Goal: Transaction & Acquisition: Purchase product/service

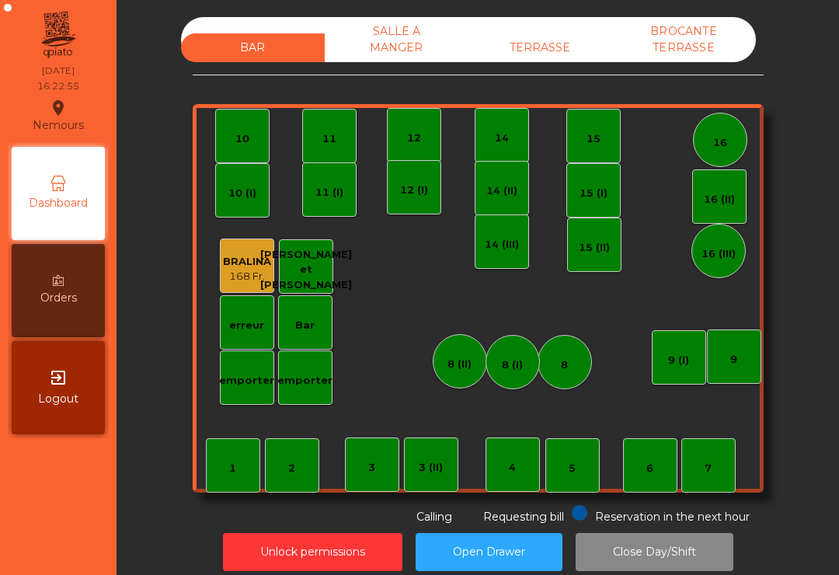
click at [575, 91] on div "BAR SALLE A MANGER TERRASSE BROCANTE TERRASSE 1 2 3 4 5 6 7 8 9 10 11 12 14 15 …" at bounding box center [478, 271] width 571 height 508
click at [546, 35] on div "TERRASSE" at bounding box center [541, 47] width 144 height 29
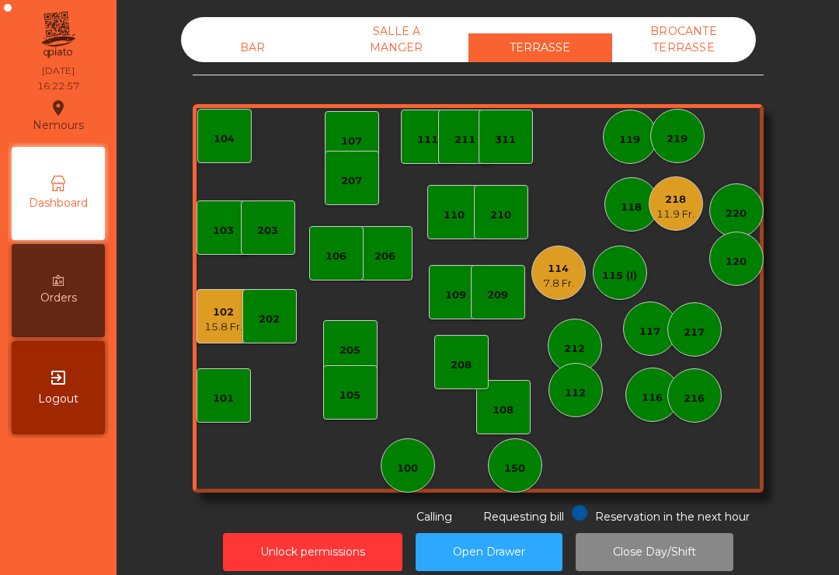
click at [356, 162] on div "207" at bounding box center [352, 178] width 54 height 54
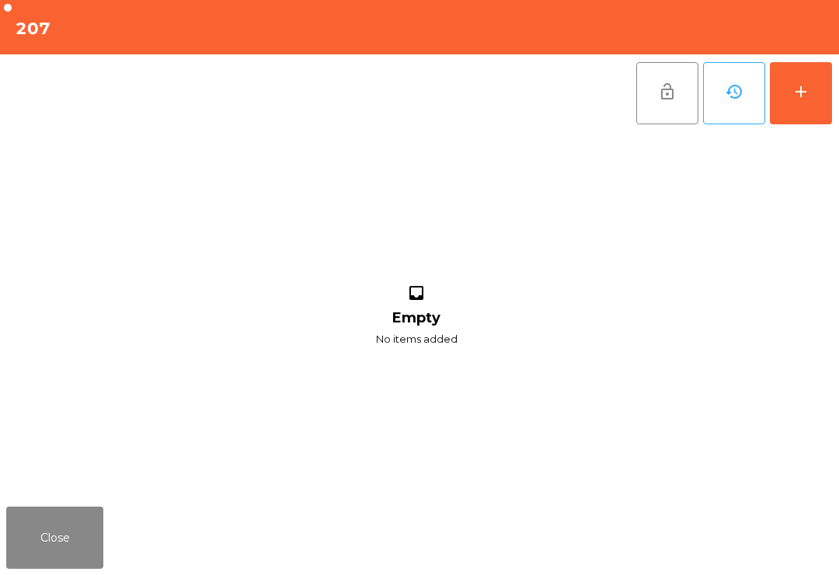
click at [801, 89] on div "add" at bounding box center [801, 91] width 19 height 19
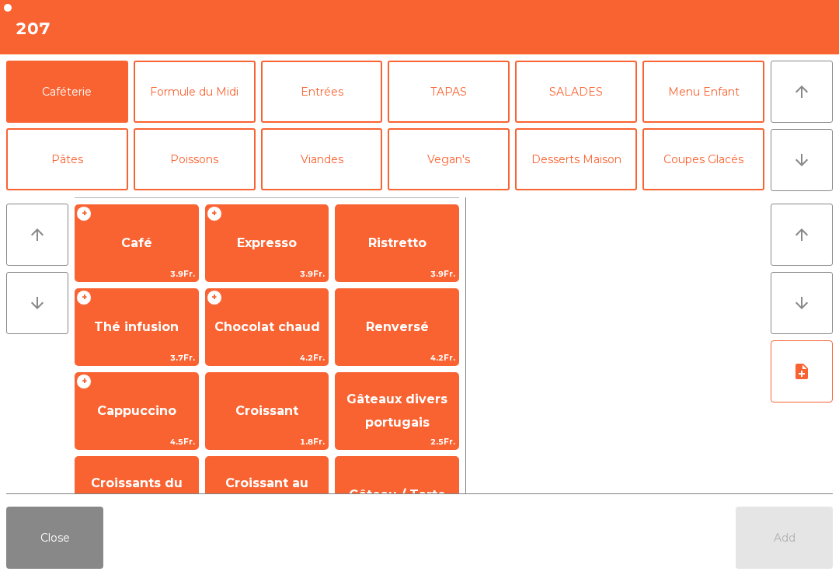
scroll to position [5, 0]
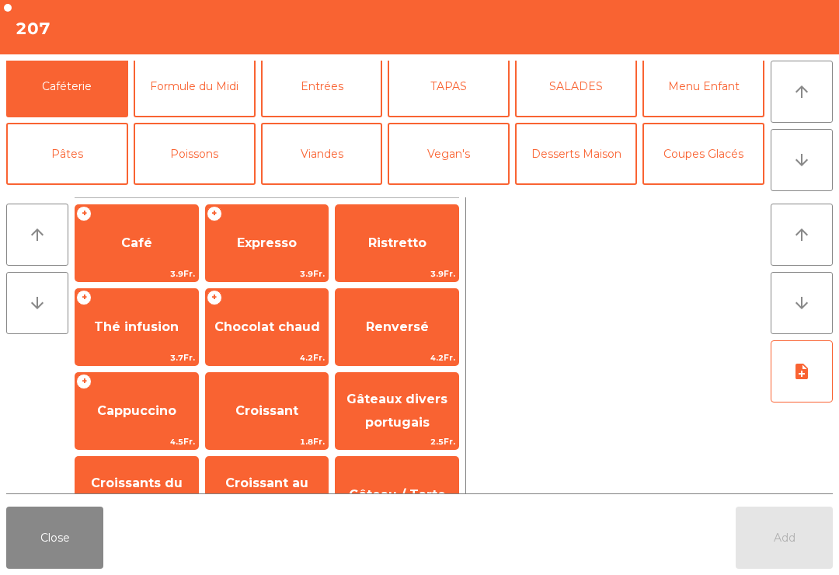
click at [146, 402] on span "Cappuccino" at bounding box center [136, 411] width 123 height 42
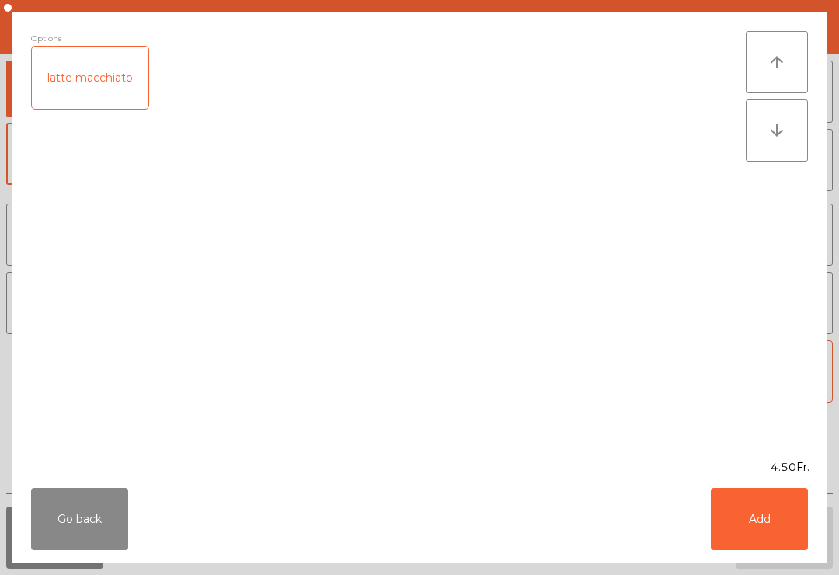
click at [763, 525] on button "Add" at bounding box center [759, 519] width 97 height 62
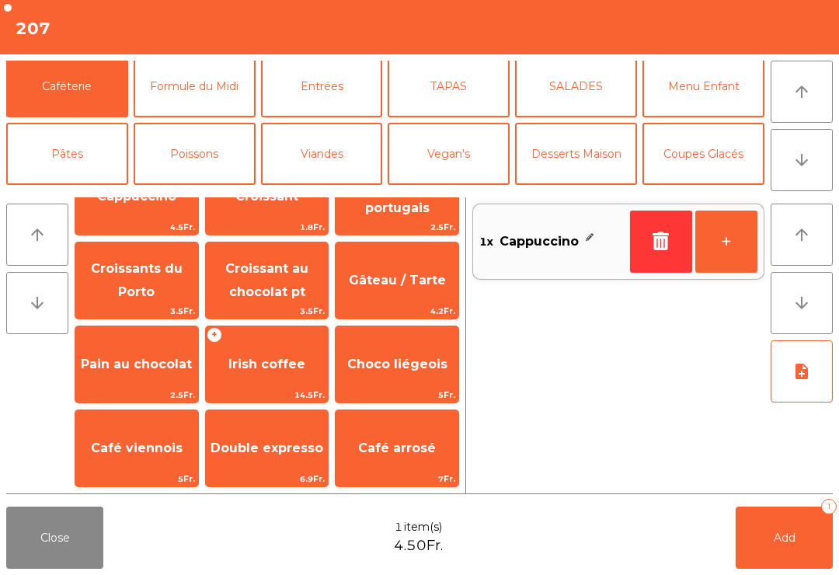
scroll to position [215, 0]
click at [257, 447] on span "Double expresso" at bounding box center [267, 448] width 113 height 15
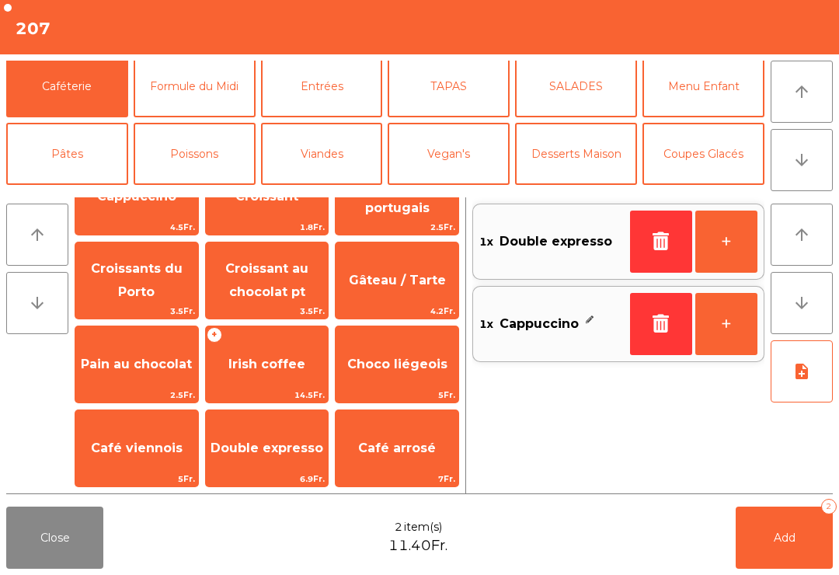
click at [769, 538] on button "Add 2" at bounding box center [784, 538] width 97 height 62
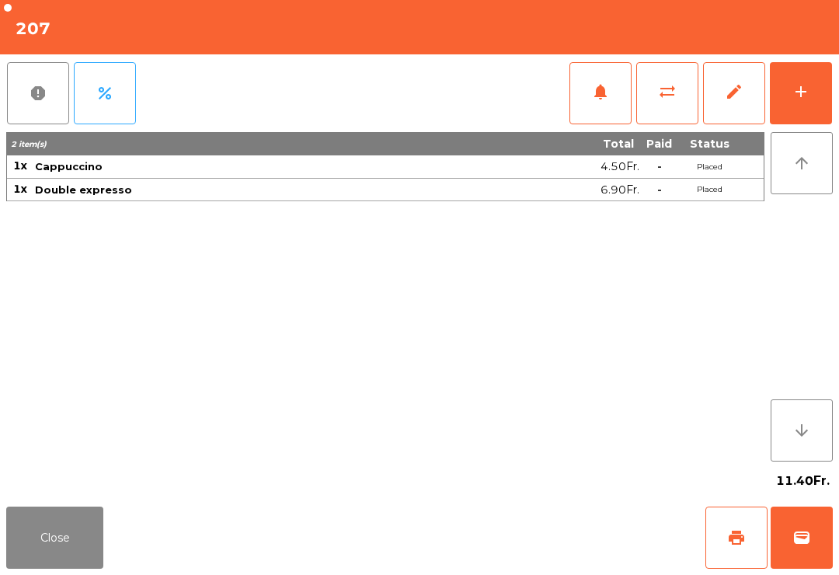
click at [59, 542] on button "Close" at bounding box center [54, 538] width 97 height 62
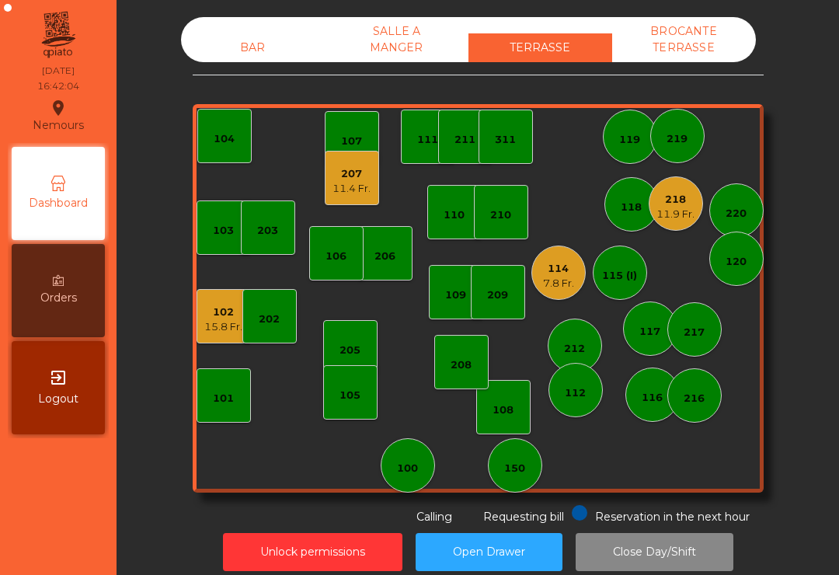
click at [197, 333] on div "102 15.8 Fr." at bounding box center [224, 316] width 54 height 54
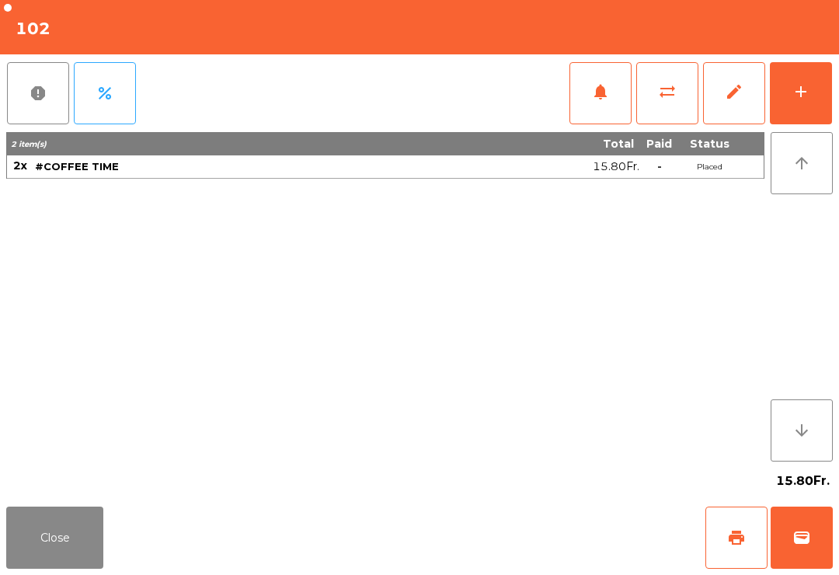
click at [812, 86] on button "add" at bounding box center [801, 93] width 62 height 62
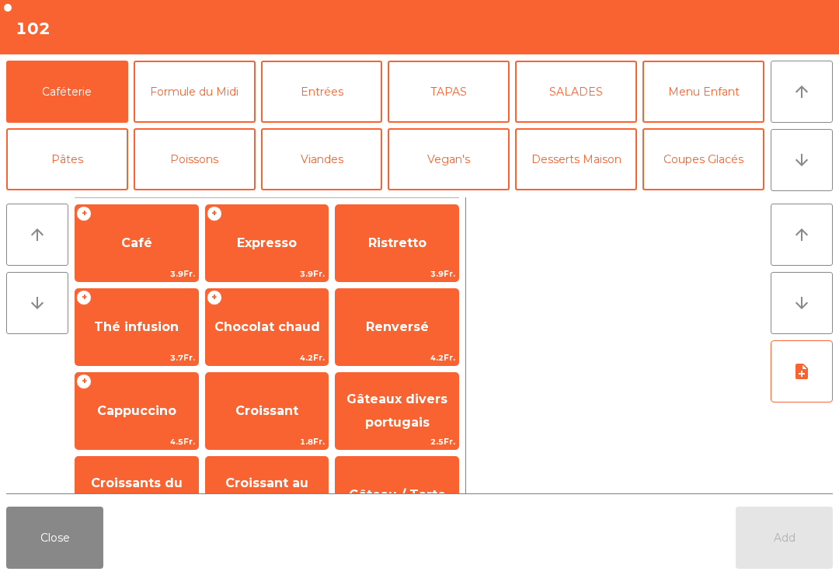
click at [147, 256] on span "Café" at bounding box center [136, 243] width 123 height 42
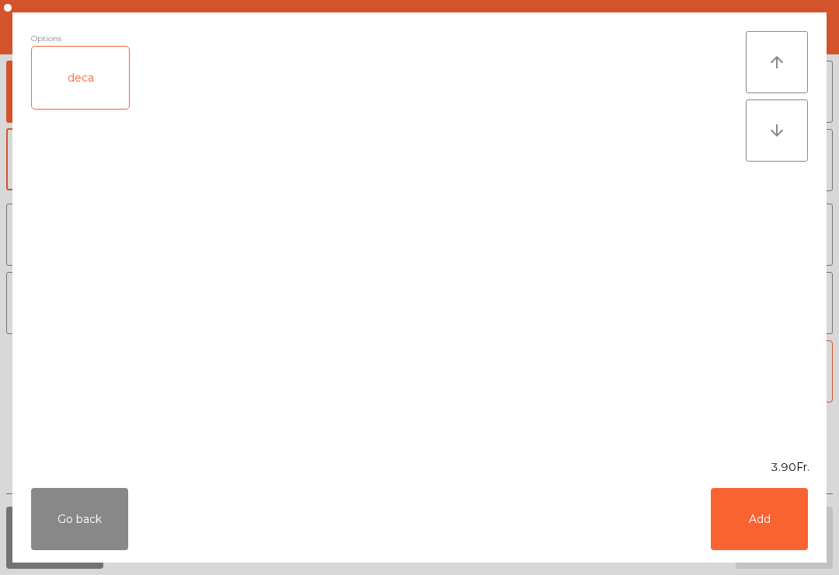
click at [790, 539] on button "Add" at bounding box center [759, 519] width 97 height 62
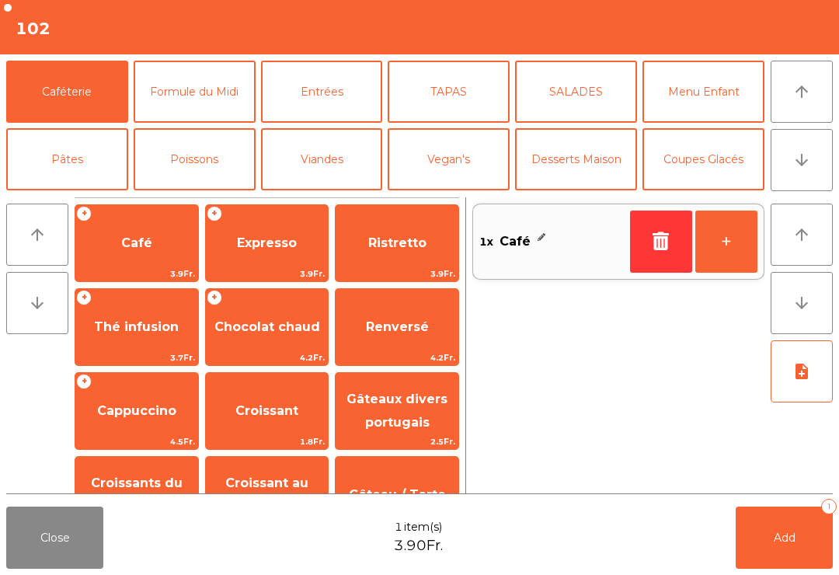
click at [129, 402] on span "Cappuccino" at bounding box center [136, 411] width 123 height 42
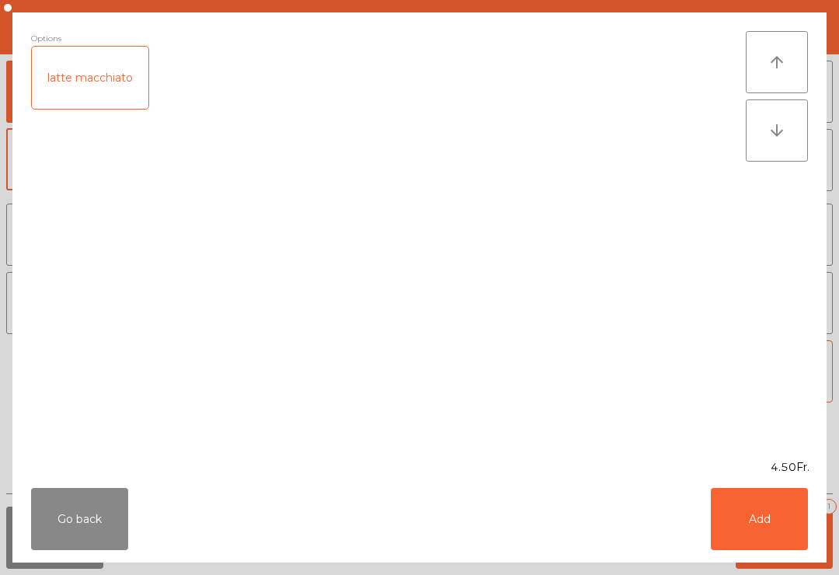
click at [114, 80] on div "latte macchiato" at bounding box center [90, 78] width 117 height 62
click at [756, 530] on button "Add" at bounding box center [759, 519] width 97 height 62
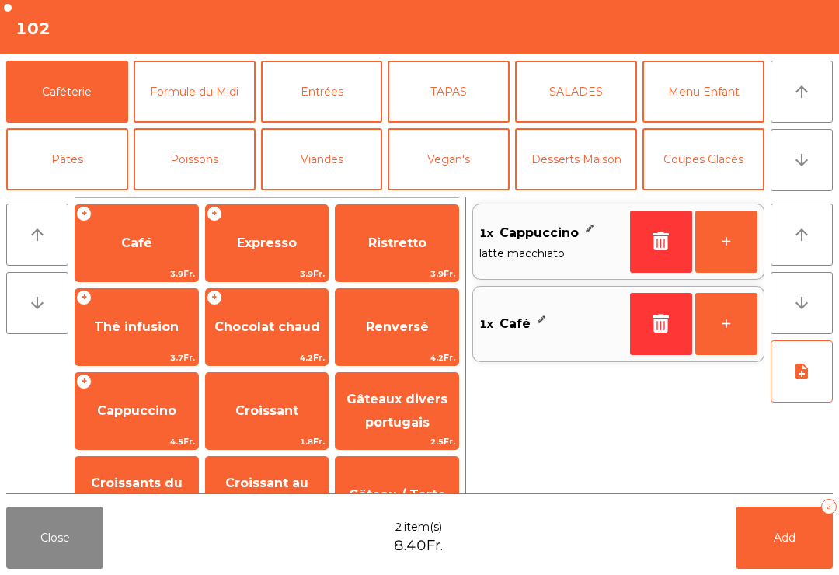
scroll to position [76, 0]
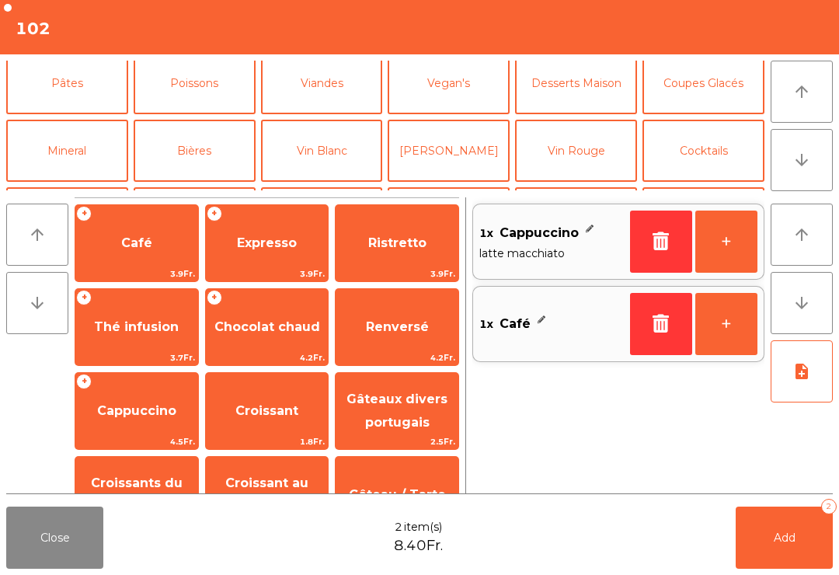
click at [80, 152] on button "Mineral" at bounding box center [67, 151] width 122 height 62
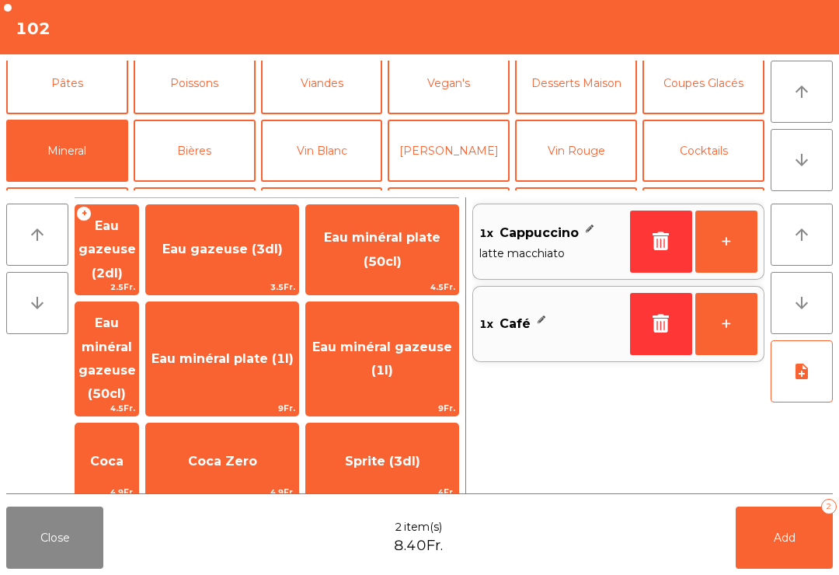
scroll to position [141, 0]
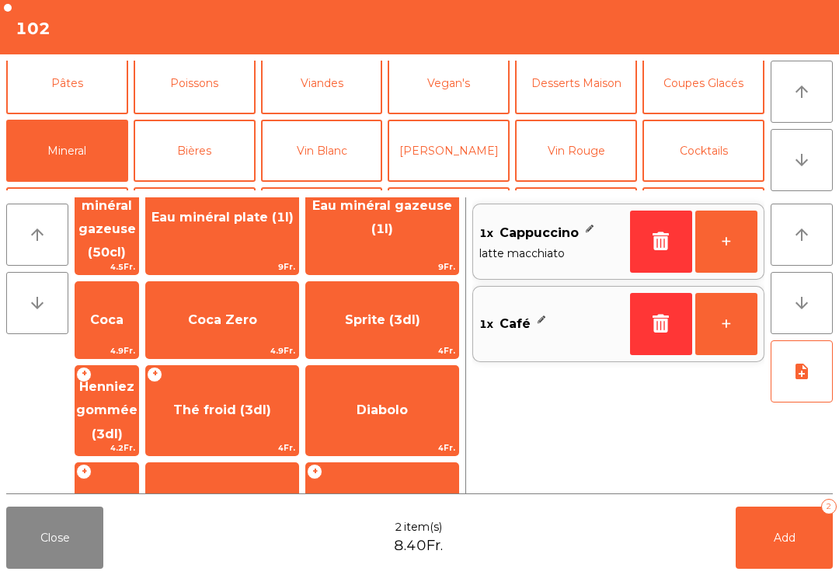
click at [138, 299] on span "Coca" at bounding box center [106, 320] width 63 height 42
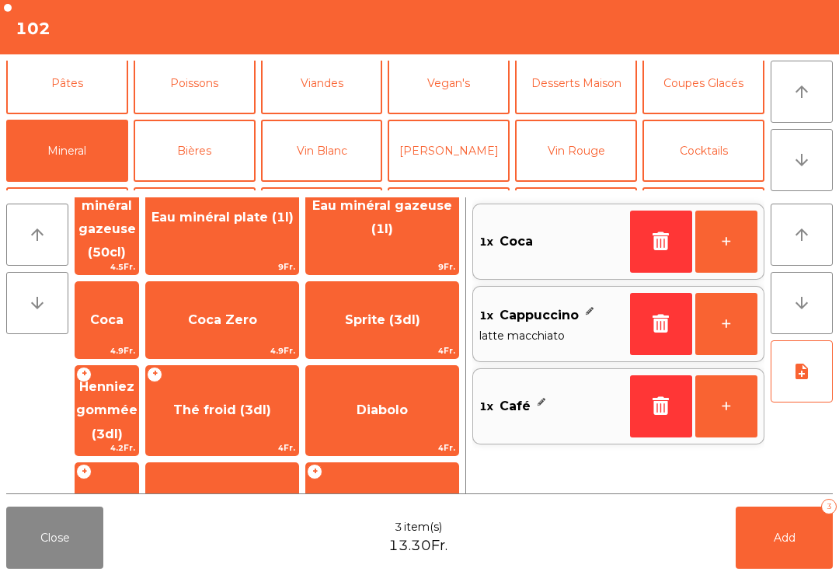
click at [138, 480] on span "Rivella" at bounding box center [106, 501] width 63 height 42
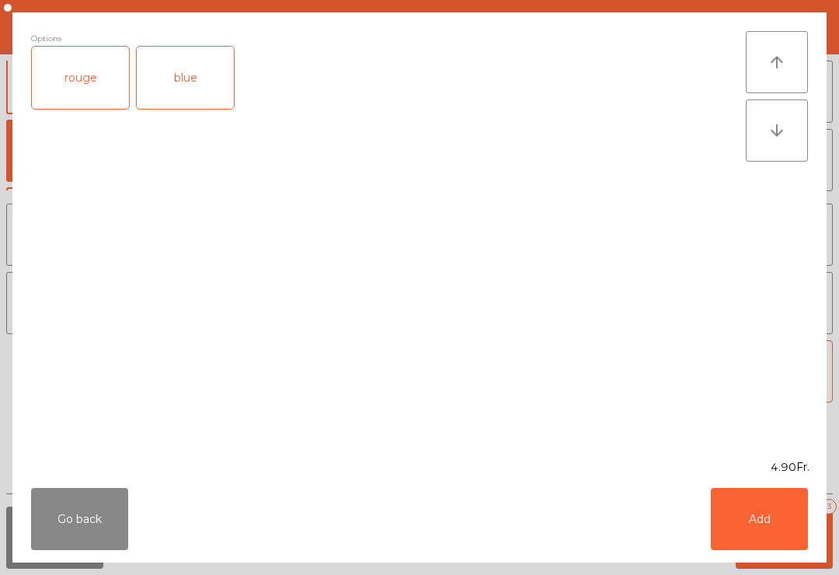
click at [82, 88] on div "rouge" at bounding box center [80, 78] width 97 height 62
click at [776, 518] on button "Add" at bounding box center [759, 519] width 97 height 62
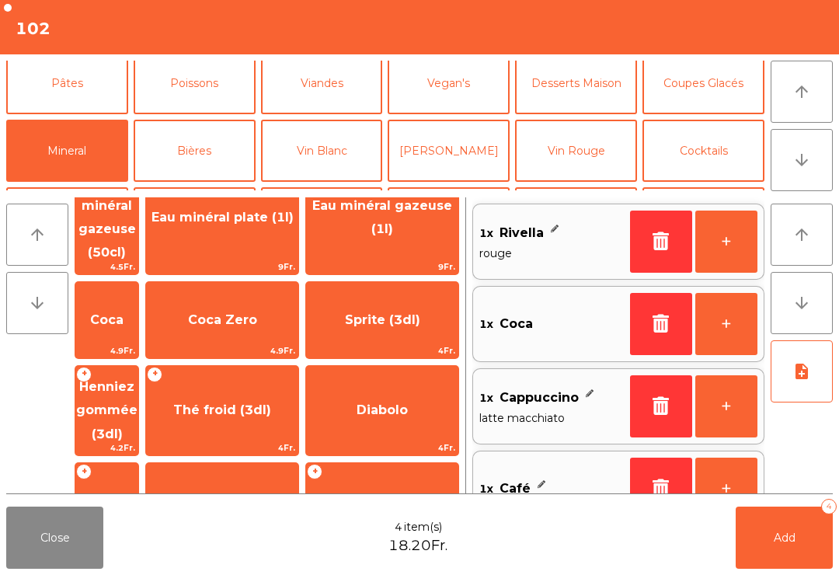
scroll to position [-20, 0]
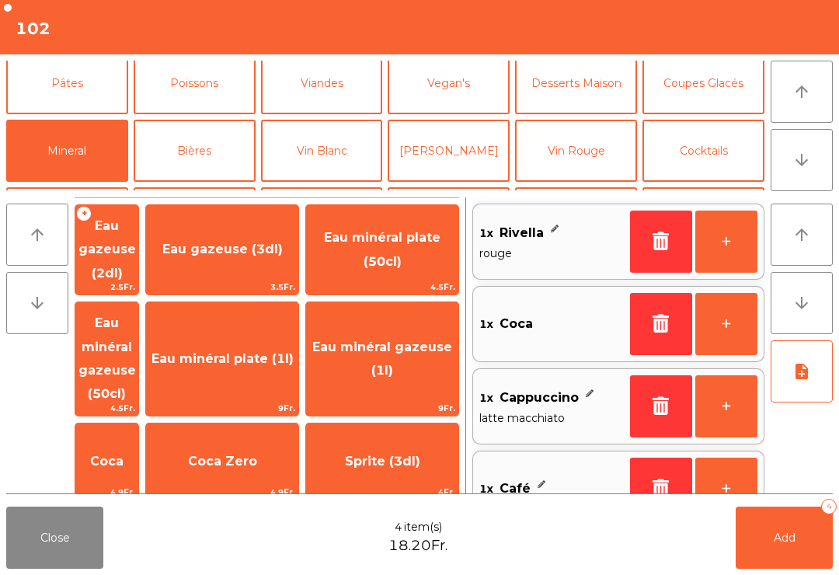
click at [253, 254] on span "Eau gazeuse (3dl)" at bounding box center [222, 250] width 152 height 42
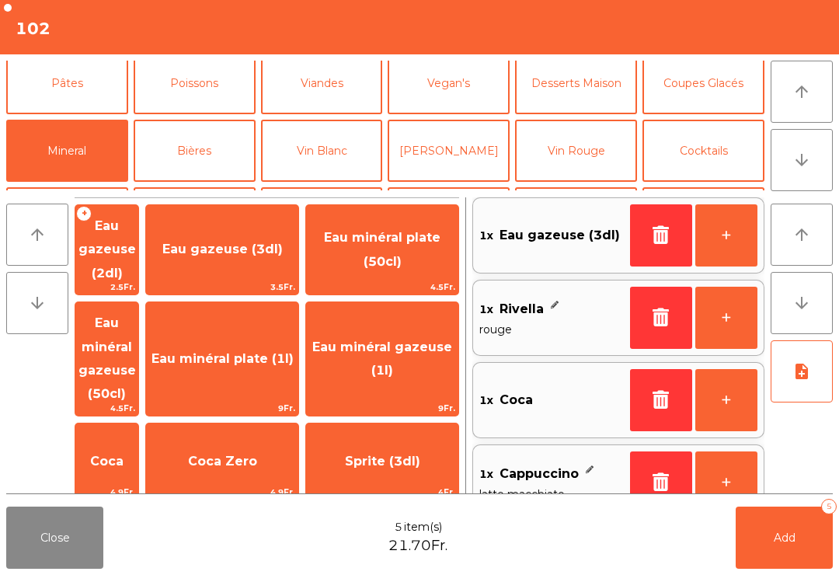
scroll to position [99, 0]
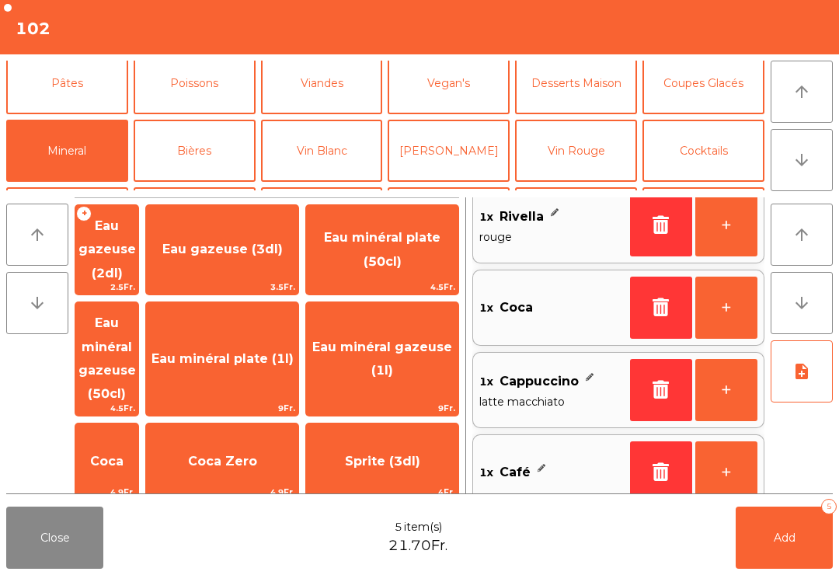
click at [774, 539] on span "Add" at bounding box center [785, 538] width 22 height 14
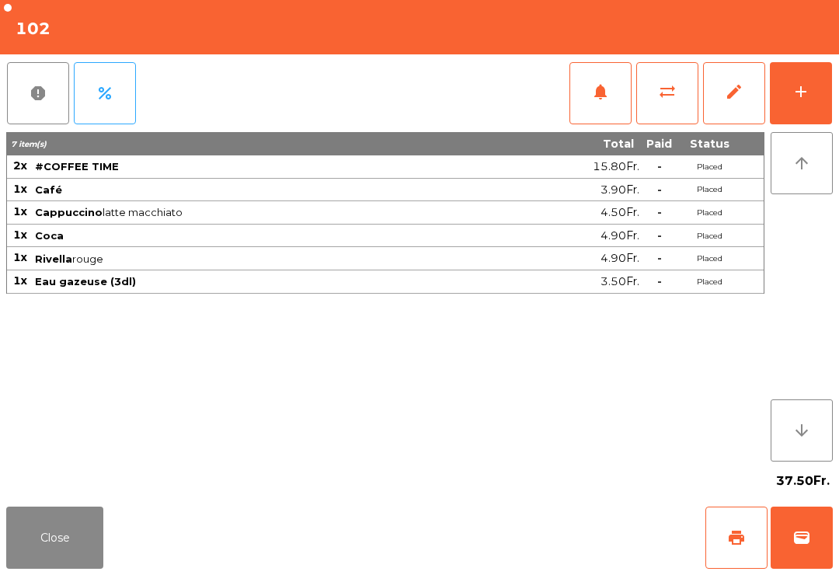
click at [100, 560] on button "Close" at bounding box center [54, 538] width 97 height 62
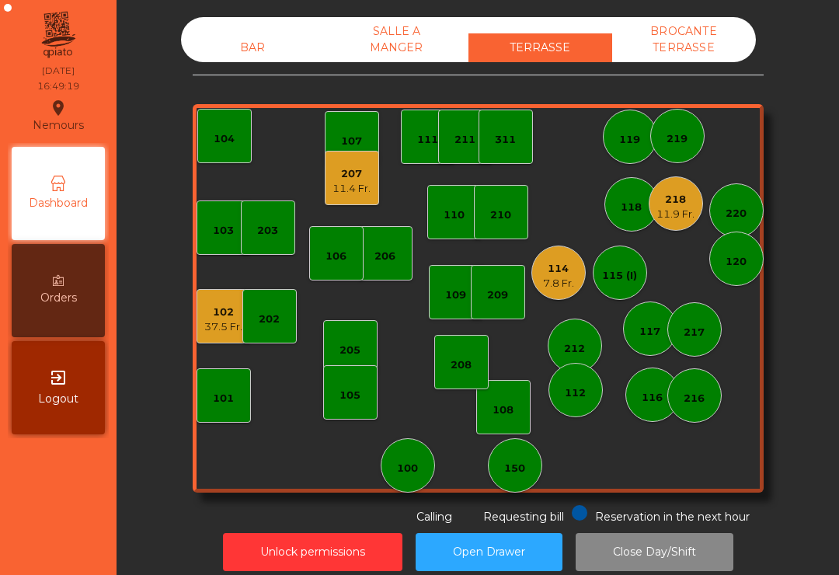
click at [351, 183] on div "11.4 Fr." at bounding box center [352, 189] width 38 height 16
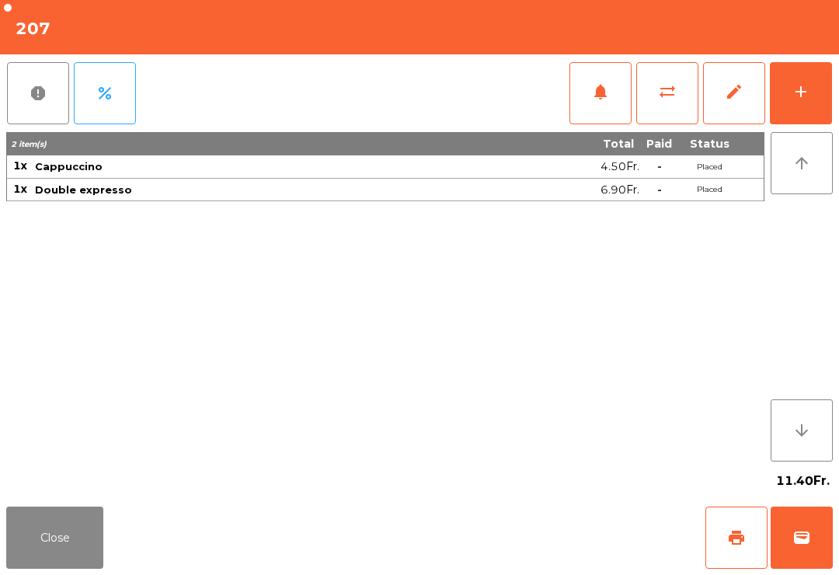
click at [748, 537] on button "print" at bounding box center [737, 538] width 62 height 62
click at [56, 546] on button "Close" at bounding box center [54, 538] width 97 height 62
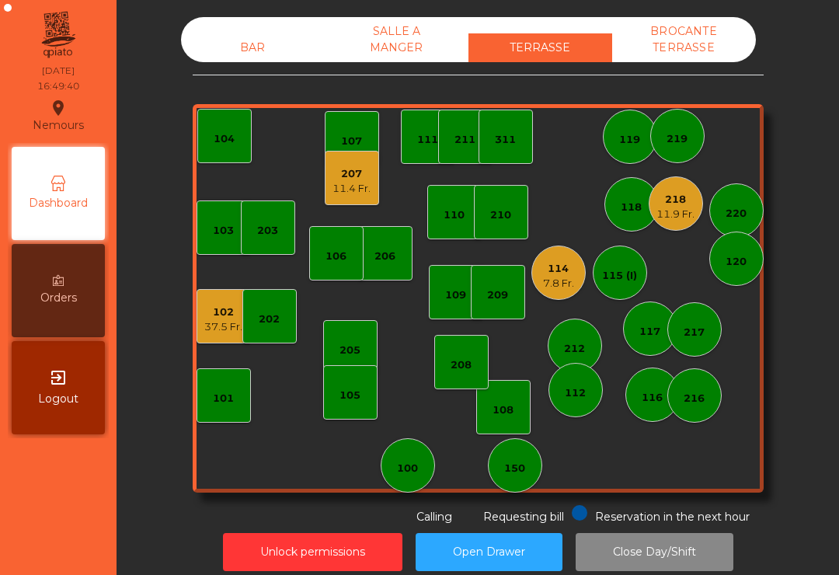
click at [462, 301] on div "109" at bounding box center [455, 296] width 21 height 16
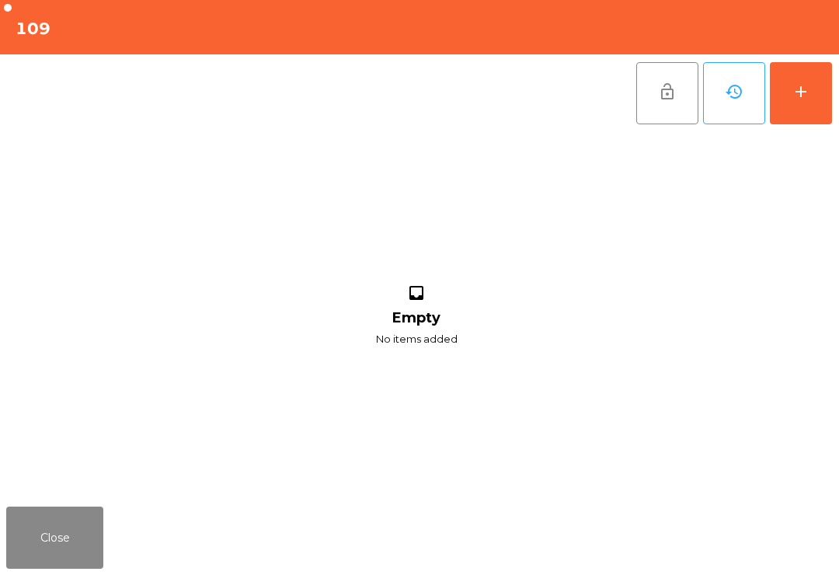
click at [825, 104] on button "add" at bounding box center [801, 93] width 62 height 62
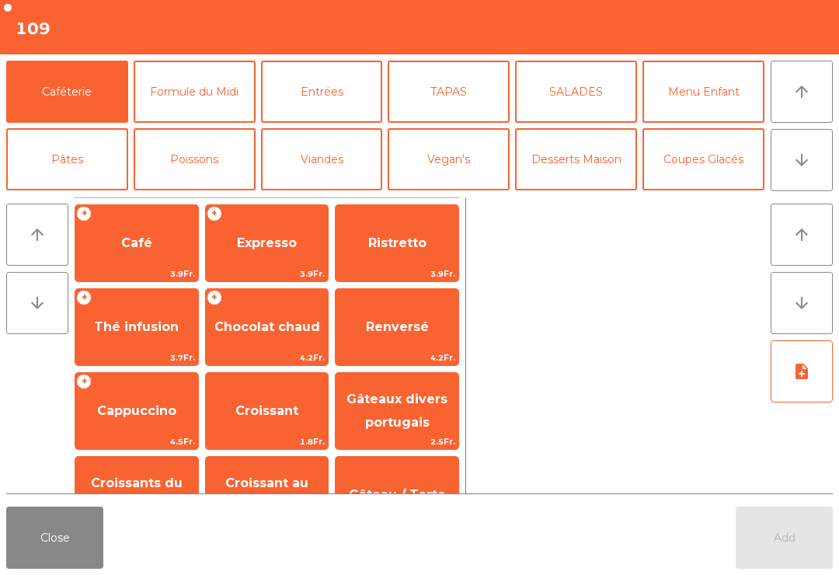
scroll to position [59, 0]
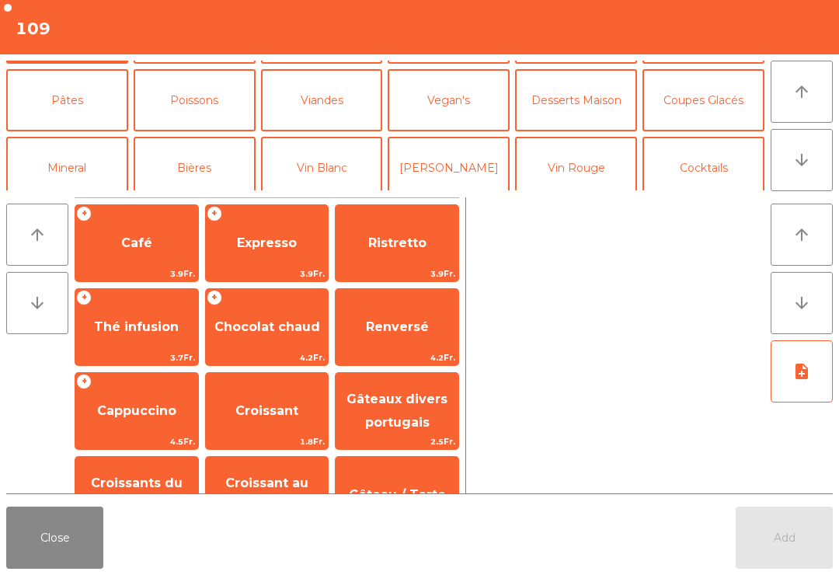
click at [322, 179] on button "Vin Blanc" at bounding box center [322, 168] width 122 height 62
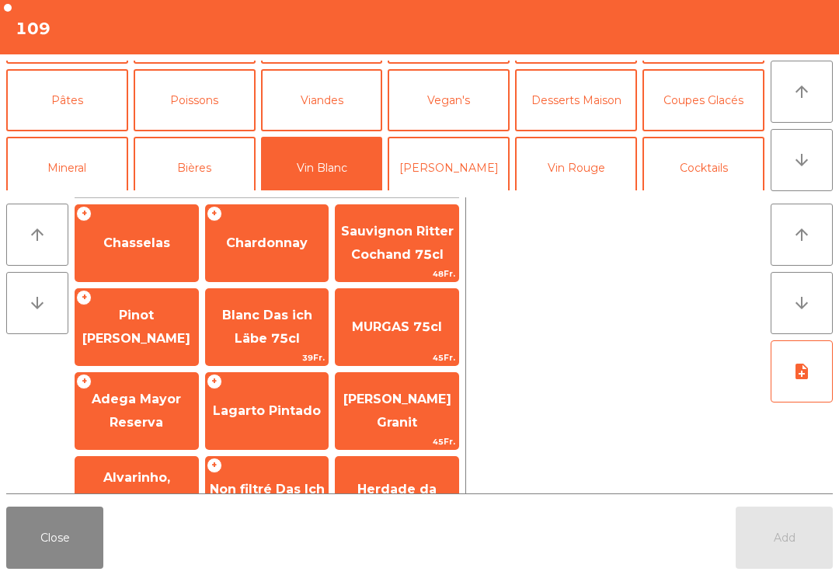
click at [144, 248] on span "Chasselas" at bounding box center [136, 242] width 67 height 15
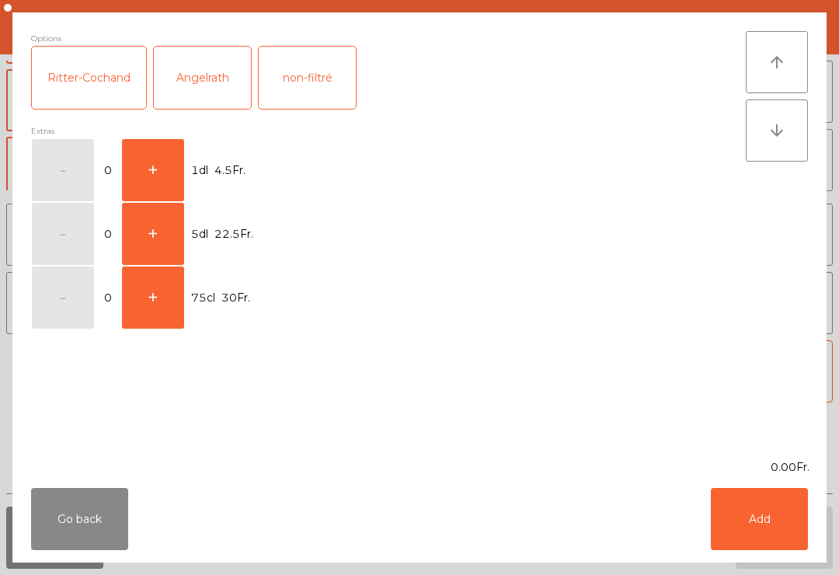
scroll to position [69, 0]
click at [164, 163] on button "+" at bounding box center [153, 170] width 62 height 62
click at [797, 515] on button "Add" at bounding box center [759, 519] width 97 height 62
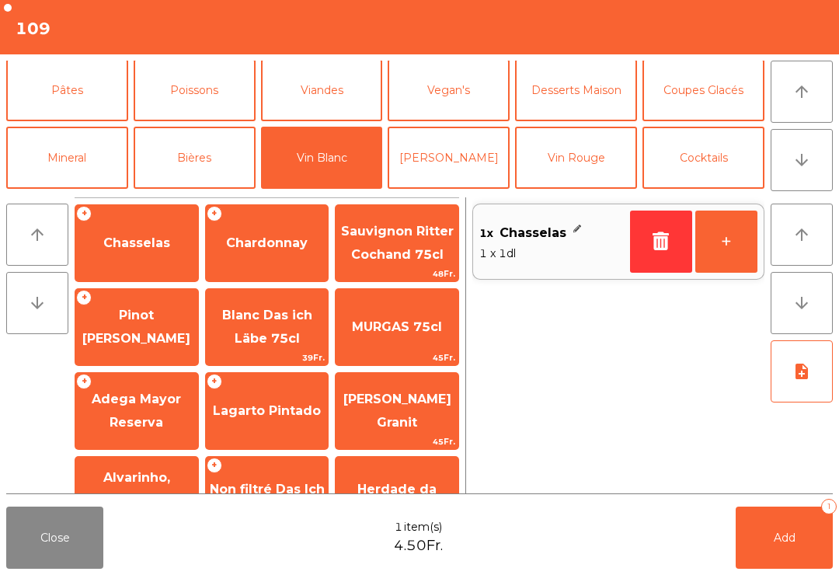
click at [796, 515] on button "Add 1" at bounding box center [784, 538] width 97 height 62
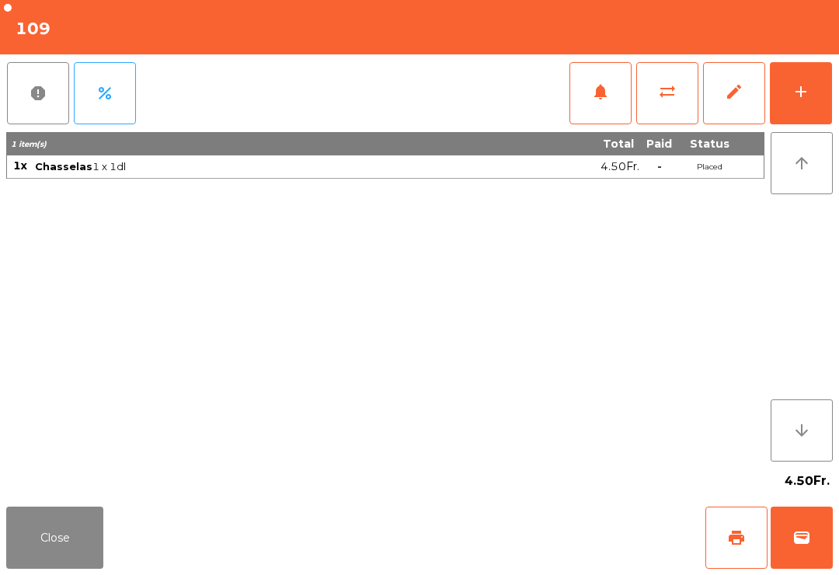
click at [740, 548] on button "print" at bounding box center [737, 538] width 62 height 62
click at [789, 531] on button "wallet" at bounding box center [802, 538] width 62 height 62
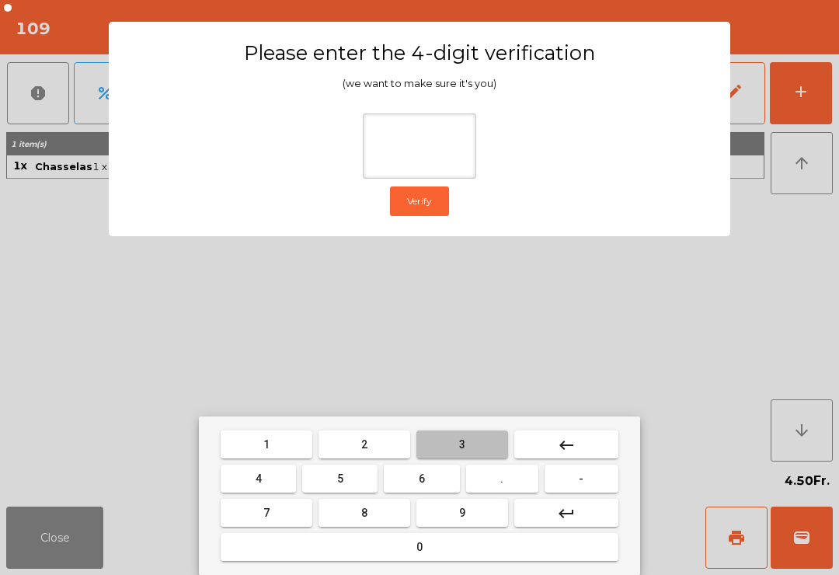
type input "*"
type input "**"
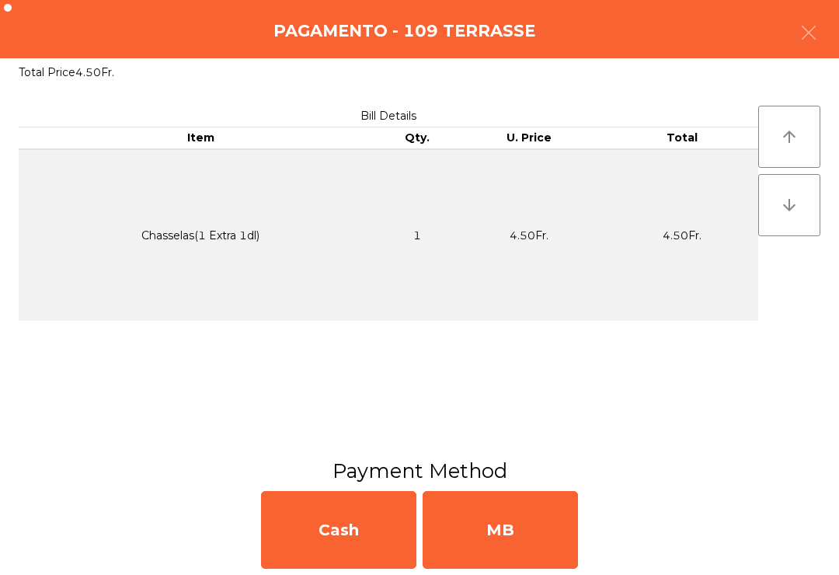
click at [497, 539] on div "MB" at bounding box center [500, 530] width 155 height 78
click at [492, 533] on div "No" at bounding box center [500, 530] width 155 height 78
click at [491, 542] on div "No" at bounding box center [500, 530] width 155 height 78
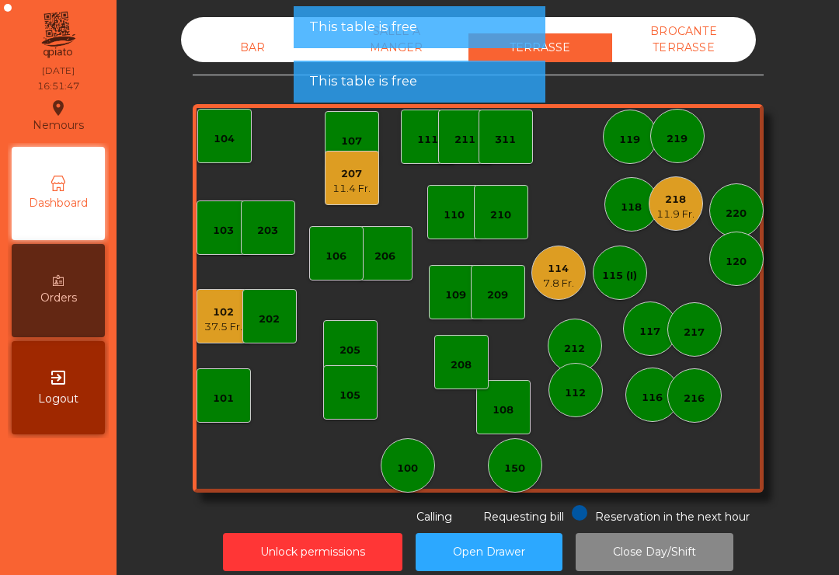
click at [351, 204] on div "207 11.4 Fr." at bounding box center [352, 178] width 54 height 54
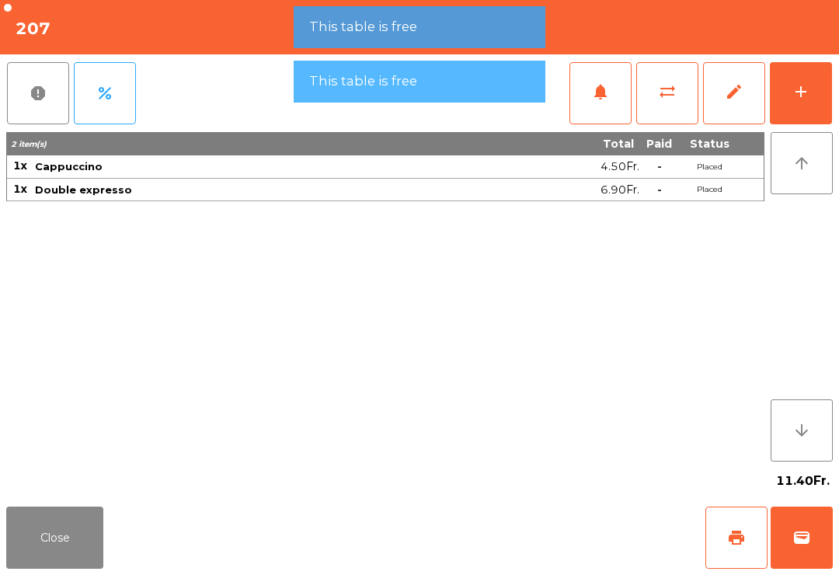
click at [790, 529] on button "wallet" at bounding box center [802, 538] width 62 height 62
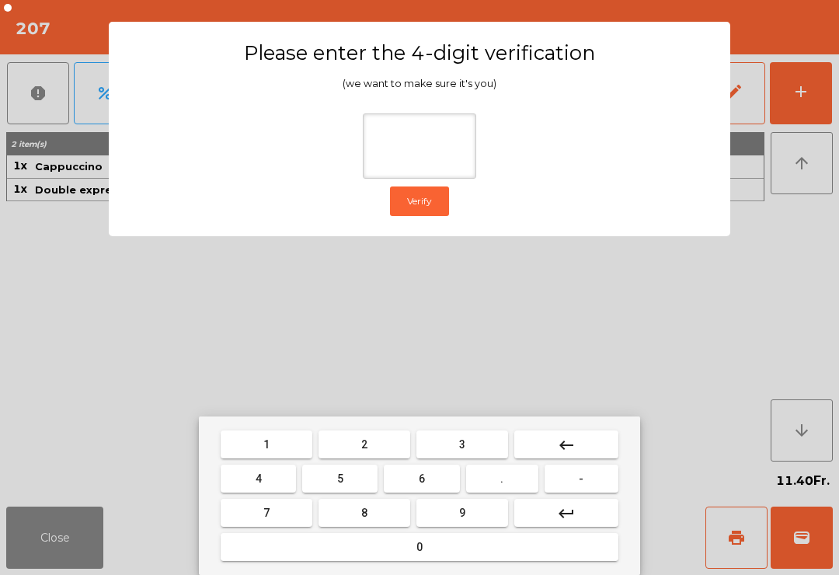
type input "*"
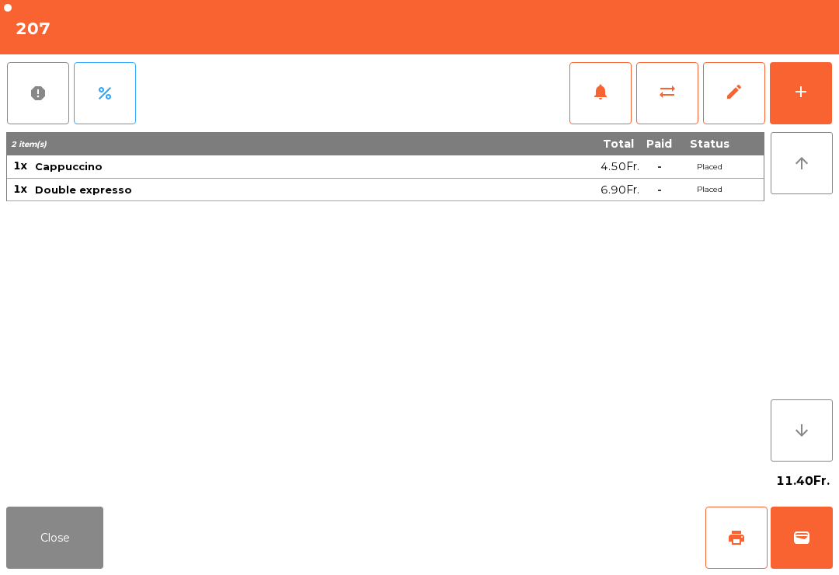
click at [601, 558] on div "Close print wallet" at bounding box center [419, 538] width 839 height 75
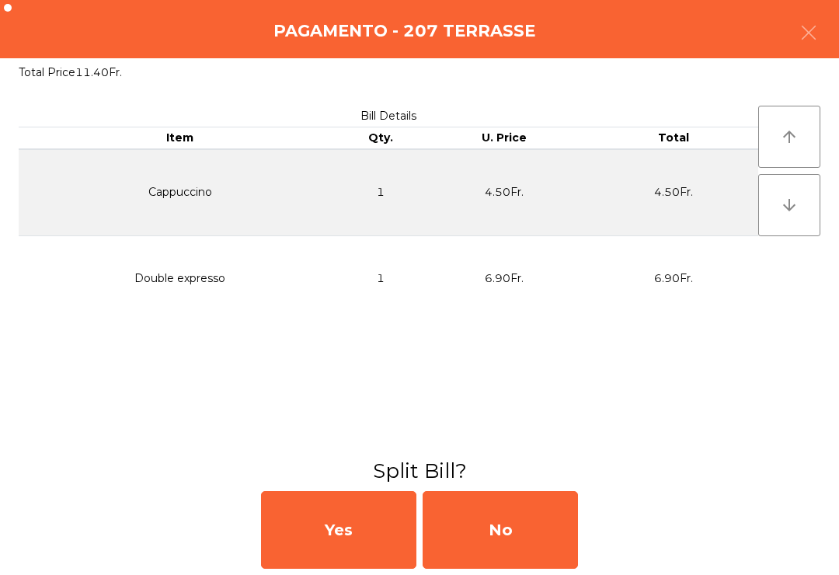
click at [552, 544] on div "No" at bounding box center [500, 530] width 155 height 78
click at [542, 535] on div "No" at bounding box center [500, 530] width 155 height 78
click at [532, 527] on div "No" at bounding box center [500, 530] width 155 height 78
click at [525, 529] on div "No" at bounding box center [500, 530] width 155 height 78
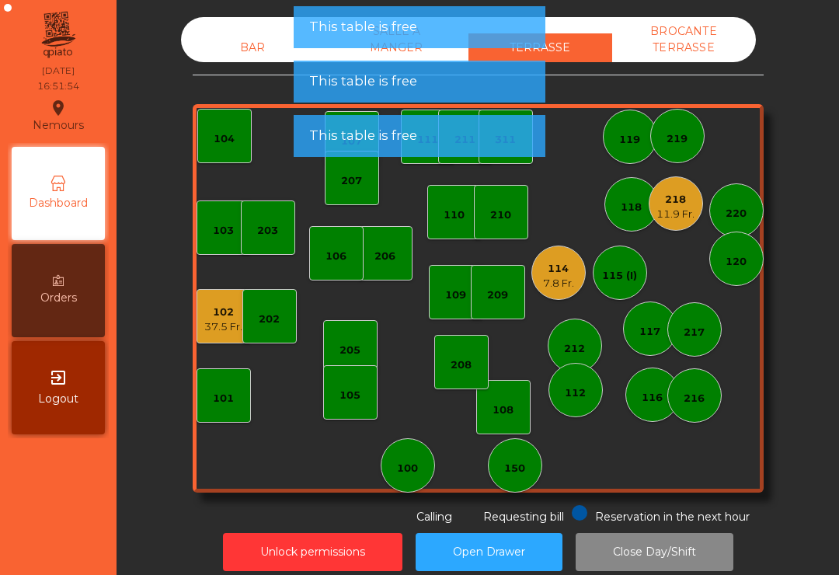
click at [550, 276] on div "7.8 Fr." at bounding box center [558, 284] width 31 height 16
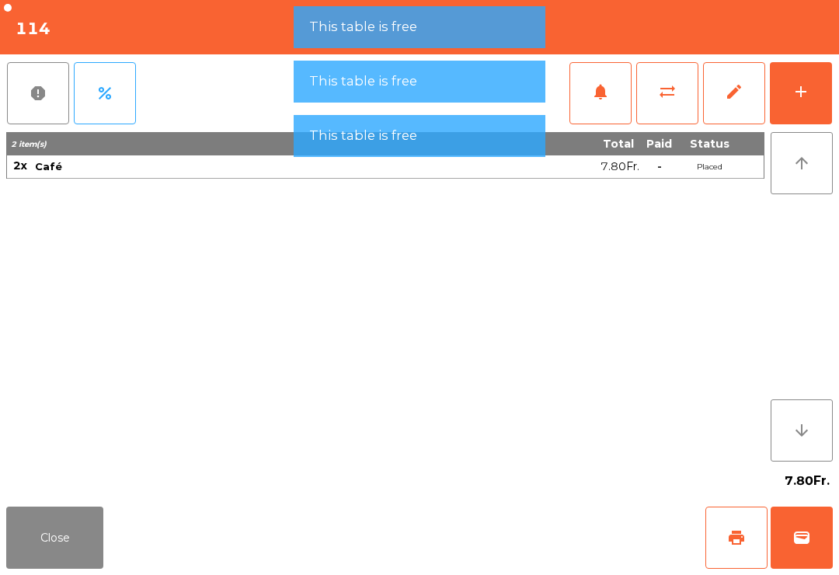
click at [797, 549] on button "wallet" at bounding box center [802, 538] width 62 height 62
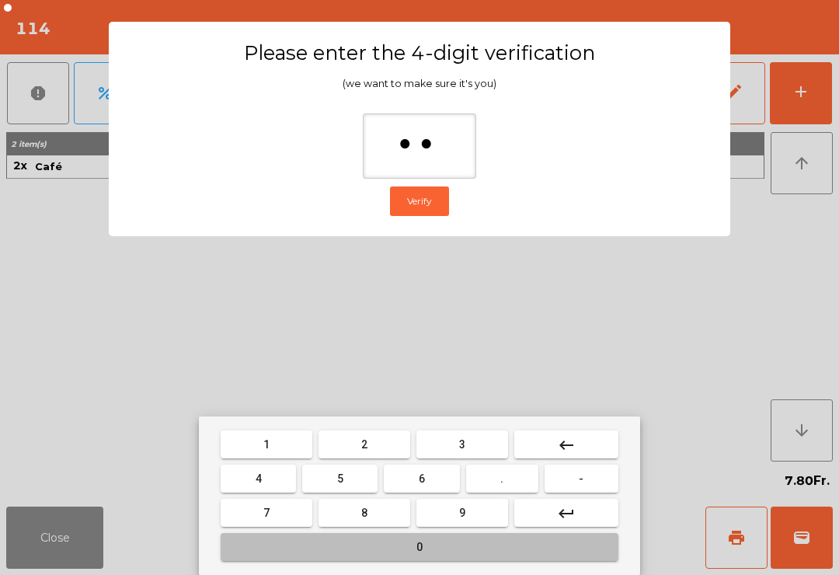
type input "***"
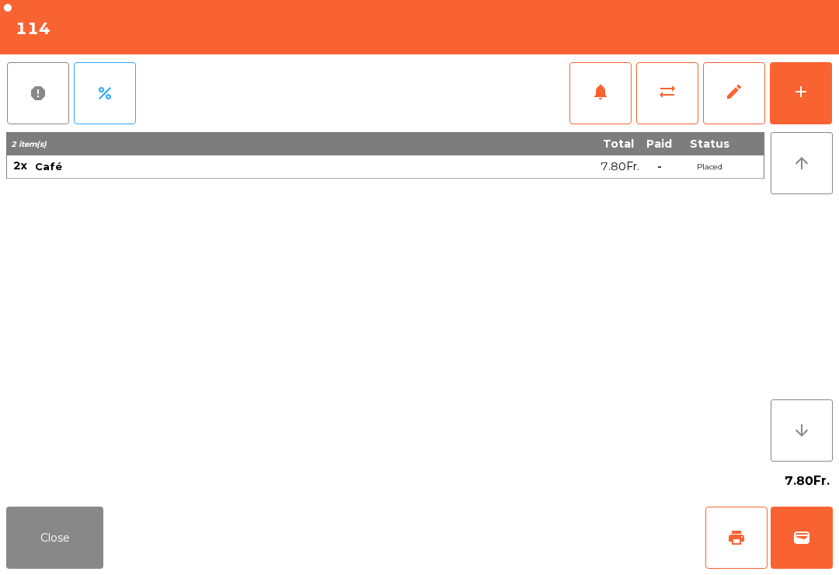
click at [580, 517] on div "Close print wallet" at bounding box center [419, 538] width 839 height 75
click at [579, 517] on div "Close print wallet" at bounding box center [419, 538] width 839 height 75
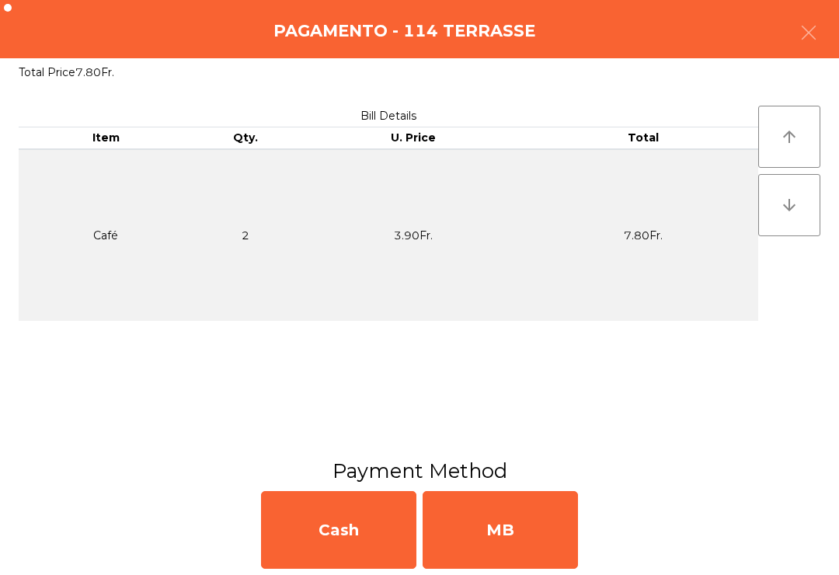
click at [538, 538] on div "MB" at bounding box center [500, 530] width 155 height 78
click at [535, 533] on div "No" at bounding box center [500, 530] width 155 height 78
click at [537, 533] on div "No" at bounding box center [500, 530] width 155 height 78
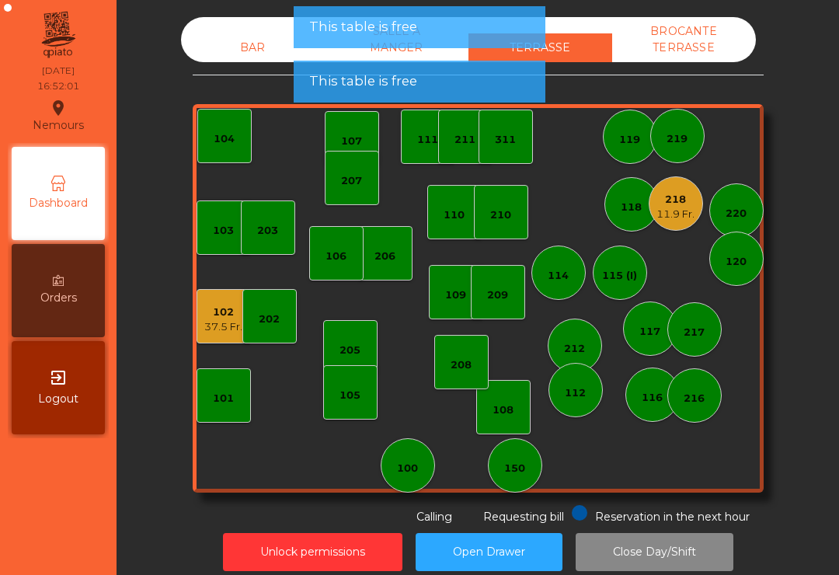
click at [682, 210] on div "11.9 Fr." at bounding box center [676, 215] width 38 height 16
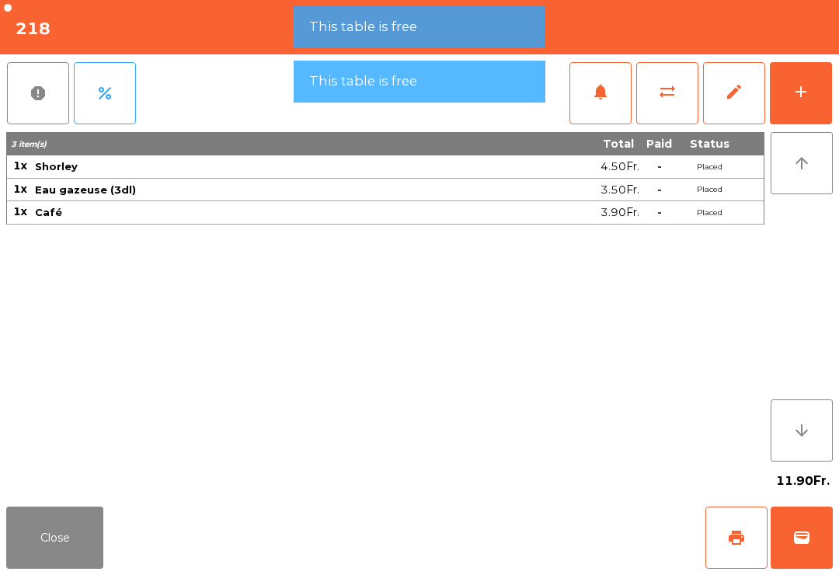
click at [807, 548] on button "wallet" at bounding box center [802, 538] width 62 height 62
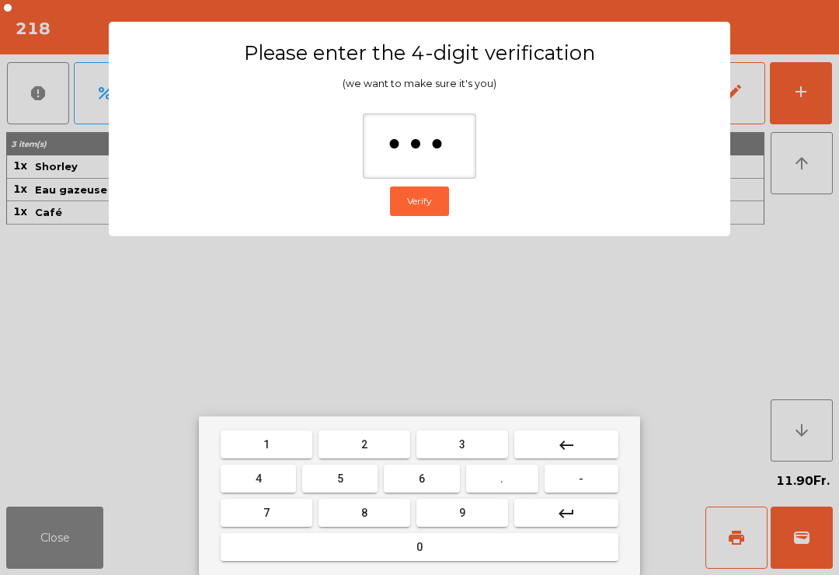
type input "****"
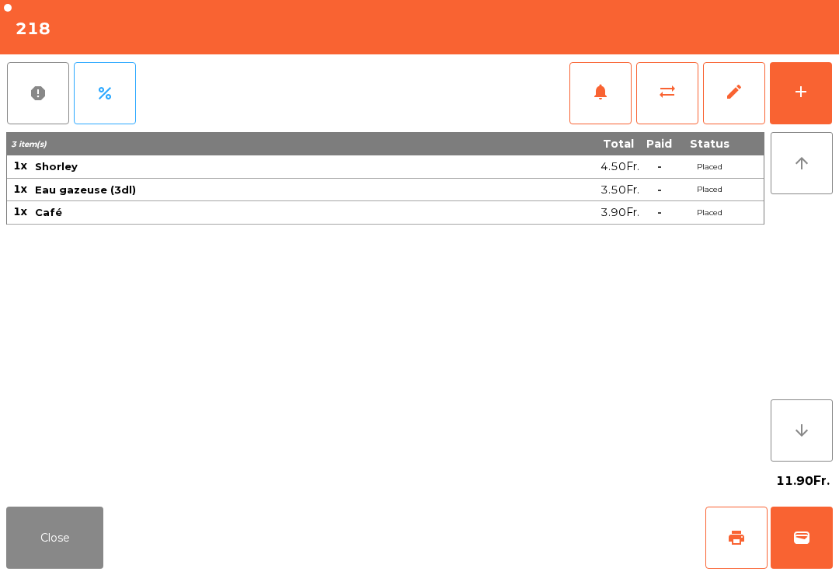
click at [528, 569] on div "Close print wallet" at bounding box center [419, 538] width 839 height 75
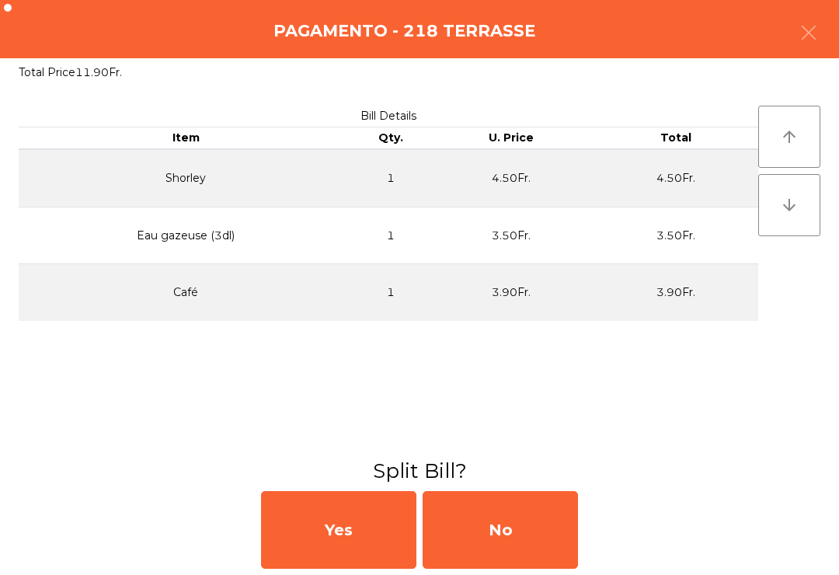
click at [507, 548] on div "No" at bounding box center [500, 530] width 155 height 78
click at [507, 548] on div "MB" at bounding box center [500, 530] width 155 height 78
click at [515, 537] on div "No" at bounding box center [500, 530] width 155 height 78
click at [523, 528] on div "No" at bounding box center [500, 530] width 155 height 78
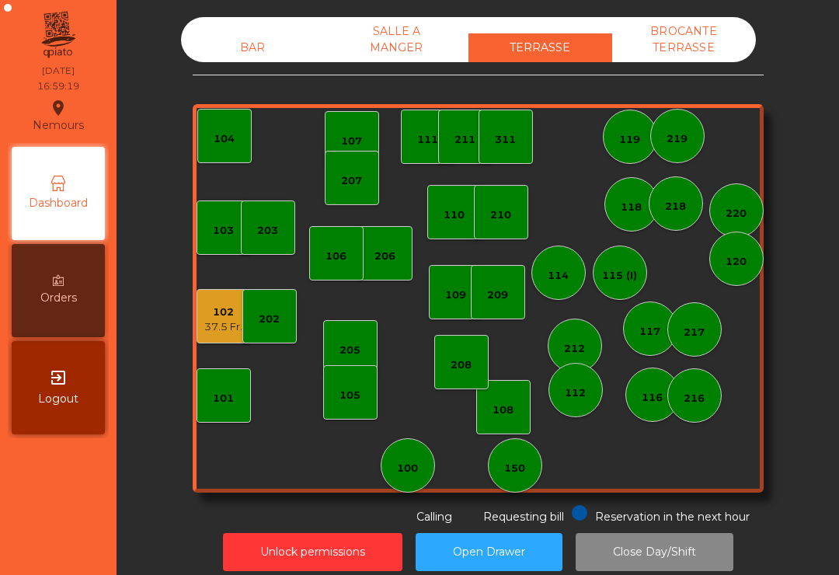
click at [361, 162] on div "207" at bounding box center [352, 178] width 54 height 54
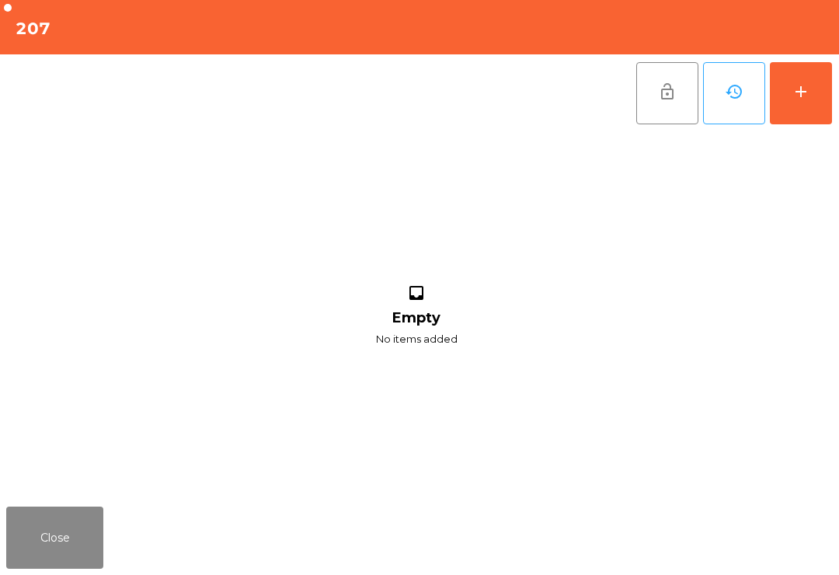
click at [808, 123] on button "add" at bounding box center [801, 93] width 62 height 62
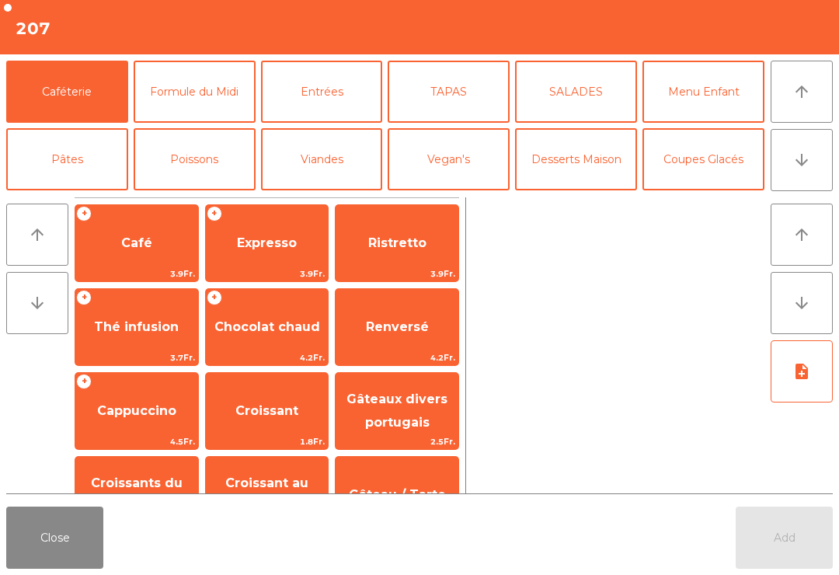
click at [710, 168] on button "Coupes Glacés" at bounding box center [704, 159] width 122 height 62
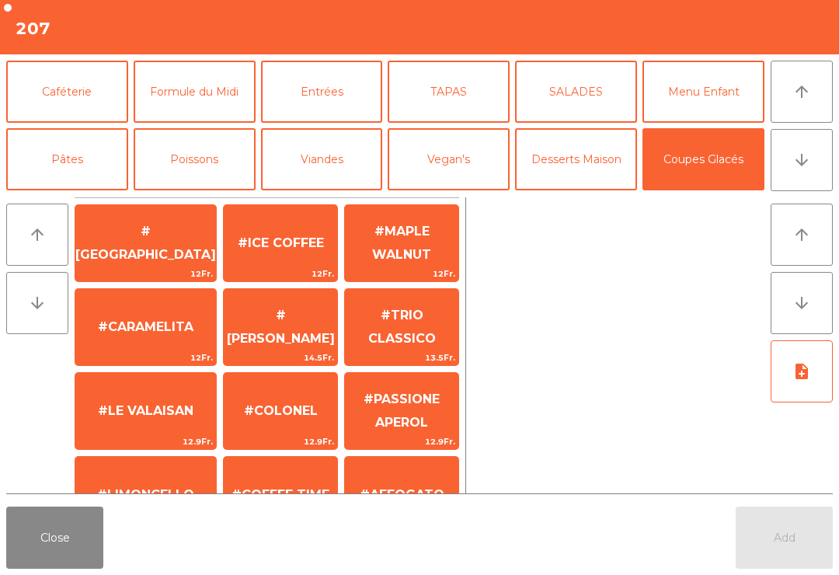
scroll to position [127, 0]
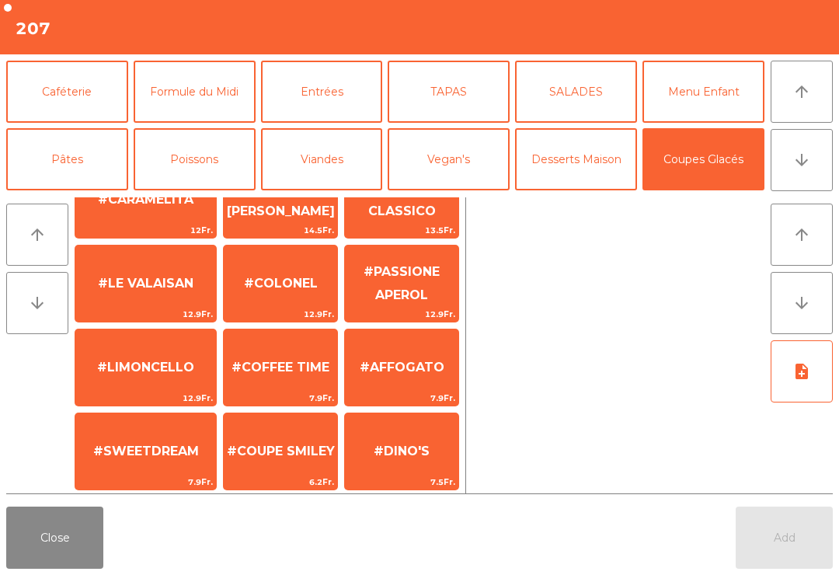
click at [159, 221] on span "#CARAMELITA" at bounding box center [145, 200] width 141 height 42
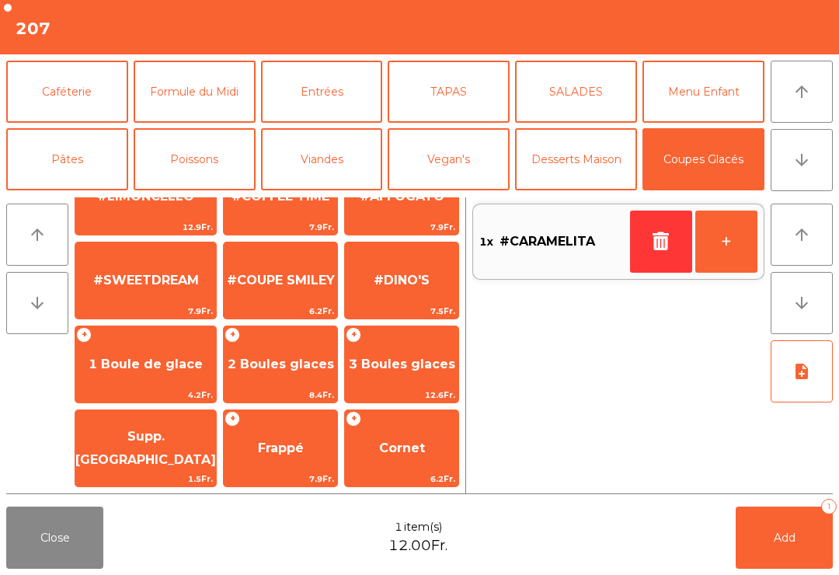
scroll to position [238, 0]
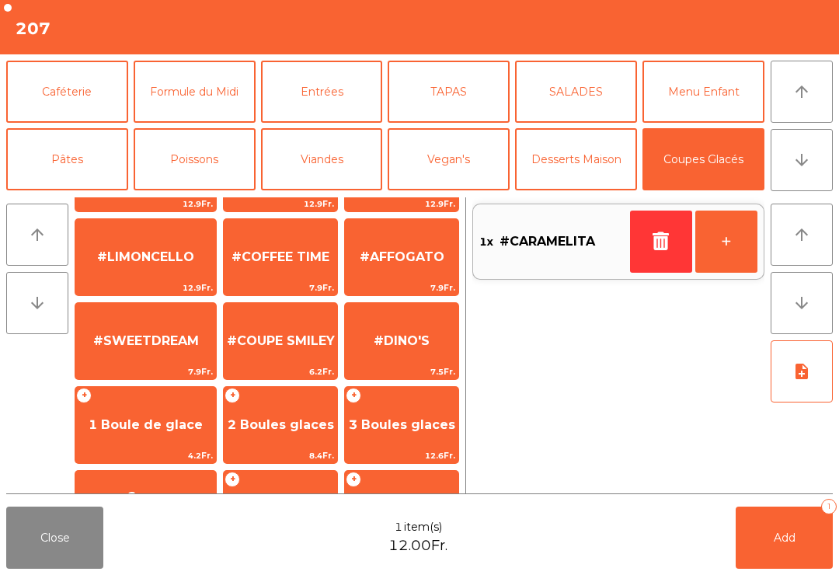
click at [389, 264] on span "#AFFOGATO" at bounding box center [402, 256] width 85 height 15
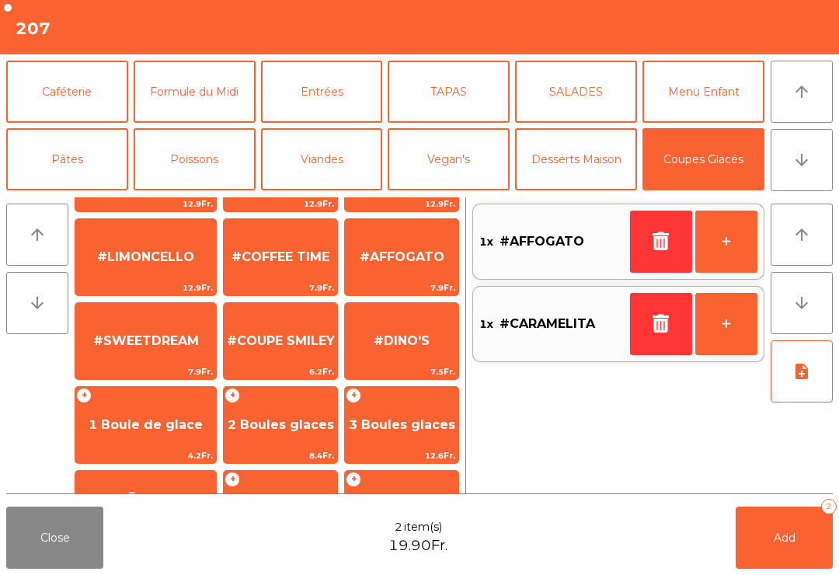
scroll to position [211, 0]
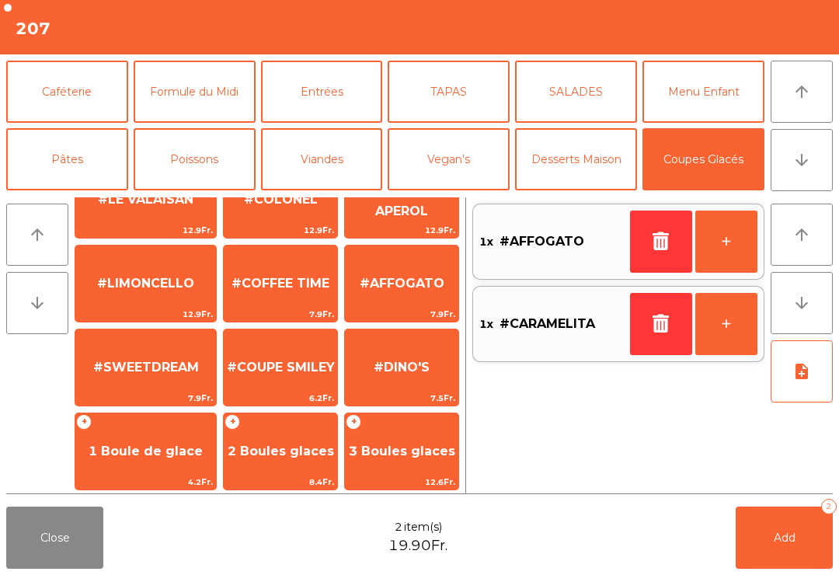
click at [797, 541] on button "Add 2" at bounding box center [784, 538] width 97 height 62
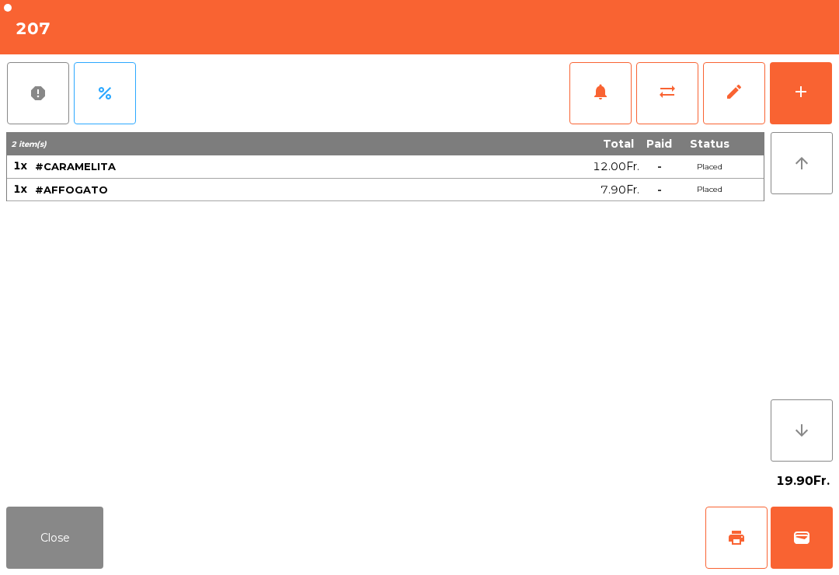
click at [76, 509] on button "Close" at bounding box center [54, 538] width 97 height 62
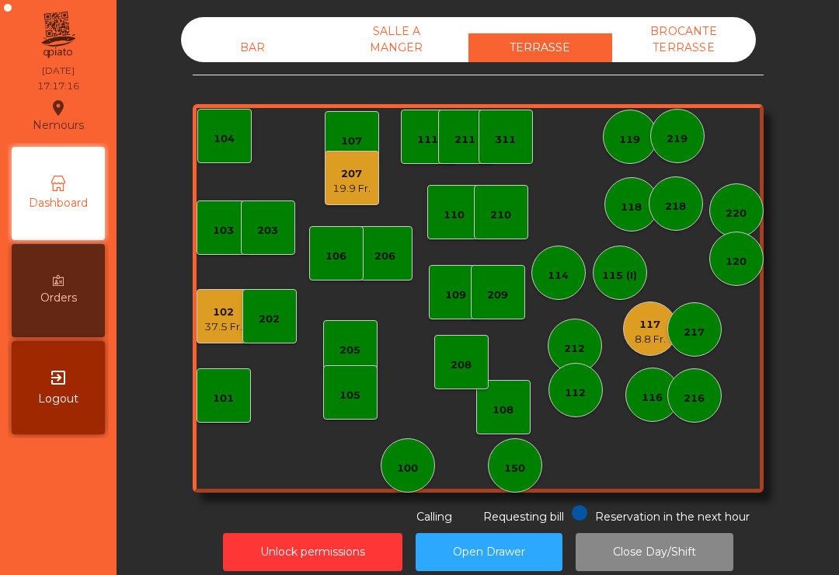
click at [658, 148] on div "219" at bounding box center [678, 136] width 54 height 54
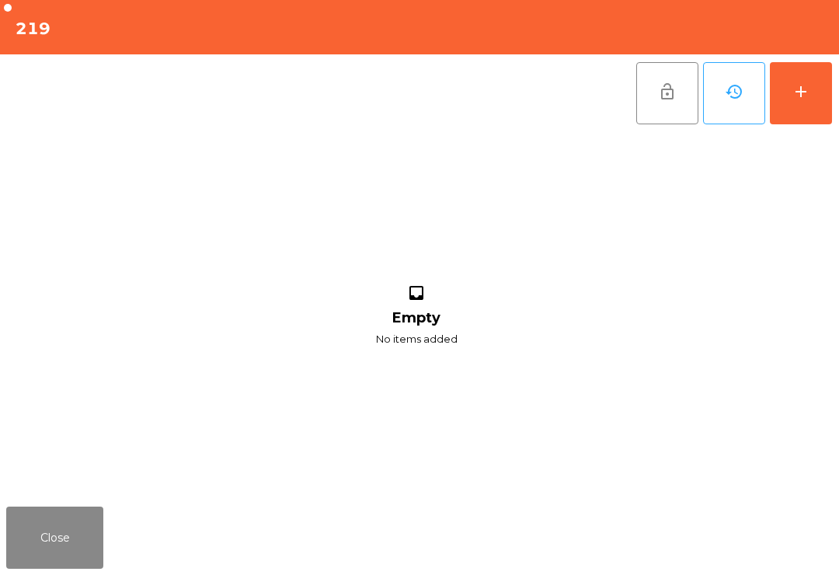
click at [821, 95] on button "add" at bounding box center [801, 93] width 62 height 62
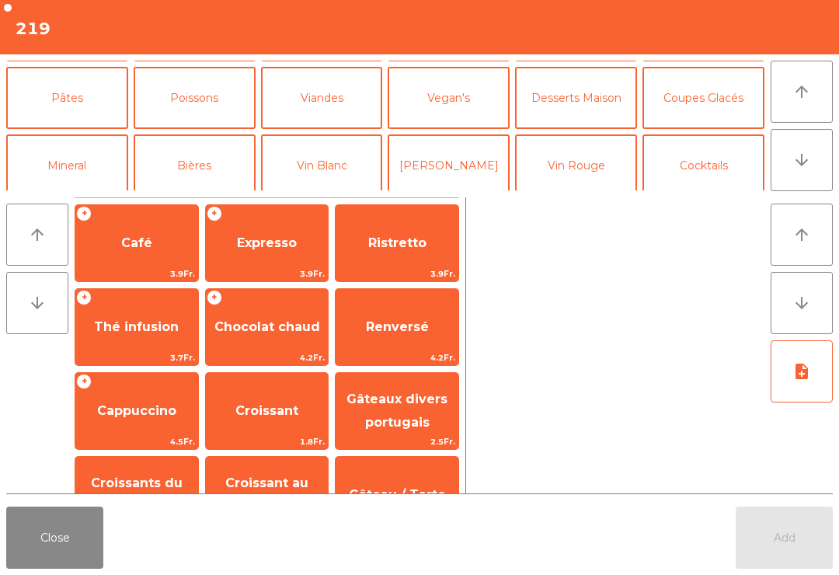
scroll to position [58, 0]
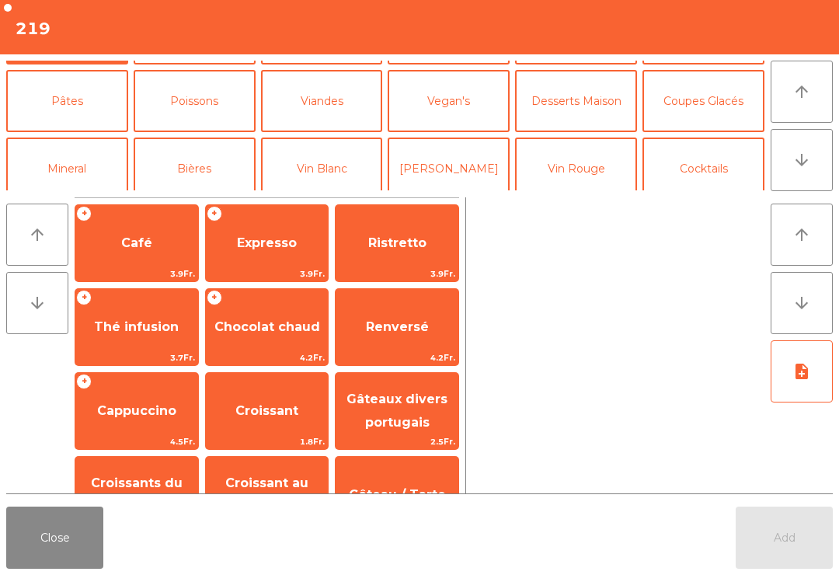
click at [208, 169] on button "Bières" at bounding box center [195, 169] width 122 height 62
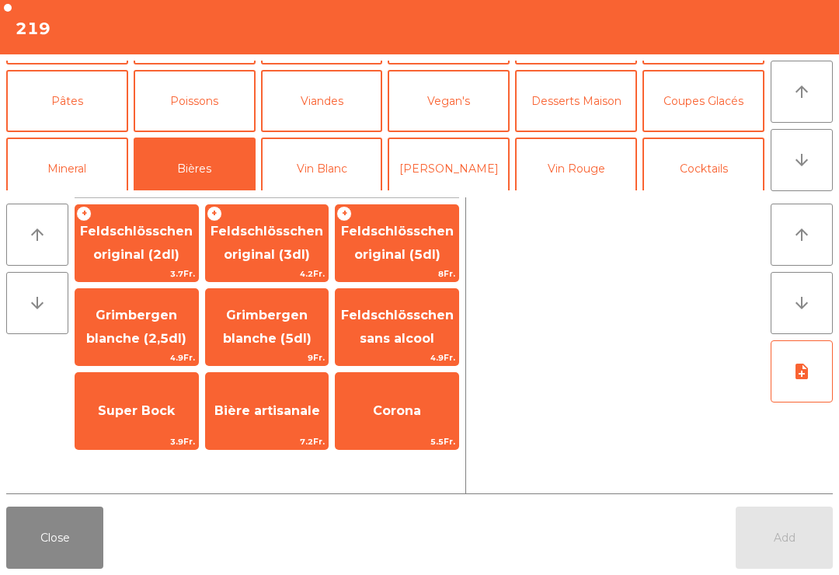
click at [288, 246] on span "Feldschlösschen original (3dl)" at bounding box center [267, 244] width 123 height 66
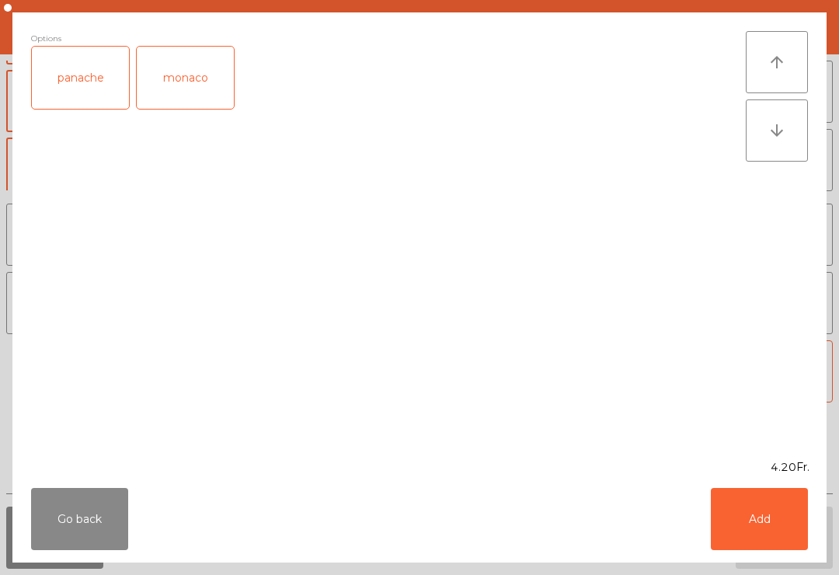
click at [780, 531] on button "Add" at bounding box center [759, 519] width 97 height 62
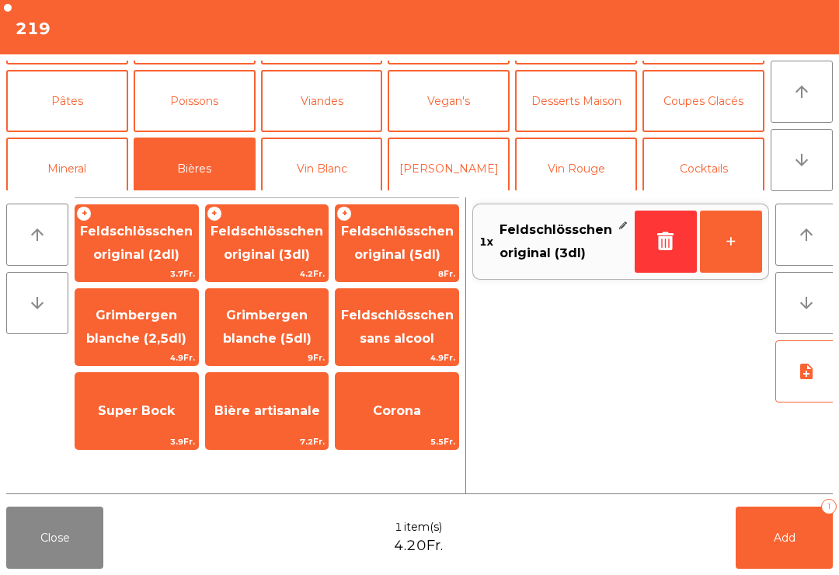
click at [716, 169] on button "Cocktails" at bounding box center [704, 169] width 122 height 62
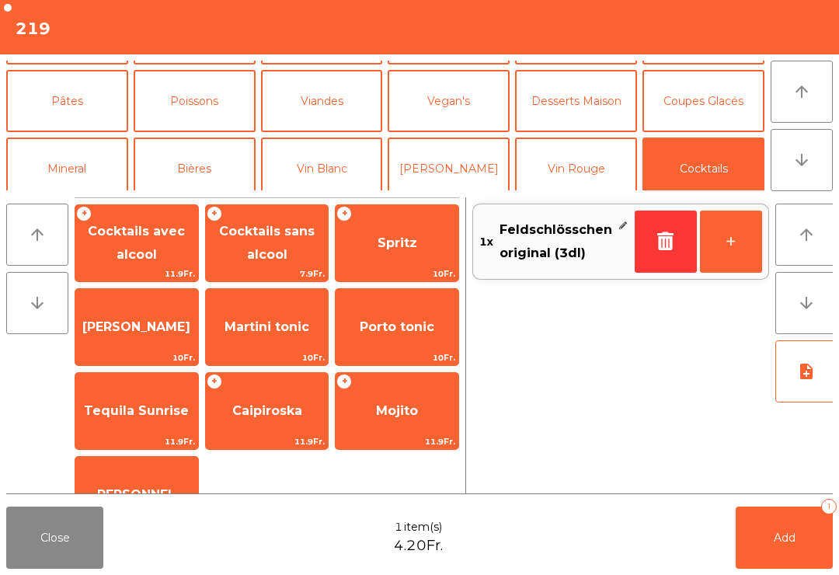
click at [421, 240] on span "Spritz" at bounding box center [397, 243] width 123 height 42
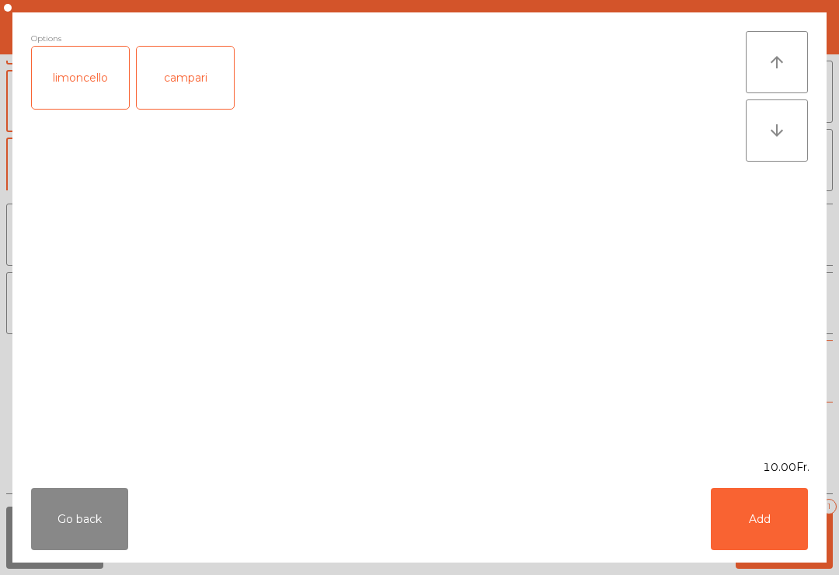
click at [805, 540] on button "Add" at bounding box center [759, 519] width 97 height 62
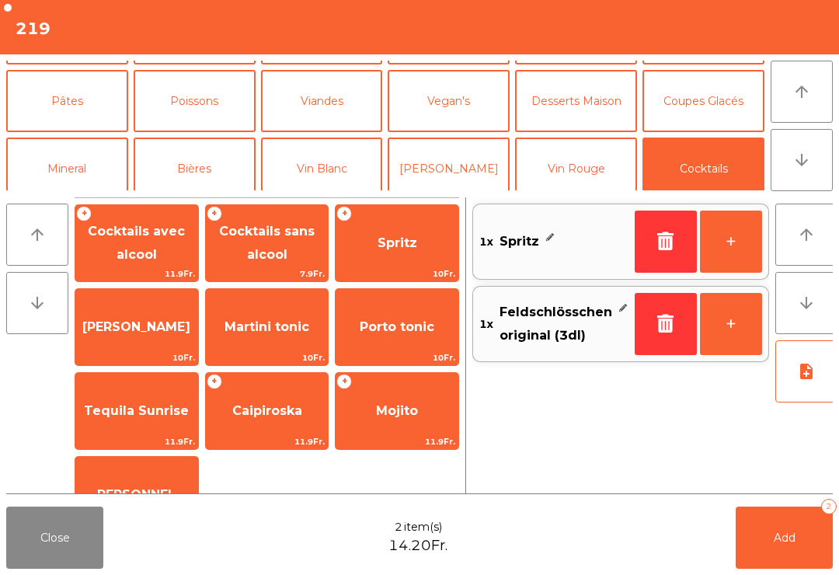
click at [811, 546] on button "Add 2" at bounding box center [784, 538] width 97 height 62
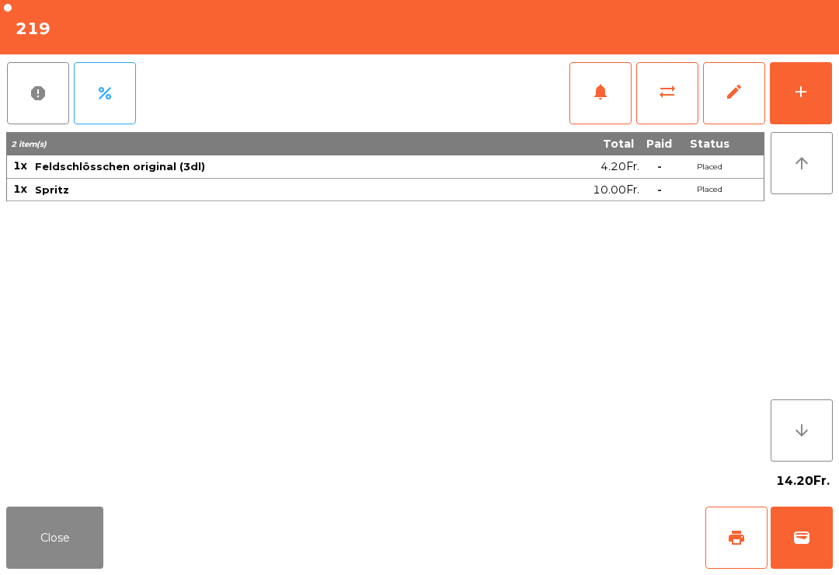
click at [46, 508] on button "Close" at bounding box center [54, 538] width 97 height 62
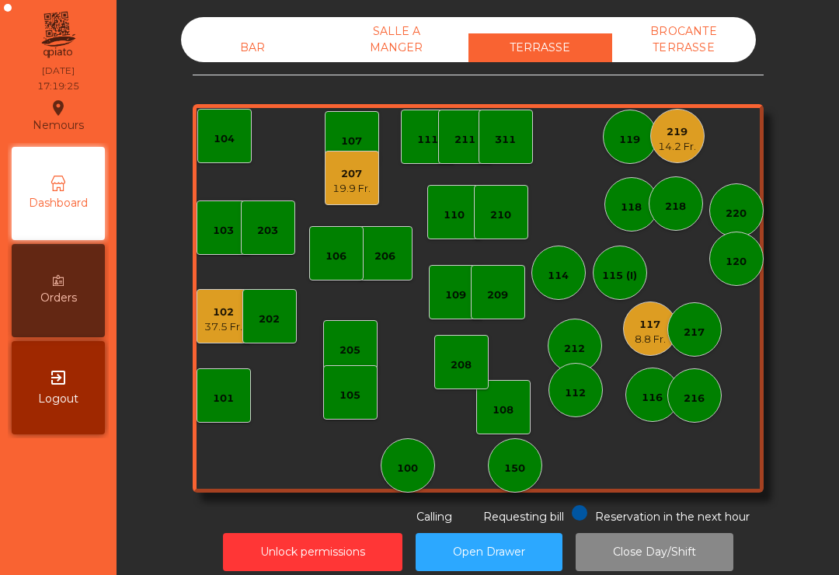
click at [332, 194] on div "207 19.9 Fr." at bounding box center [352, 178] width 54 height 54
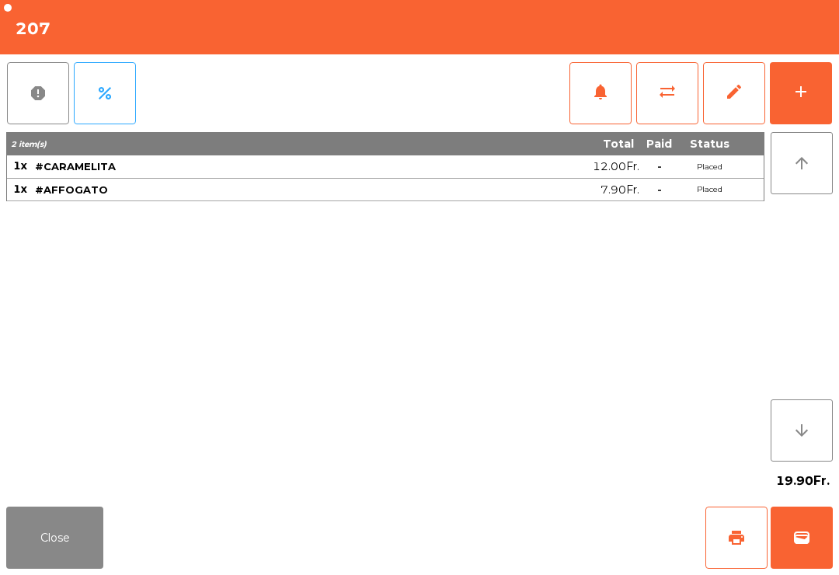
click at [728, 532] on span "print" at bounding box center [736, 538] width 19 height 19
click at [62, 543] on button "Close" at bounding box center [54, 538] width 97 height 62
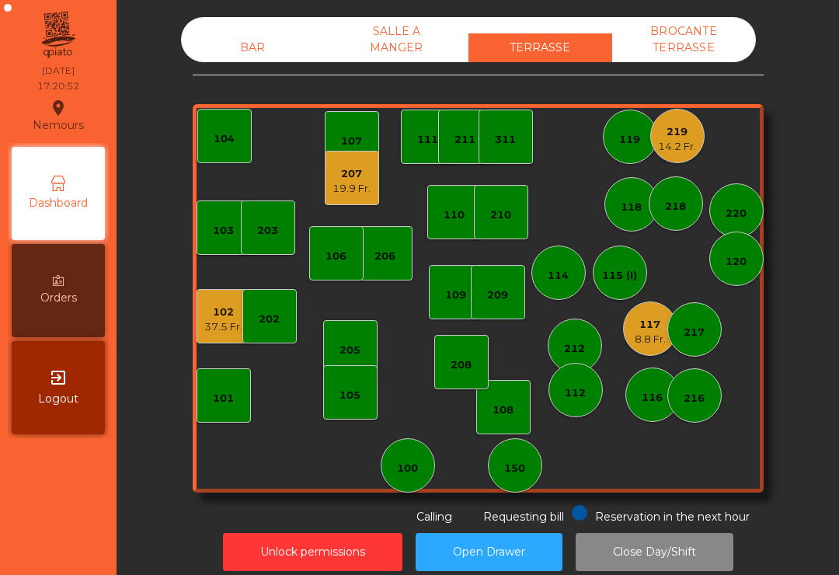
click at [217, 325] on div "37.5 Fr." at bounding box center [223, 327] width 38 height 16
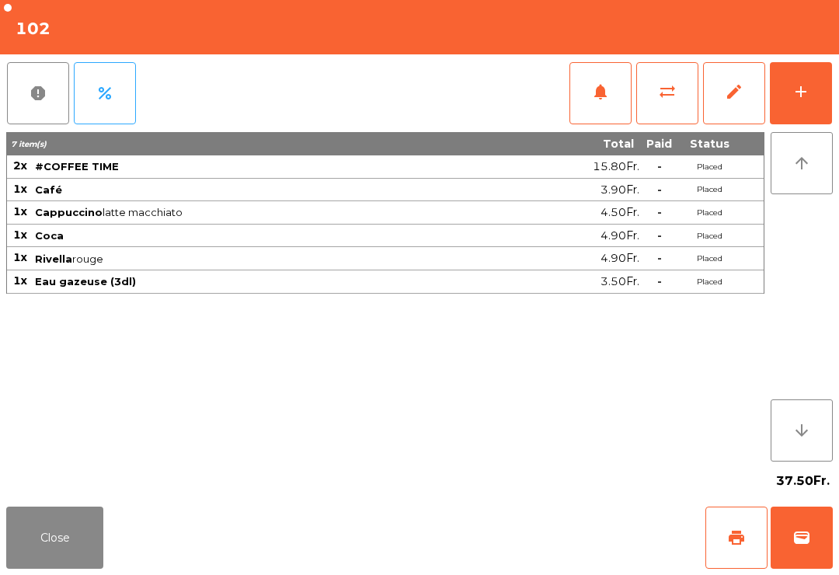
click at [734, 543] on span "print" at bounding box center [736, 538] width 19 height 19
click at [16, 541] on button "Close" at bounding box center [54, 538] width 97 height 62
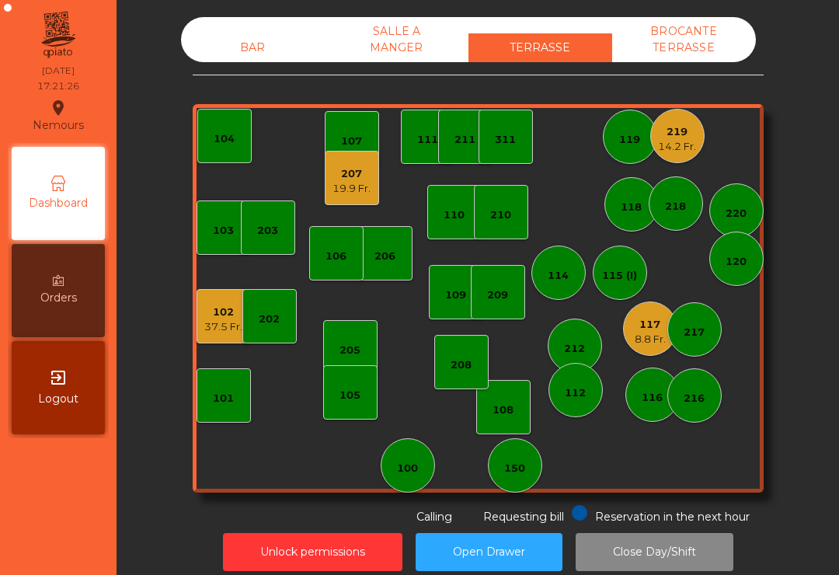
click at [641, 331] on div "117" at bounding box center [650, 325] width 31 height 16
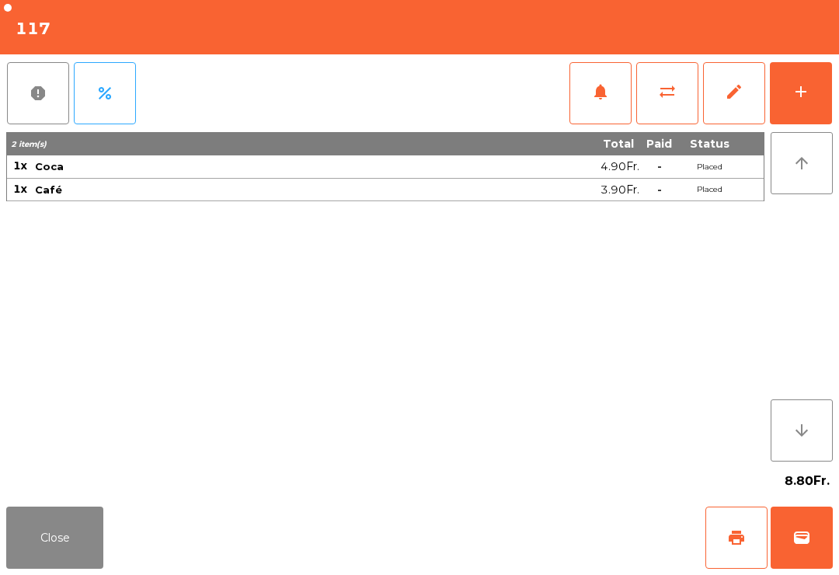
click at [739, 542] on span "print" at bounding box center [736, 538] width 19 height 19
click at [69, 548] on button "Close" at bounding box center [54, 538] width 97 height 62
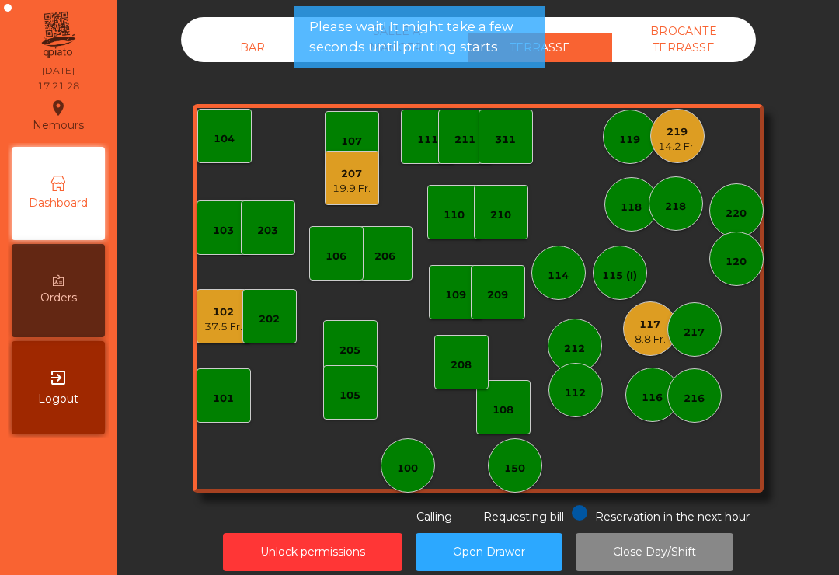
click at [354, 189] on div "19.9 Fr." at bounding box center [352, 189] width 38 height 16
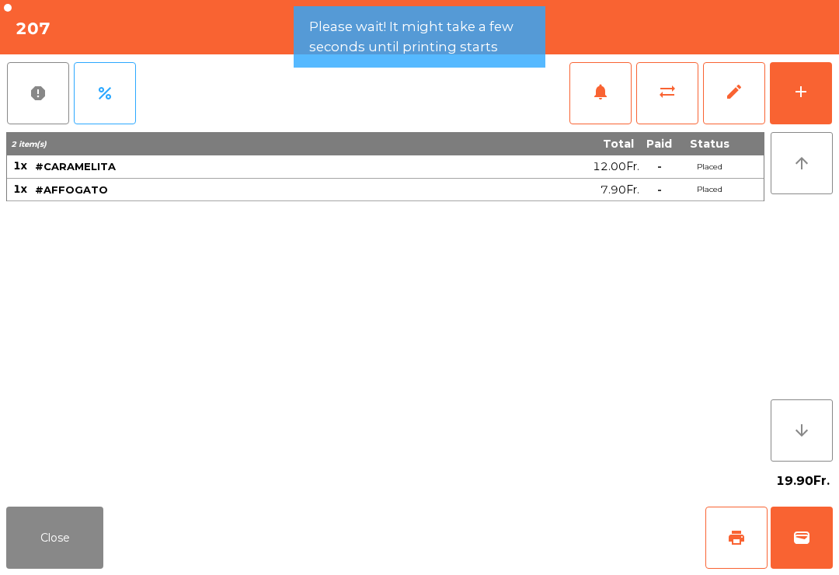
click at [818, 540] on button "wallet" at bounding box center [802, 538] width 62 height 62
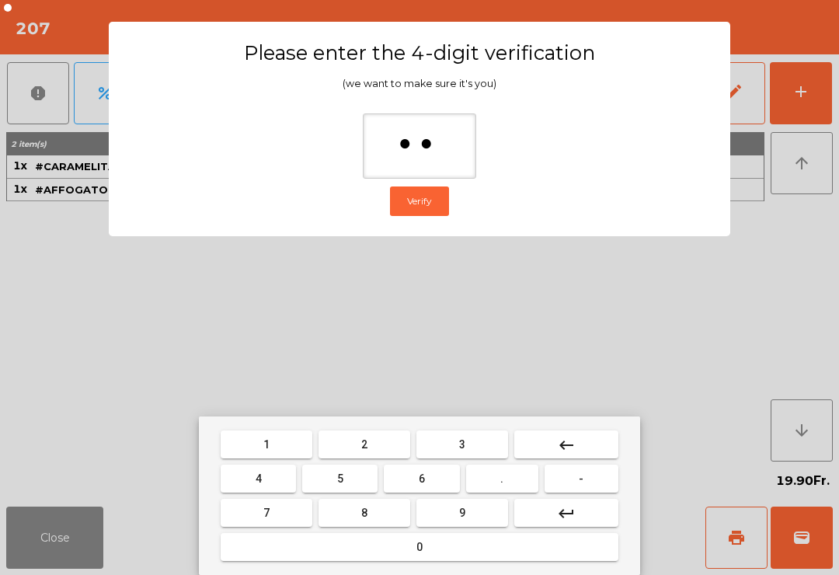
type input "***"
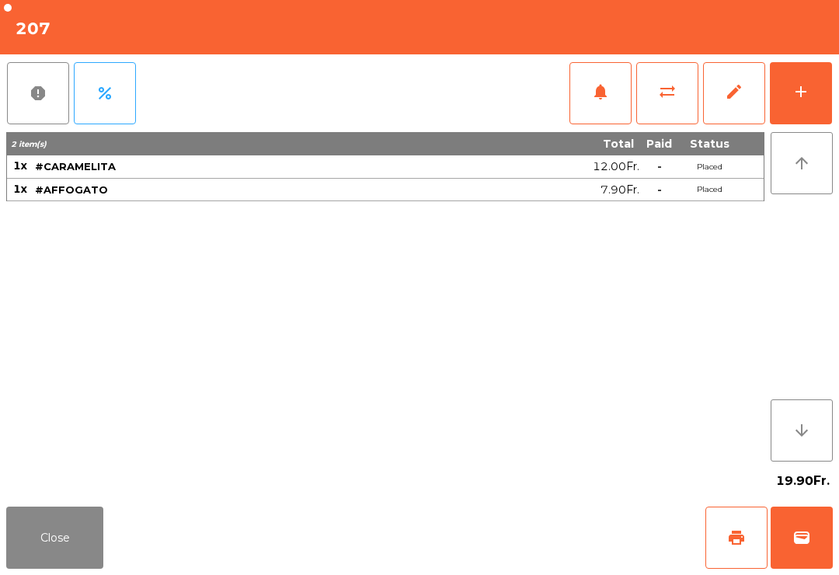
click at [811, 543] on button "wallet" at bounding box center [802, 538] width 62 height 62
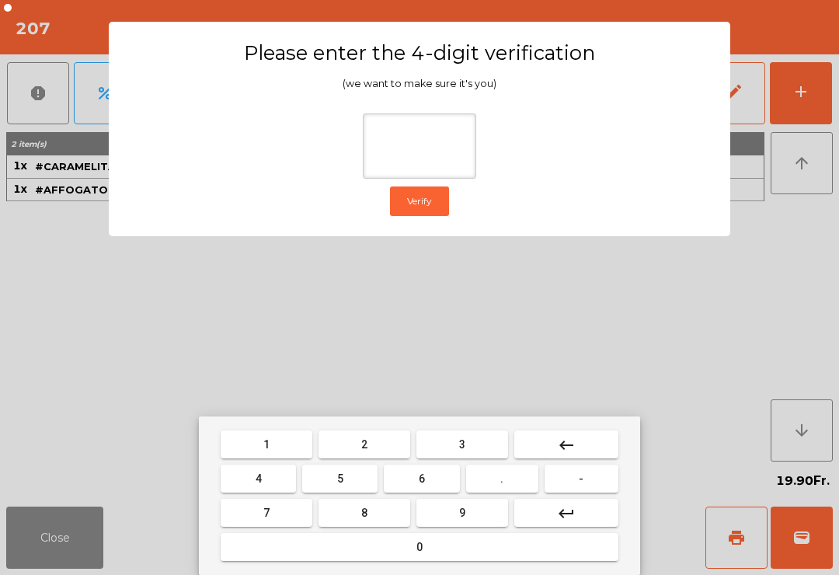
type input "*"
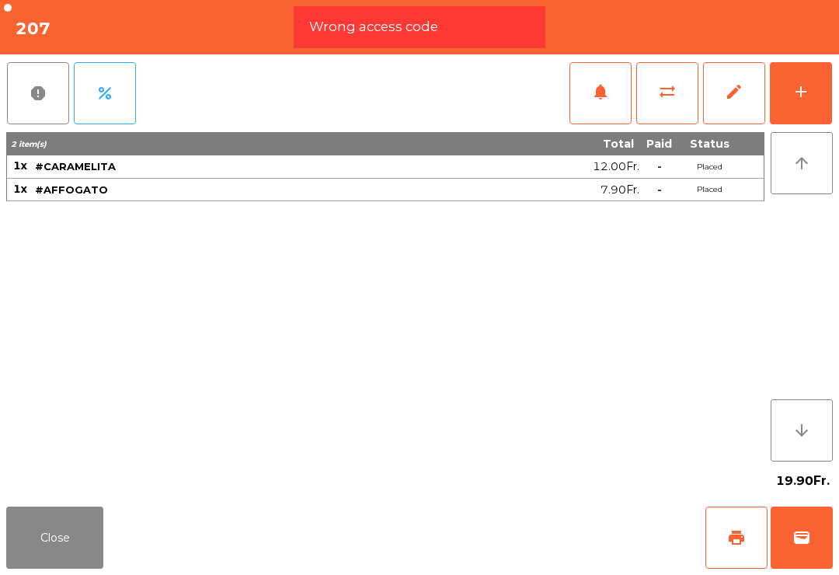
click at [796, 545] on span "wallet" at bounding box center [802, 538] width 19 height 19
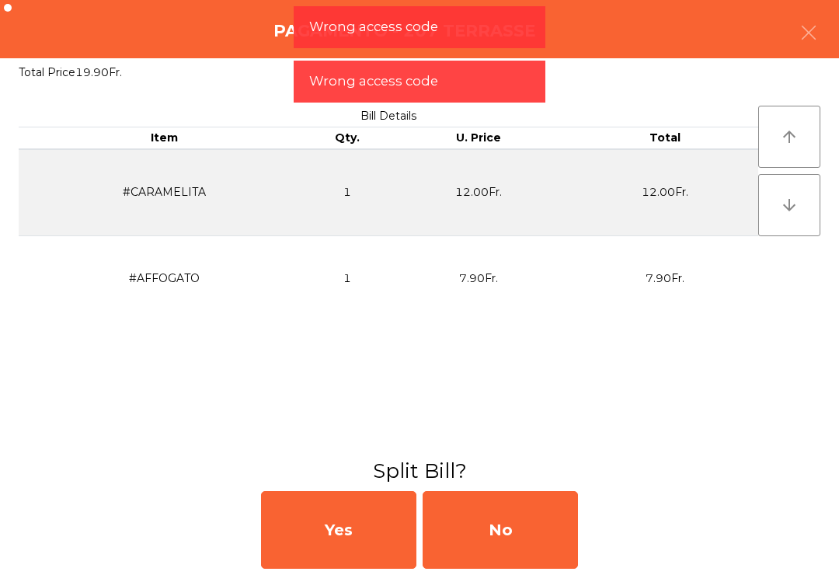
click at [537, 539] on div "No" at bounding box center [500, 530] width 155 height 78
click at [498, 560] on div "MB" at bounding box center [500, 530] width 155 height 78
click at [497, 560] on div "No" at bounding box center [500, 530] width 155 height 78
click at [528, 545] on div "No" at bounding box center [500, 530] width 155 height 78
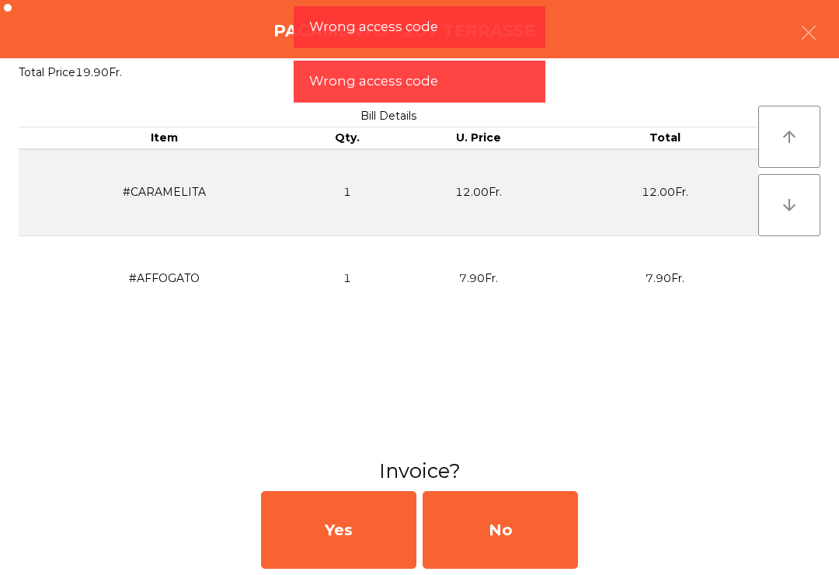
click at [525, 531] on div "No" at bounding box center [500, 530] width 155 height 78
click at [525, 530] on div "No" at bounding box center [500, 530] width 155 height 78
click at [518, 549] on div "No" at bounding box center [500, 530] width 155 height 78
click at [517, 548] on div "No" at bounding box center [500, 530] width 155 height 78
click at [532, 558] on div "No" at bounding box center [500, 530] width 155 height 78
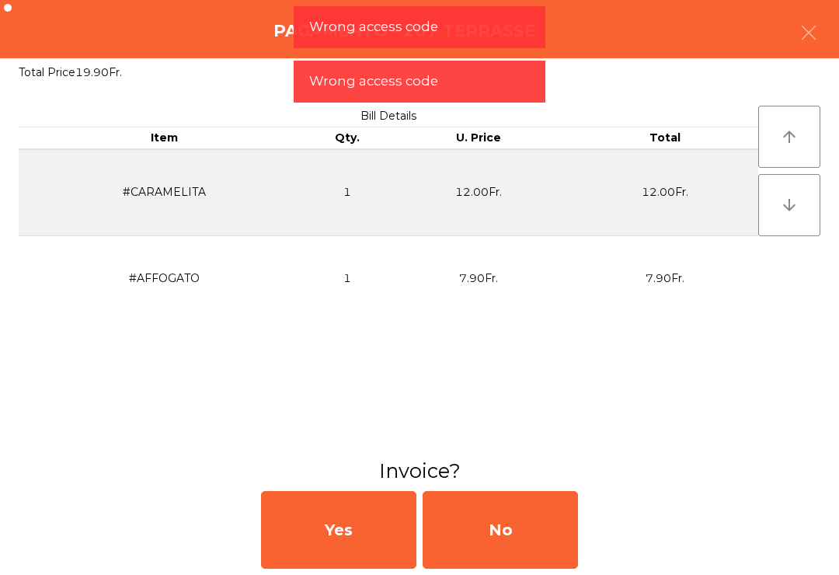
click at [532, 557] on div "No" at bounding box center [500, 530] width 155 height 78
click at [524, 548] on div "No" at bounding box center [500, 530] width 155 height 78
click at [531, 525] on div "No" at bounding box center [500, 530] width 155 height 78
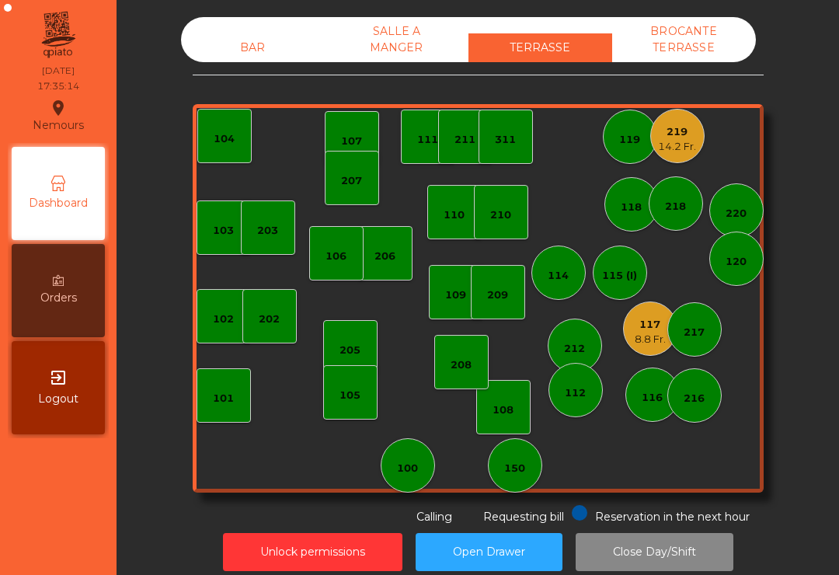
click at [578, 416] on div "112" at bounding box center [576, 390] width 54 height 54
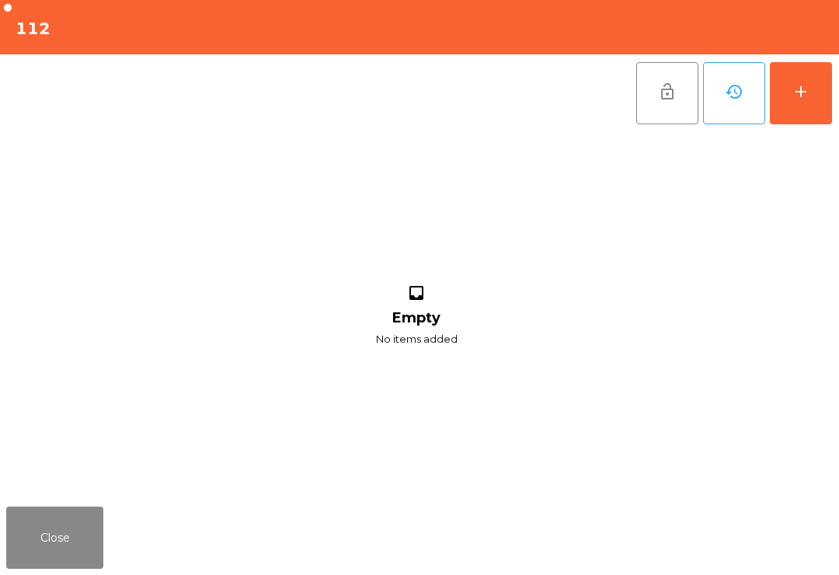
click at [809, 102] on button "add" at bounding box center [801, 93] width 62 height 62
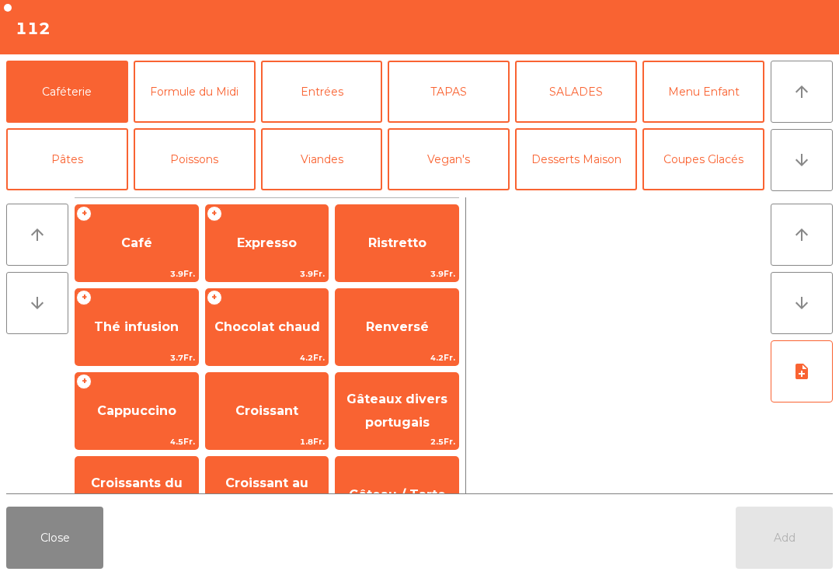
click at [820, 154] on button "arrow_downward" at bounding box center [802, 160] width 62 height 62
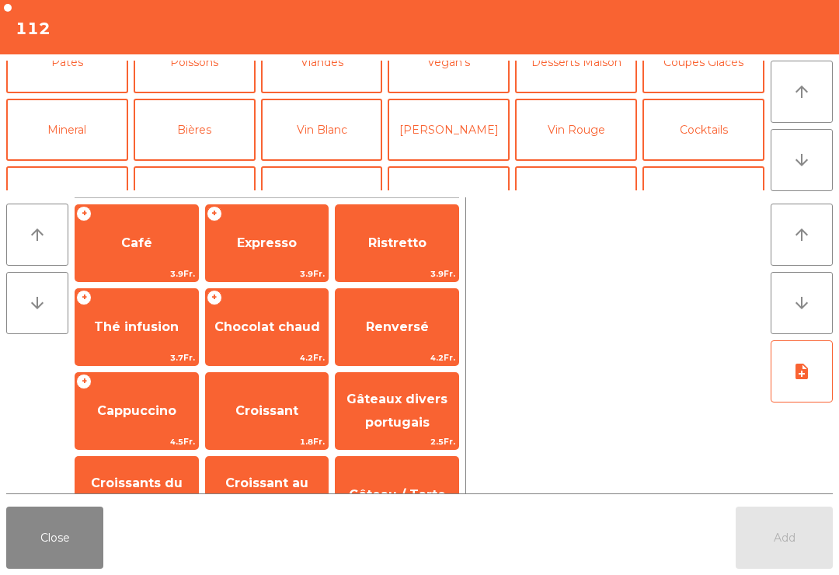
click at [169, 99] on button "Bières" at bounding box center [195, 130] width 122 height 62
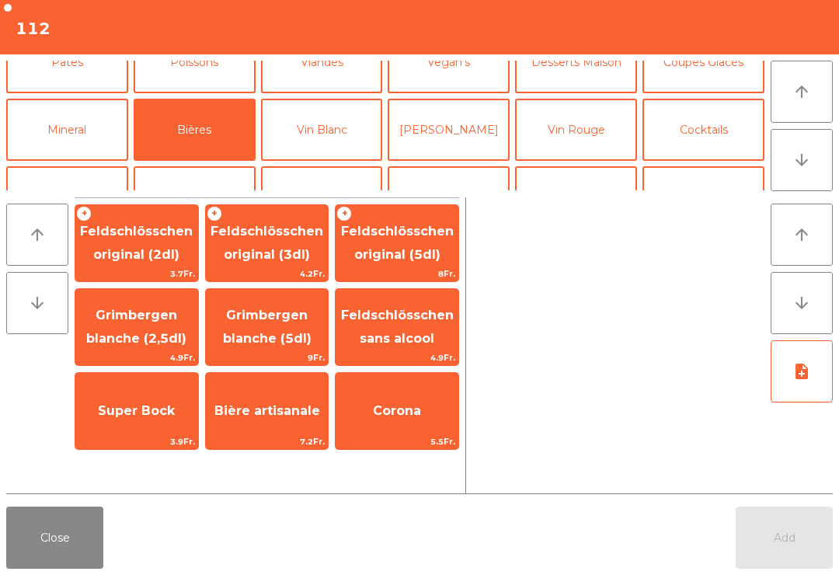
click at [251, 252] on span "Feldschlösschen original (3dl)" at bounding box center [267, 243] width 113 height 38
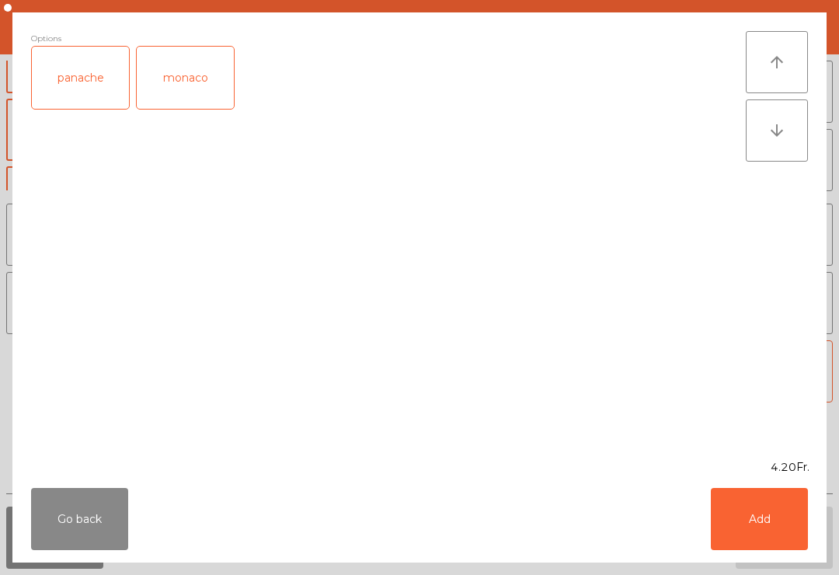
scroll to position [135, 0]
click at [775, 528] on button "Add" at bounding box center [759, 519] width 97 height 62
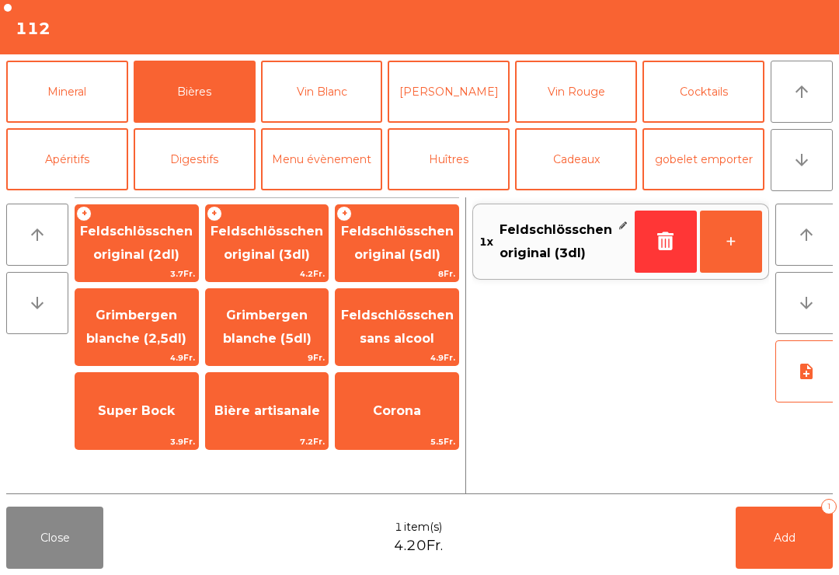
click at [702, 92] on button "Cocktails" at bounding box center [704, 92] width 122 height 62
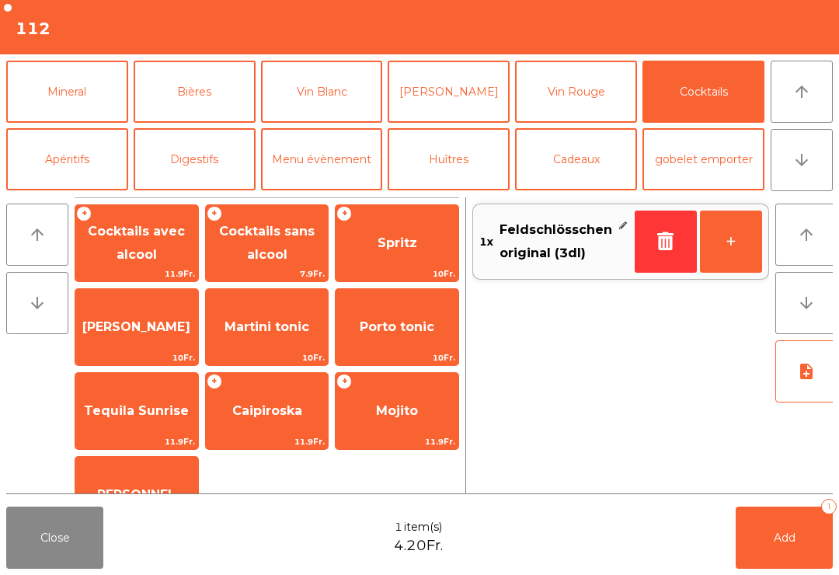
click at [381, 240] on span "Spritz" at bounding box center [398, 242] width 40 height 15
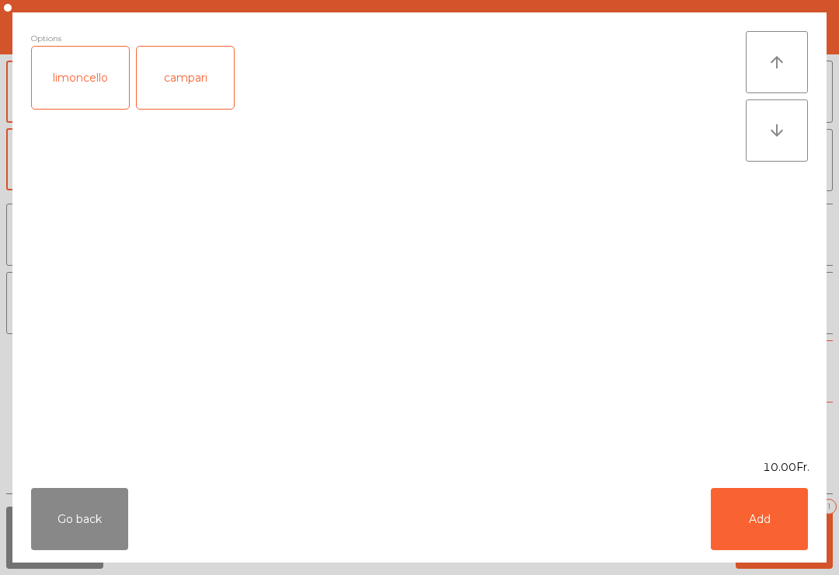
click at [783, 520] on button "Add" at bounding box center [759, 519] width 97 height 62
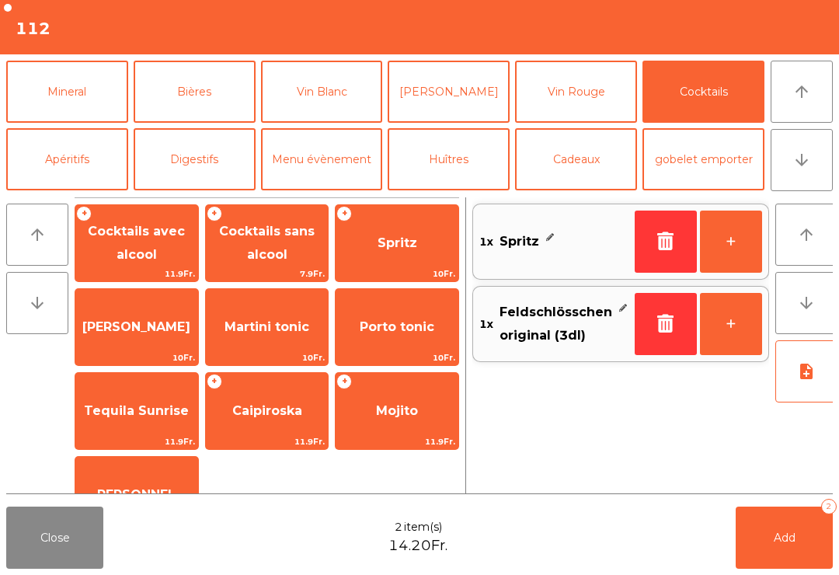
click at [815, 162] on button "arrow_downward" at bounding box center [802, 160] width 62 height 62
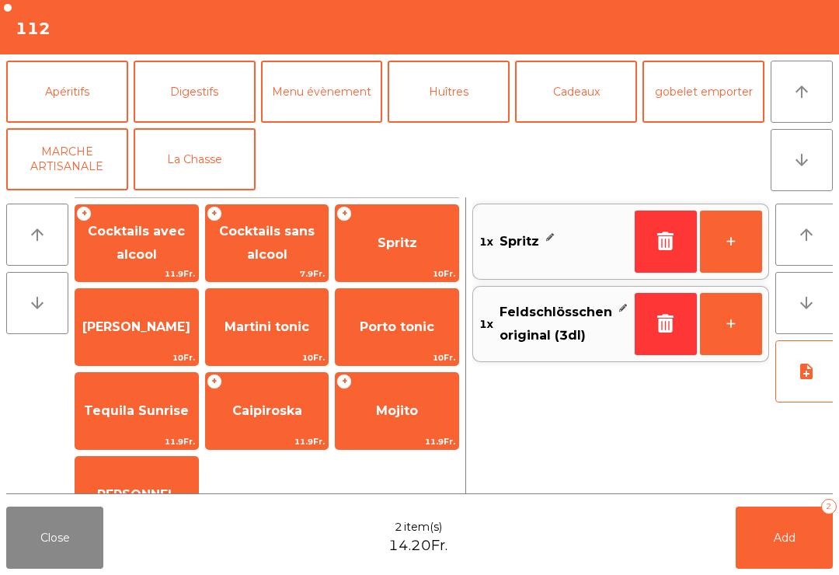
click at [805, 101] on button "arrow_upward" at bounding box center [802, 92] width 62 height 62
click at [47, 55] on button "Mineral" at bounding box center [67, 24] width 122 height 62
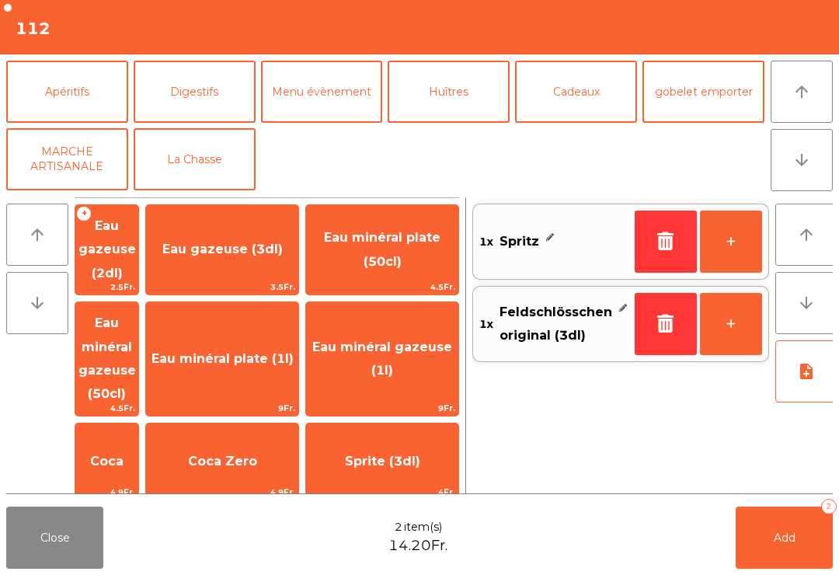
scroll to position [280, 0]
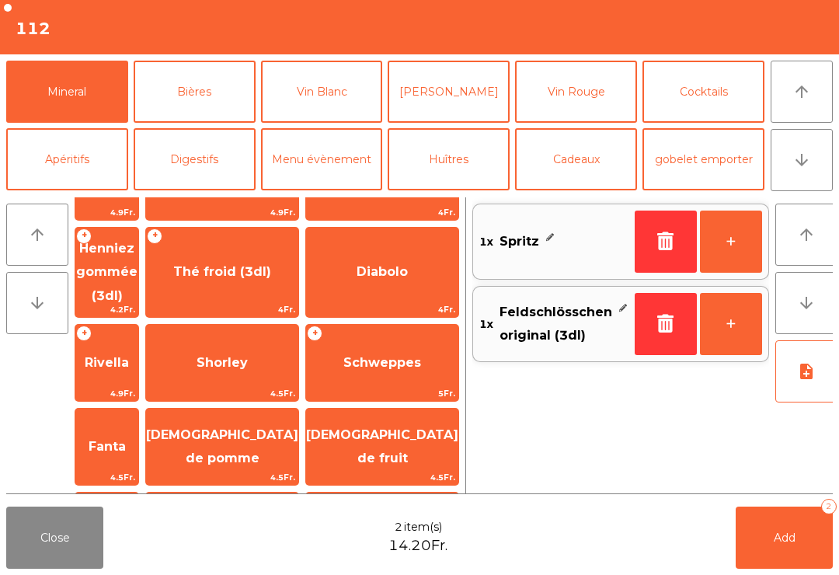
click at [99, 498] on span "Sirop (3dl)" at bounding box center [106, 531] width 63 height 66
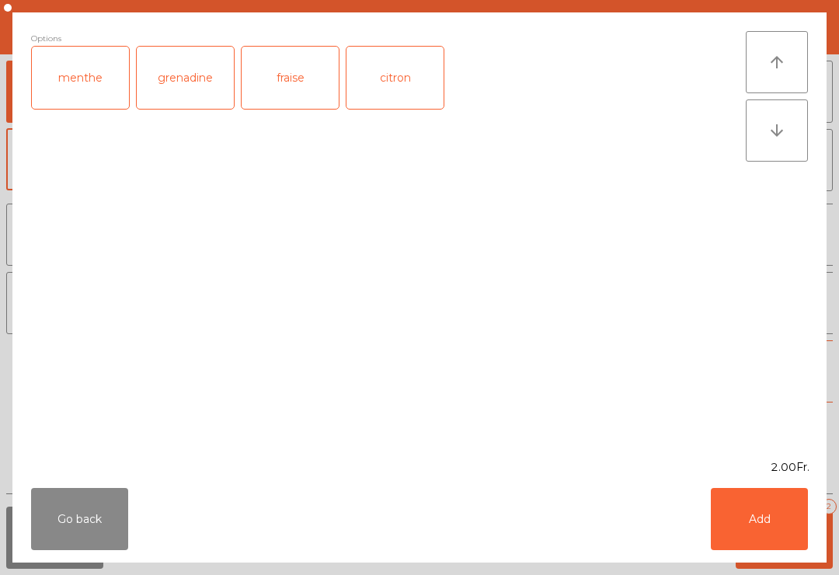
click at [793, 537] on button "Add" at bounding box center [759, 519] width 97 height 62
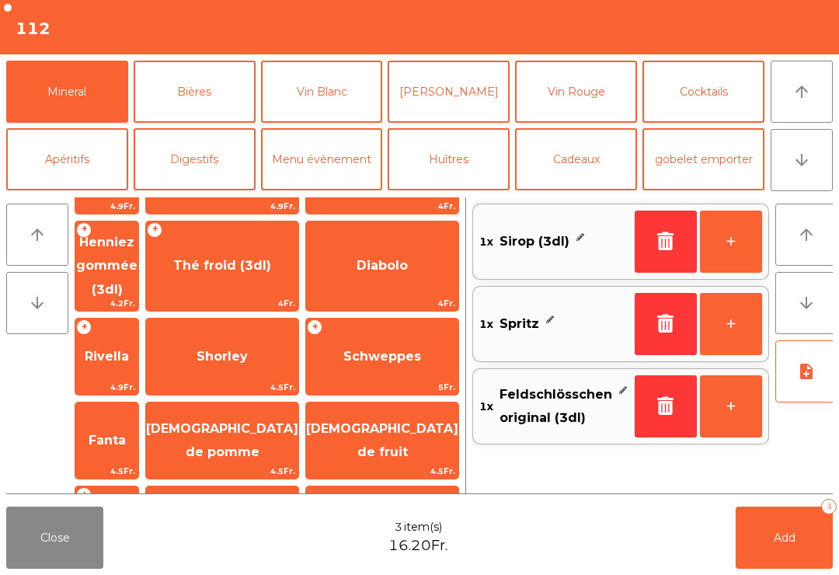
click at [796, 532] on button "Add 3" at bounding box center [784, 538] width 97 height 62
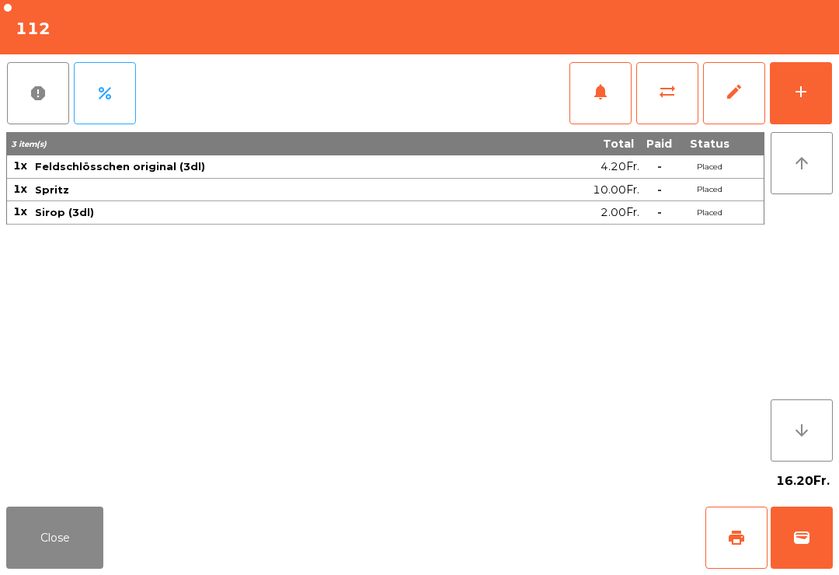
click at [790, 85] on button "add" at bounding box center [801, 93] width 62 height 62
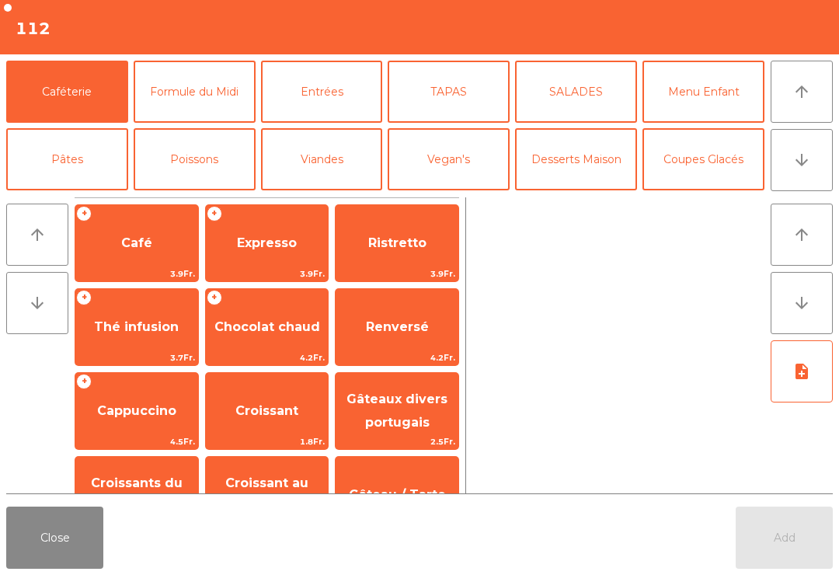
click at [806, 143] on button "arrow_downward" at bounding box center [802, 160] width 62 height 62
click at [723, 196] on button "Cocktails" at bounding box center [704, 227] width 122 height 62
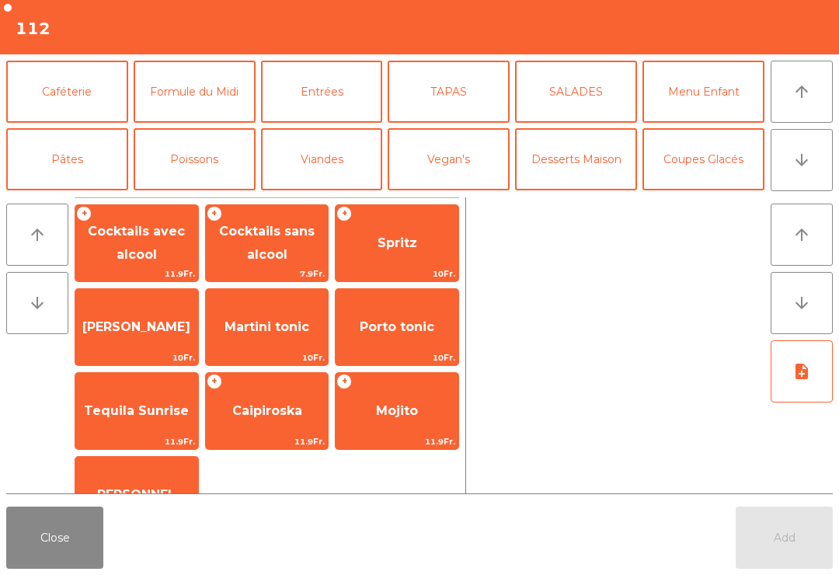
scroll to position [135, 0]
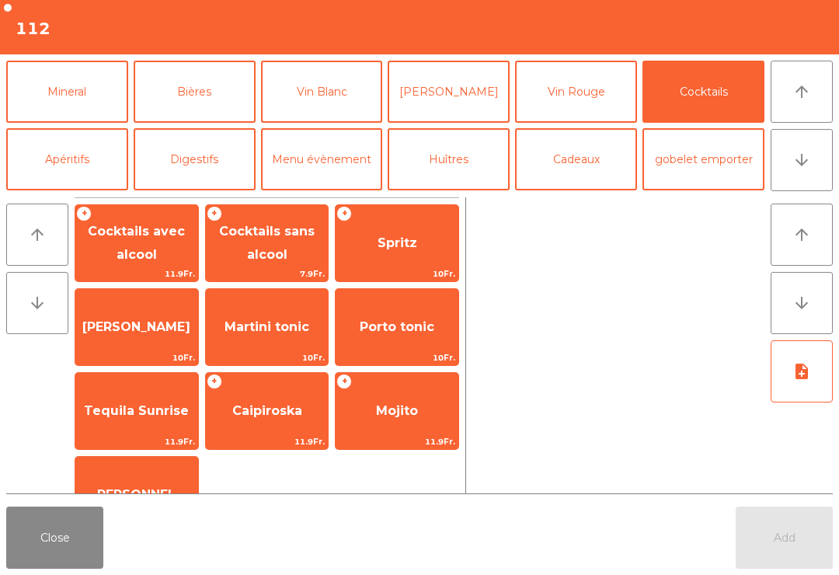
click at [412, 244] on span "Spritz" at bounding box center [398, 242] width 40 height 15
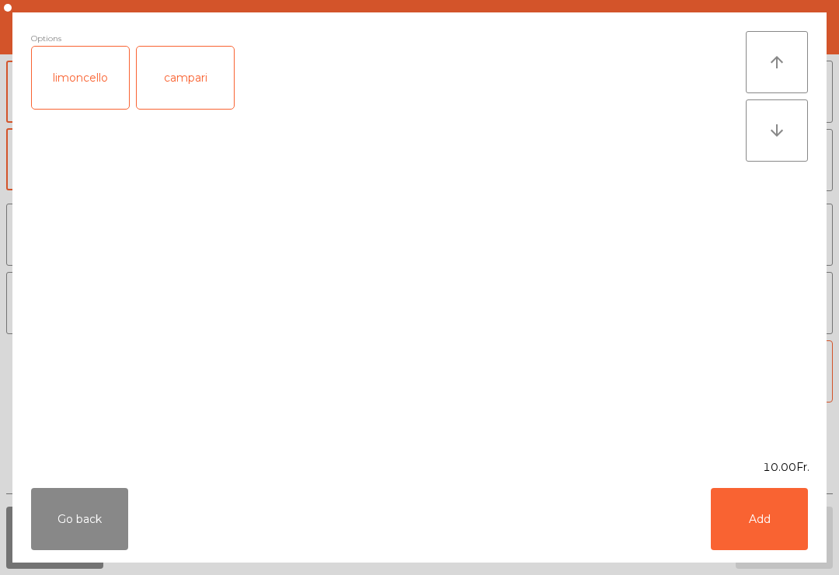
click at [758, 501] on button "Add" at bounding box center [759, 519] width 97 height 62
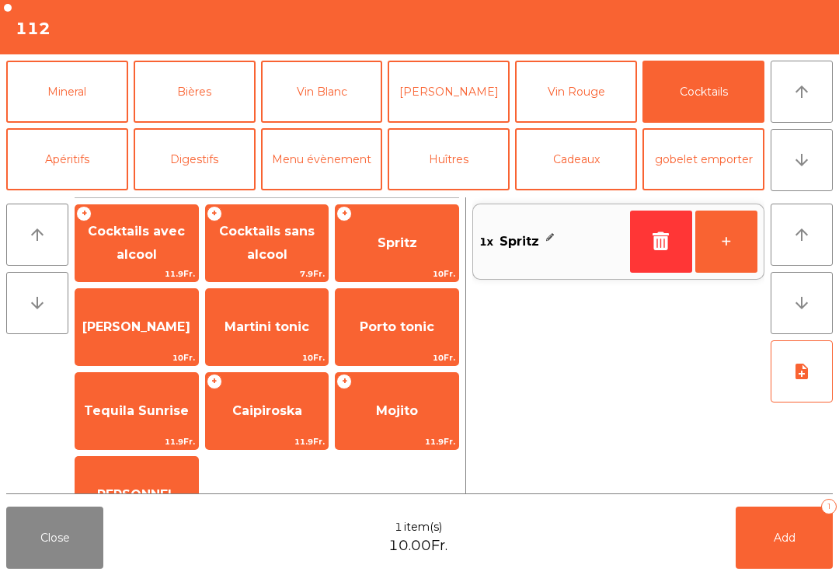
click at [716, 249] on button "+" at bounding box center [727, 242] width 62 height 62
click at [776, 542] on span "Add" at bounding box center [785, 538] width 22 height 14
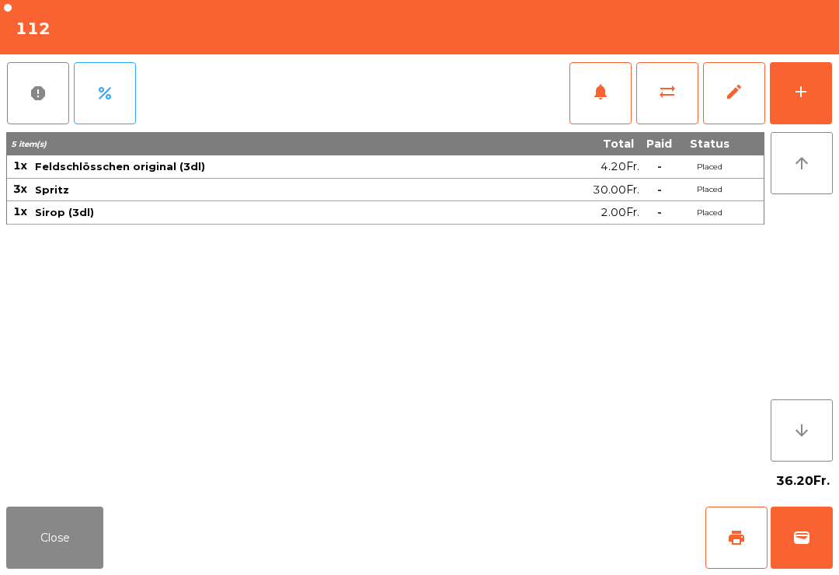
click at [70, 518] on button "Close" at bounding box center [54, 538] width 97 height 62
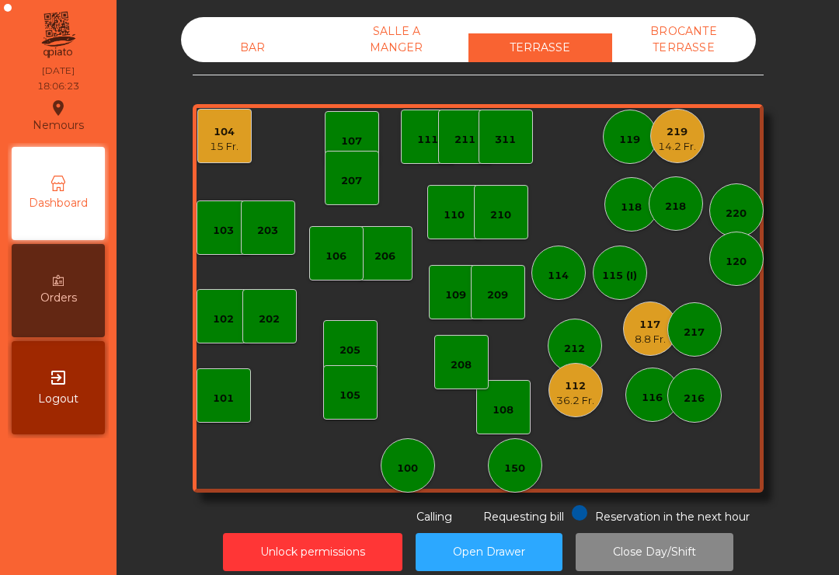
click at [570, 395] on div "36.2 Fr." at bounding box center [575, 401] width 38 height 16
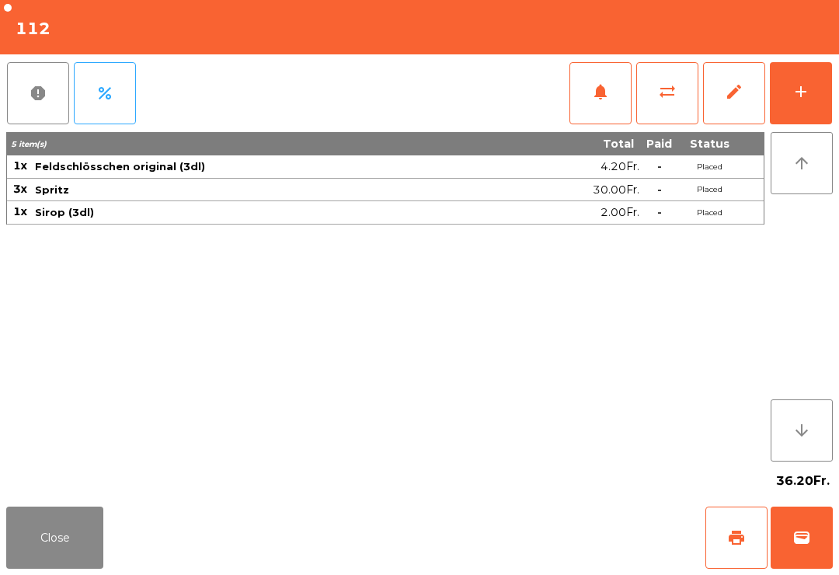
click at [803, 112] on button "add" at bounding box center [801, 93] width 62 height 62
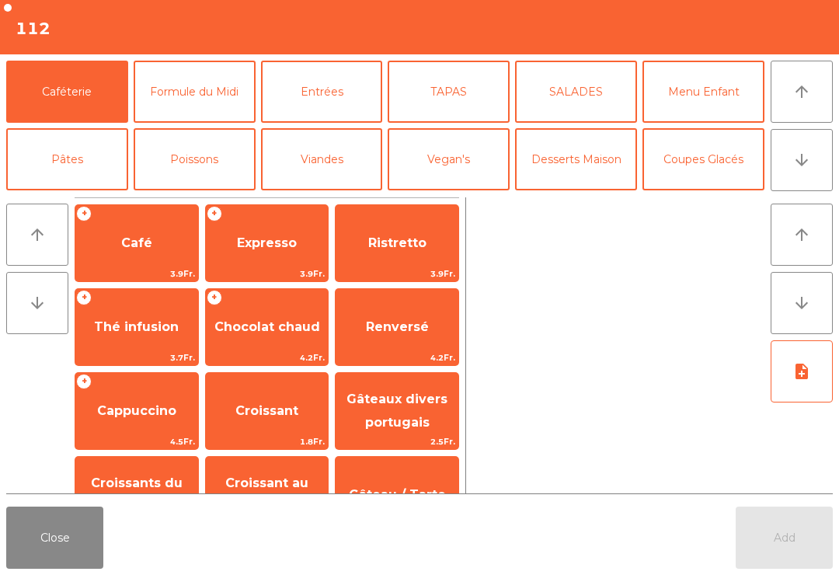
click at [698, 196] on button "Cocktails" at bounding box center [704, 227] width 122 height 62
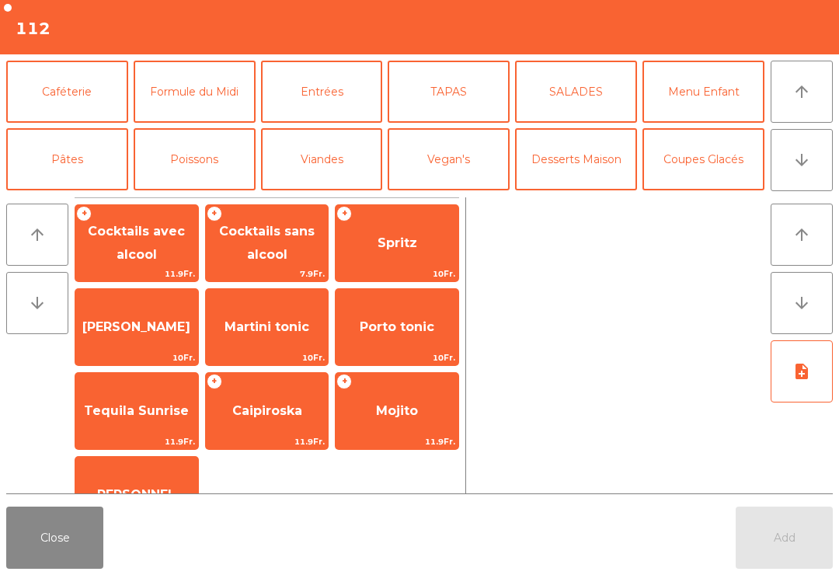
click at [409, 252] on span "Spritz" at bounding box center [397, 243] width 123 height 42
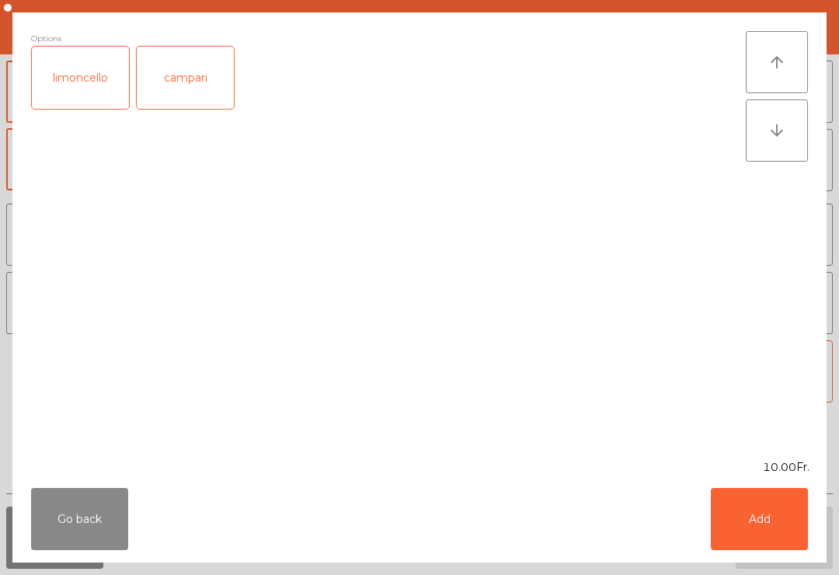
scroll to position [94, 0]
click at [772, 515] on button "Add" at bounding box center [759, 519] width 97 height 62
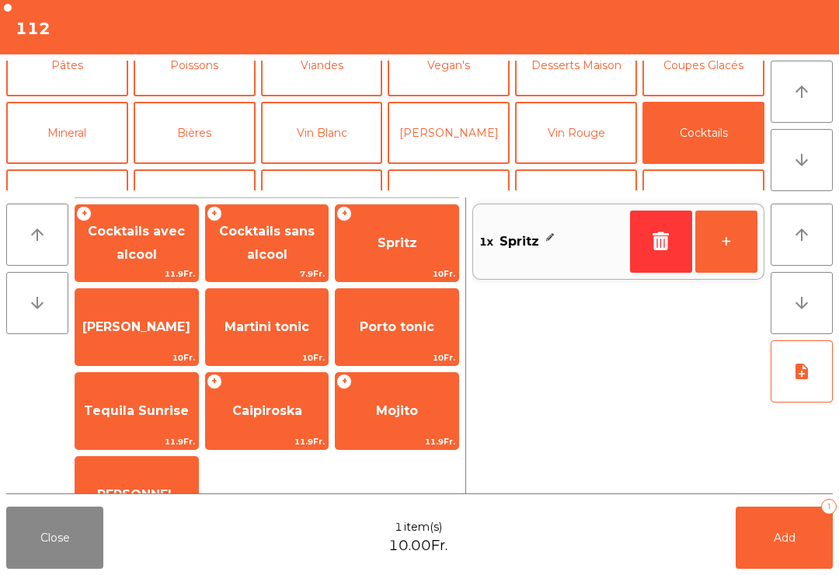
click at [713, 239] on button "+" at bounding box center [727, 242] width 62 height 62
click at [712, 238] on button "+" at bounding box center [727, 242] width 62 height 62
click at [722, 245] on button "+" at bounding box center [727, 242] width 62 height 62
click at [765, 534] on button "Add 4" at bounding box center [784, 538] width 97 height 62
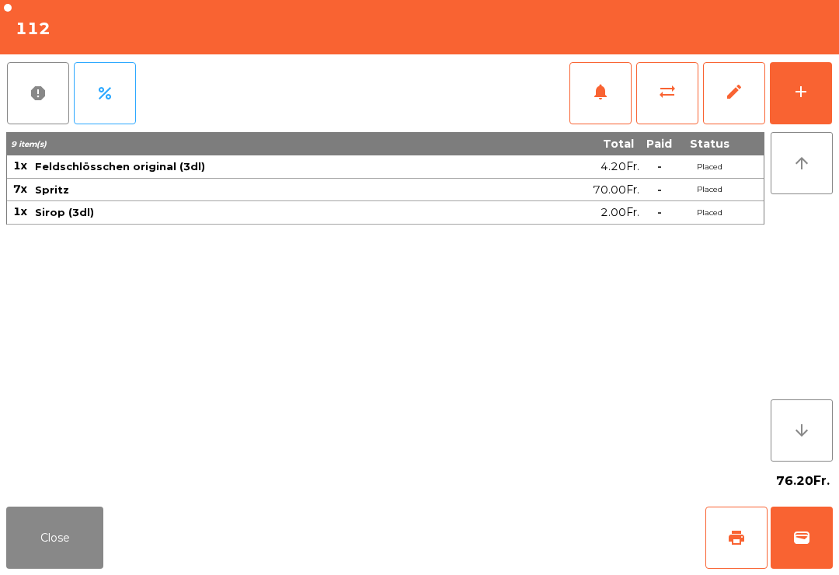
click at [78, 562] on button "Close" at bounding box center [54, 538] width 97 height 62
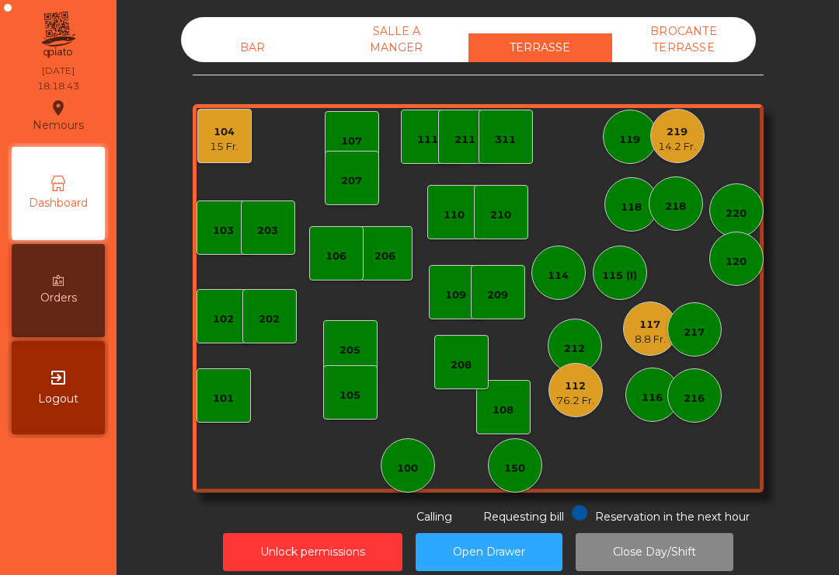
click at [614, 289] on div "115 (I)" at bounding box center [620, 273] width 54 height 54
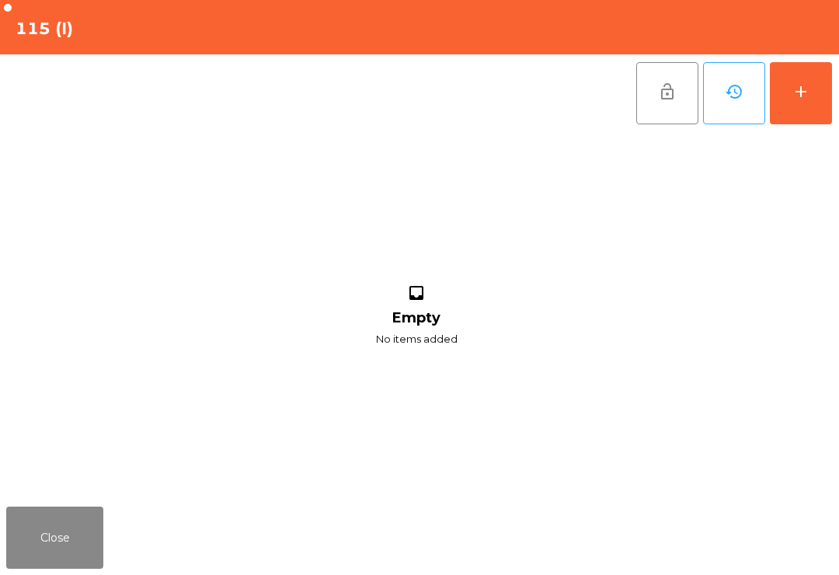
click at [808, 121] on button "add" at bounding box center [801, 93] width 62 height 62
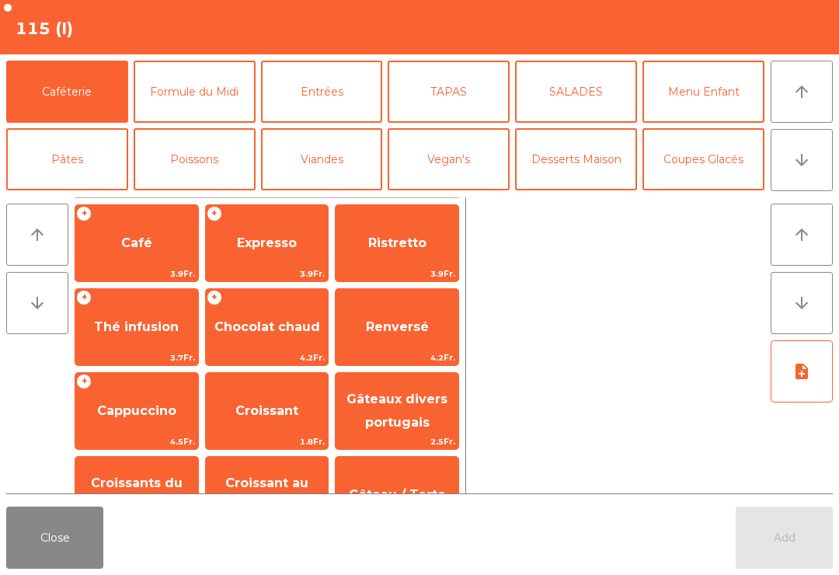
click at [689, 196] on button "Cocktails" at bounding box center [704, 227] width 122 height 62
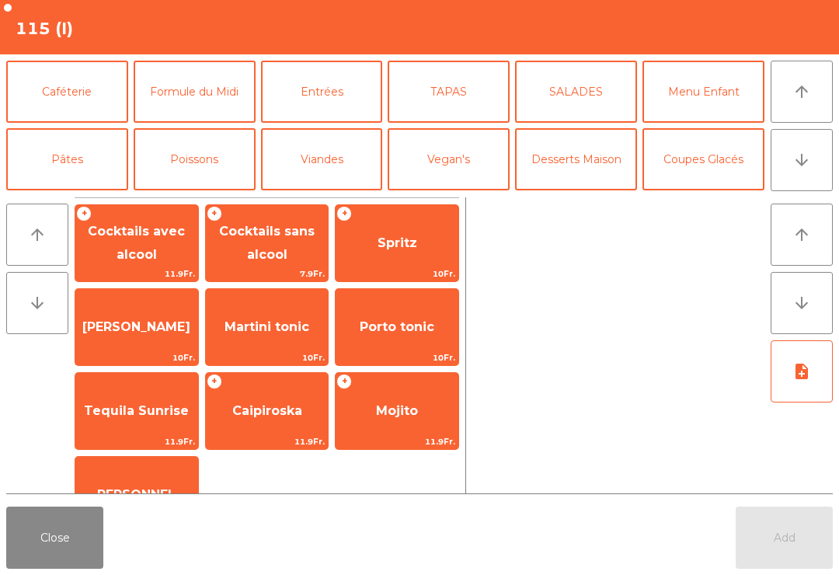
scroll to position [84, 0]
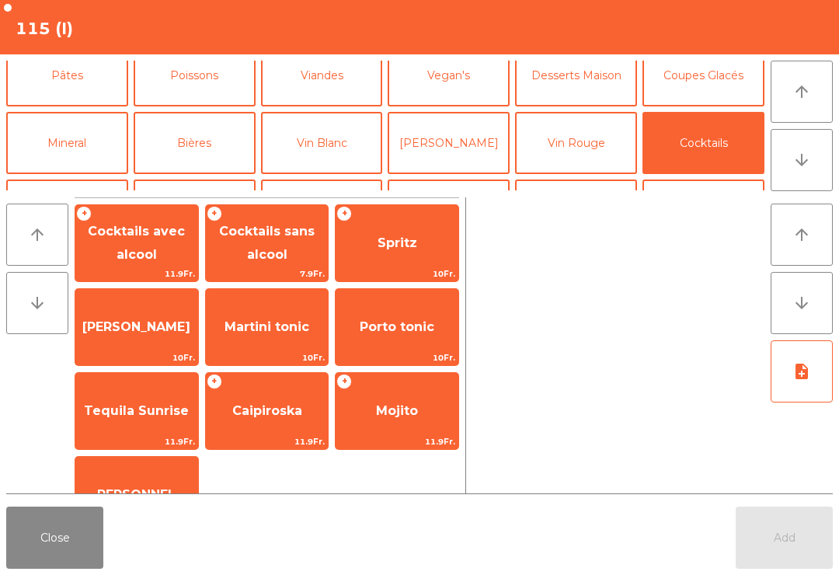
click at [420, 233] on span "Spritz" at bounding box center [397, 243] width 123 height 42
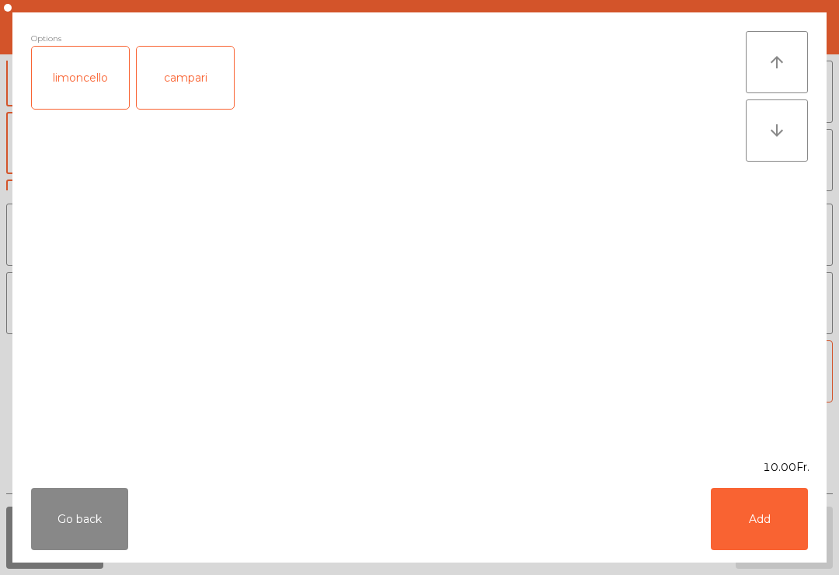
click at [773, 504] on button "Add" at bounding box center [759, 519] width 97 height 62
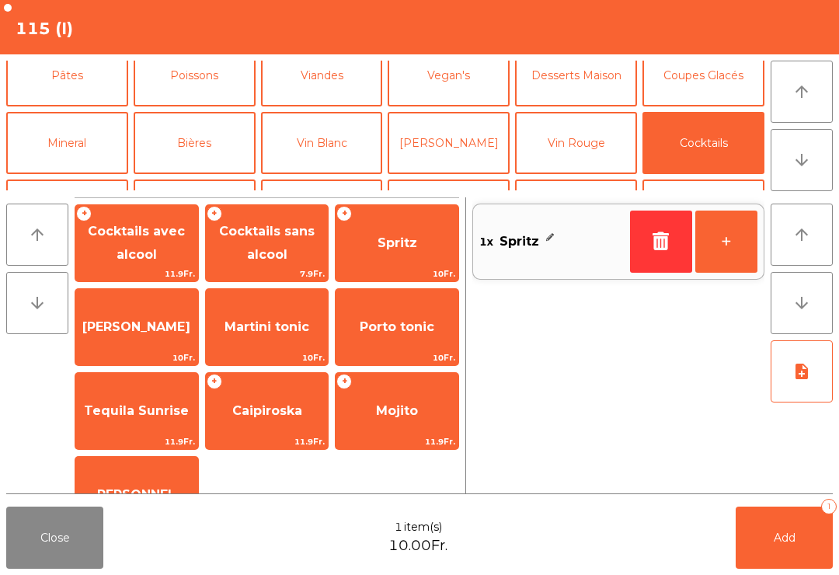
click at [342, 112] on button "Vin Blanc" at bounding box center [322, 143] width 122 height 62
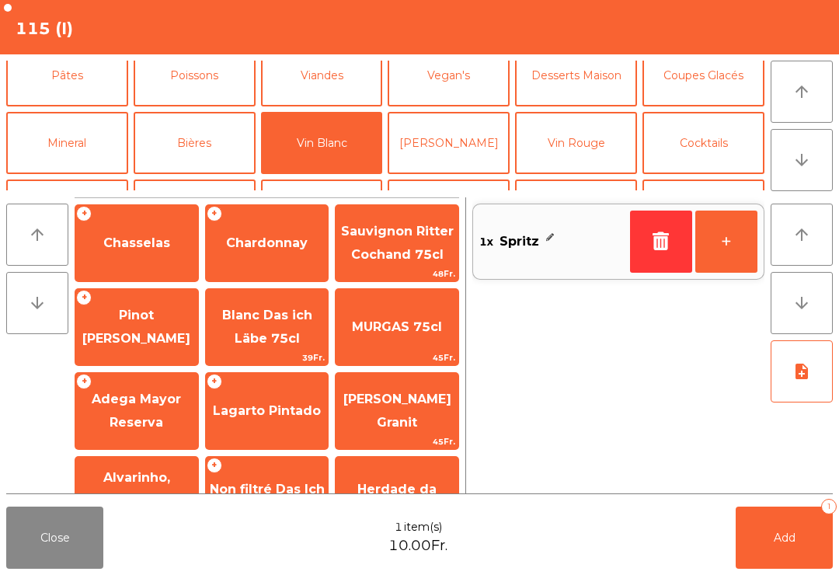
click at [149, 245] on span "Chasselas" at bounding box center [136, 242] width 67 height 15
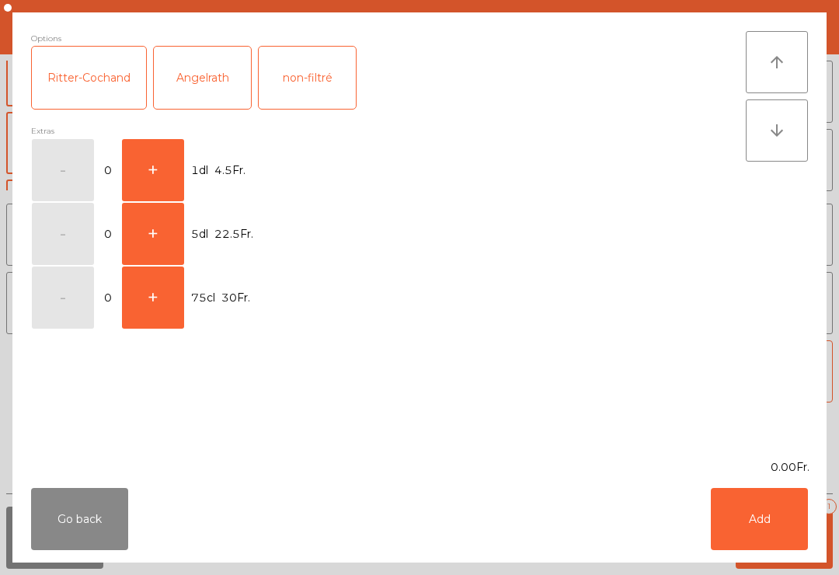
click at [147, 155] on button "+" at bounding box center [153, 170] width 62 height 62
click at [768, 535] on button "Add" at bounding box center [759, 519] width 97 height 62
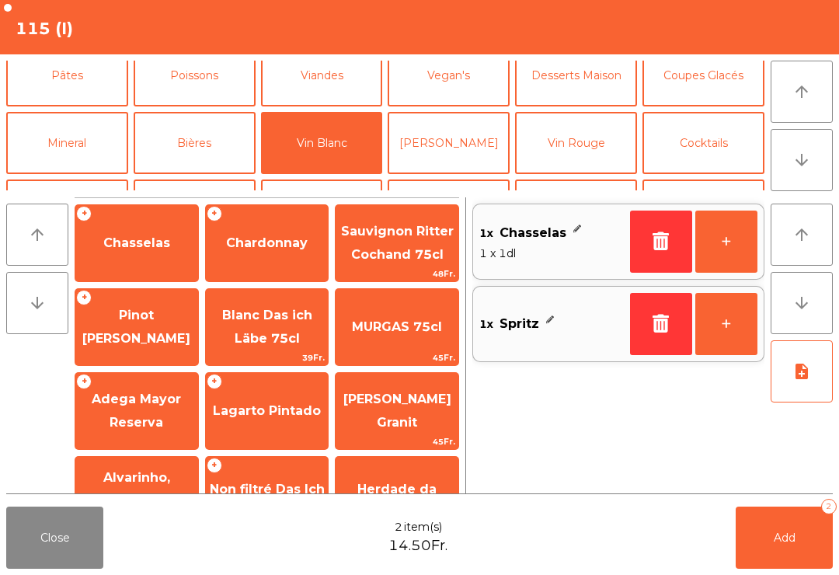
click at [787, 532] on span "Add" at bounding box center [785, 538] width 22 height 14
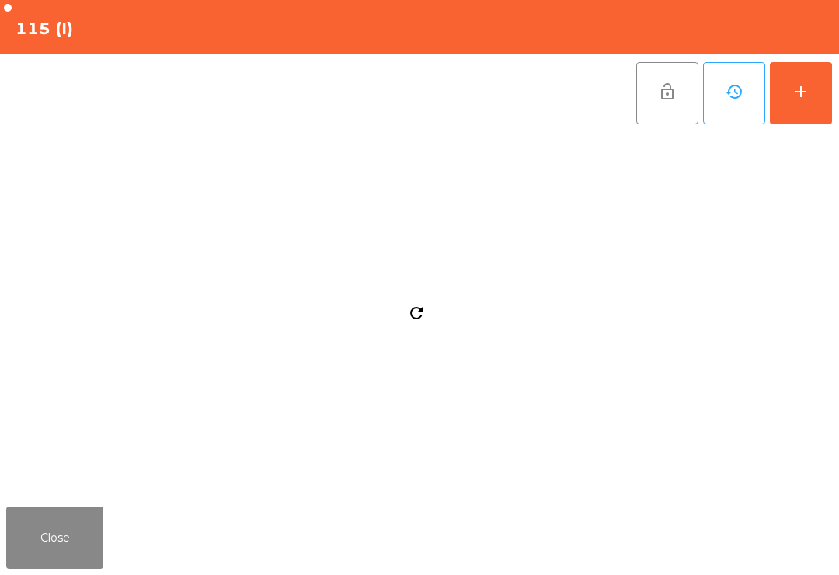
click at [54, 539] on button "Close" at bounding box center [54, 538] width 97 height 62
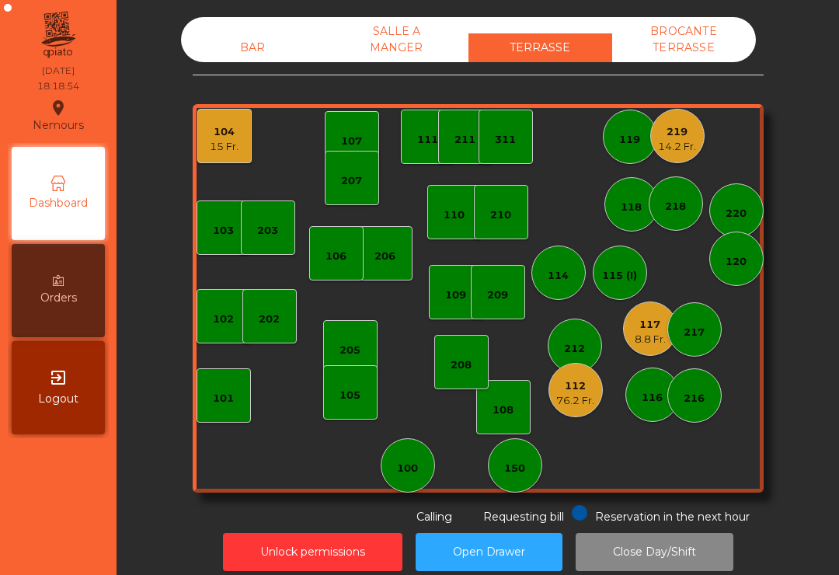
click at [233, 122] on div "104 15 Fr." at bounding box center [224, 136] width 29 height 37
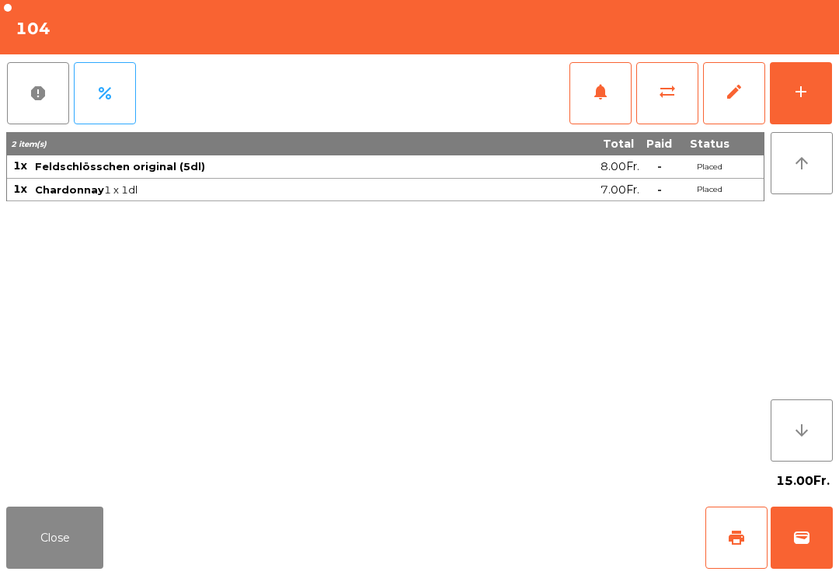
click at [41, 532] on button "Close" at bounding box center [54, 538] width 97 height 62
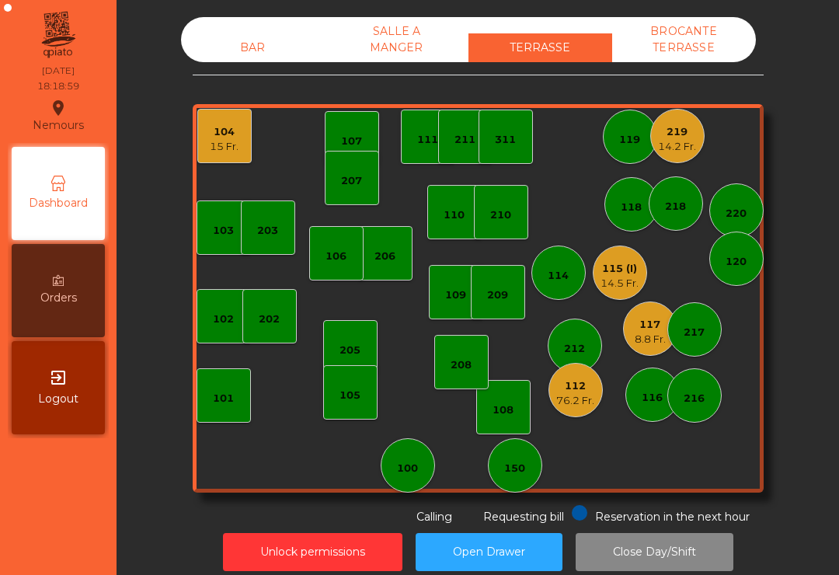
click at [676, 145] on div "14.2 Fr." at bounding box center [677, 147] width 38 height 16
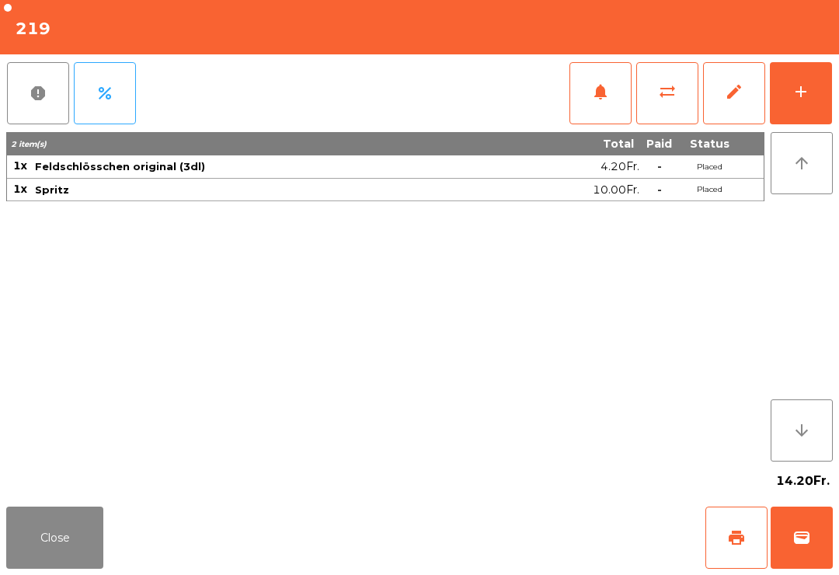
click at [37, 561] on button "Close" at bounding box center [54, 538] width 97 height 62
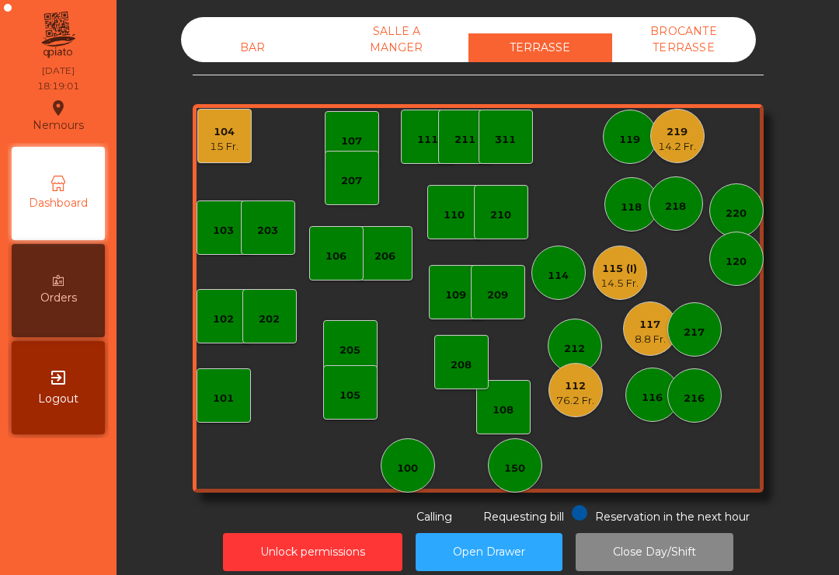
click at [648, 316] on div "117 8.8 Fr." at bounding box center [650, 329] width 31 height 37
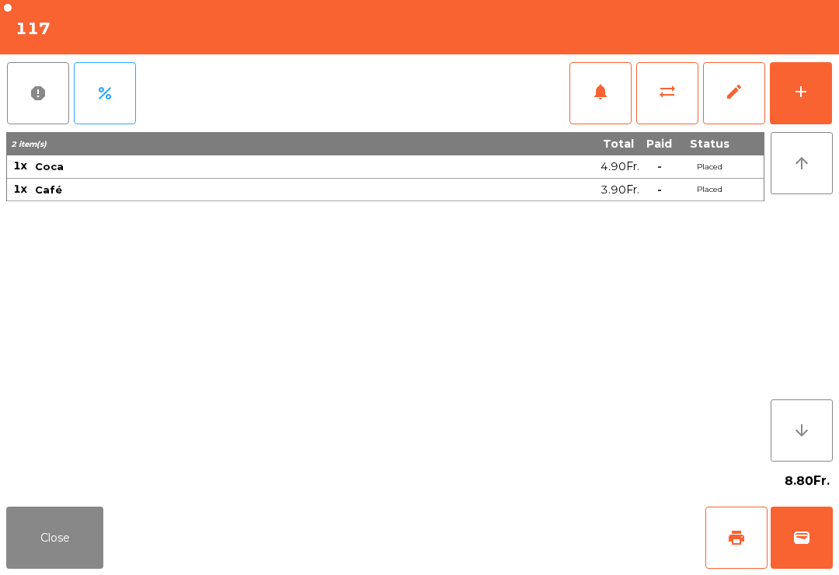
click at [802, 539] on span "wallet" at bounding box center [802, 538] width 19 height 19
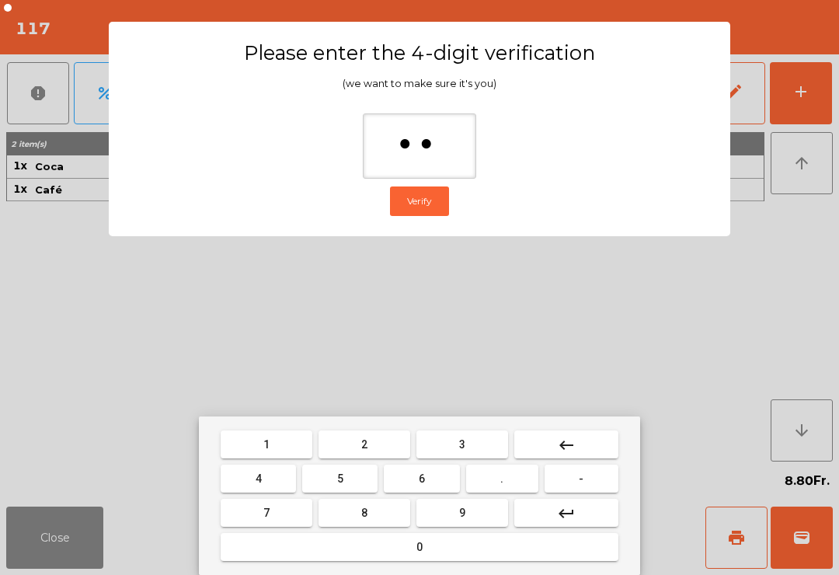
type input "***"
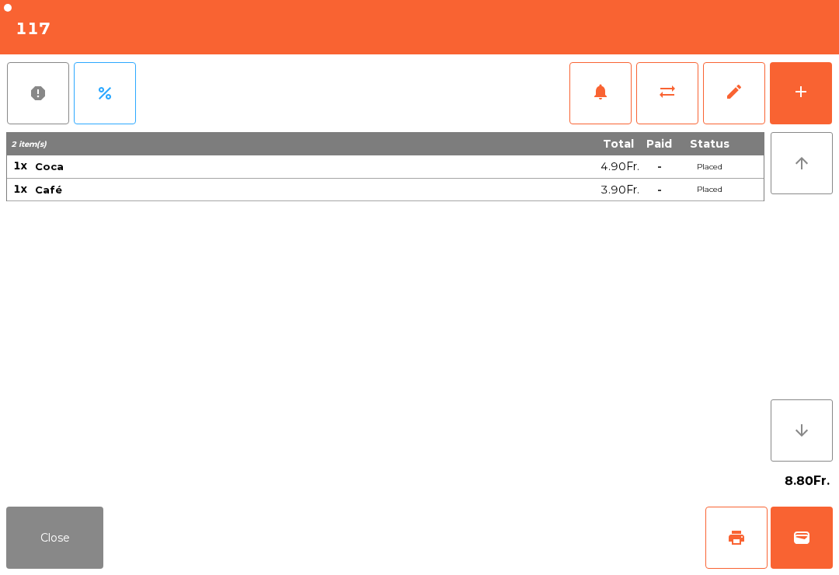
click at [615, 559] on div "Close print wallet" at bounding box center [419, 538] width 839 height 75
click at [614, 559] on div "Close print wallet" at bounding box center [419, 538] width 839 height 75
click at [581, 561] on div "Close print wallet" at bounding box center [419, 538] width 839 height 75
click at [580, 560] on div "Close print wallet" at bounding box center [419, 538] width 839 height 75
click at [587, 536] on div "Close print wallet" at bounding box center [419, 538] width 839 height 75
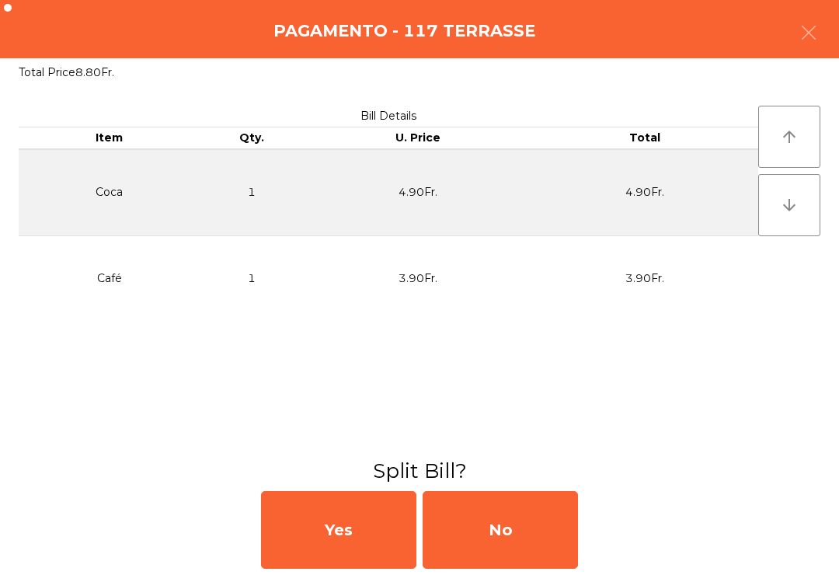
click at [560, 542] on div "No" at bounding box center [500, 530] width 155 height 78
click at [544, 532] on div "No" at bounding box center [500, 530] width 155 height 78
click at [543, 532] on div "No" at bounding box center [500, 530] width 155 height 78
click at [535, 515] on div "No" at bounding box center [500, 530] width 155 height 78
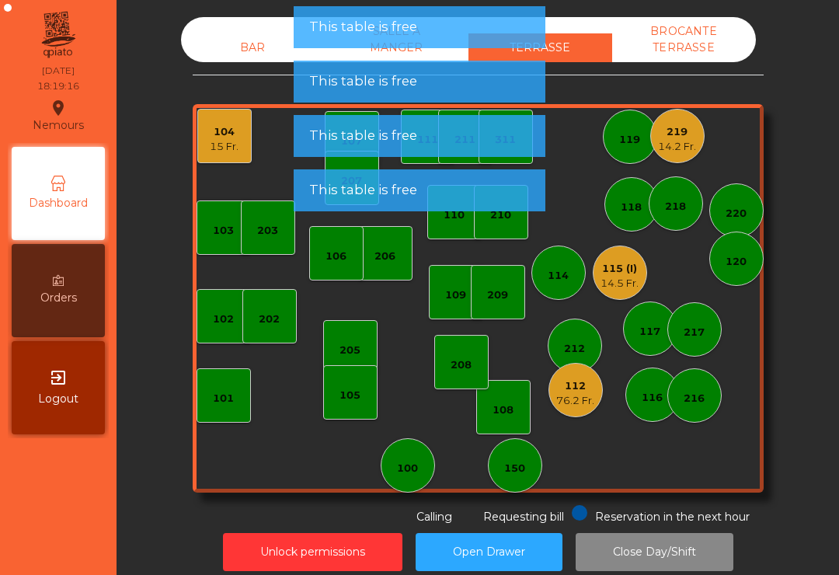
click at [221, 135] on div "104" at bounding box center [224, 132] width 29 height 16
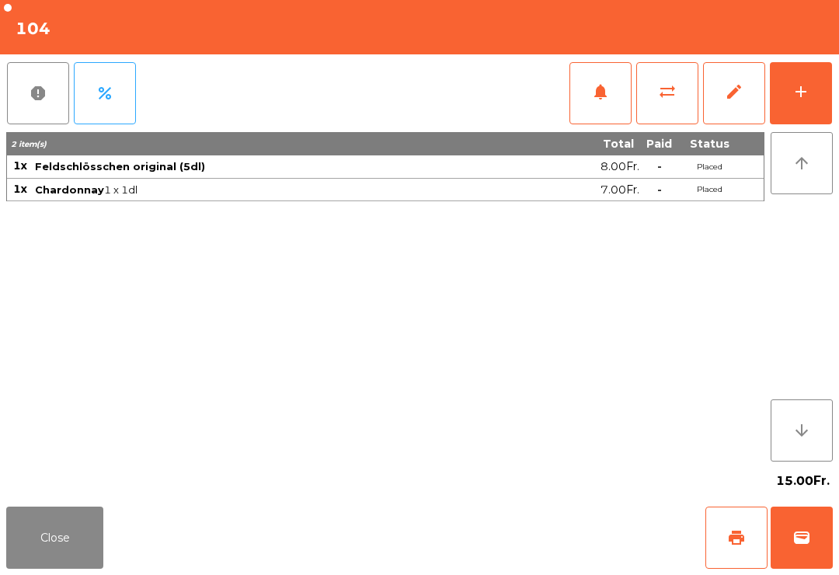
click at [732, 538] on span "print" at bounding box center [736, 538] width 19 height 19
click at [774, 546] on button "wallet" at bounding box center [802, 538] width 62 height 62
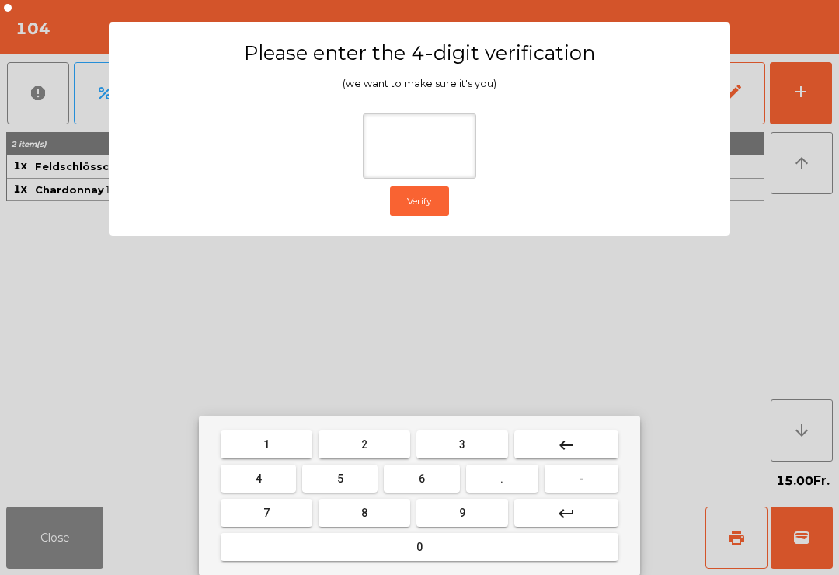
type input "*"
type input "**"
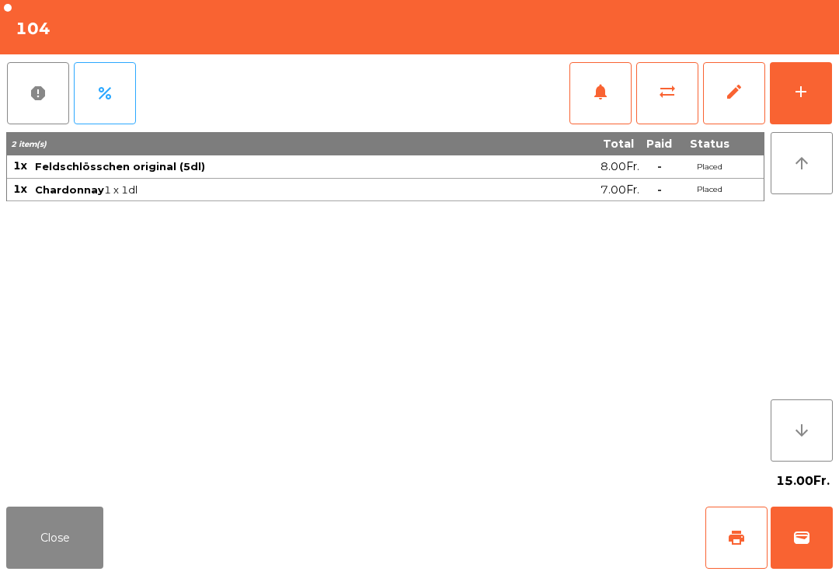
click at [542, 546] on div "Close print wallet" at bounding box center [419, 538] width 839 height 75
click at [541, 546] on div "Close print wallet" at bounding box center [419, 538] width 839 height 75
click at [505, 562] on div "Close print wallet" at bounding box center [419, 538] width 839 height 75
click at [505, 561] on div "Close print wallet" at bounding box center [419, 538] width 839 height 75
click at [460, 548] on div "Close print wallet" at bounding box center [419, 538] width 839 height 75
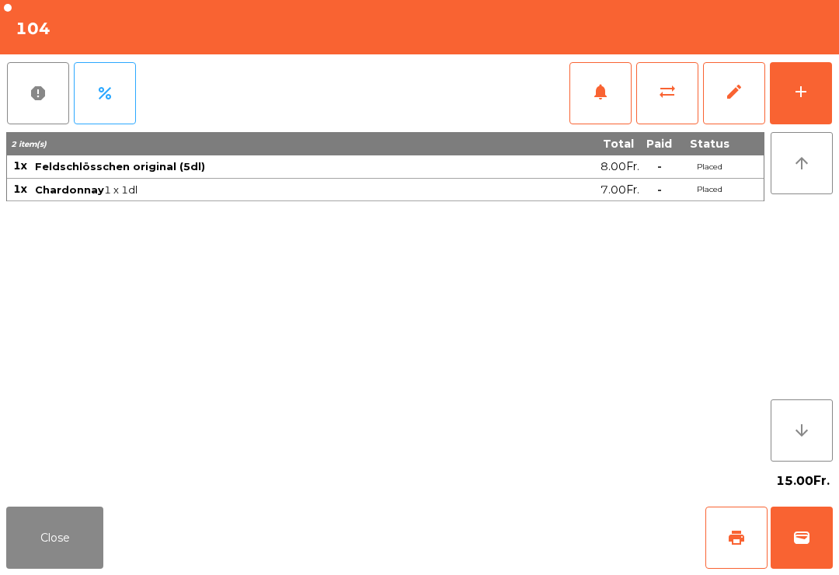
click at [459, 547] on div "Close print wallet" at bounding box center [419, 538] width 839 height 75
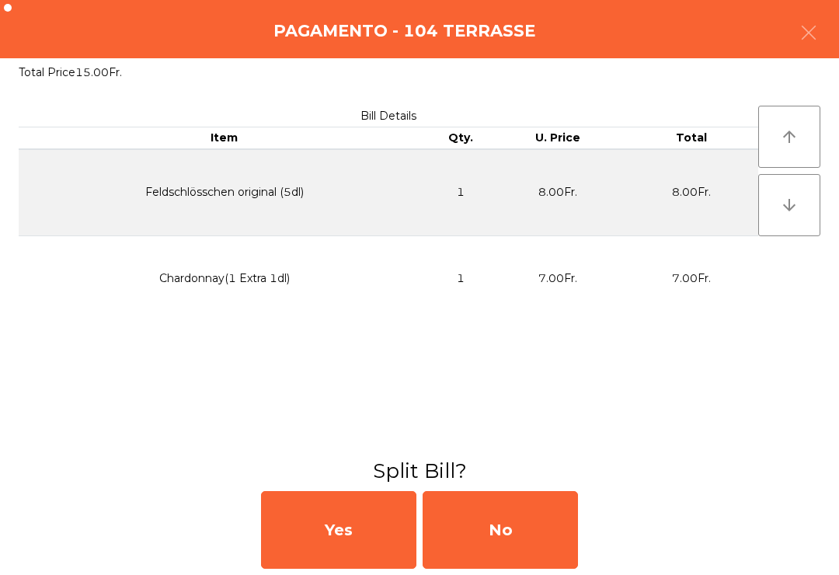
click at [517, 542] on div "No" at bounding box center [500, 530] width 155 height 78
click at [497, 560] on div "No" at bounding box center [500, 530] width 155 height 78
click at [480, 546] on div "No" at bounding box center [500, 530] width 155 height 78
click at [504, 560] on div "No" at bounding box center [500, 530] width 155 height 78
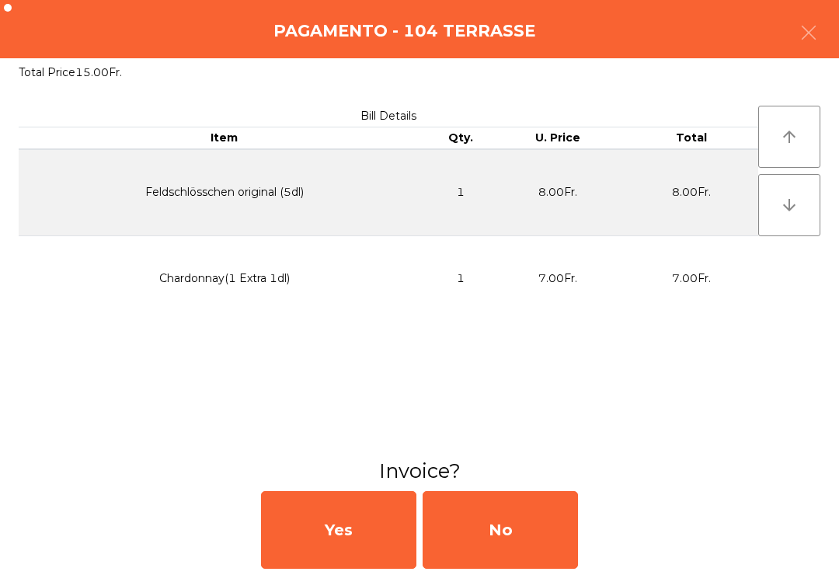
click at [504, 560] on div "No" at bounding box center [500, 530] width 155 height 78
click at [513, 559] on div "No" at bounding box center [500, 530] width 155 height 78
click at [512, 559] on div "No" at bounding box center [500, 530] width 155 height 78
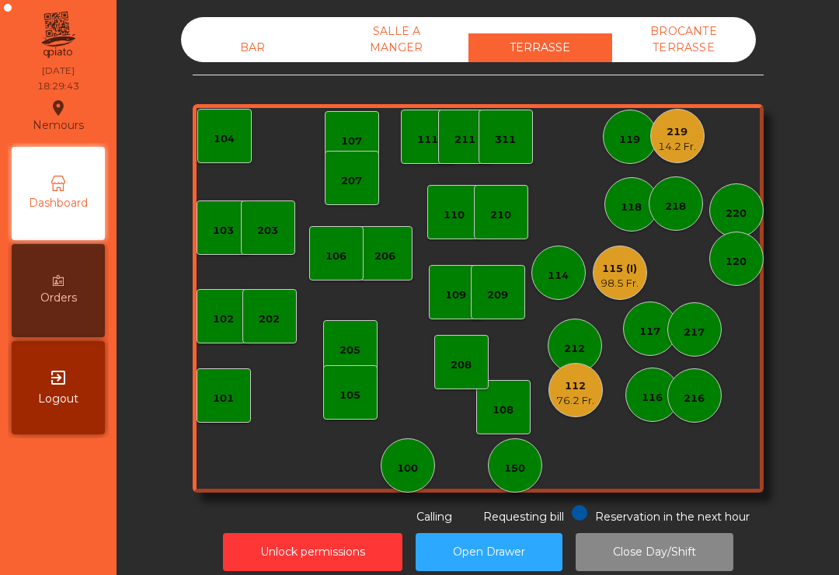
click at [619, 282] on div "98.5 Fr." at bounding box center [620, 284] width 38 height 16
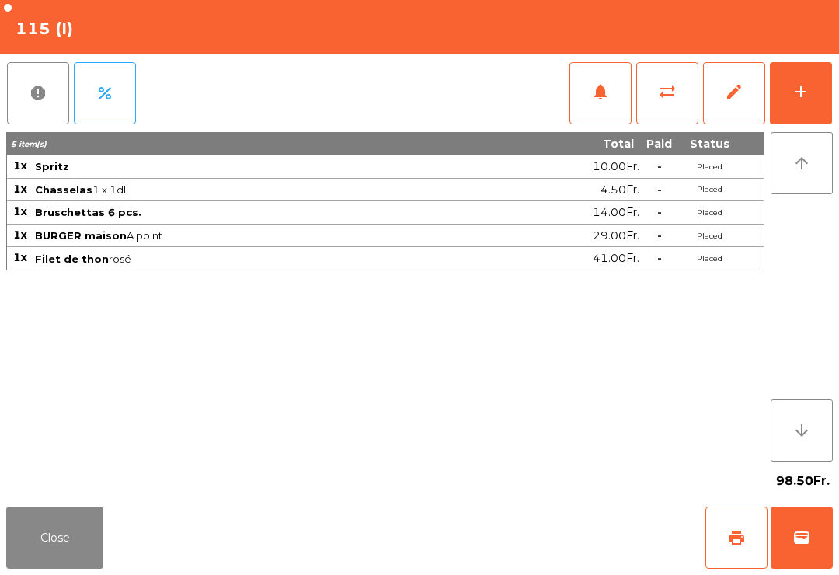
click at [811, 86] on button "add" at bounding box center [801, 93] width 62 height 62
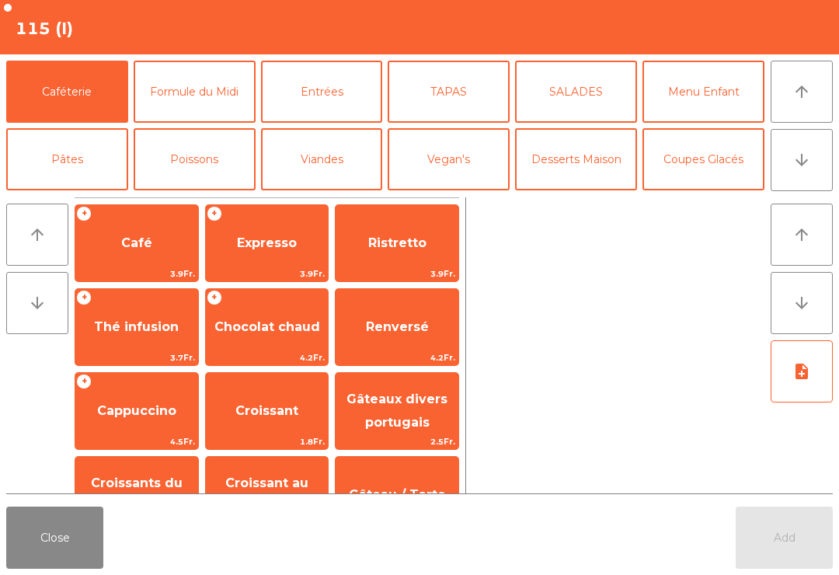
scroll to position [13, 0]
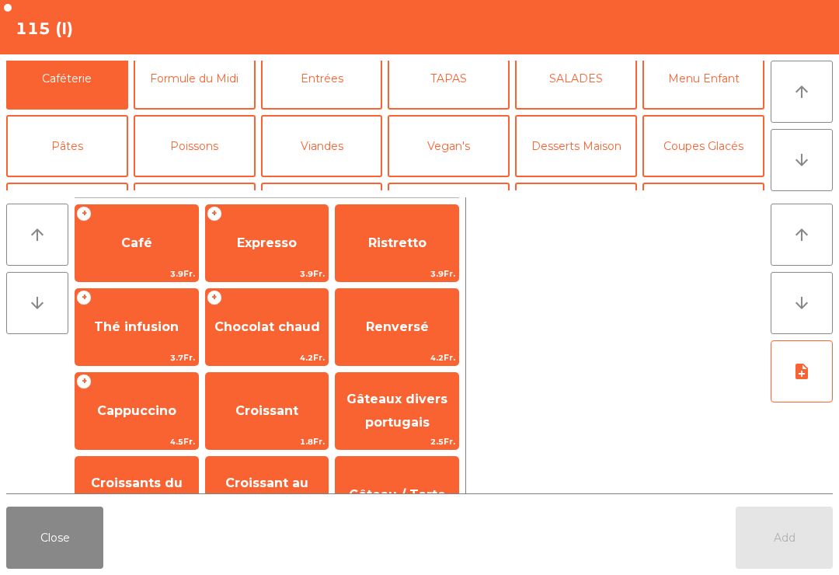
click at [573, 183] on button "Vin Rouge" at bounding box center [576, 214] width 122 height 62
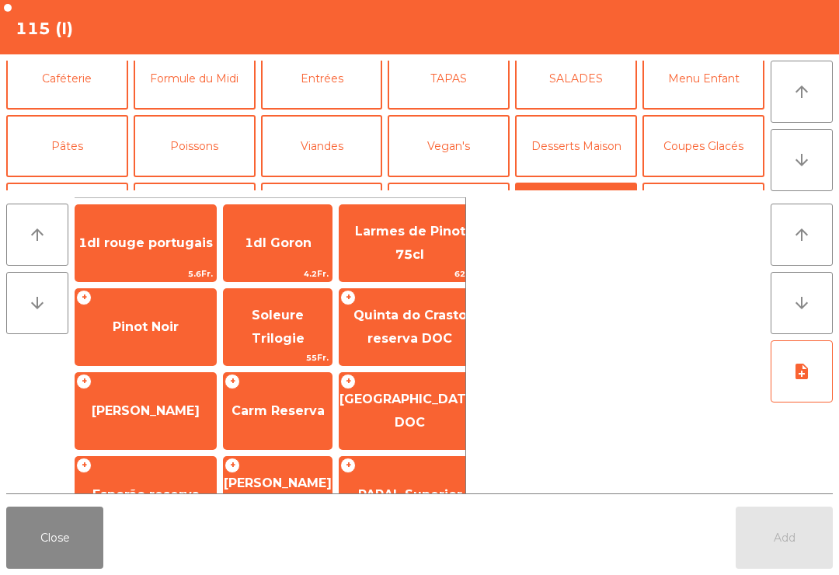
click at [263, 390] on span "Carm Reserva" at bounding box center [278, 411] width 108 height 42
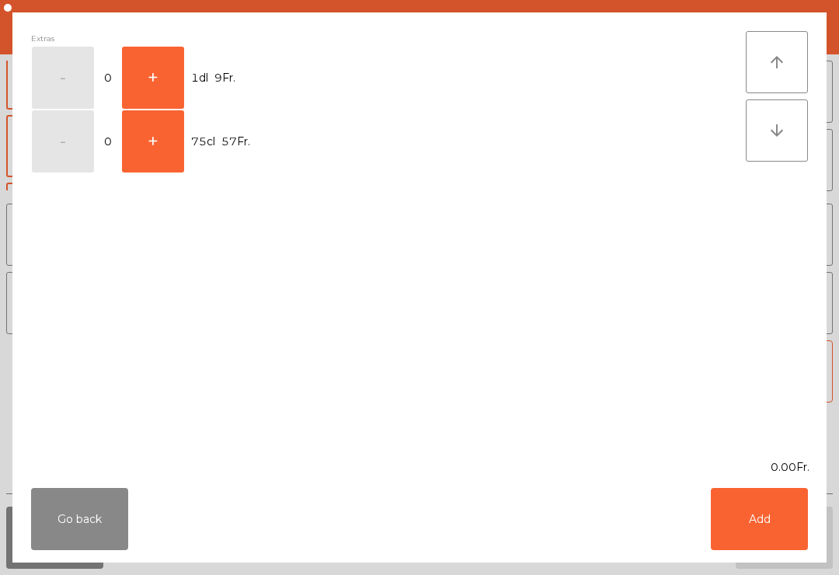
click at [155, 78] on button "+" at bounding box center [153, 78] width 62 height 62
click at [758, 507] on button "Add" at bounding box center [759, 519] width 97 height 62
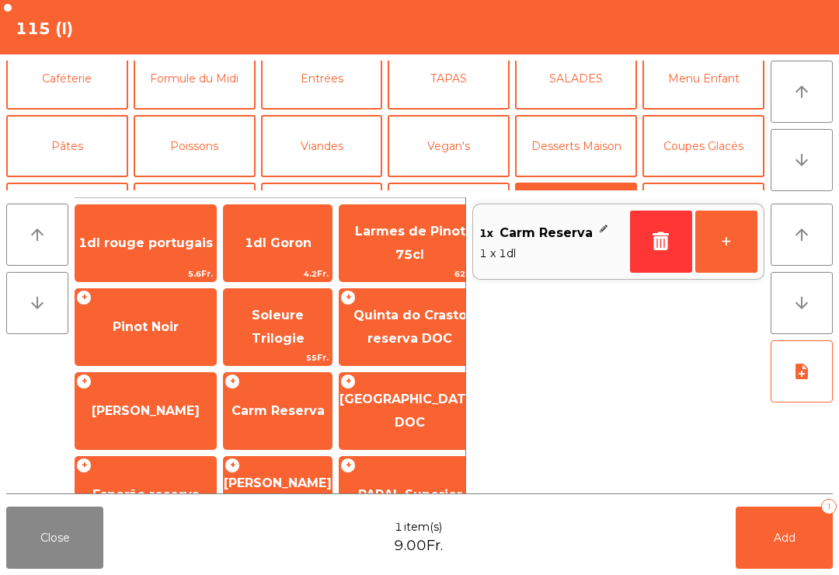
scroll to position [131, 0]
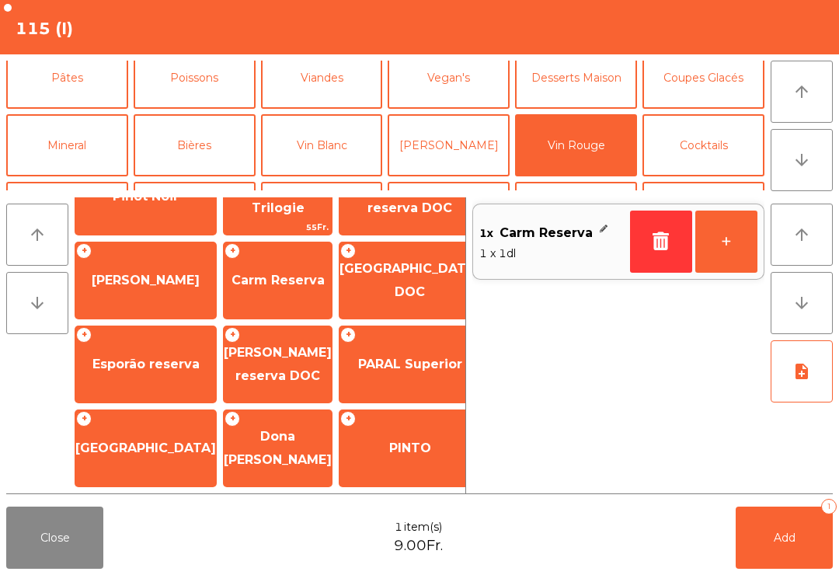
click at [734, 233] on button "+" at bounding box center [727, 242] width 62 height 62
click at [772, 526] on button "Add 2" at bounding box center [784, 538] width 97 height 62
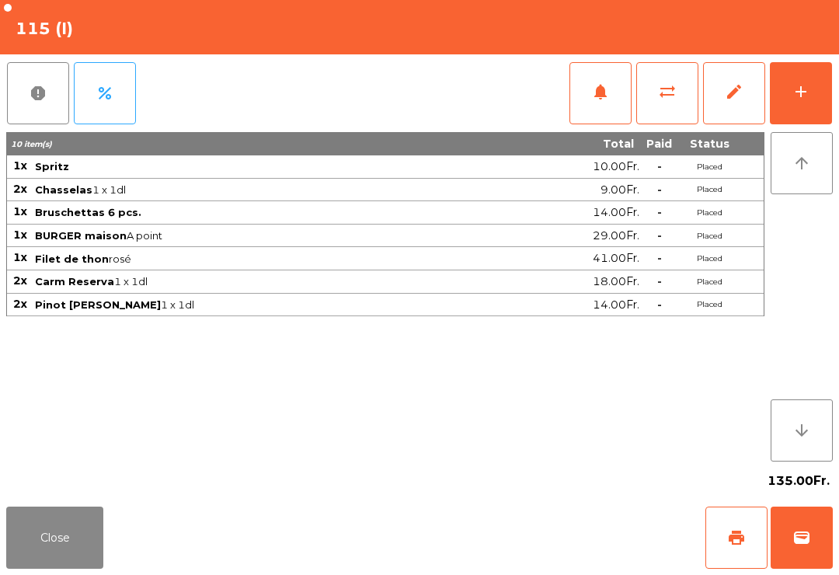
click at [33, 564] on button "Close" at bounding box center [54, 538] width 97 height 62
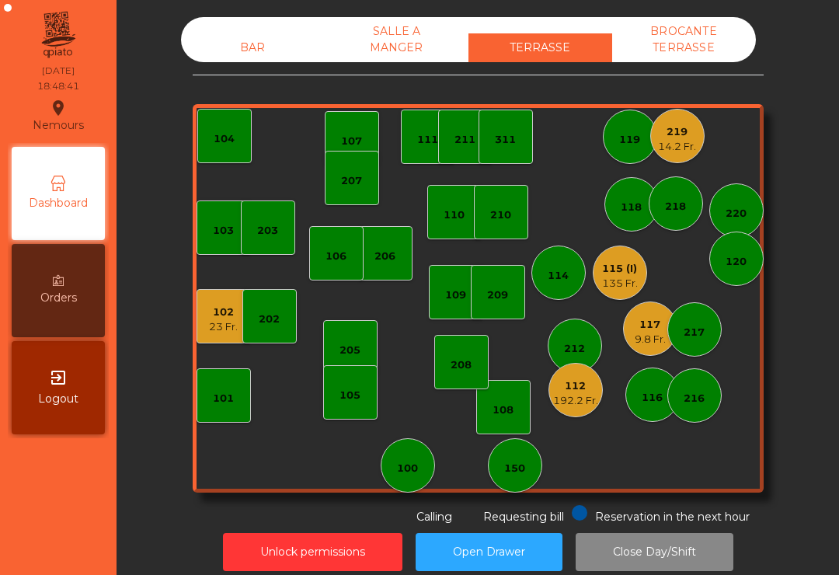
click at [652, 344] on div "9.8 Fr." at bounding box center [650, 340] width 31 height 16
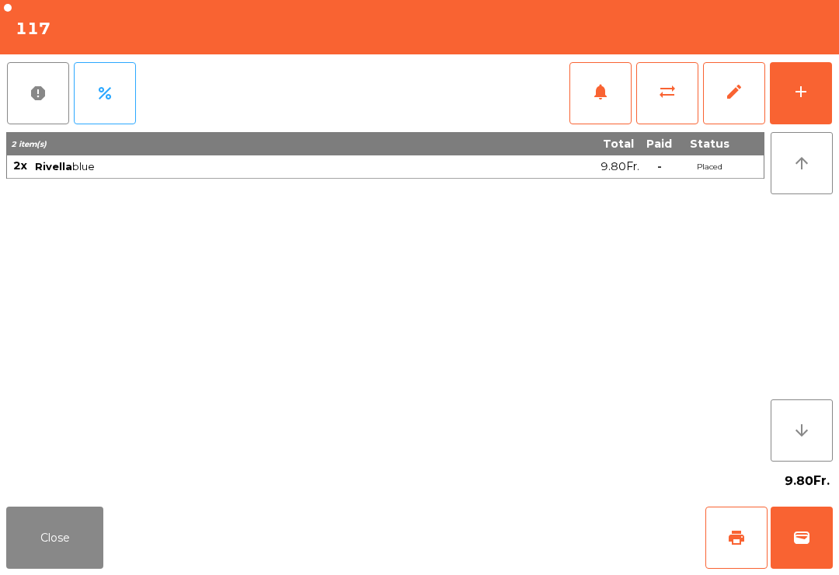
click at [801, 72] on button "add" at bounding box center [801, 93] width 62 height 62
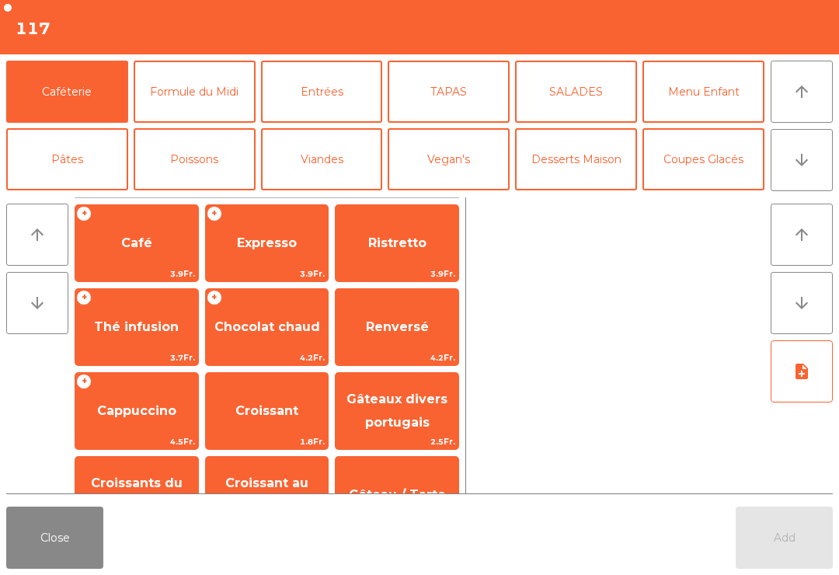
click at [88, 136] on button "Pâtes" at bounding box center [67, 159] width 122 height 62
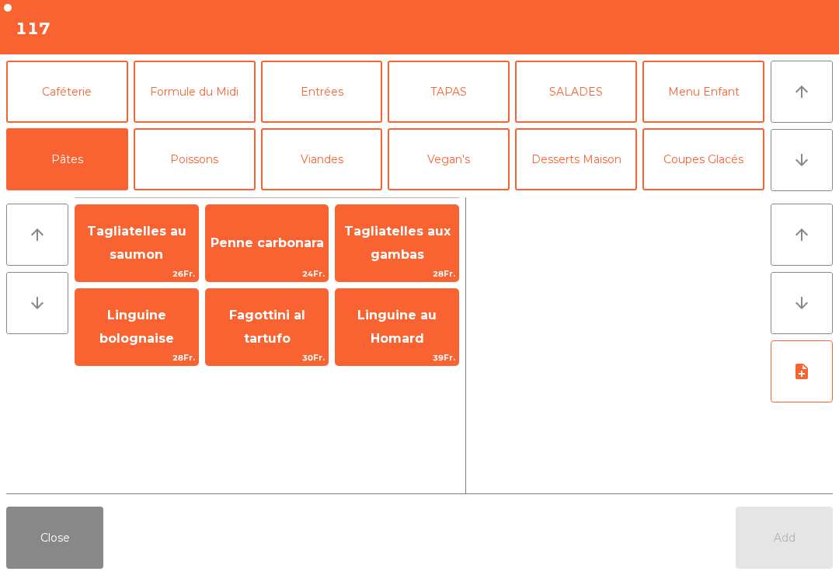
click at [260, 252] on span "Penne carbonara" at bounding box center [267, 243] width 123 height 42
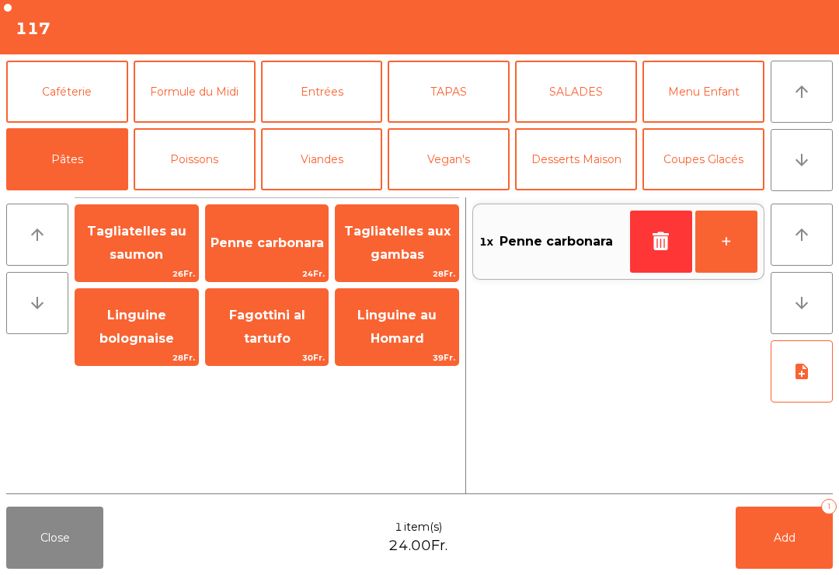
click at [586, 85] on button "SALADES" at bounding box center [576, 92] width 122 height 62
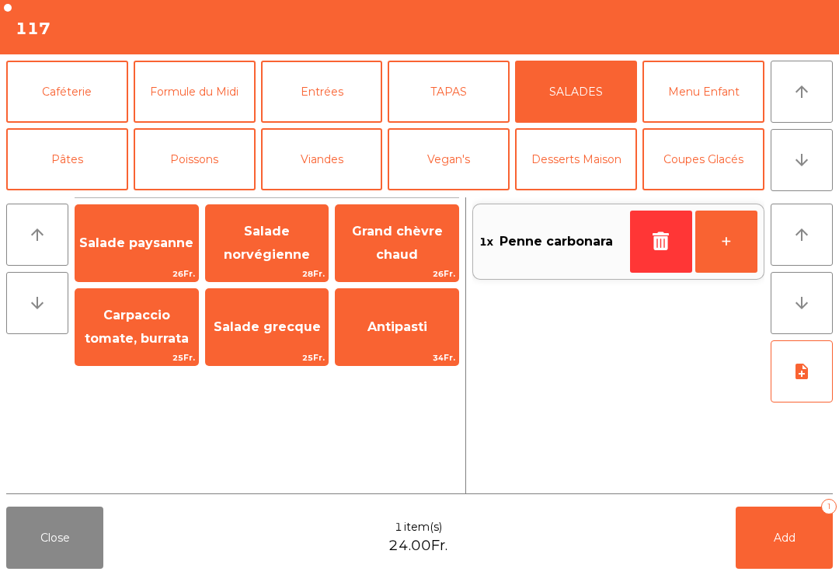
scroll to position [13, 0]
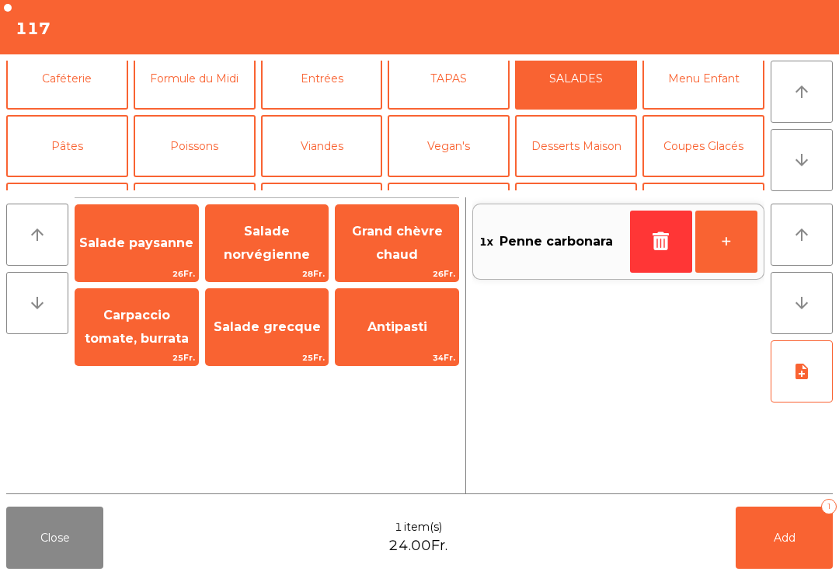
click at [277, 330] on span "Salade grecque" at bounding box center [267, 326] width 107 height 15
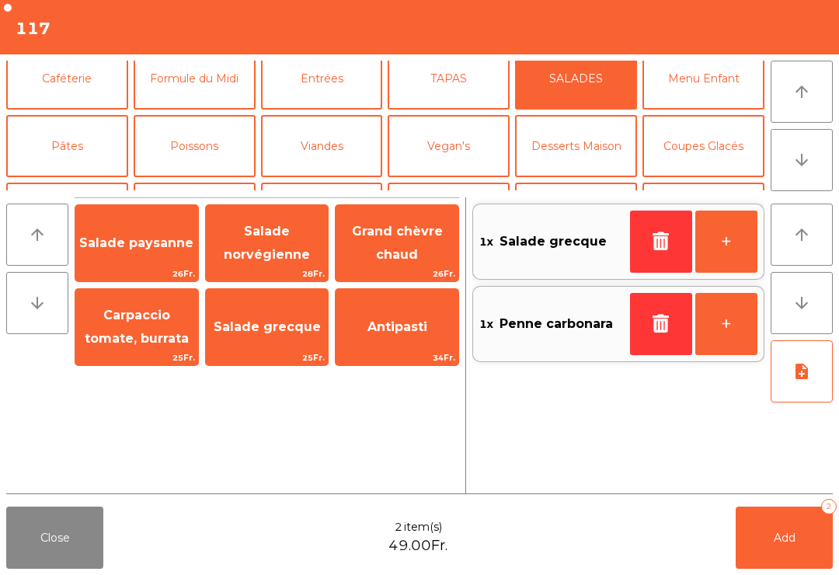
click at [756, 548] on button "Add 2" at bounding box center [784, 538] width 97 height 62
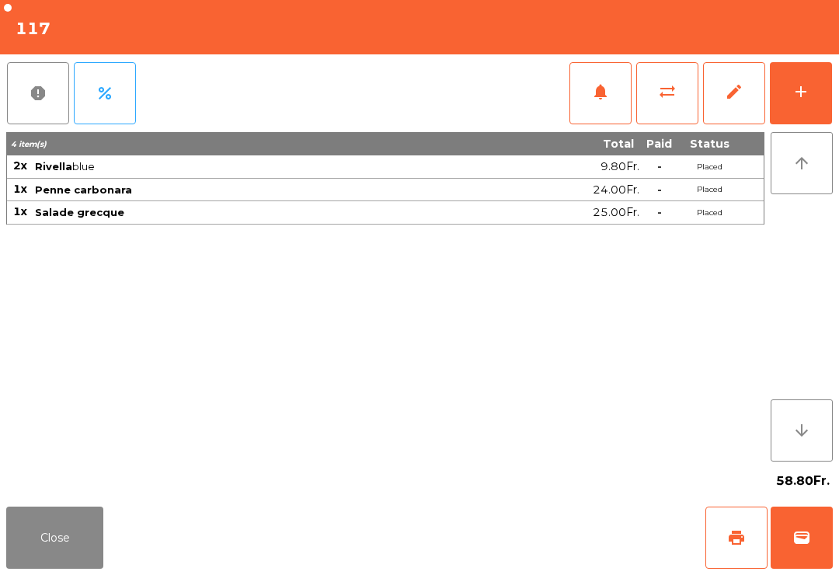
click at [98, 565] on button "Close" at bounding box center [54, 538] width 97 height 62
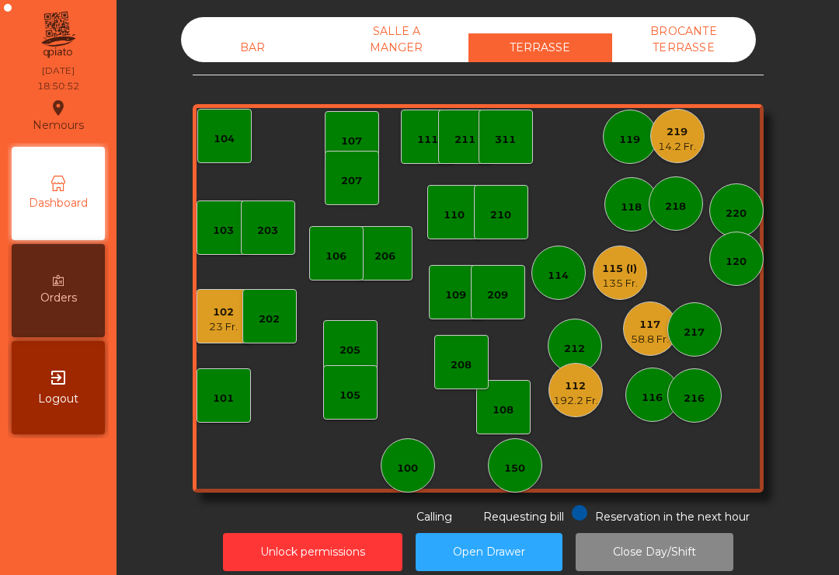
click at [626, 276] on div "135 Fr." at bounding box center [620, 284] width 36 height 16
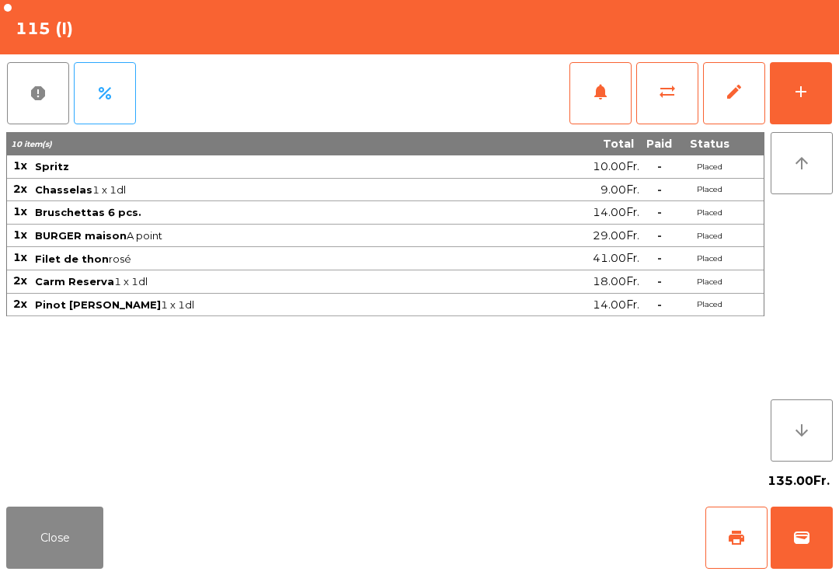
click at [570, 106] on button "notifications" at bounding box center [601, 93] width 62 height 62
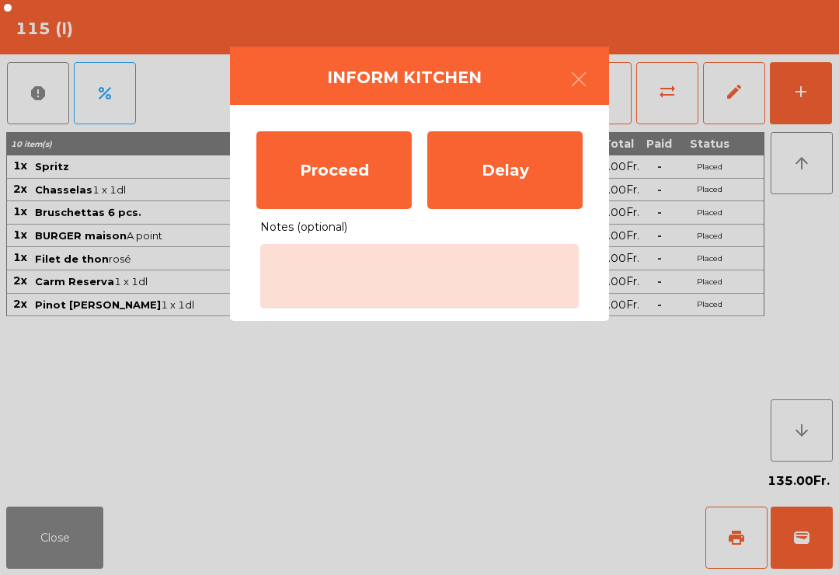
click at [332, 172] on div "Proceed" at bounding box center [333, 170] width 155 height 78
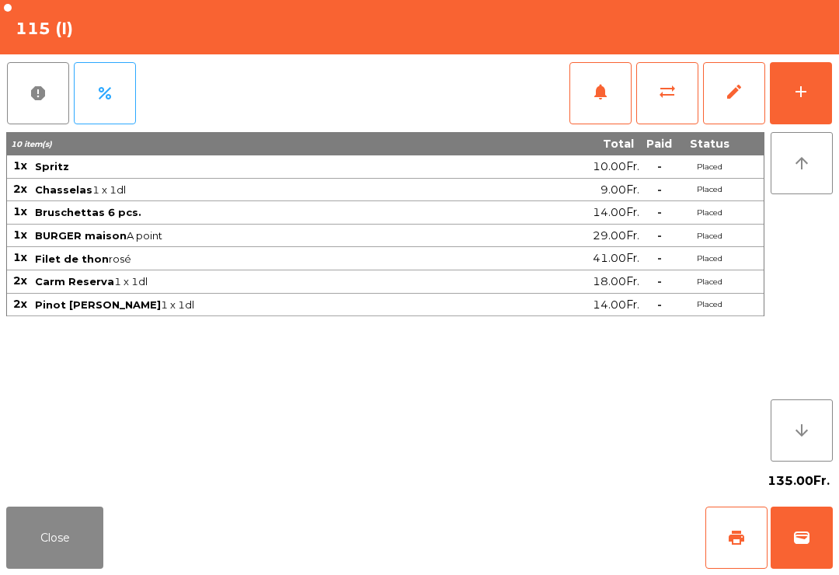
click at [115, 531] on div "Close print wallet" at bounding box center [419, 538] width 839 height 75
click at [87, 549] on button "Close" at bounding box center [54, 538] width 97 height 62
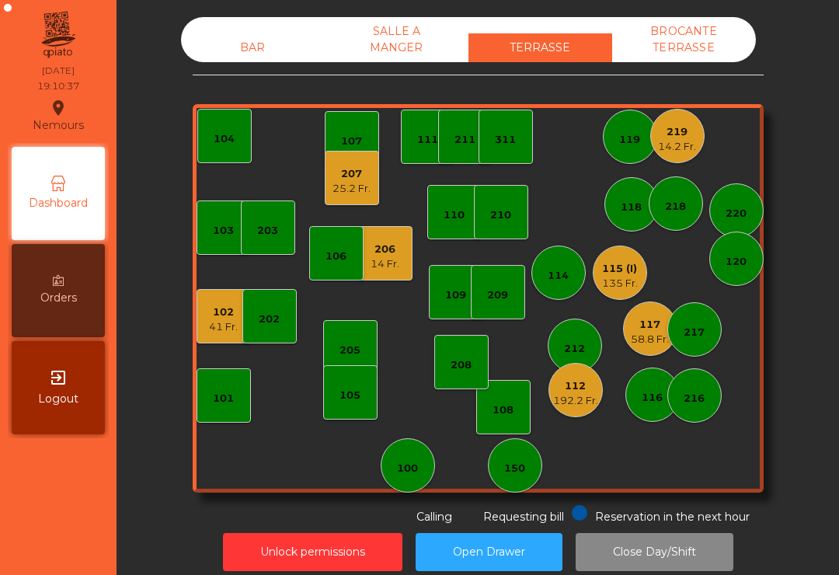
click at [392, 254] on div "206" at bounding box center [385, 250] width 29 height 16
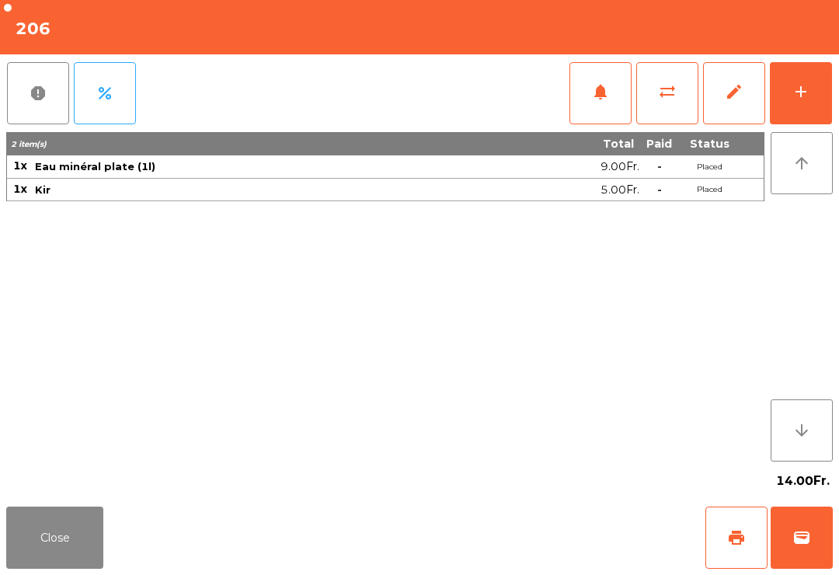
click at [813, 101] on button "add" at bounding box center [801, 93] width 62 height 62
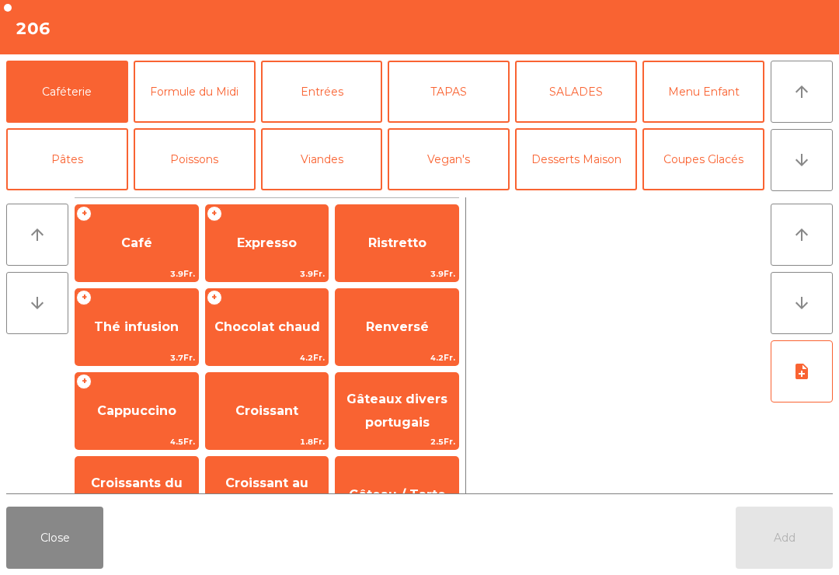
click at [326, 158] on button "Viandes" at bounding box center [322, 159] width 122 height 62
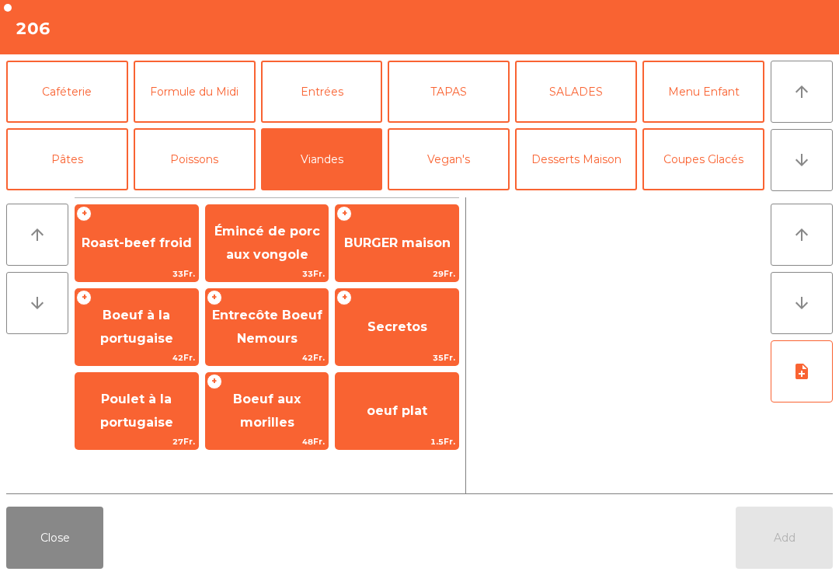
click at [396, 313] on span "Secretos" at bounding box center [397, 327] width 123 height 42
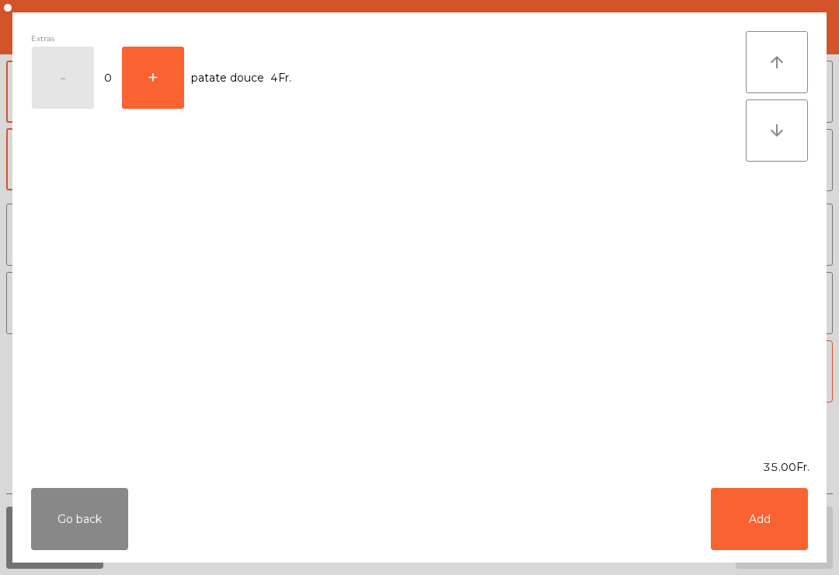
click at [759, 525] on button "Add" at bounding box center [759, 519] width 97 height 62
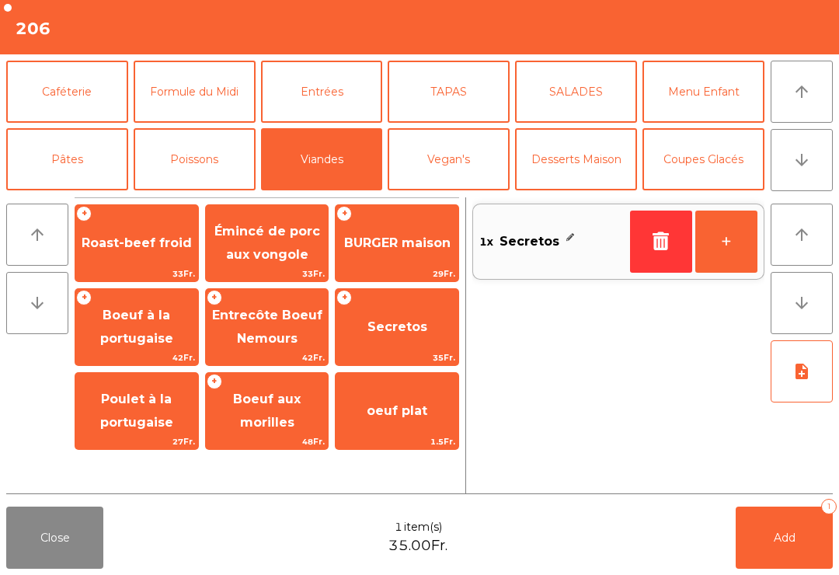
click at [265, 337] on span "Entrecôte Boeuf Nemours" at bounding box center [267, 327] width 110 height 38
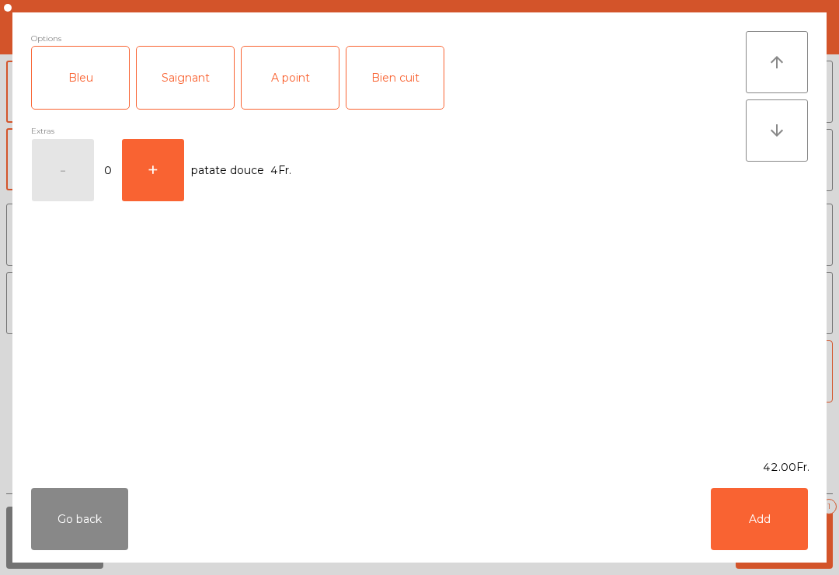
click at [190, 92] on div "Saignant" at bounding box center [185, 78] width 97 height 62
click at [748, 518] on button "Add" at bounding box center [759, 519] width 97 height 62
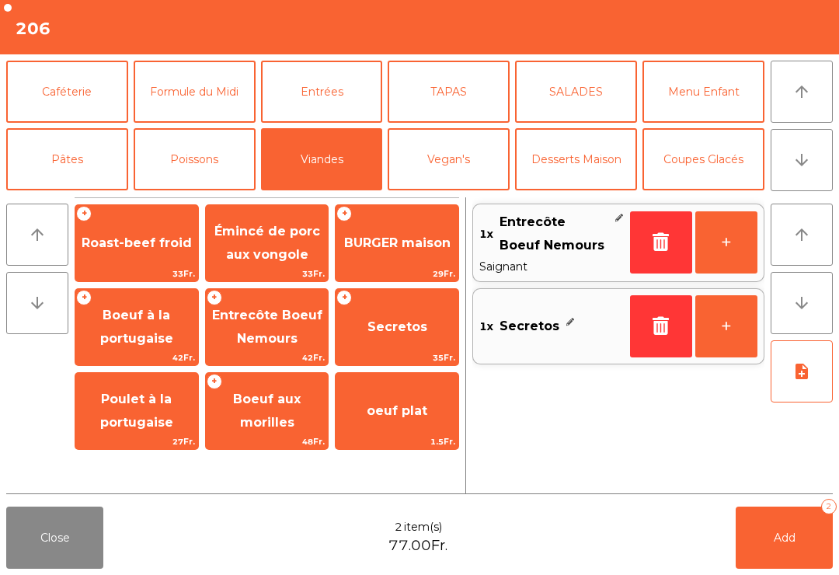
click at [779, 532] on span "Add" at bounding box center [785, 538] width 22 height 14
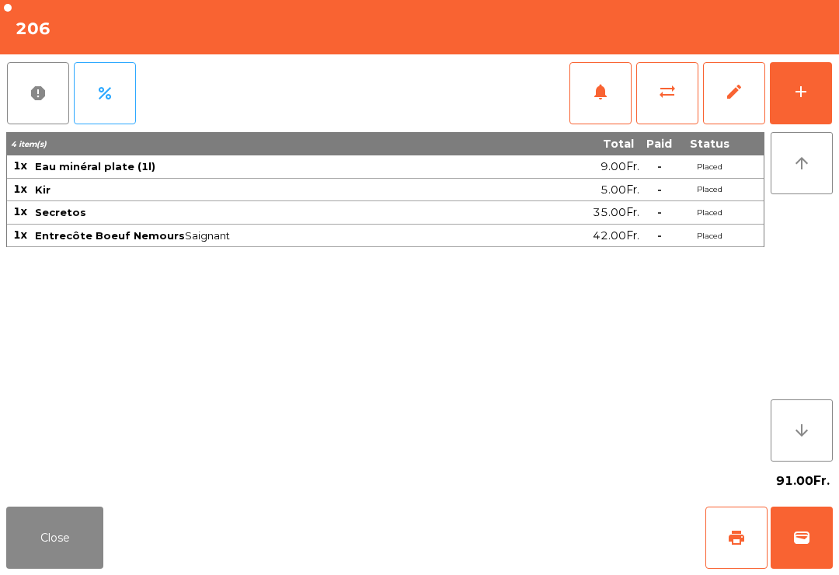
click at [72, 551] on button "Close" at bounding box center [54, 538] width 97 height 62
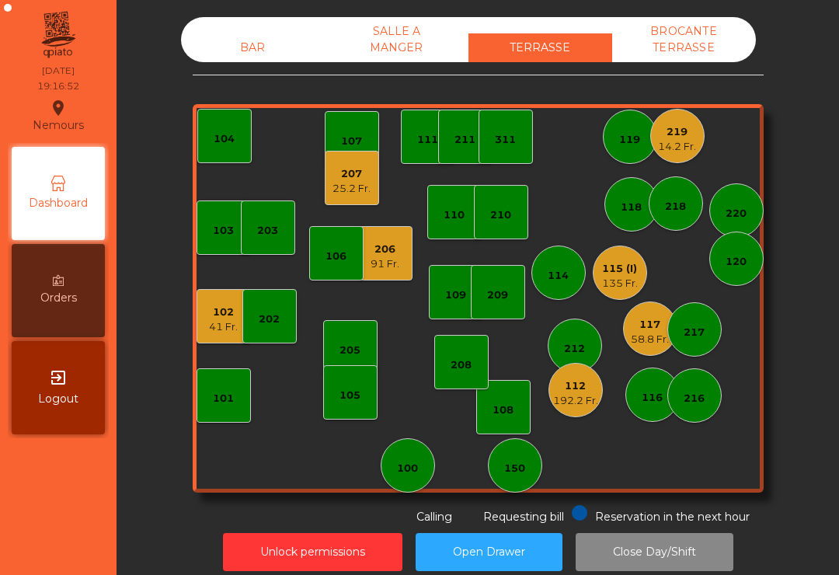
click at [497, 120] on div "311" at bounding box center [506, 137] width 54 height 54
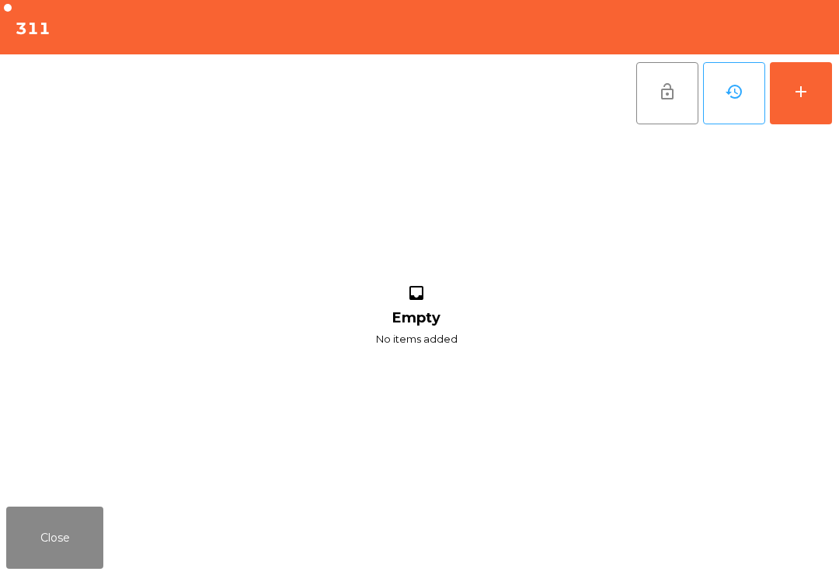
click at [821, 90] on button "add" at bounding box center [801, 93] width 62 height 62
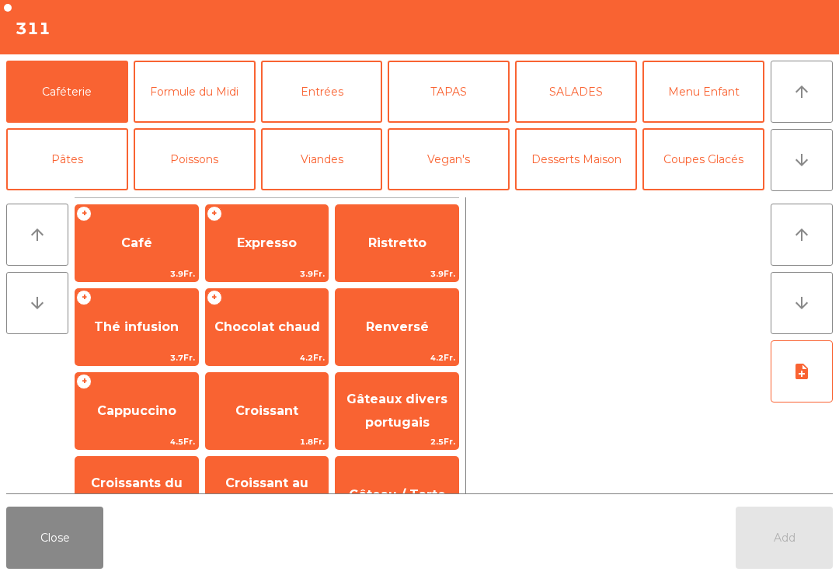
scroll to position [9, 0]
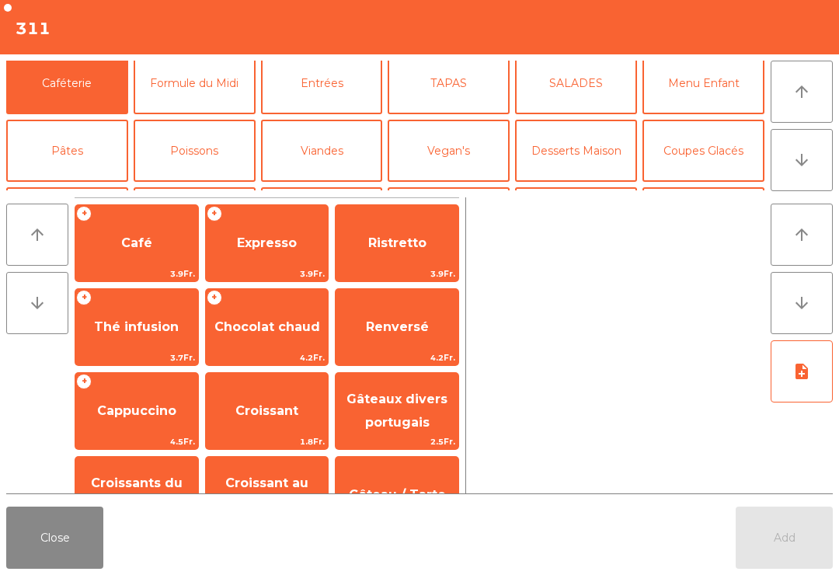
click at [40, 187] on button "Mineral" at bounding box center [67, 218] width 122 height 62
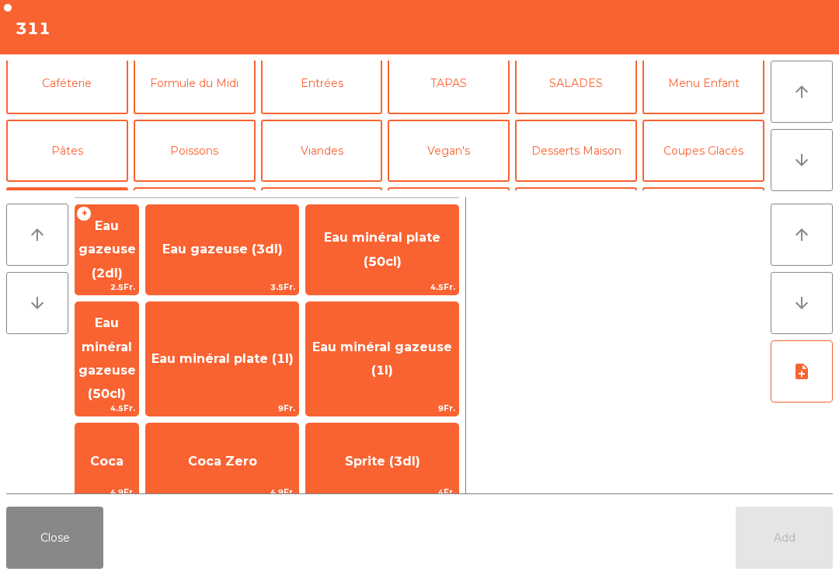
click at [294, 351] on span "Eau minéral plate (1l)" at bounding box center [223, 358] width 142 height 15
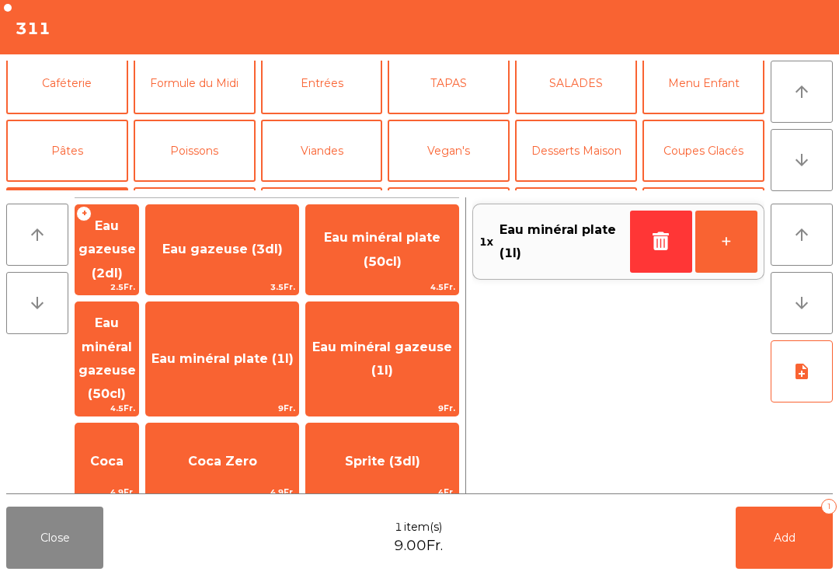
click at [799, 546] on button "Add 1" at bounding box center [784, 538] width 97 height 62
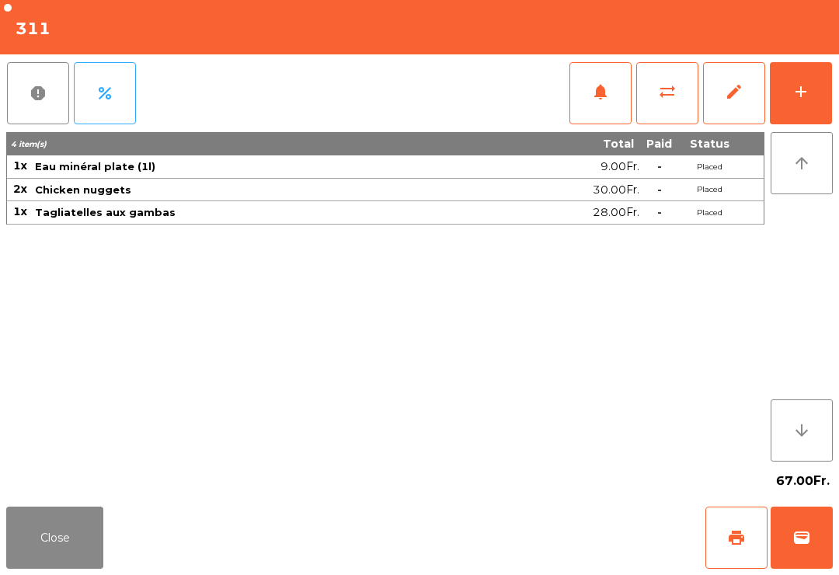
click at [57, 536] on button "Close" at bounding box center [54, 538] width 97 height 62
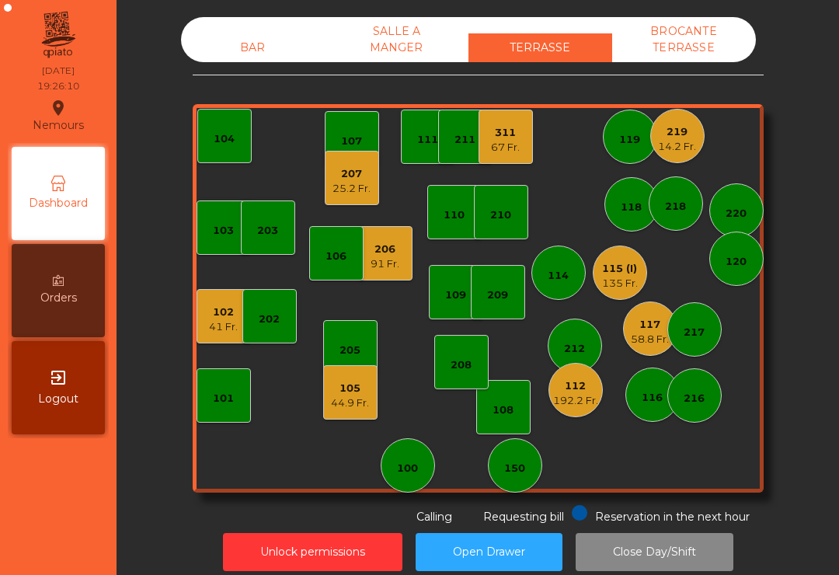
click at [341, 187] on div "25.2 Fr." at bounding box center [352, 189] width 38 height 16
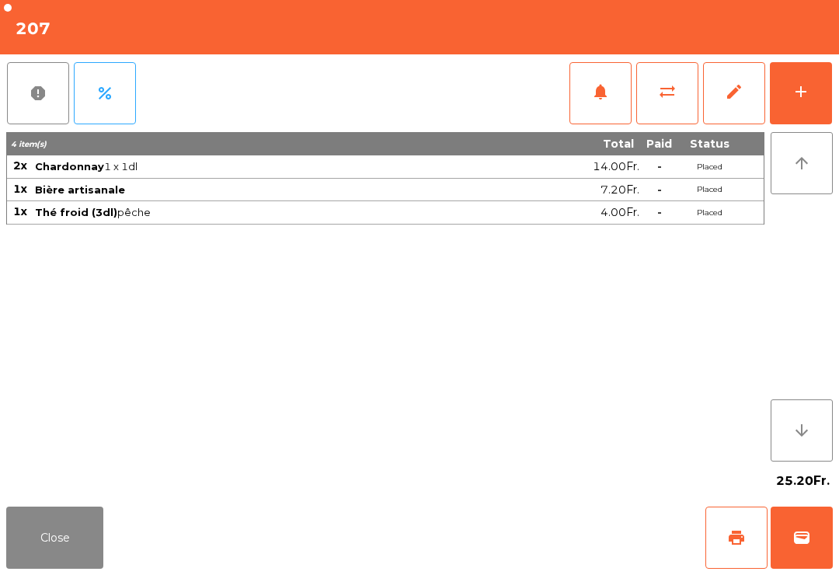
click at [81, 567] on button "Close" at bounding box center [54, 538] width 97 height 62
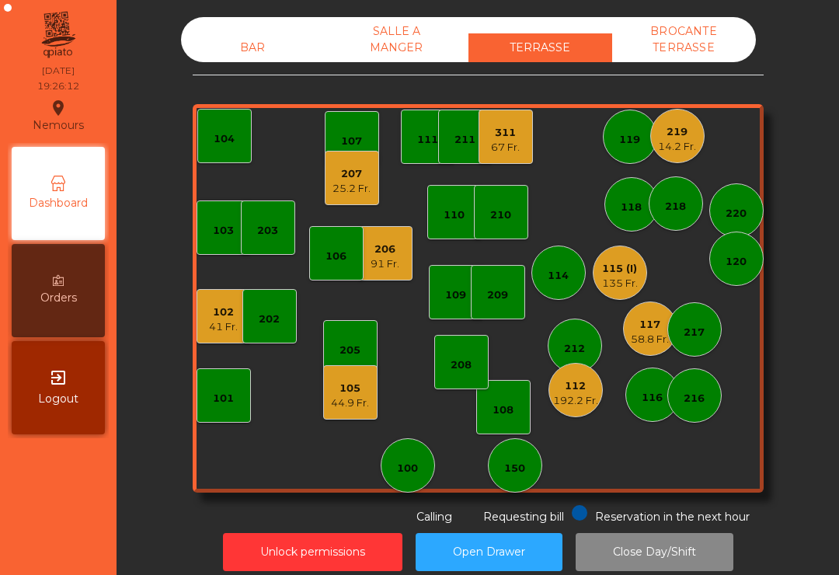
click at [619, 286] on div "135 Fr." at bounding box center [620, 284] width 36 height 16
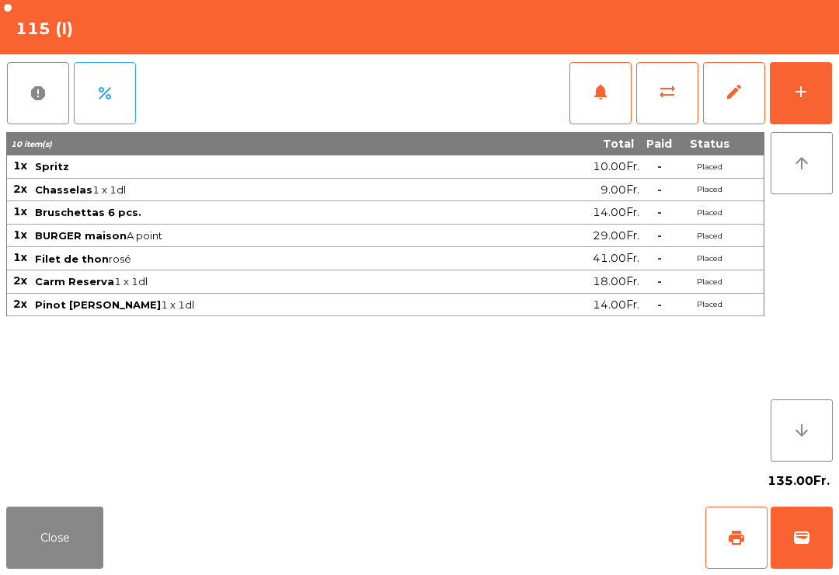
click at [46, 534] on button "Close" at bounding box center [54, 538] width 97 height 62
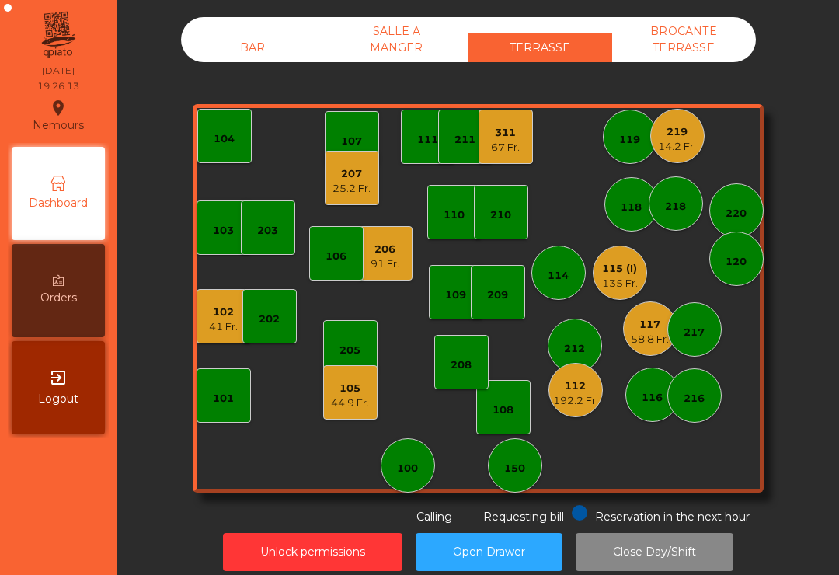
click at [650, 331] on div "117" at bounding box center [650, 325] width 38 height 16
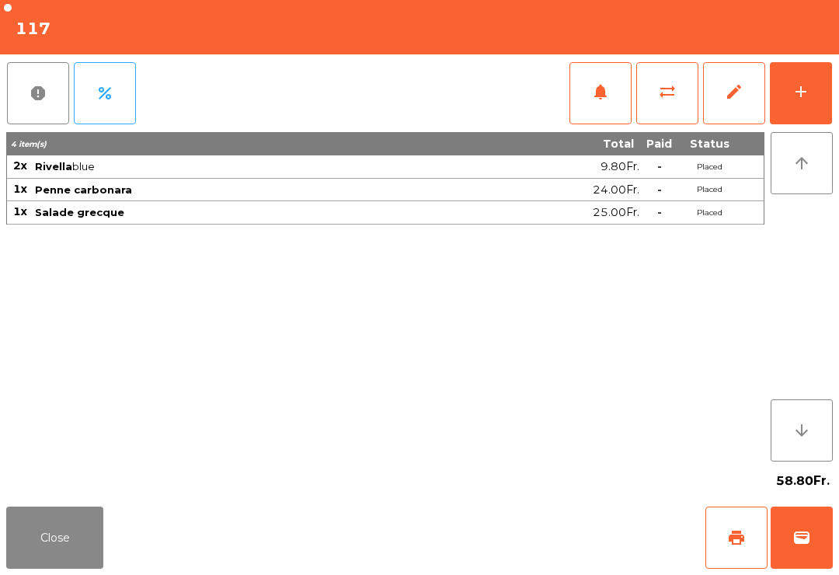
click at [717, 515] on button "print" at bounding box center [737, 538] width 62 height 62
click at [23, 552] on button "Close" at bounding box center [54, 538] width 97 height 62
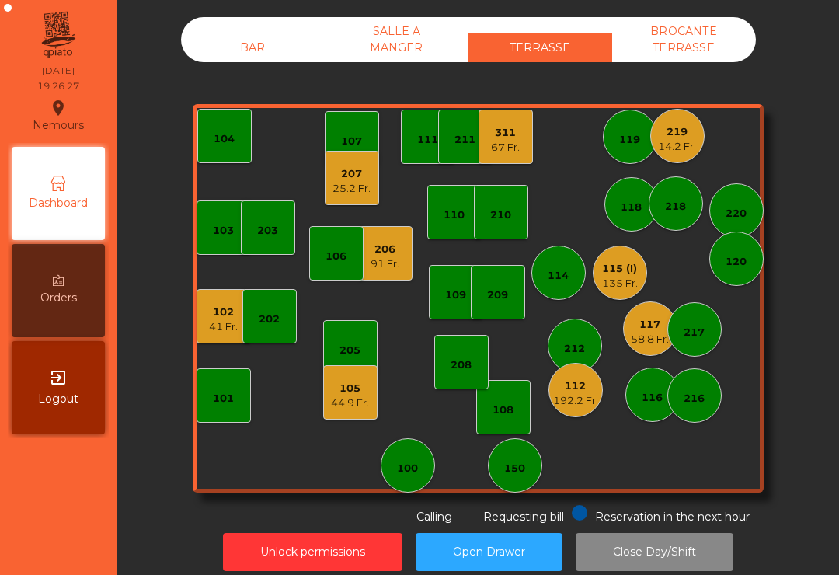
scroll to position [-9, 0]
click at [351, 181] on div "25.2 Fr." at bounding box center [352, 189] width 38 height 16
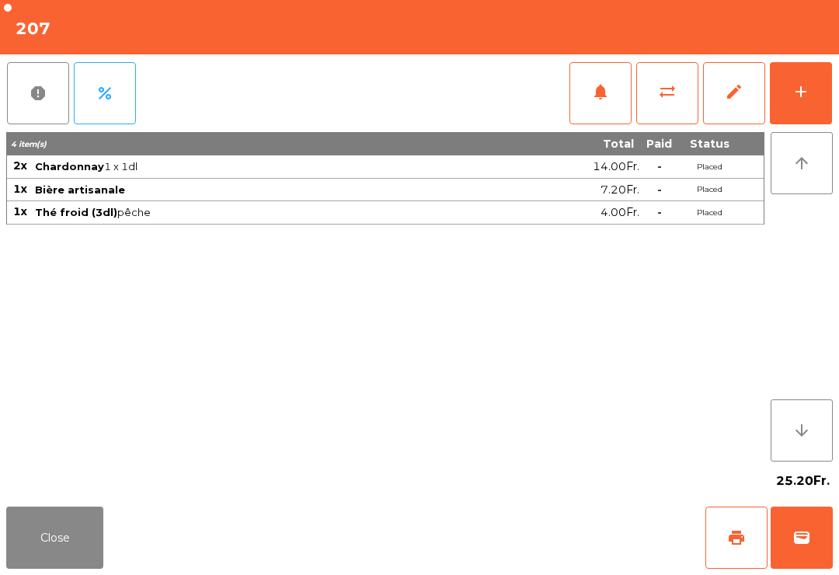
click at [740, 528] on button "print" at bounding box center [737, 538] width 62 height 62
click at [34, 491] on div "25.20Fr." at bounding box center [419, 481] width 827 height 39
click at [38, 541] on button "Close" at bounding box center [54, 538] width 97 height 62
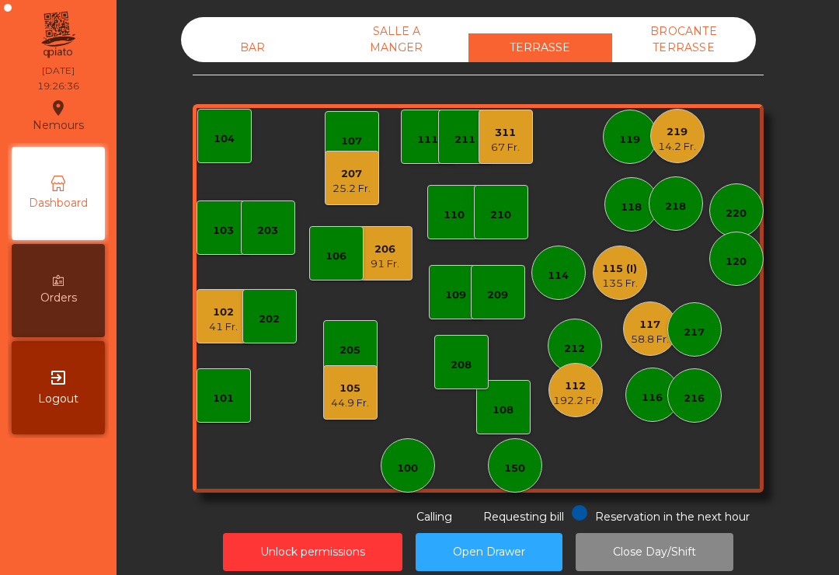
click at [351, 397] on div "44.9 Fr." at bounding box center [350, 404] width 38 height 16
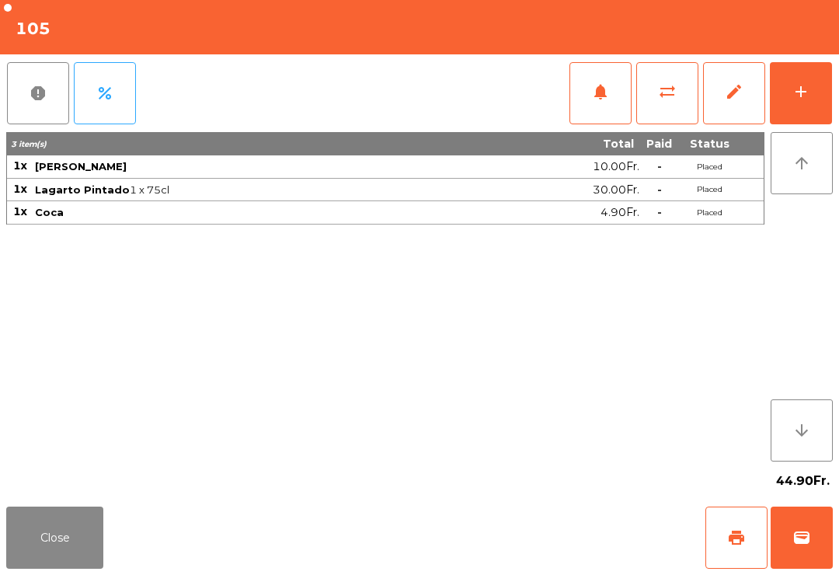
click at [810, 89] on div "add" at bounding box center [801, 91] width 19 height 19
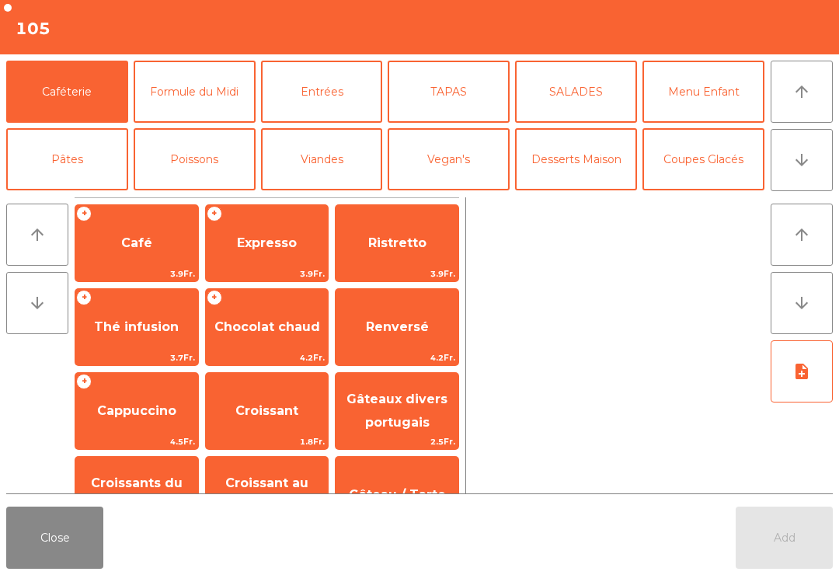
click at [444, 107] on button "TAPAS" at bounding box center [449, 92] width 122 height 62
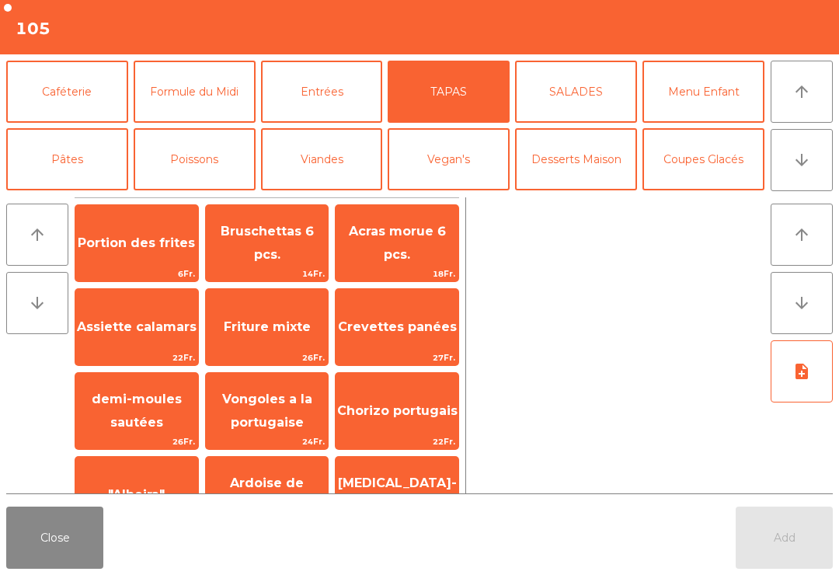
scroll to position [157, 0]
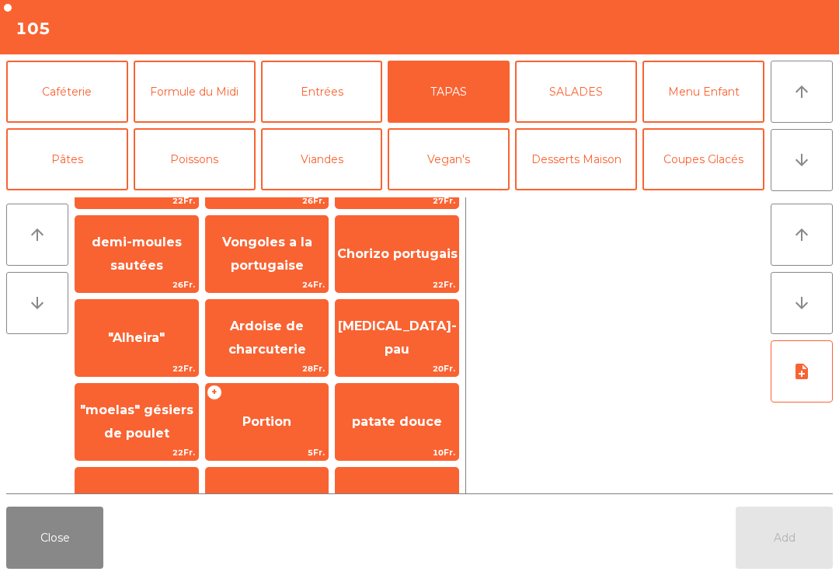
click at [412, 275] on span "Chorizo portugais" at bounding box center [397, 254] width 123 height 42
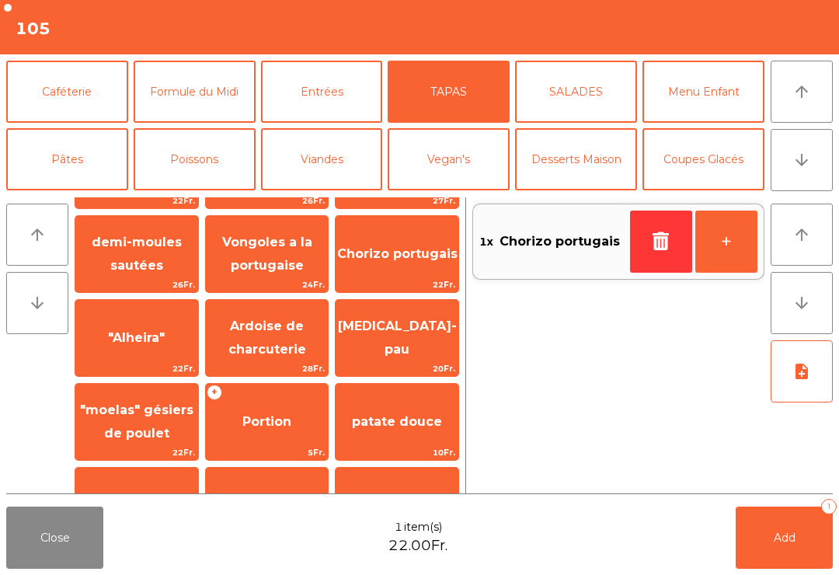
click at [783, 550] on button "Add 1" at bounding box center [784, 538] width 97 height 62
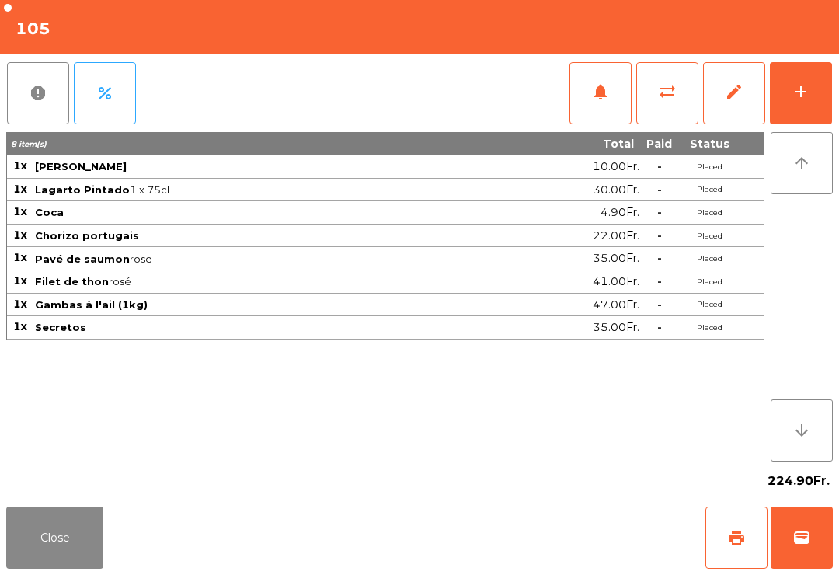
click at [53, 559] on button "Close" at bounding box center [54, 538] width 97 height 62
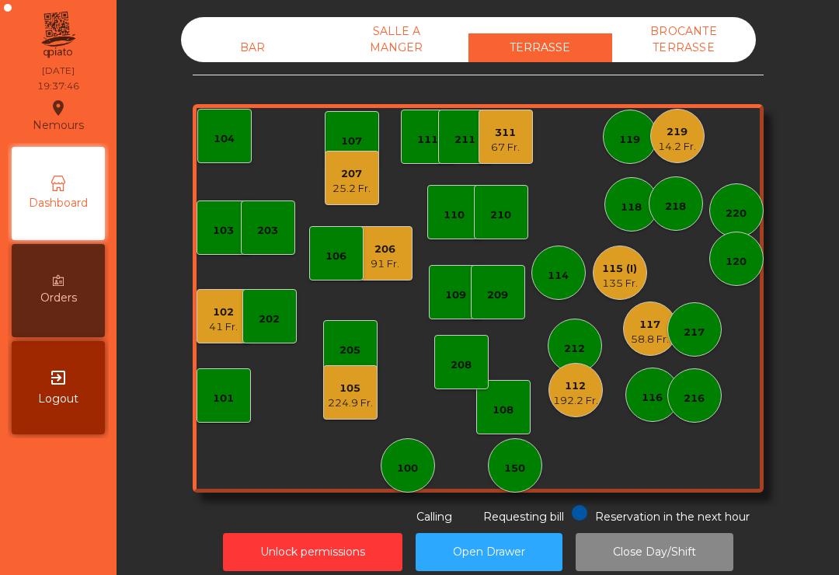
click at [748, 201] on div "220" at bounding box center [737, 210] width 54 height 54
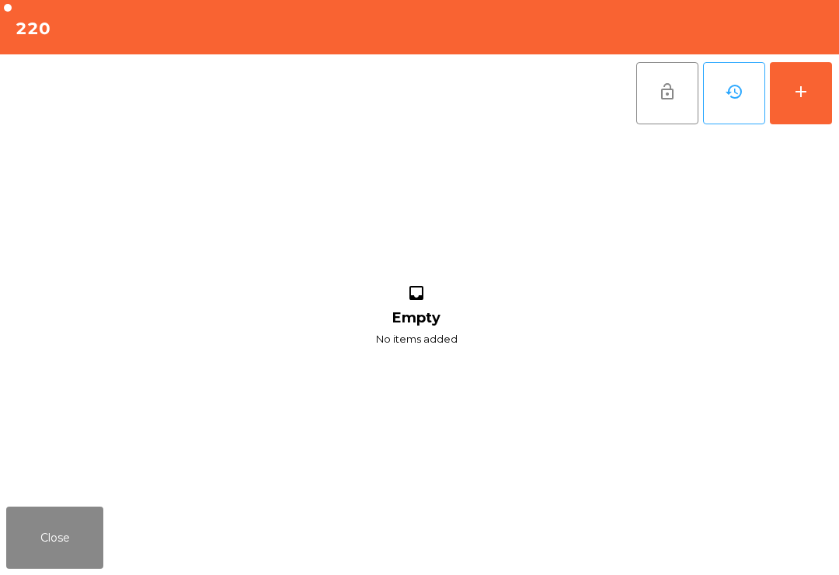
click at [785, 103] on button "add" at bounding box center [801, 93] width 62 height 62
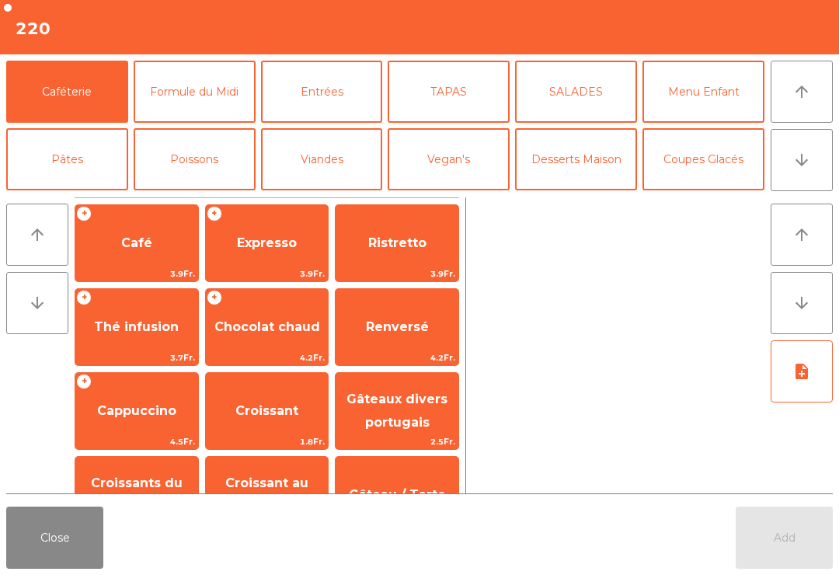
click at [801, 167] on icon "arrow_downward" at bounding box center [802, 160] width 19 height 19
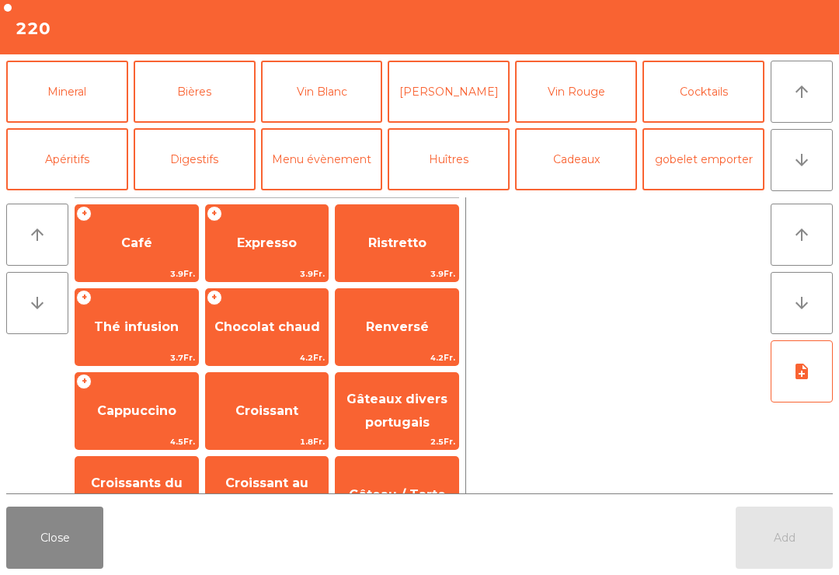
click at [78, 92] on button "Mineral" at bounding box center [67, 92] width 122 height 62
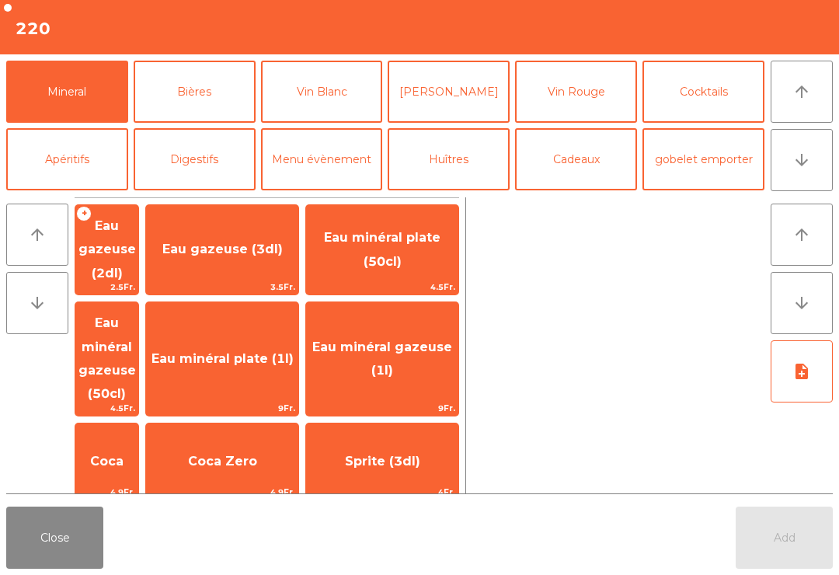
click at [124, 454] on span "Coca" at bounding box center [106, 461] width 33 height 15
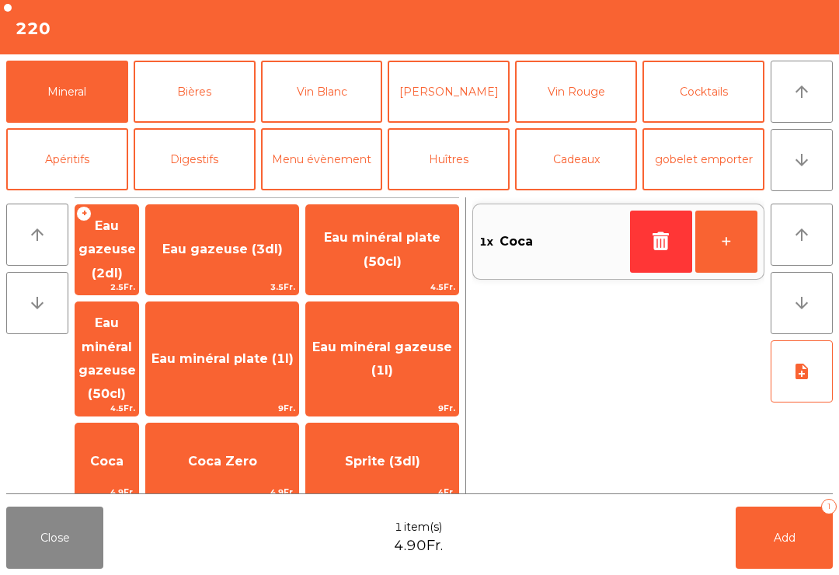
click at [232, 82] on button "Bières" at bounding box center [195, 92] width 122 height 62
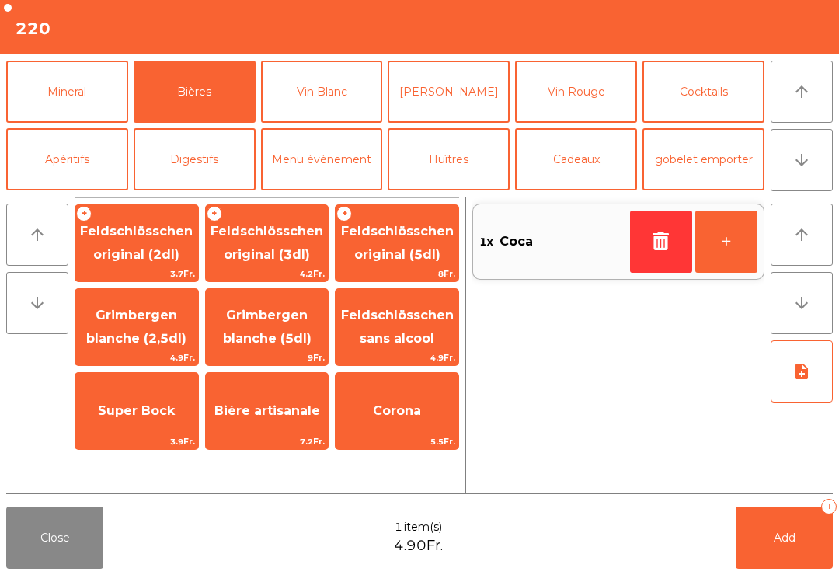
click at [277, 264] on span "Feldschlösschen original (3dl)" at bounding box center [267, 244] width 123 height 66
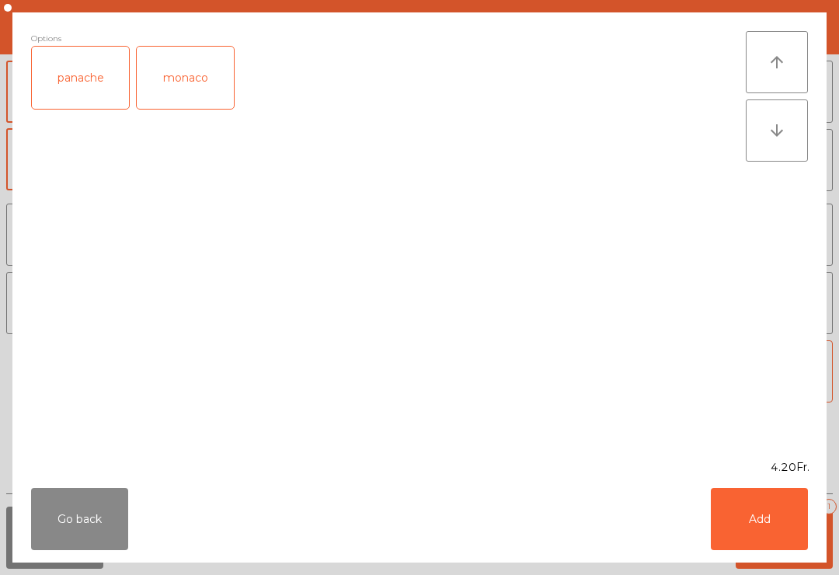
click at [88, 91] on div "panache" at bounding box center [80, 78] width 97 height 62
click at [795, 539] on button "Add" at bounding box center [759, 519] width 97 height 62
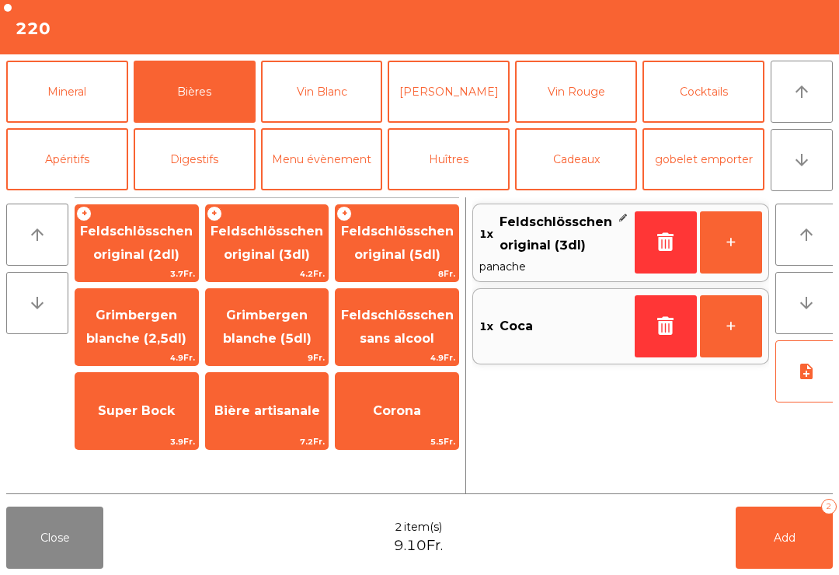
click at [75, 161] on button "Apéritifs" at bounding box center [67, 159] width 122 height 62
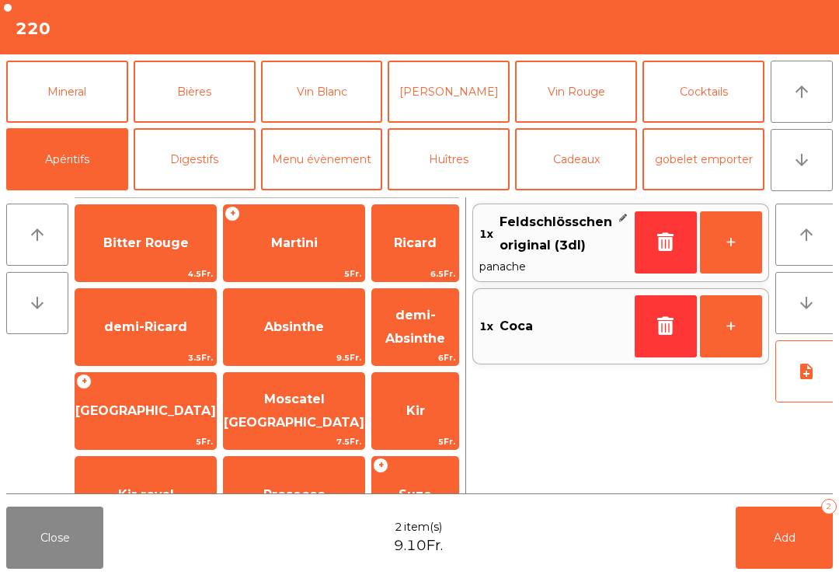
click at [126, 258] on span "Bitter Rouge" at bounding box center [145, 243] width 141 height 42
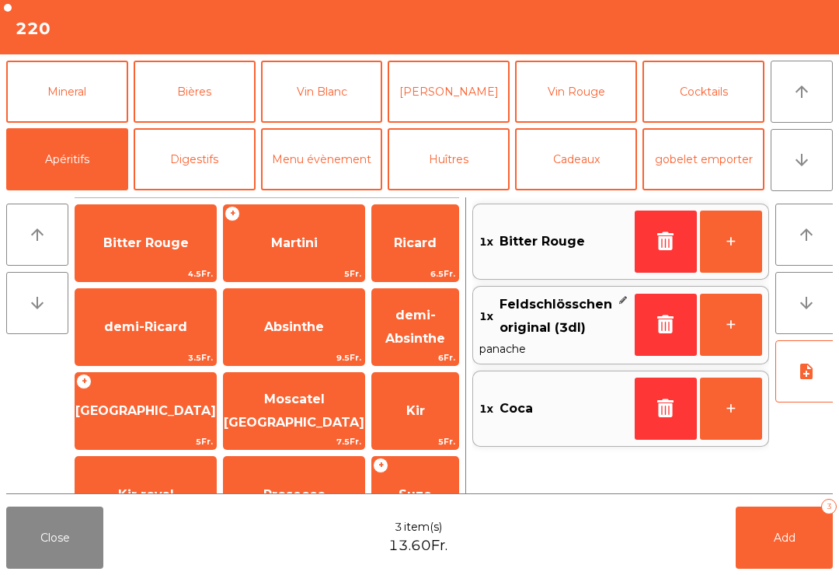
click at [808, 550] on button "Add 3" at bounding box center [784, 538] width 97 height 62
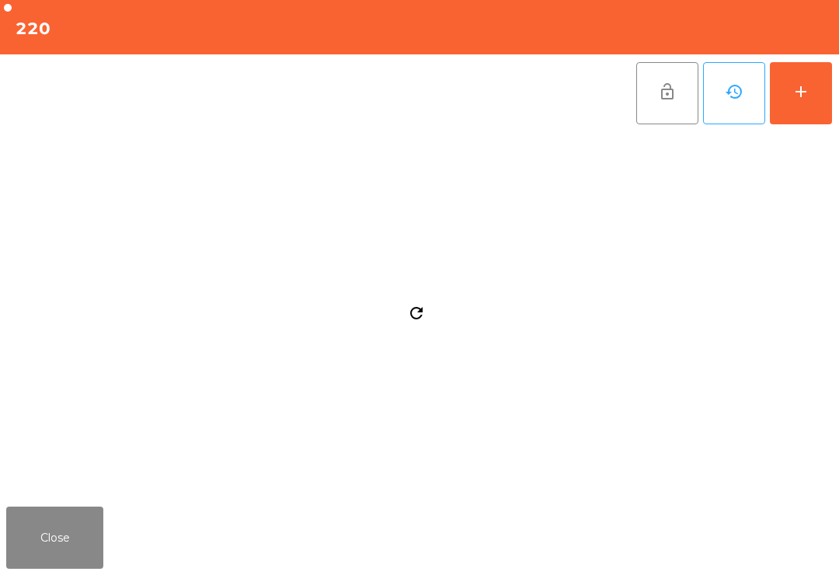
click at [86, 528] on button "Close" at bounding box center [54, 538] width 97 height 62
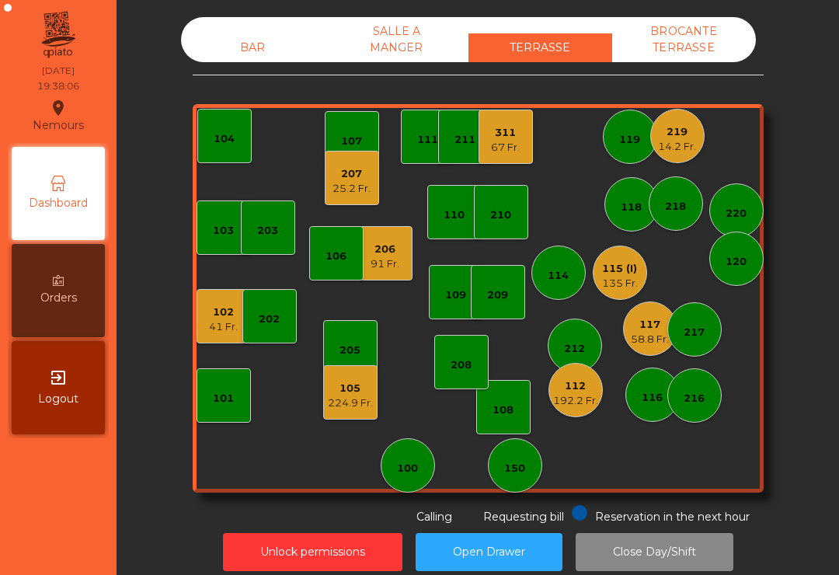
click at [673, 144] on div "14.2 Fr." at bounding box center [677, 147] width 38 height 16
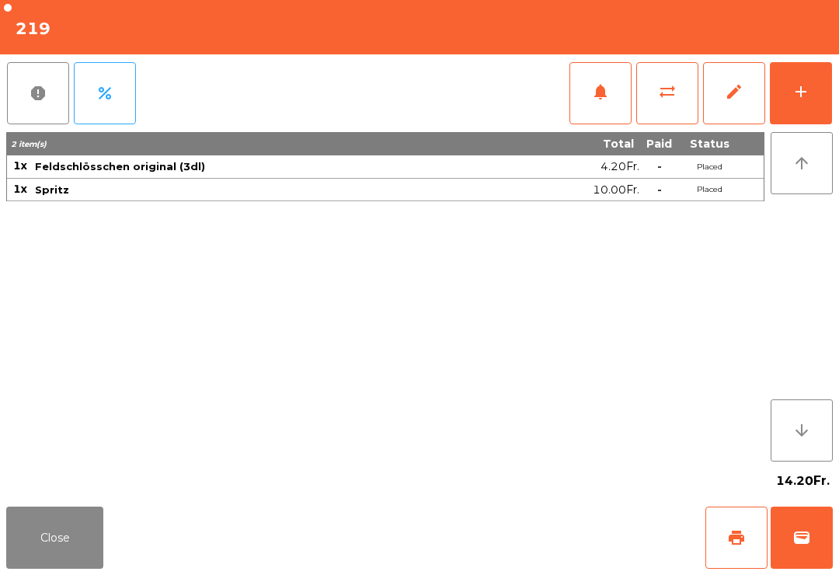
click at [801, 535] on span "wallet" at bounding box center [802, 538] width 19 height 19
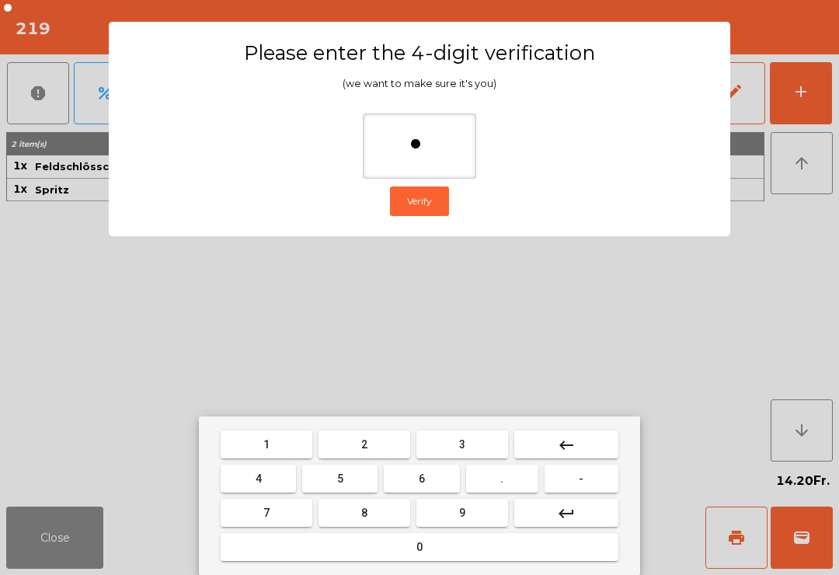
type input "**"
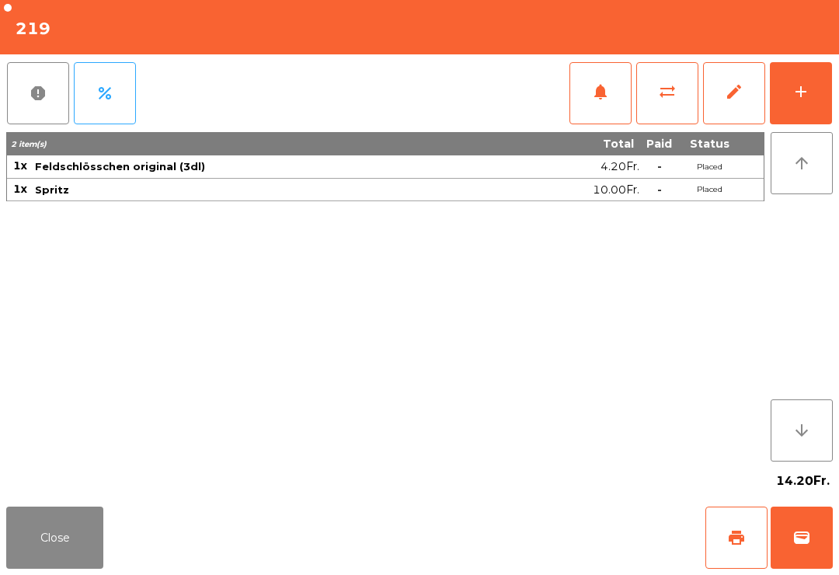
click at [532, 536] on div "Close print wallet" at bounding box center [419, 538] width 839 height 75
click at [553, 546] on div "Close print wallet" at bounding box center [419, 538] width 839 height 75
click at [528, 566] on div "Close print wallet" at bounding box center [419, 538] width 839 height 75
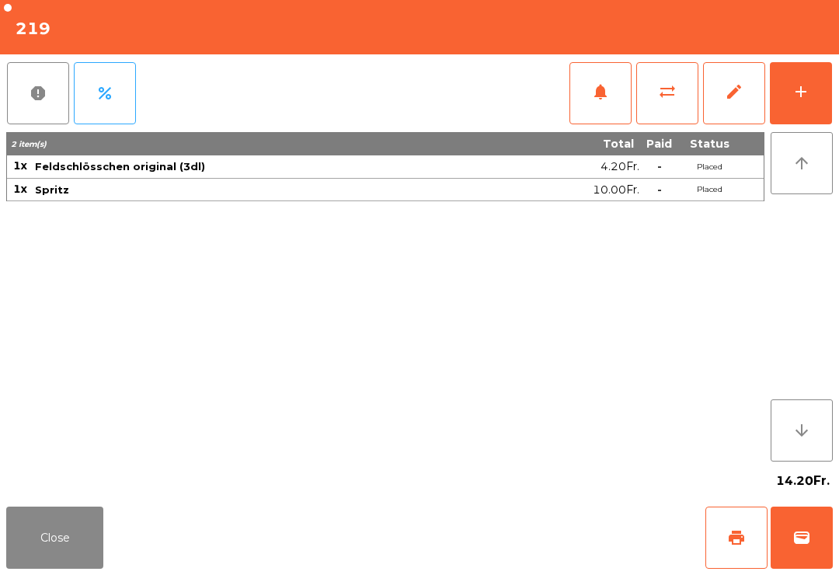
click at [560, 545] on div "Close print wallet" at bounding box center [419, 538] width 839 height 75
click at [552, 537] on div "Close print wallet" at bounding box center [419, 538] width 839 height 75
click at [551, 536] on div "Close print wallet" at bounding box center [419, 538] width 839 height 75
click at [546, 540] on div "Close print wallet" at bounding box center [419, 538] width 839 height 75
click at [529, 534] on div "Close print wallet" at bounding box center [419, 538] width 839 height 75
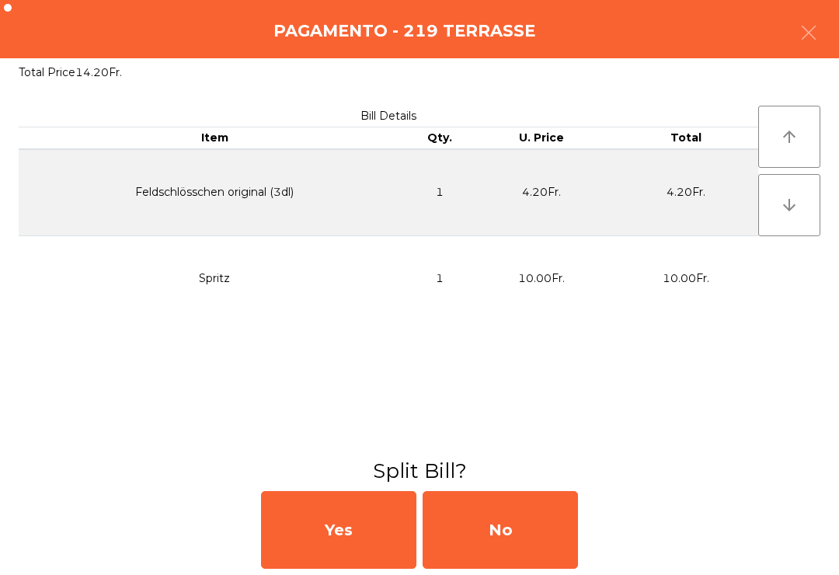
click at [521, 546] on div "No" at bounding box center [500, 530] width 155 height 78
click at [518, 546] on div "MB" at bounding box center [500, 530] width 155 height 78
click at [522, 539] on div "No" at bounding box center [500, 530] width 155 height 78
click at [513, 539] on div "No" at bounding box center [500, 530] width 155 height 78
click at [514, 539] on div "No" at bounding box center [500, 530] width 155 height 78
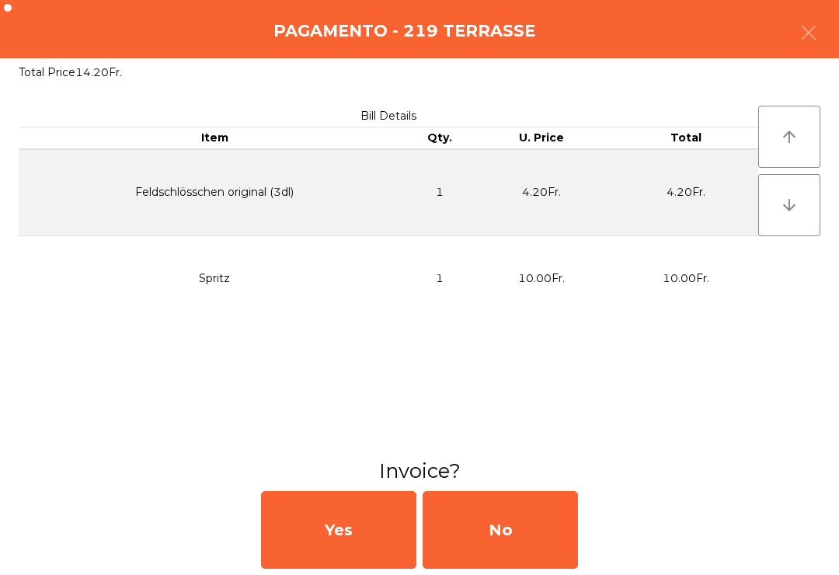
click at [517, 560] on div "No" at bounding box center [500, 530] width 155 height 78
click at [516, 560] on div "No" at bounding box center [500, 530] width 155 height 78
click at [520, 547] on div "No" at bounding box center [500, 530] width 155 height 78
click at [511, 532] on div "No" at bounding box center [500, 530] width 155 height 78
click at [525, 531] on div "No" at bounding box center [500, 530] width 155 height 78
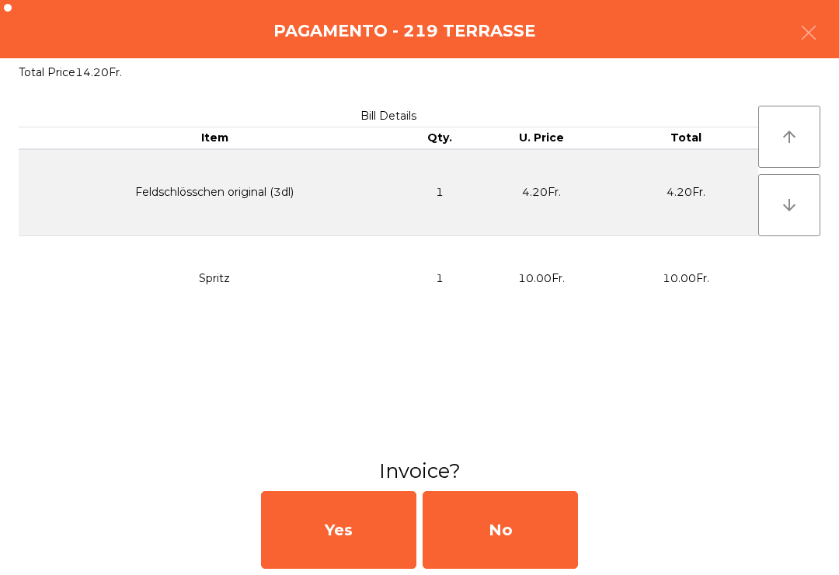
click at [507, 532] on div "Unlock permissions Open Drawer Close Day/Shift" at bounding box center [478, 552] width 681 height 54
click at [506, 532] on div "Unlock permissions Open Drawer Close Day/Shift" at bounding box center [478, 552] width 681 height 54
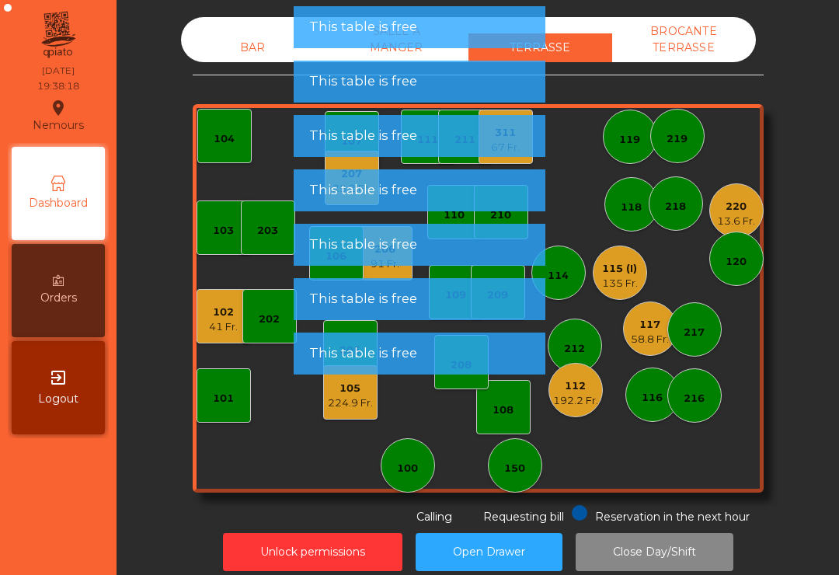
click at [515, 529] on div "Unlock permissions Open Drawer Close Day/Shift" at bounding box center [478, 552] width 681 height 54
click at [375, 252] on span "This table is free" at bounding box center [363, 244] width 108 height 19
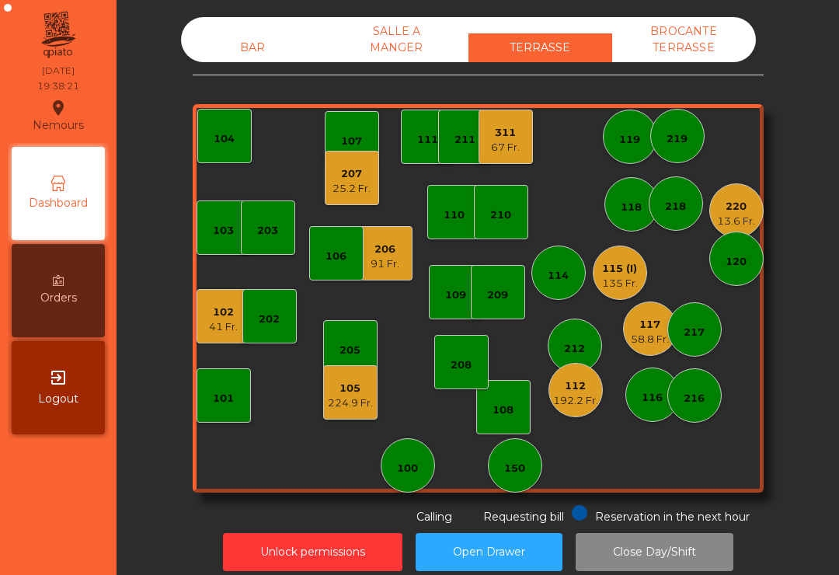
click at [350, 189] on div "25.2 Fr." at bounding box center [352, 189] width 38 height 16
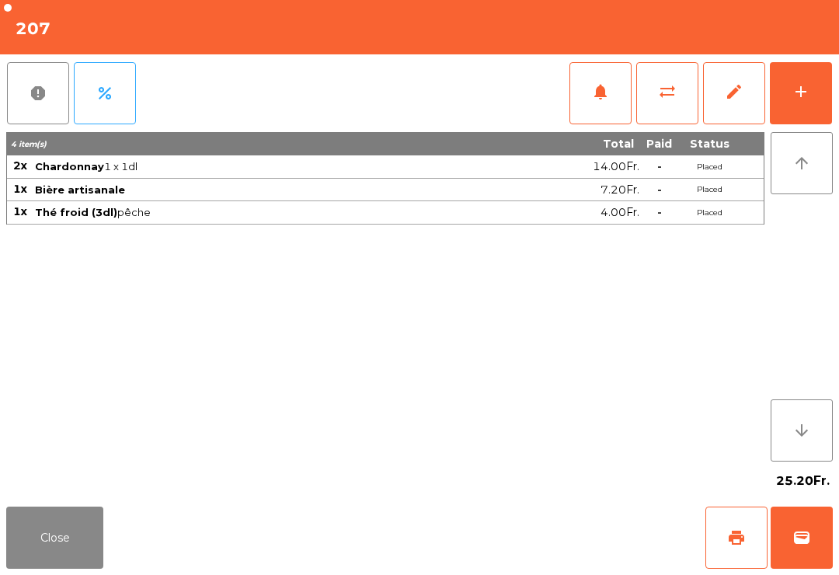
click at [790, 567] on button "wallet" at bounding box center [802, 538] width 62 height 62
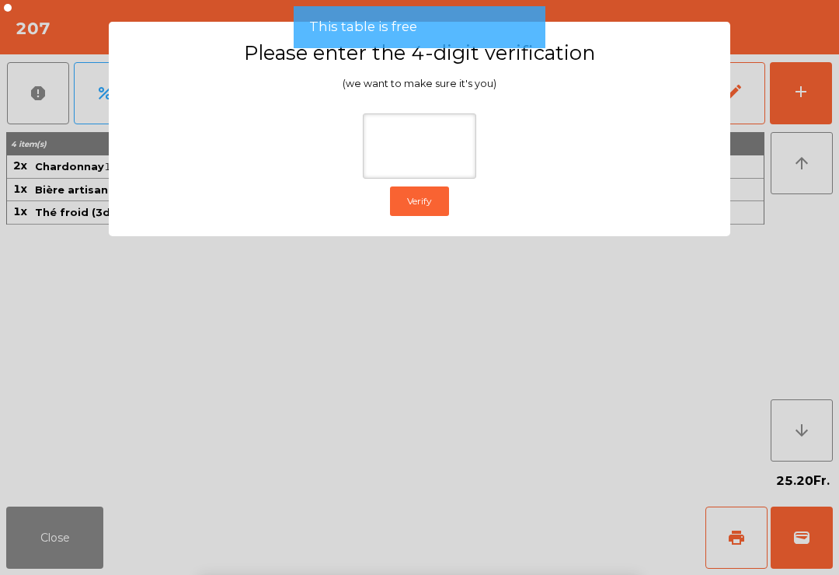
click at [817, 198] on ngb-modal-window "Please enter the 4-digit verification (we want to make sure it's you) Verify" at bounding box center [419, 287] width 797 height 575
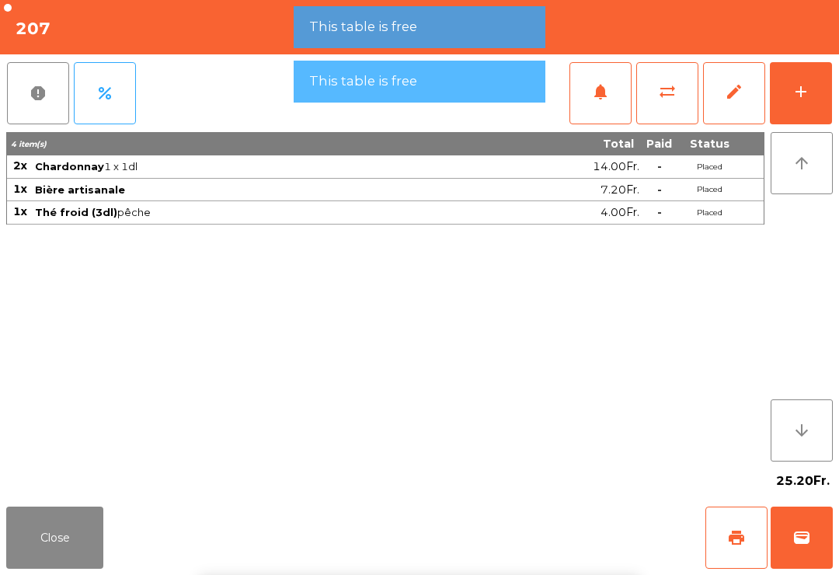
click at [769, 244] on div "arrow_upward arrow_downward" at bounding box center [799, 297] width 68 height 330
click at [76, 546] on button "Close" at bounding box center [54, 538] width 97 height 62
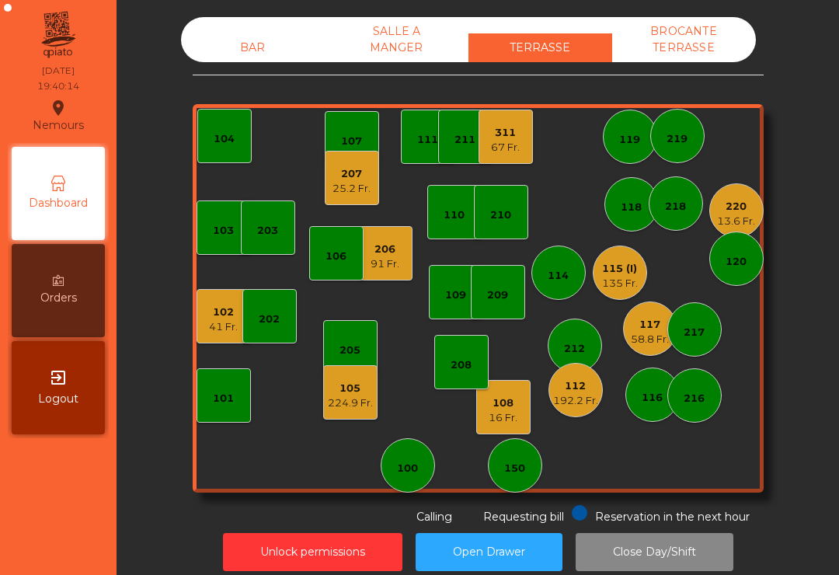
click at [499, 431] on div "108 16 Fr." at bounding box center [503, 407] width 54 height 54
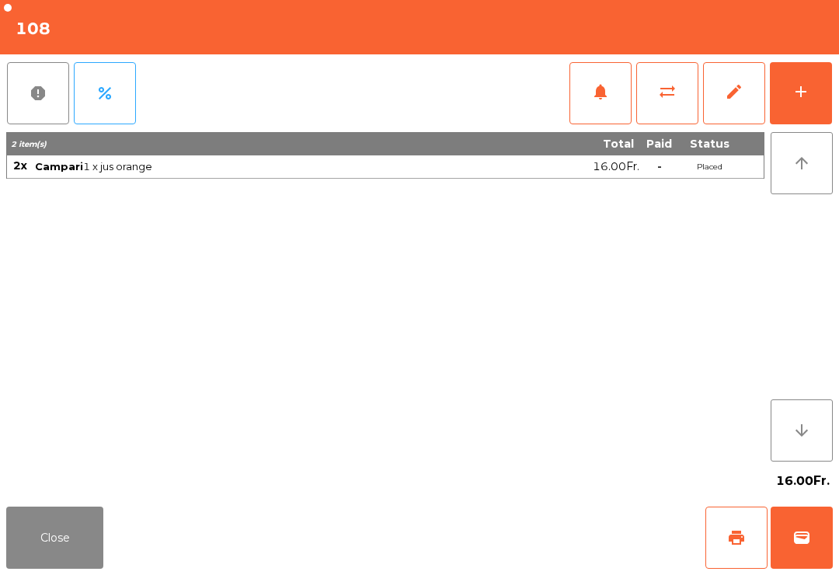
click at [796, 84] on div "add" at bounding box center [801, 91] width 19 height 19
click at [807, 98] on div "add" at bounding box center [801, 91] width 19 height 19
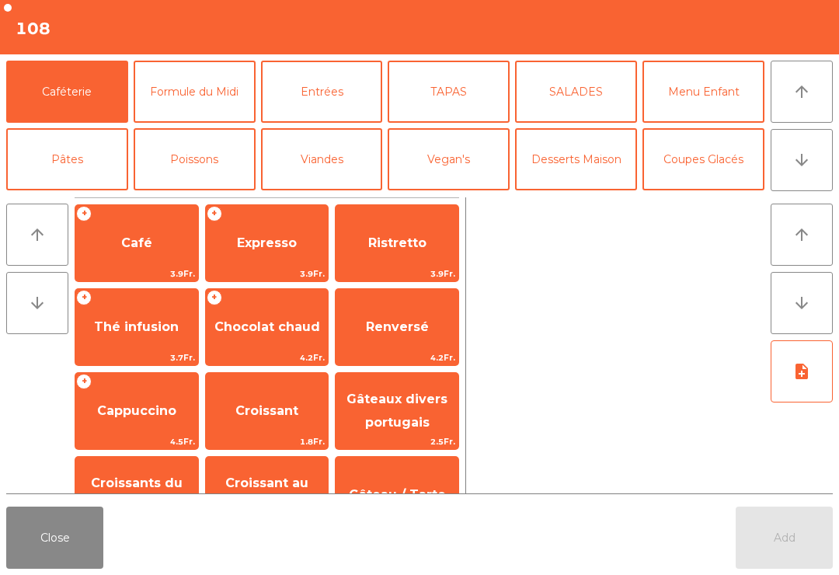
click at [349, 110] on button "Entrées" at bounding box center [322, 92] width 122 height 62
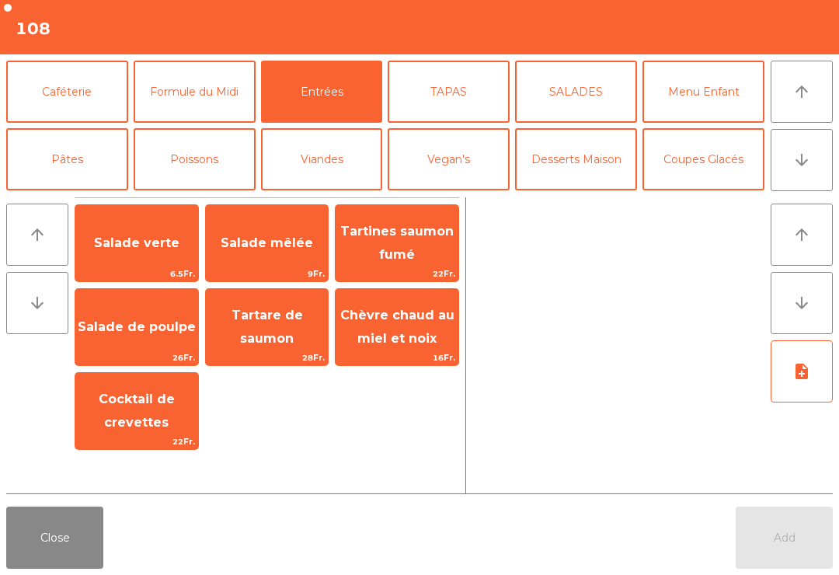
click at [298, 246] on span "Salade mêlée" at bounding box center [267, 242] width 92 height 15
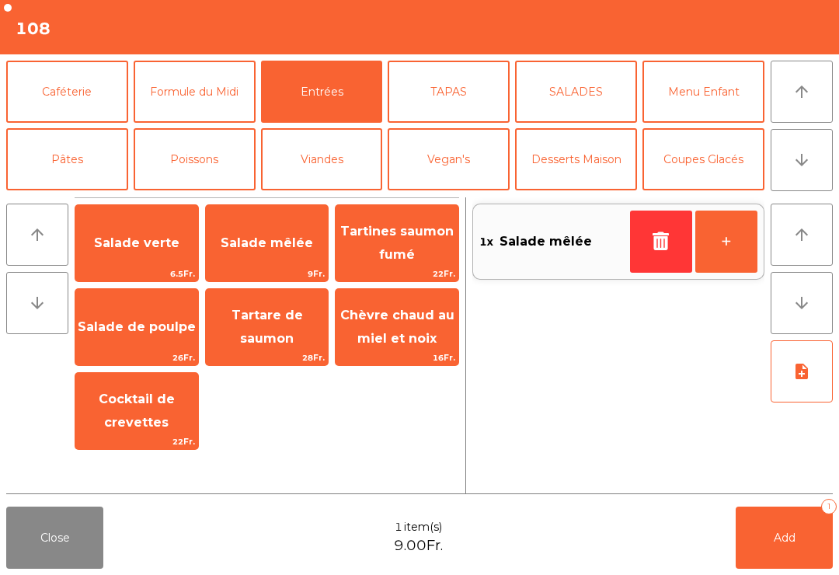
click at [217, 164] on button "Poissons" at bounding box center [195, 159] width 122 height 62
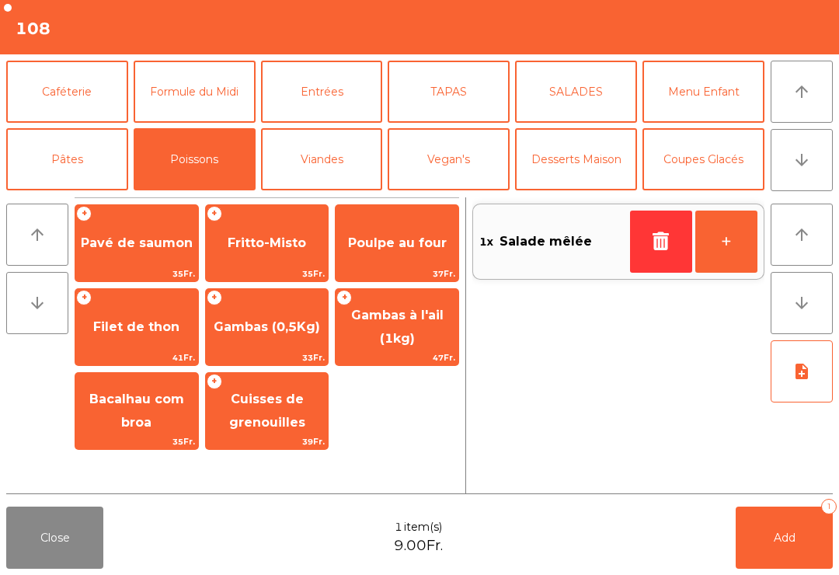
click at [286, 261] on span "Fritto-Misto" at bounding box center [267, 243] width 123 height 42
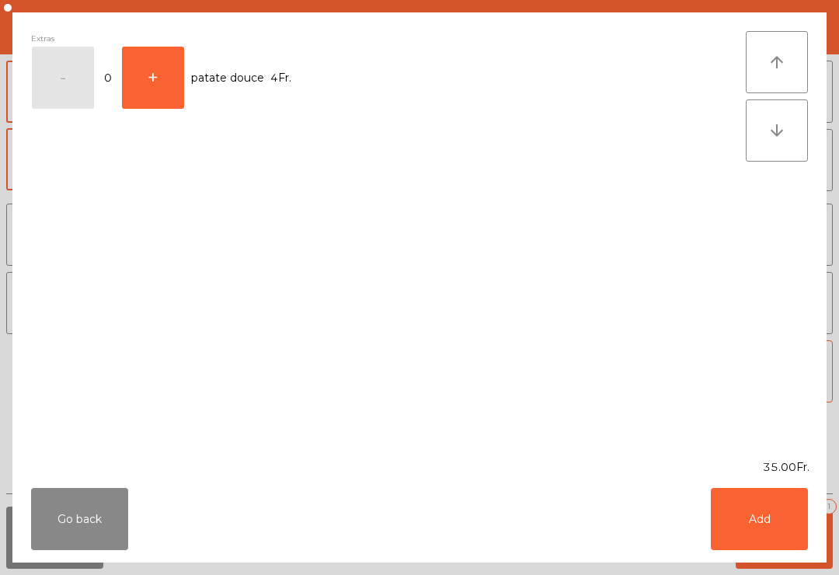
click at [761, 531] on button "Add" at bounding box center [759, 519] width 97 height 62
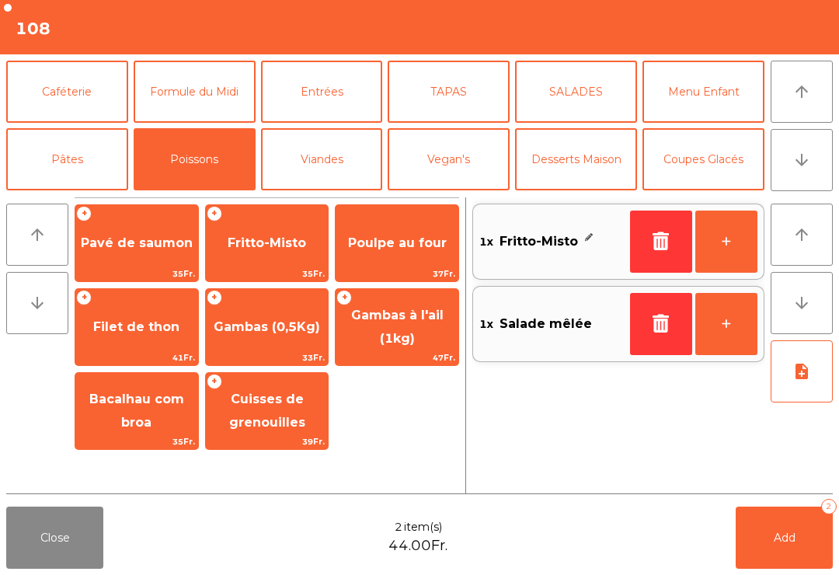
click at [82, 162] on button "Pâtes" at bounding box center [67, 159] width 122 height 62
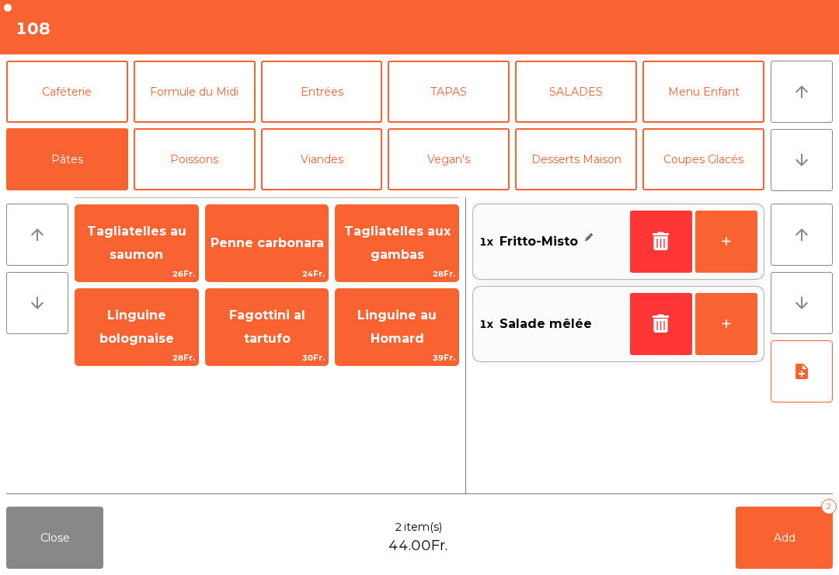
click at [279, 260] on span "Penne carbonara" at bounding box center [267, 243] width 123 height 42
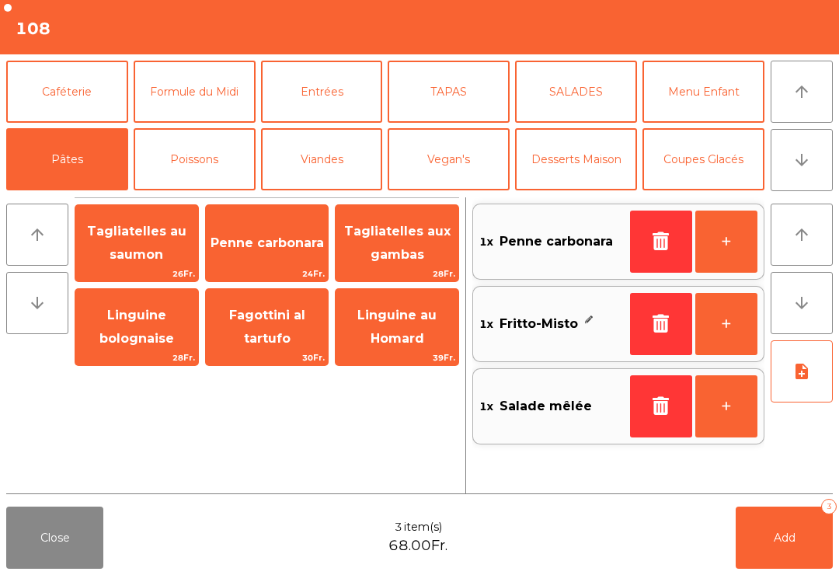
click at [783, 541] on span "Add" at bounding box center [785, 538] width 22 height 14
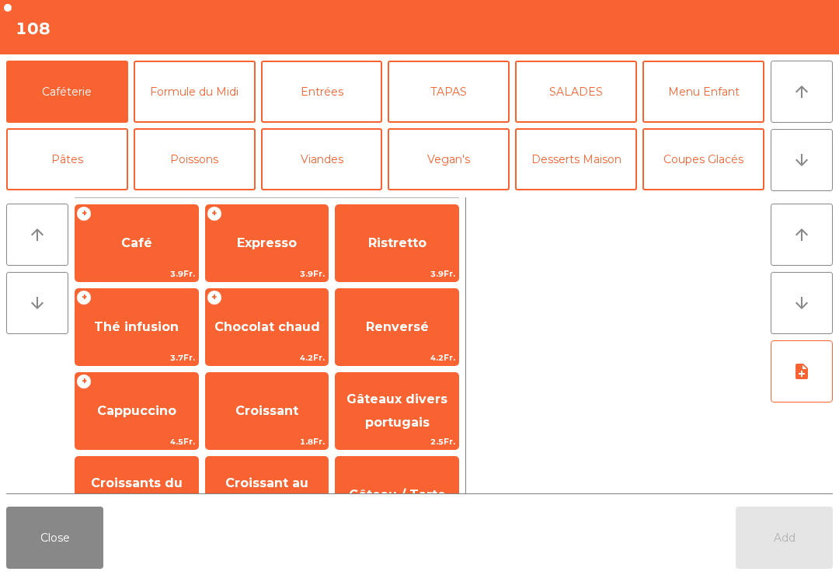
click at [34, 546] on button "Close" at bounding box center [54, 538] width 97 height 62
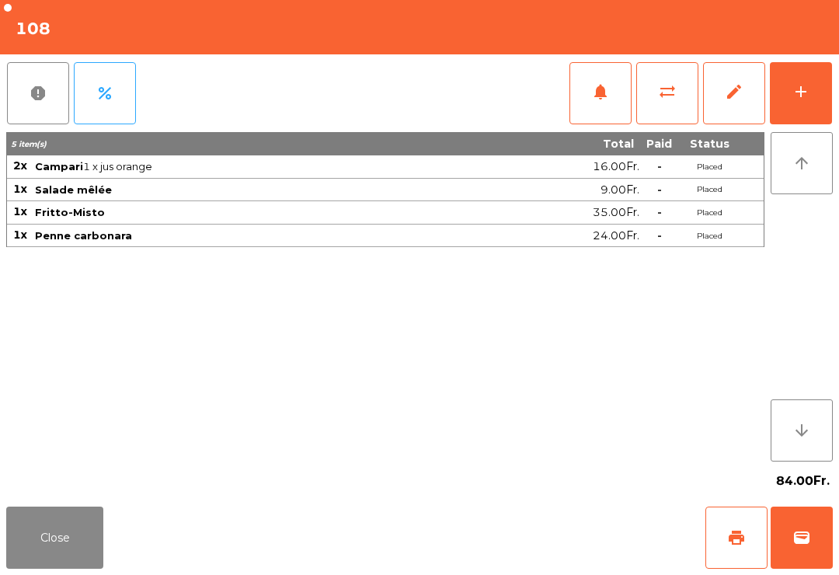
click at [37, 522] on button "Close" at bounding box center [54, 538] width 97 height 62
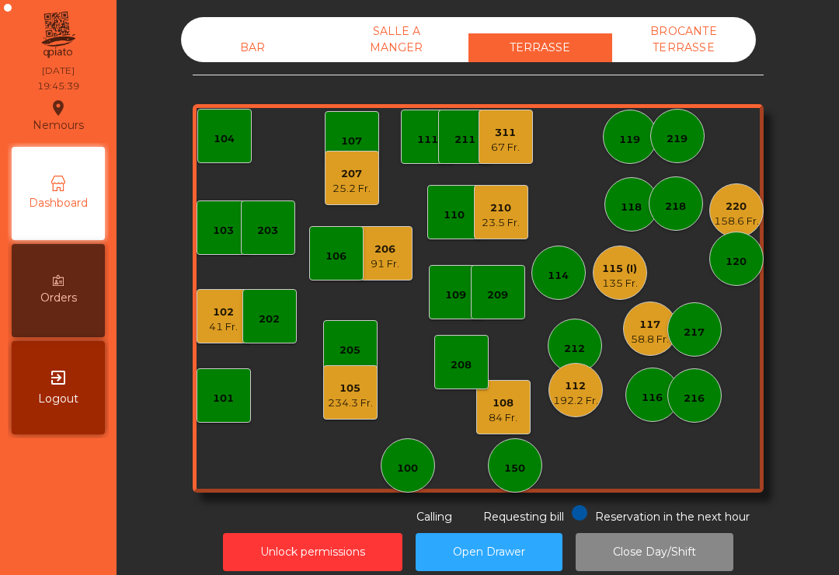
click at [354, 398] on div "234.3 Fr." at bounding box center [350, 404] width 45 height 16
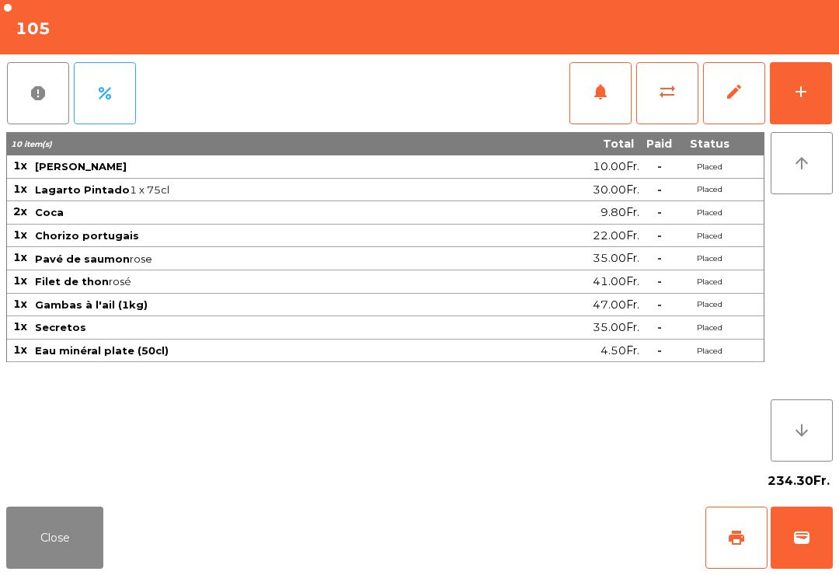
click at [585, 99] on button "notifications" at bounding box center [601, 93] width 62 height 62
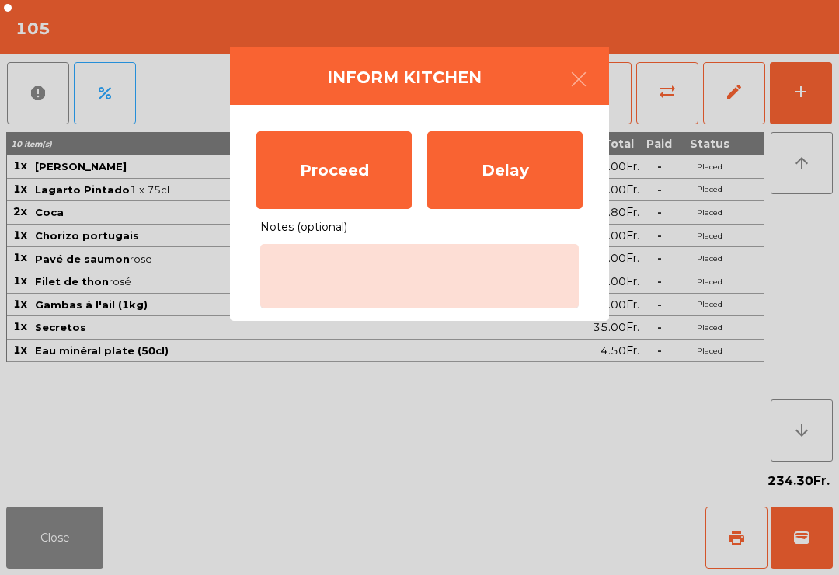
click at [351, 159] on div "Proceed" at bounding box center [333, 170] width 155 height 78
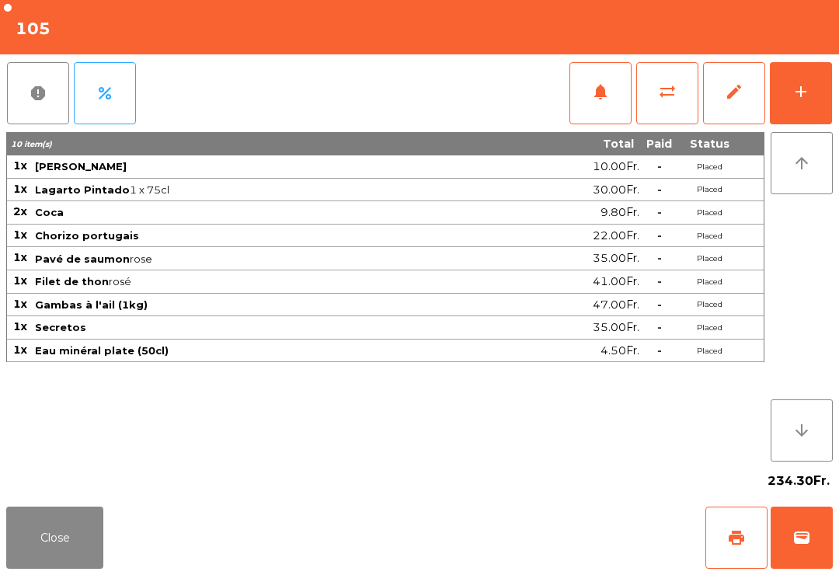
click at [42, 567] on button "Close" at bounding box center [54, 538] width 97 height 62
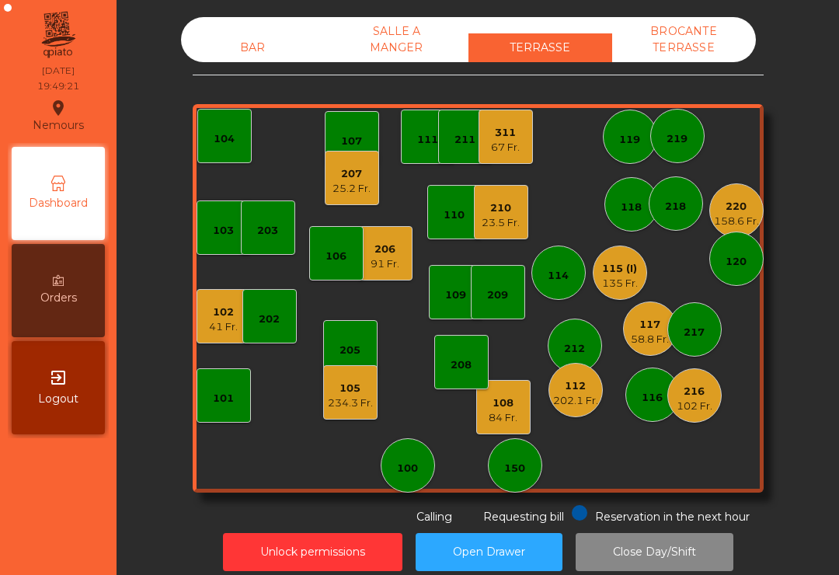
click at [602, 271] on div "115 (I)" at bounding box center [620, 269] width 36 height 16
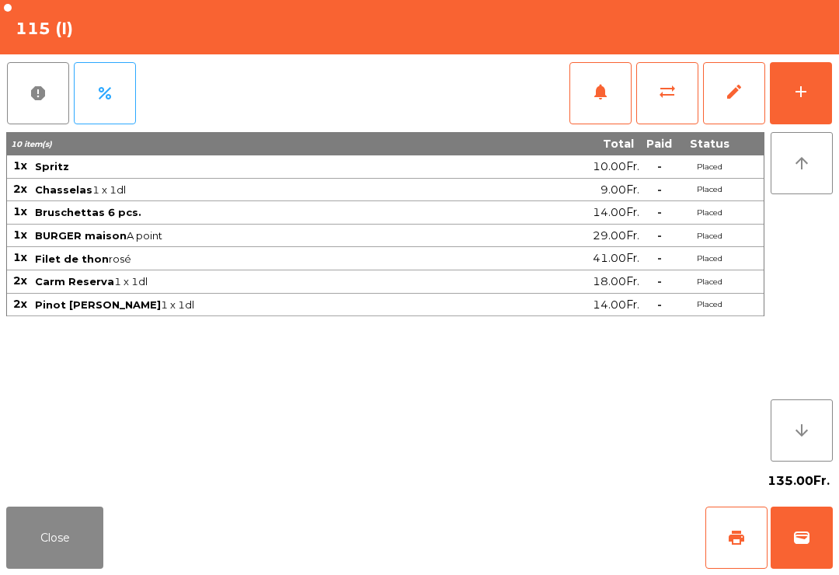
click at [803, 532] on span "wallet" at bounding box center [802, 538] width 19 height 19
click at [584, 546] on div "Close print wallet" at bounding box center [419, 538] width 839 height 75
click at [583, 546] on div "Close print wallet" at bounding box center [419, 538] width 839 height 75
click at [560, 542] on div "Close print wallet" at bounding box center [419, 538] width 839 height 75
click at [547, 554] on div "Close print wallet" at bounding box center [419, 538] width 839 height 75
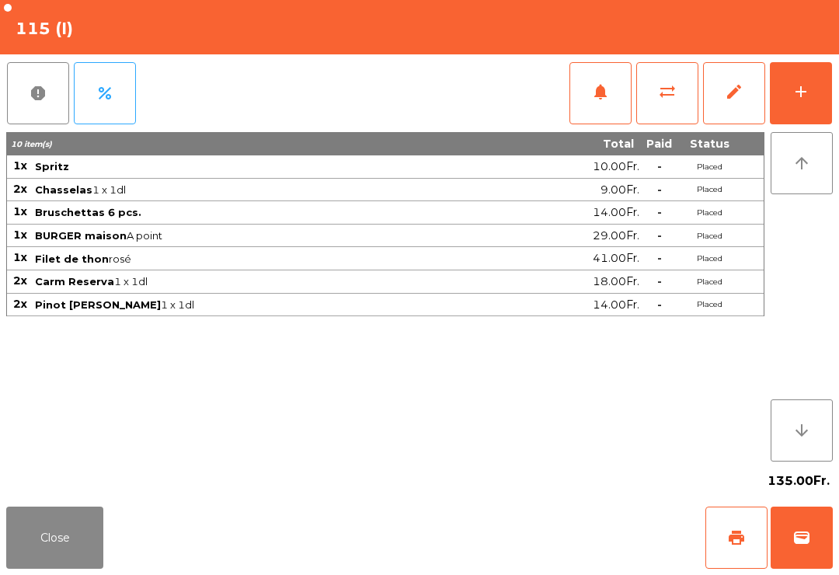
click at [546, 554] on div "Close print wallet" at bounding box center [419, 538] width 839 height 75
click at [531, 535] on div "Close print wallet" at bounding box center [419, 538] width 839 height 75
click at [539, 533] on div "Close print wallet" at bounding box center [419, 538] width 839 height 75
click at [534, 537] on div "Close print wallet" at bounding box center [419, 538] width 839 height 75
click at [533, 537] on div "Close print wallet" at bounding box center [419, 538] width 839 height 75
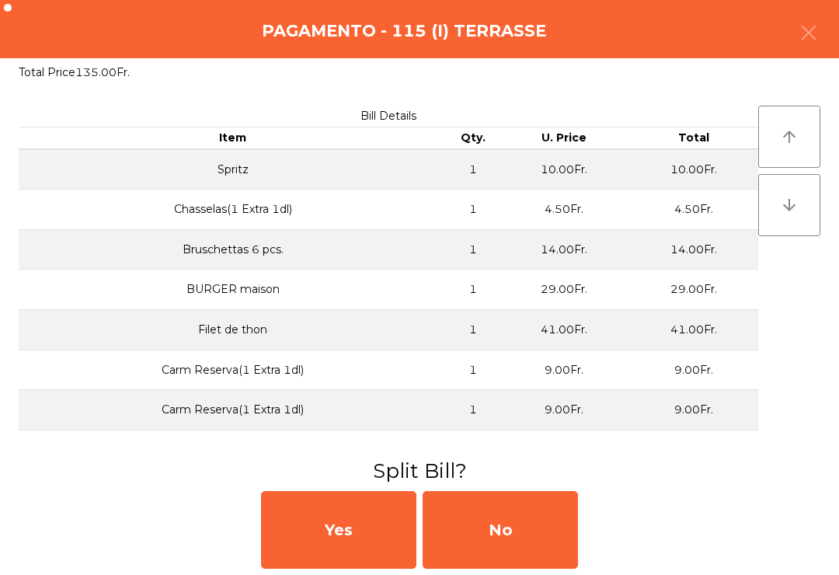
click at [560, 542] on div "No" at bounding box center [500, 530] width 155 height 78
click at [550, 539] on div "MB" at bounding box center [500, 530] width 155 height 78
click at [535, 529] on div "No" at bounding box center [500, 530] width 155 height 78
click at [534, 528] on div "No" at bounding box center [500, 530] width 155 height 78
click at [530, 522] on div "No" at bounding box center [500, 530] width 155 height 78
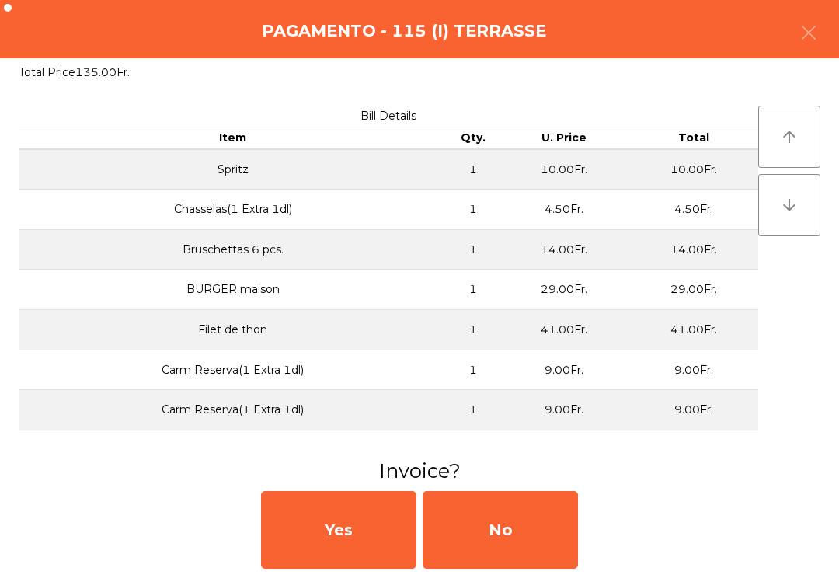
click at [530, 522] on div "No" at bounding box center [500, 530] width 155 height 78
click at [548, 525] on div "No" at bounding box center [500, 530] width 155 height 78
click at [548, 538] on div "No" at bounding box center [500, 530] width 155 height 78
click at [546, 531] on div "No" at bounding box center [500, 530] width 155 height 78
click at [553, 538] on div "No" at bounding box center [500, 530] width 155 height 78
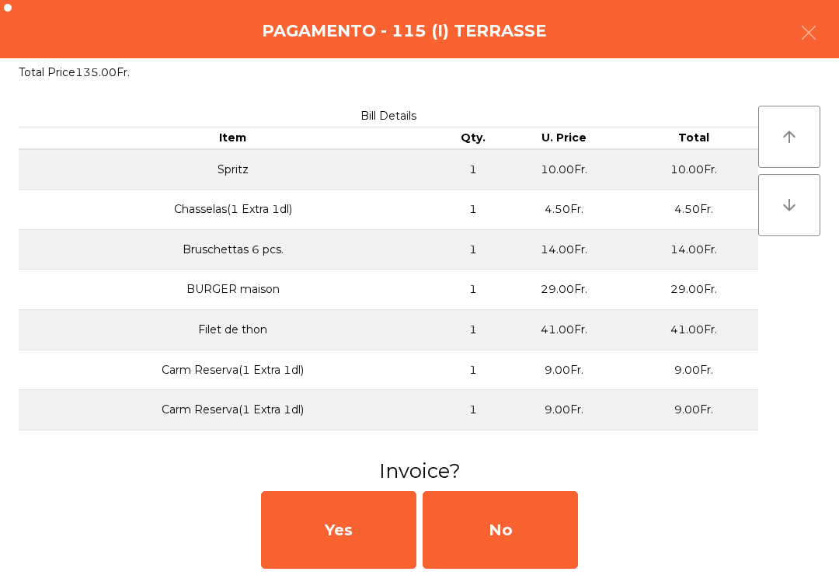
click at [520, 549] on div "No" at bounding box center [500, 530] width 155 height 78
click at [528, 543] on div "No" at bounding box center [500, 530] width 155 height 78
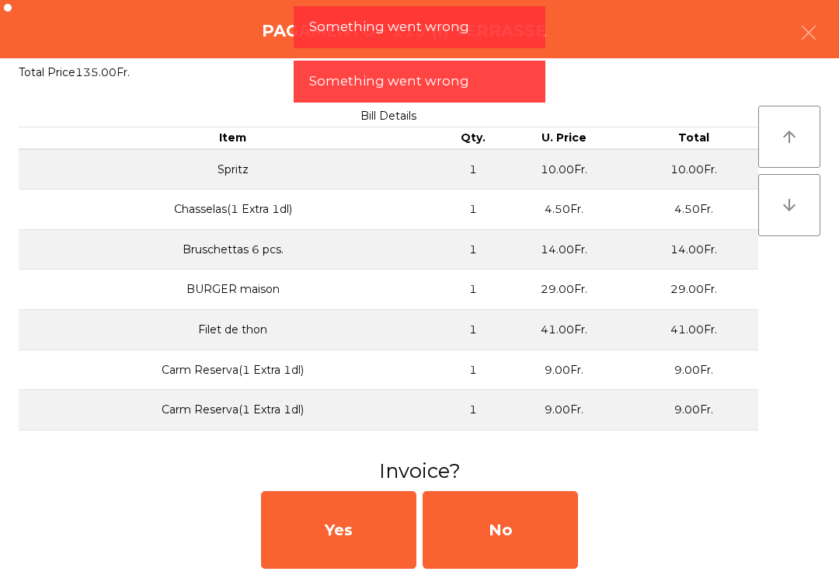
click at [829, 17] on button "button" at bounding box center [809, 34] width 44 height 47
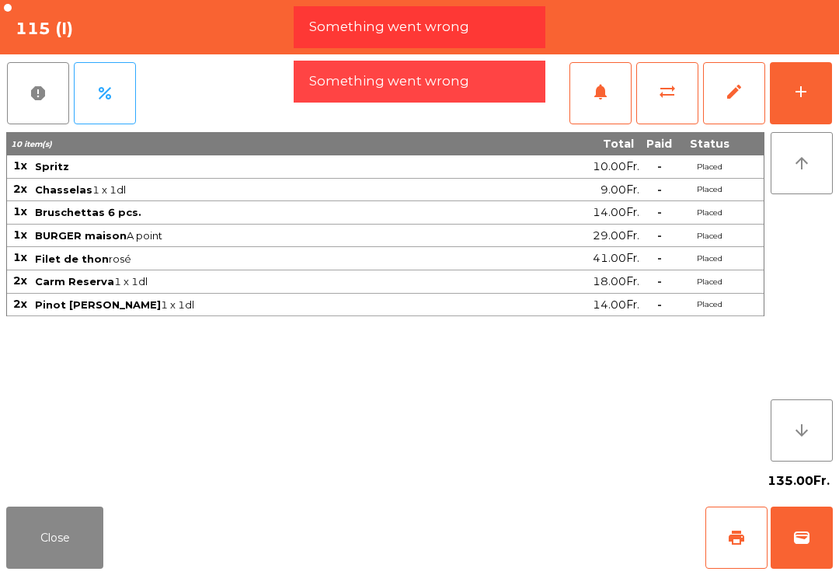
click at [67, 526] on button "Close" at bounding box center [54, 538] width 97 height 62
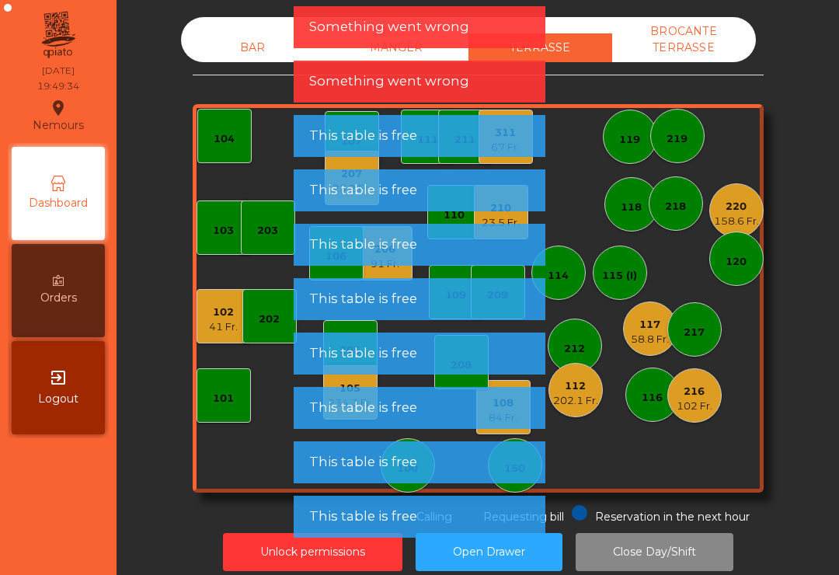
click at [616, 284] on div "115 (I)" at bounding box center [620, 273] width 54 height 54
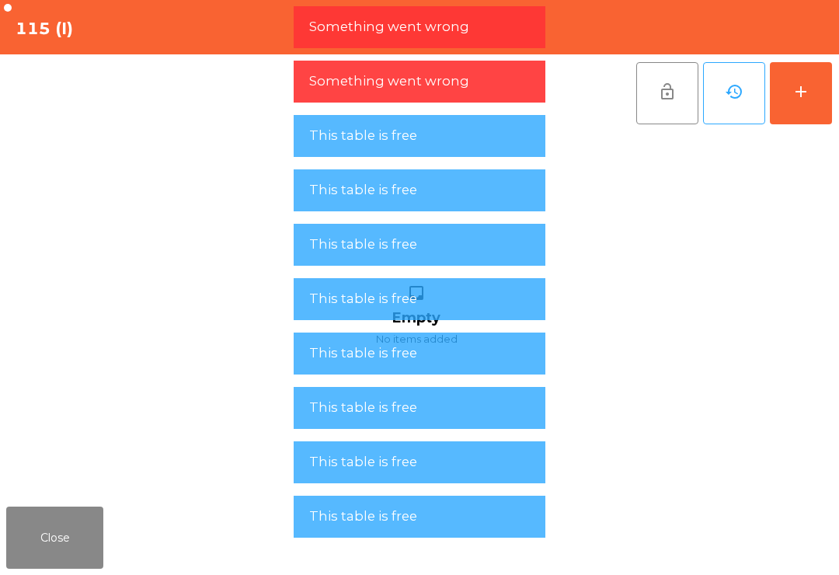
click at [785, 358] on div "inbox Empty No items added" at bounding box center [416, 316] width 821 height 368
click at [87, 549] on button "Close" at bounding box center [54, 538] width 97 height 62
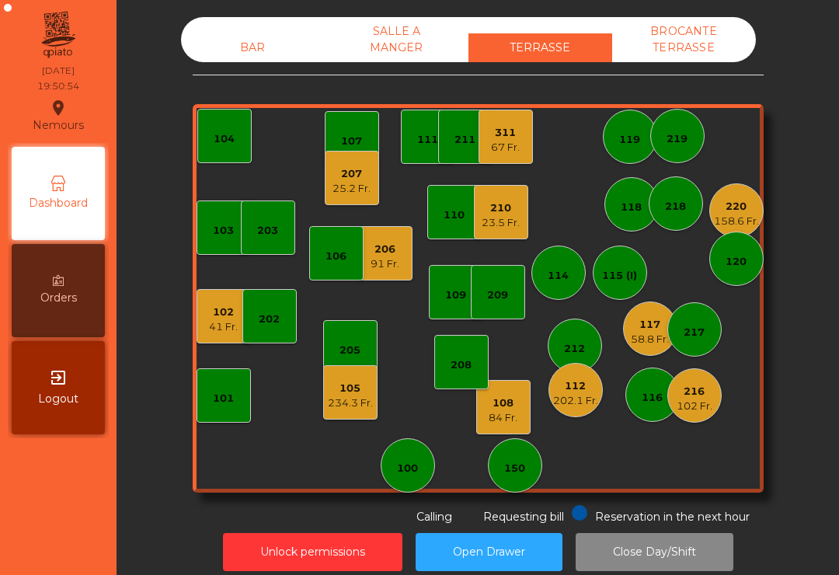
click at [580, 284] on div "114" at bounding box center [559, 273] width 54 height 54
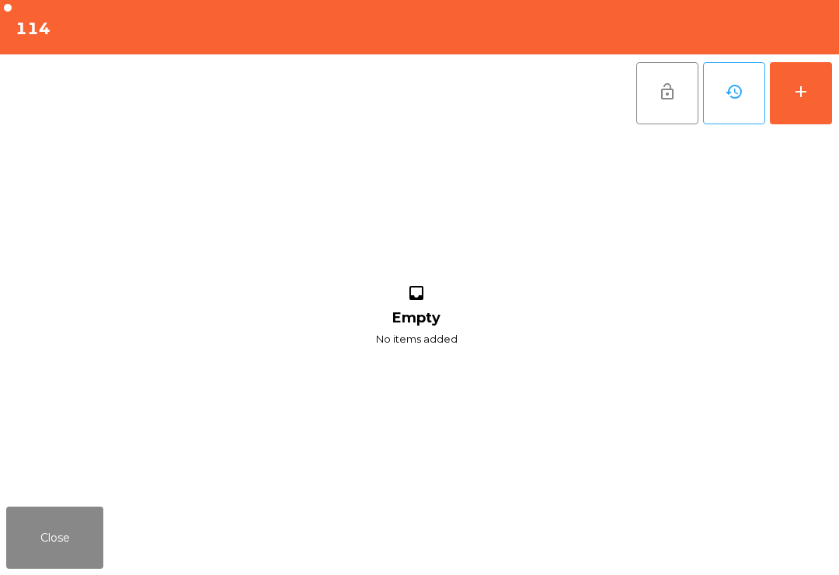
click at [797, 91] on div "add" at bounding box center [801, 91] width 19 height 19
click at [809, 108] on button "add" at bounding box center [801, 93] width 62 height 62
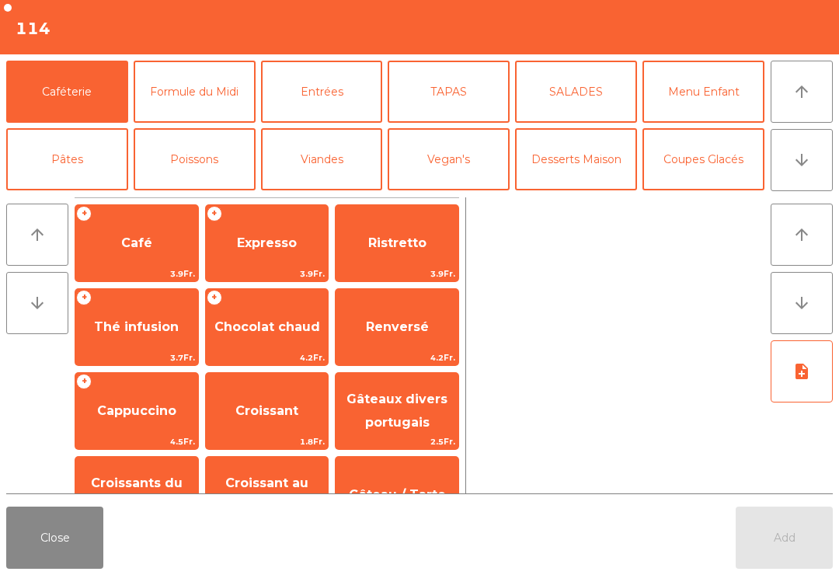
click at [186, 110] on button "Formule du Midi" at bounding box center [195, 92] width 122 height 62
click at [162, 94] on button "Formule du Midi" at bounding box center [195, 92] width 122 height 62
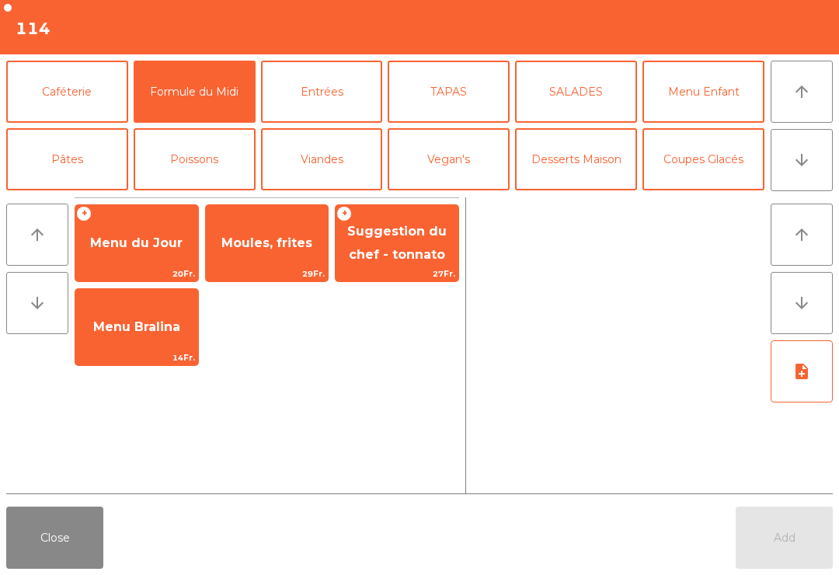
click at [249, 258] on span "Moules, frites" at bounding box center [267, 243] width 123 height 42
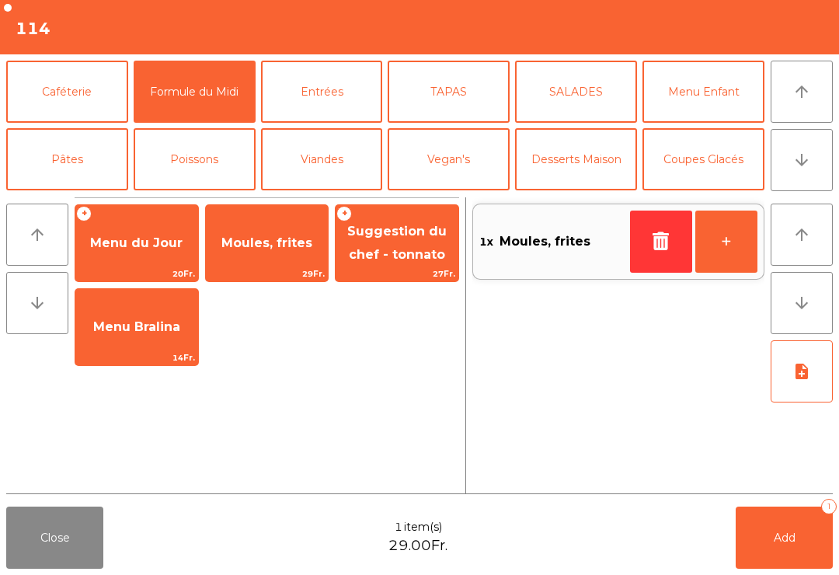
click at [728, 252] on button "+" at bounding box center [727, 242] width 62 height 62
click at [796, 533] on button "Add 2" at bounding box center [784, 538] width 97 height 62
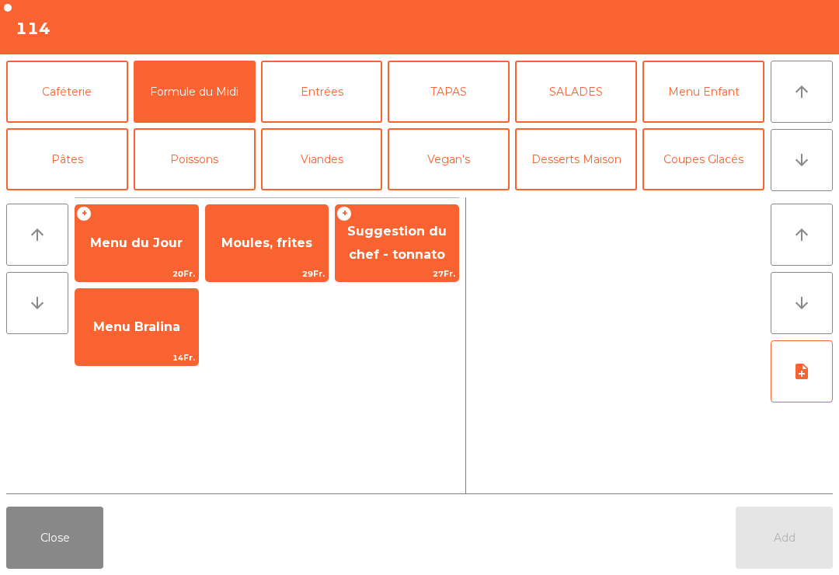
click at [10, 564] on button "Close" at bounding box center [54, 538] width 97 height 62
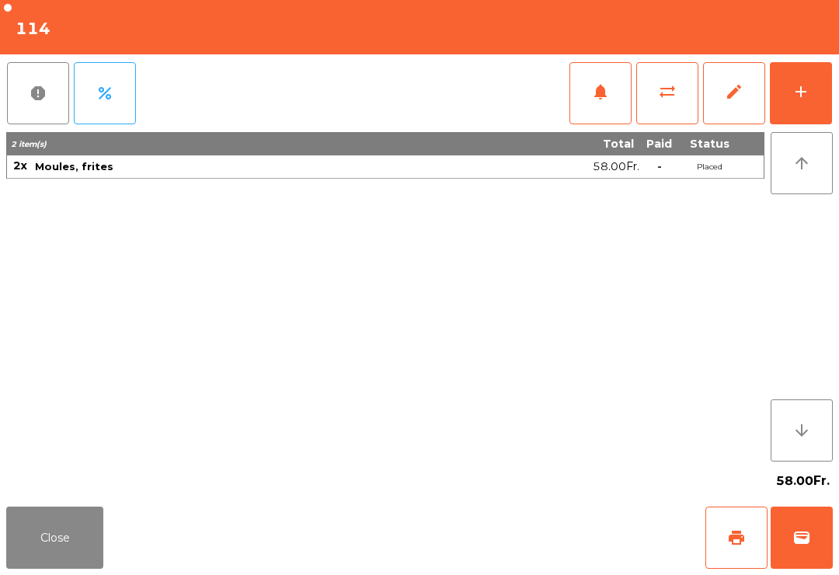
click at [33, 508] on button "Close" at bounding box center [54, 538] width 97 height 62
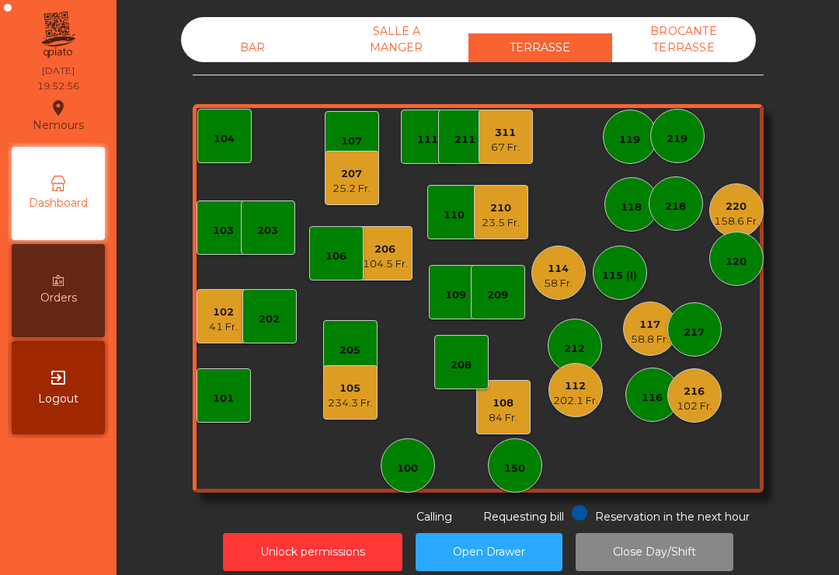
click at [639, 213] on div "118" at bounding box center [631, 208] width 21 height 16
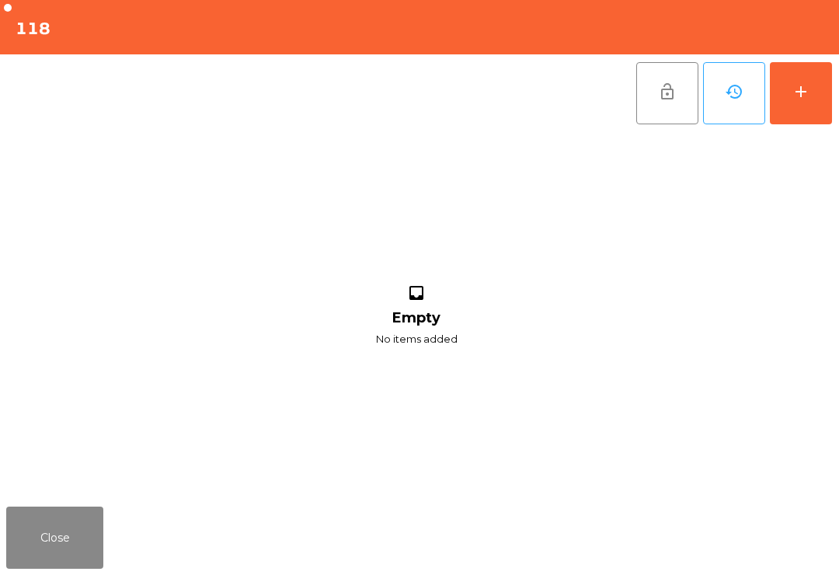
click at [792, 101] on button "add" at bounding box center [801, 93] width 62 height 62
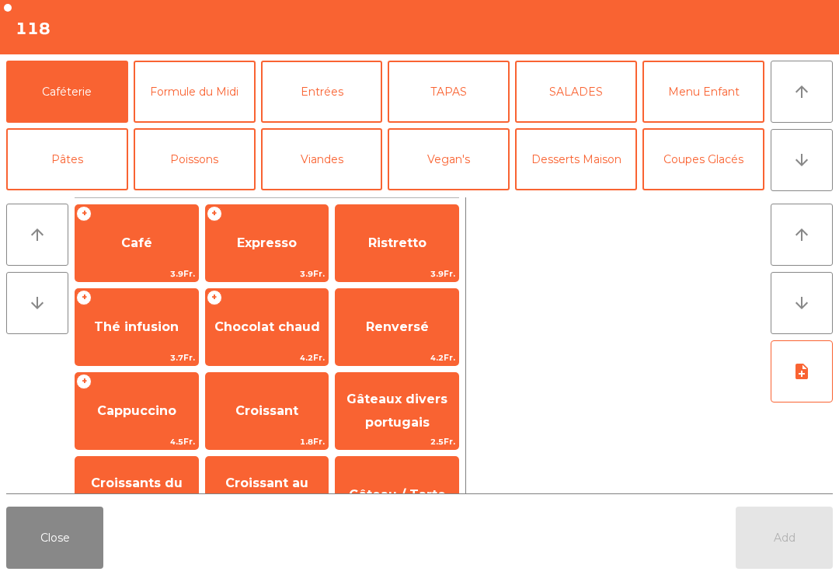
click at [41, 528] on button "Close" at bounding box center [54, 538] width 97 height 62
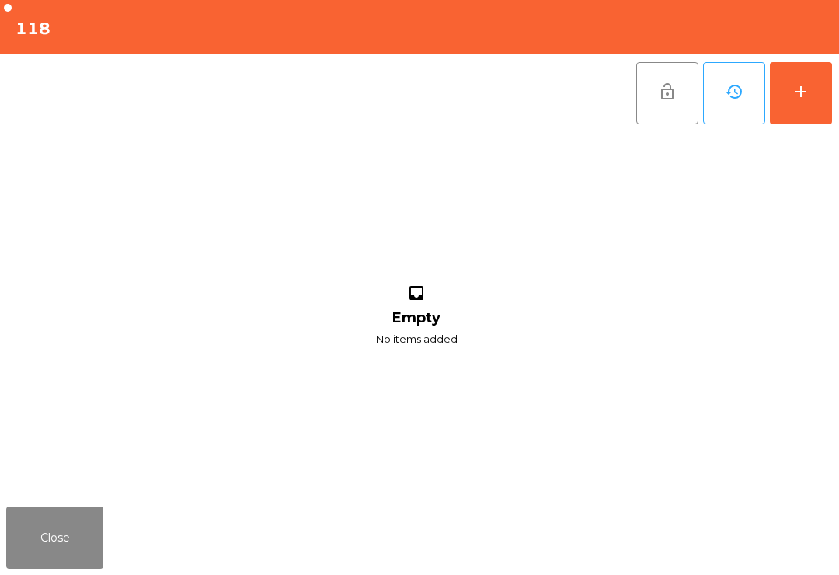
click at [48, 544] on button "Close" at bounding box center [54, 538] width 97 height 62
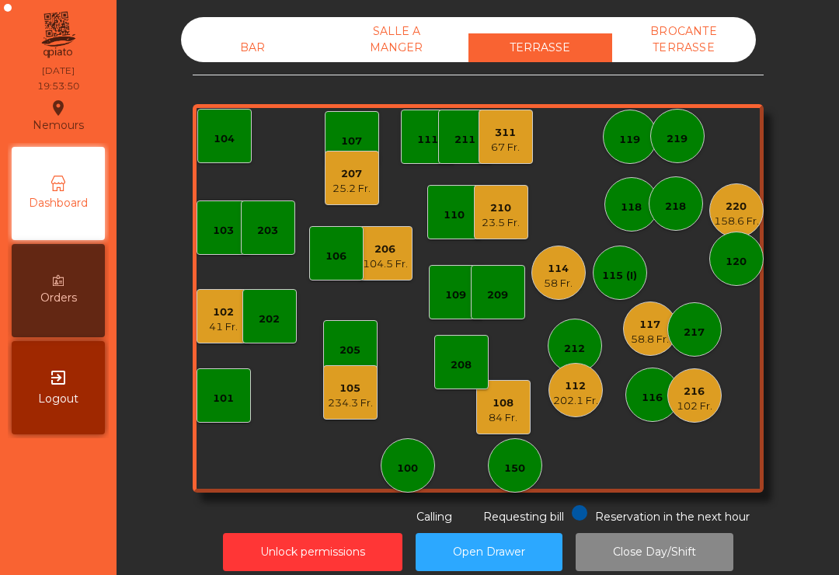
click at [515, 430] on div "108 84 Fr." at bounding box center [503, 407] width 54 height 54
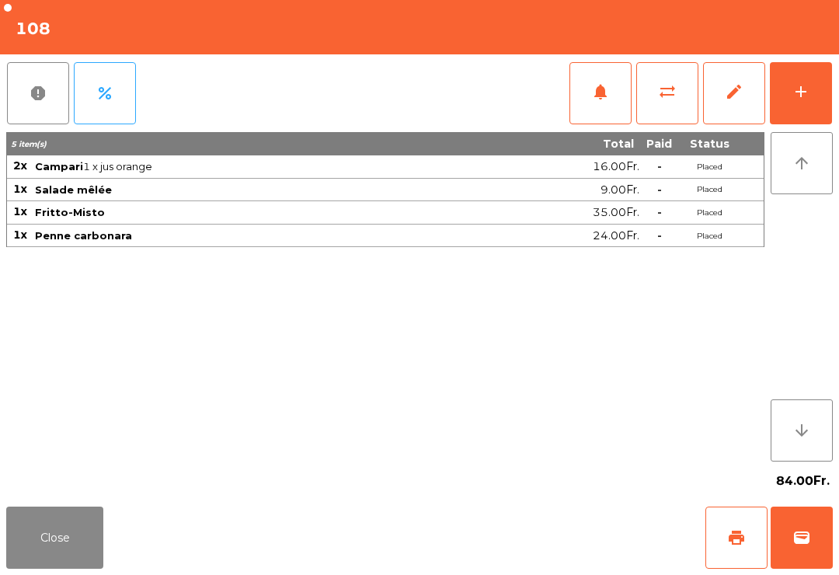
click at [593, 106] on button "notifications" at bounding box center [601, 93] width 62 height 62
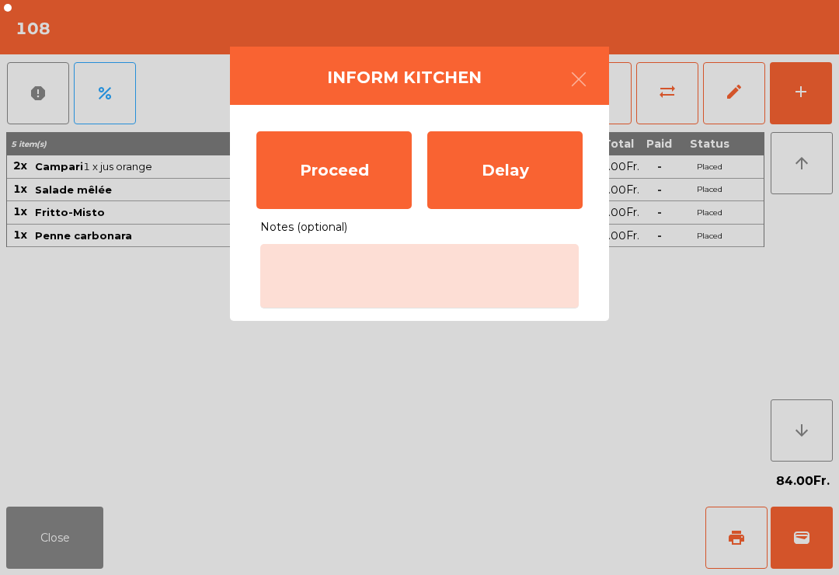
click at [340, 176] on div "Proceed" at bounding box center [333, 170] width 155 height 78
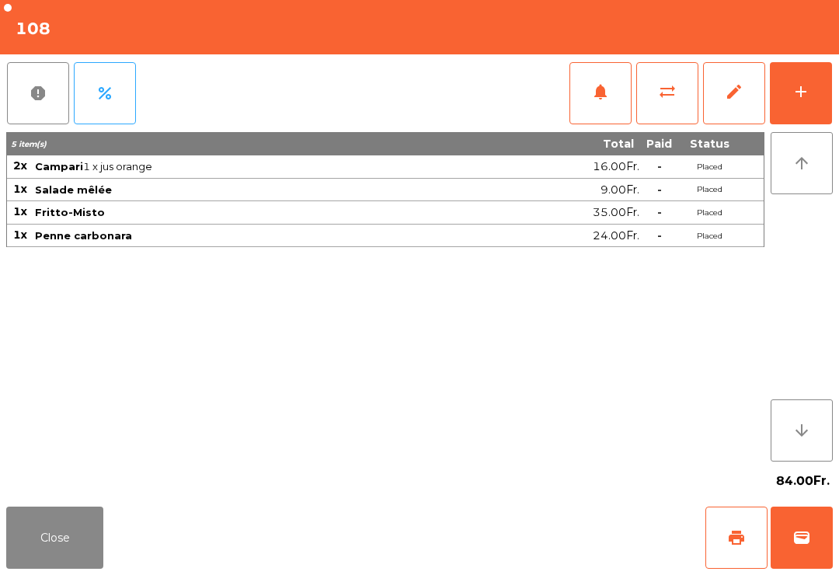
click at [33, 543] on button "Close" at bounding box center [54, 538] width 97 height 62
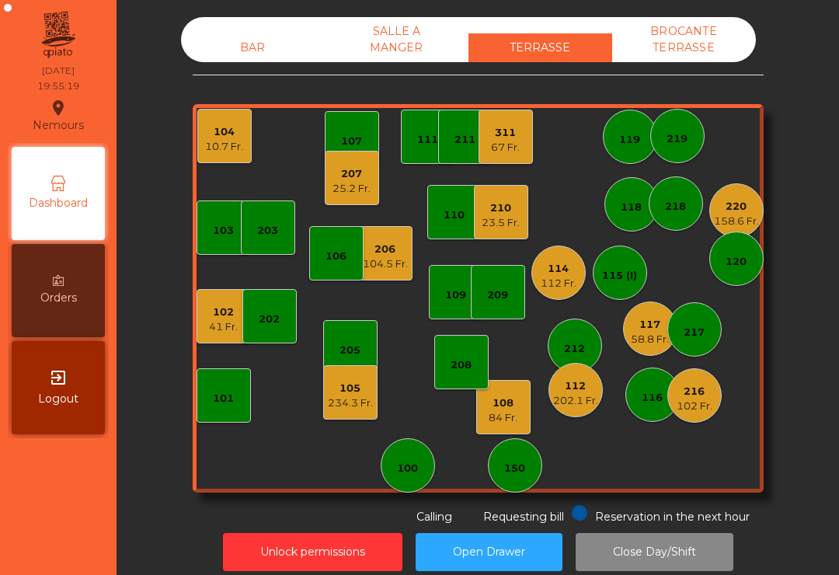
click at [492, 239] on div "210 23.5 Fr." at bounding box center [501, 212] width 54 height 54
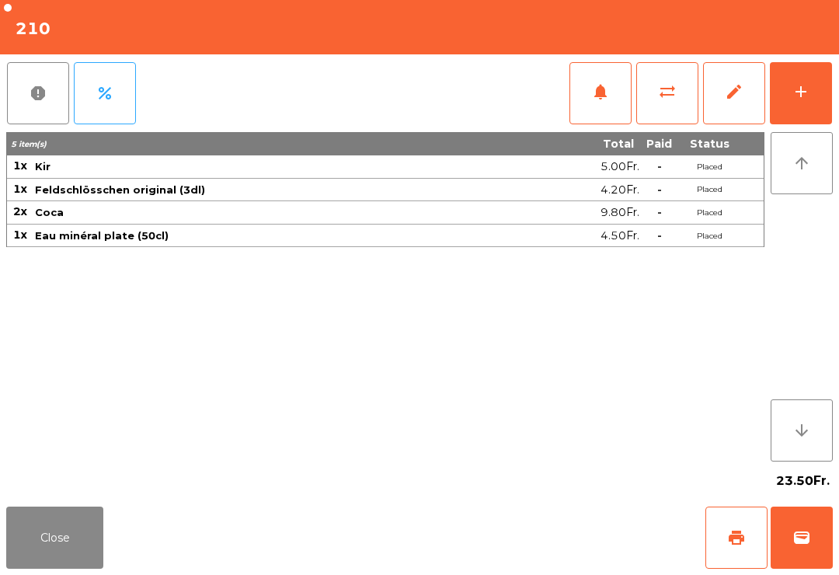
click at [809, 97] on div "add" at bounding box center [801, 91] width 19 height 19
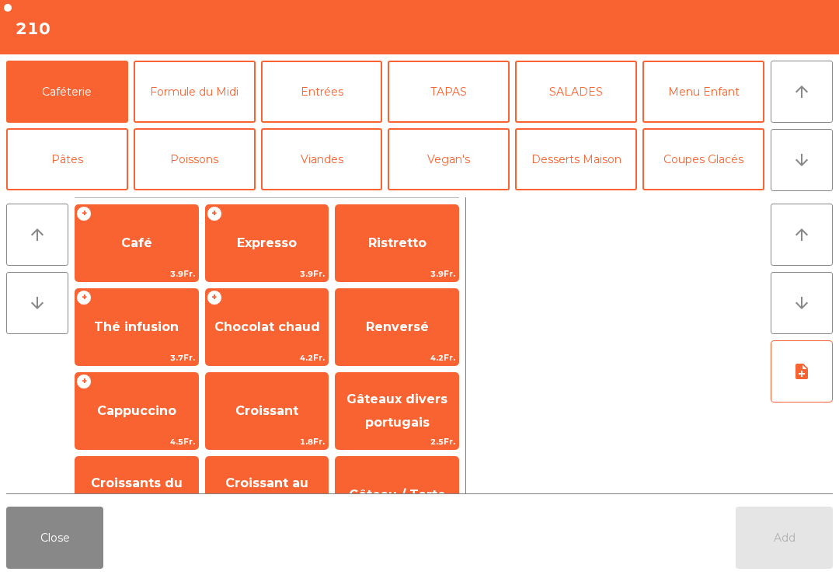
click at [197, 161] on button "Poissons" at bounding box center [195, 159] width 122 height 62
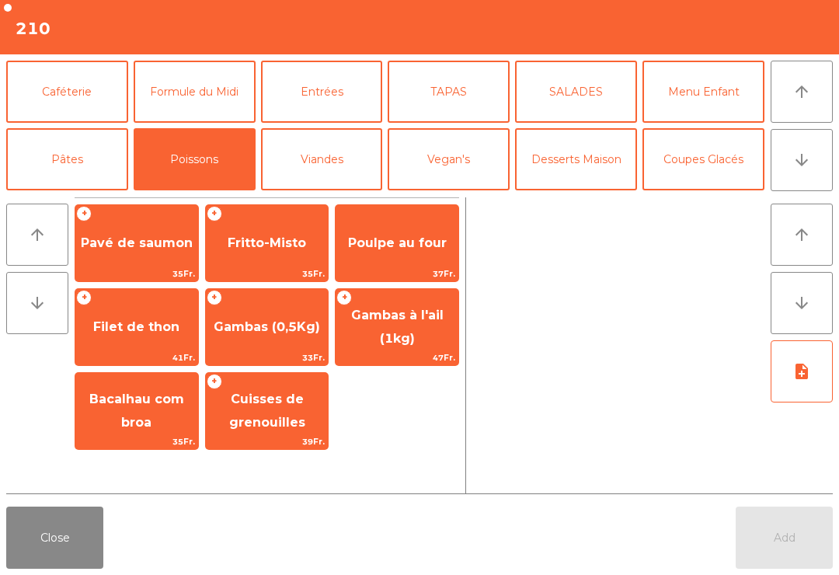
click at [147, 417] on span "Bacalhau com broa" at bounding box center [136, 411] width 95 height 38
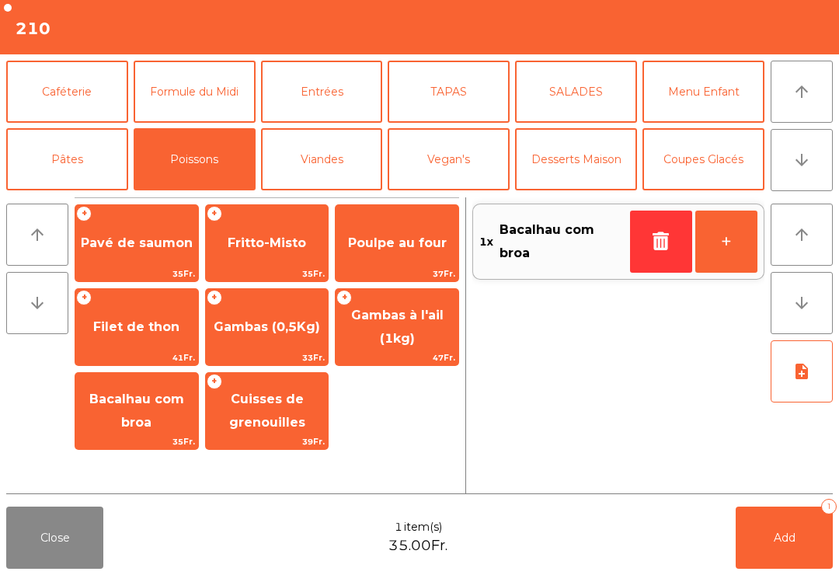
click at [152, 422] on span "Bacalhau com broa" at bounding box center [136, 412] width 123 height 66
click at [151, 421] on span "Bacalhau com broa" at bounding box center [136, 411] width 95 height 38
click at [338, 150] on button "Viandes" at bounding box center [322, 159] width 122 height 62
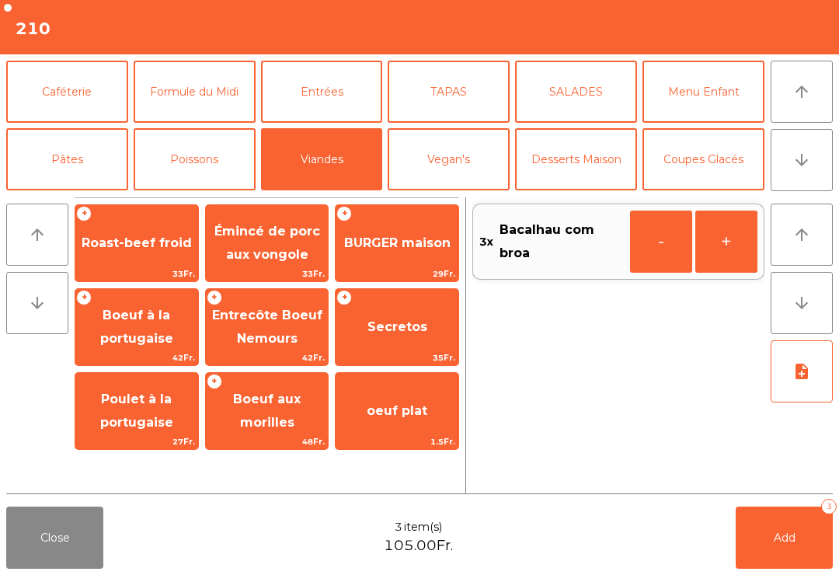
click at [403, 244] on span "BURGER maison" at bounding box center [397, 242] width 106 height 15
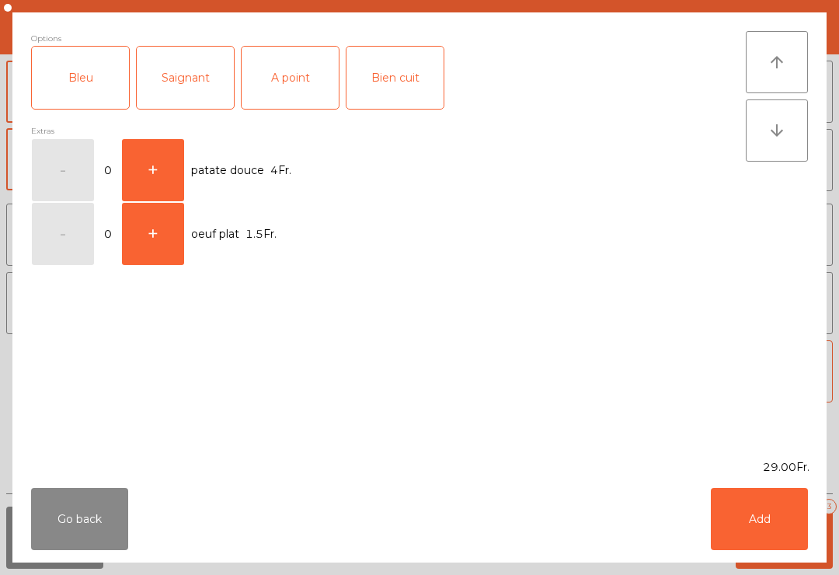
click at [280, 82] on div "A point" at bounding box center [290, 78] width 97 height 62
click at [767, 520] on button "Add" at bounding box center [759, 519] width 97 height 62
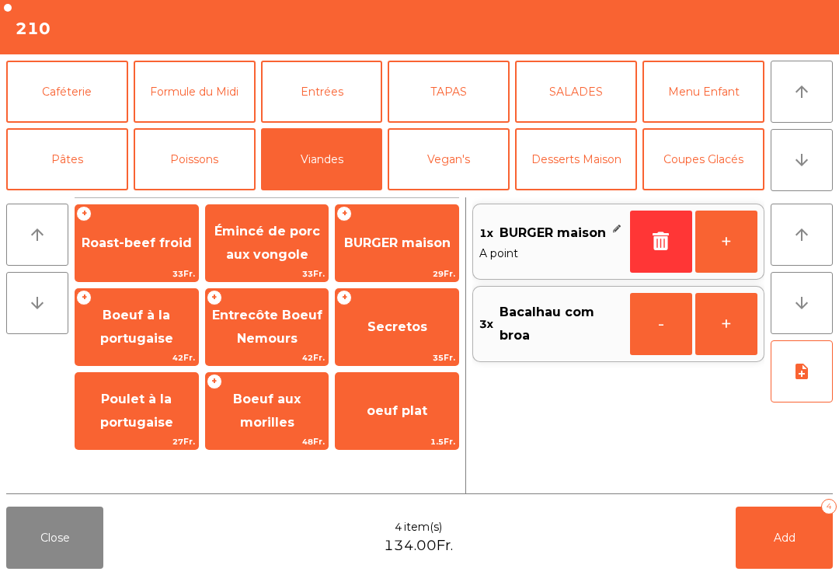
click at [246, 261] on span "Émincé de porc aux vongole" at bounding box center [268, 243] width 106 height 38
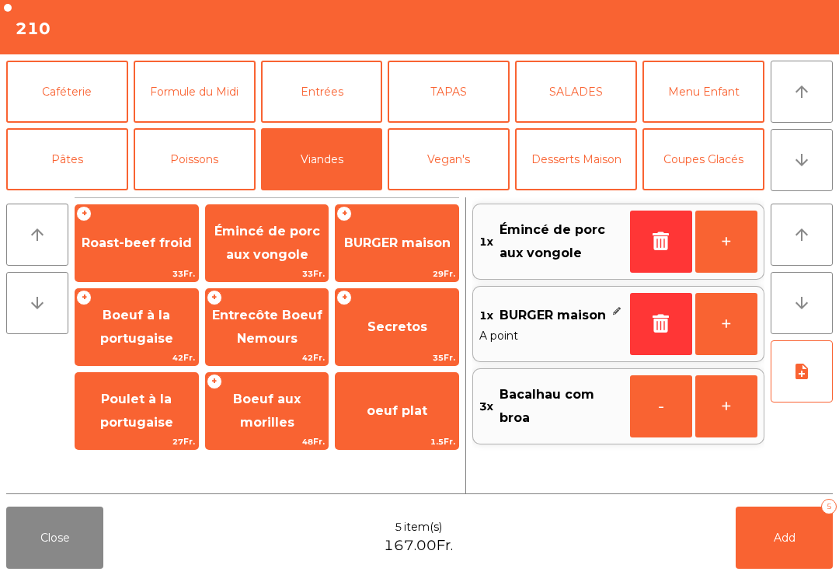
click at [812, 373] on button "note_add" at bounding box center [802, 371] width 62 height 62
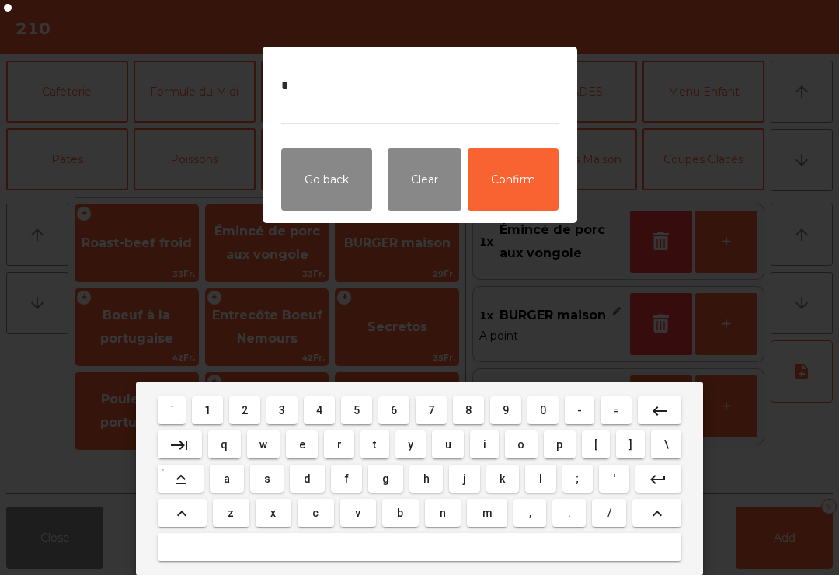
type textarea "**"
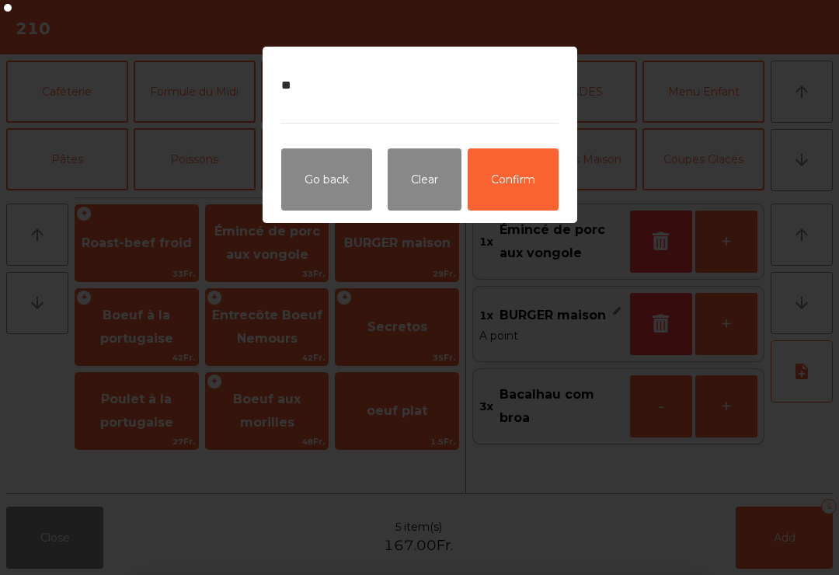
click at [527, 169] on button "Confirm" at bounding box center [513, 179] width 91 height 62
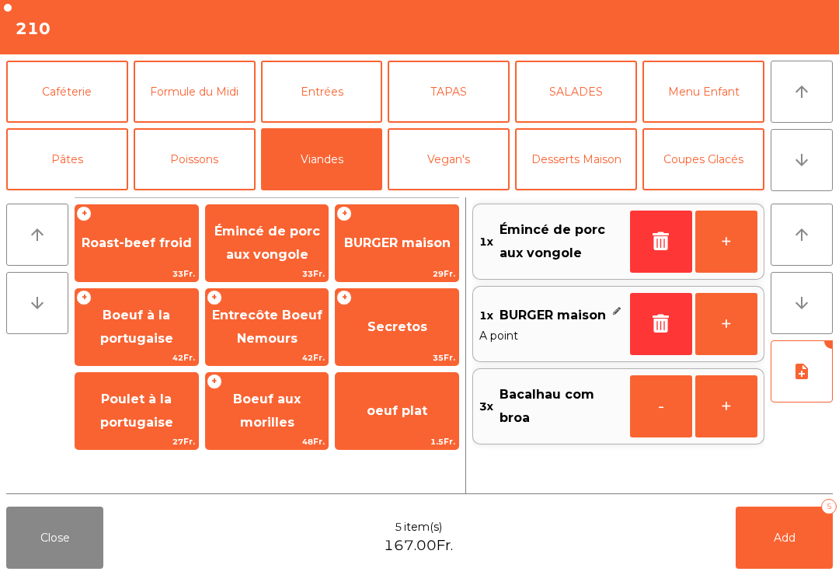
click at [811, 546] on button "Add 5" at bounding box center [784, 538] width 97 height 62
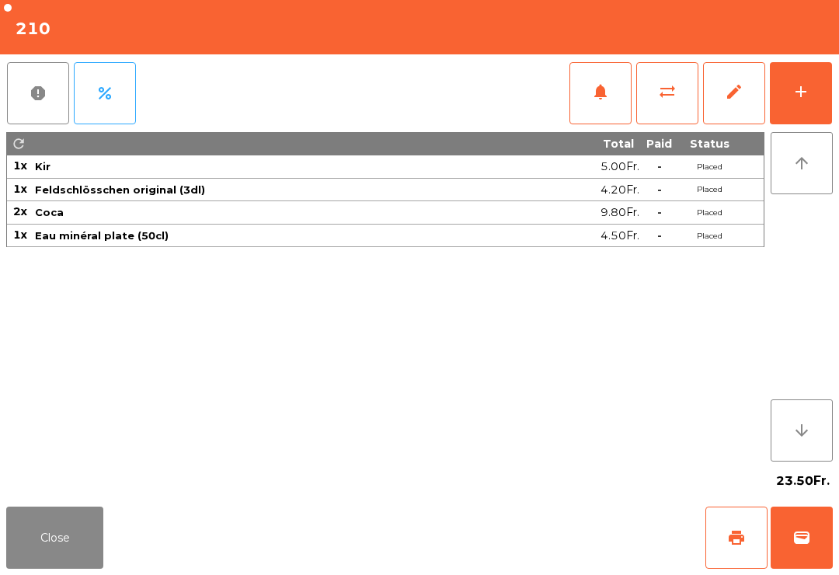
click at [50, 545] on button "Close" at bounding box center [54, 538] width 97 height 62
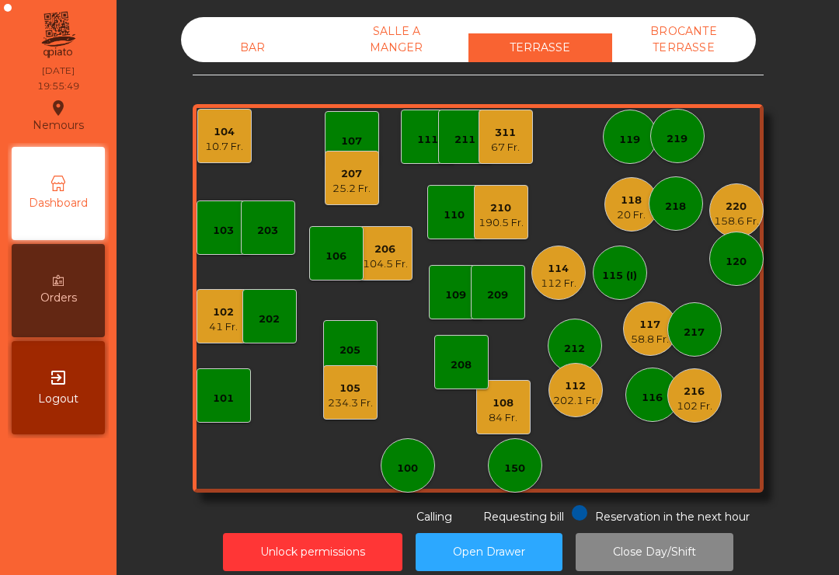
click at [640, 337] on div "58.8 Fr." at bounding box center [650, 340] width 38 height 16
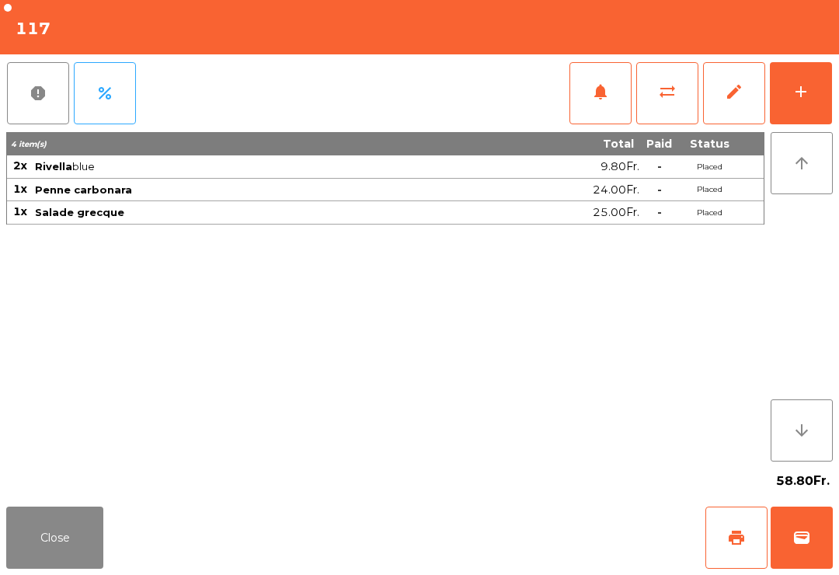
click at [789, 544] on button "wallet" at bounding box center [802, 538] width 62 height 62
click at [552, 536] on div "Close print wallet" at bounding box center [419, 538] width 839 height 75
click at [539, 558] on div "Close print wallet" at bounding box center [419, 538] width 839 height 75
click at [539, 557] on div "Close print wallet" at bounding box center [419, 538] width 839 height 75
click at [529, 542] on div "Close print wallet" at bounding box center [419, 538] width 839 height 75
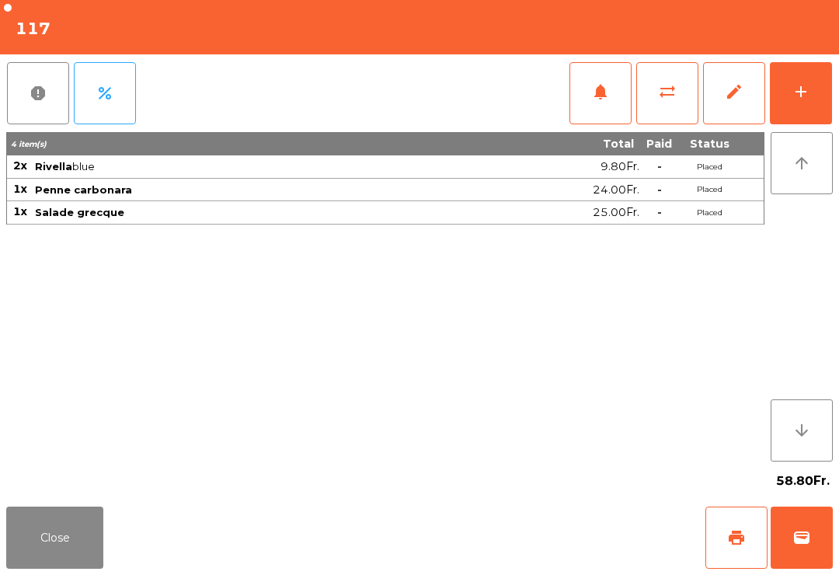
click at [538, 545] on div "Close print wallet" at bounding box center [419, 538] width 839 height 75
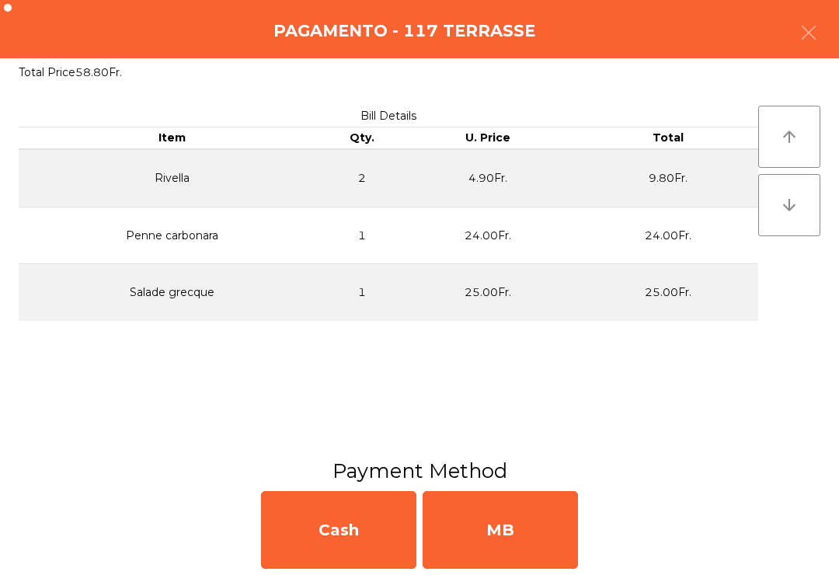
click at [544, 544] on div "MB" at bounding box center [500, 530] width 155 height 78
click at [540, 536] on div "No" at bounding box center [500, 530] width 155 height 78
click at [529, 542] on div "No" at bounding box center [500, 530] width 155 height 78
click at [528, 542] on div "No" at bounding box center [500, 530] width 155 height 78
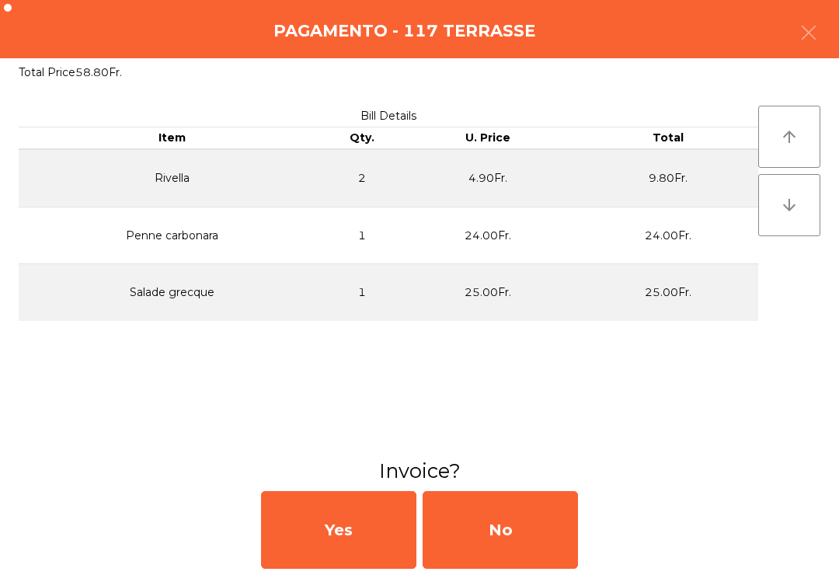
click at [529, 530] on div "No" at bounding box center [500, 530] width 155 height 78
click at [488, 546] on div "No" at bounding box center [500, 530] width 155 height 78
click at [493, 535] on div "No" at bounding box center [500, 530] width 155 height 78
click at [494, 516] on div "No" at bounding box center [500, 530] width 155 height 78
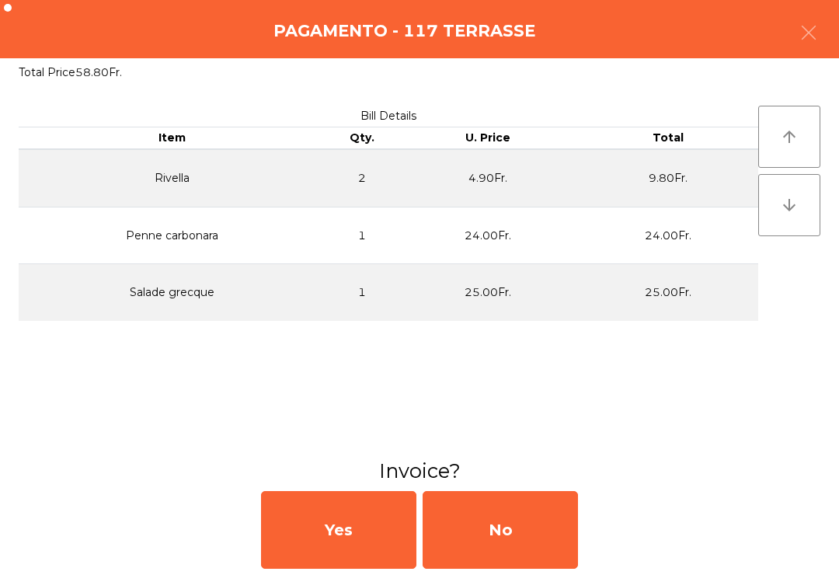
click at [822, 33] on button "button" at bounding box center [809, 34] width 44 height 47
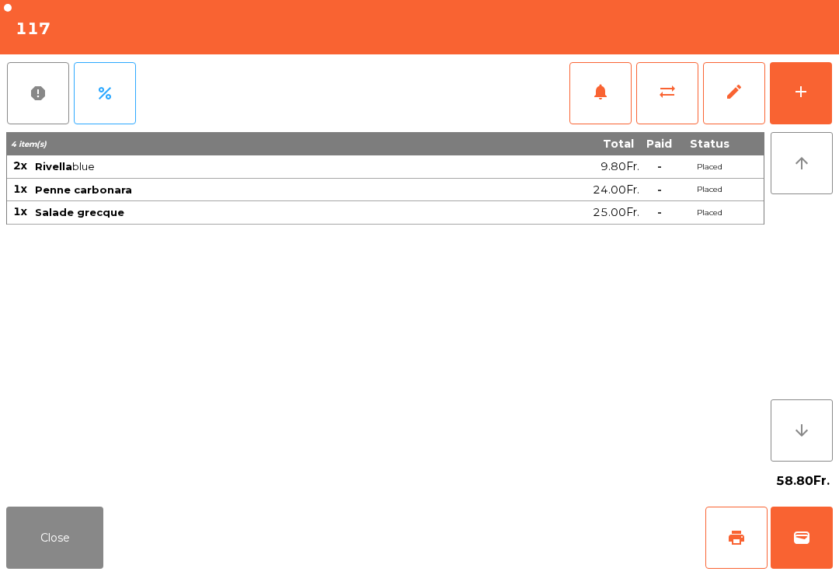
click at [48, 564] on button "Close" at bounding box center [54, 538] width 97 height 62
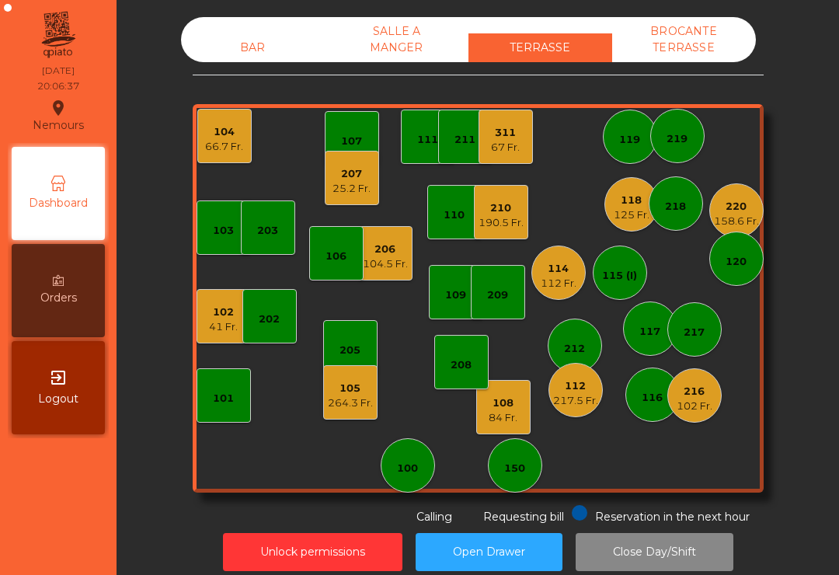
click at [503, 162] on div "311 67 Fr." at bounding box center [506, 137] width 54 height 54
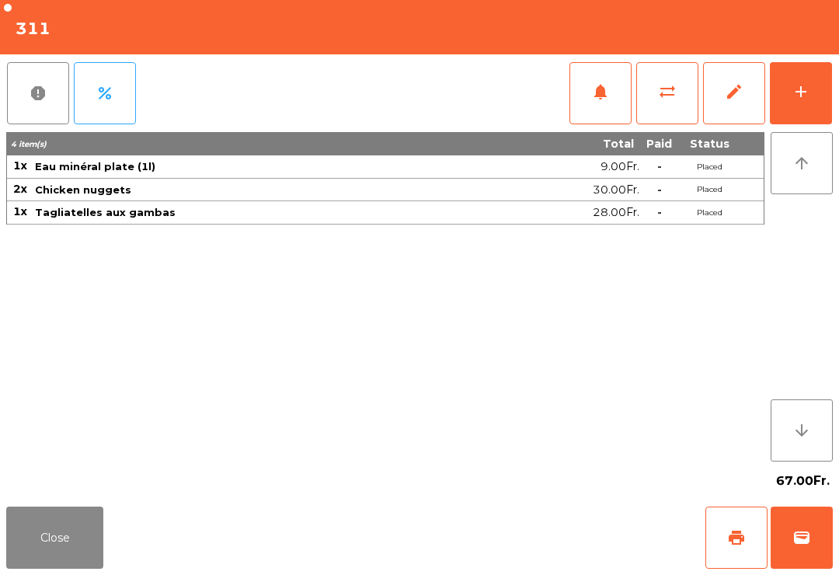
click at [806, 98] on div "add" at bounding box center [801, 91] width 19 height 19
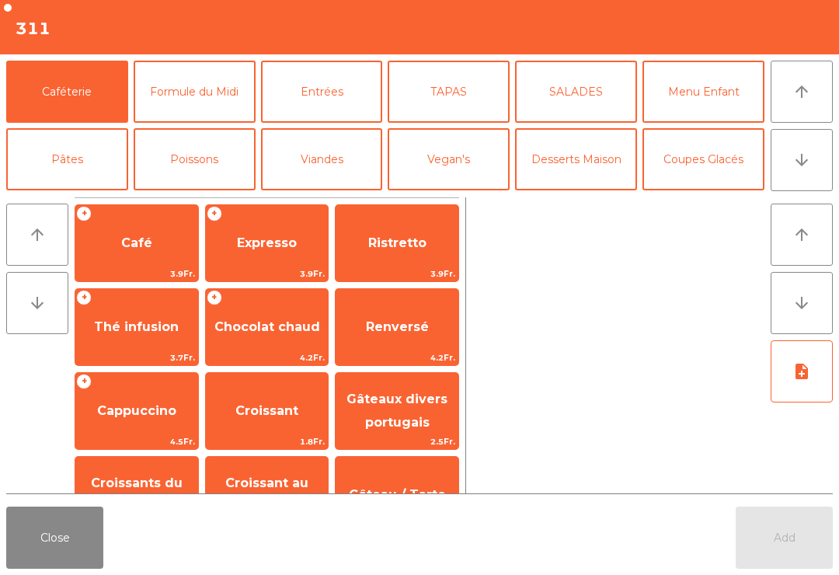
click at [127, 247] on span "Café" at bounding box center [136, 242] width 31 height 15
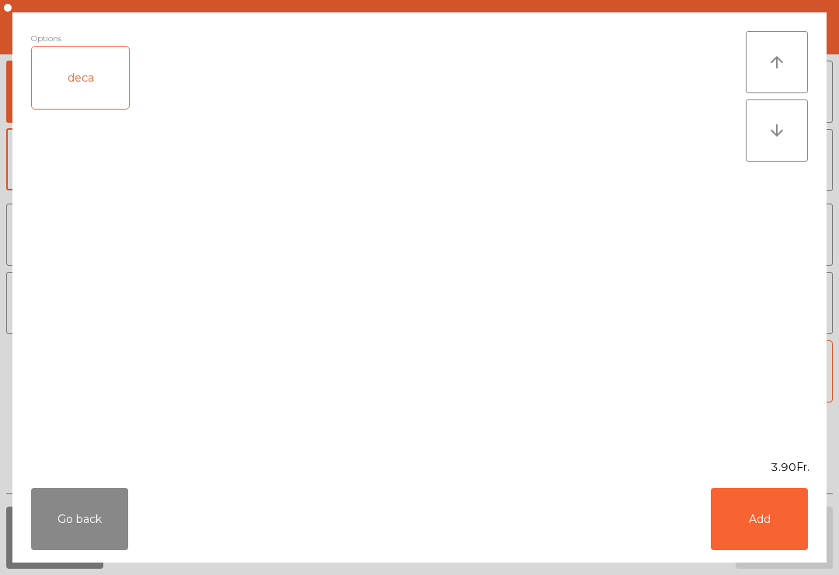
click at [777, 519] on button "Add" at bounding box center [759, 519] width 97 height 62
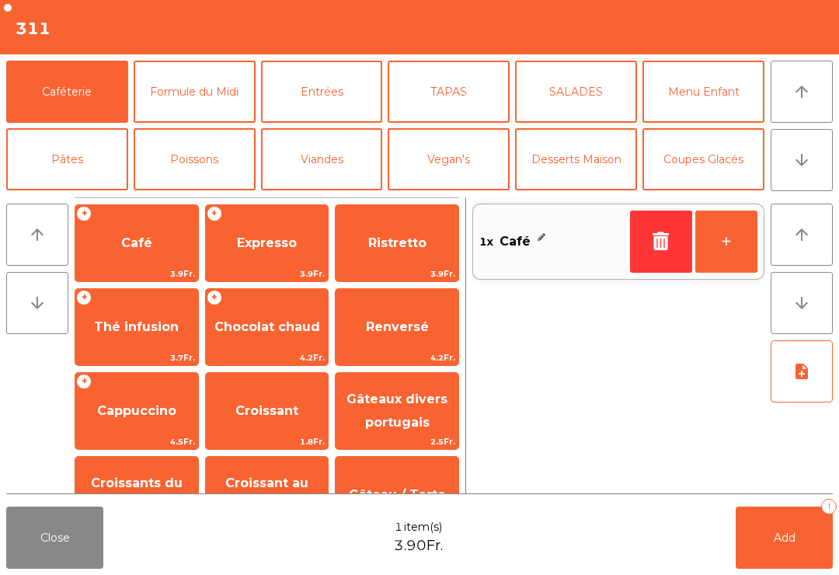
click at [787, 541] on span "Add" at bounding box center [785, 538] width 22 height 14
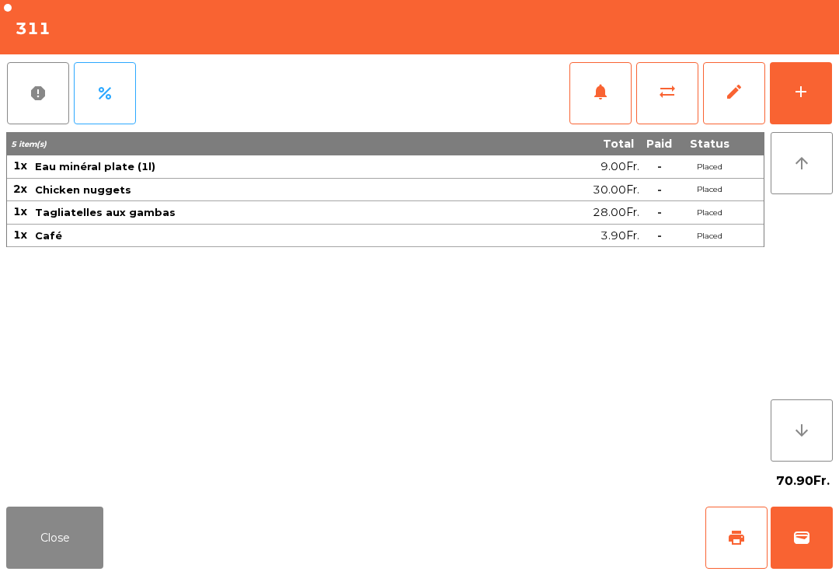
click at [58, 564] on button "Close" at bounding box center [54, 538] width 97 height 62
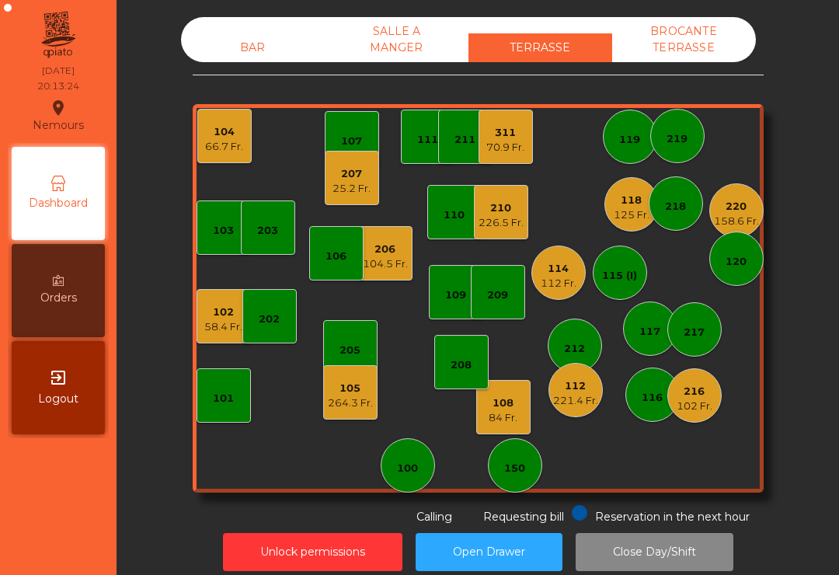
click at [698, 388] on div "216" at bounding box center [695, 392] width 36 height 16
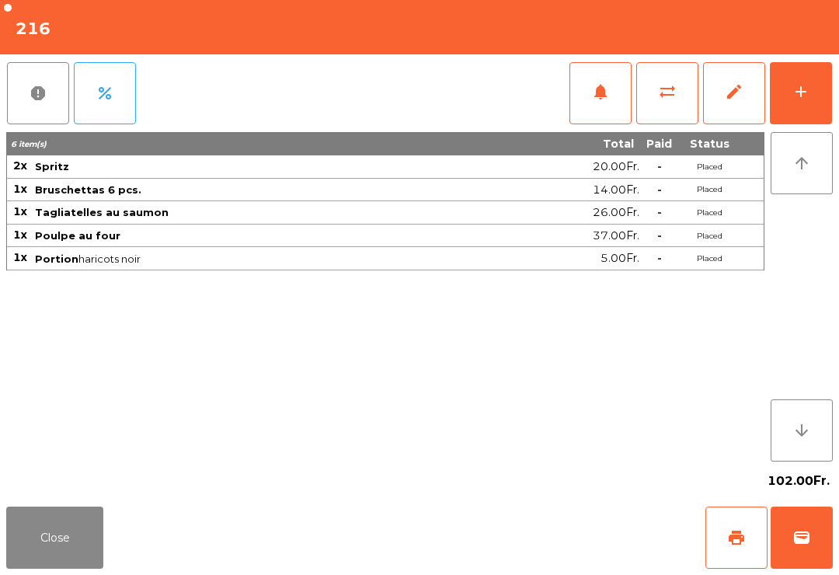
click at [603, 120] on button "notifications" at bounding box center [601, 93] width 62 height 62
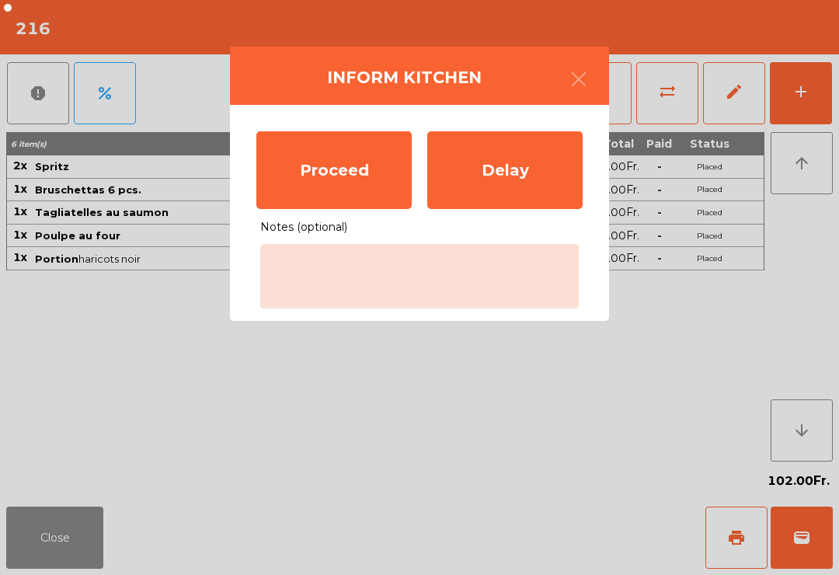
click at [361, 174] on div "Proceed" at bounding box center [333, 170] width 155 height 78
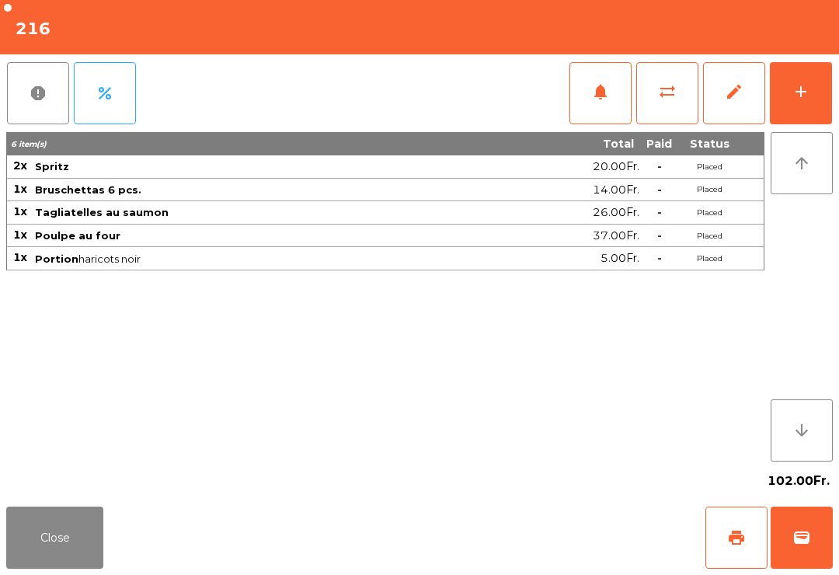
click at [87, 512] on button "Close" at bounding box center [54, 538] width 97 height 62
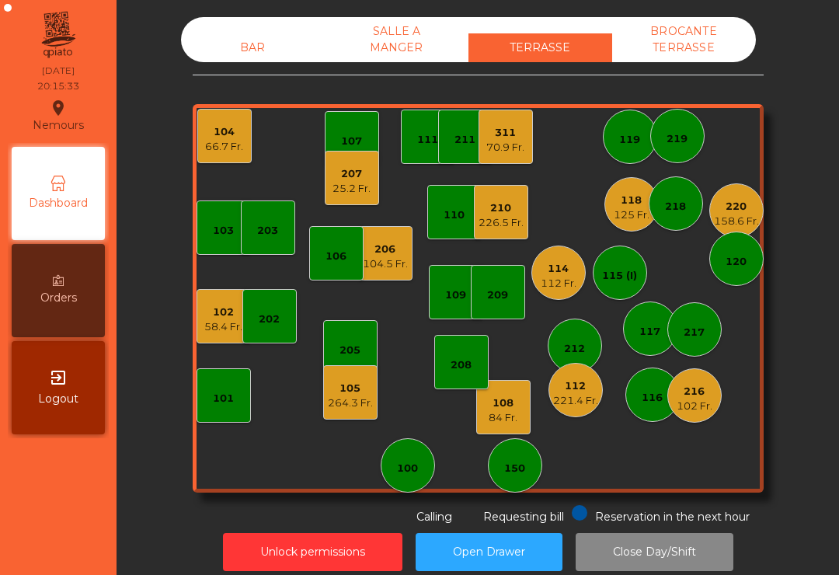
click at [739, 201] on div "220" at bounding box center [736, 207] width 45 height 16
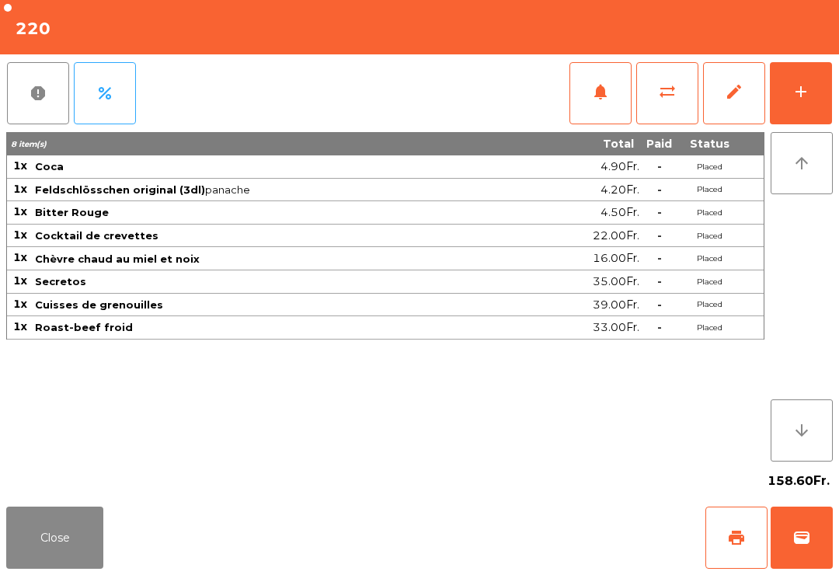
click at [560, 108] on div "report percent notifications sync_alt edit add" at bounding box center [419, 93] width 827 height 78
click at [598, 70] on button "notifications" at bounding box center [601, 93] width 62 height 62
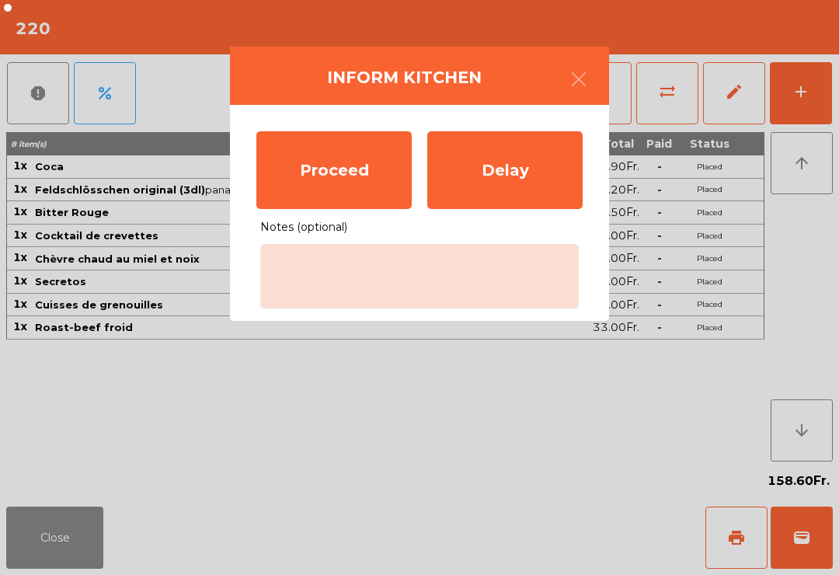
click at [340, 152] on div "Proceed" at bounding box center [333, 170] width 155 height 78
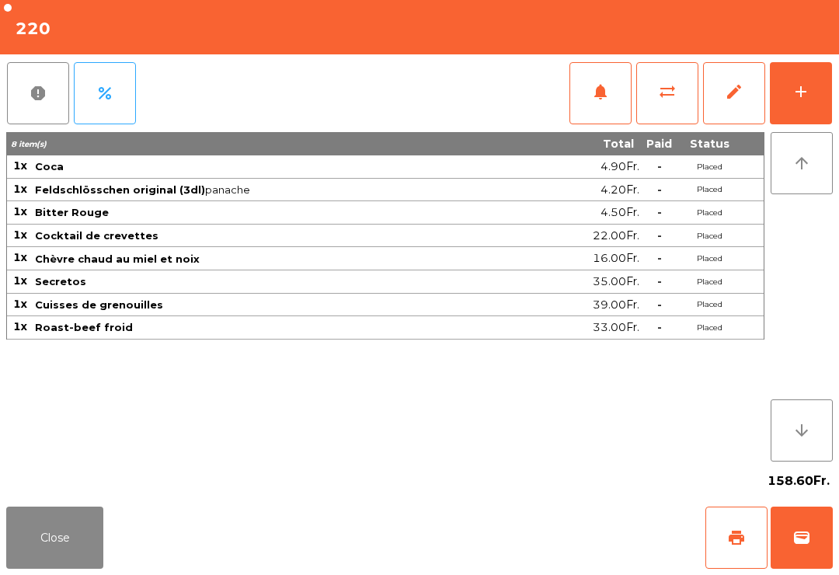
click at [41, 543] on button "Close" at bounding box center [54, 538] width 97 height 62
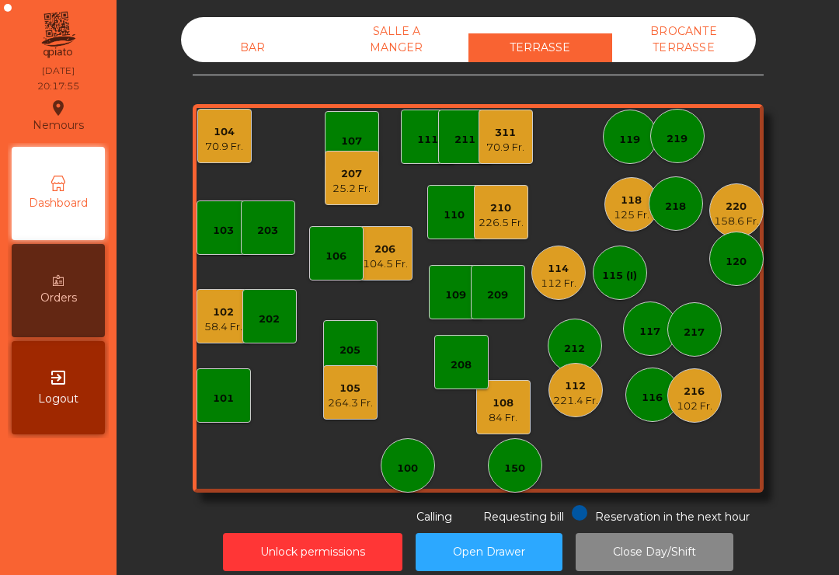
click at [362, 147] on div "107" at bounding box center [351, 142] width 21 height 16
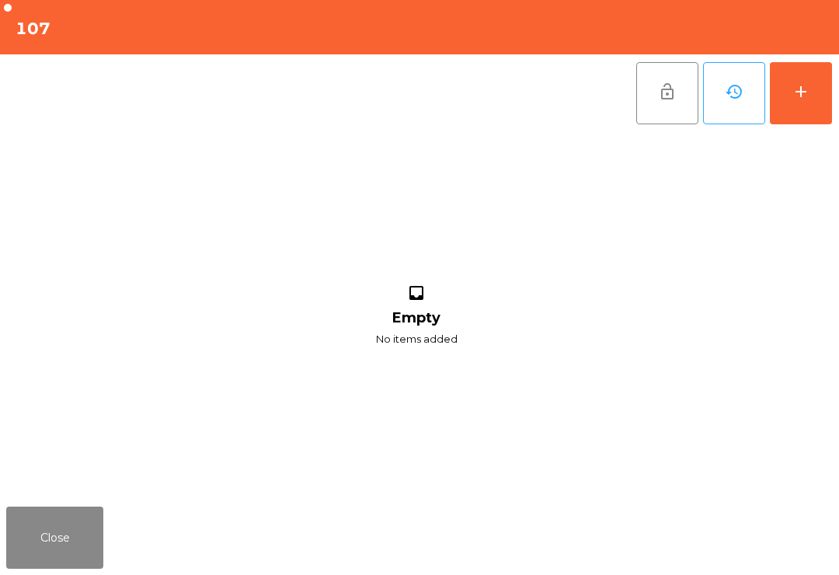
click at [792, 108] on button "add" at bounding box center [801, 93] width 62 height 62
click at [801, 103] on button "add" at bounding box center [801, 93] width 62 height 62
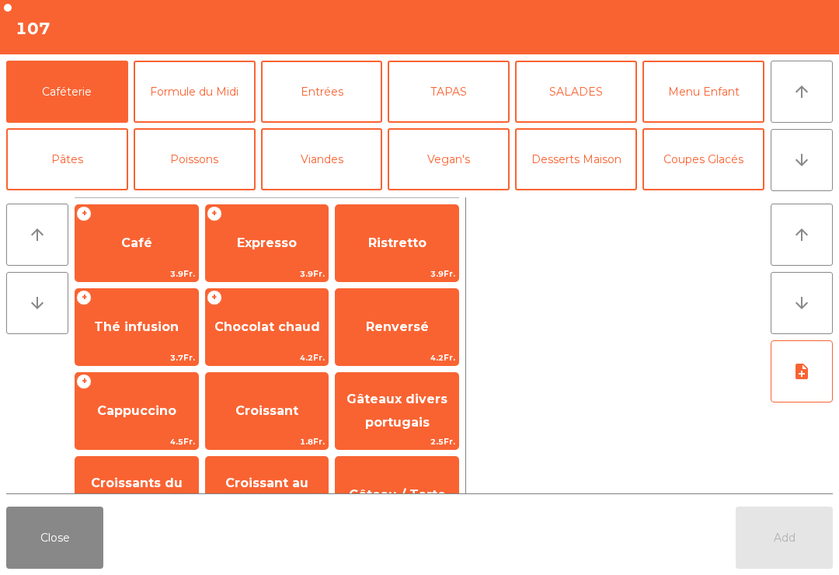
click at [810, 165] on icon "arrow_downward" at bounding box center [802, 160] width 19 height 19
click at [80, 196] on button "Mineral" at bounding box center [67, 227] width 122 height 62
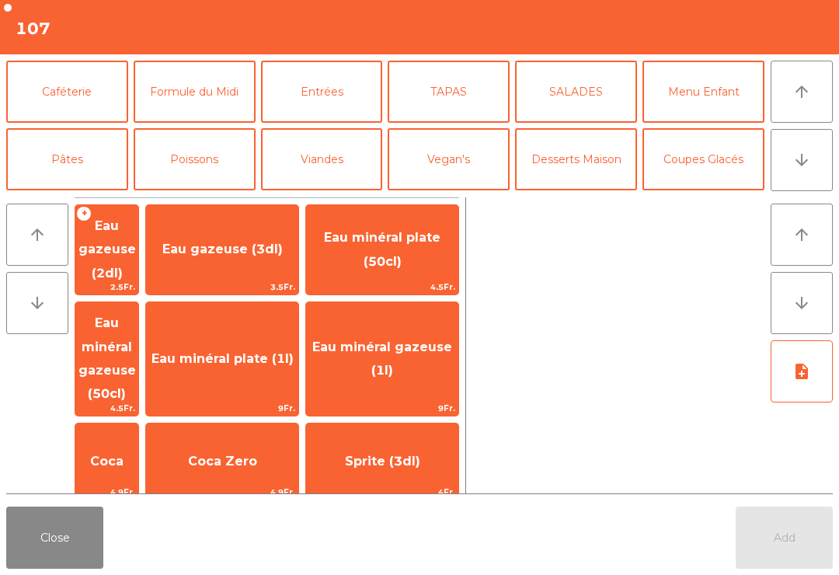
click at [372, 345] on span "Eau minéral gazeuse (1l)" at bounding box center [382, 359] width 140 height 38
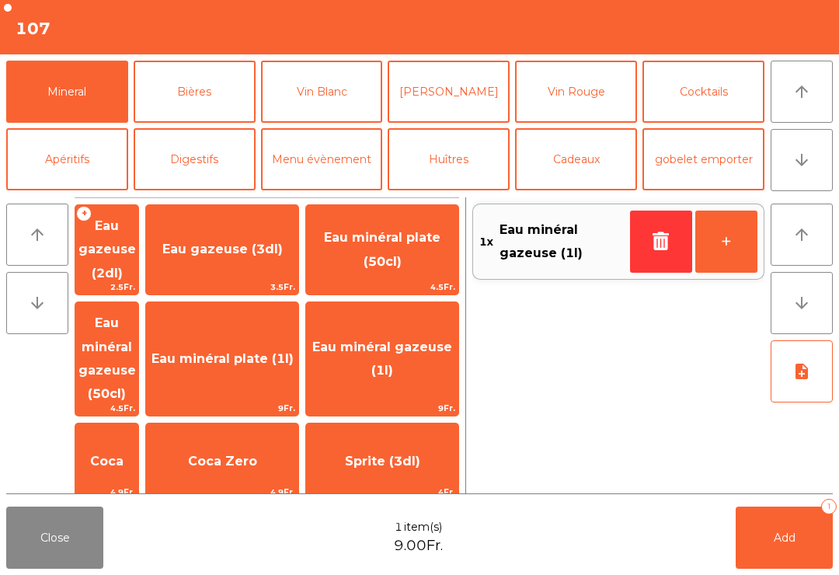
click at [805, 167] on icon "arrow_downward" at bounding box center [802, 160] width 19 height 19
click at [790, 101] on button "arrow_upward" at bounding box center [802, 92] width 62 height 62
click at [205, 115] on button "Bières" at bounding box center [195, 92] width 122 height 62
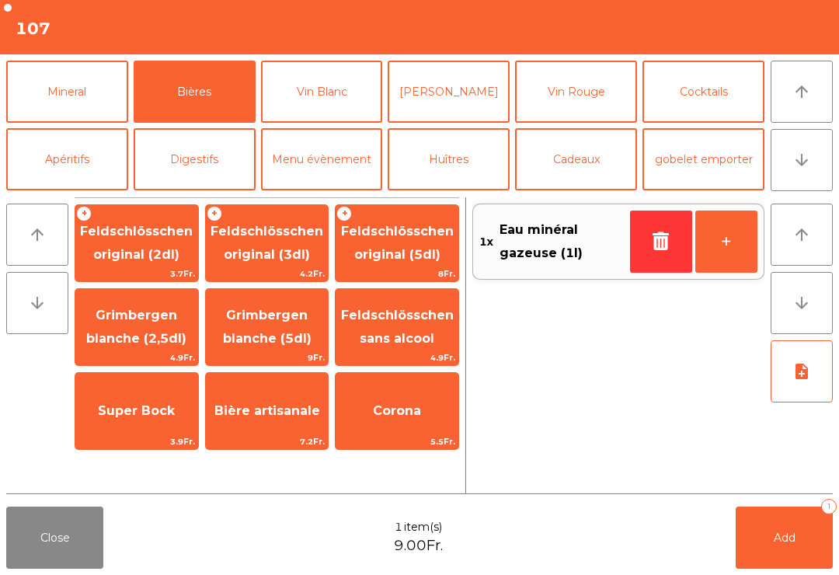
click at [157, 262] on span "Feldschlösschen original (2dl)" at bounding box center [136, 243] width 113 height 38
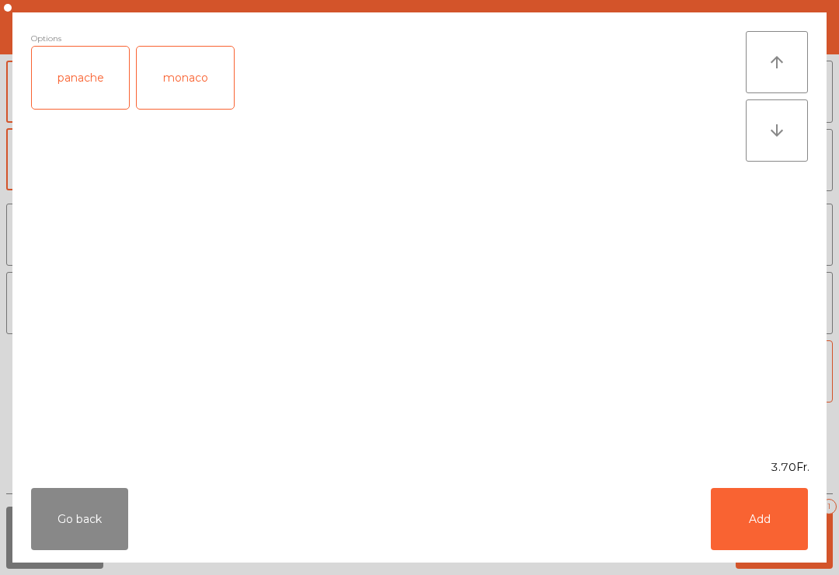
click at [748, 525] on button "Add" at bounding box center [759, 519] width 97 height 62
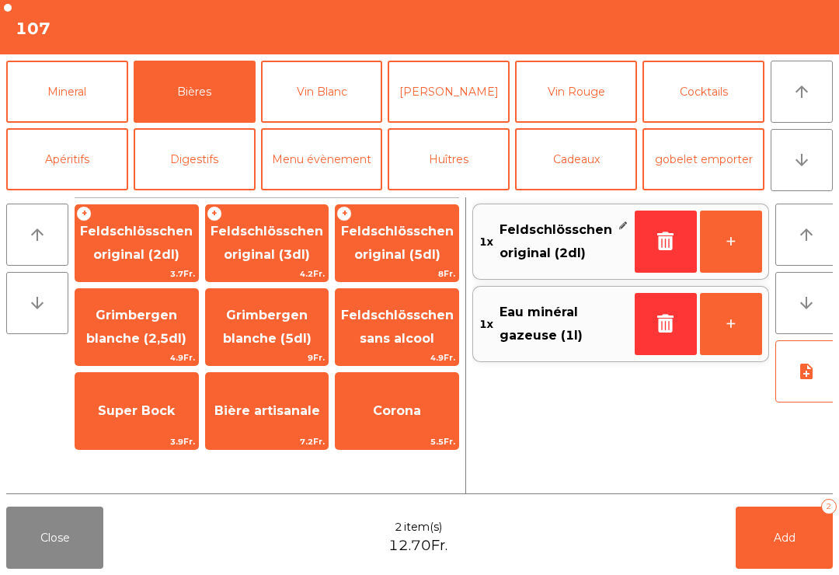
click at [775, 546] on button "Add 2" at bounding box center [784, 538] width 97 height 62
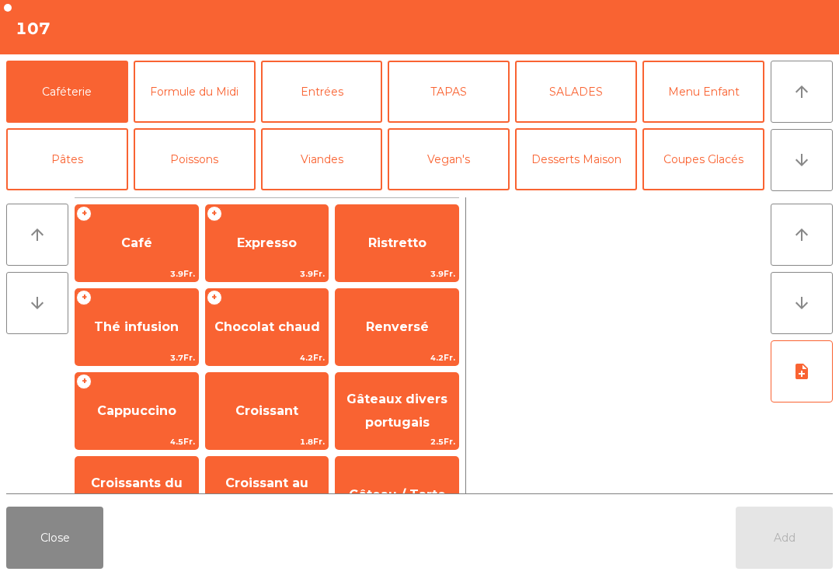
click at [83, 568] on button "Close" at bounding box center [54, 538] width 97 height 62
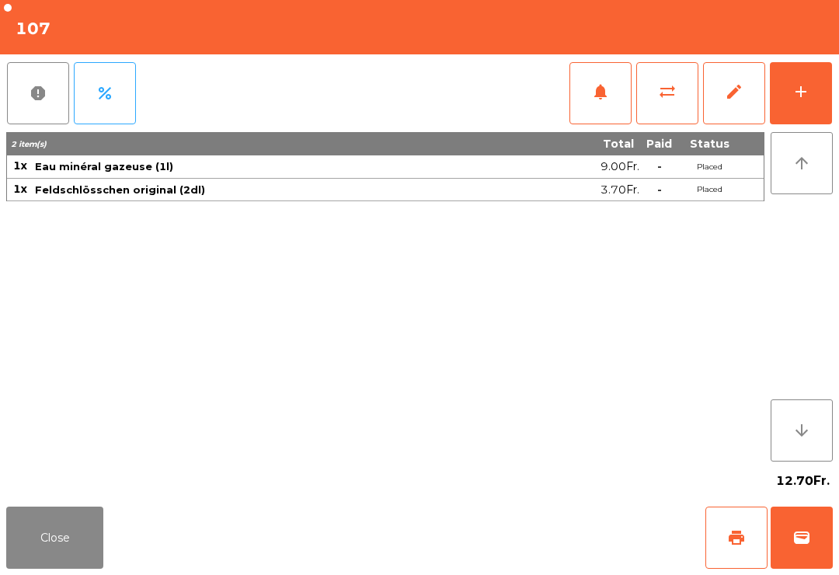
click at [83, 515] on button "Close" at bounding box center [54, 538] width 97 height 62
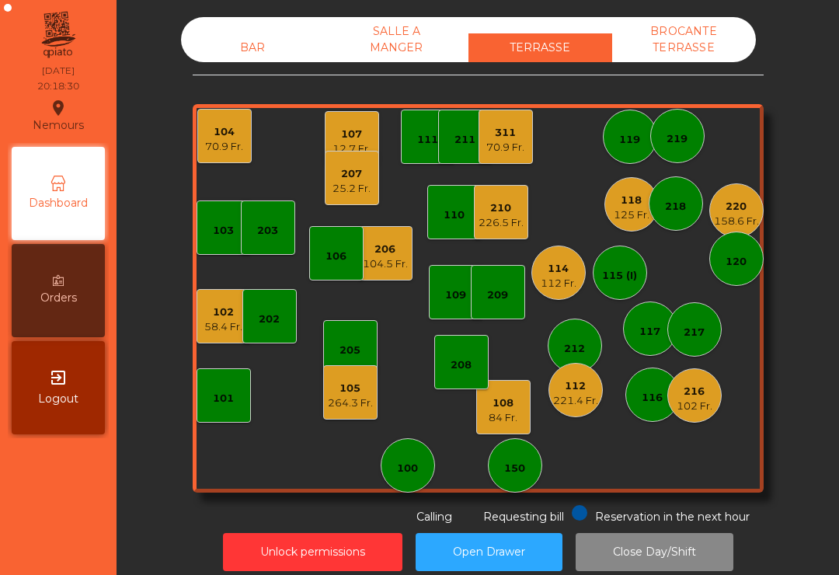
click at [747, 224] on div "158.6 Fr." at bounding box center [736, 222] width 45 height 16
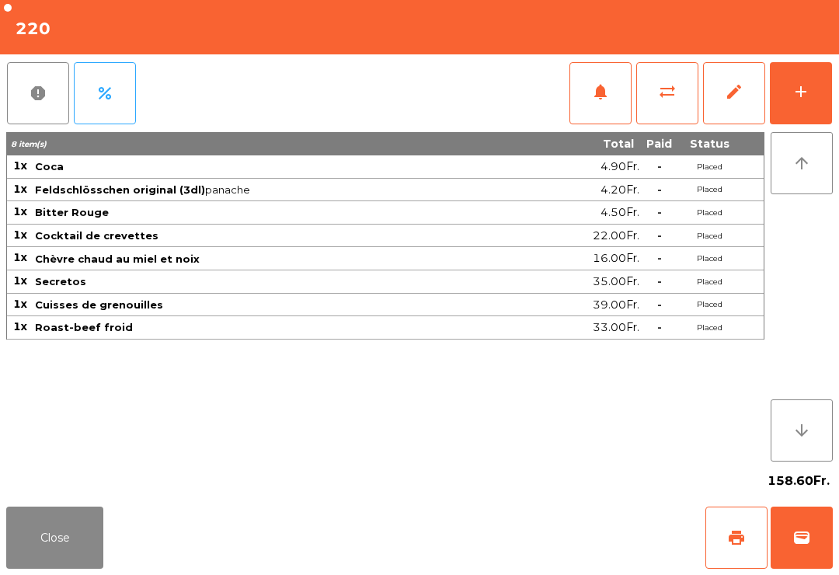
click at [811, 98] on button "add" at bounding box center [801, 93] width 62 height 62
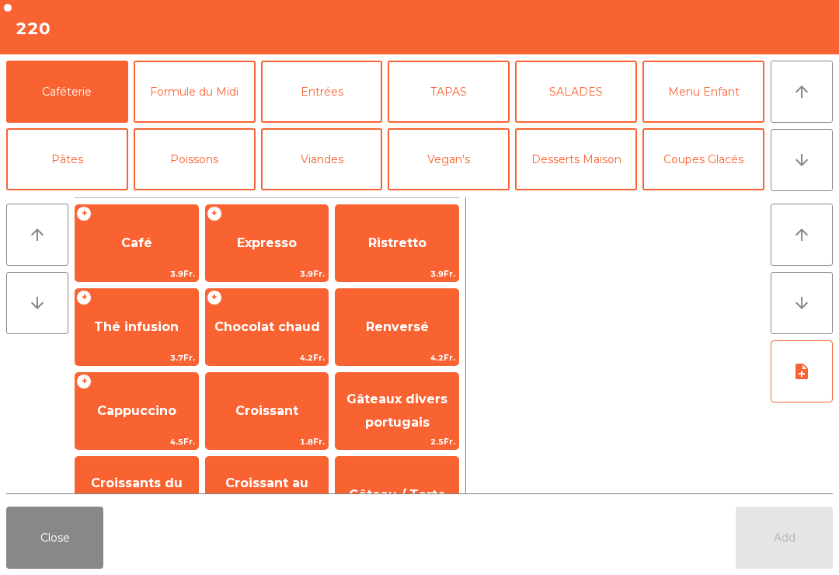
scroll to position [76, 0]
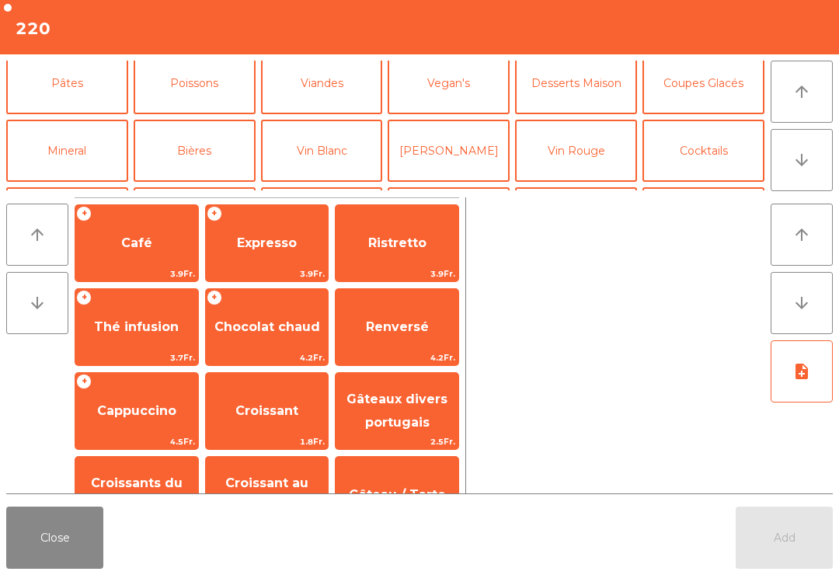
click at [80, 134] on button "Mineral" at bounding box center [67, 151] width 122 height 62
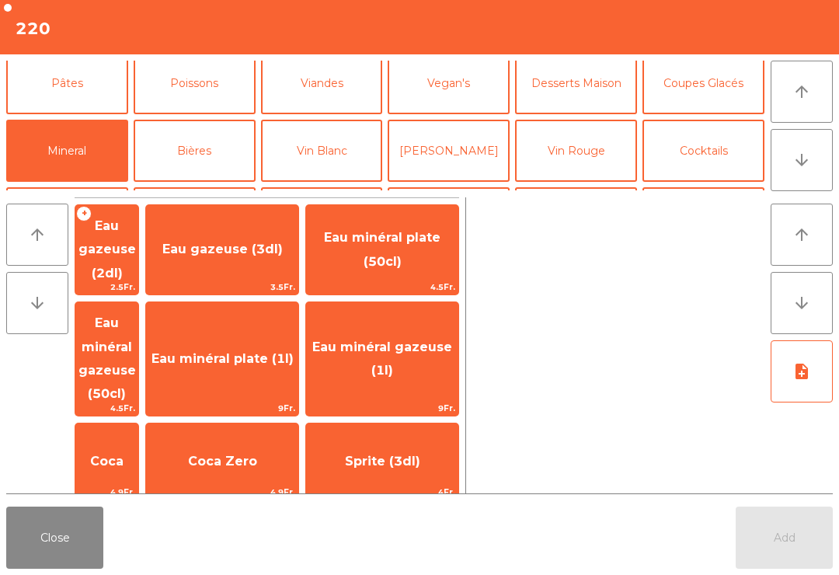
click at [278, 401] on span "9Fr." at bounding box center [222, 408] width 152 height 15
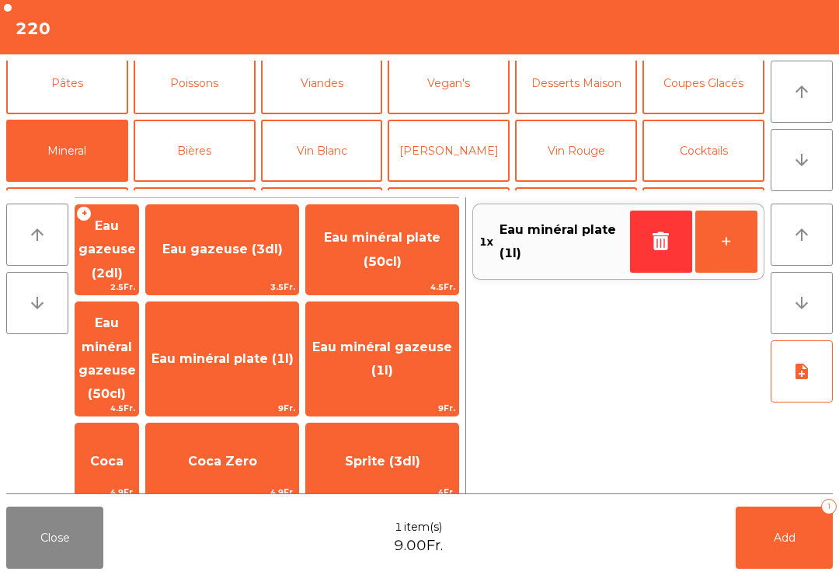
click at [784, 523] on button "Add 1" at bounding box center [784, 538] width 97 height 62
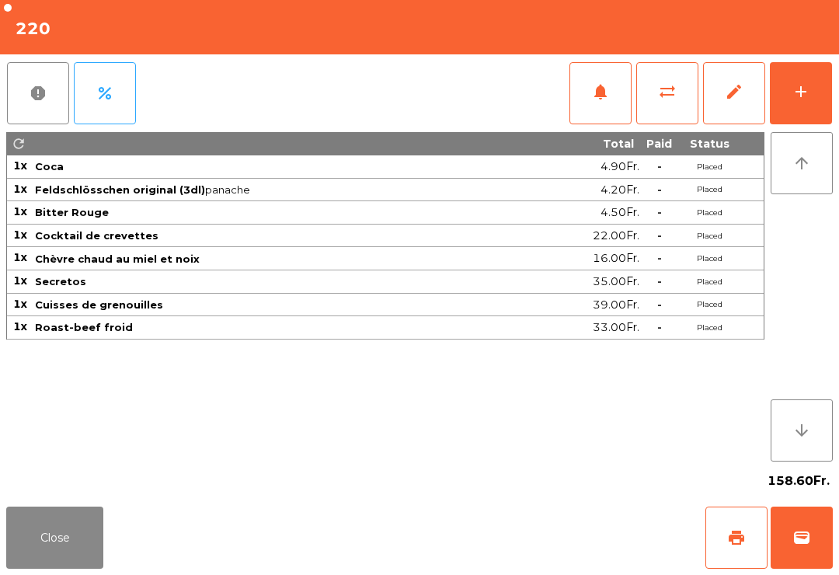
click at [76, 547] on button "Close" at bounding box center [54, 538] width 97 height 62
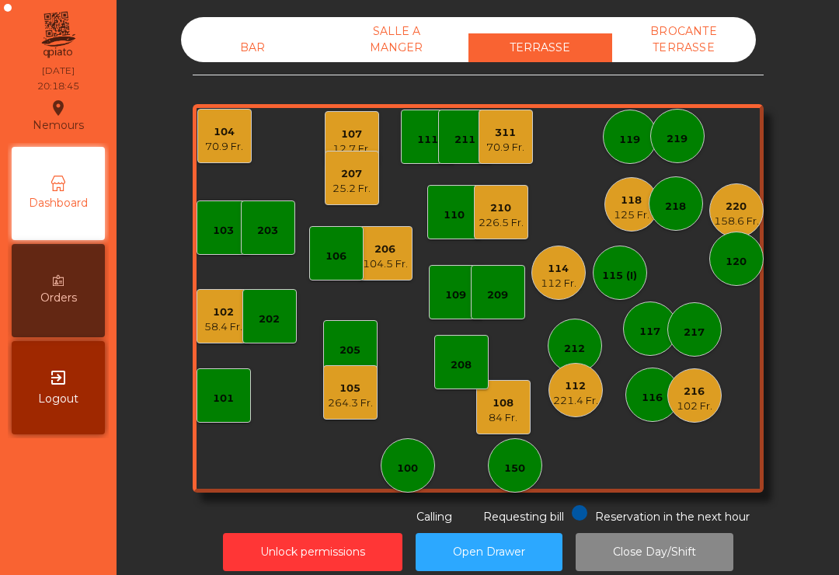
click at [537, 279] on div "114 112 Fr." at bounding box center [559, 273] width 54 height 54
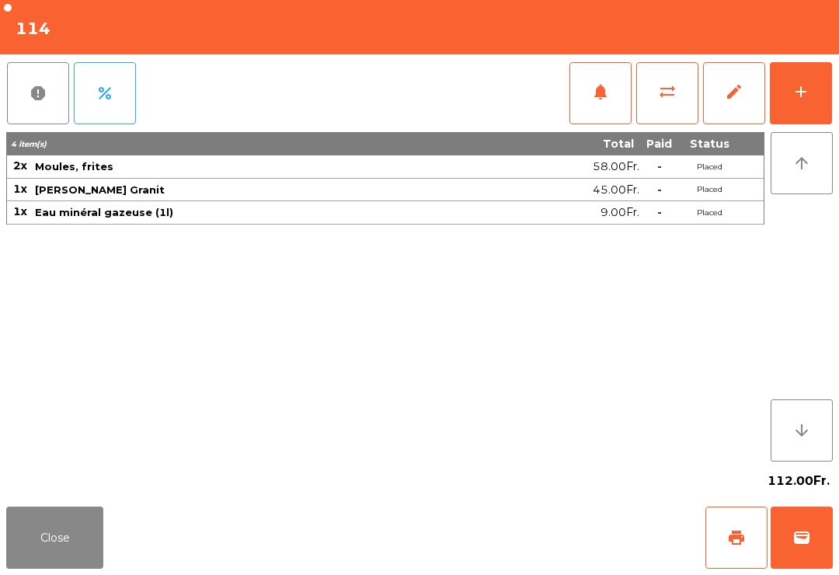
click at [50, 568] on button "Close" at bounding box center [54, 538] width 97 height 62
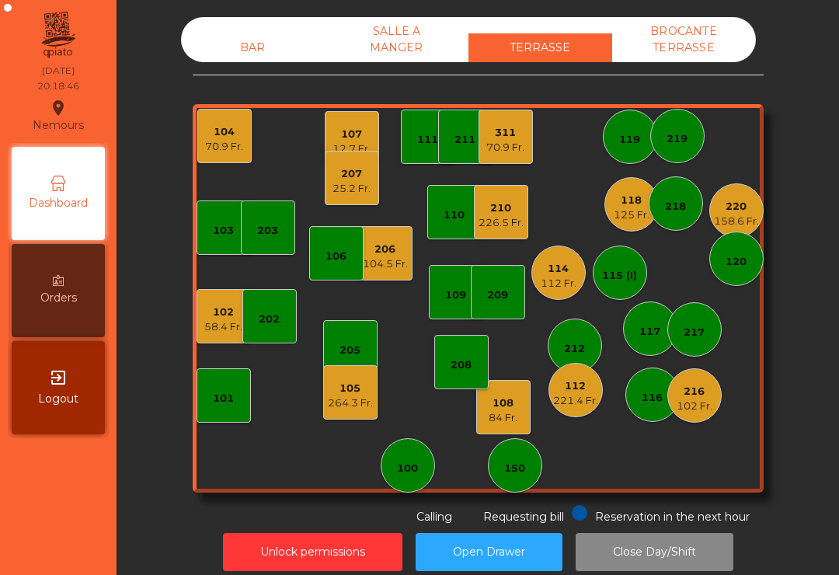
click at [628, 210] on div "125 Fr." at bounding box center [632, 216] width 36 height 16
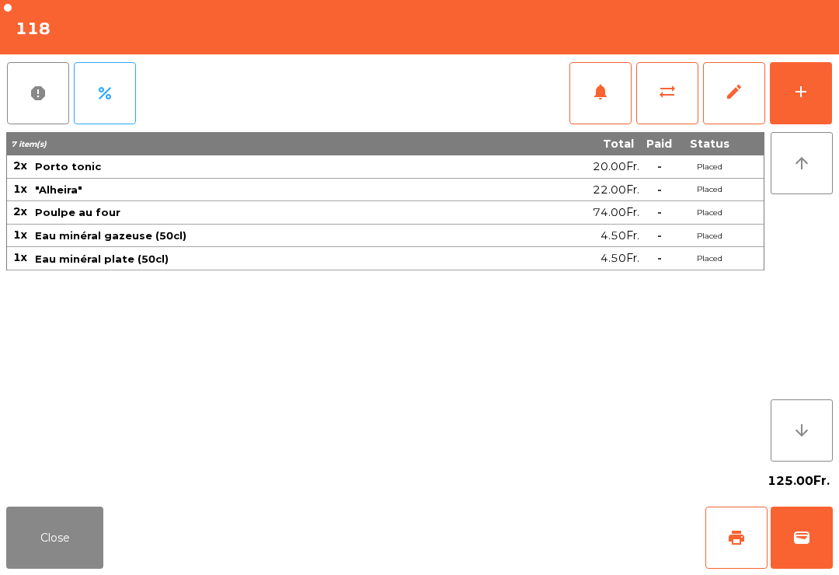
click at [79, 558] on button "Close" at bounding box center [54, 538] width 97 height 62
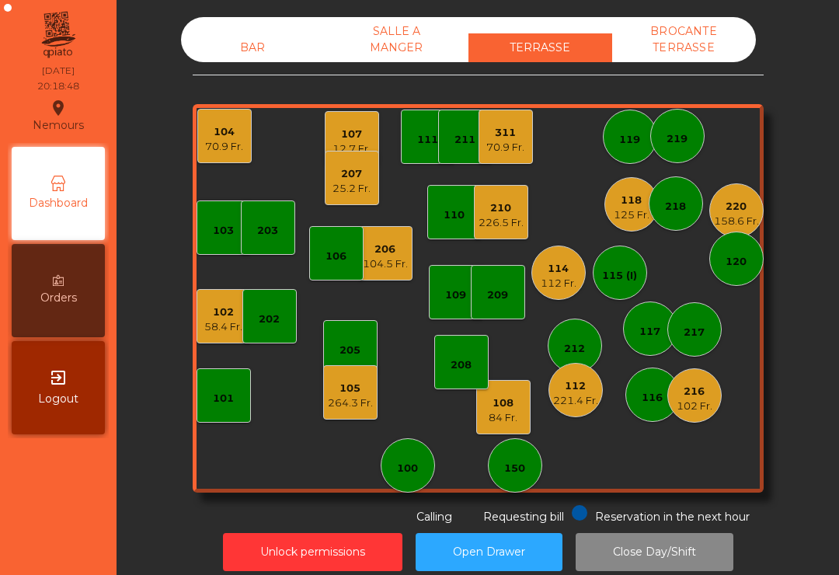
click at [490, 223] on div "226.5 Fr." at bounding box center [501, 223] width 45 height 16
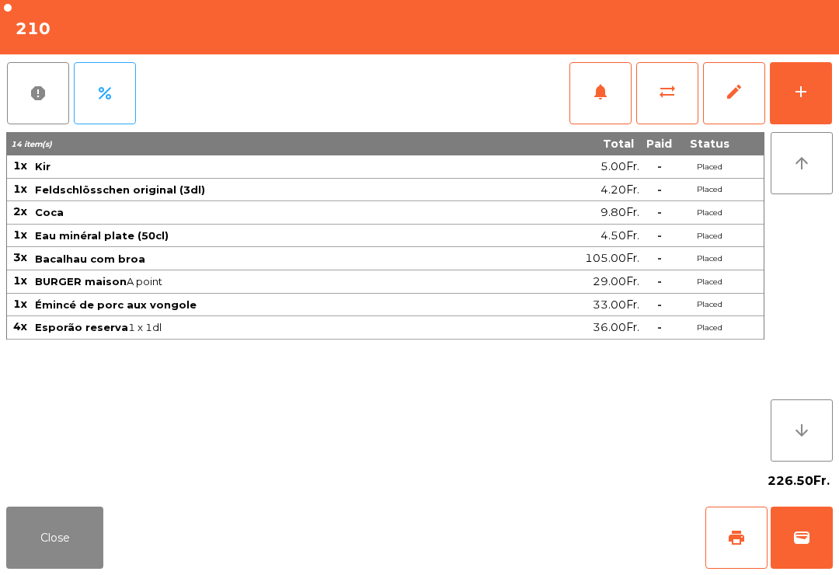
click at [66, 517] on button "Close" at bounding box center [54, 538] width 97 height 62
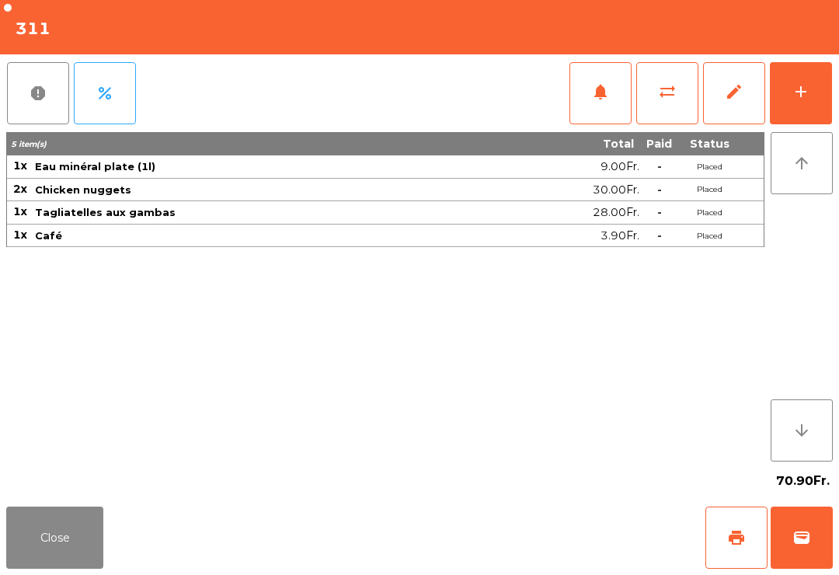
click at [827, 537] on button "wallet" at bounding box center [802, 538] width 62 height 62
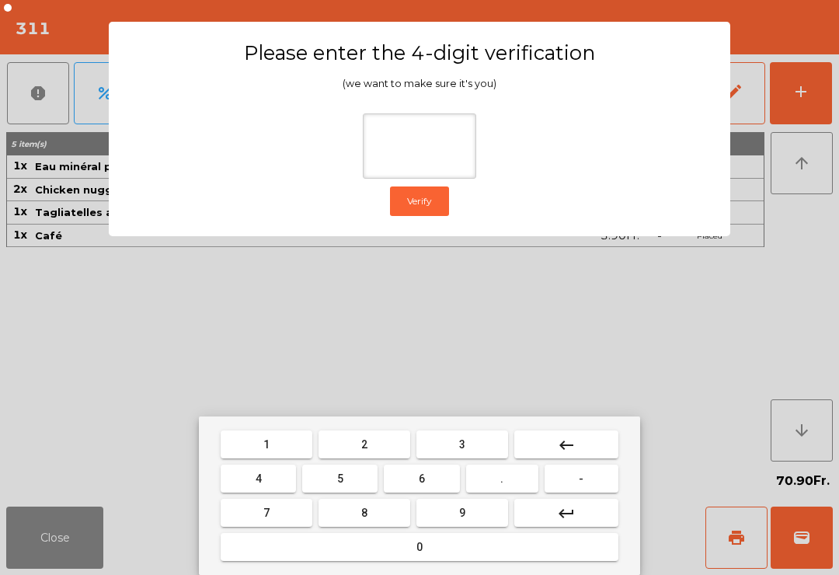
type input "*"
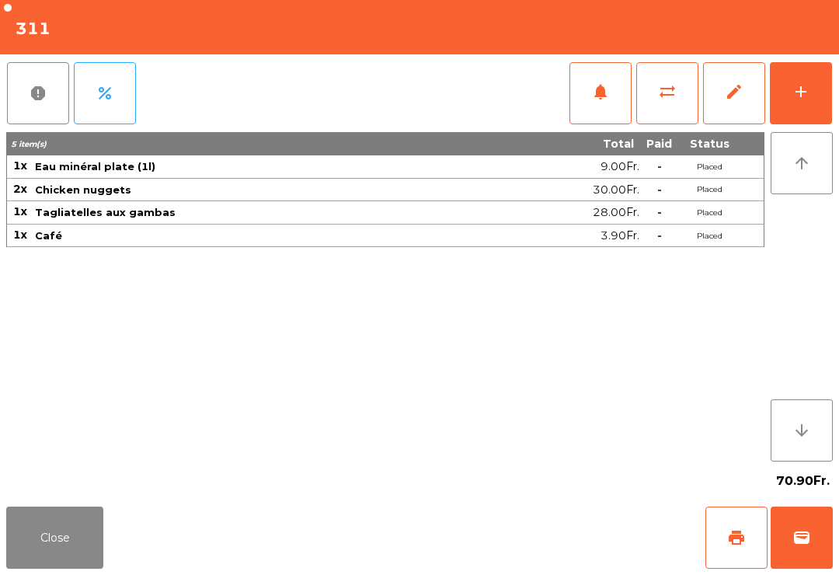
click at [568, 545] on div "Close print wallet" at bounding box center [419, 538] width 839 height 75
click at [567, 544] on div "Close print wallet" at bounding box center [419, 538] width 839 height 75
click at [542, 532] on div "Close print wallet" at bounding box center [419, 538] width 839 height 75
click at [531, 520] on div "Close print wallet" at bounding box center [419, 538] width 839 height 75
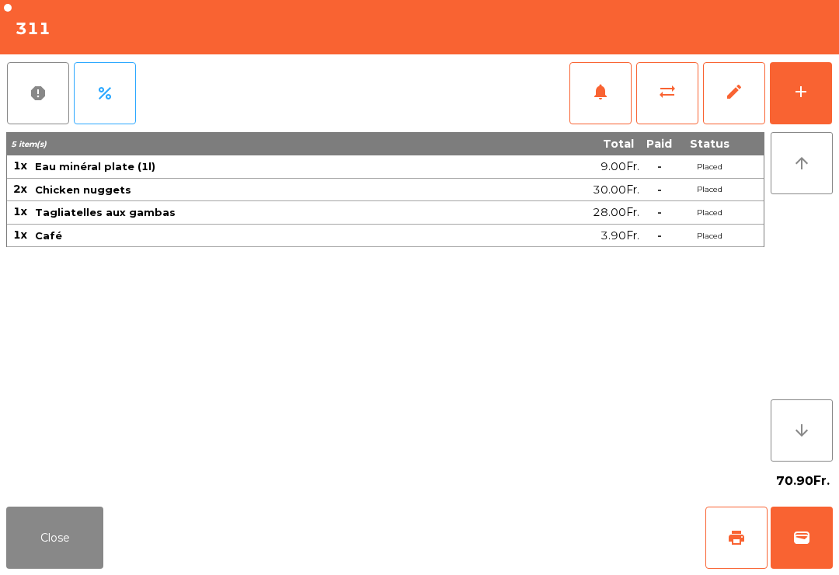
click at [539, 518] on div "Close print wallet" at bounding box center [419, 538] width 839 height 75
click at [499, 513] on div "Close print wallet" at bounding box center [419, 538] width 839 height 75
click at [532, 510] on div "Close print wallet" at bounding box center [419, 538] width 839 height 75
click at [532, 509] on div "Close print wallet" at bounding box center [419, 538] width 839 height 75
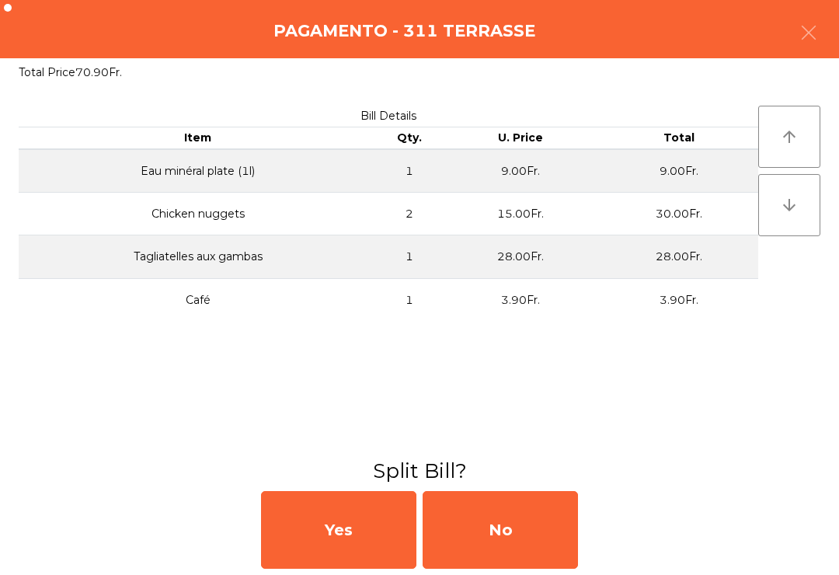
click at [515, 521] on div "No" at bounding box center [500, 530] width 155 height 78
click at [504, 531] on div "No" at bounding box center [500, 530] width 155 height 78
click at [534, 524] on div "No" at bounding box center [500, 530] width 155 height 78
click at [532, 526] on div "No" at bounding box center [500, 530] width 155 height 78
click at [484, 542] on div "No" at bounding box center [500, 530] width 155 height 78
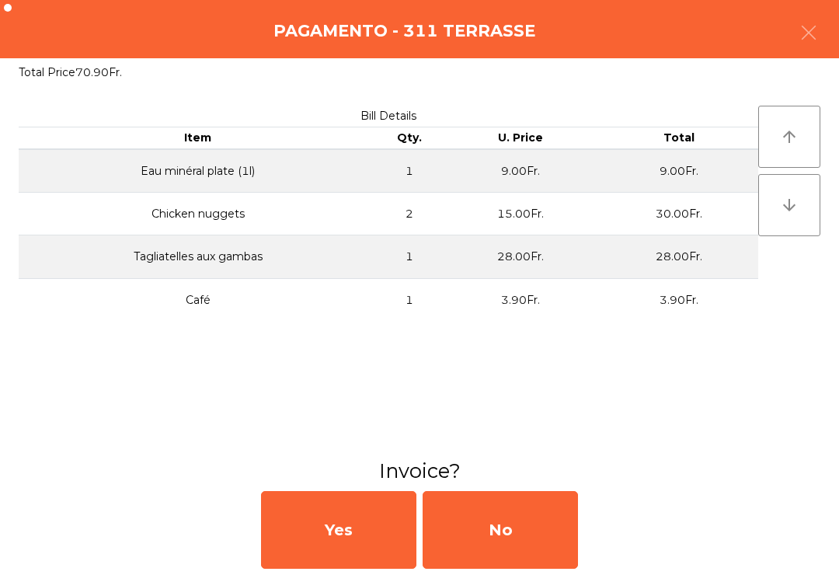
click at [520, 542] on div "No" at bounding box center [500, 530] width 155 height 78
click at [496, 546] on div "No" at bounding box center [500, 530] width 155 height 78
click at [526, 518] on div "No" at bounding box center [500, 530] width 155 height 78
click at [525, 518] on div "No" at bounding box center [500, 530] width 155 height 78
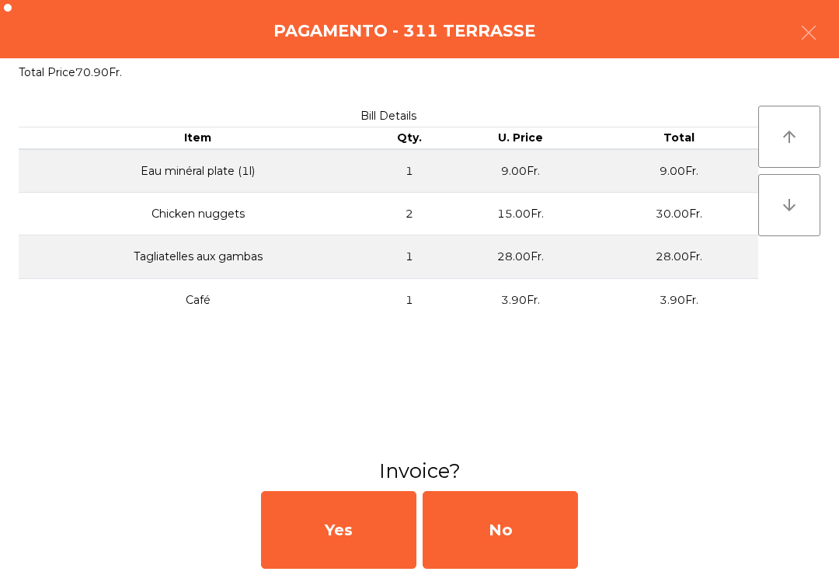
click at [518, 538] on div "No" at bounding box center [500, 530] width 155 height 78
click at [520, 518] on div "No" at bounding box center [500, 530] width 155 height 78
click at [520, 517] on div "No" at bounding box center [500, 530] width 155 height 78
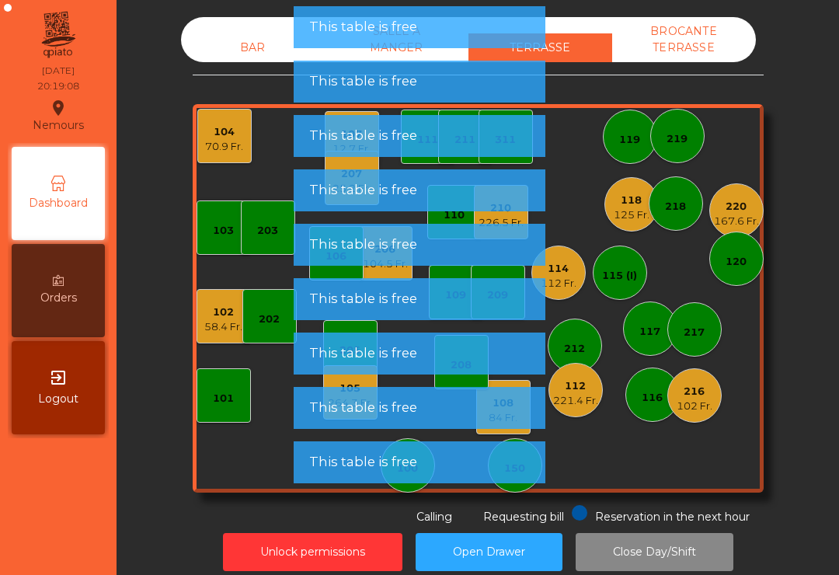
click at [340, 191] on span "This table is free" at bounding box center [363, 189] width 108 height 19
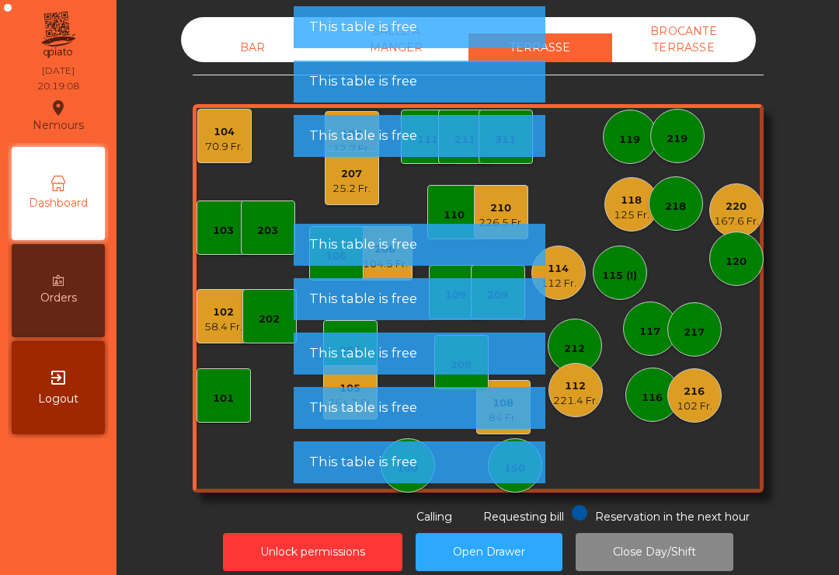
click at [340, 235] on span "This table is free" at bounding box center [363, 244] width 108 height 19
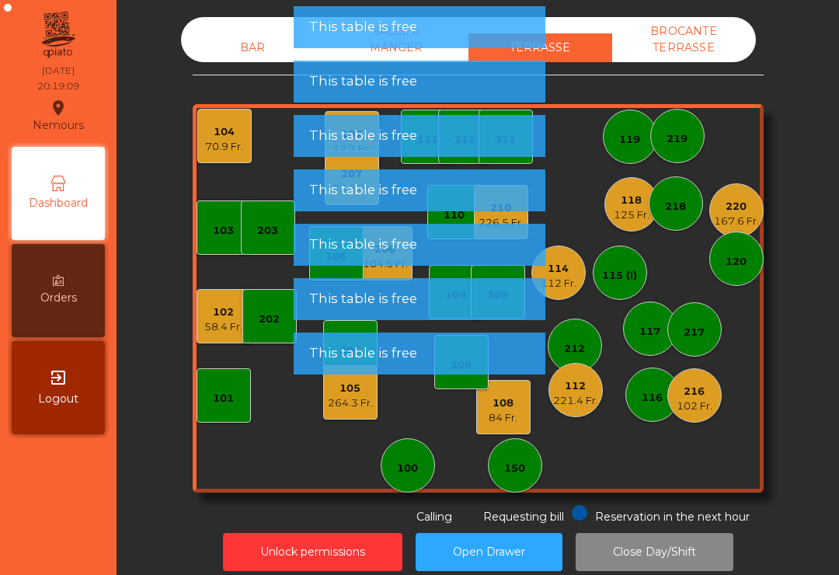
click at [352, 196] on span "This table is free" at bounding box center [363, 189] width 108 height 19
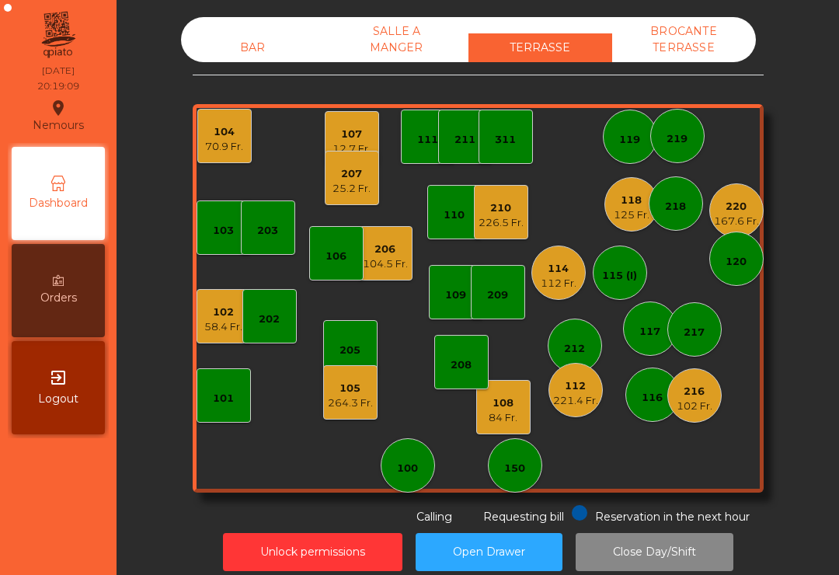
click at [359, 199] on div "207 25.2 Fr." at bounding box center [352, 178] width 54 height 54
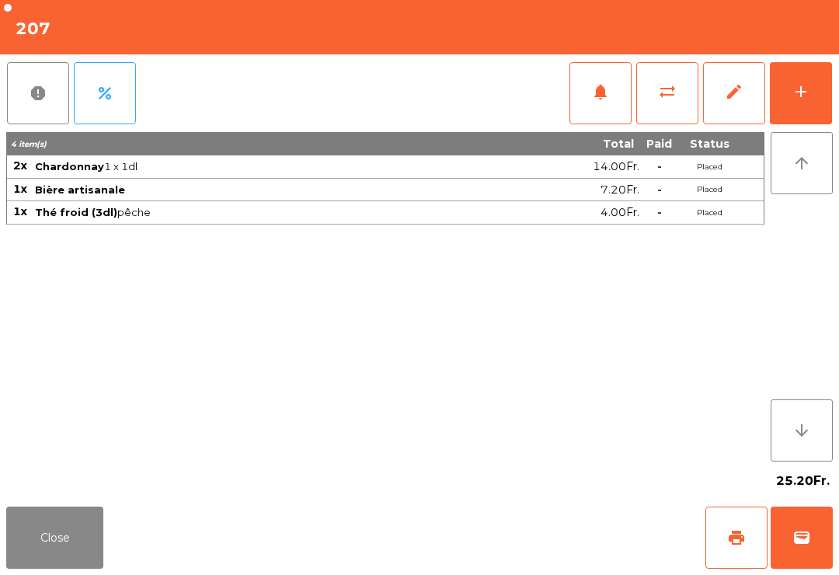
click at [351, 164] on span "Chardonnay 1 x 1dl" at bounding box center [249, 166] width 429 height 12
click at [798, 560] on button "wallet" at bounding box center [802, 538] width 62 height 62
click at [538, 547] on div "Close print wallet" at bounding box center [419, 538] width 839 height 75
click at [538, 546] on div "Close print wallet" at bounding box center [419, 538] width 839 height 75
click at [504, 530] on div "Close print wallet" at bounding box center [419, 538] width 839 height 75
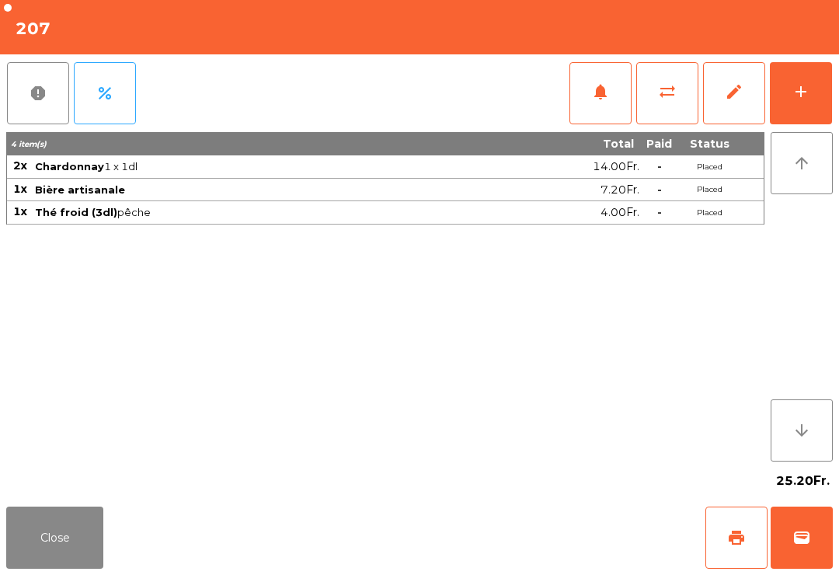
click at [503, 529] on div "Close print wallet" at bounding box center [419, 538] width 839 height 75
click at [496, 542] on div "Close print wallet" at bounding box center [419, 538] width 839 height 75
click at [497, 537] on div "Close print wallet" at bounding box center [419, 538] width 839 height 75
click at [497, 536] on div "Close print wallet" at bounding box center [419, 538] width 839 height 75
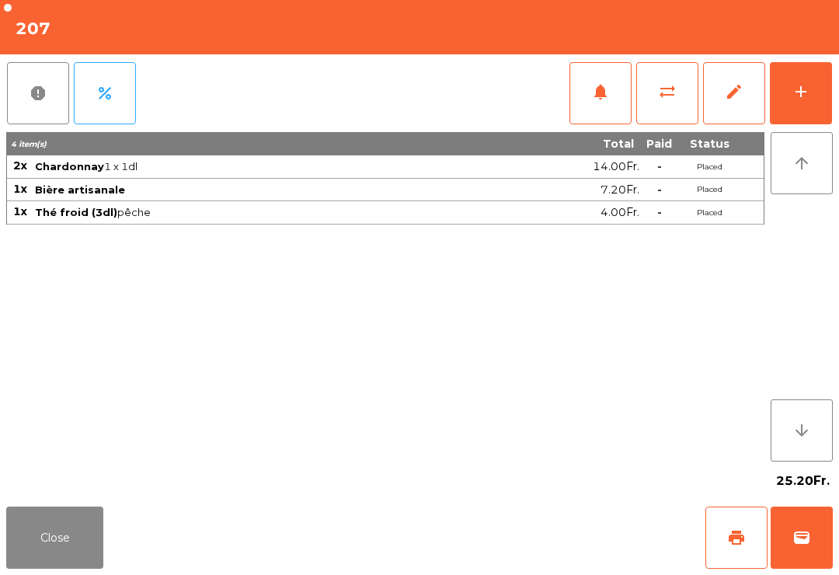
click at [484, 537] on div "Close print wallet" at bounding box center [419, 538] width 839 height 75
click at [484, 536] on div "Close print wallet" at bounding box center [419, 538] width 839 height 75
click at [480, 556] on div "Close print wallet" at bounding box center [419, 538] width 839 height 75
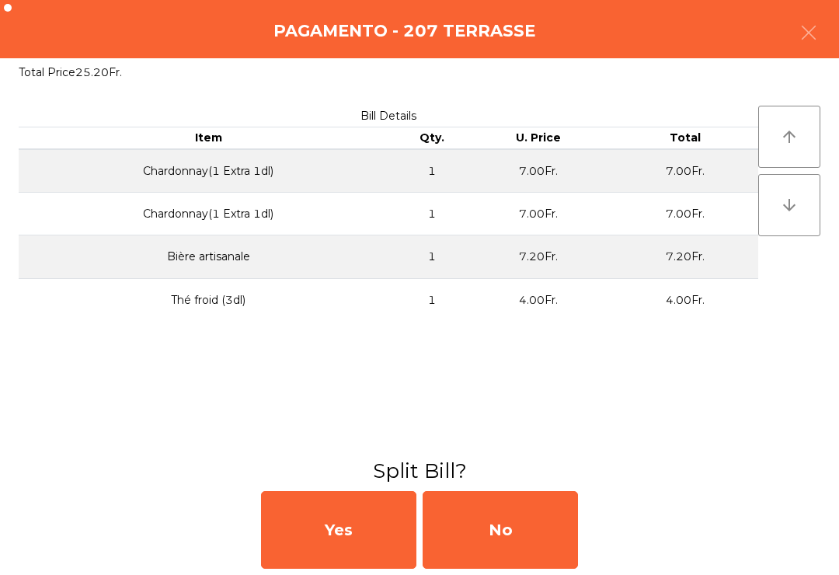
click at [480, 555] on div "No" at bounding box center [500, 530] width 155 height 78
click at [481, 535] on div "MB" at bounding box center [500, 530] width 155 height 78
click at [480, 528] on div "No" at bounding box center [500, 530] width 155 height 78
click at [474, 523] on div "No" at bounding box center [500, 530] width 155 height 78
click at [471, 528] on div "No" at bounding box center [500, 530] width 155 height 78
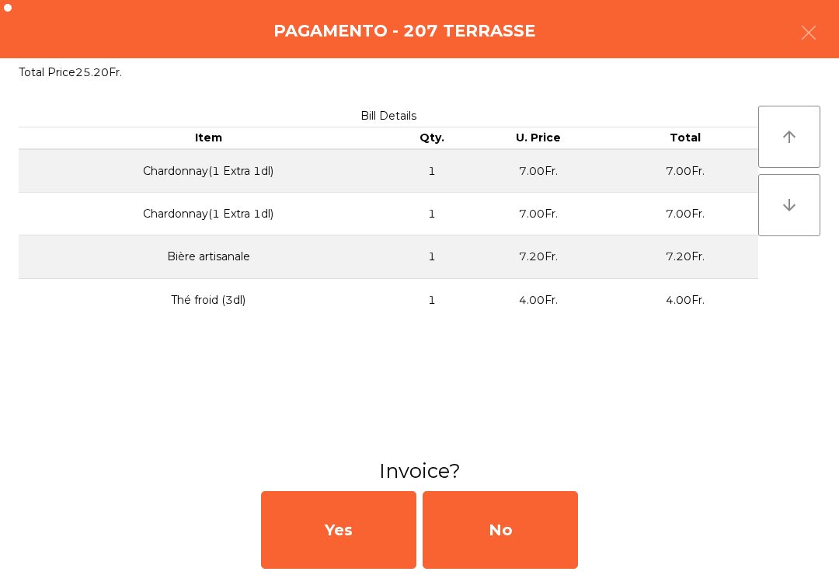
click at [492, 536] on div "No" at bounding box center [500, 530] width 155 height 78
click at [502, 546] on div "No" at bounding box center [500, 530] width 155 height 78
click at [501, 546] on div "No" at bounding box center [500, 530] width 155 height 78
click at [504, 546] on div "No" at bounding box center [500, 530] width 155 height 78
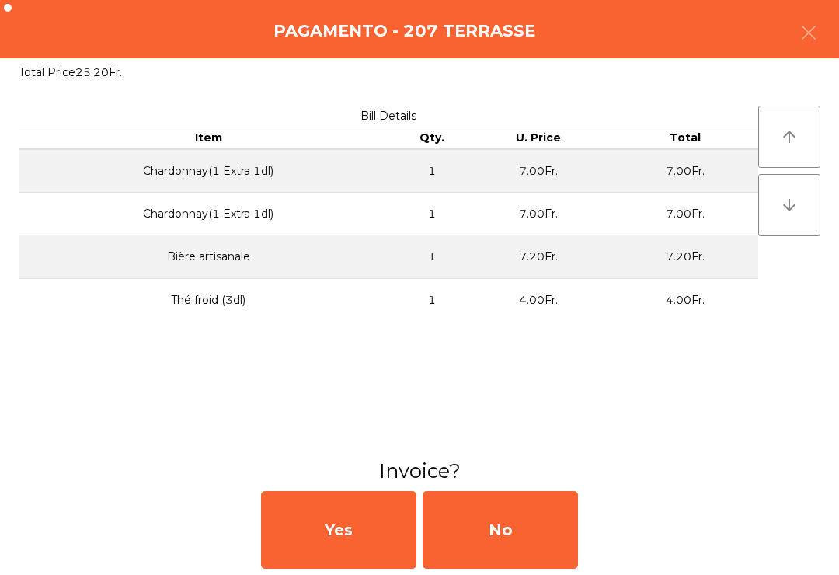
click at [508, 530] on div "No" at bounding box center [500, 530] width 155 height 78
click at [508, 529] on div "No" at bounding box center [500, 530] width 155 height 78
click at [511, 529] on div "No" at bounding box center [500, 530] width 155 height 78
click at [515, 528] on div "No" at bounding box center [500, 530] width 155 height 78
click at [518, 539] on div "No" at bounding box center [500, 530] width 155 height 78
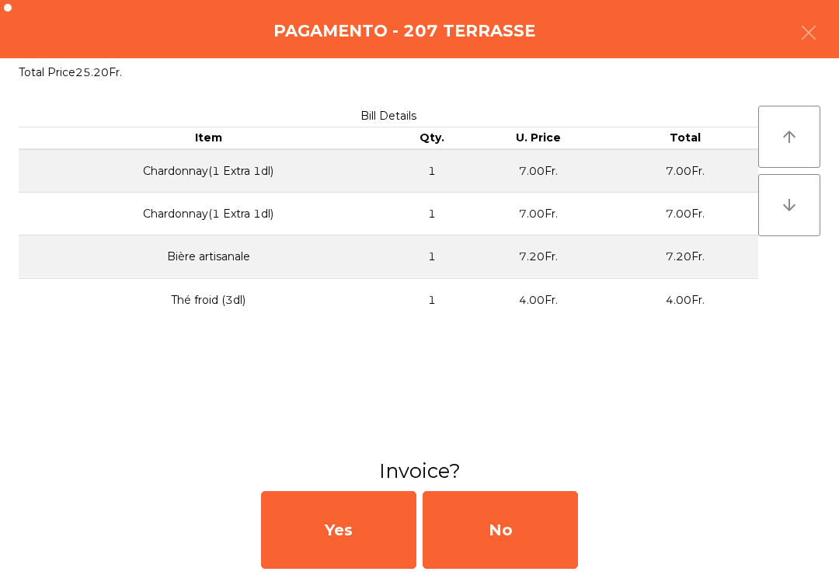
click at [511, 536] on div "No" at bounding box center [500, 530] width 155 height 78
click at [518, 515] on div "No" at bounding box center [500, 530] width 155 height 78
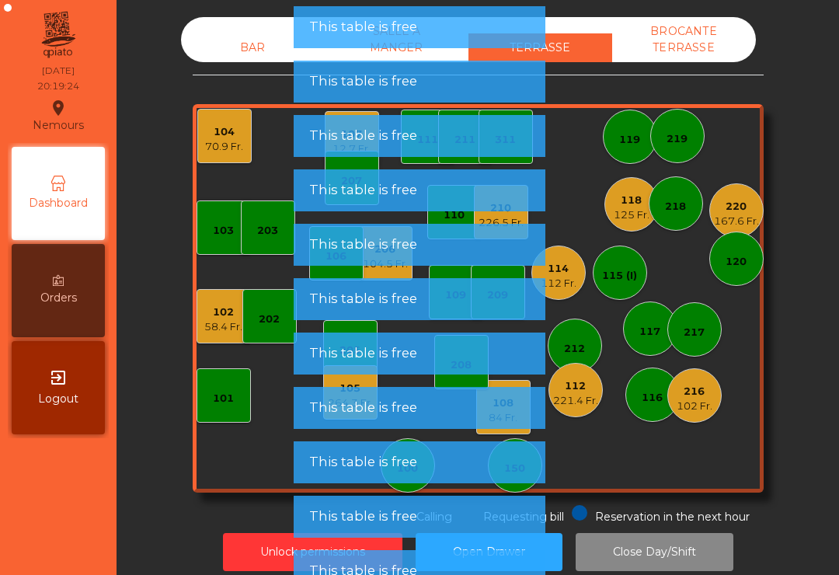
click at [274, 444] on div "103 102 58.4 Fr. 101 202 206 104.5 Fr. 104 70.9 Fr. 205 108 84 Fr. 105 264.3 Fr…" at bounding box center [478, 298] width 571 height 389
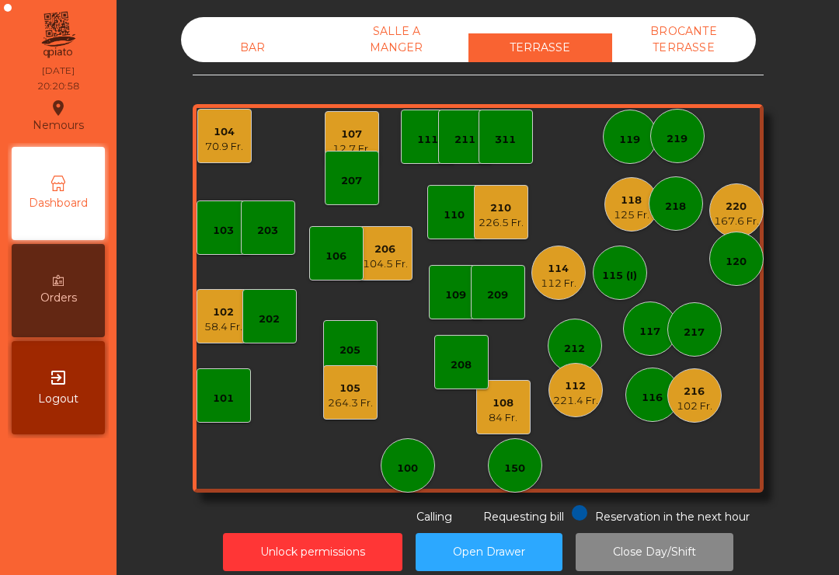
click at [609, 210] on div "118 125 Fr." at bounding box center [632, 204] width 54 height 54
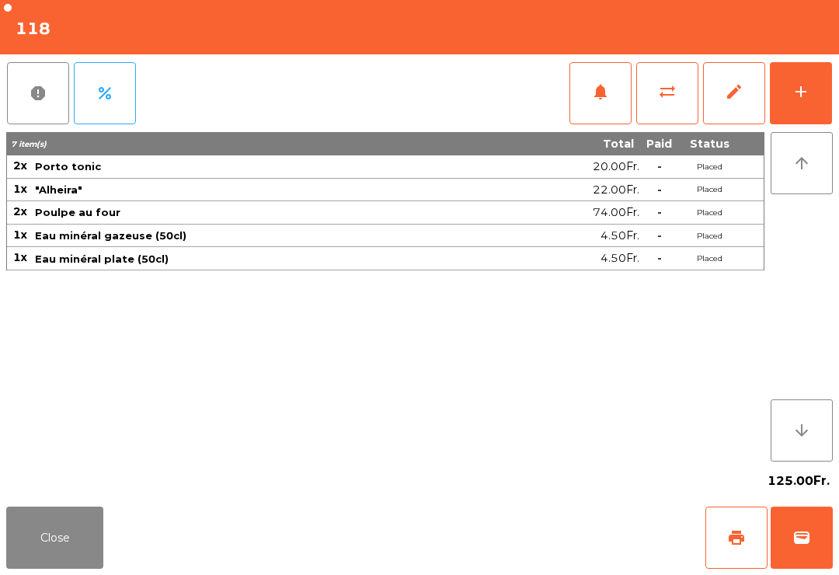
click at [609, 109] on button "notifications" at bounding box center [601, 93] width 62 height 62
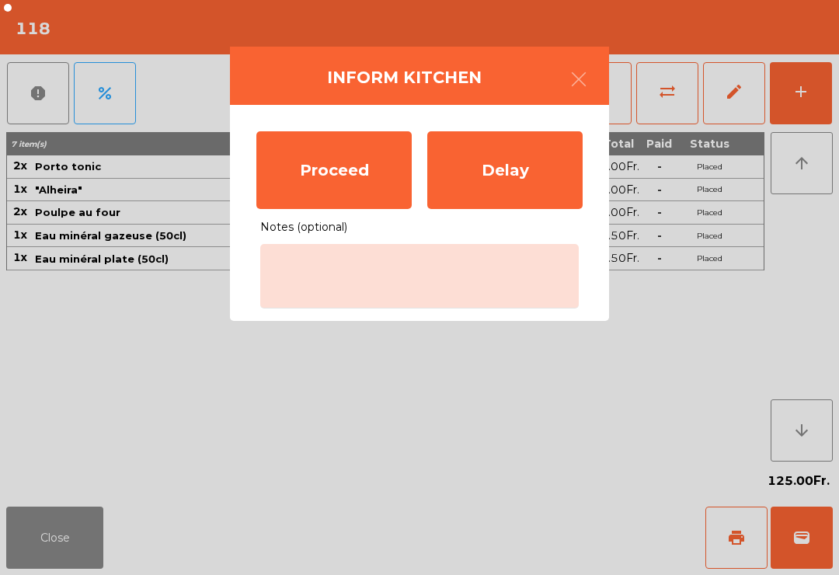
click at [354, 190] on div "Proceed" at bounding box center [333, 170] width 155 height 78
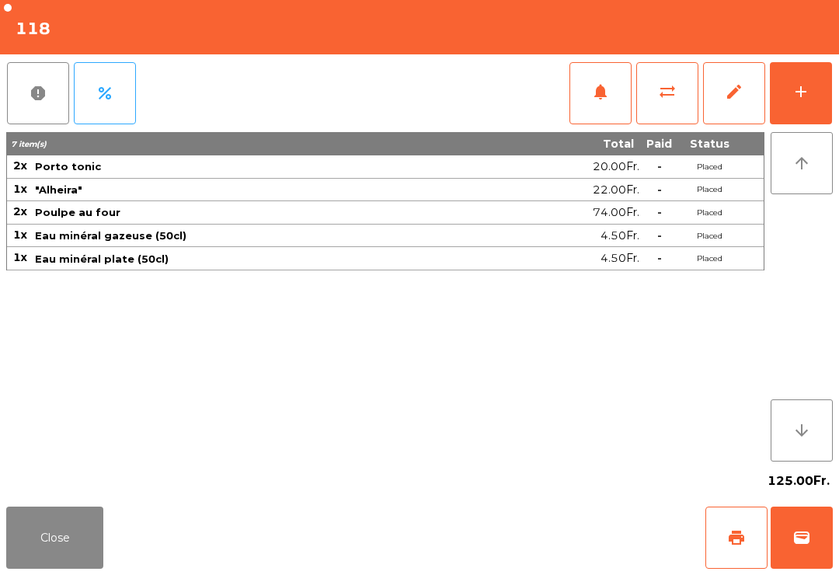
click at [66, 567] on button "Close" at bounding box center [54, 538] width 97 height 62
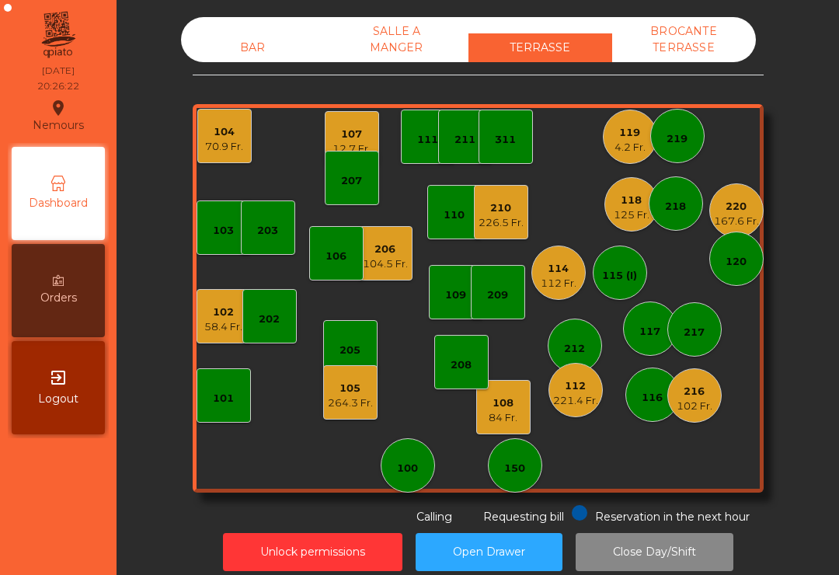
click at [376, 256] on div "206" at bounding box center [385, 250] width 45 height 16
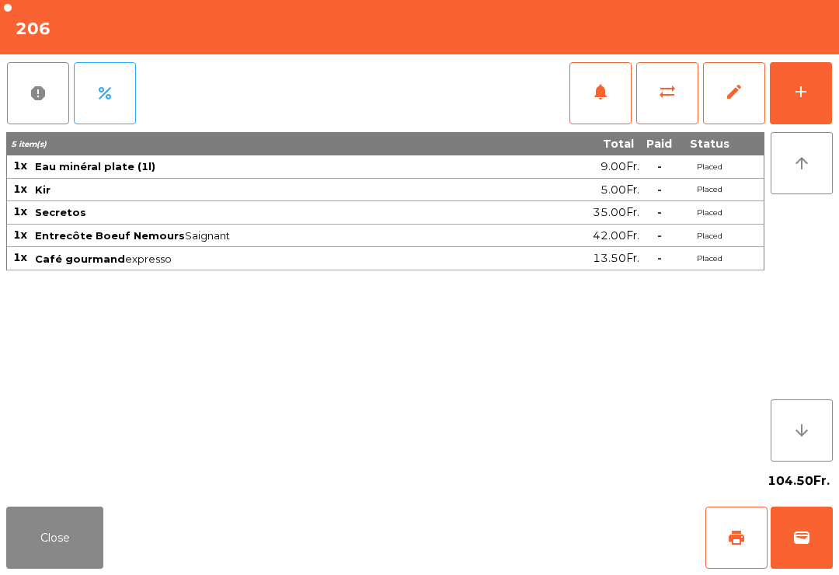
click at [728, 538] on span "print" at bounding box center [736, 538] width 19 height 19
click at [65, 476] on div "104.50Fr." at bounding box center [419, 481] width 827 height 39
click at [68, 549] on button "Close" at bounding box center [54, 538] width 97 height 62
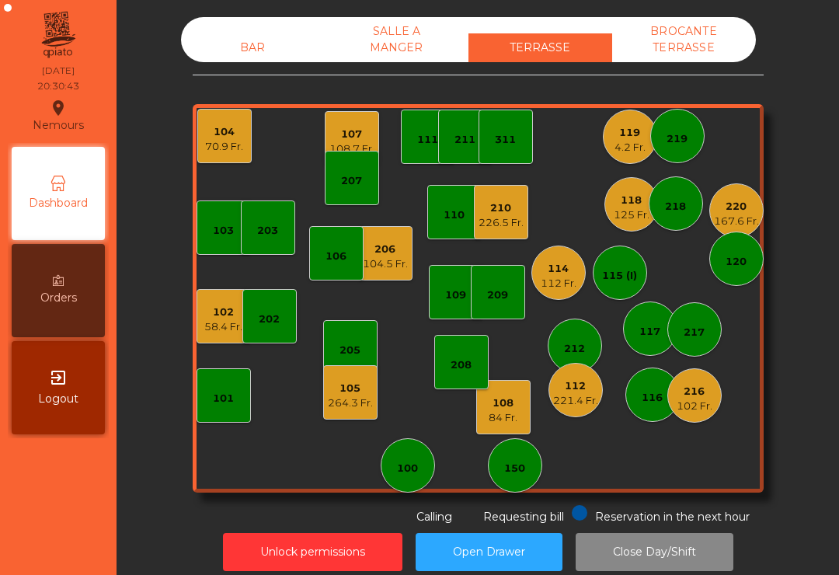
click at [518, 248] on div "103 102 58.4 Fr. 101 202 206 104.5 Fr. 104 70.9 Fr. 205 108 84 Fr. 105 264.3 Fr…" at bounding box center [478, 298] width 571 height 389
click at [510, 229] on div "226.5 Fr." at bounding box center [501, 223] width 45 height 16
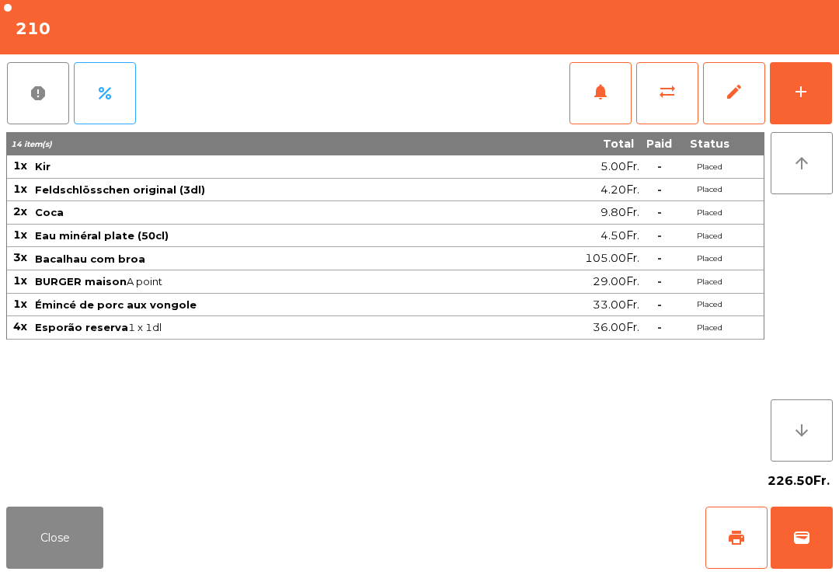
click at [71, 545] on button "Close" at bounding box center [54, 538] width 97 height 62
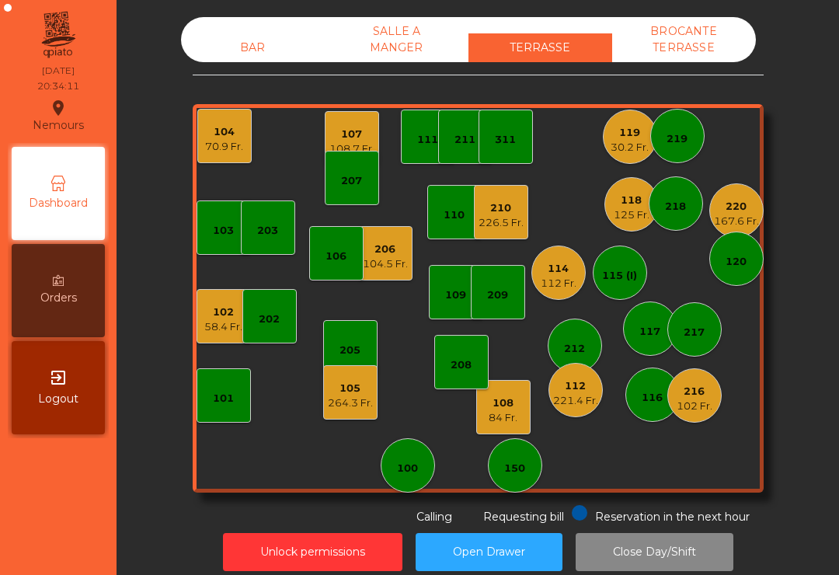
click at [351, 395] on div "105" at bounding box center [350, 389] width 45 height 16
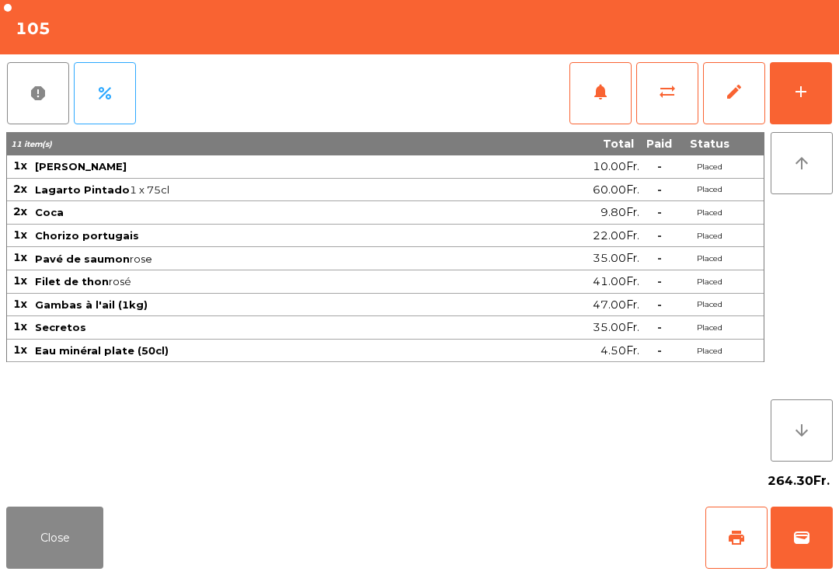
click at [787, 106] on button "add" at bounding box center [801, 93] width 62 height 62
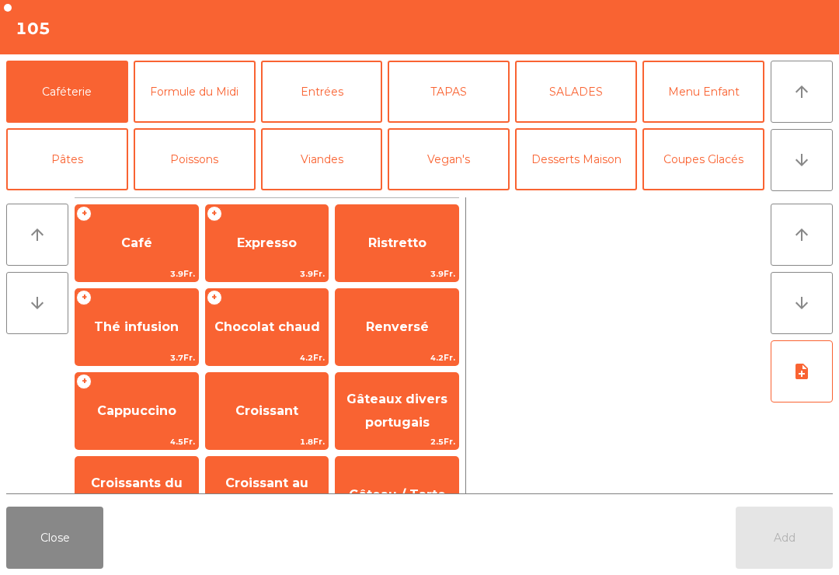
click at [567, 161] on button "Desserts Maison" at bounding box center [576, 159] width 122 height 62
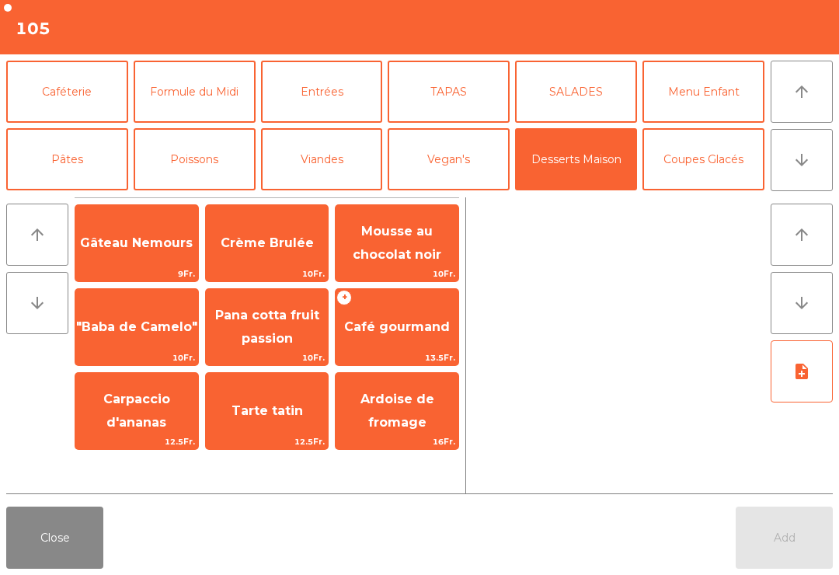
click at [403, 327] on span "Café gourmand" at bounding box center [397, 326] width 106 height 15
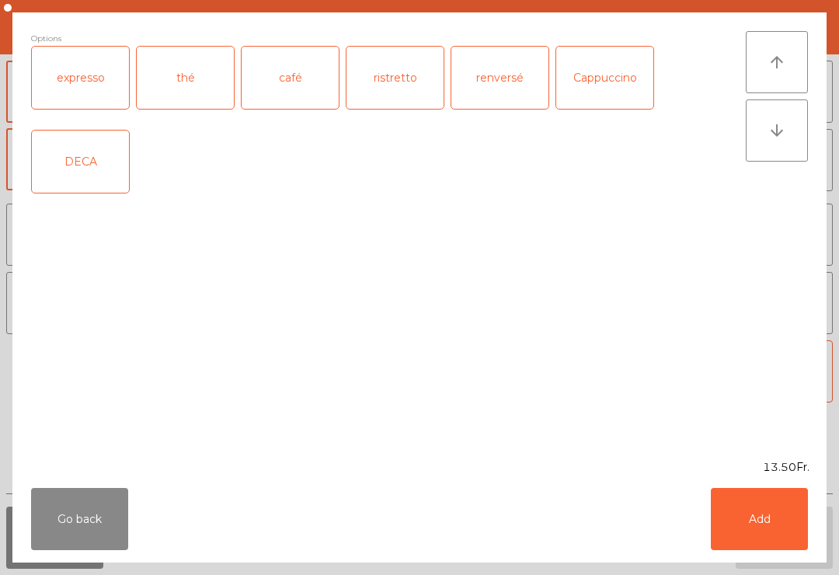
click at [83, 72] on div "expresso" at bounding box center [80, 78] width 97 height 62
click at [759, 537] on button "Add" at bounding box center [759, 519] width 97 height 62
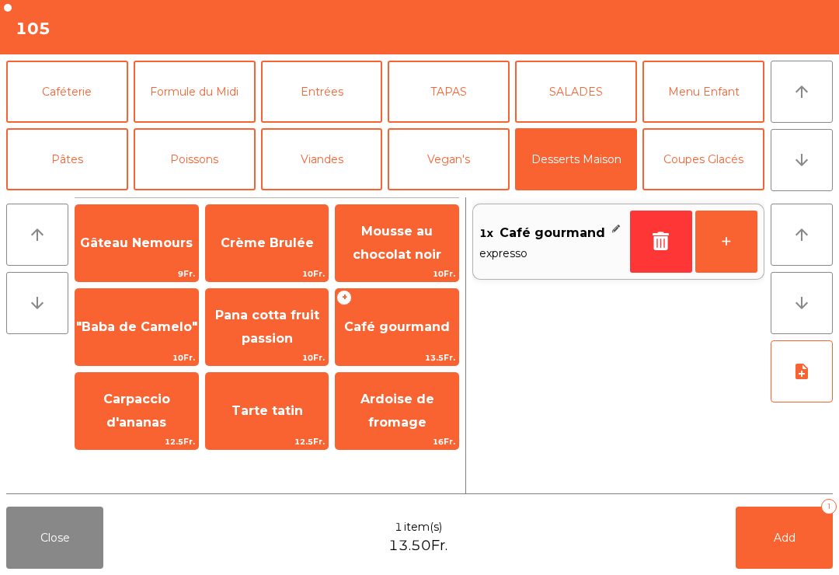
click at [718, 259] on button "+" at bounding box center [727, 242] width 62 height 62
click at [715, 242] on button "+" at bounding box center [727, 242] width 62 height 62
click at [772, 560] on button "Add 4" at bounding box center [784, 538] width 97 height 62
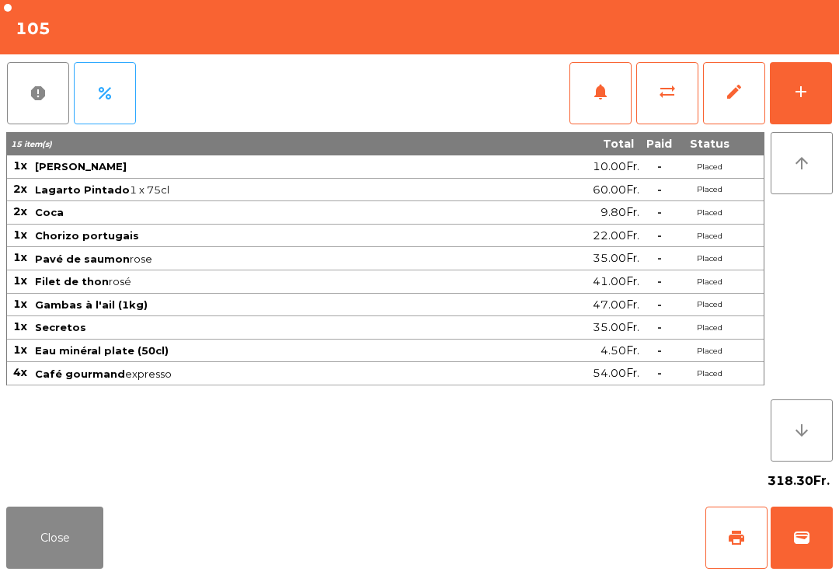
click at [100, 563] on button "Close" at bounding box center [54, 538] width 97 height 62
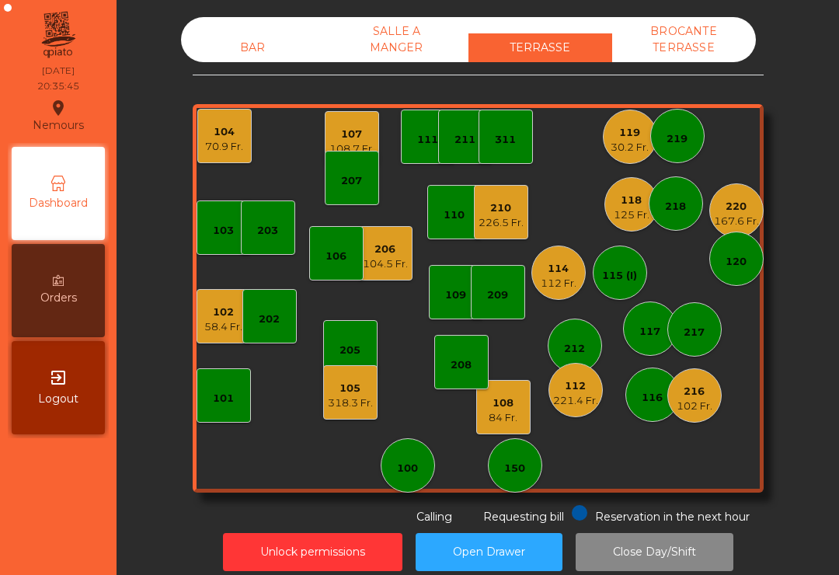
click at [218, 312] on div "102" at bounding box center [223, 313] width 38 height 16
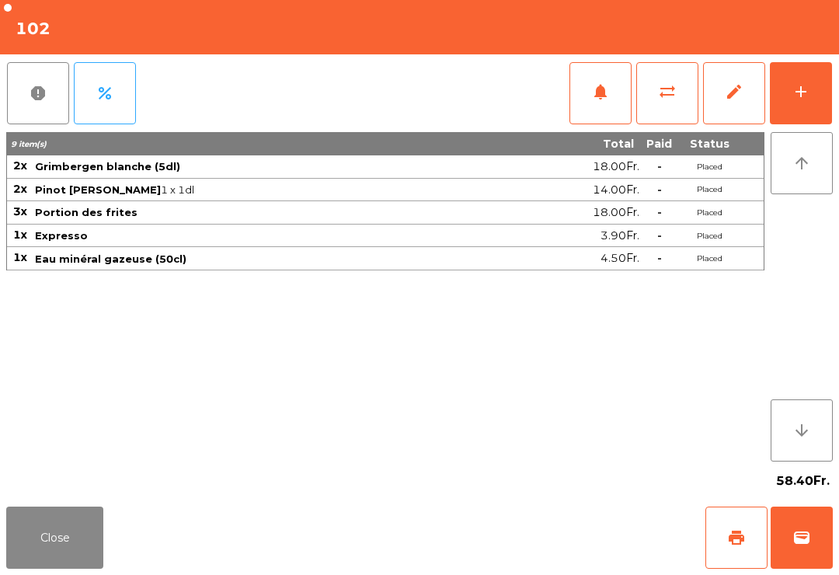
click at [738, 525] on button "print" at bounding box center [737, 538] width 62 height 62
click at [39, 556] on button "Close" at bounding box center [54, 538] width 97 height 62
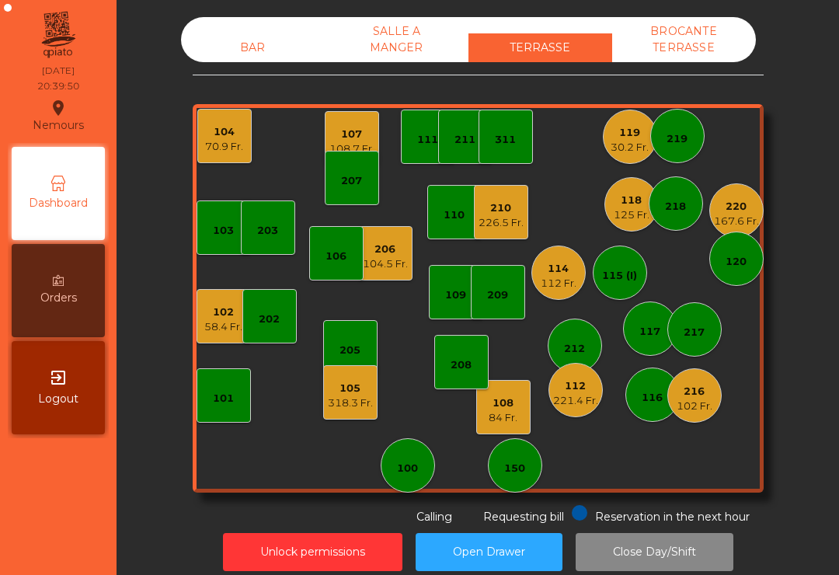
click at [574, 415] on div "112 221.4 Fr." at bounding box center [576, 390] width 54 height 54
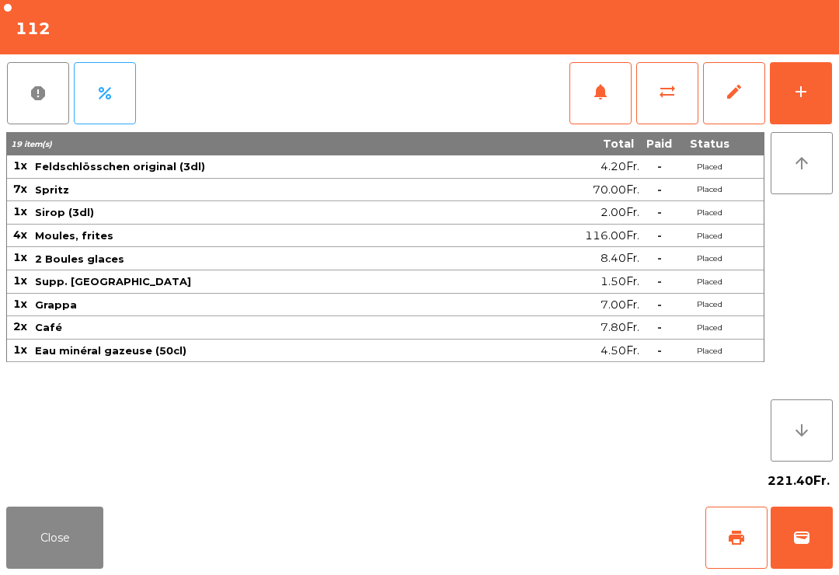
click at [793, 99] on div "add" at bounding box center [801, 91] width 19 height 19
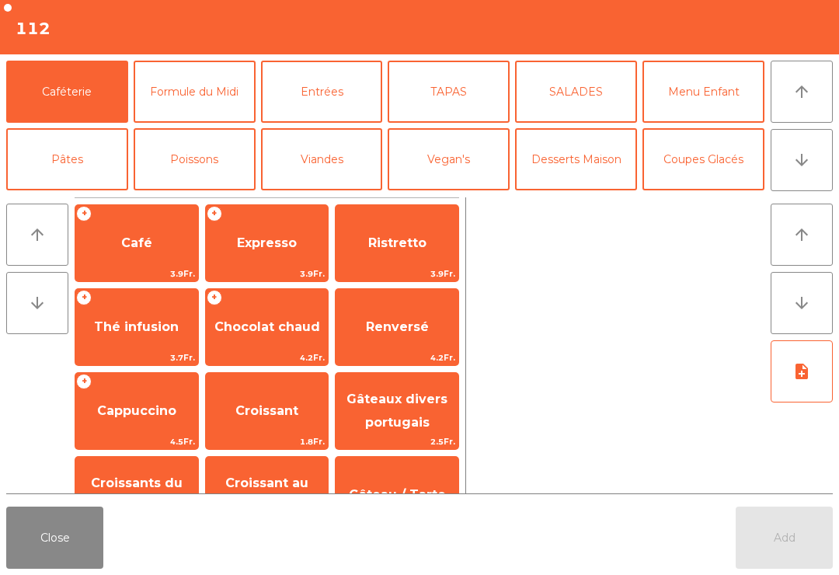
click at [818, 159] on button "arrow_downward" at bounding box center [802, 160] width 62 height 62
click at [329, 196] on button "Vin Blanc" at bounding box center [322, 227] width 122 height 62
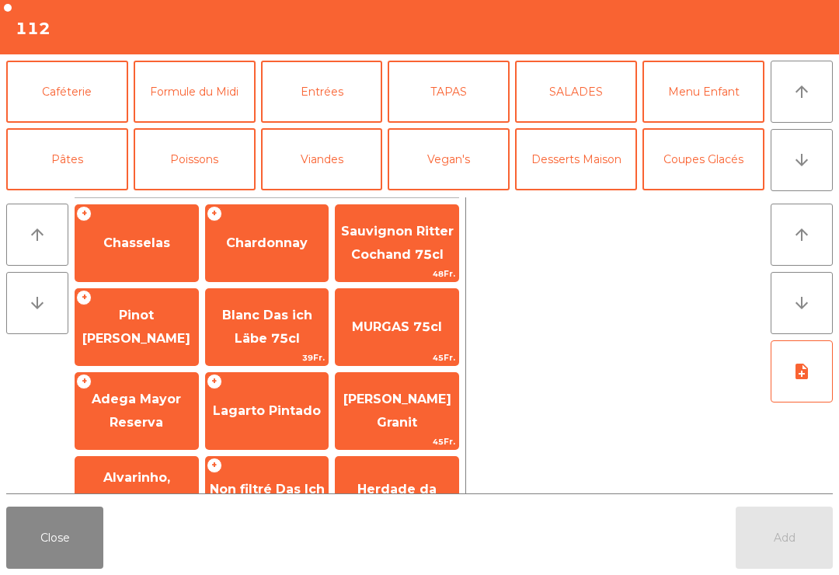
scroll to position [135, 0]
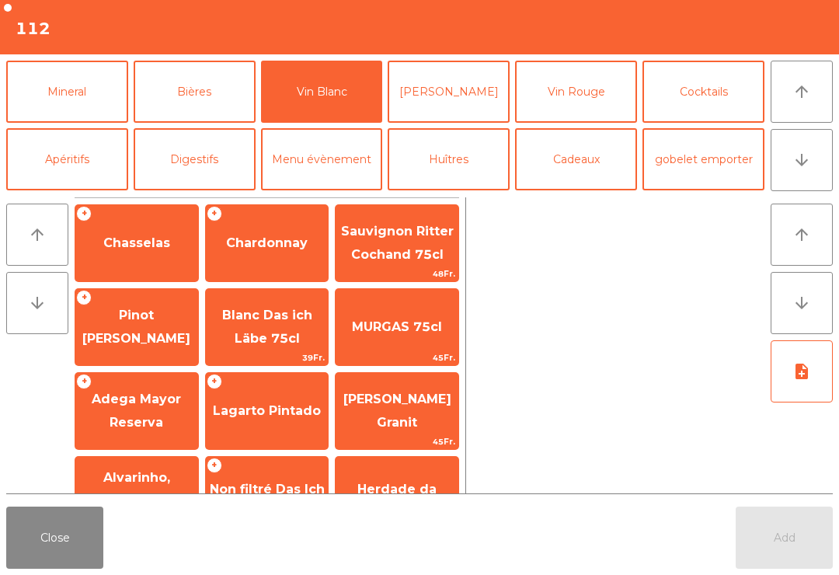
click at [474, 108] on button "[PERSON_NAME]" at bounding box center [449, 92] width 122 height 62
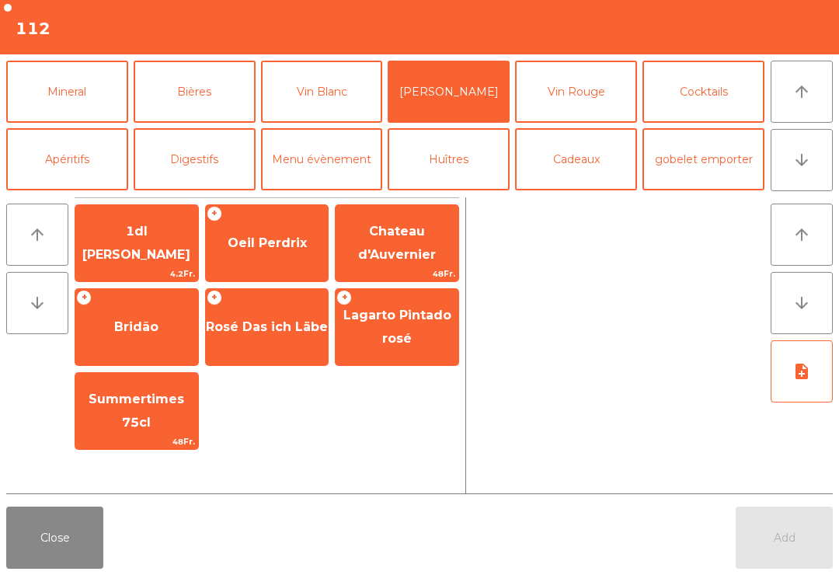
click at [408, 348] on span "Lagarto Pintado rosé" at bounding box center [397, 328] width 123 height 66
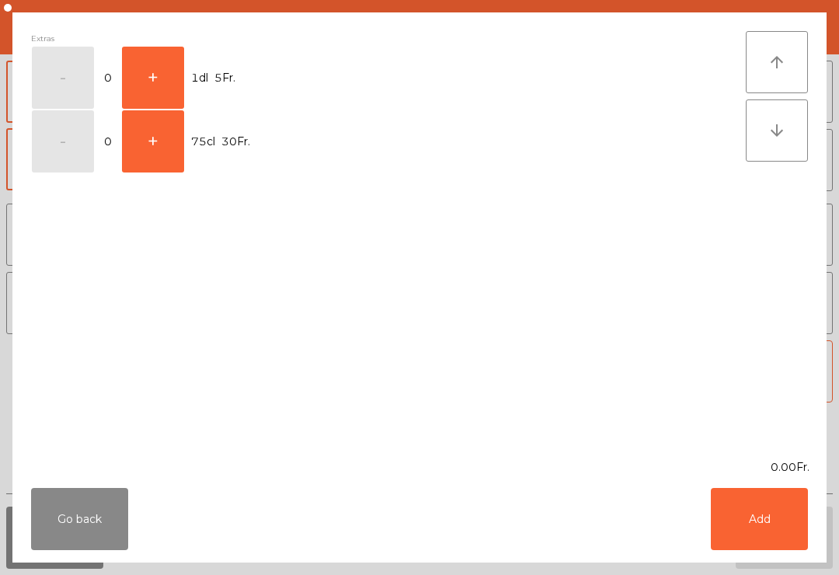
click at [155, 104] on button "+" at bounding box center [153, 78] width 62 height 62
click at [755, 526] on button "Add" at bounding box center [759, 519] width 97 height 62
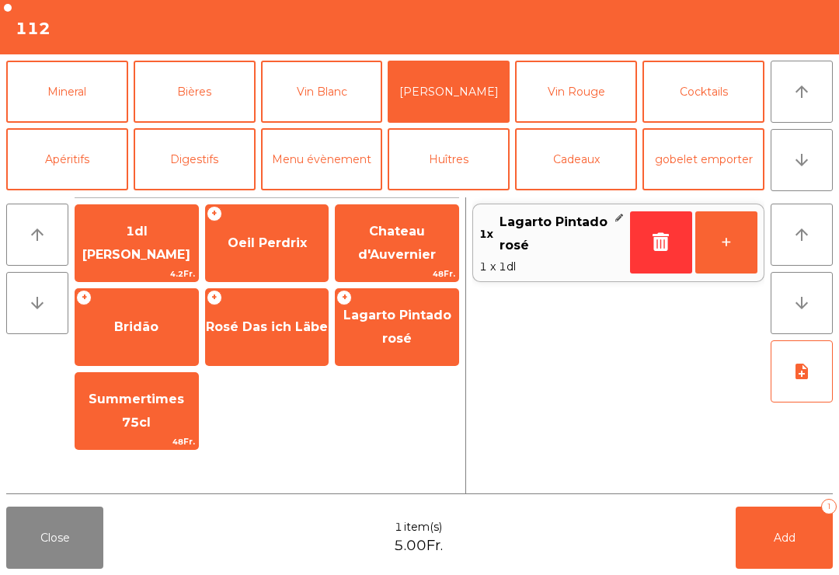
click at [724, 253] on button "+" at bounding box center [727, 242] width 62 height 62
click at [724, 252] on button "+" at bounding box center [727, 242] width 62 height 62
click at [775, 537] on span "Add" at bounding box center [785, 538] width 22 height 14
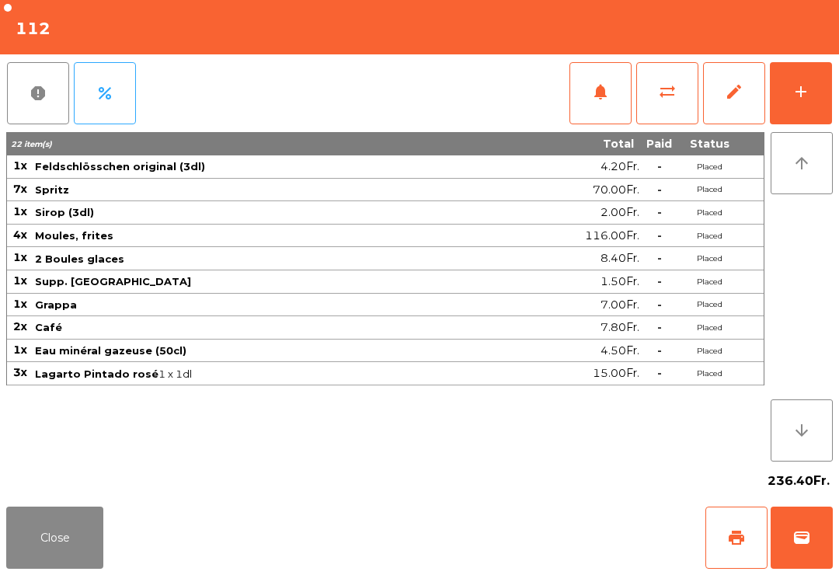
click at [68, 542] on button "Close" at bounding box center [54, 538] width 97 height 62
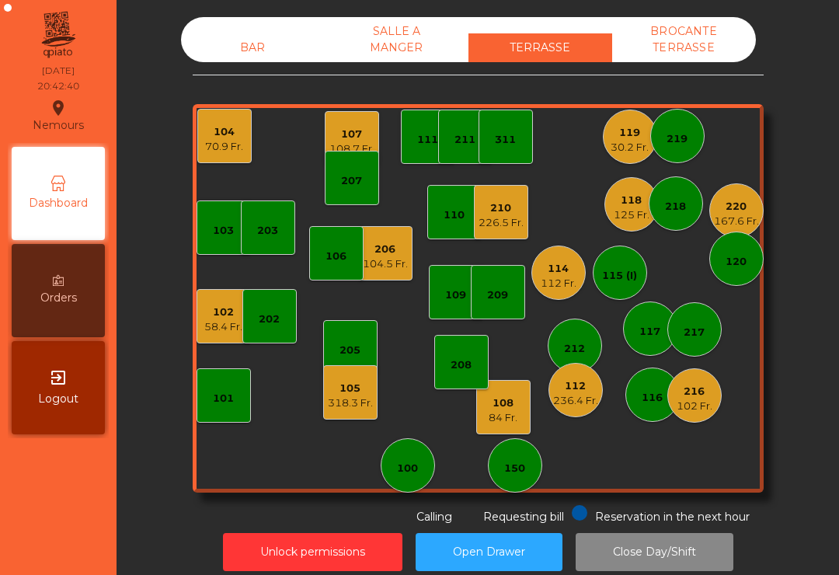
click at [341, 138] on div "107" at bounding box center [352, 135] width 45 height 16
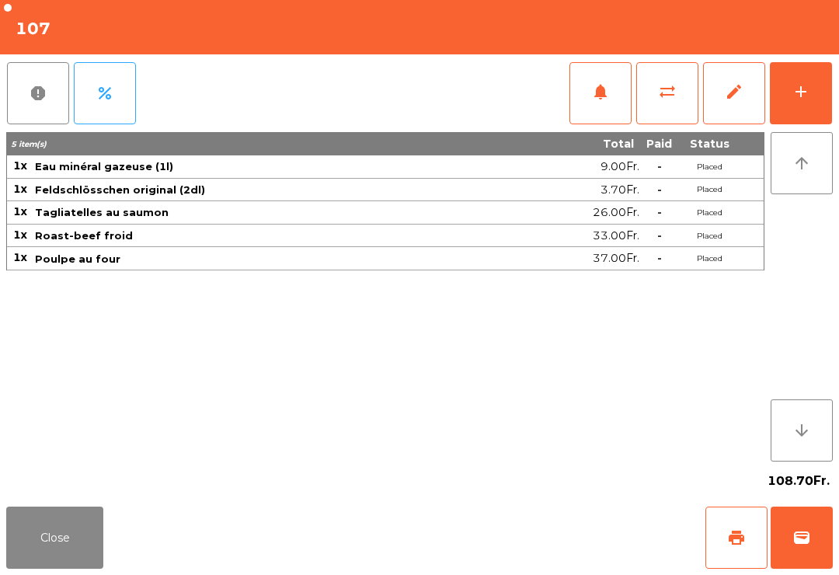
click at [78, 523] on button "Close" at bounding box center [54, 538] width 97 height 62
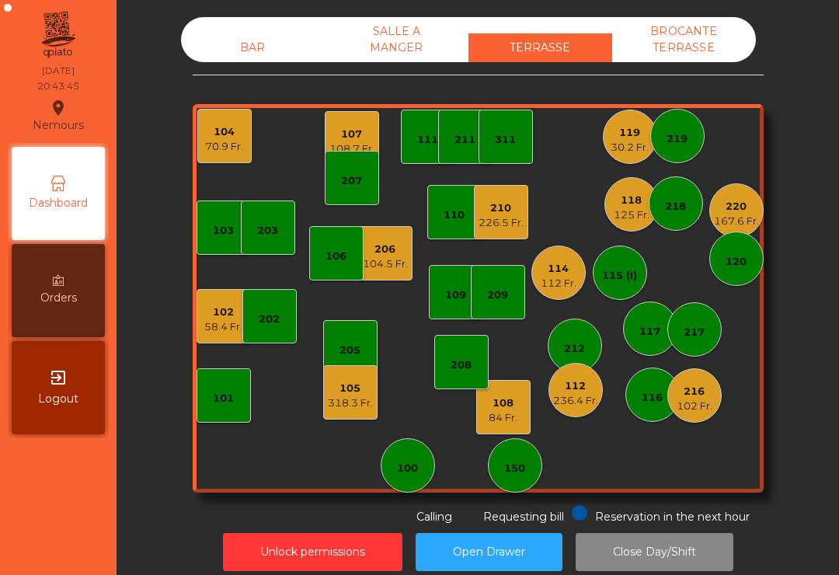
click at [355, 140] on div "107" at bounding box center [352, 135] width 45 height 16
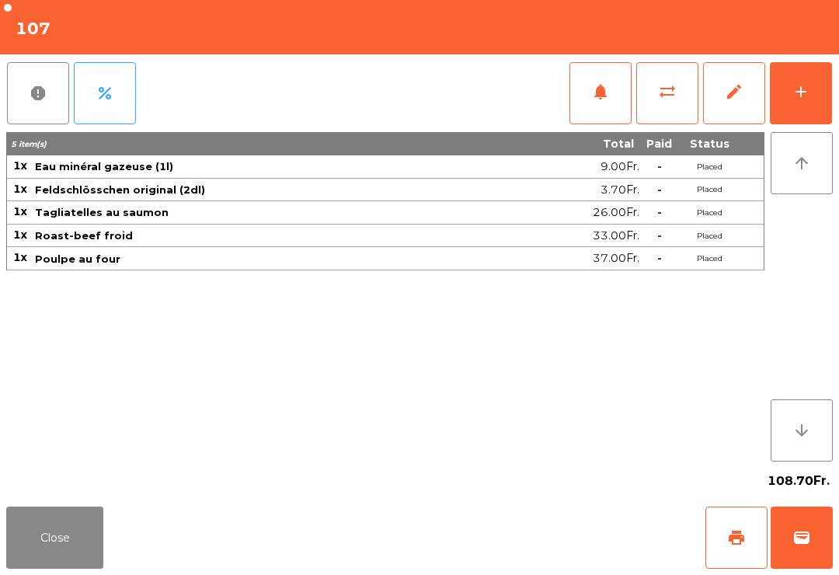
click at [803, 106] on button "add" at bounding box center [801, 93] width 62 height 62
click at [798, 103] on button "add" at bounding box center [801, 93] width 62 height 62
click at [810, 112] on button "add" at bounding box center [801, 93] width 62 height 62
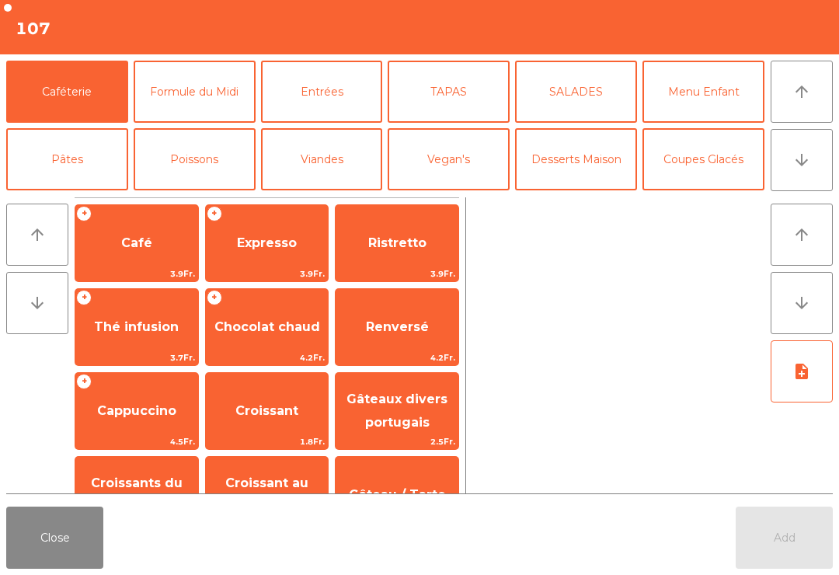
click at [819, 163] on button "arrow_downward" at bounding box center [802, 160] width 62 height 62
click at [573, 106] on button "SALADES" at bounding box center [576, 92] width 122 height 62
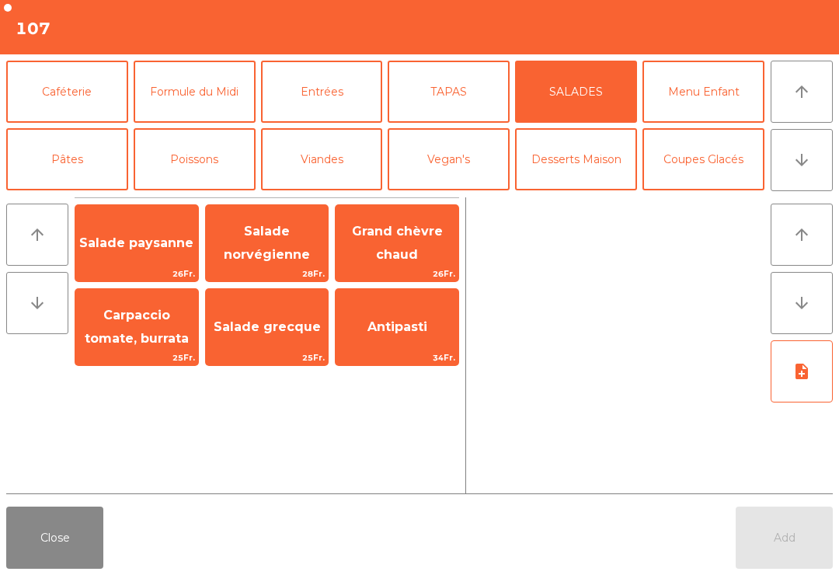
click at [795, 104] on button "arrow_upward" at bounding box center [802, 92] width 62 height 62
click at [800, 166] on icon "arrow_downward" at bounding box center [802, 160] width 19 height 19
click at [581, 196] on button "Vin Rouge" at bounding box center [576, 227] width 122 height 62
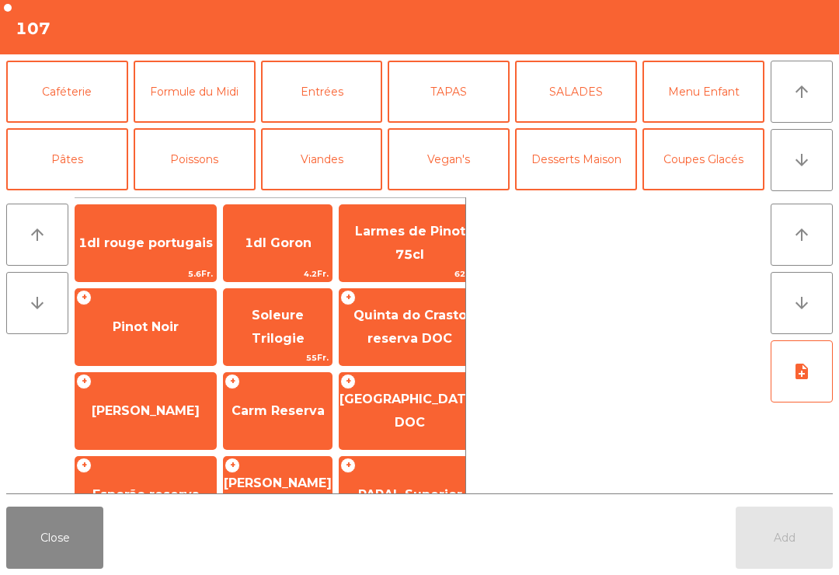
click at [148, 341] on span "Pinot Noir" at bounding box center [145, 327] width 141 height 42
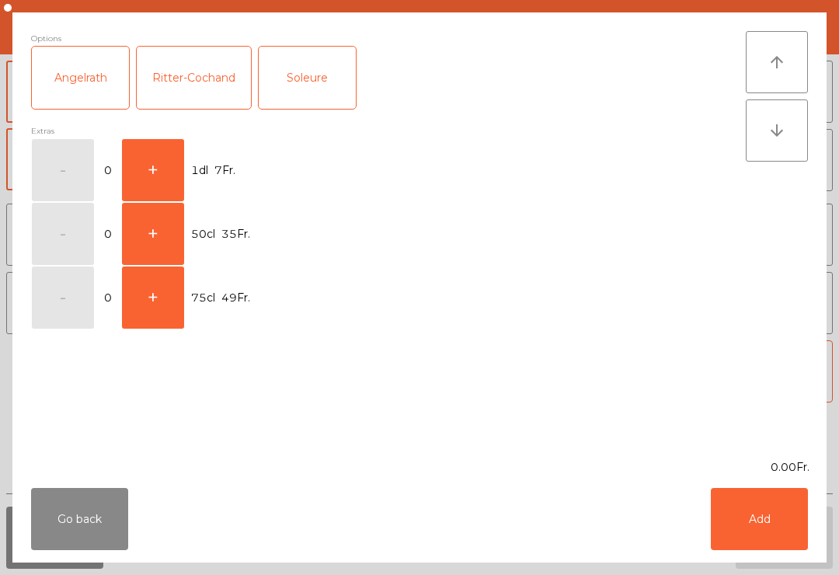
click at [166, 169] on button "+" at bounding box center [153, 170] width 62 height 62
click at [761, 527] on button "Add" at bounding box center [759, 519] width 97 height 62
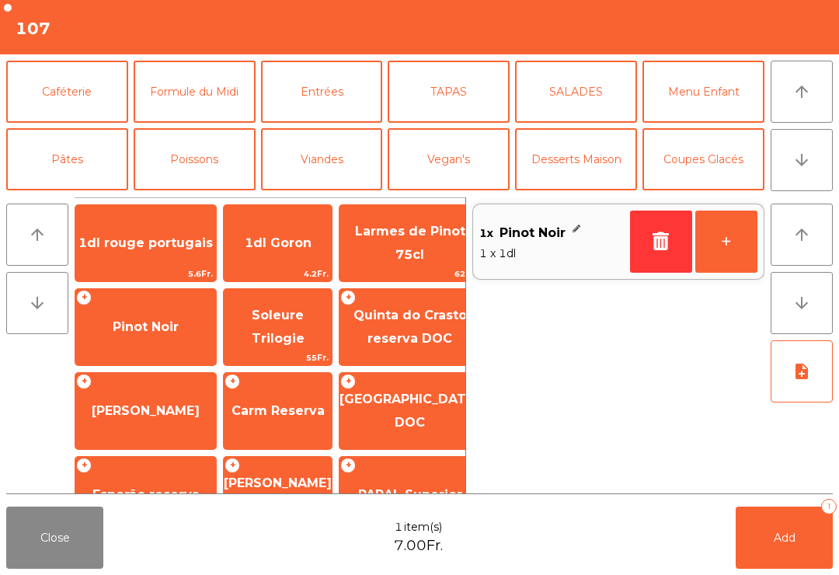
click at [779, 540] on span "Add" at bounding box center [785, 538] width 22 height 14
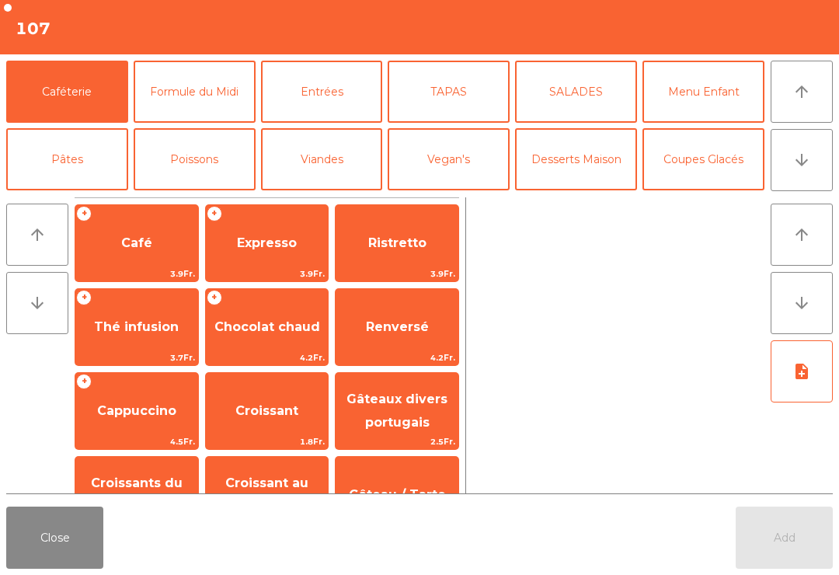
click at [72, 560] on button "Close" at bounding box center [54, 538] width 97 height 62
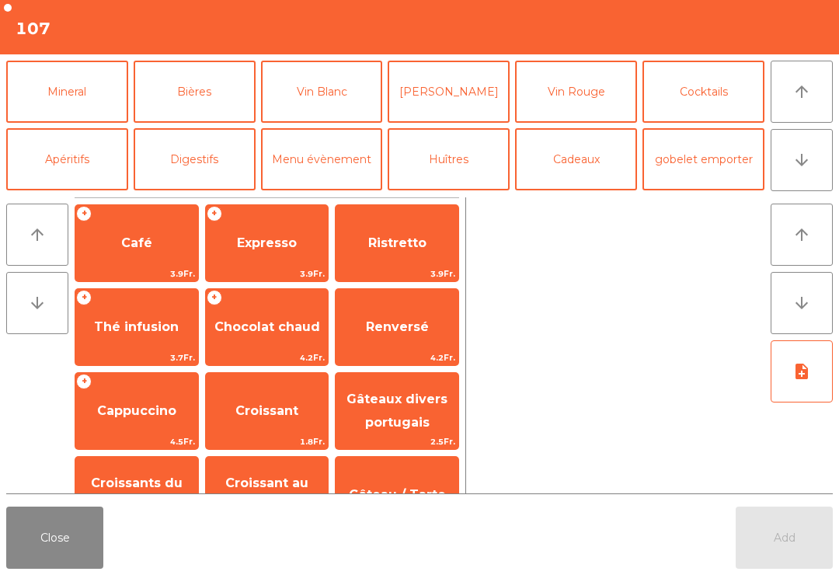
click at [61, 560] on button "Close" at bounding box center [54, 538] width 97 height 62
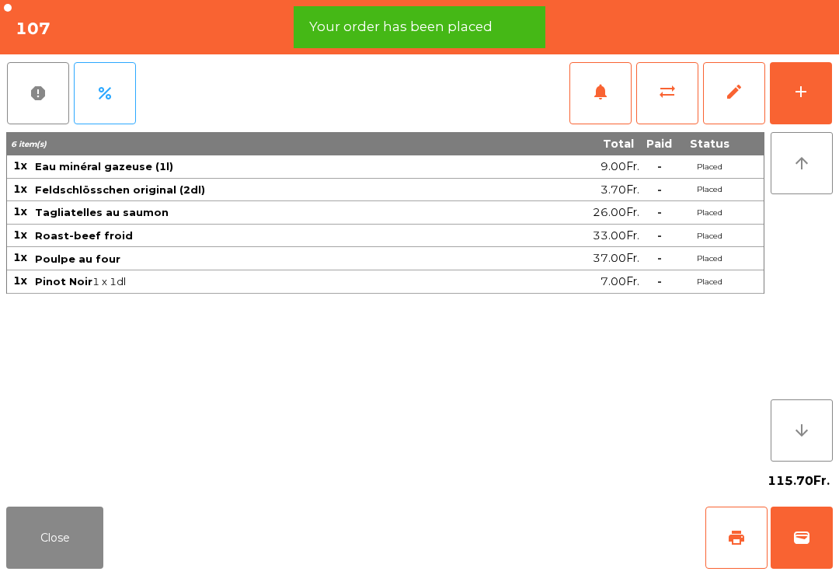
click at [68, 540] on button "Close" at bounding box center [54, 538] width 97 height 62
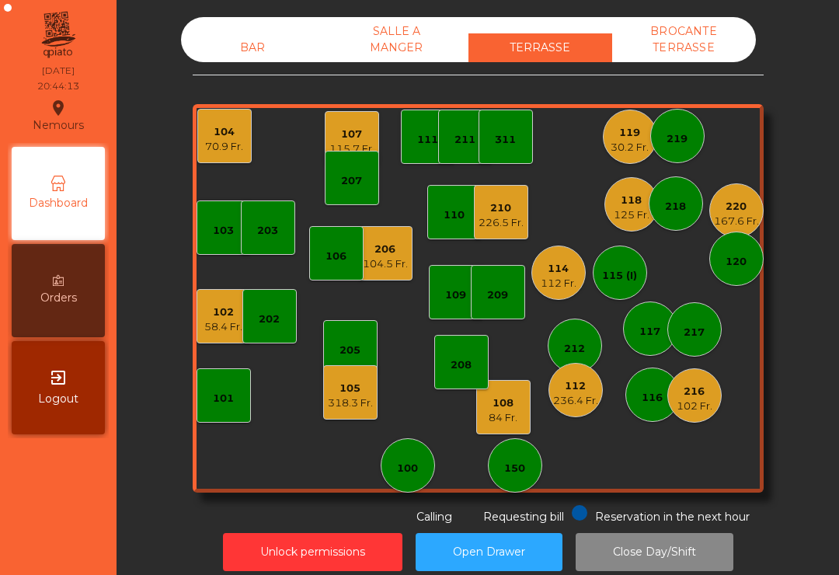
click at [350, 145] on div "115.7 Fr." at bounding box center [352, 149] width 45 height 16
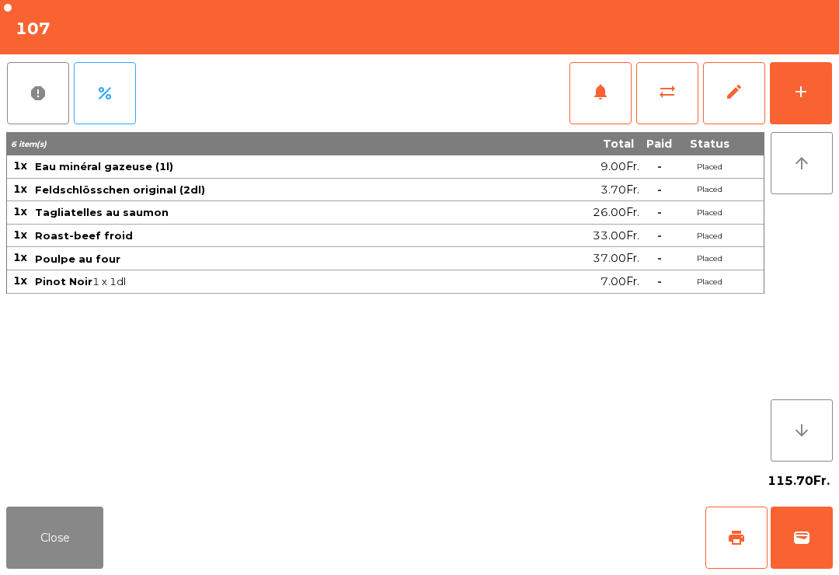
click at [88, 543] on button "Close" at bounding box center [54, 538] width 97 height 62
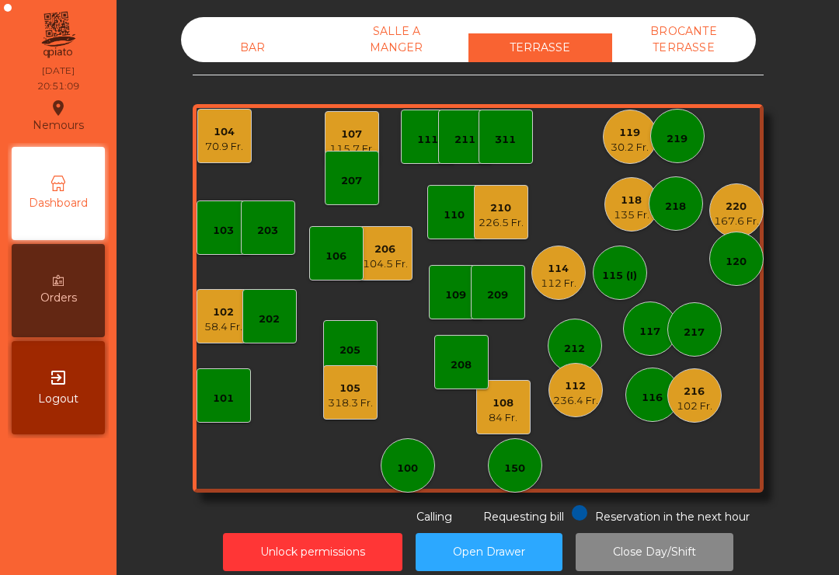
click at [514, 142] on div "311" at bounding box center [505, 140] width 21 height 16
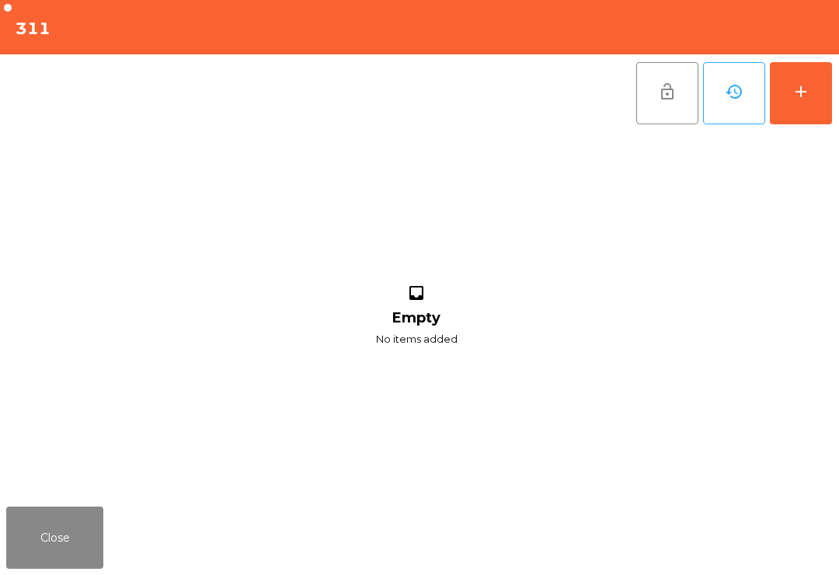
click at [787, 89] on button "add" at bounding box center [801, 93] width 62 height 62
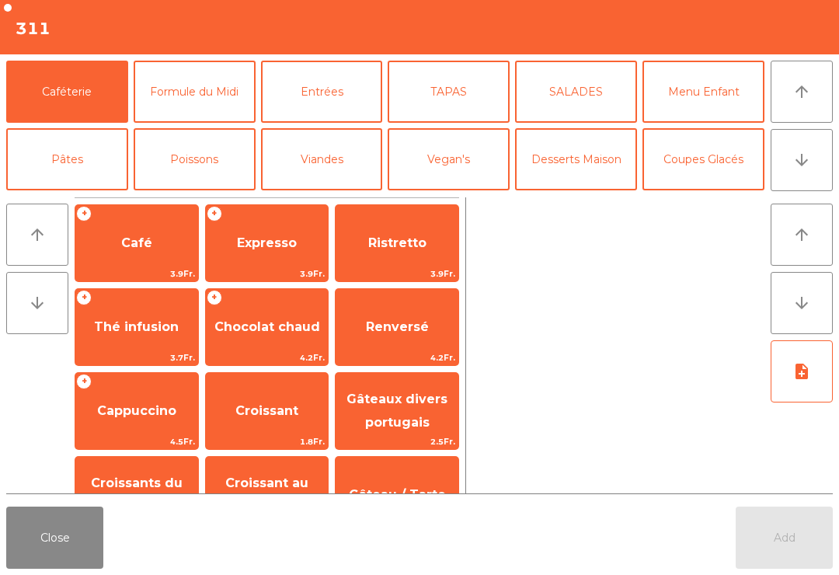
click at [797, 166] on icon "arrow_downward" at bounding box center [802, 160] width 19 height 19
click at [100, 196] on button "Mineral" at bounding box center [67, 227] width 122 height 62
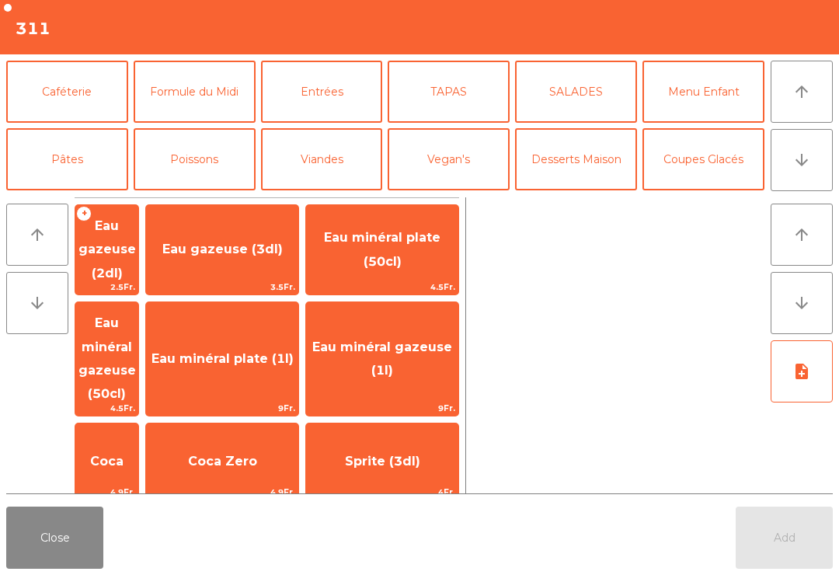
click at [253, 544] on span "Thé froid (3dl)" at bounding box center [222, 551] width 98 height 15
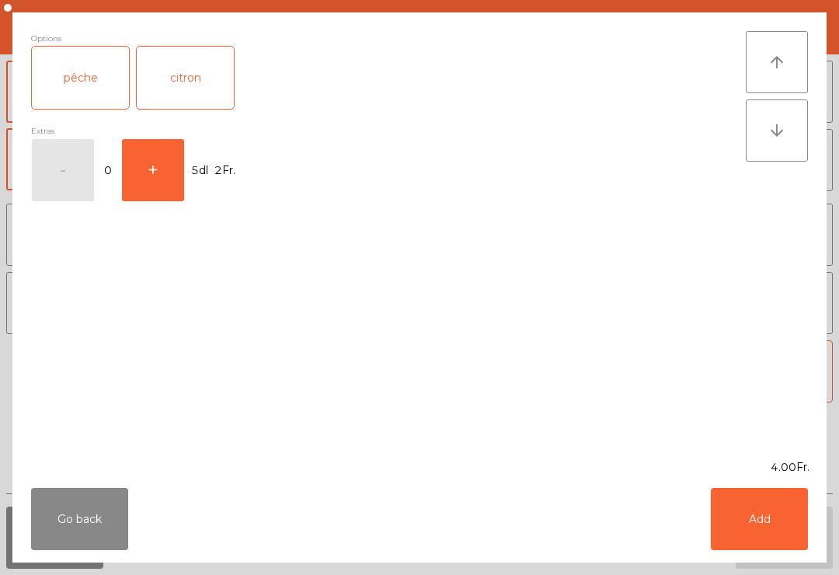
click at [790, 530] on button "Add" at bounding box center [759, 519] width 97 height 62
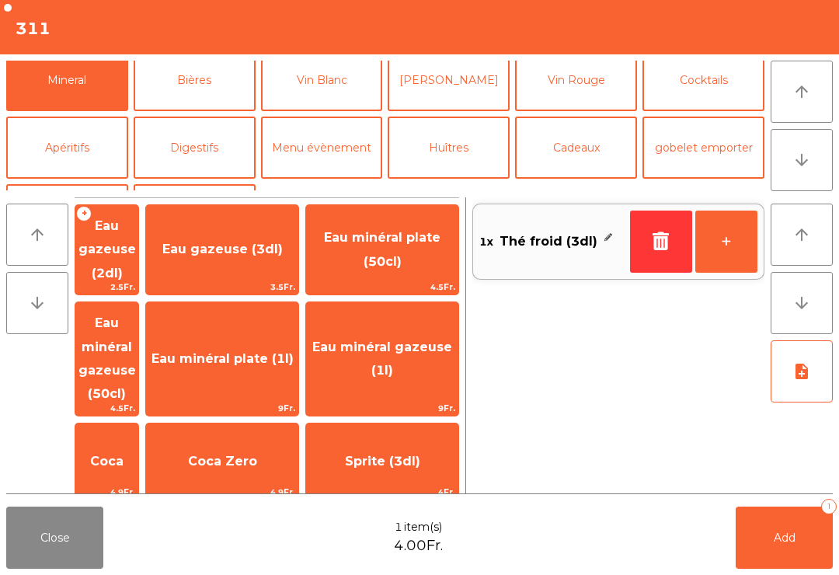
scroll to position [113, 0]
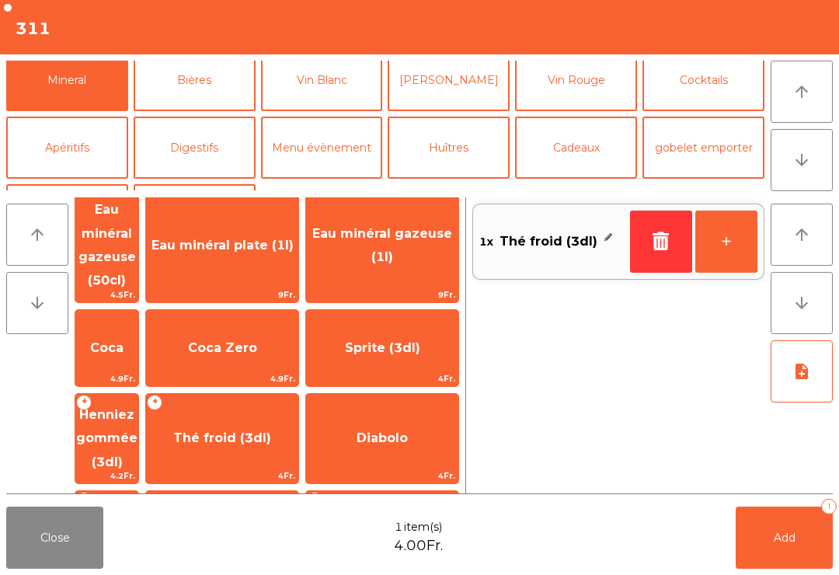
click at [449, 78] on button "[PERSON_NAME]" at bounding box center [449, 80] width 122 height 62
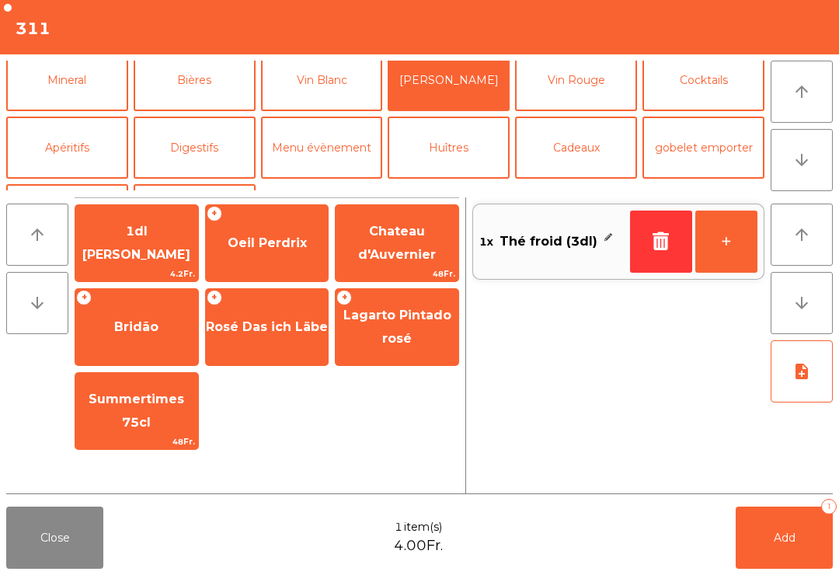
click at [602, 83] on button "Vin Rouge" at bounding box center [576, 80] width 122 height 62
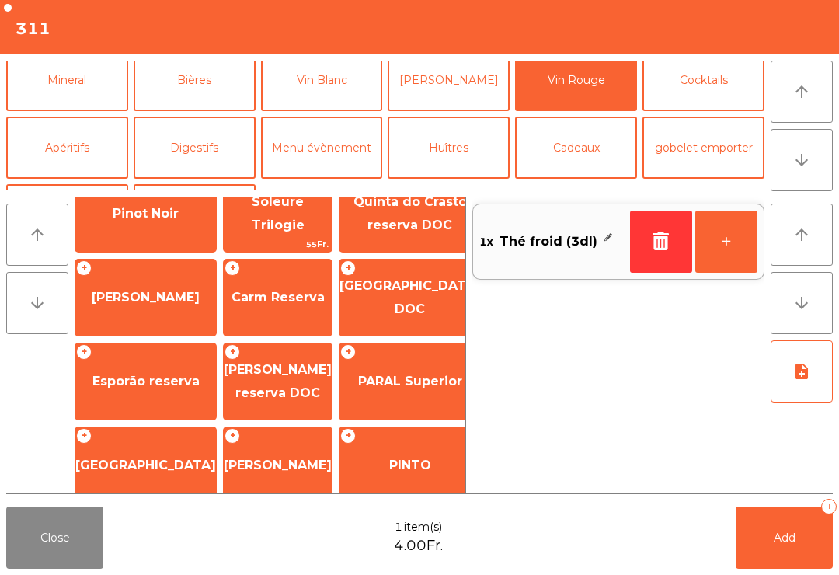
click at [156, 221] on span "Pinot Noir" at bounding box center [146, 213] width 66 height 15
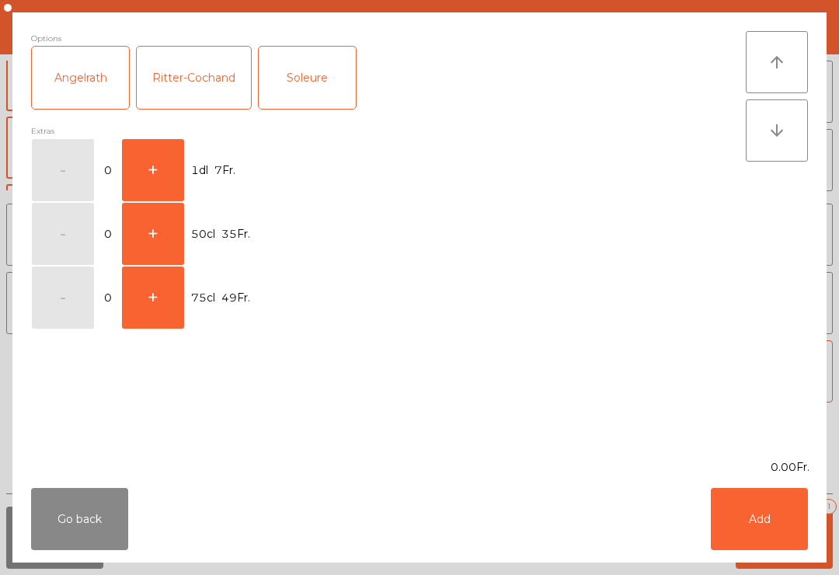
scroll to position [0, 0]
click at [155, 231] on button "+" at bounding box center [153, 234] width 62 height 62
click at [768, 517] on button "Add" at bounding box center [759, 519] width 97 height 62
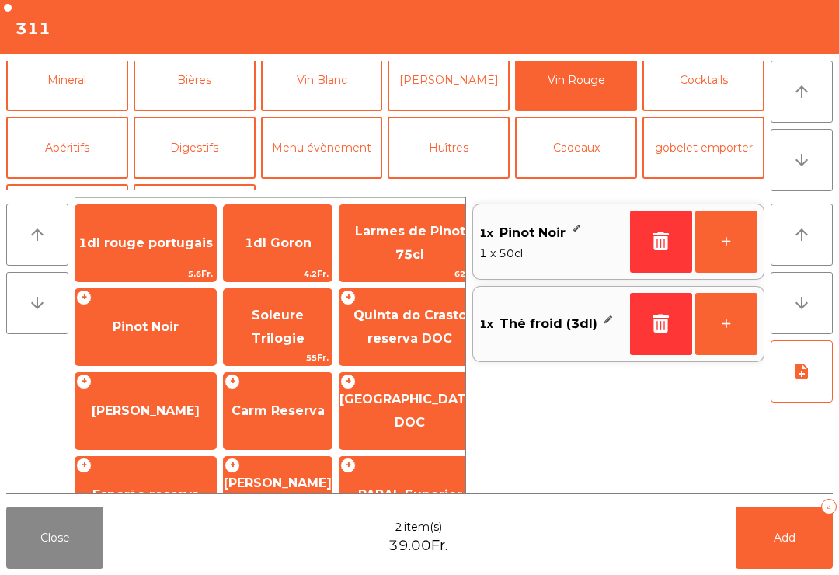
click at [810, 524] on button "Add 2" at bounding box center [784, 538] width 97 height 62
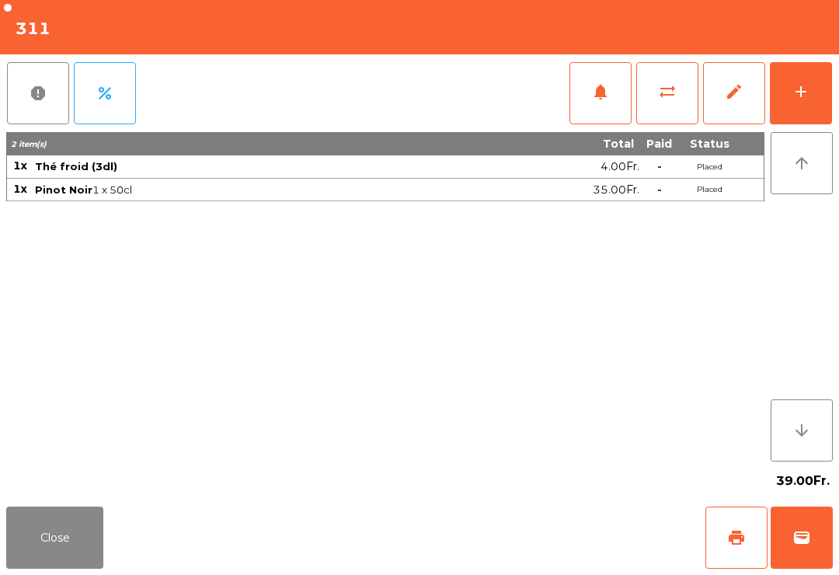
click at [44, 555] on button "Close" at bounding box center [54, 538] width 97 height 62
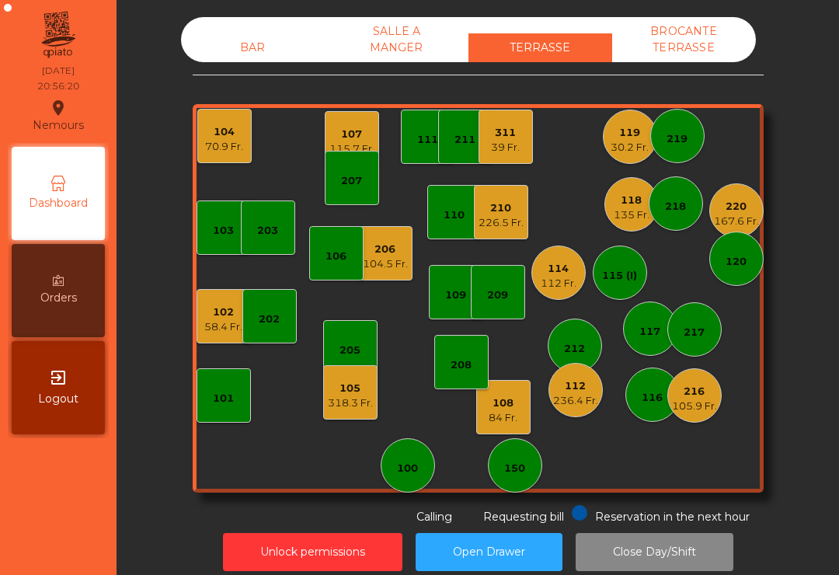
click at [702, 401] on div "105.9 Fr." at bounding box center [694, 407] width 45 height 16
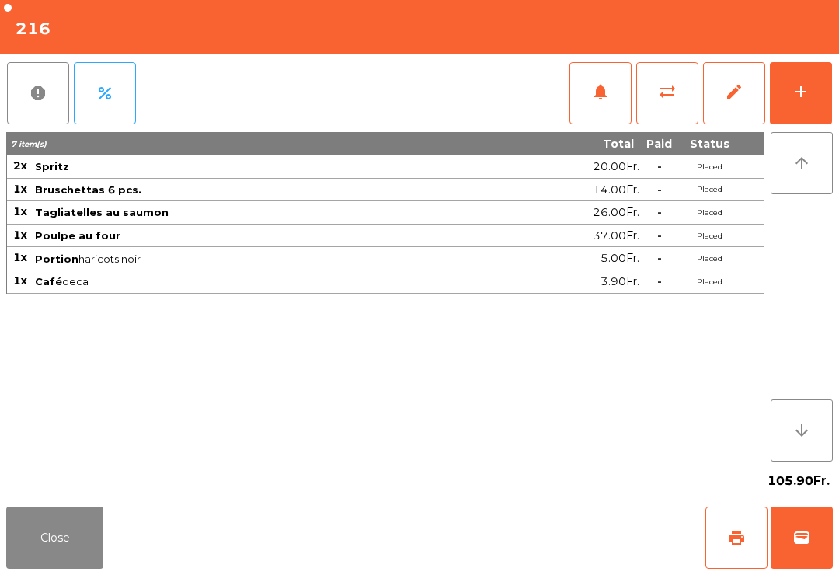
click at [731, 530] on span "print" at bounding box center [736, 538] width 19 height 19
click at [49, 568] on button "Close" at bounding box center [54, 538] width 97 height 62
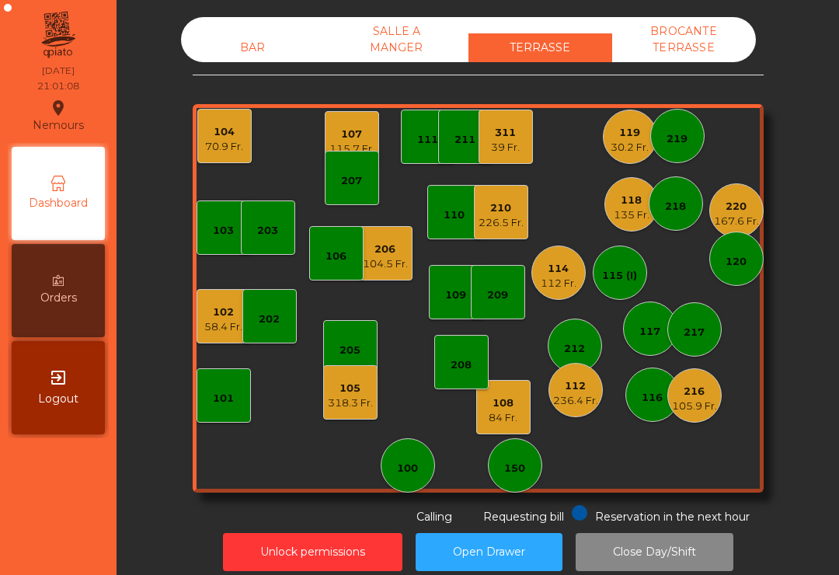
click at [222, 145] on div "70.9 Fr." at bounding box center [224, 147] width 38 height 16
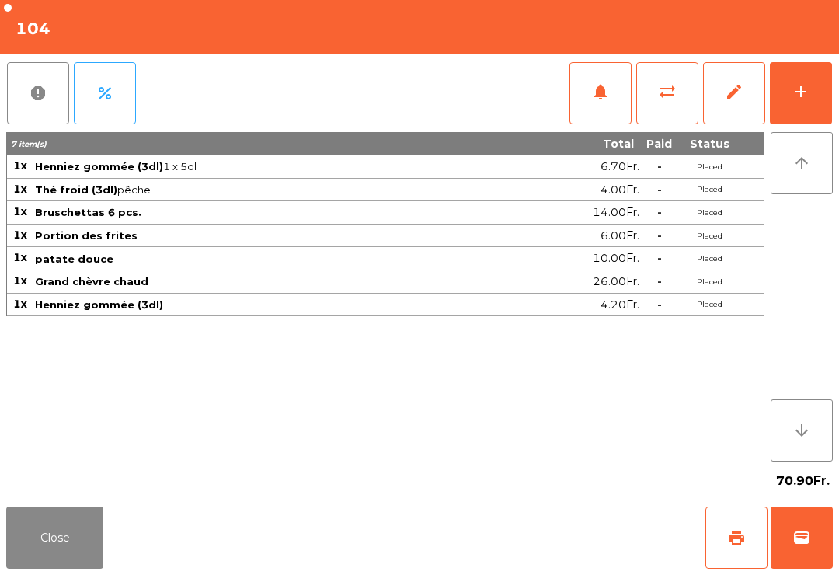
click at [724, 529] on button "print" at bounding box center [737, 538] width 62 height 62
click at [61, 542] on button "Close" at bounding box center [54, 538] width 97 height 62
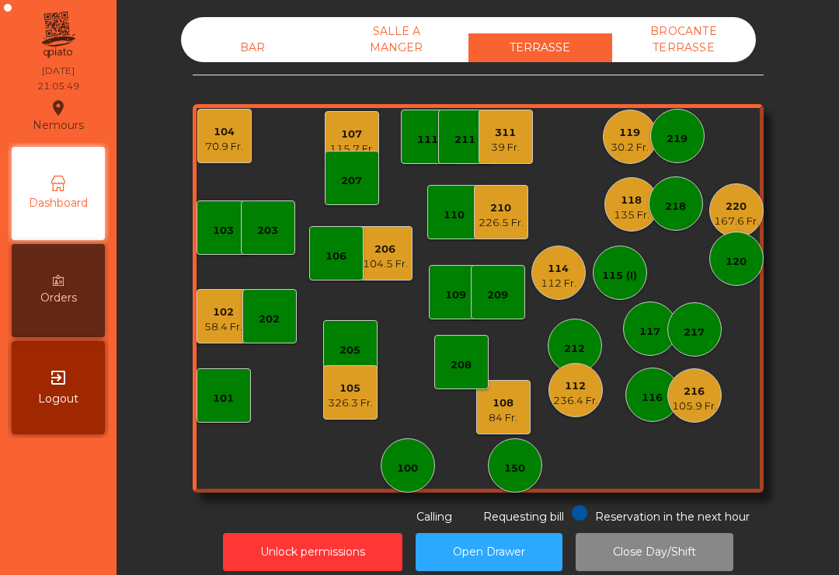
click at [577, 400] on div "236.4 Fr." at bounding box center [575, 401] width 45 height 16
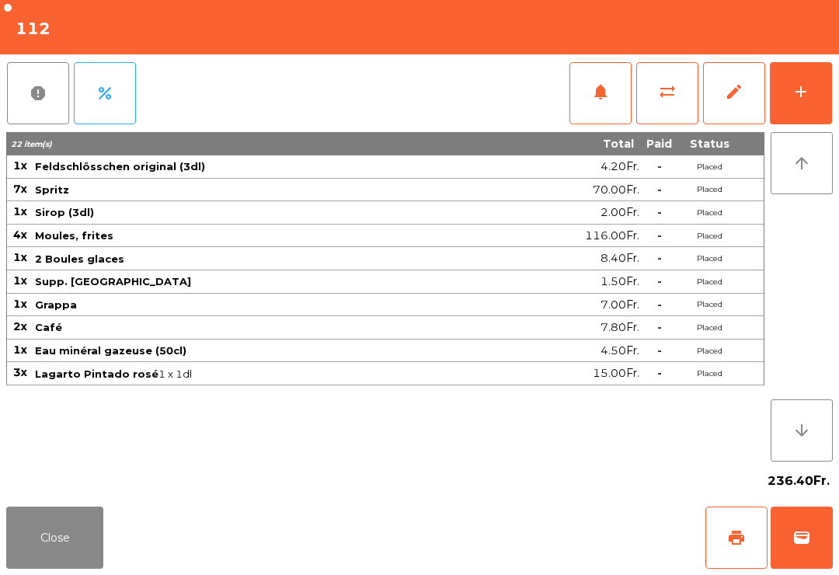
click at [722, 545] on button "print" at bounding box center [737, 538] width 62 height 62
click at [37, 553] on button "Close" at bounding box center [54, 538] width 97 height 62
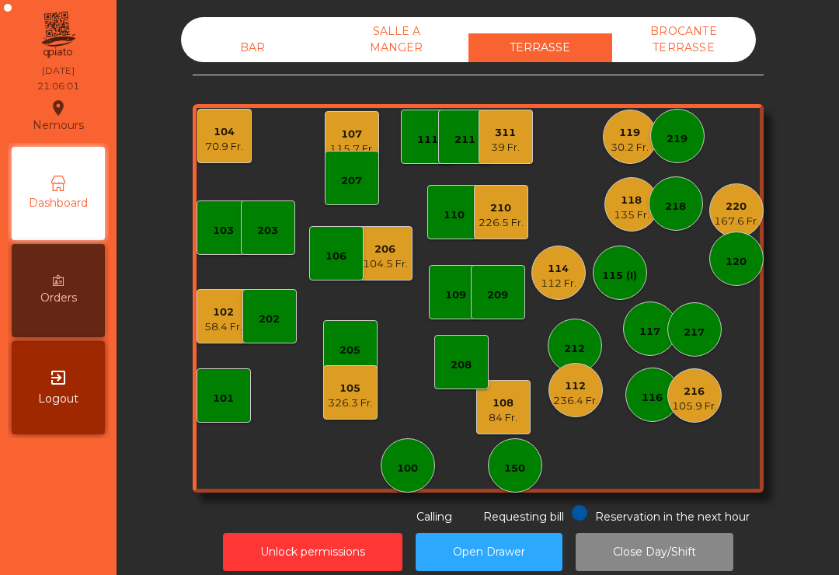
click at [573, 274] on div "114" at bounding box center [559, 269] width 36 height 16
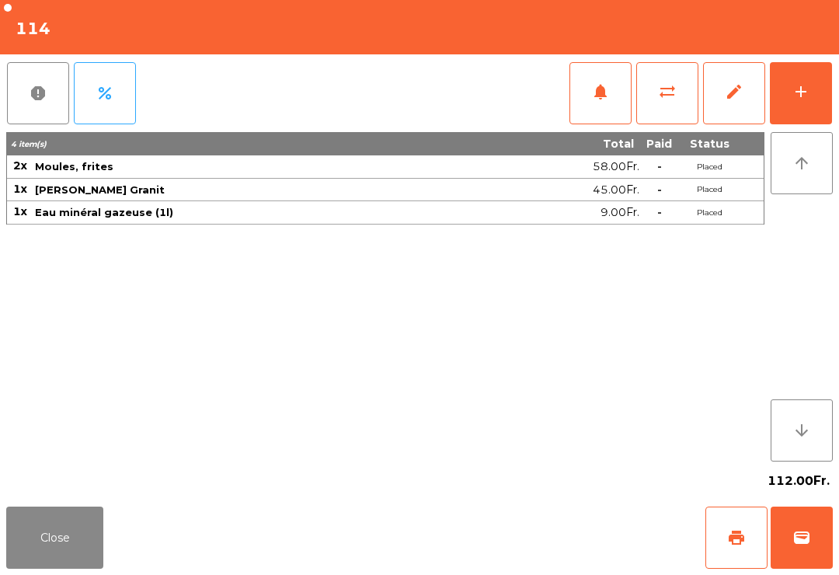
click at [797, 117] on button "add" at bounding box center [801, 93] width 62 height 62
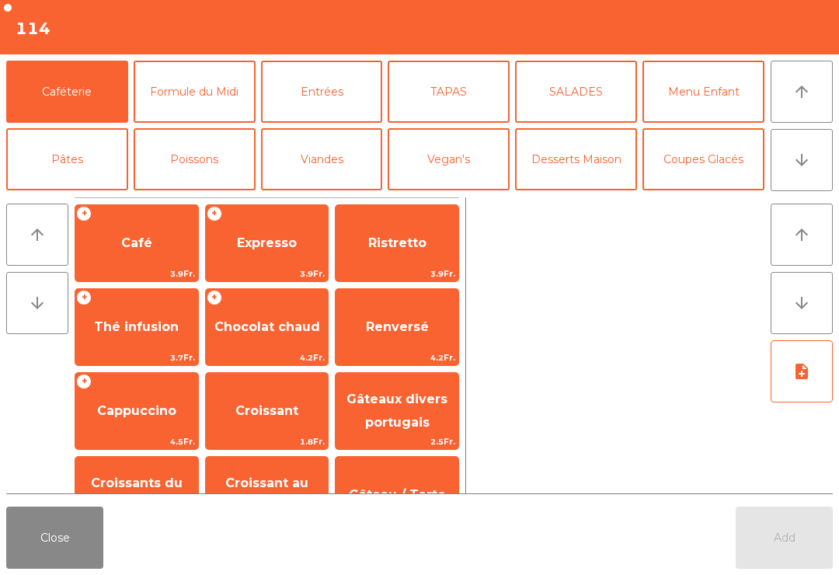
click at [829, 157] on button "arrow_downward" at bounding box center [802, 160] width 62 height 62
click at [313, 196] on button "Vin Blanc" at bounding box center [322, 227] width 122 height 62
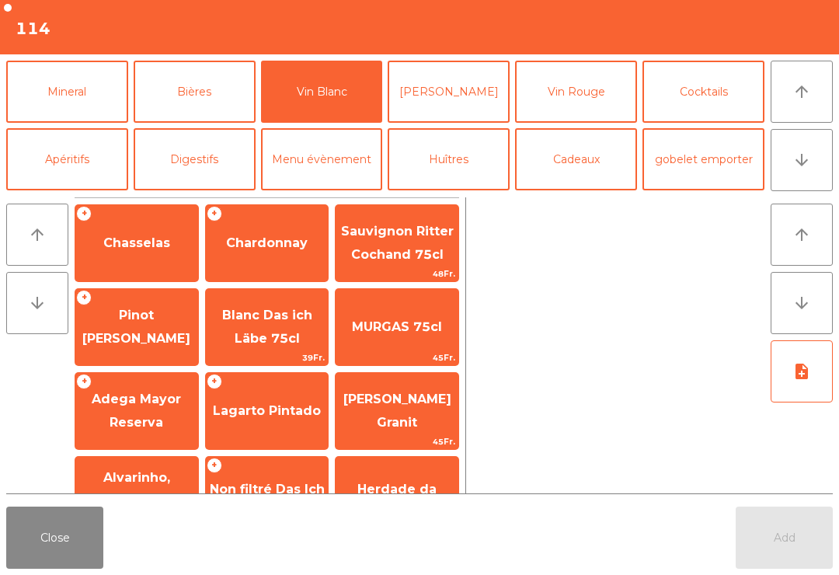
click at [287, 437] on div "+ Lagarto [PERSON_NAME]" at bounding box center [267, 411] width 124 height 78
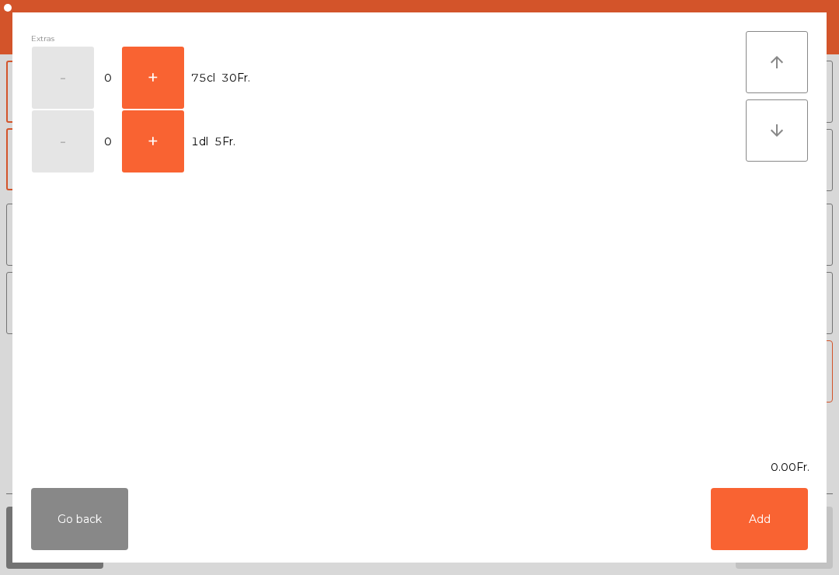
click at [169, 94] on button "+" at bounding box center [153, 78] width 62 height 62
click at [78, 80] on button "-" at bounding box center [63, 78] width 62 height 62
click at [168, 165] on button "+" at bounding box center [153, 141] width 62 height 62
click at [770, 528] on button "Add" at bounding box center [759, 519] width 97 height 62
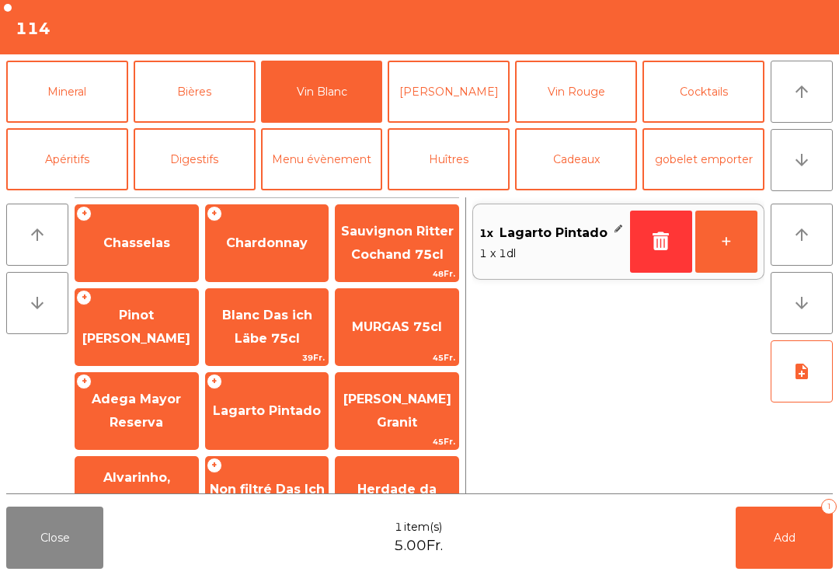
click at [797, 547] on button "Add 1" at bounding box center [784, 538] width 97 height 62
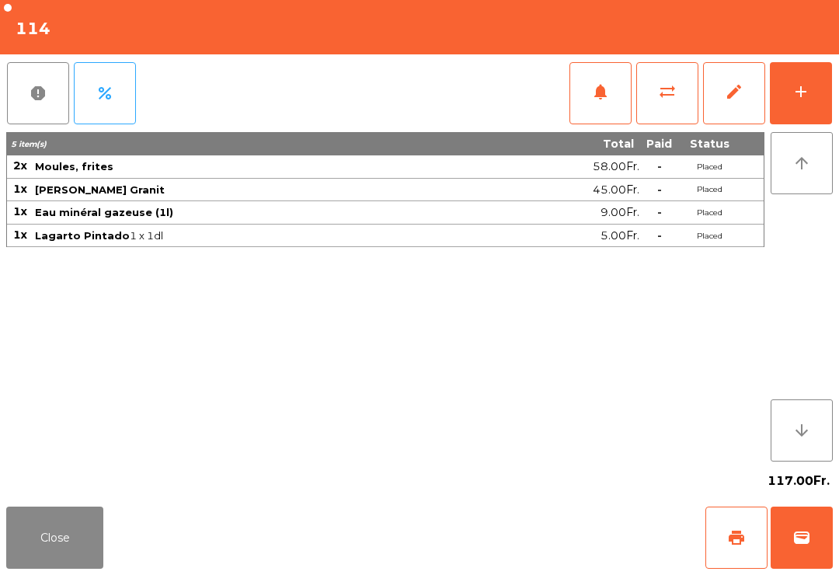
click at [45, 566] on button "Close" at bounding box center [54, 538] width 97 height 62
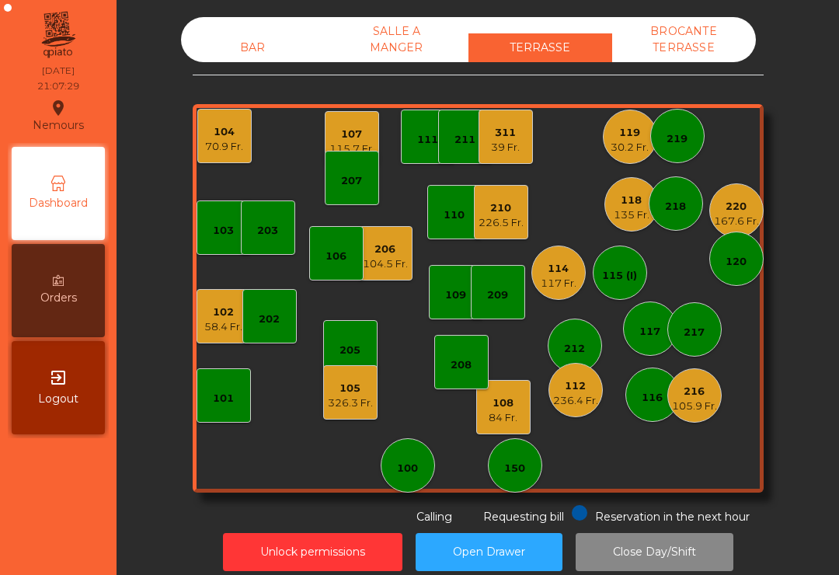
click at [233, 310] on div "102" at bounding box center [223, 313] width 38 height 16
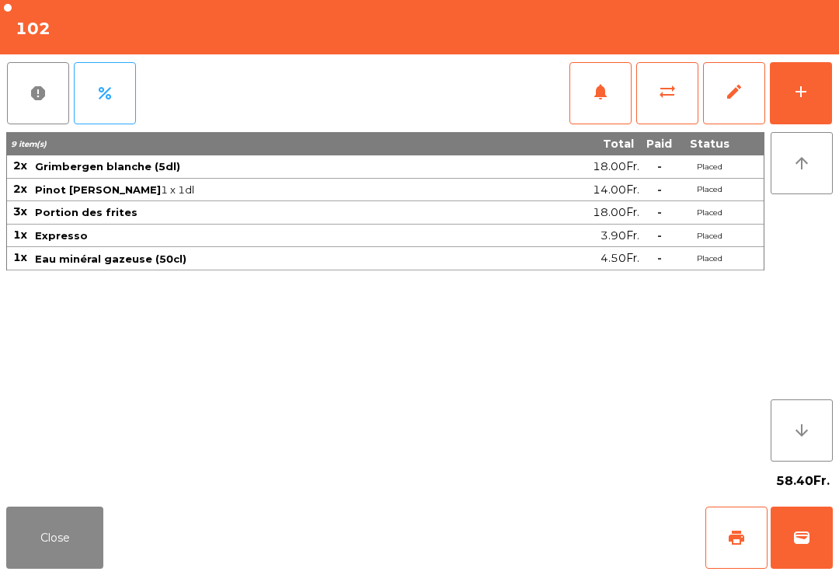
click at [809, 539] on span "wallet" at bounding box center [802, 538] width 19 height 19
click at [807, 556] on button "wallet" at bounding box center [802, 538] width 62 height 62
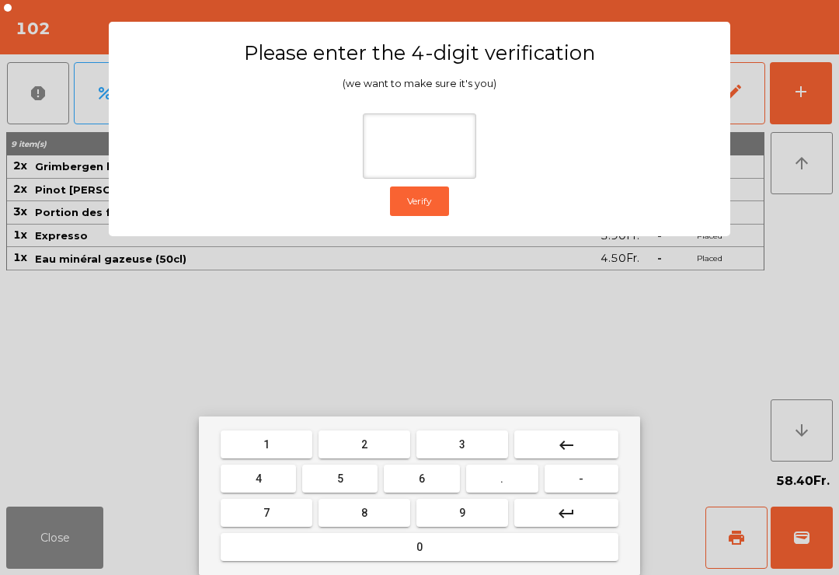
type input "*"
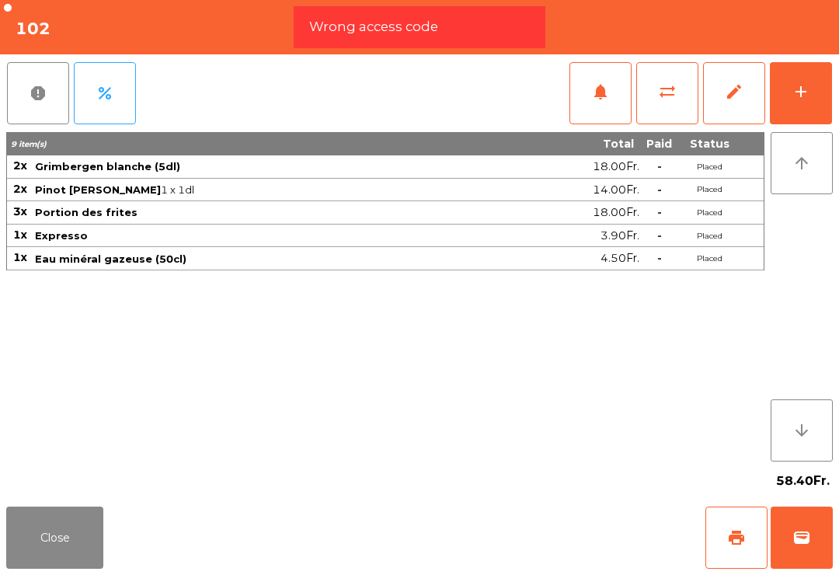
click at [641, 553] on div "Close print wallet" at bounding box center [419, 538] width 839 height 75
click at [593, 532] on div "Close print wallet" at bounding box center [419, 538] width 839 height 75
click at [593, 522] on div "Close print wallet" at bounding box center [419, 538] width 839 height 75
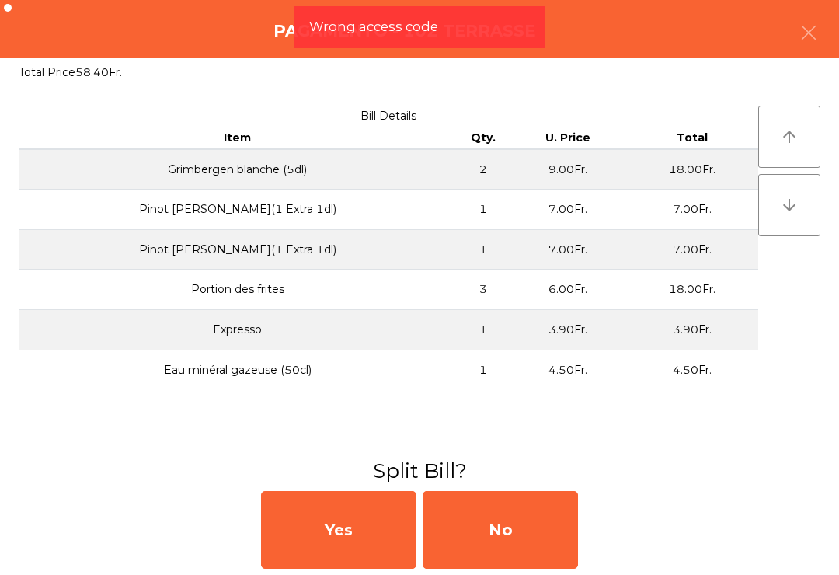
click at [575, 522] on div "No" at bounding box center [500, 530] width 155 height 78
click at [560, 516] on div "No" at bounding box center [500, 530] width 155 height 78
click at [550, 542] on div "No" at bounding box center [500, 530] width 155 height 78
click at [549, 541] on div "No" at bounding box center [500, 530] width 155 height 78
click at [550, 545] on div "No" at bounding box center [500, 530] width 155 height 78
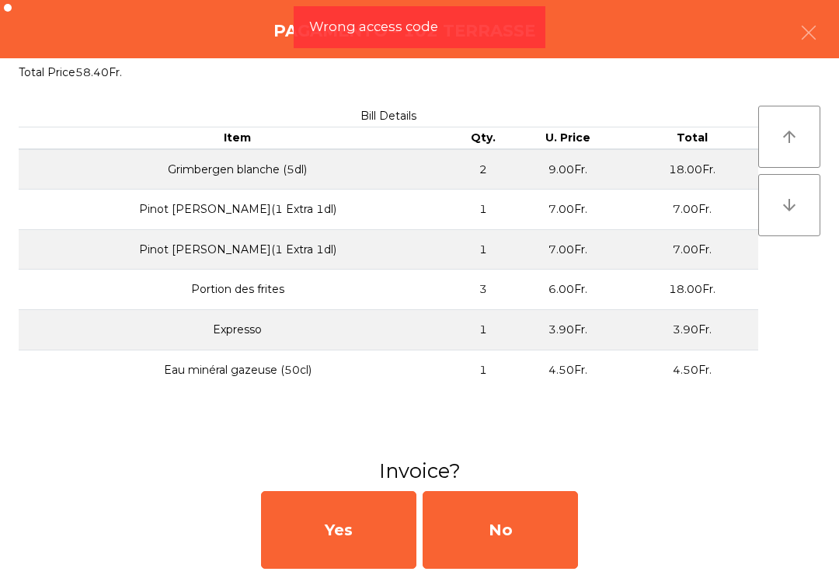
click at [546, 567] on div "No" at bounding box center [500, 530] width 155 height 78
click at [550, 563] on div "No" at bounding box center [500, 530] width 155 height 78
click at [524, 568] on div "No" at bounding box center [500, 530] width 155 height 78
click at [524, 567] on div "No" at bounding box center [500, 530] width 155 height 78
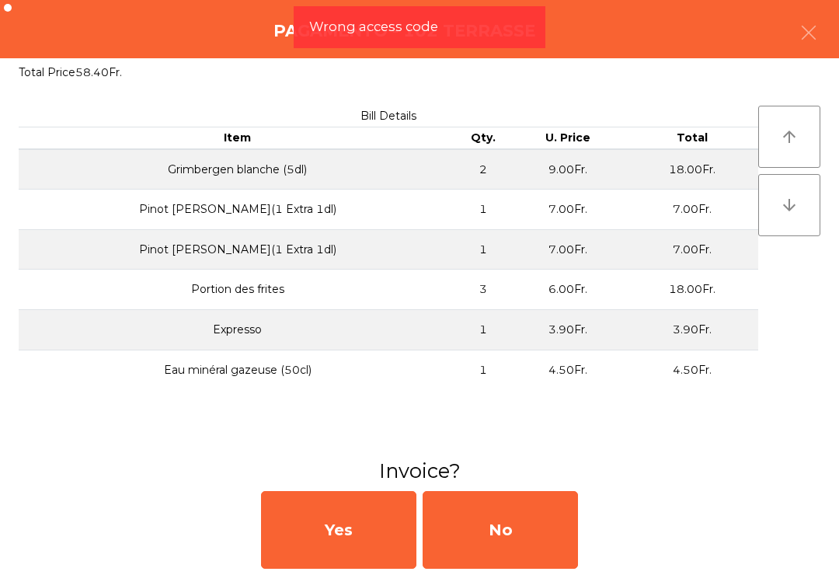
click at [558, 543] on div "No" at bounding box center [500, 530] width 155 height 78
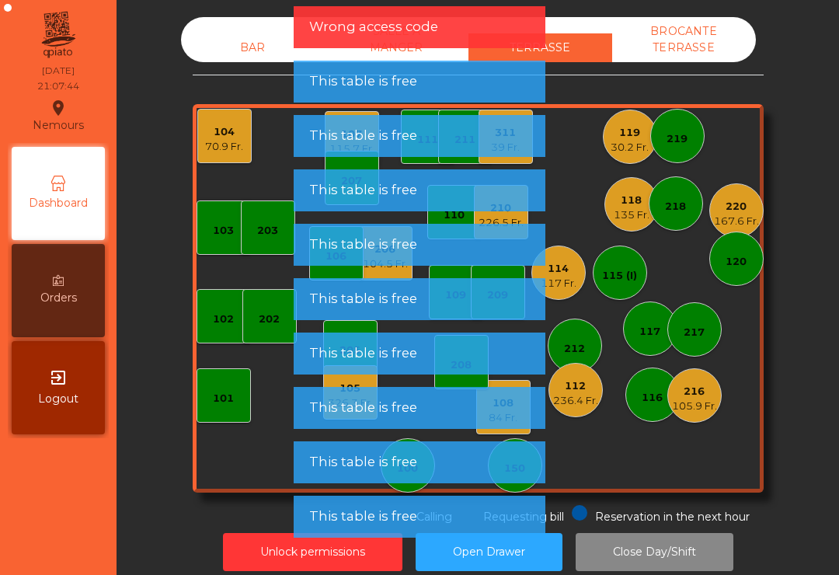
click at [215, 141] on div "70.9 Fr." at bounding box center [224, 147] width 38 height 16
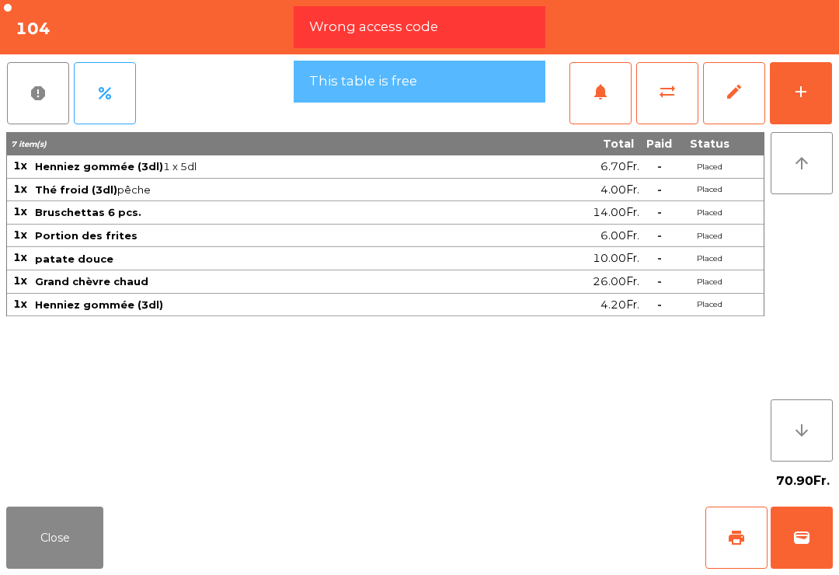
click at [804, 547] on button "wallet" at bounding box center [802, 538] width 62 height 62
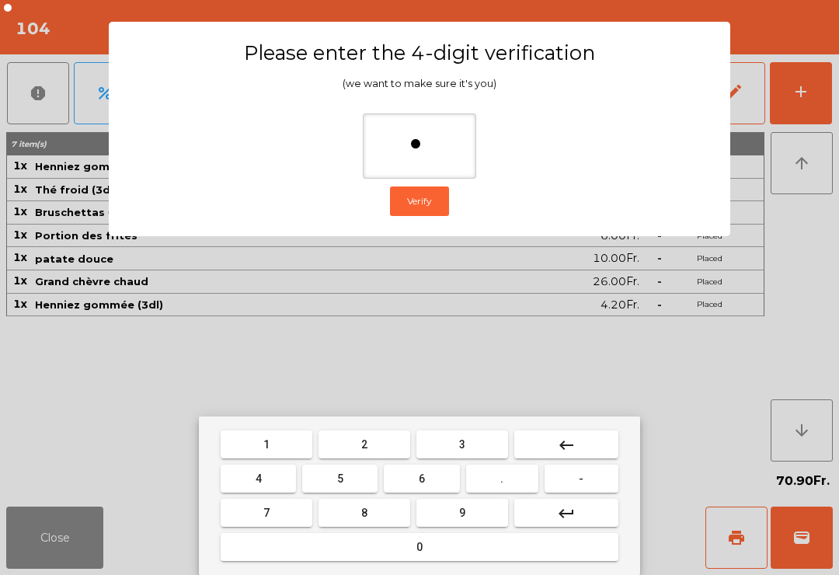
type input "**"
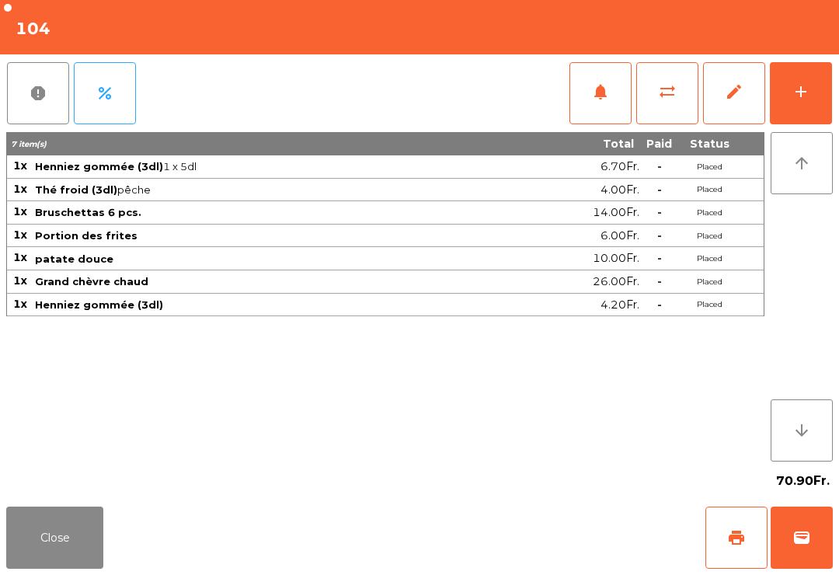
click at [568, 561] on div "Close print wallet" at bounding box center [419, 538] width 839 height 75
click at [567, 560] on div "Close print wallet" at bounding box center [419, 538] width 839 height 75
click at [553, 539] on div "Close print wallet" at bounding box center [419, 538] width 839 height 75
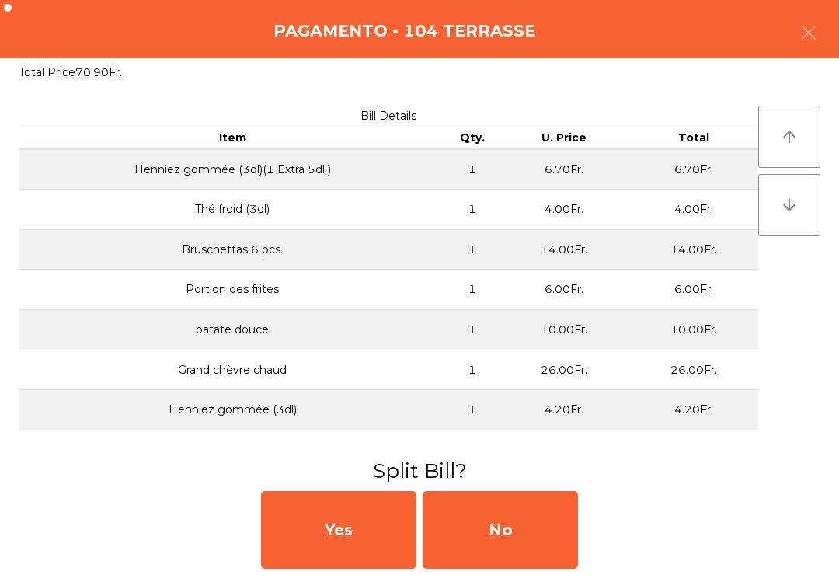
click at [553, 539] on div "No" at bounding box center [500, 530] width 155 height 78
click at [536, 547] on div "MB" at bounding box center [500, 530] width 155 height 78
click at [549, 528] on div "No" at bounding box center [500, 530] width 155 height 78
click at [555, 535] on div "No" at bounding box center [500, 530] width 155 height 78
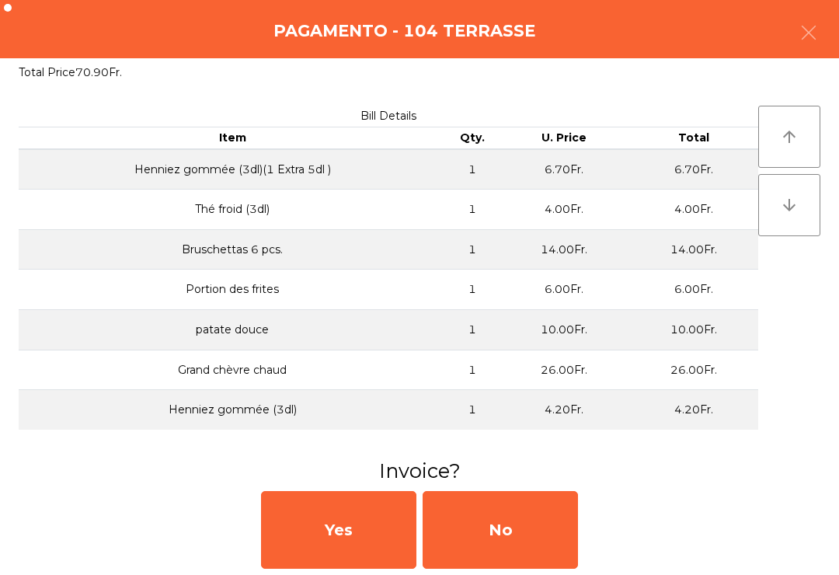
click at [555, 534] on div "No" at bounding box center [500, 530] width 155 height 78
click at [547, 539] on div "No" at bounding box center [500, 530] width 155 height 78
click at [526, 544] on div "No" at bounding box center [500, 530] width 155 height 78
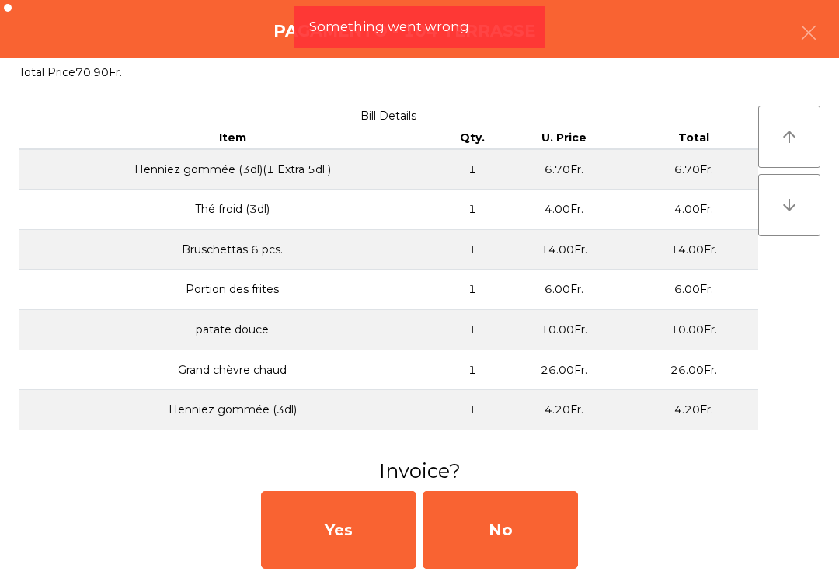
click at [531, 538] on div "No" at bounding box center [500, 530] width 155 height 78
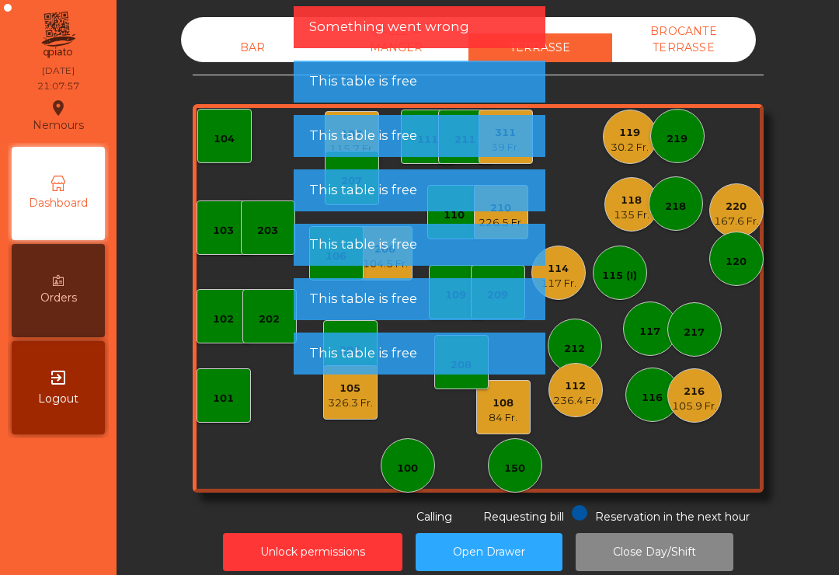
click at [219, 244] on div "103" at bounding box center [224, 228] width 54 height 54
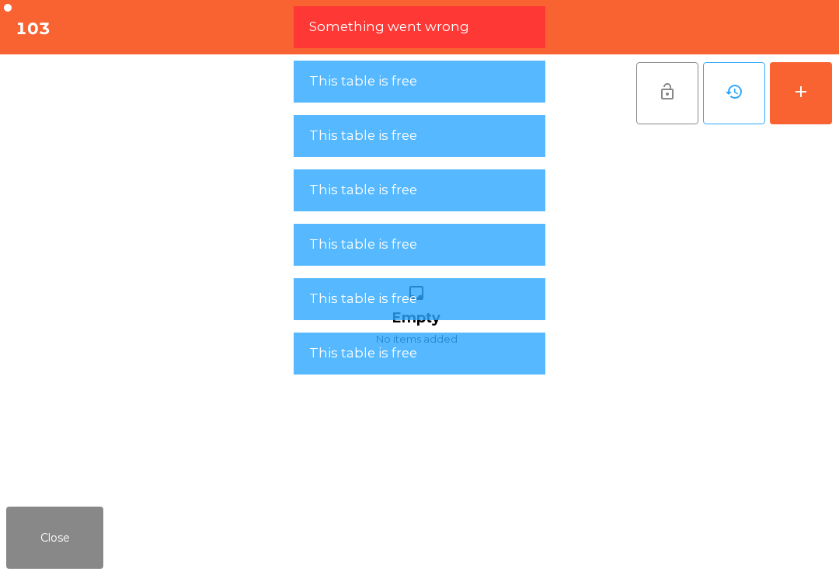
click at [789, 91] on button "add" at bounding box center [801, 93] width 62 height 62
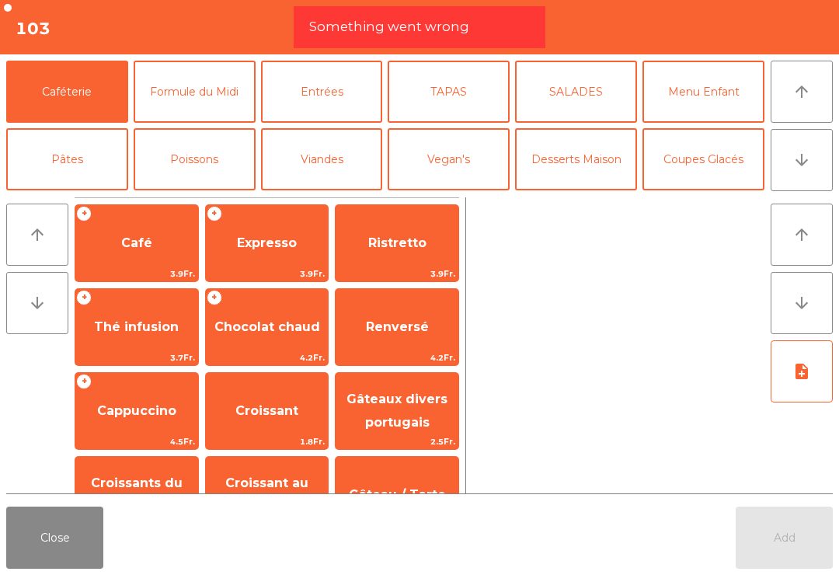
click at [330, 196] on button "Vin Blanc" at bounding box center [322, 227] width 122 height 62
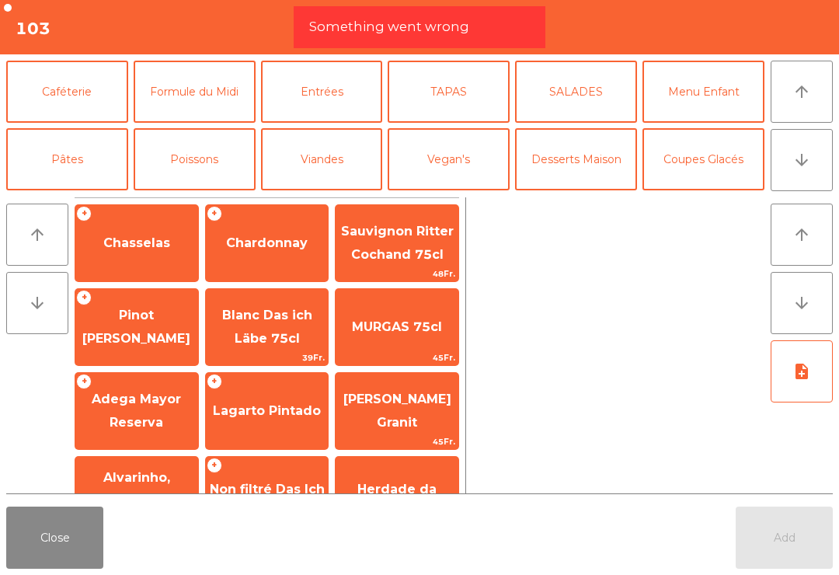
click at [275, 265] on div "+ Chardonnay" at bounding box center [267, 243] width 124 height 78
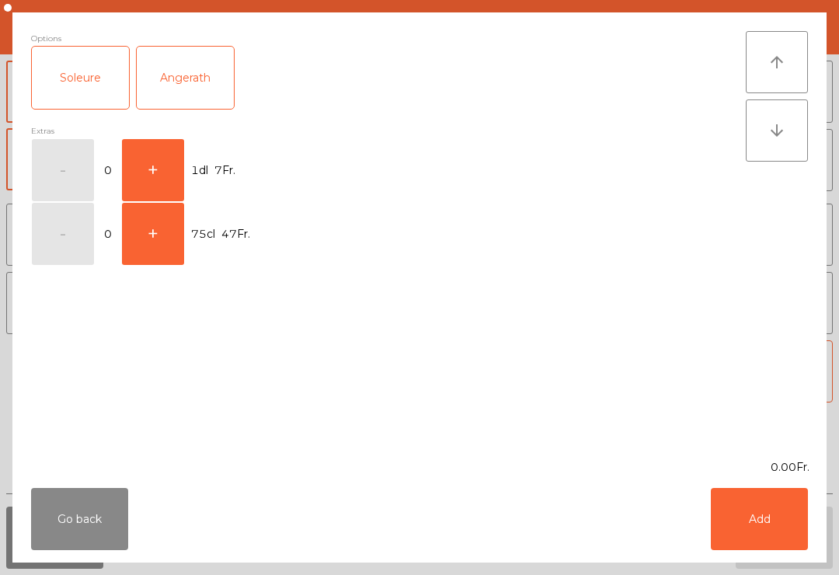
click at [161, 235] on button "+" at bounding box center [153, 234] width 62 height 62
click at [768, 511] on button "Add" at bounding box center [759, 519] width 97 height 62
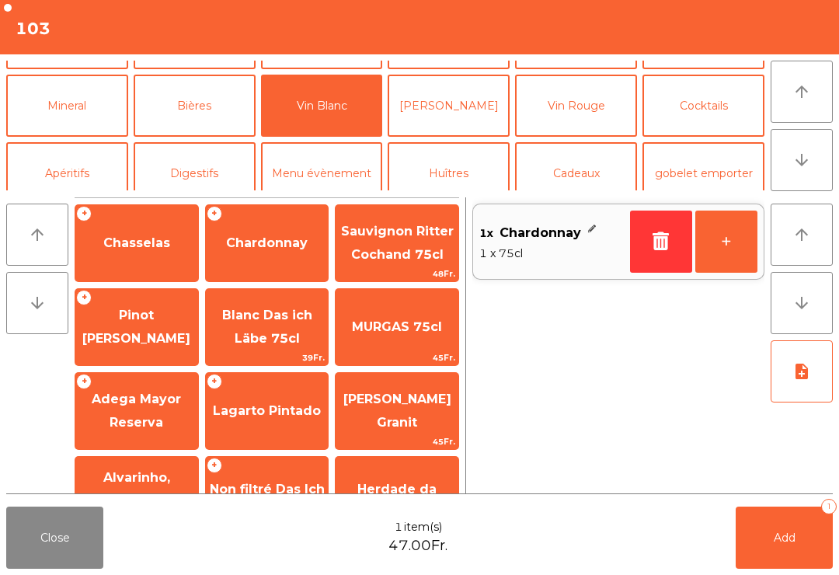
click at [706, 124] on button "Cocktails" at bounding box center [704, 106] width 122 height 62
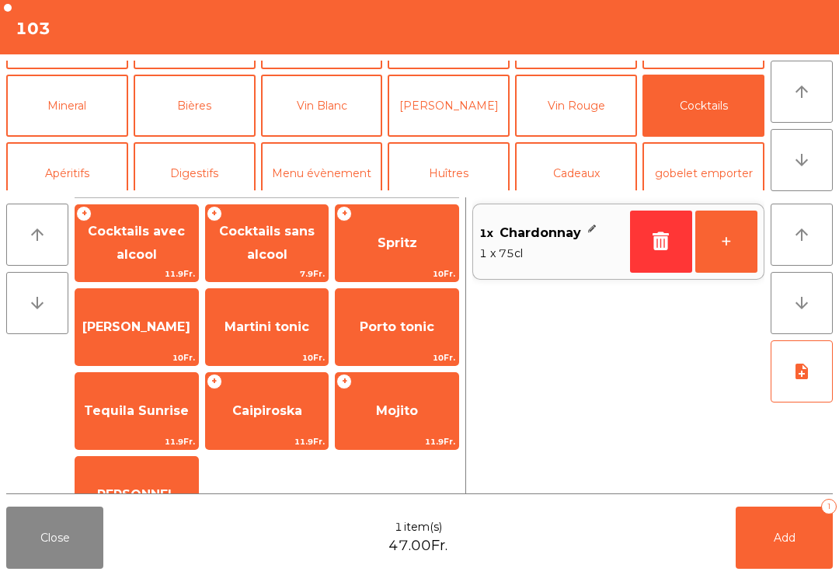
click at [401, 235] on span "Spritz" at bounding box center [398, 242] width 40 height 15
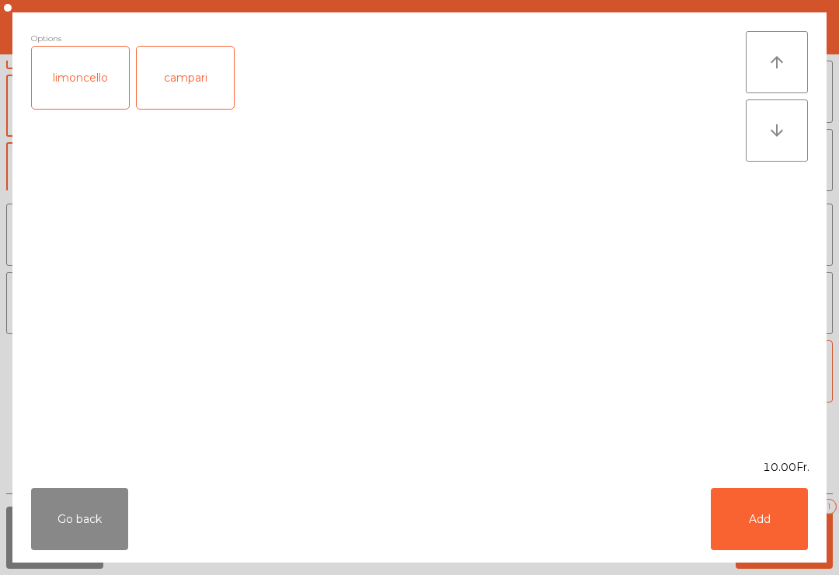
click at [767, 513] on button "Add" at bounding box center [759, 519] width 97 height 62
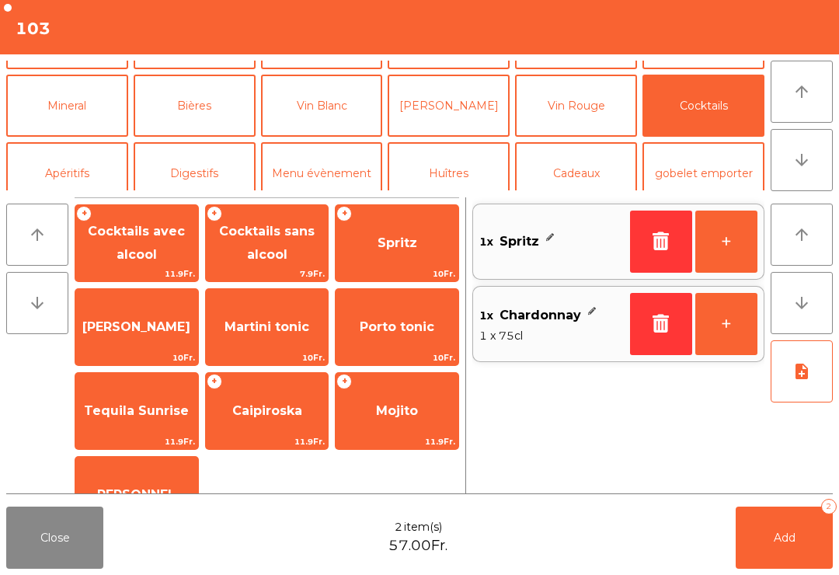
click at [738, 234] on button "+" at bounding box center [727, 242] width 62 height 62
click at [787, 555] on button "Add 3" at bounding box center [784, 538] width 97 height 62
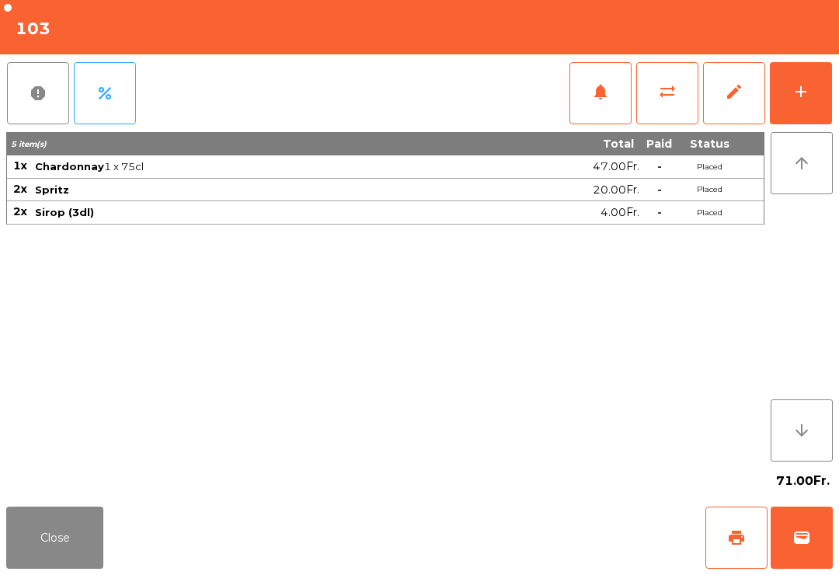
click at [40, 553] on button "Close" at bounding box center [54, 538] width 97 height 62
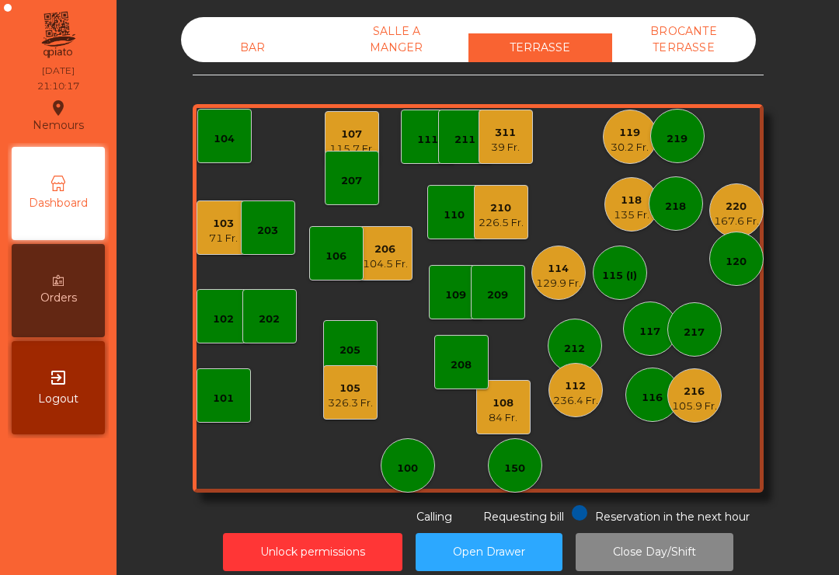
click at [591, 393] on div "236.4 Fr." at bounding box center [575, 401] width 45 height 16
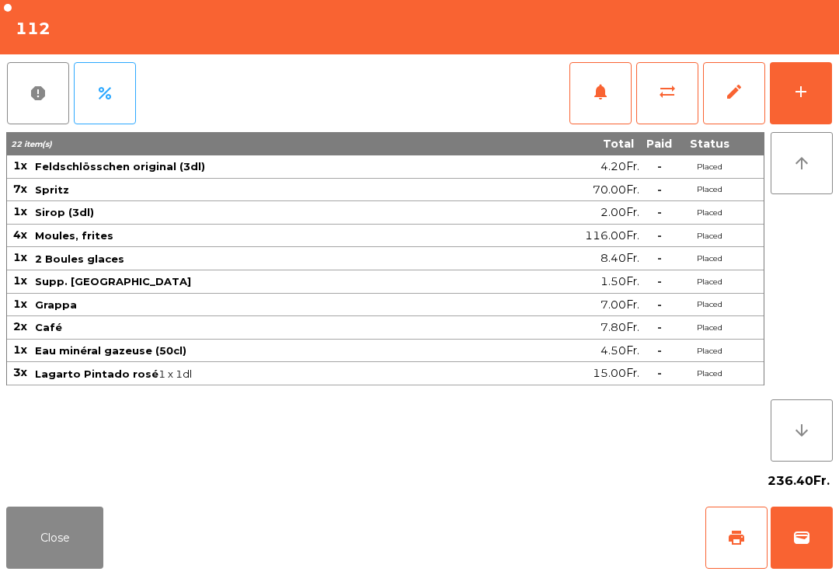
scroll to position [12, 0]
click at [54, 557] on button "Close" at bounding box center [54, 538] width 97 height 62
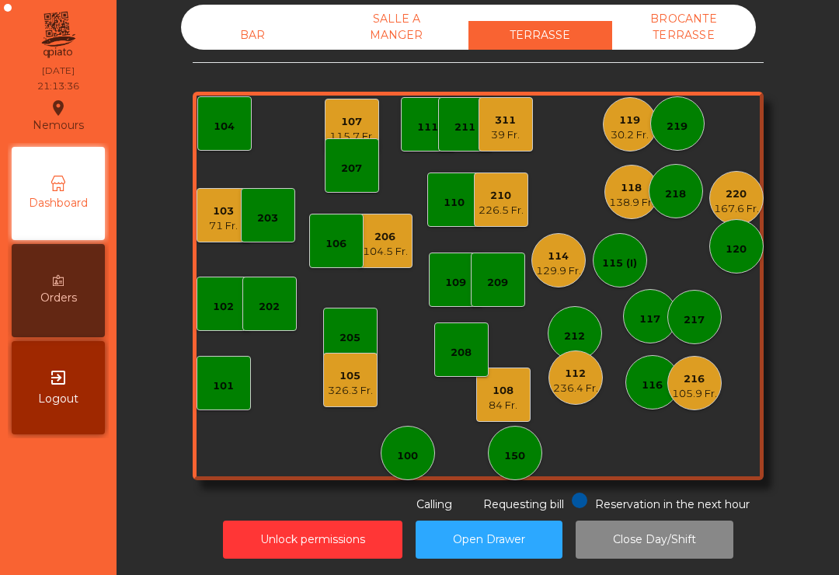
click at [500, 145] on div "311 39 Fr." at bounding box center [506, 124] width 54 height 54
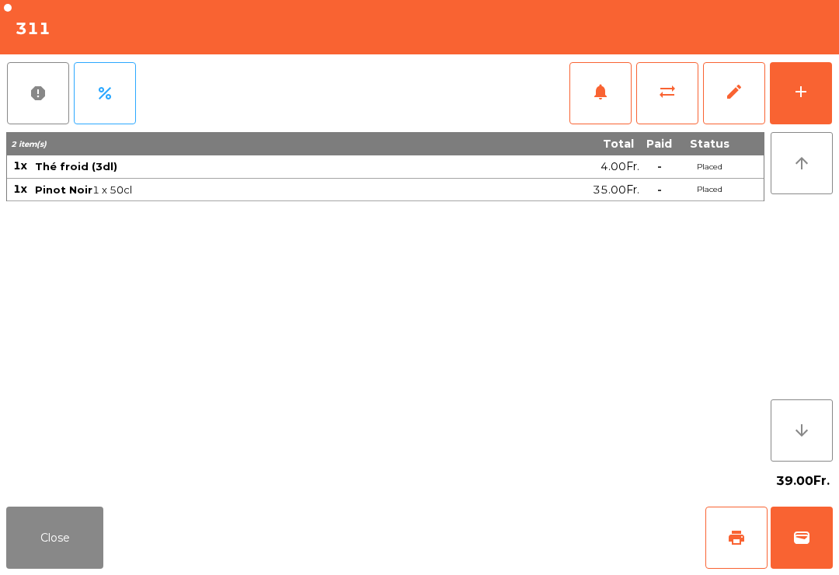
click at [805, 88] on div "add" at bounding box center [801, 91] width 19 height 19
click at [787, 95] on button "add" at bounding box center [801, 93] width 62 height 62
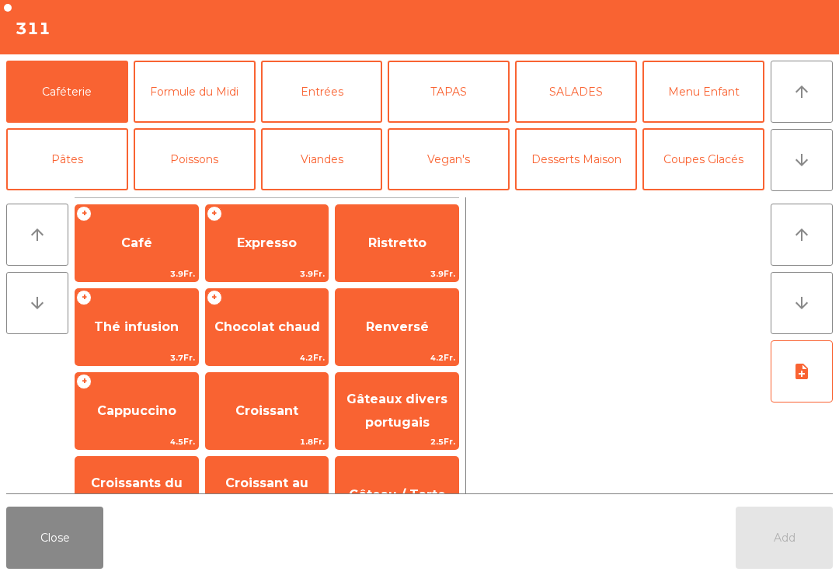
click at [221, 166] on button "Poissons" at bounding box center [195, 159] width 122 height 62
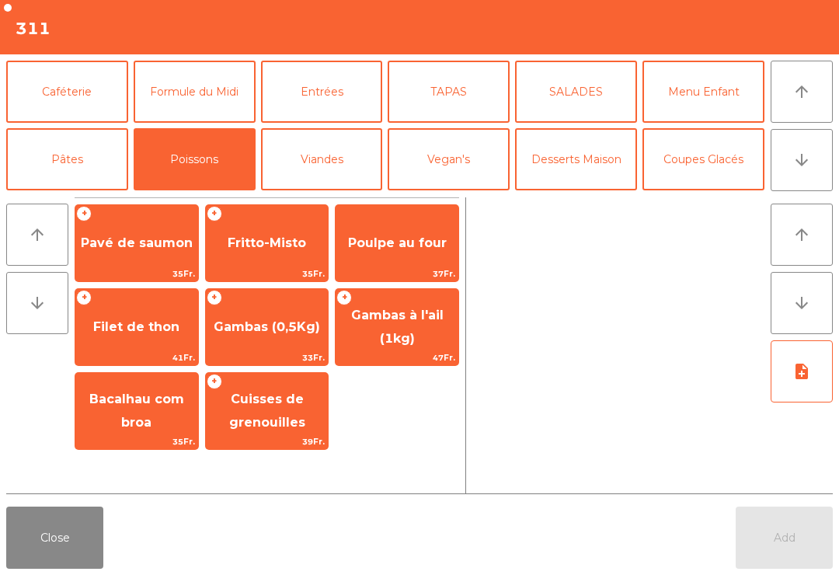
click at [274, 330] on span "Gambas (0,5Kg)" at bounding box center [267, 326] width 106 height 15
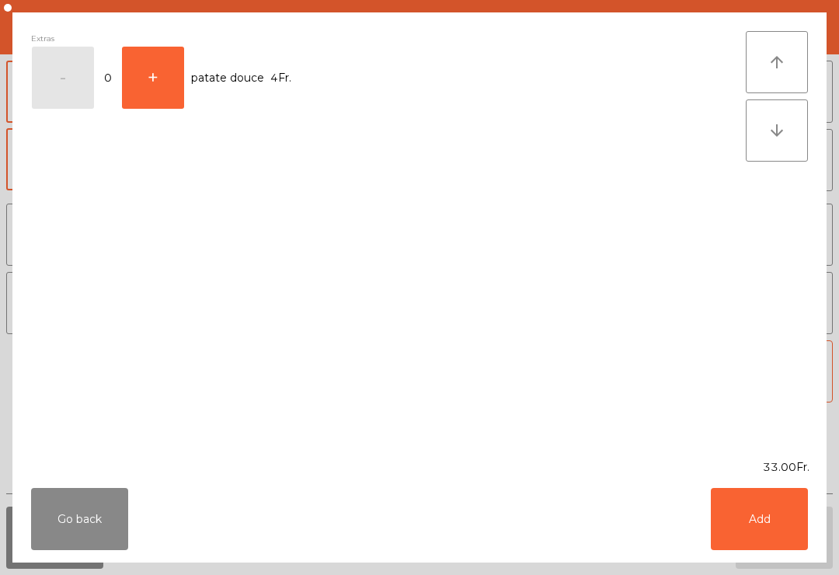
click at [771, 514] on button "Add" at bounding box center [759, 519] width 97 height 62
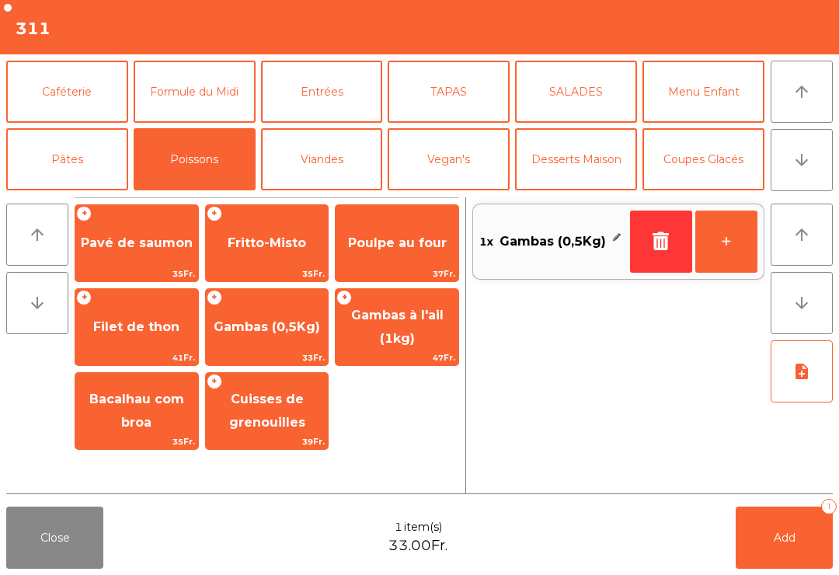
click at [71, 161] on button "Pâtes" at bounding box center [67, 159] width 122 height 62
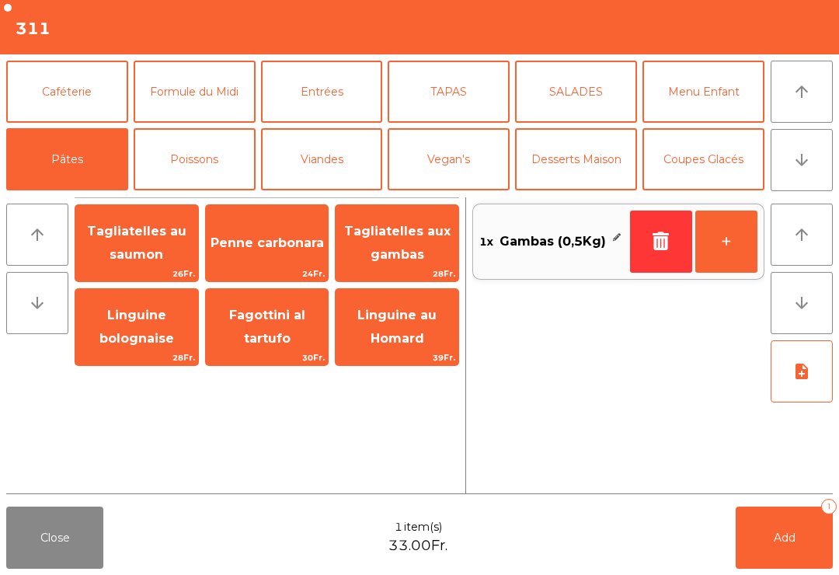
click at [276, 338] on span "Fagottini al tartufo" at bounding box center [267, 327] width 76 height 38
click at [275, 337] on span "Fagottini al tartufo" at bounding box center [267, 327] width 76 height 38
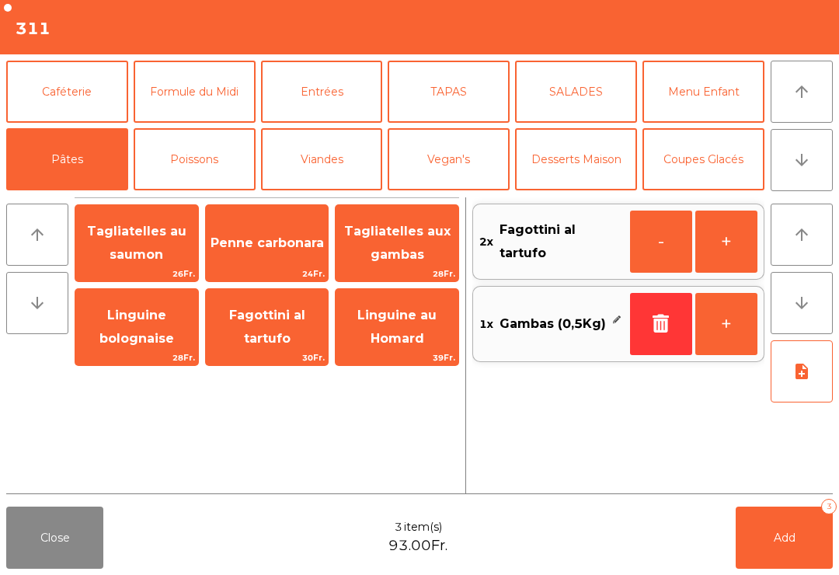
click at [783, 529] on button "Add 3" at bounding box center [784, 538] width 97 height 62
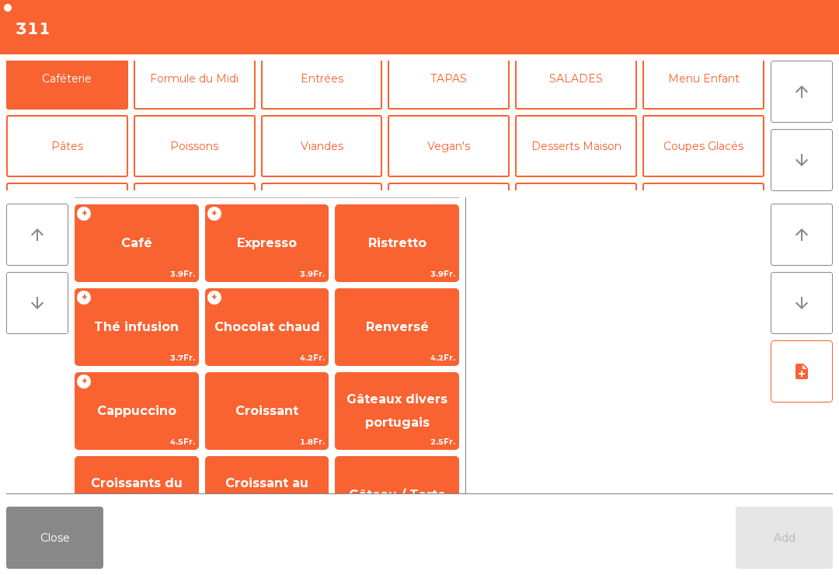
scroll to position [0, 0]
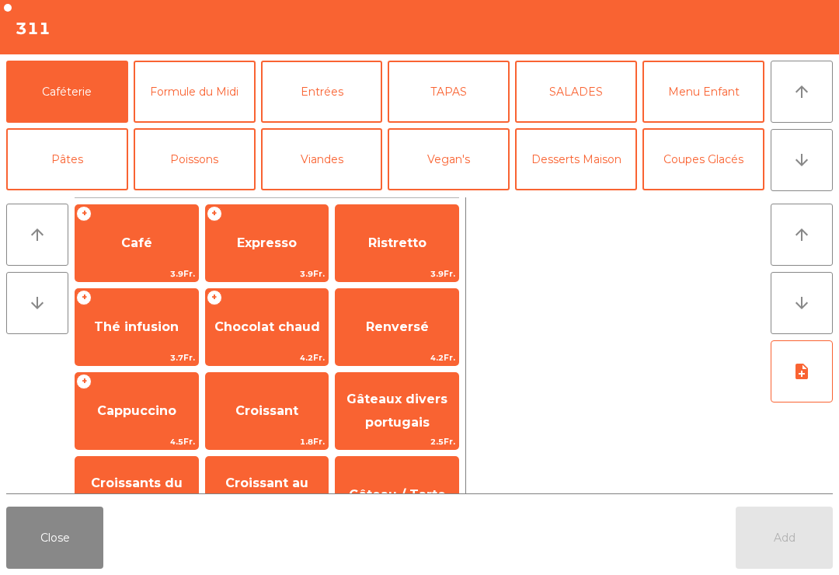
click at [72, 545] on button "Close" at bounding box center [54, 538] width 97 height 62
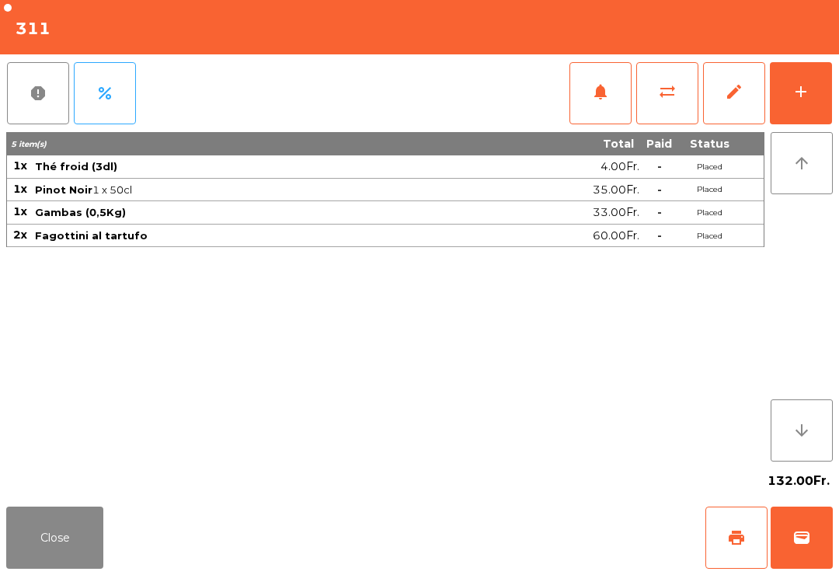
click at [58, 556] on button "Close" at bounding box center [54, 538] width 97 height 62
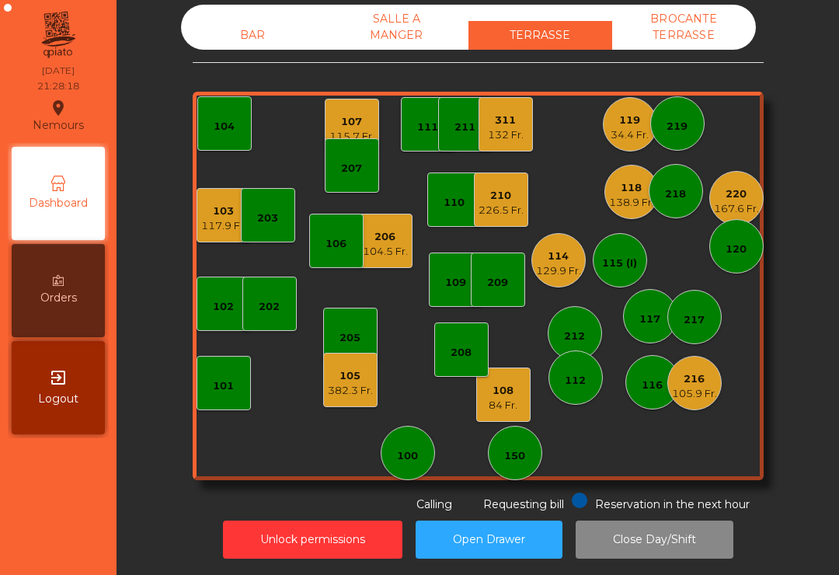
click at [343, 136] on div "115.7 Fr." at bounding box center [352, 137] width 45 height 16
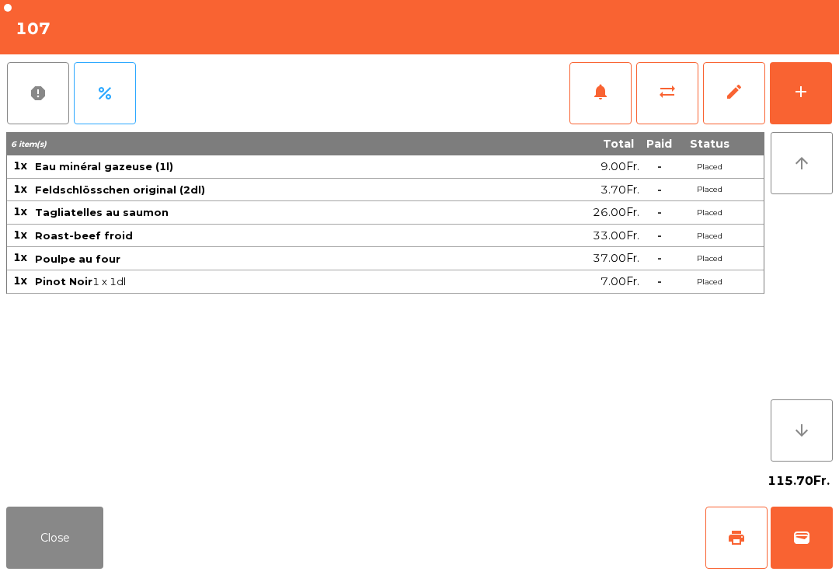
click at [738, 539] on span "print" at bounding box center [736, 538] width 19 height 19
click at [37, 568] on button "Close" at bounding box center [54, 538] width 97 height 62
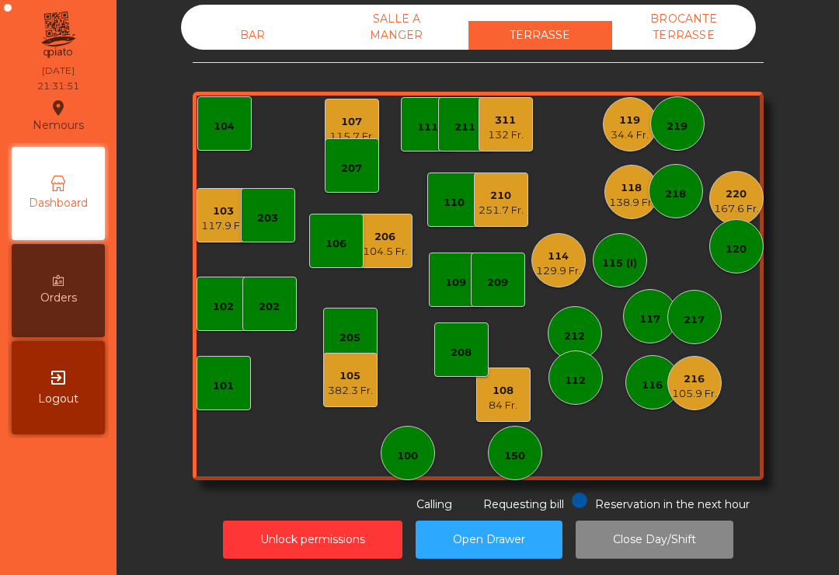
click at [212, 242] on div "103 117.9 Fr." at bounding box center [224, 215] width 54 height 54
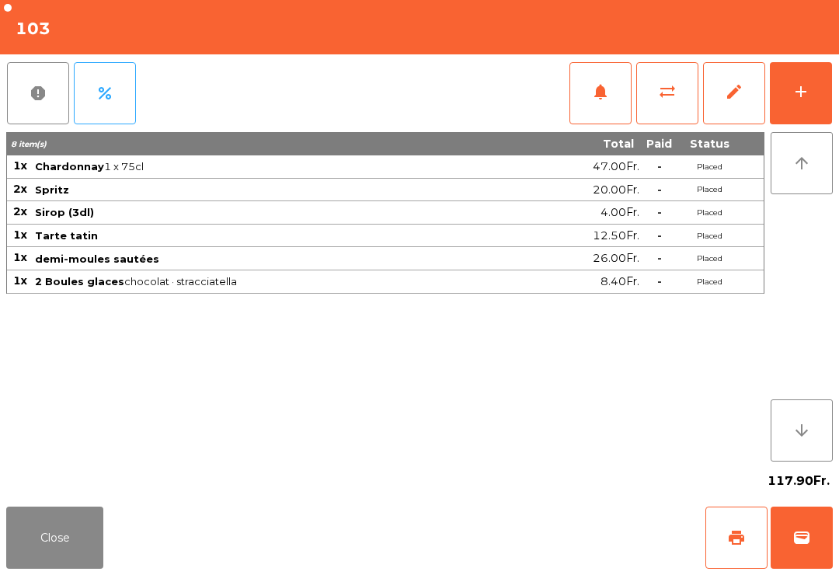
click at [806, 99] on div "add" at bounding box center [801, 91] width 19 height 19
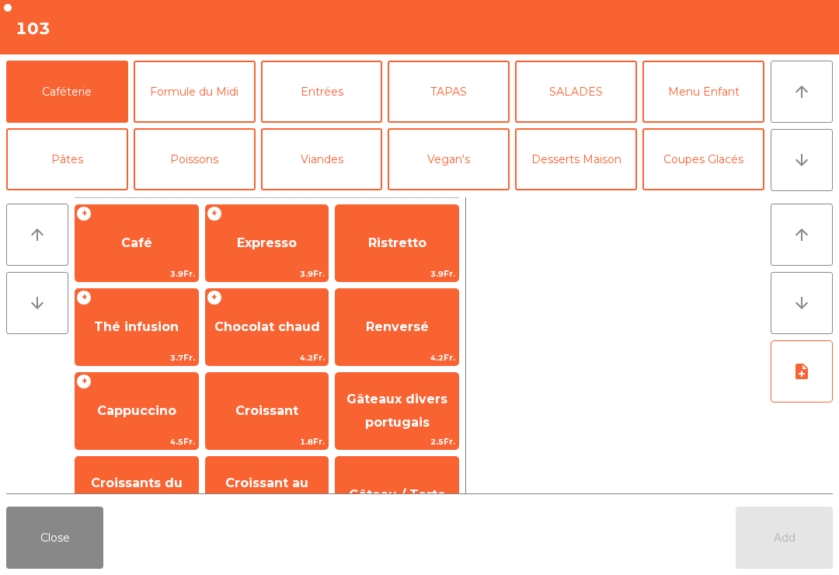
scroll to position [30, 0]
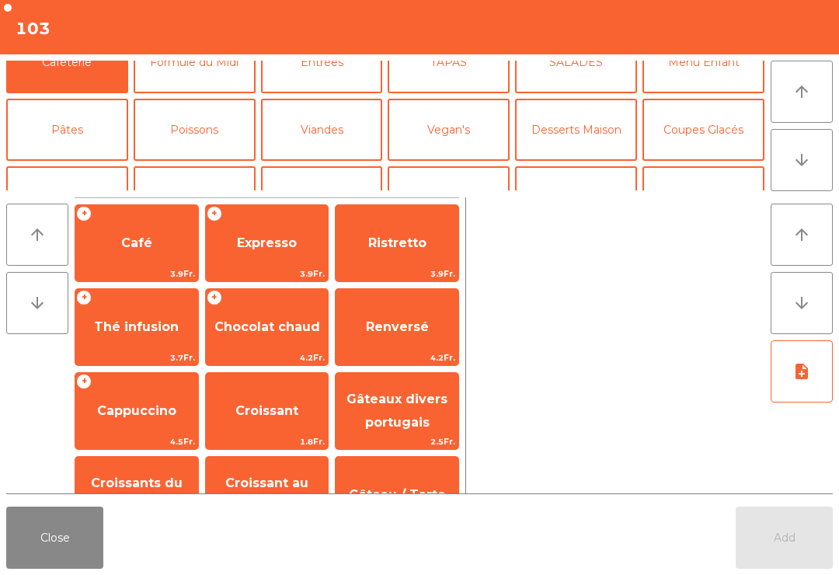
click at [221, 118] on button "Poissons" at bounding box center [195, 130] width 122 height 62
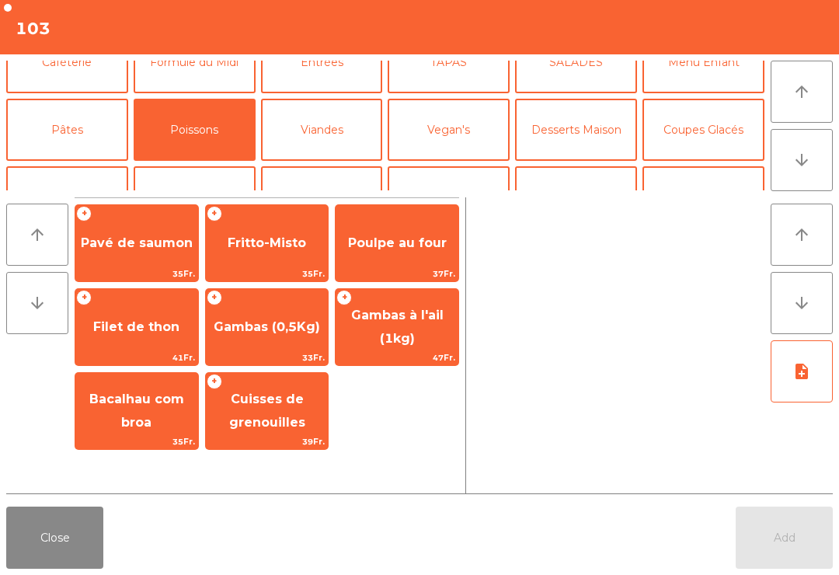
click at [422, 326] on span "Gambas à l'ail (1kg)" at bounding box center [397, 328] width 123 height 66
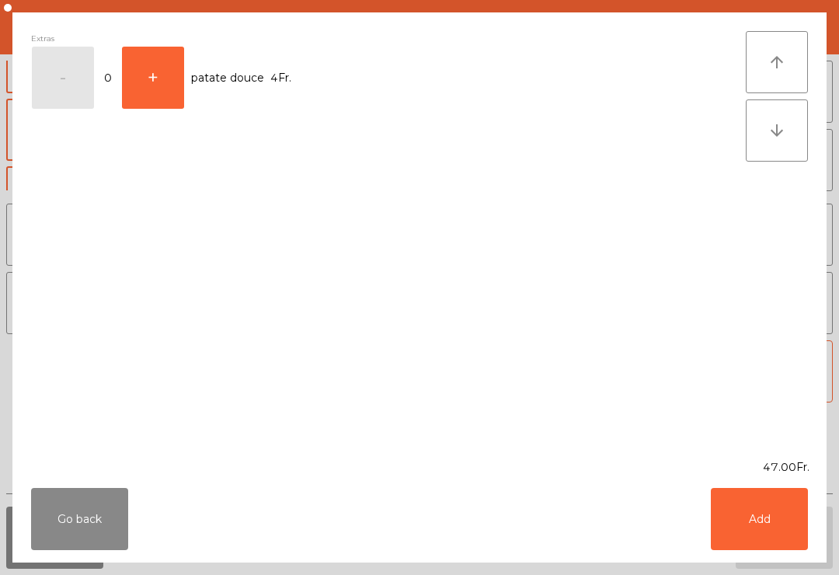
click at [773, 517] on button "Add" at bounding box center [759, 519] width 97 height 62
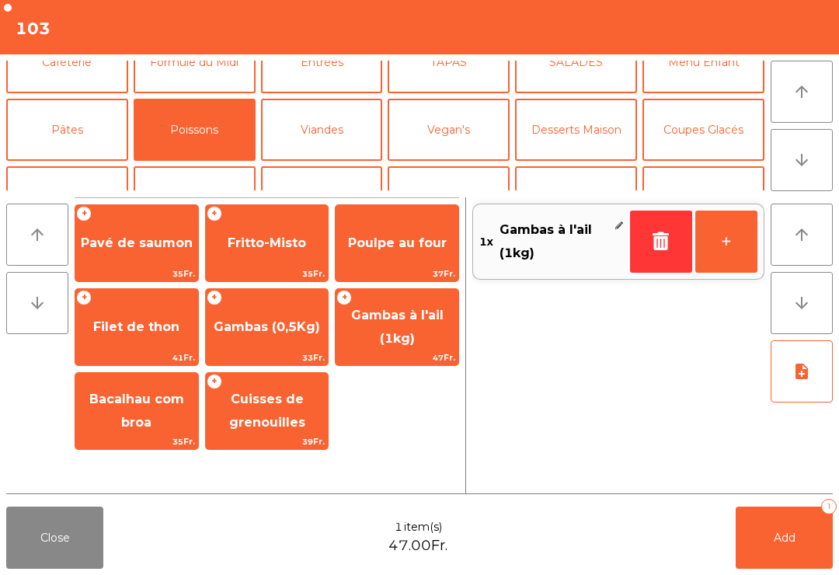
click at [724, 238] on button "+" at bounding box center [727, 242] width 62 height 62
click at [723, 237] on button "+" at bounding box center [727, 242] width 62 height 62
click at [727, 246] on button "+" at bounding box center [727, 242] width 62 height 62
click at [727, 245] on button "+" at bounding box center [727, 242] width 62 height 62
click at [322, 130] on button "Viandes" at bounding box center [322, 130] width 122 height 62
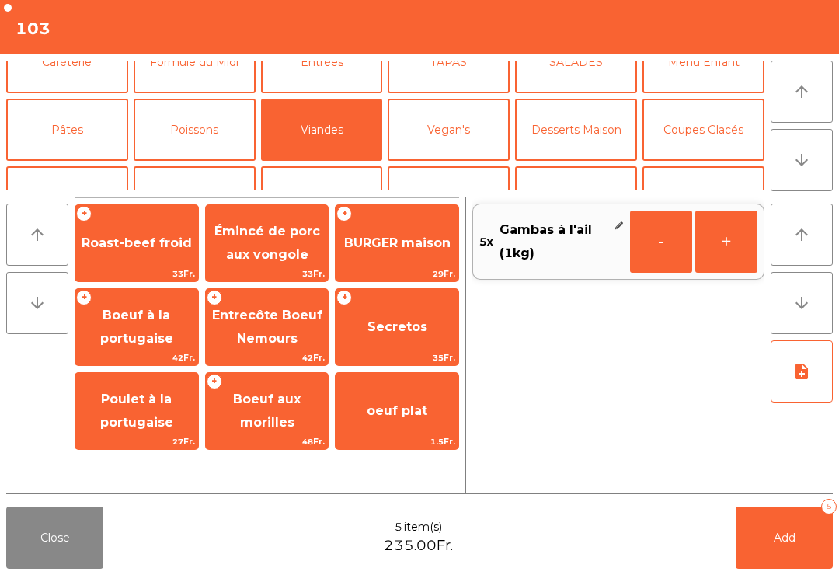
click at [152, 239] on span "Roast-beef froid" at bounding box center [137, 242] width 110 height 15
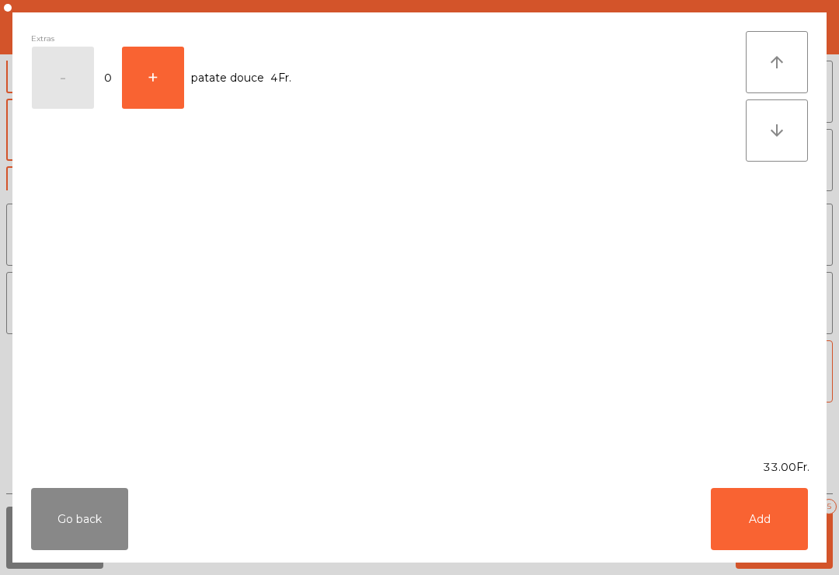
click at [743, 530] on button "Add" at bounding box center [759, 519] width 97 height 62
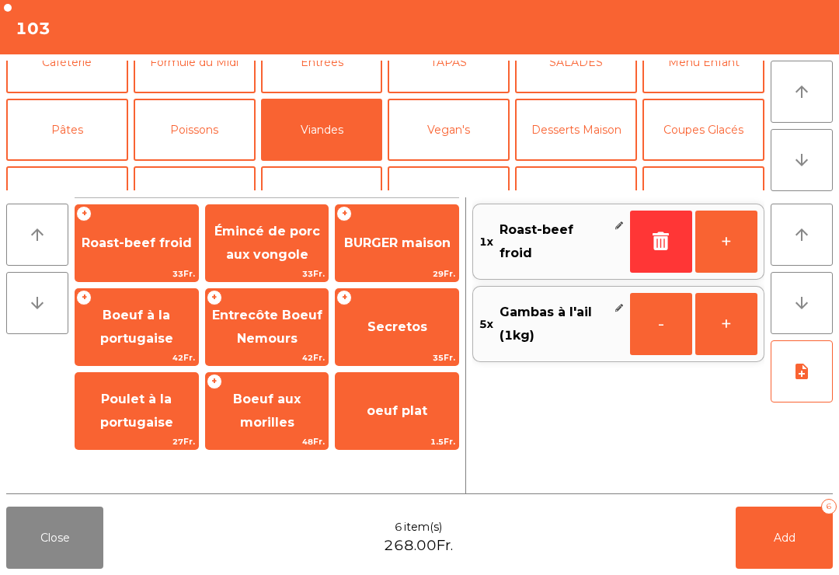
click at [783, 528] on button "Add 6" at bounding box center [784, 538] width 97 height 62
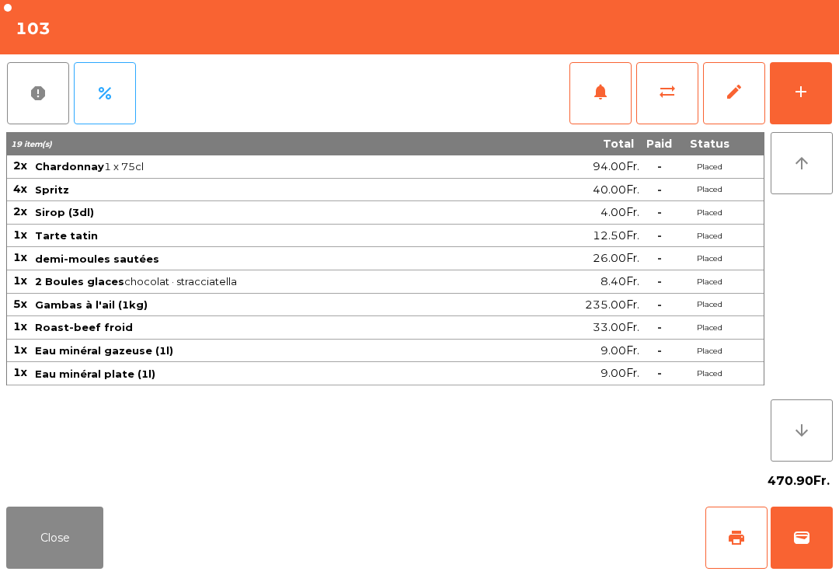
scroll to position [12, 0]
click at [56, 558] on button "Close" at bounding box center [54, 538] width 97 height 62
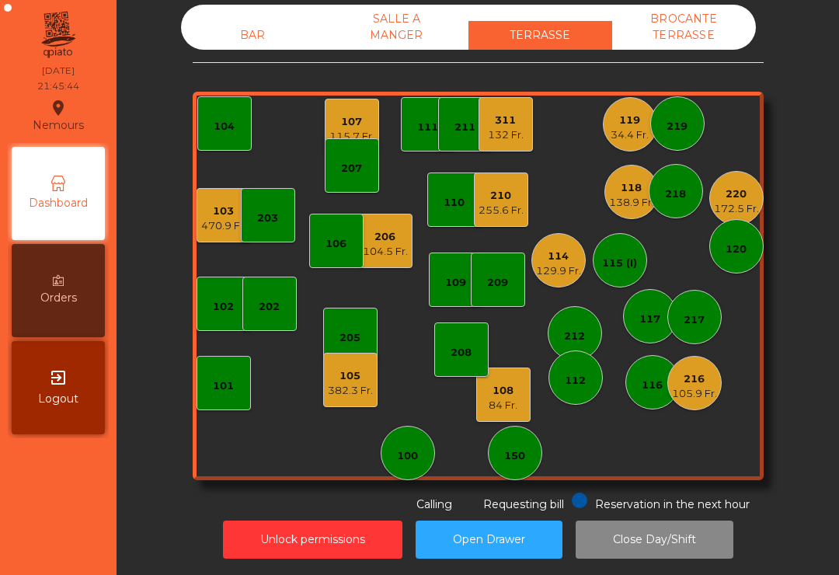
click at [741, 198] on div "220" at bounding box center [736, 195] width 45 height 16
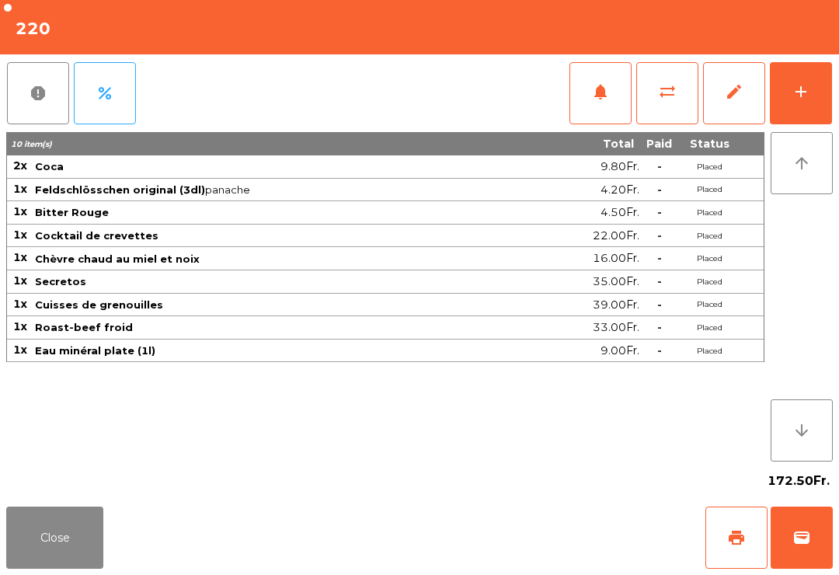
click at [822, 112] on button "add" at bounding box center [801, 93] width 62 height 62
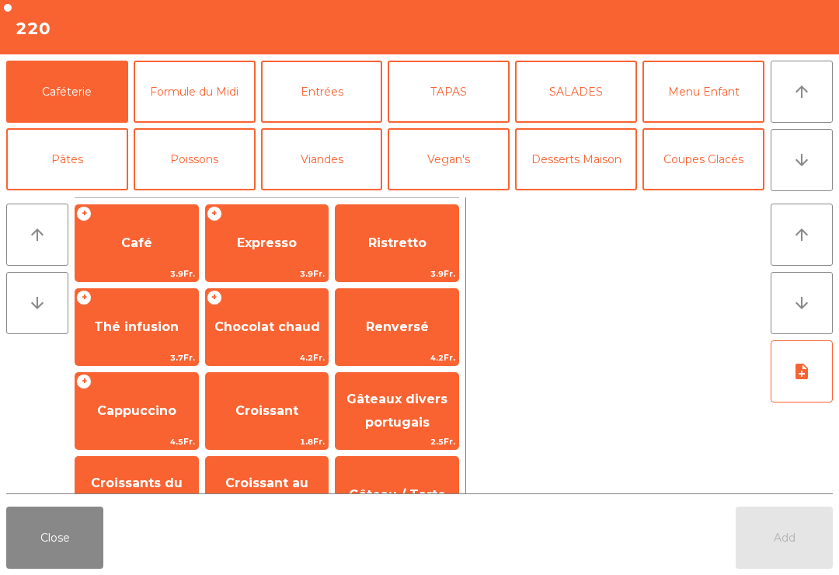
click at [802, 110] on button "arrow_upward" at bounding box center [802, 92] width 62 height 62
click at [565, 166] on button "Desserts Maison" at bounding box center [576, 159] width 122 height 62
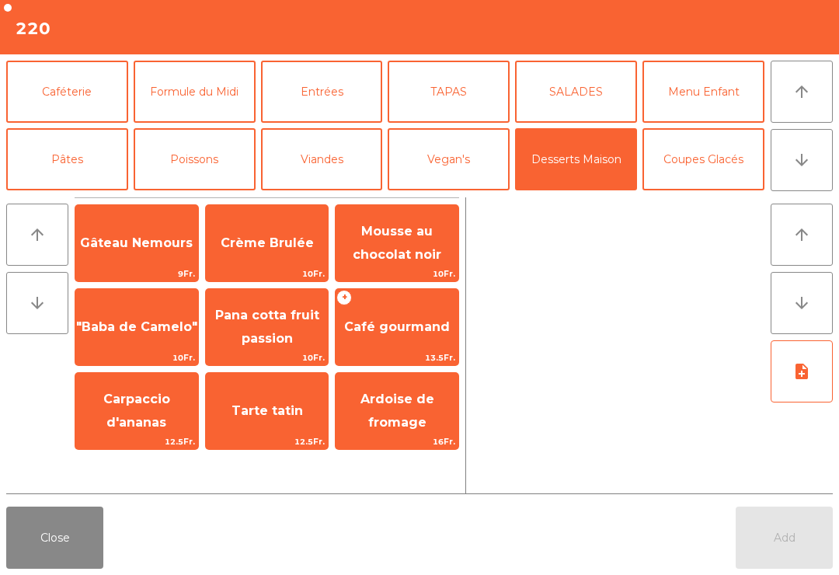
click at [128, 417] on span "Carpaccio d'ananas" at bounding box center [136, 411] width 67 height 38
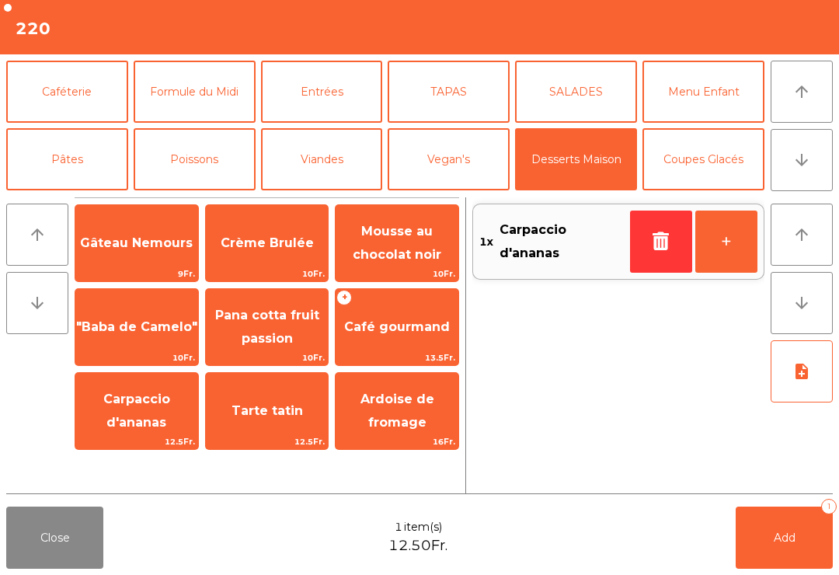
click at [119, 338] on span ""Baba de Camelo"" at bounding box center [136, 327] width 123 height 42
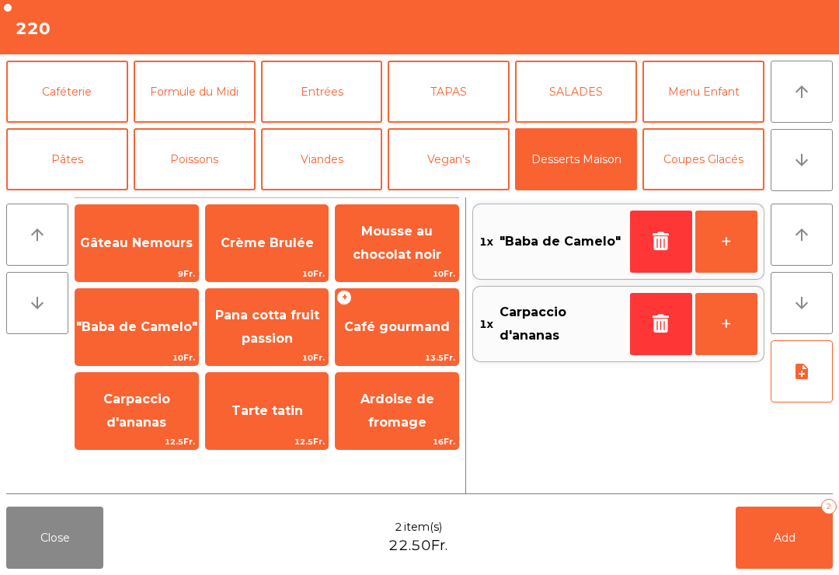
click at [722, 256] on button "+" at bounding box center [727, 242] width 62 height 62
click at [766, 544] on button "Add 3" at bounding box center [784, 538] width 97 height 62
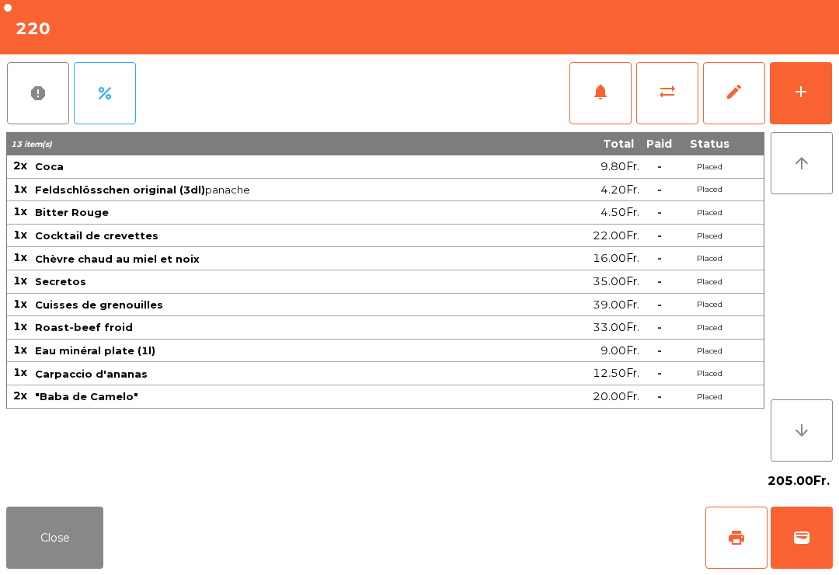
click at [74, 558] on button "Close" at bounding box center [54, 538] width 97 height 62
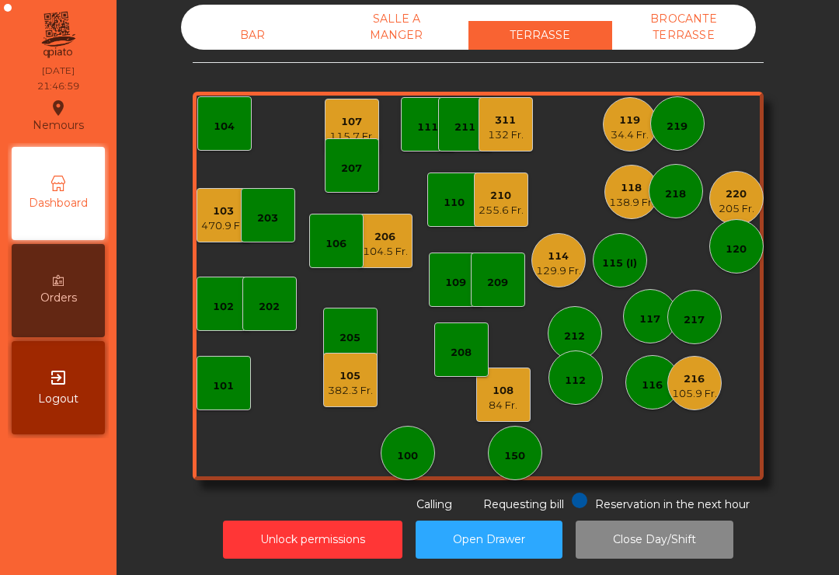
click at [627, 124] on div "119" at bounding box center [630, 121] width 38 height 16
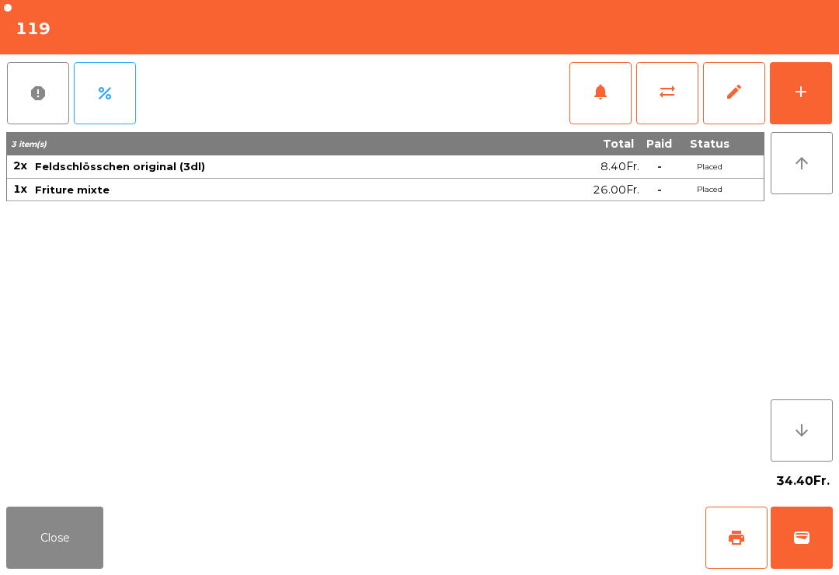
click at [723, 534] on button "print" at bounding box center [737, 538] width 62 height 62
click at [33, 546] on button "Close" at bounding box center [54, 538] width 97 height 62
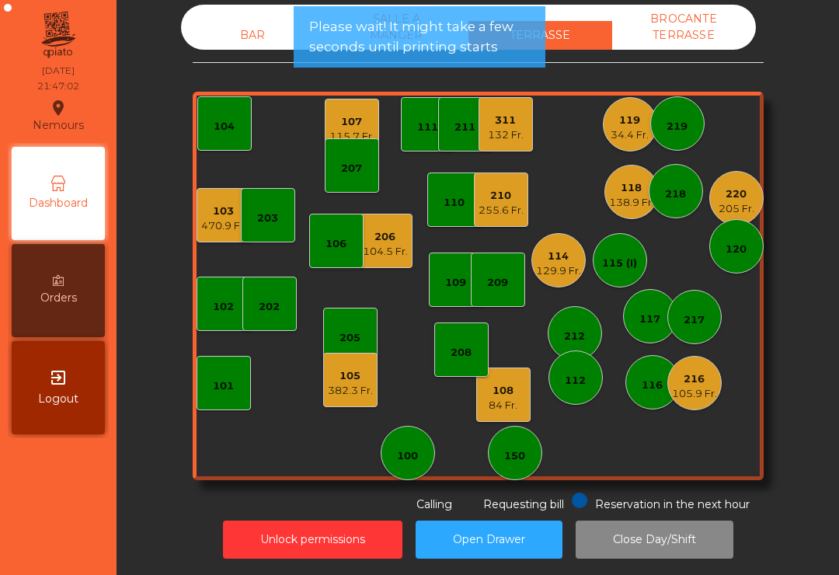
click at [347, 127] on div "107" at bounding box center [352, 122] width 45 height 16
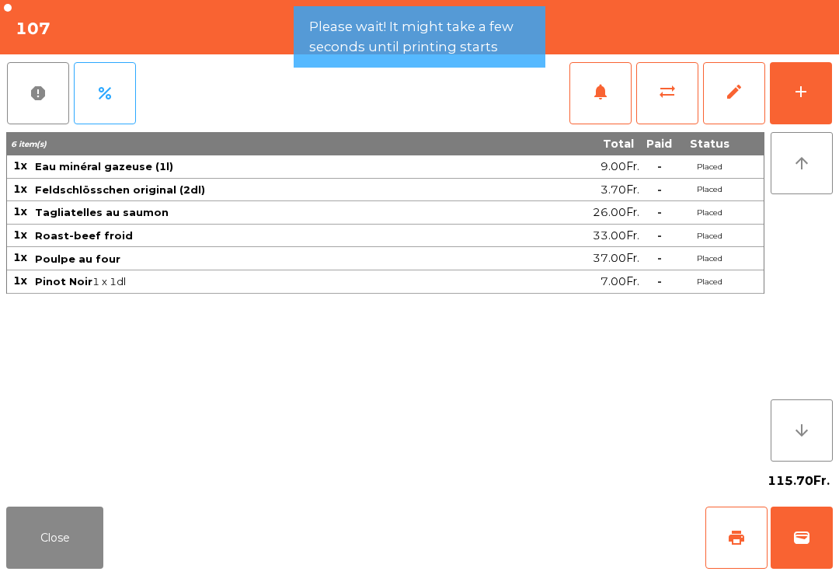
click at [815, 549] on button "wallet" at bounding box center [802, 538] width 62 height 62
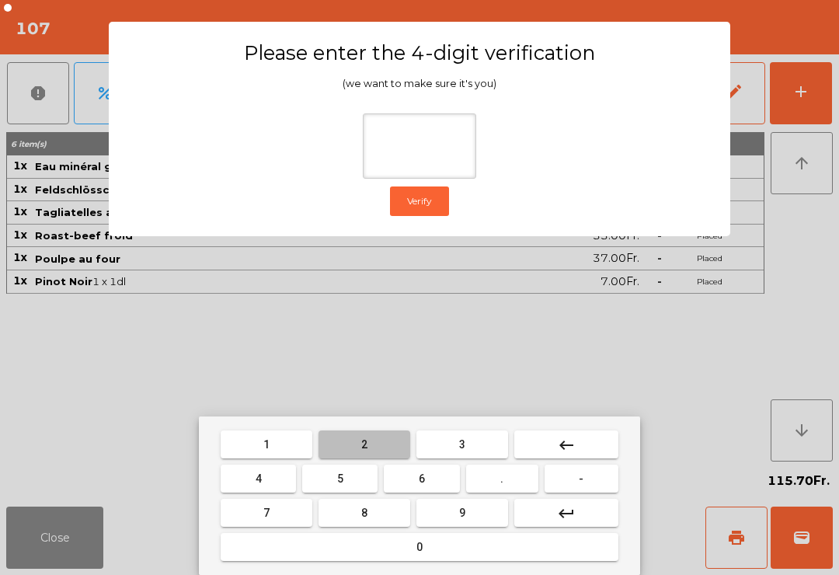
type input "*"
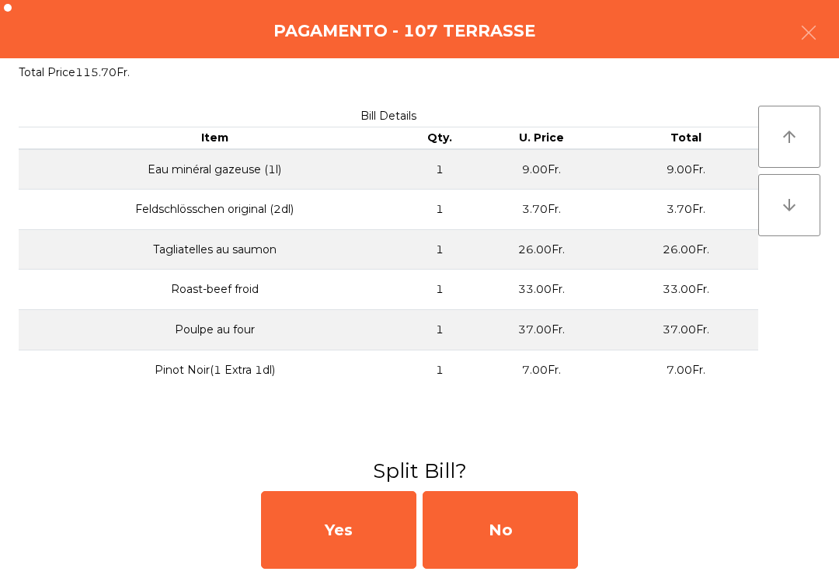
click at [518, 549] on div "No" at bounding box center [500, 530] width 155 height 78
click at [544, 544] on div "No" at bounding box center [500, 530] width 155 height 78
click at [546, 551] on div "No" at bounding box center [500, 530] width 155 height 78
click at [521, 539] on div "No" at bounding box center [500, 530] width 155 height 78
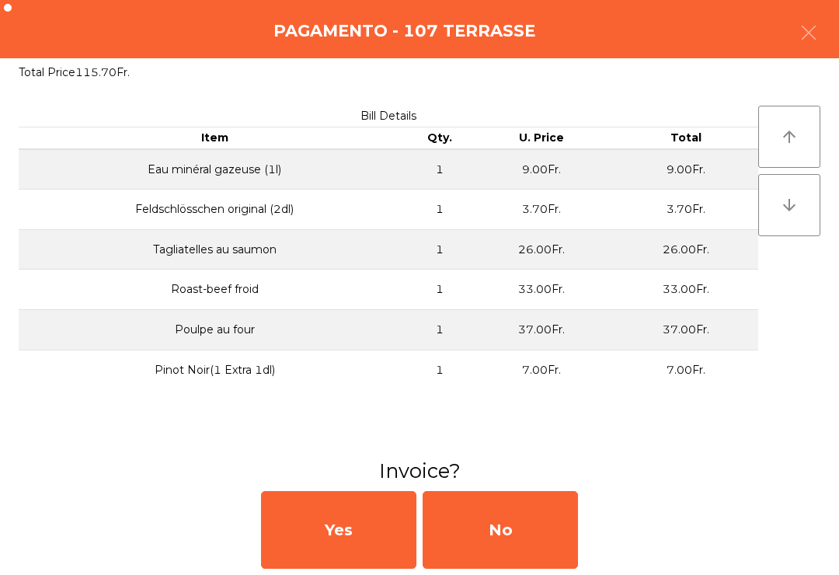
click at [522, 542] on div "No" at bounding box center [500, 530] width 155 height 78
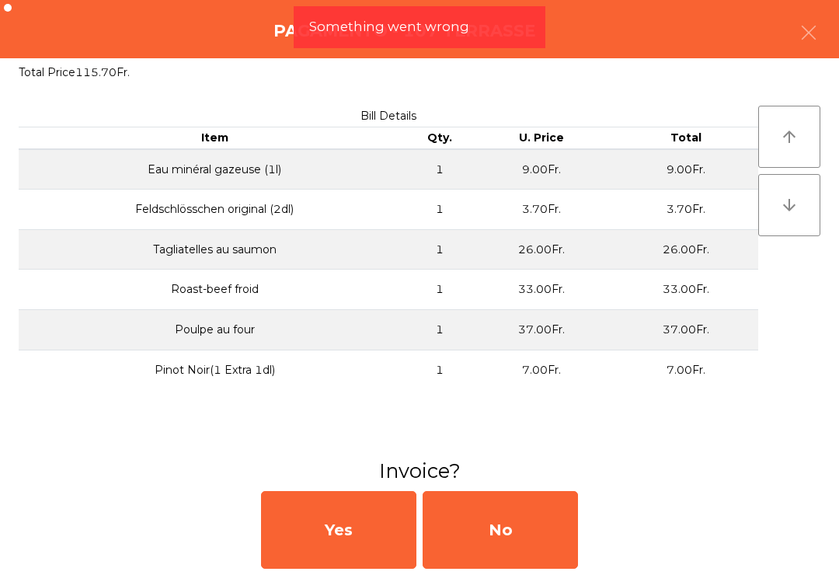
click at [532, 542] on div "No" at bounding box center [500, 530] width 155 height 78
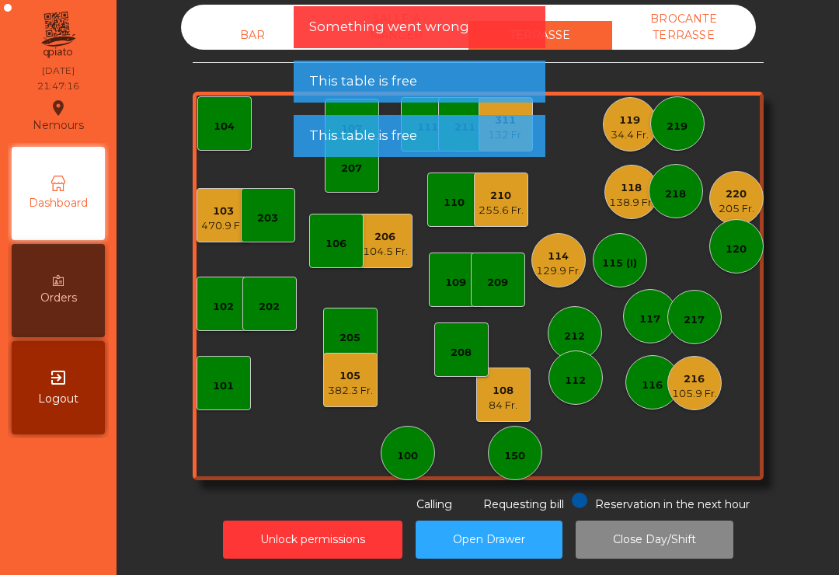
click at [693, 396] on div "105.9 Fr." at bounding box center [694, 394] width 45 height 16
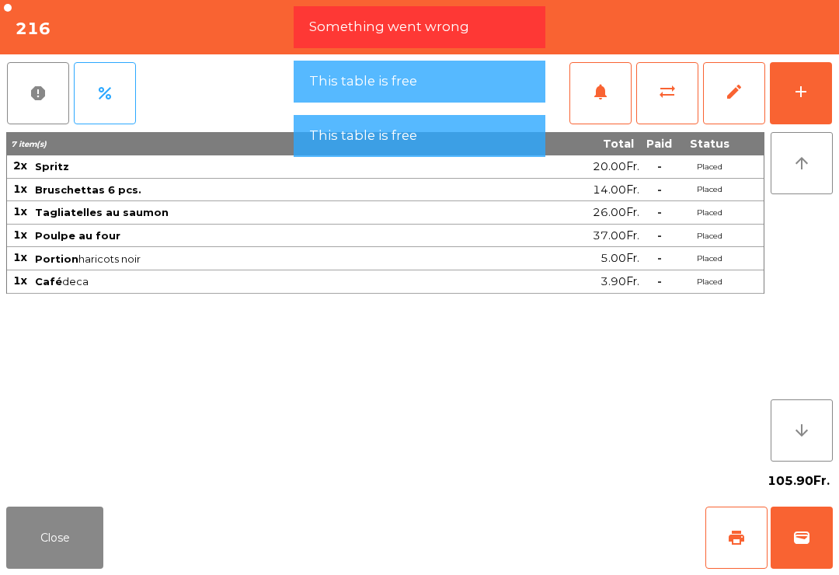
click at [808, 552] on button "wallet" at bounding box center [802, 538] width 62 height 62
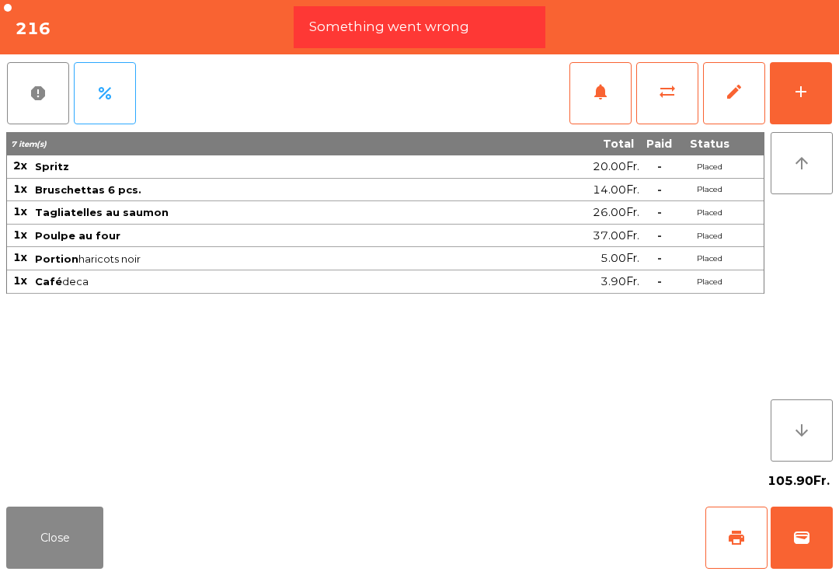
click at [575, 567] on div "Close print wallet" at bounding box center [419, 538] width 839 height 75
click at [574, 566] on div "Close print wallet" at bounding box center [419, 538] width 839 height 75
click at [549, 544] on div "Close print wallet" at bounding box center [419, 538] width 839 height 75
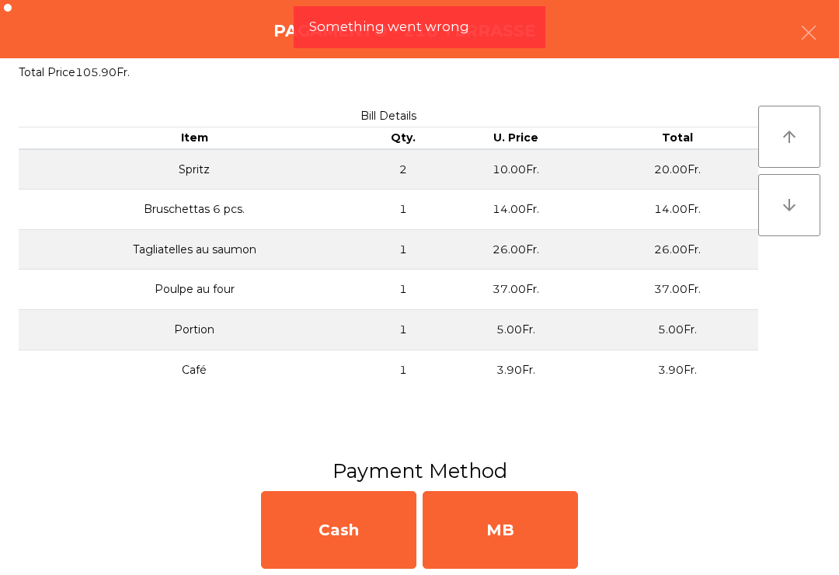
click at [539, 549] on div "MB" at bounding box center [500, 530] width 155 height 78
click at [535, 559] on div "No" at bounding box center [500, 530] width 155 height 78
click at [534, 559] on div "No" at bounding box center [500, 530] width 155 height 78
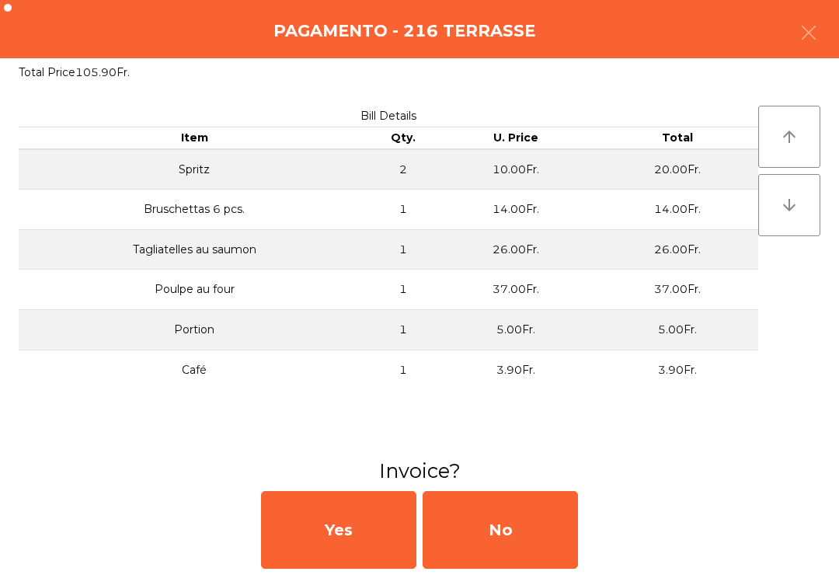
click at [528, 567] on div "No" at bounding box center [500, 530] width 155 height 78
click at [532, 566] on div "No" at bounding box center [500, 530] width 155 height 78
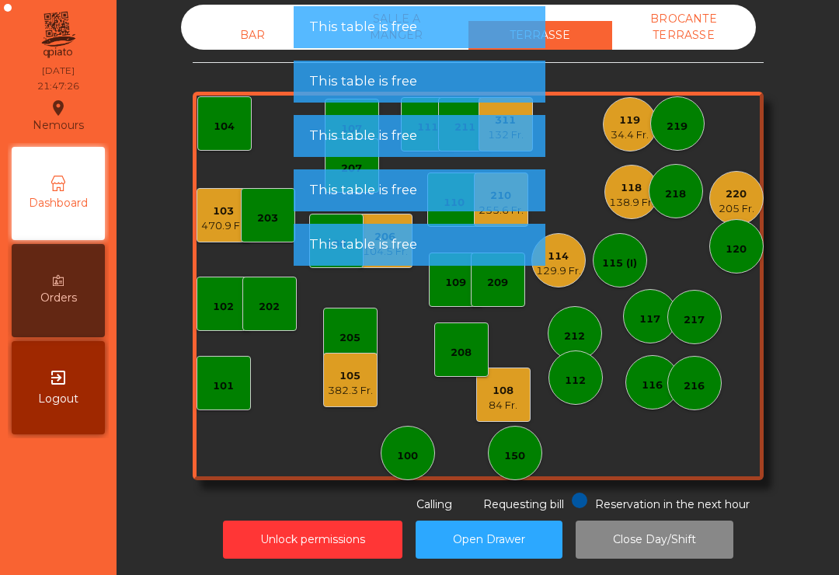
click at [567, 253] on div "114" at bounding box center [558, 257] width 45 height 16
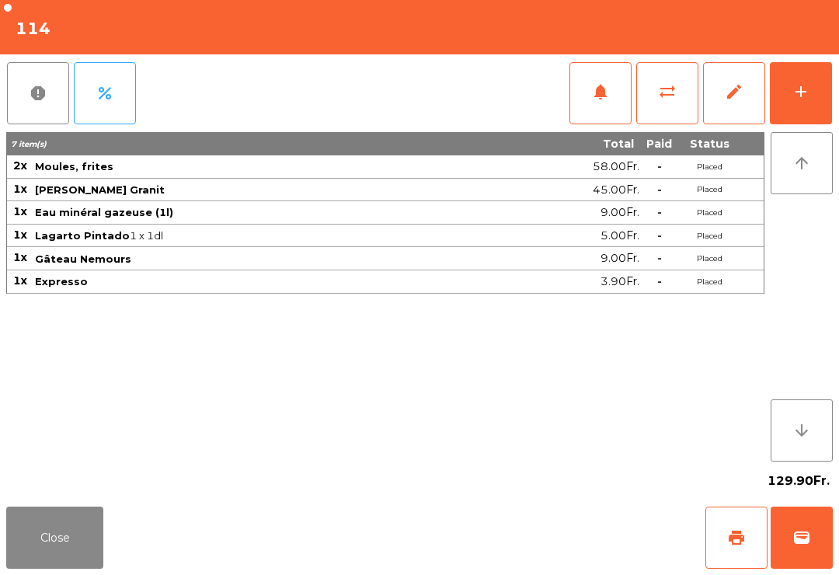
click at [87, 565] on button "Close" at bounding box center [54, 538] width 97 height 62
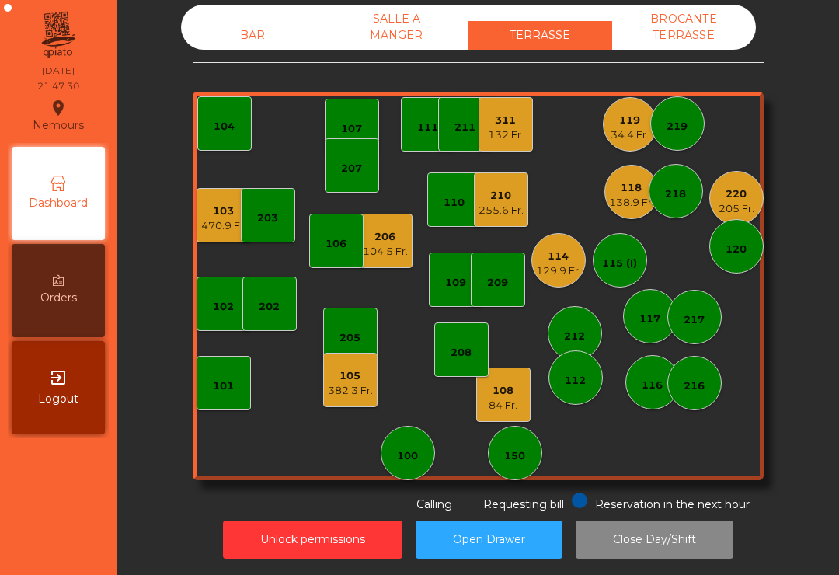
click at [503, 197] on div "210" at bounding box center [501, 196] width 45 height 16
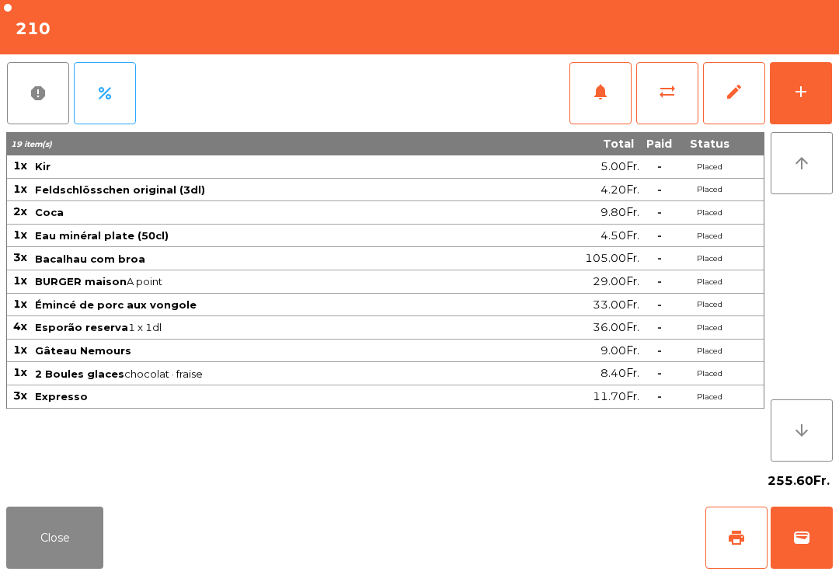
click at [134, 536] on div "Close print wallet" at bounding box center [419, 538] width 839 height 75
click at [70, 522] on button "Close" at bounding box center [54, 538] width 97 height 62
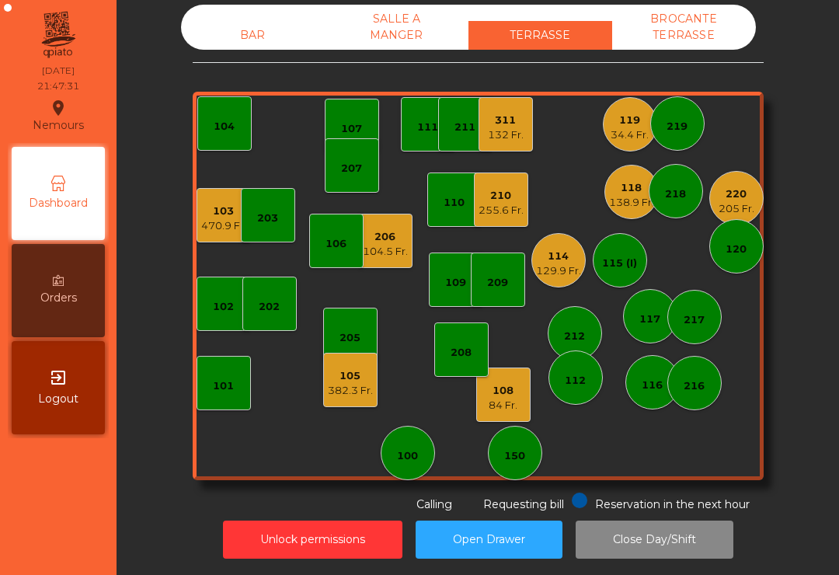
click at [390, 247] on div "104.5 Fr." at bounding box center [385, 252] width 45 height 16
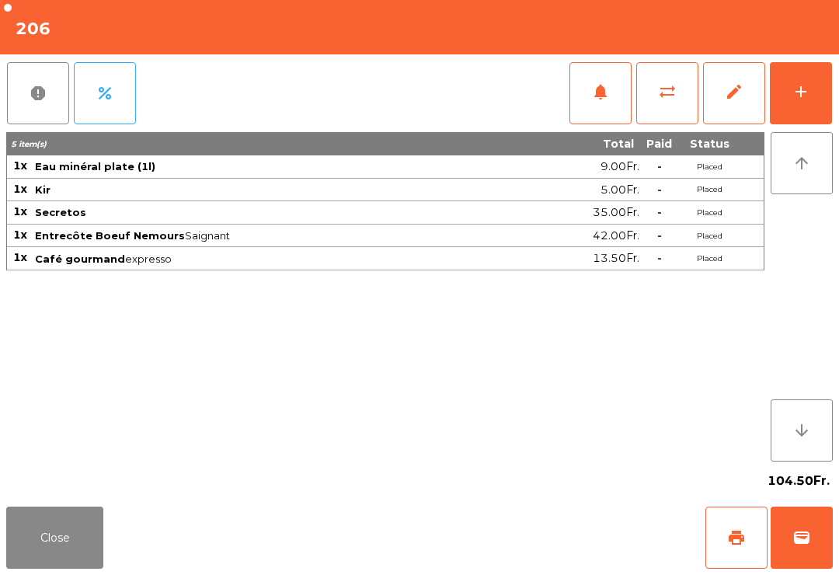
click at [798, 537] on span "wallet" at bounding box center [802, 538] width 19 height 19
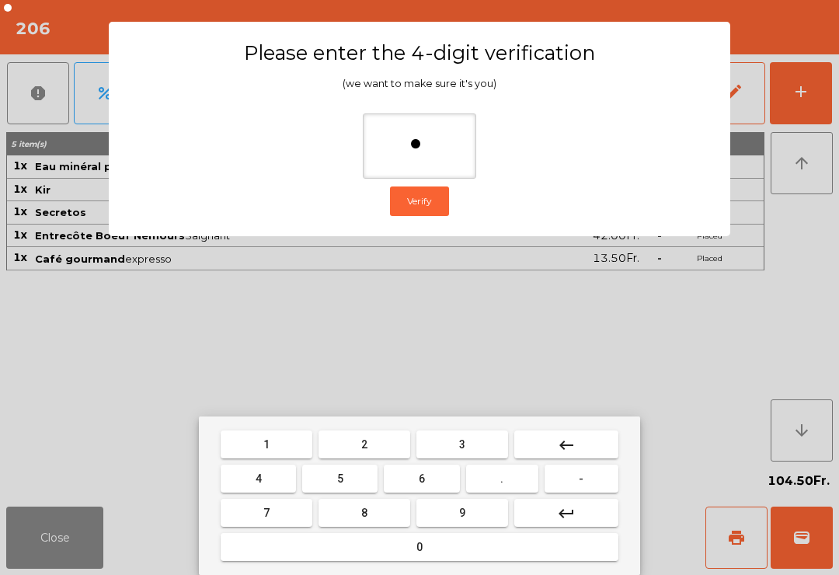
type input "**"
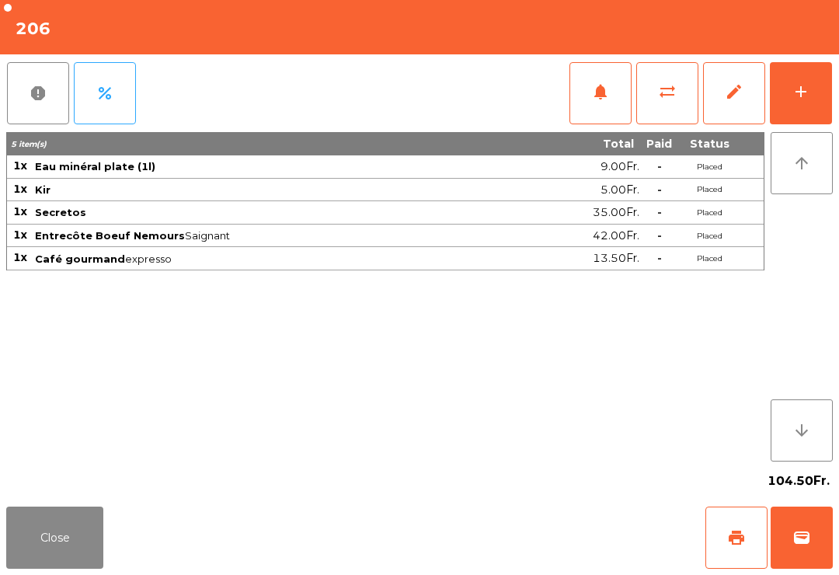
click at [550, 529] on div "Close print wallet" at bounding box center [419, 538] width 839 height 75
click at [549, 528] on div "Close print wallet" at bounding box center [419, 538] width 839 height 75
click at [545, 539] on div "Close print wallet" at bounding box center [419, 538] width 839 height 75
click at [545, 538] on div "Close print wallet" at bounding box center [419, 538] width 839 height 75
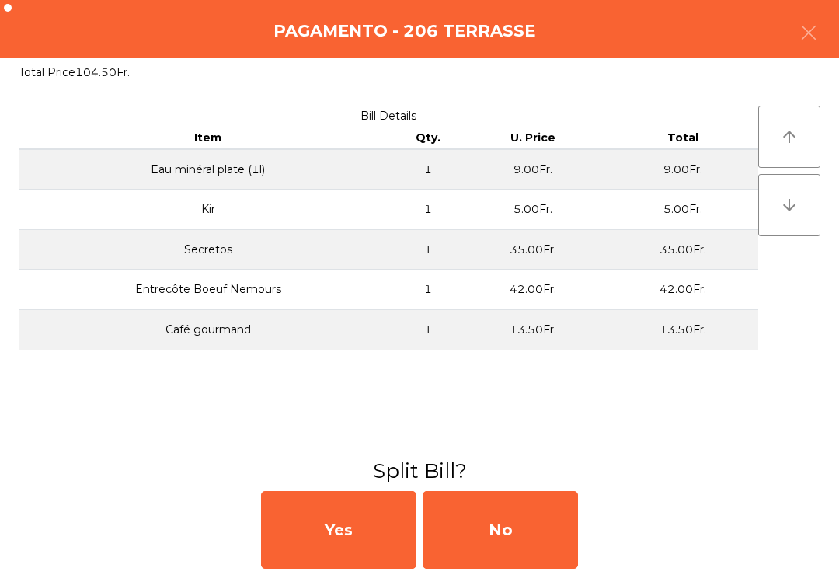
click at [557, 532] on div "No" at bounding box center [500, 530] width 155 height 78
click at [536, 529] on div "MB" at bounding box center [500, 530] width 155 height 78
click at [535, 529] on div "No" at bounding box center [500, 530] width 155 height 78
click at [528, 539] on div "No" at bounding box center [500, 530] width 155 height 78
click at [522, 536] on div "No" at bounding box center [500, 530] width 155 height 78
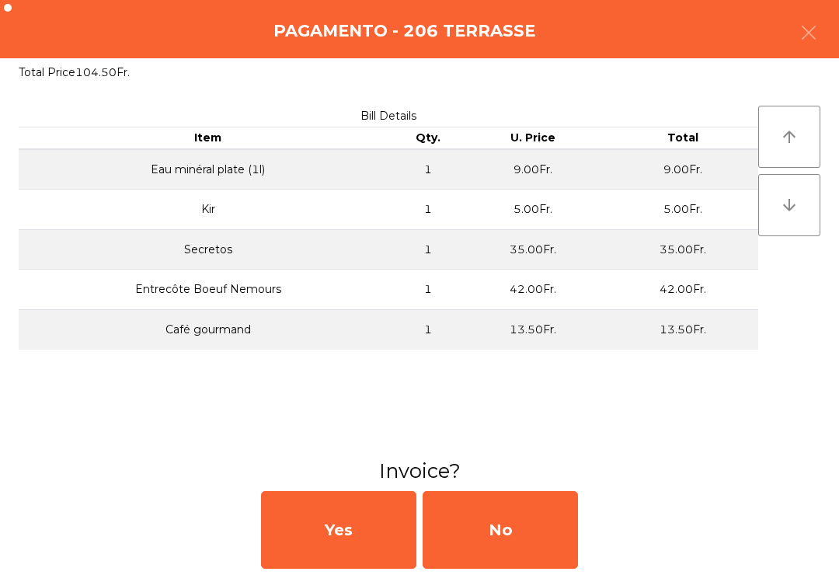
click at [522, 536] on div "No" at bounding box center [500, 530] width 155 height 78
click at [522, 546] on div "No" at bounding box center [500, 530] width 155 height 78
click at [522, 548] on div "No" at bounding box center [500, 530] width 155 height 78
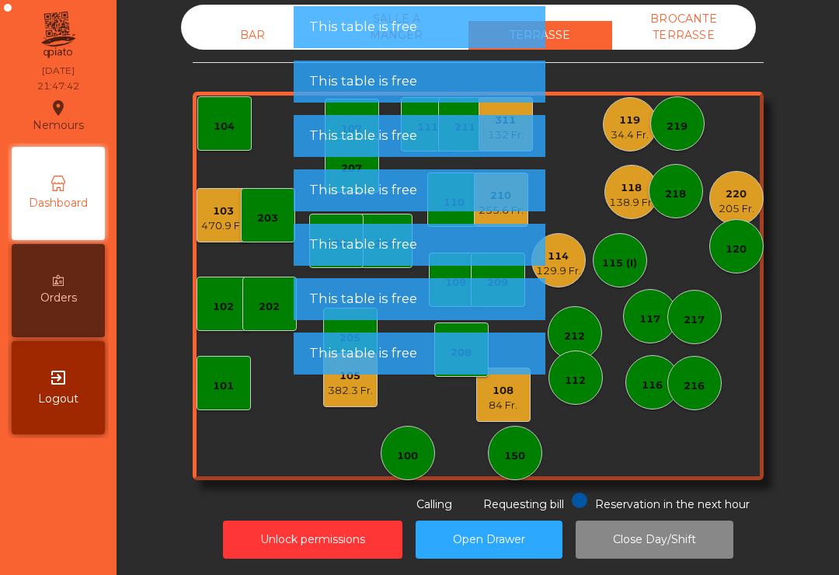
click at [350, 402] on div "105 382.3 Fr." at bounding box center [350, 380] width 54 height 54
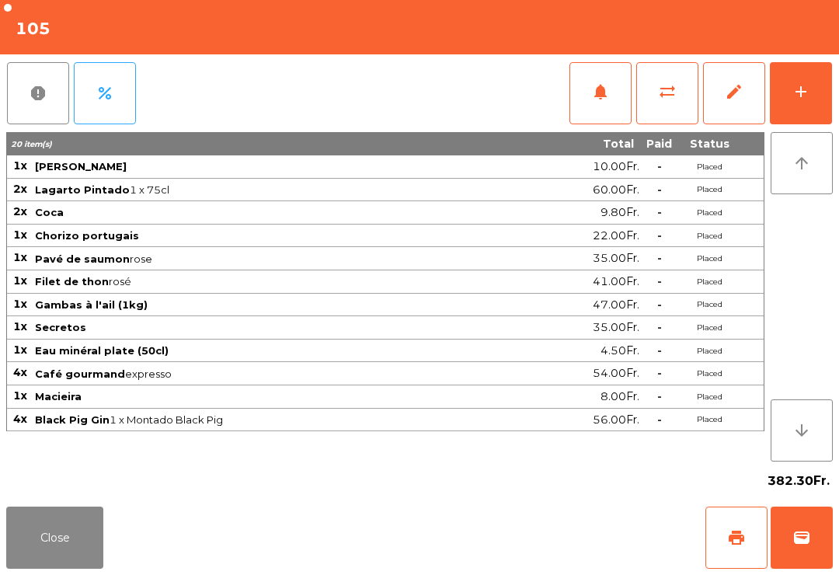
click at [54, 563] on button "Close" at bounding box center [54, 538] width 97 height 62
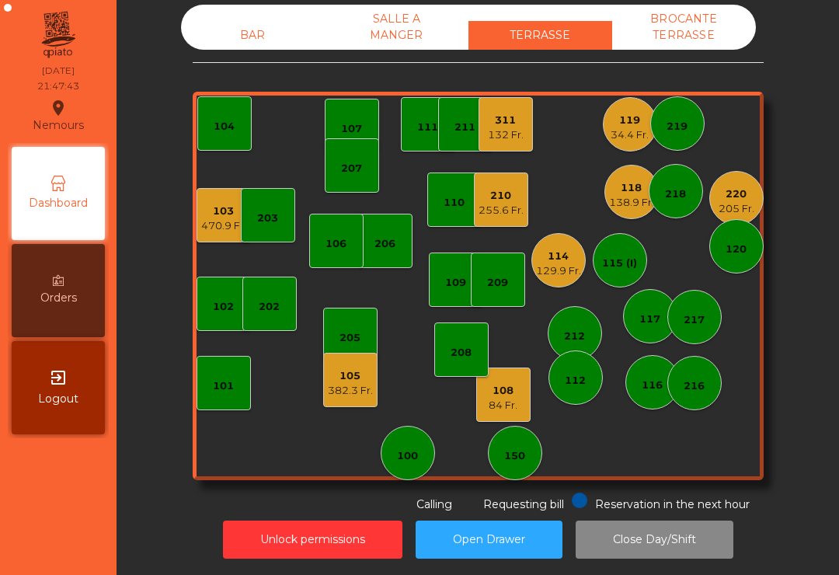
click at [504, 403] on div "84 Fr." at bounding box center [503, 406] width 29 height 16
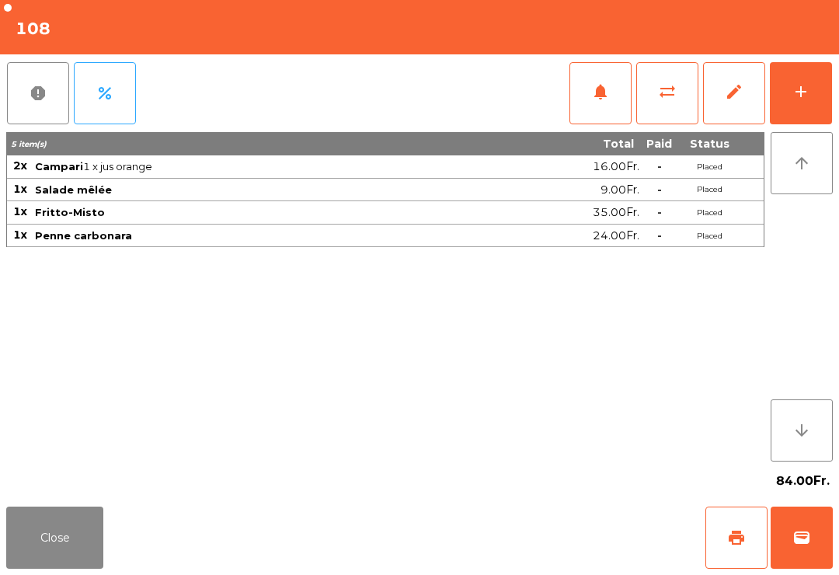
click at [797, 558] on button "wallet" at bounding box center [802, 538] width 62 height 62
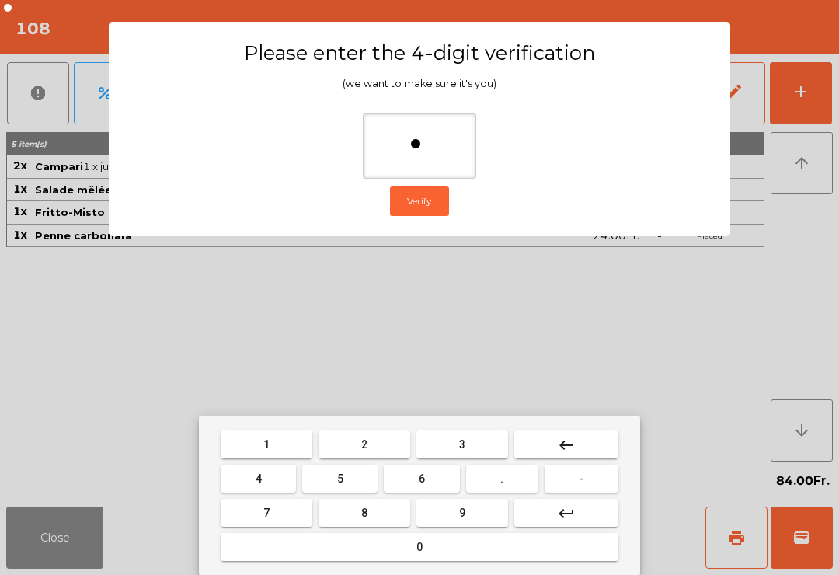
type input "**"
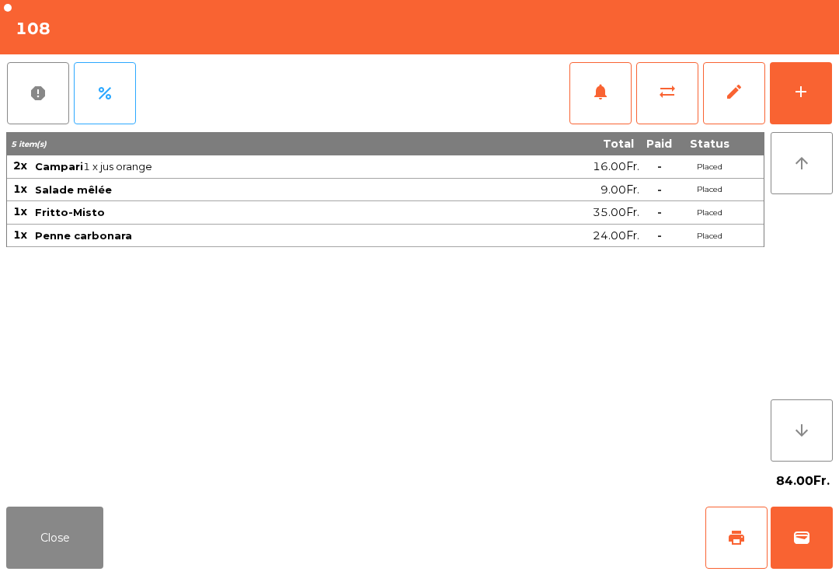
click at [515, 522] on div "Close print wallet" at bounding box center [419, 538] width 839 height 75
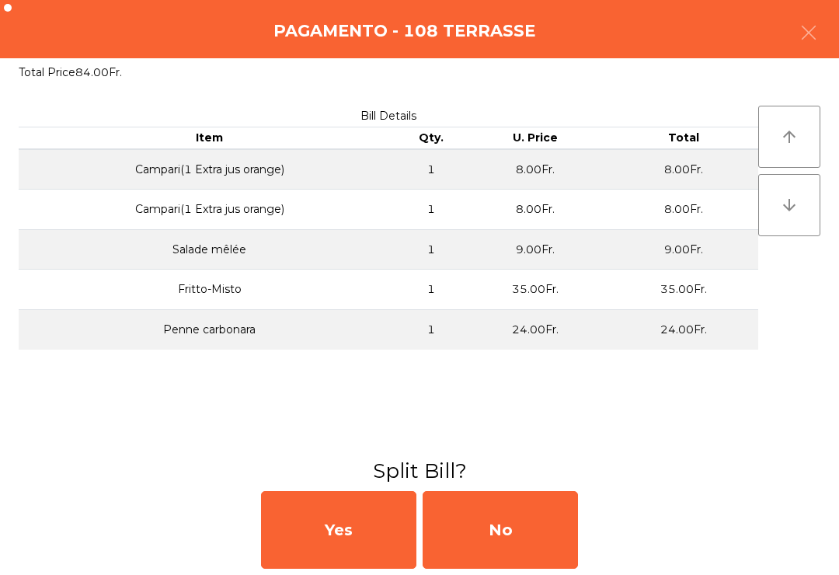
click at [828, 39] on button "button" at bounding box center [809, 34] width 44 height 47
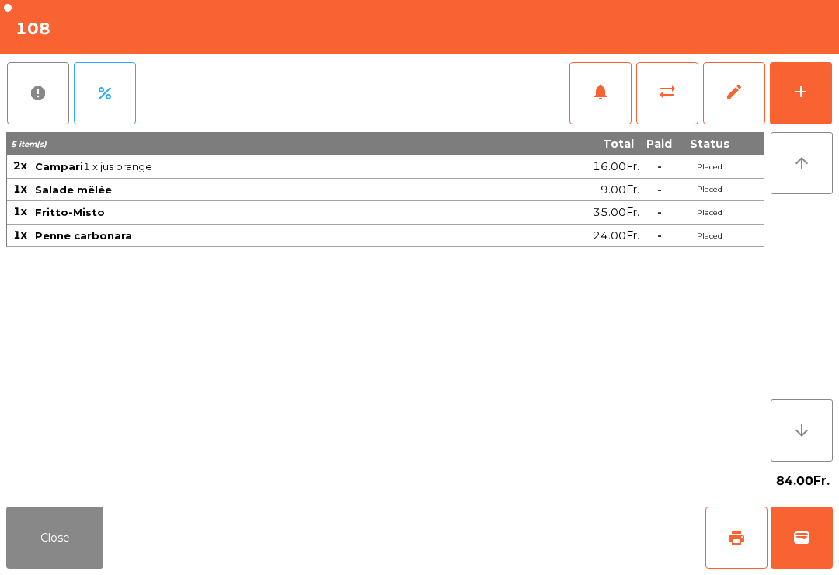
click at [58, 539] on button "Close" at bounding box center [54, 538] width 97 height 62
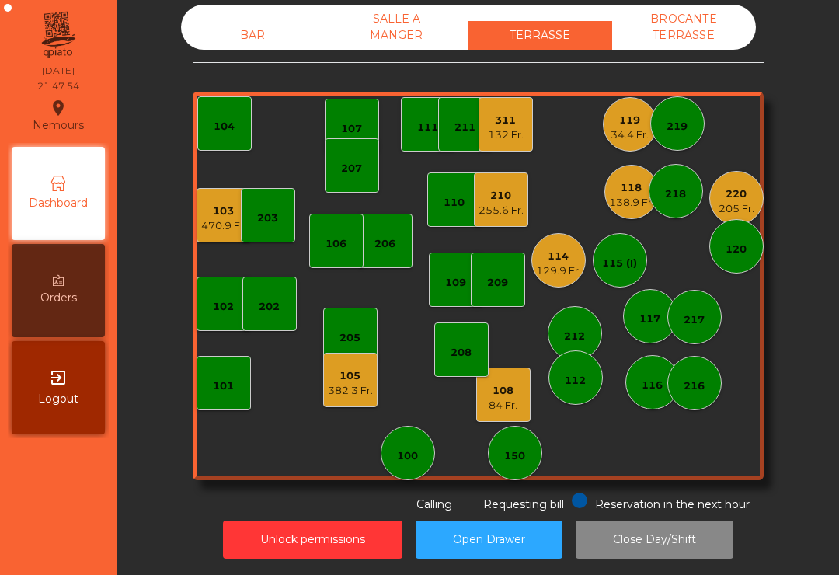
click at [507, 404] on div "84 Fr." at bounding box center [503, 406] width 29 height 16
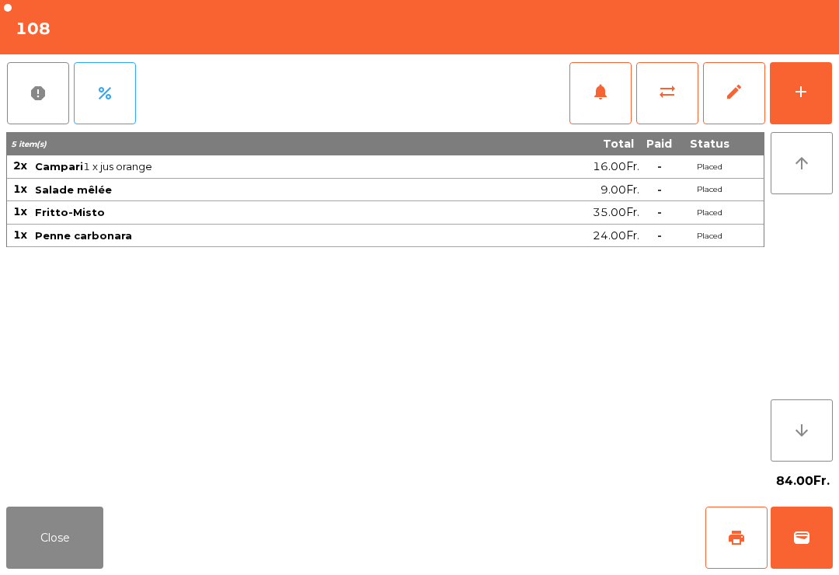
click at [683, 111] on button "sync_alt" at bounding box center [668, 93] width 62 height 62
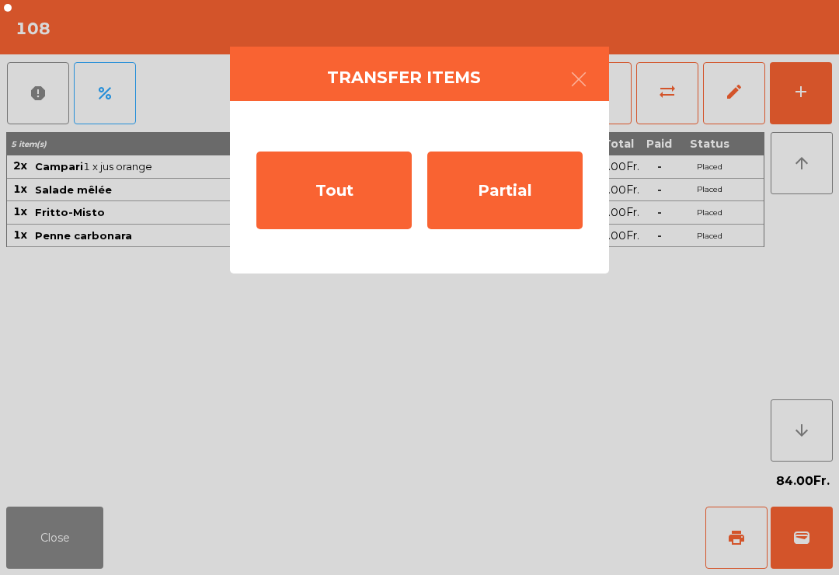
click at [337, 203] on div "Tout" at bounding box center [333, 191] width 155 height 78
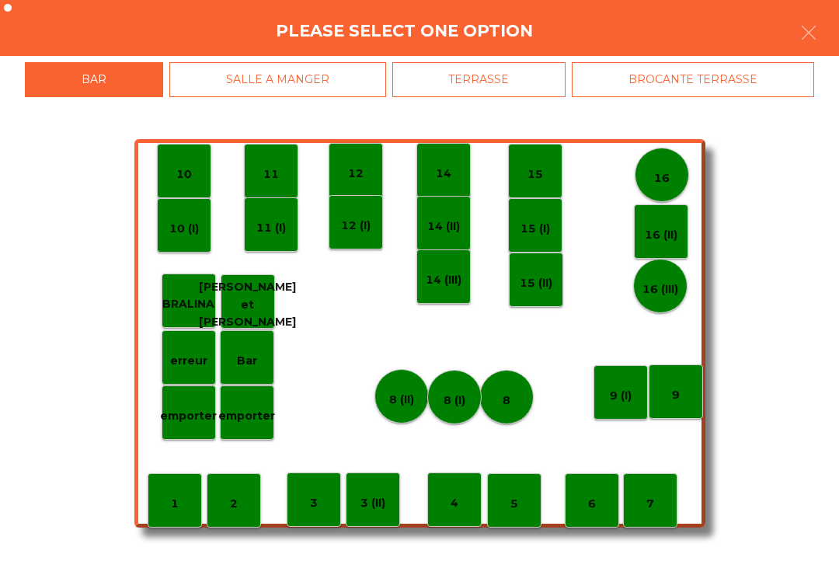
click at [686, 89] on div "BROCANTE TERRASSE" at bounding box center [693, 79] width 242 height 35
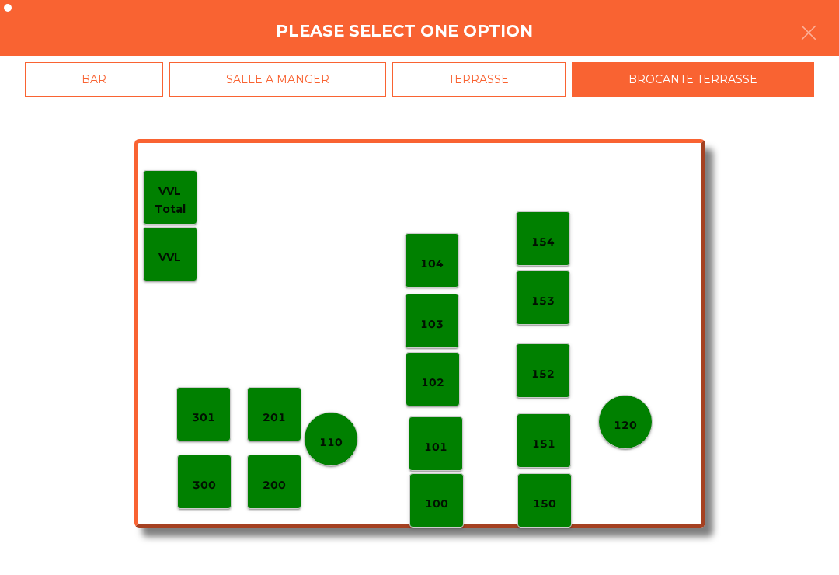
click at [333, 449] on p "110" at bounding box center [330, 443] width 23 height 18
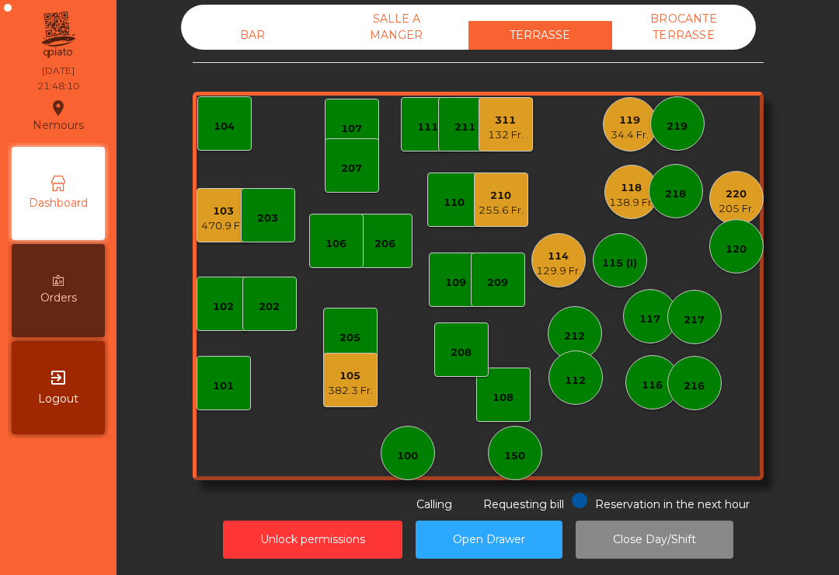
click at [640, 204] on div "138.9 Fr." at bounding box center [631, 203] width 45 height 16
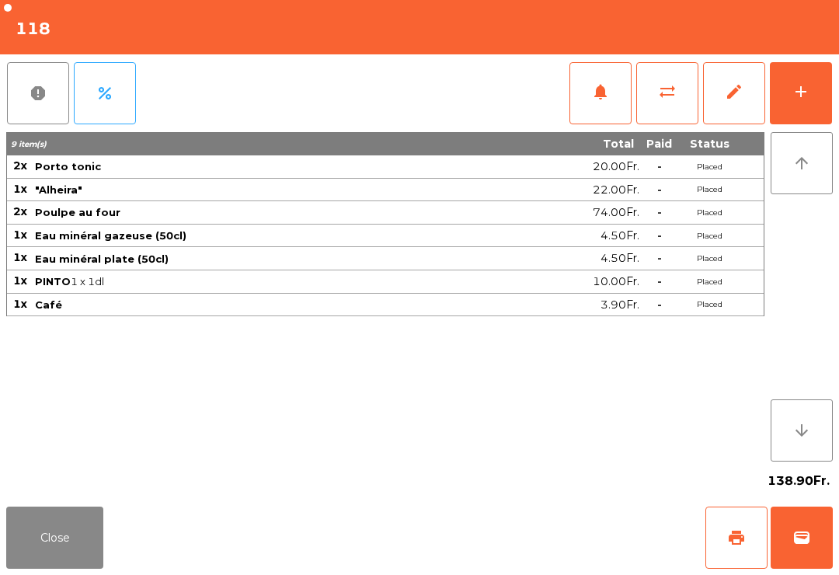
click at [72, 536] on button "Close" at bounding box center [54, 538] width 97 height 62
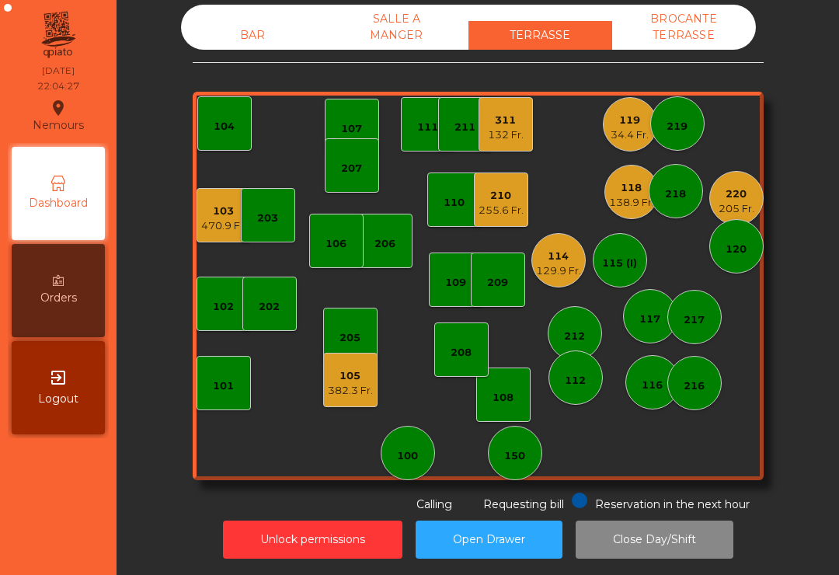
click at [542, 274] on div "129.9 Fr." at bounding box center [558, 271] width 45 height 16
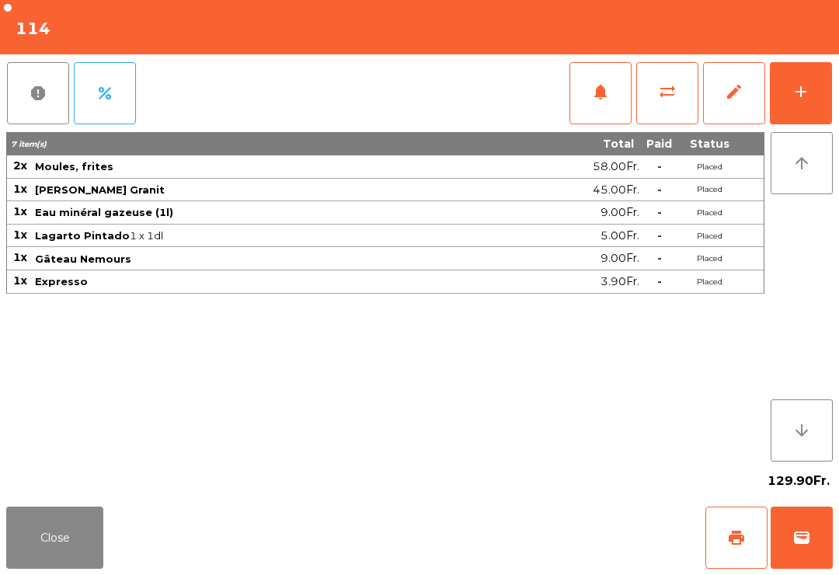
click at [797, 550] on button "wallet" at bounding box center [802, 538] width 62 height 62
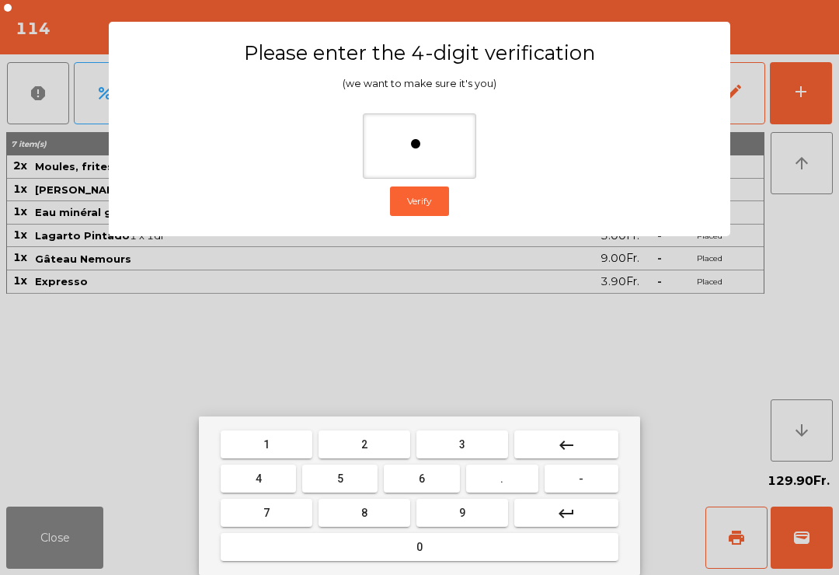
type input "**"
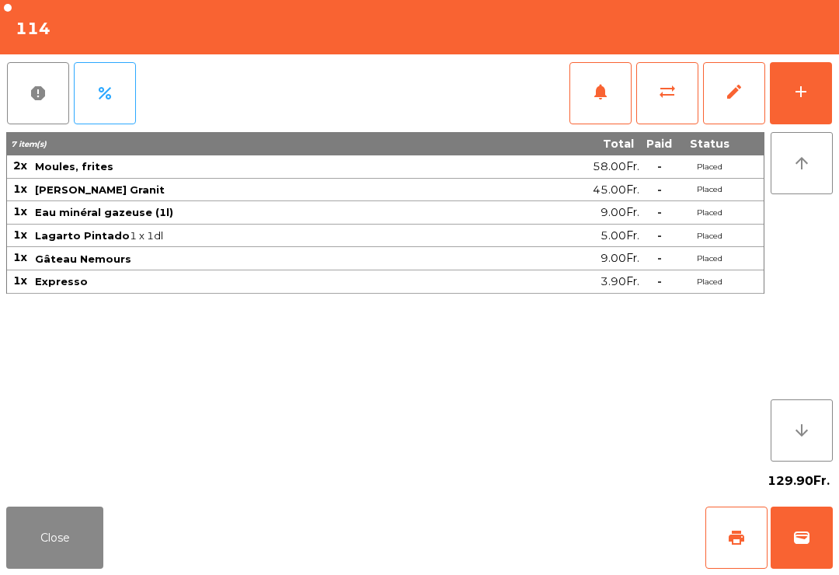
click at [577, 522] on div "Close print wallet" at bounding box center [419, 538] width 839 height 75
click at [577, 521] on div "Close print wallet" at bounding box center [419, 538] width 839 height 75
click at [586, 518] on div "Close print wallet" at bounding box center [419, 538] width 839 height 75
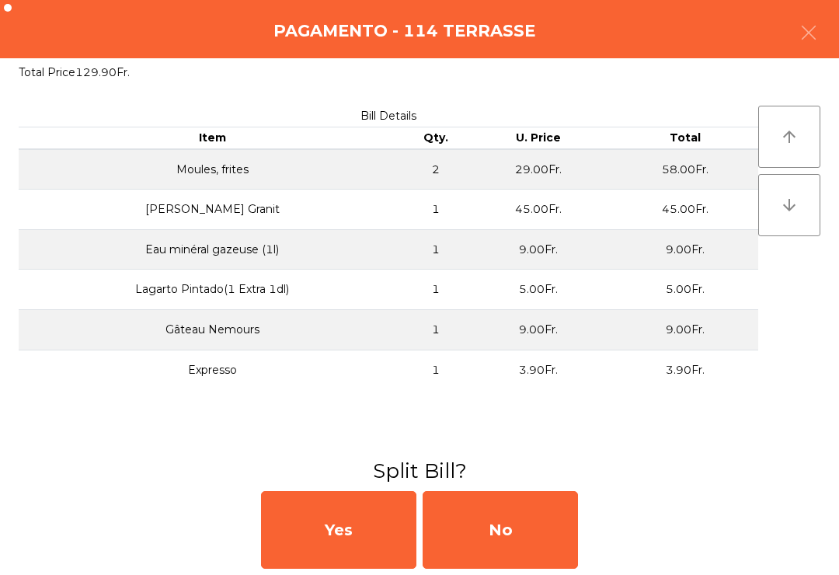
click at [570, 522] on div "No" at bounding box center [500, 530] width 155 height 78
click at [546, 515] on div "MB" at bounding box center [500, 530] width 155 height 78
click at [553, 528] on div "No" at bounding box center [500, 530] width 155 height 78
click at [550, 532] on div "No" at bounding box center [500, 530] width 155 height 78
click at [547, 536] on div "No" at bounding box center [500, 530] width 155 height 78
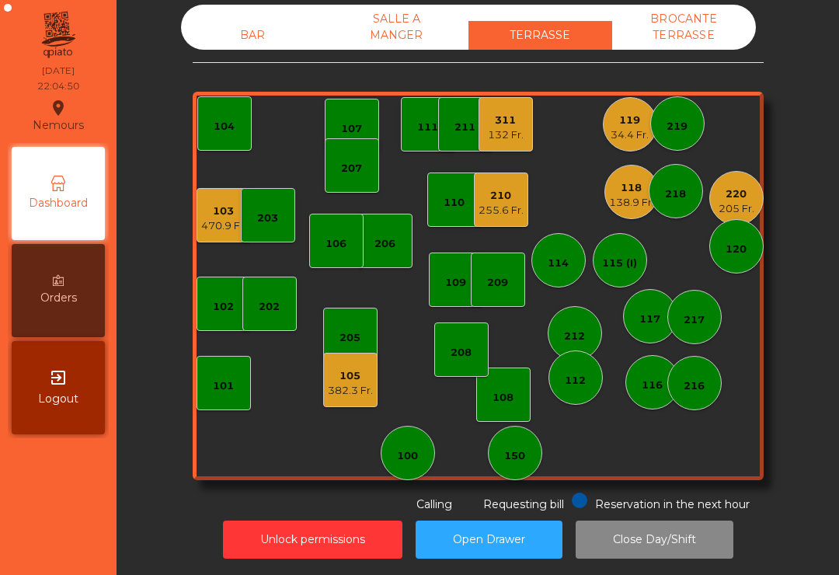
click at [497, 147] on div "311 132 Fr." at bounding box center [506, 124] width 54 height 54
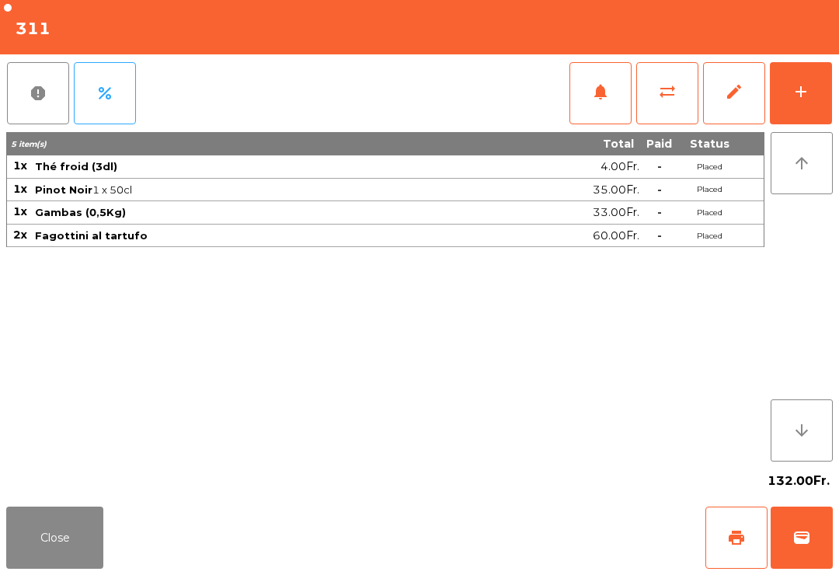
click at [727, 539] on button "print" at bounding box center [737, 538] width 62 height 62
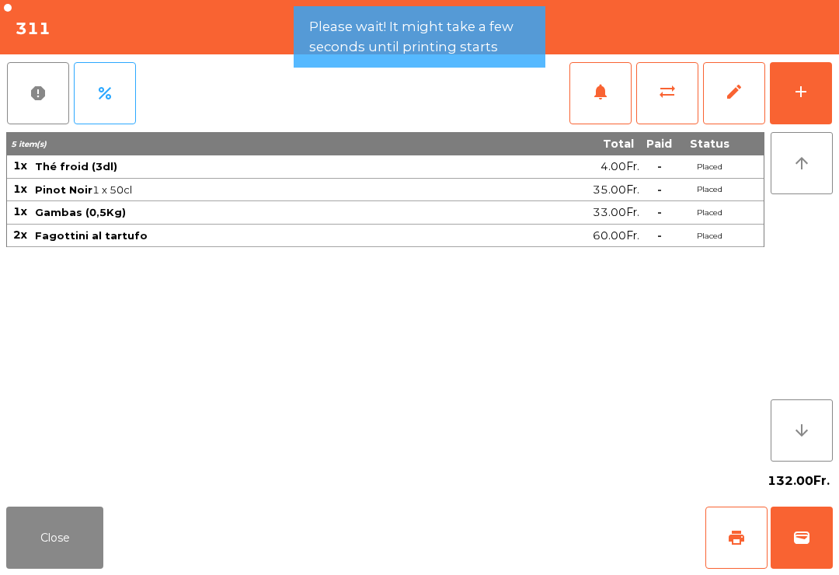
click at [51, 554] on button "Close" at bounding box center [54, 538] width 97 height 62
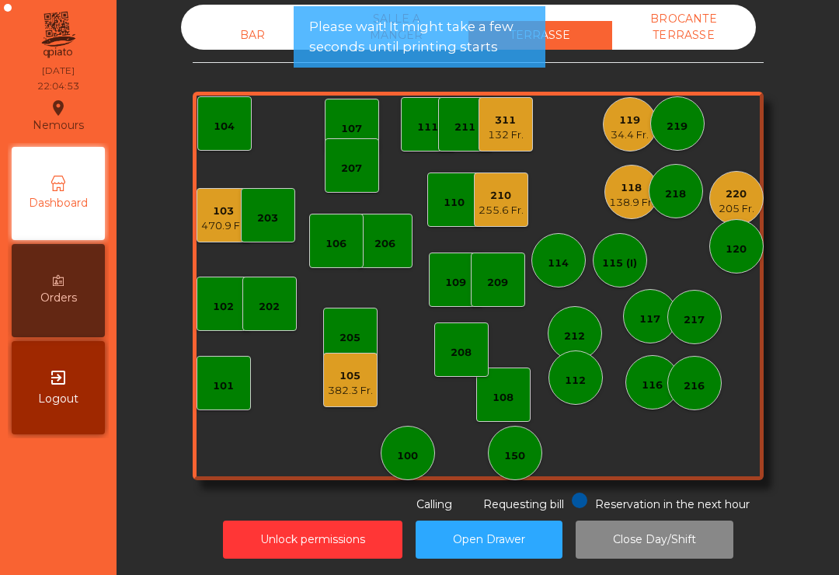
click at [619, 205] on div "138.9 Fr." at bounding box center [631, 203] width 45 height 16
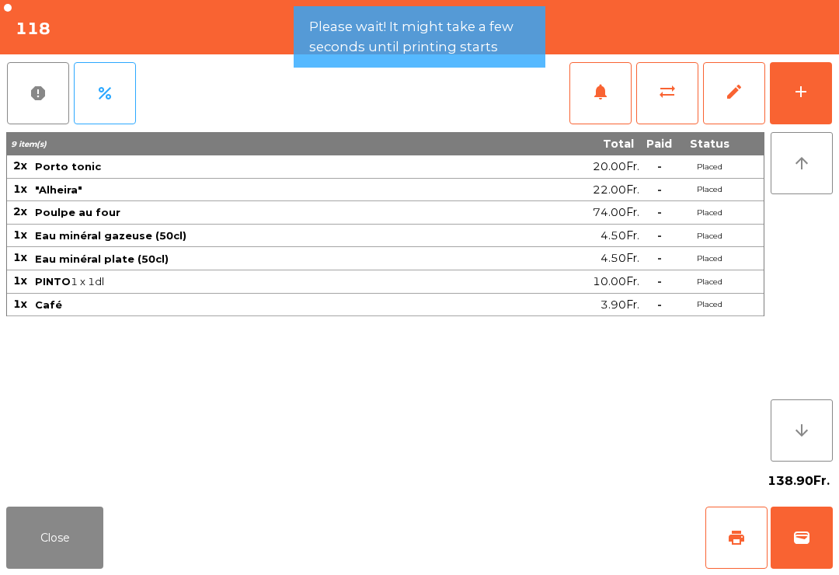
click at [801, 539] on span "wallet" at bounding box center [802, 538] width 19 height 19
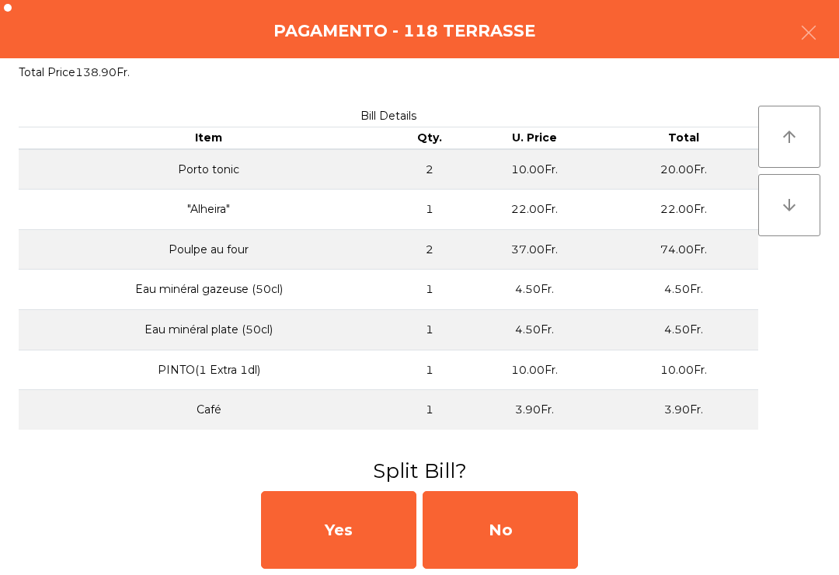
click at [507, 559] on div "No" at bounding box center [500, 530] width 155 height 78
click at [506, 559] on div "MB" at bounding box center [500, 530] width 155 height 78
click at [525, 540] on div "No" at bounding box center [500, 530] width 155 height 78
click at [528, 543] on div "No" at bounding box center [500, 530] width 155 height 78
click at [503, 543] on div "No" at bounding box center [500, 530] width 155 height 78
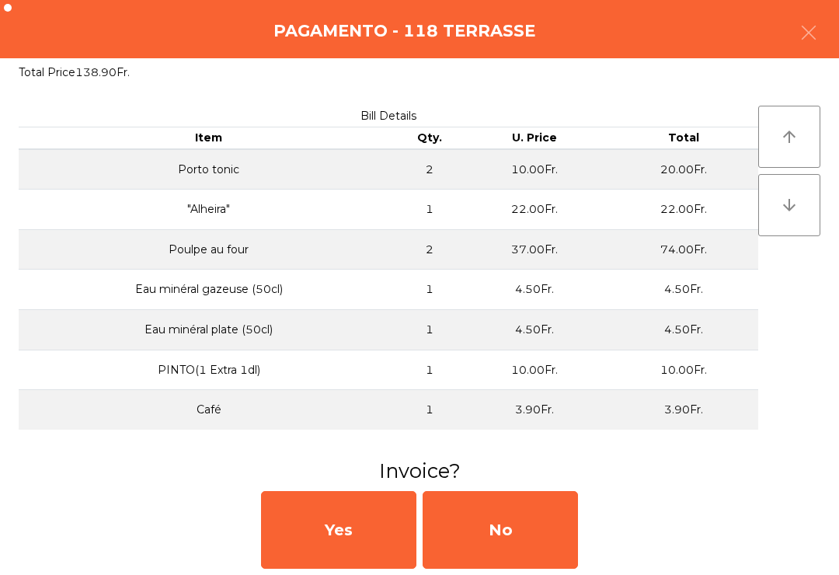
click at [508, 535] on div "No" at bounding box center [500, 530] width 155 height 78
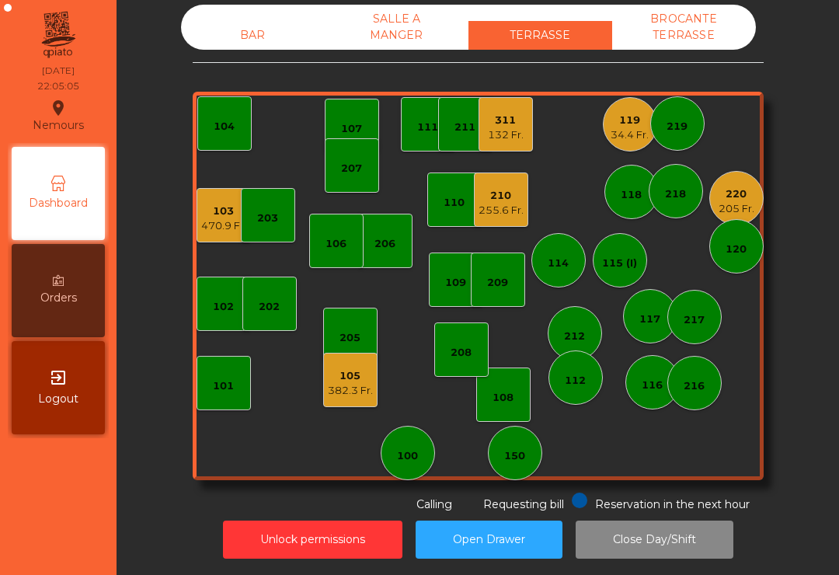
click at [619, 125] on div "119" at bounding box center [630, 121] width 38 height 16
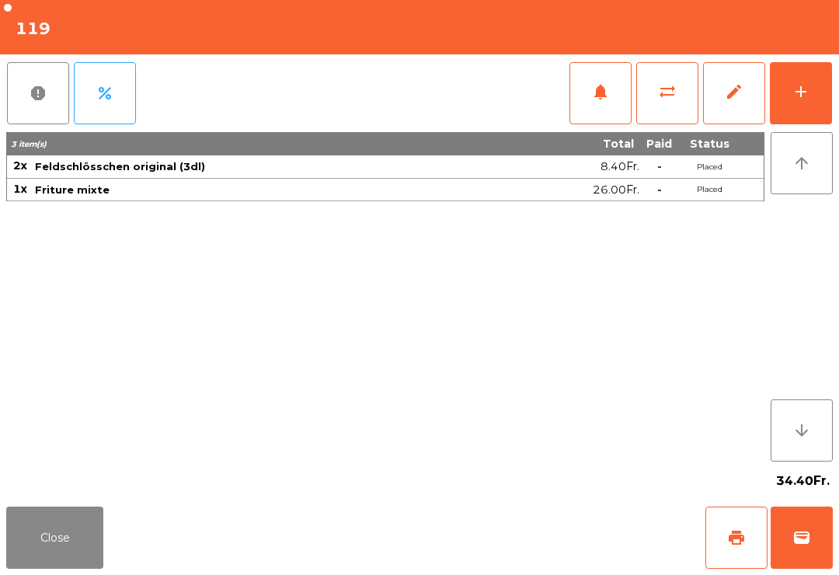
click at [802, 532] on span "wallet" at bounding box center [802, 538] width 19 height 19
click at [553, 552] on div "Close print wallet" at bounding box center [419, 538] width 839 height 75
click at [555, 544] on div "Close print wallet" at bounding box center [419, 538] width 839 height 75
click at [554, 543] on div "Close print wallet" at bounding box center [419, 538] width 839 height 75
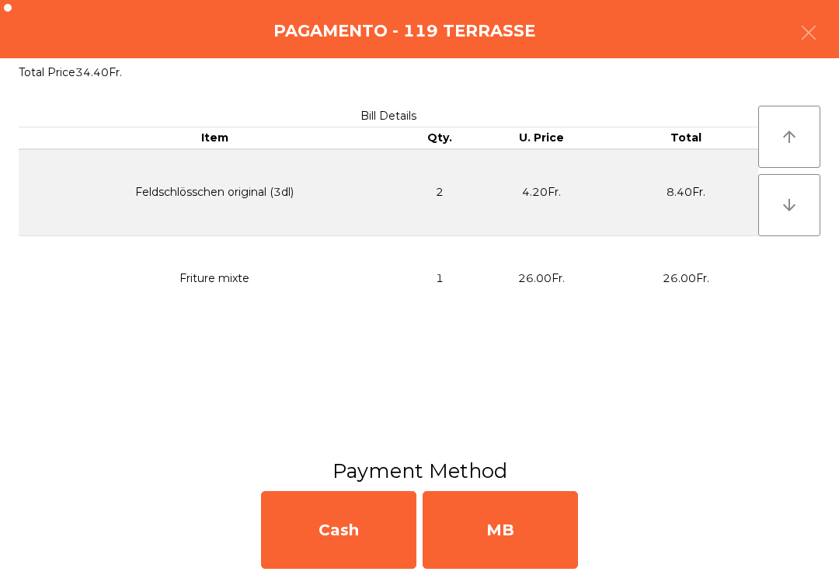
click at [524, 560] on div "MB" at bounding box center [500, 530] width 155 height 78
click at [536, 549] on div "No" at bounding box center [500, 530] width 155 height 78
click at [488, 553] on div "No" at bounding box center [500, 530] width 155 height 78
click at [501, 540] on div "No" at bounding box center [500, 530] width 155 height 78
click at [500, 539] on div "No" at bounding box center [500, 530] width 155 height 78
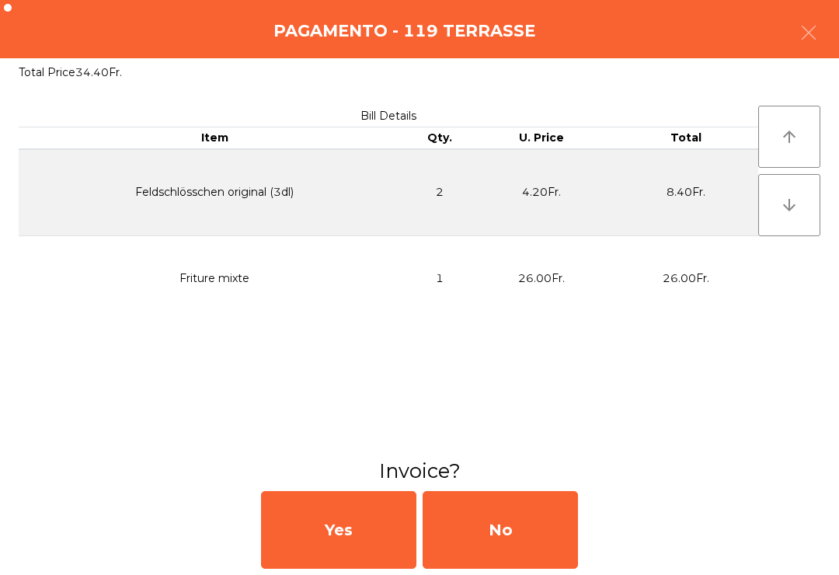
click at [495, 534] on div "No" at bounding box center [500, 530] width 155 height 78
click at [491, 531] on div "No" at bounding box center [500, 530] width 155 height 78
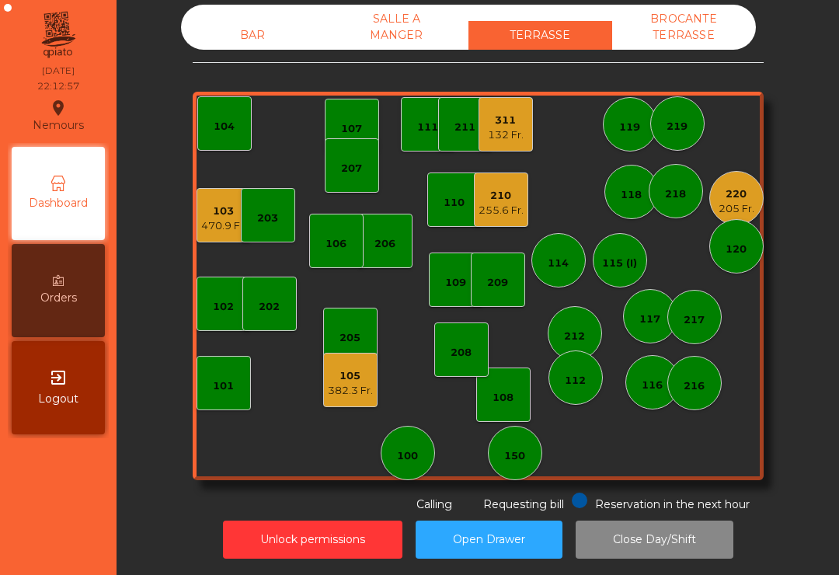
click at [356, 389] on div "382.3 Fr." at bounding box center [350, 391] width 45 height 16
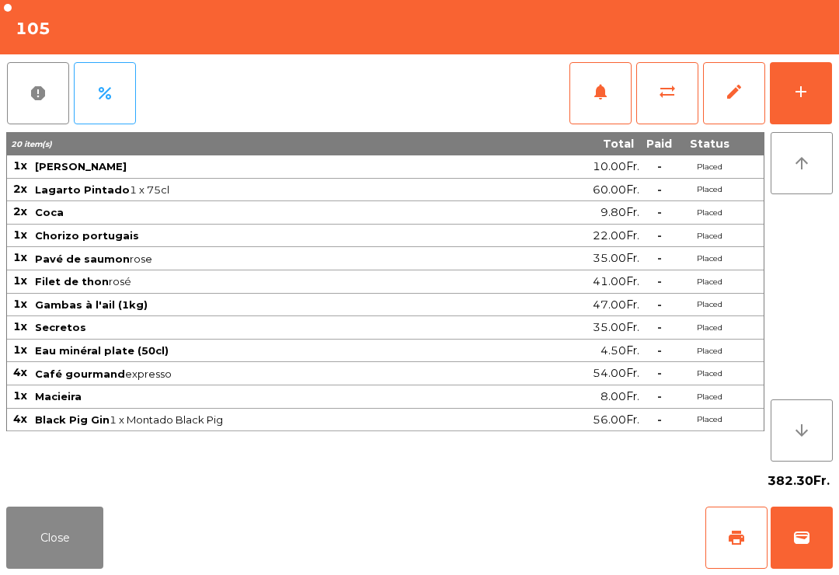
click at [724, 562] on button "print" at bounding box center [737, 538] width 62 height 62
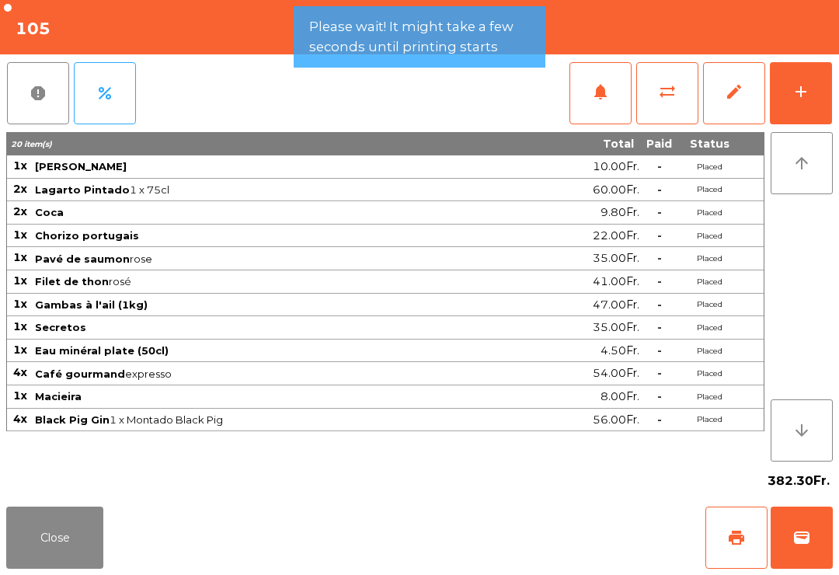
click at [48, 559] on button "Close" at bounding box center [54, 538] width 97 height 62
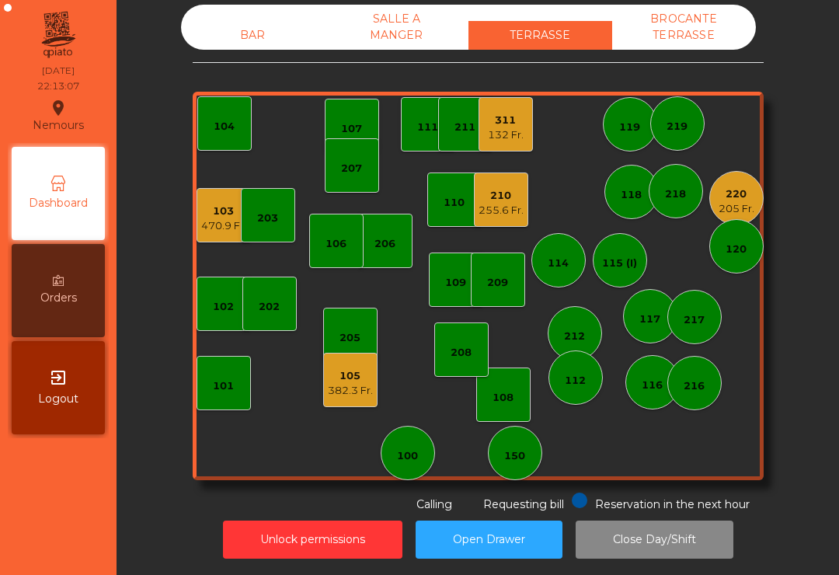
click at [745, 205] on div "205 Fr." at bounding box center [737, 209] width 36 height 16
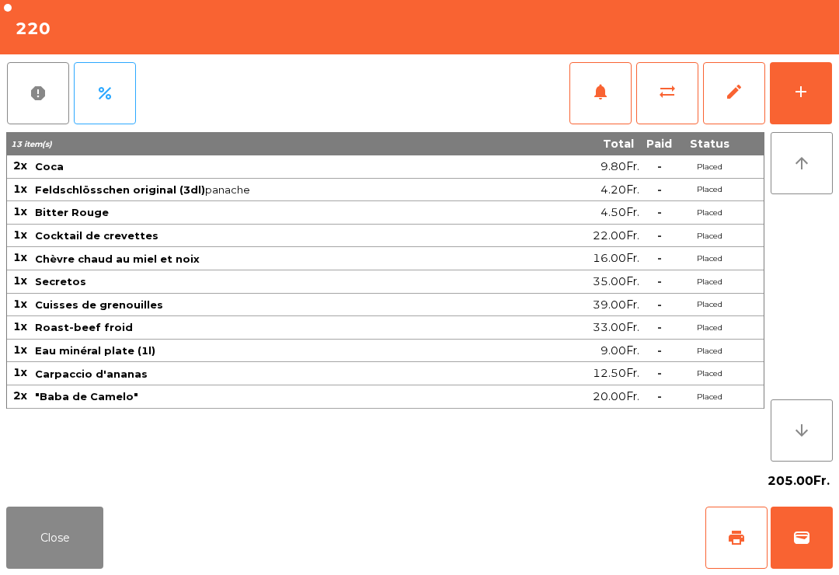
click at [732, 549] on button "print" at bounding box center [737, 538] width 62 height 62
click at [803, 546] on span "wallet" at bounding box center [802, 538] width 19 height 19
click at [585, 530] on div "Close print wallet" at bounding box center [419, 538] width 839 height 75
click at [552, 554] on div "Close print wallet" at bounding box center [419, 538] width 839 height 75
click at [518, 569] on div "Close print wallet" at bounding box center [419, 538] width 839 height 75
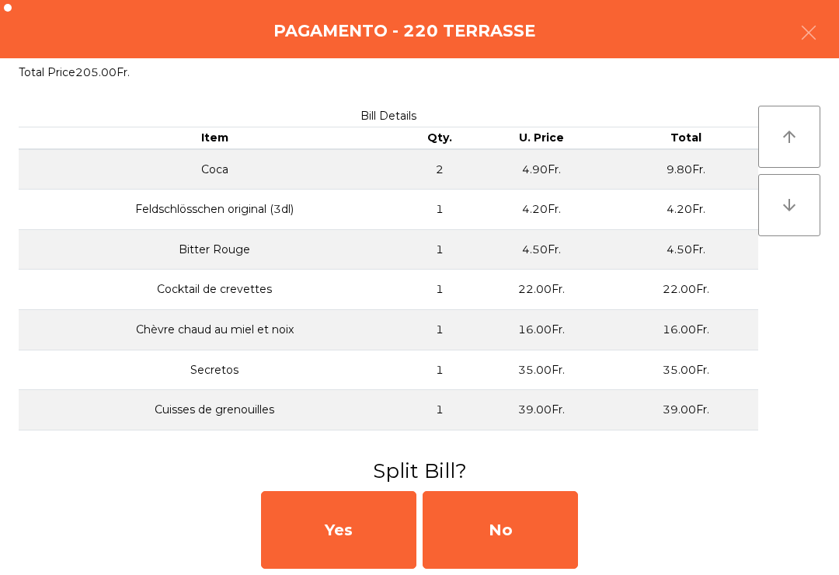
click at [537, 528] on div "No" at bounding box center [500, 530] width 155 height 78
click at [536, 528] on div "MB" at bounding box center [500, 530] width 155 height 78
click at [543, 527] on div "No" at bounding box center [500, 530] width 155 height 78
click at [542, 527] on div "No" at bounding box center [500, 530] width 155 height 78
click at [553, 532] on div "No" at bounding box center [500, 530] width 155 height 78
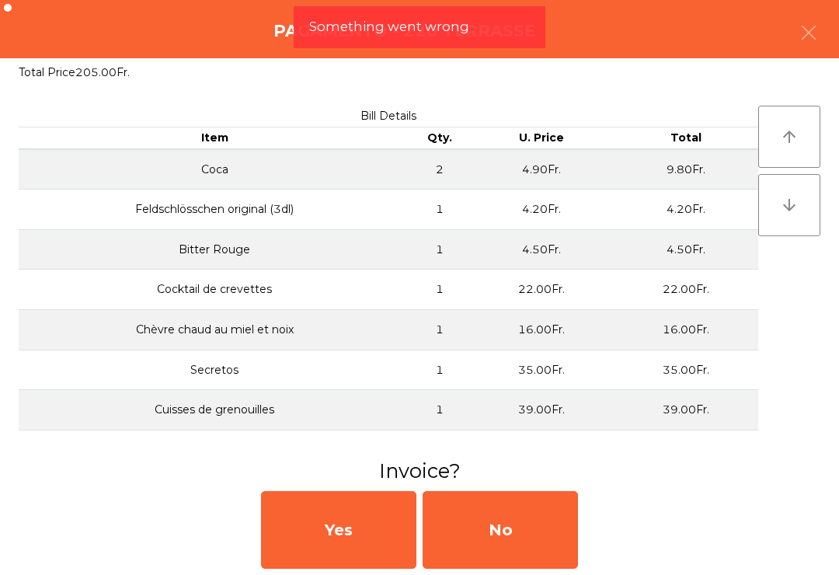
click at [831, 12] on div "Pagamento - 220 TERRASSE" at bounding box center [419, 29] width 839 height 58
click at [791, 51] on button "button" at bounding box center [809, 34] width 44 height 47
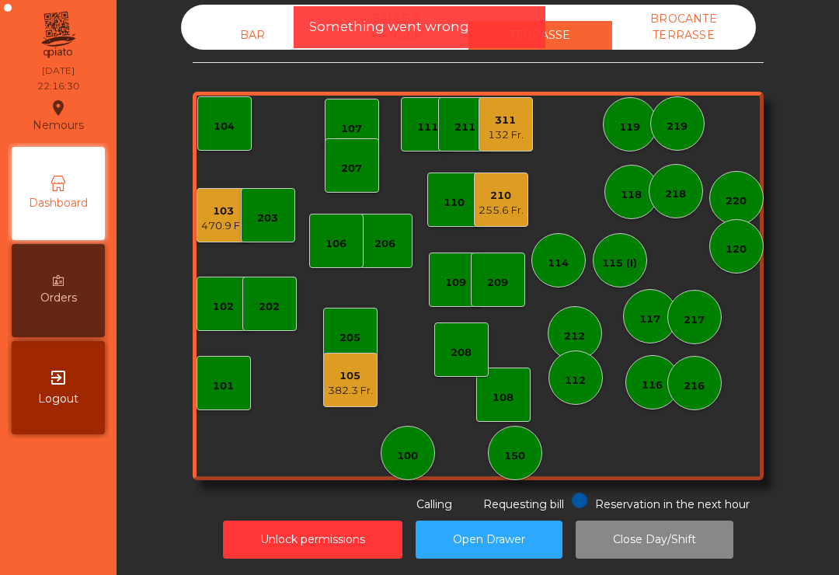
click at [497, 142] on div "311 132 Fr." at bounding box center [506, 124] width 54 height 54
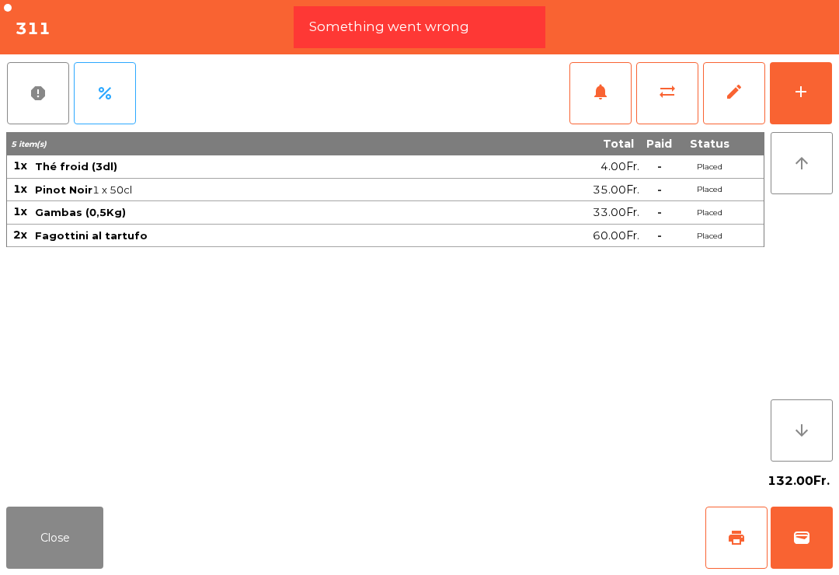
click at [805, 562] on button "wallet" at bounding box center [802, 538] width 62 height 62
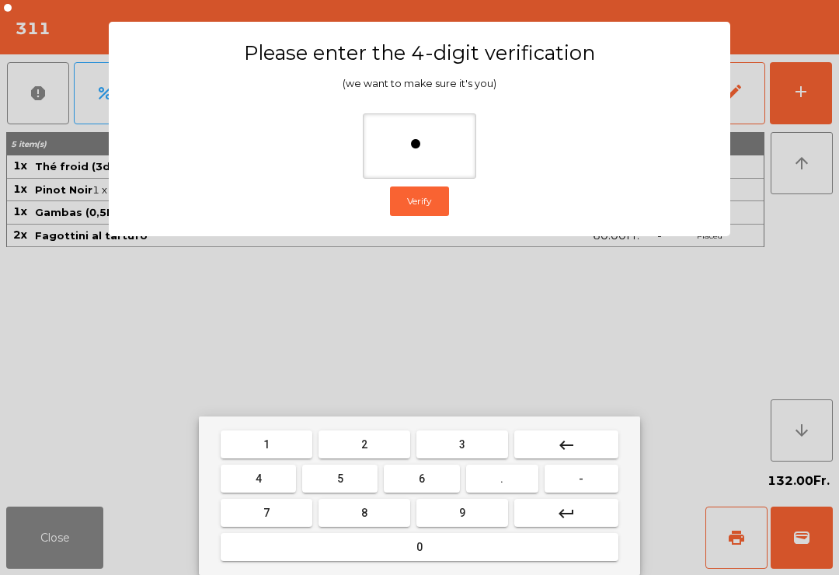
type input "**"
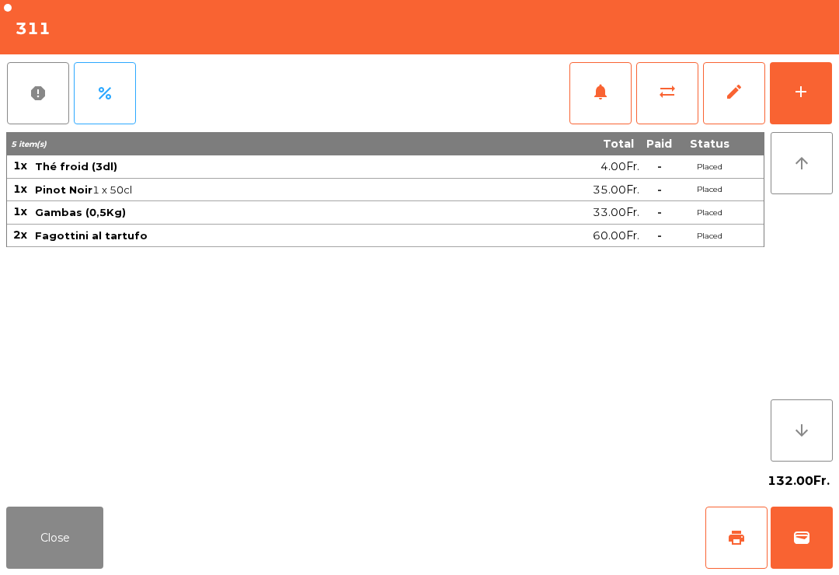
click at [520, 530] on div "Close print wallet" at bounding box center [419, 538] width 839 height 75
click at [520, 529] on div "Close print wallet" at bounding box center [419, 538] width 839 height 75
click at [537, 539] on div "Close print wallet" at bounding box center [419, 538] width 839 height 75
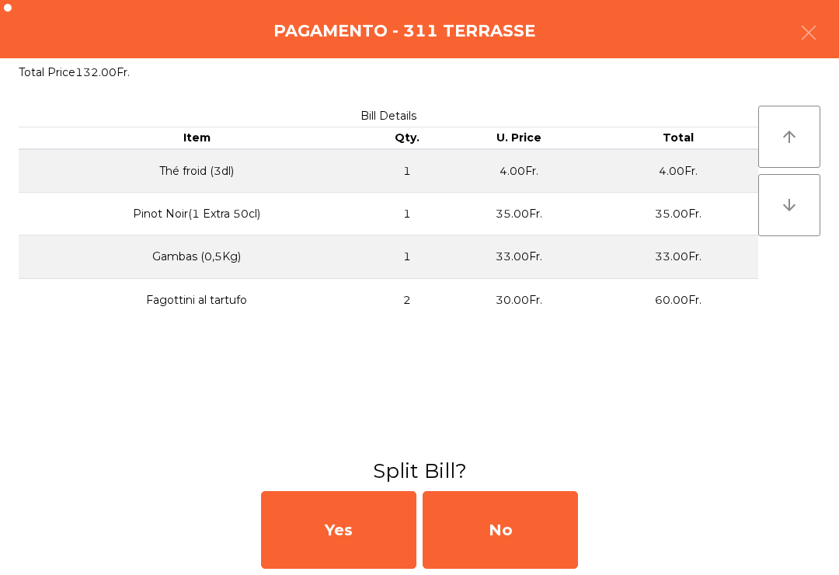
click at [537, 539] on div "No" at bounding box center [500, 530] width 155 height 78
click at [529, 537] on div "MB" at bounding box center [500, 530] width 155 height 78
click at [520, 534] on div "No" at bounding box center [500, 530] width 155 height 78
click at [516, 524] on div "No" at bounding box center [500, 530] width 155 height 78
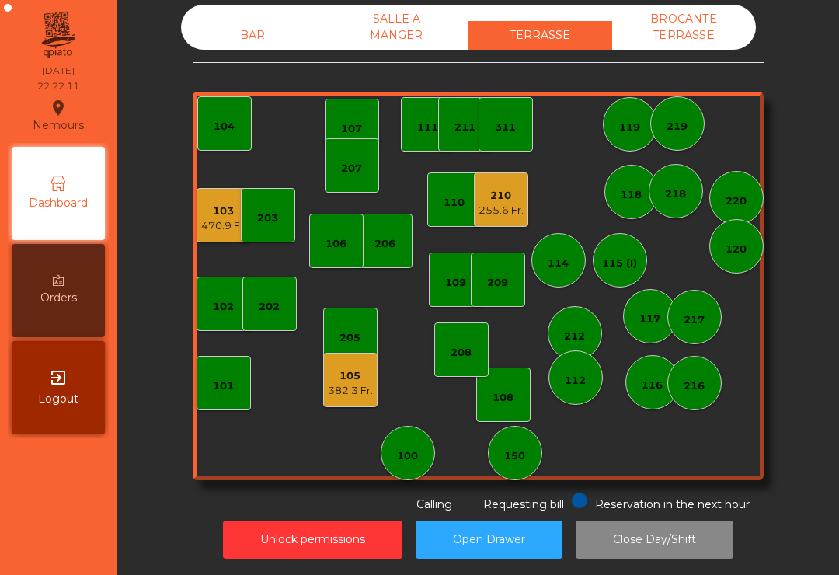
click at [590, 323] on div "212" at bounding box center [575, 333] width 54 height 54
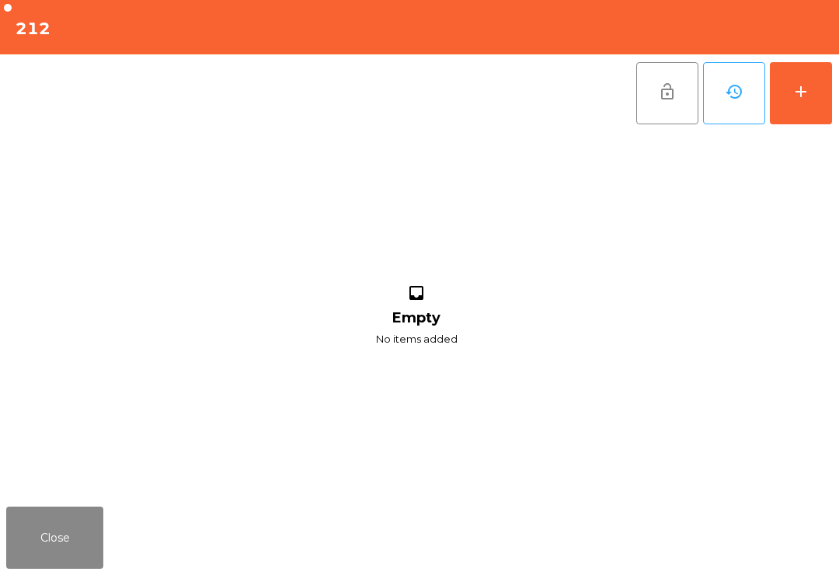
click at [811, 97] on button "add" at bounding box center [801, 93] width 62 height 62
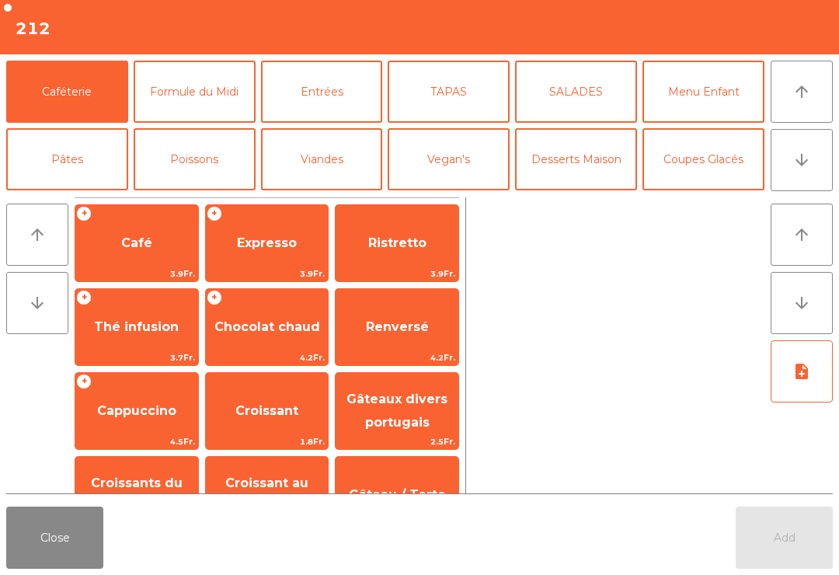
click at [795, 176] on button "arrow_downward" at bounding box center [802, 160] width 62 height 62
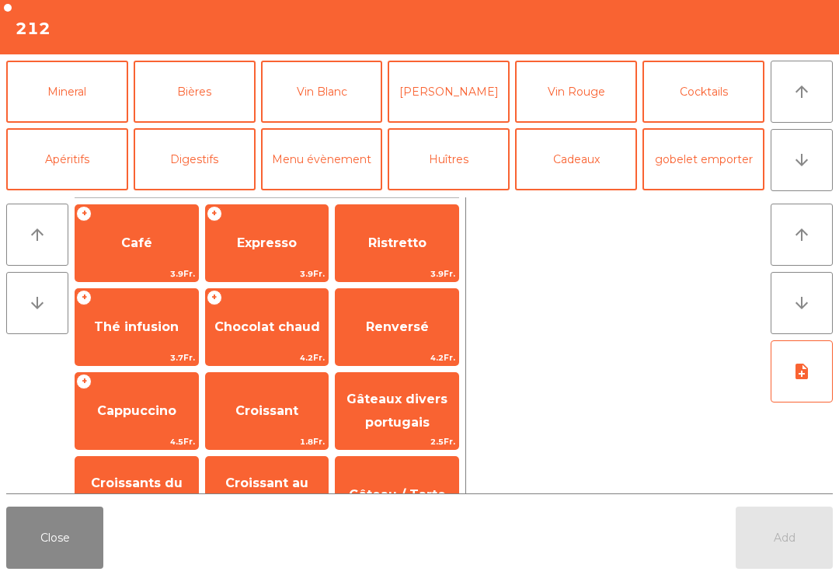
click at [577, 87] on button "Vin Rouge" at bounding box center [576, 92] width 122 height 62
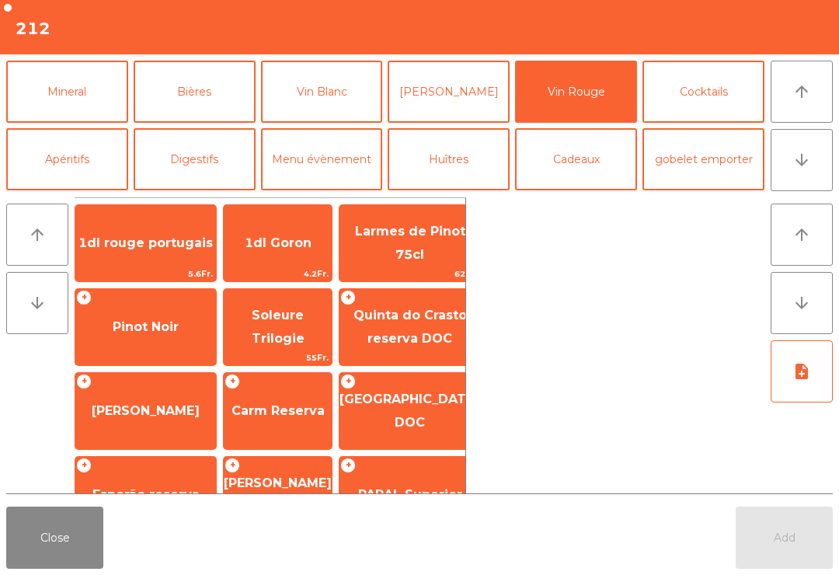
click at [162, 333] on span "Pinot Noir" at bounding box center [146, 326] width 66 height 15
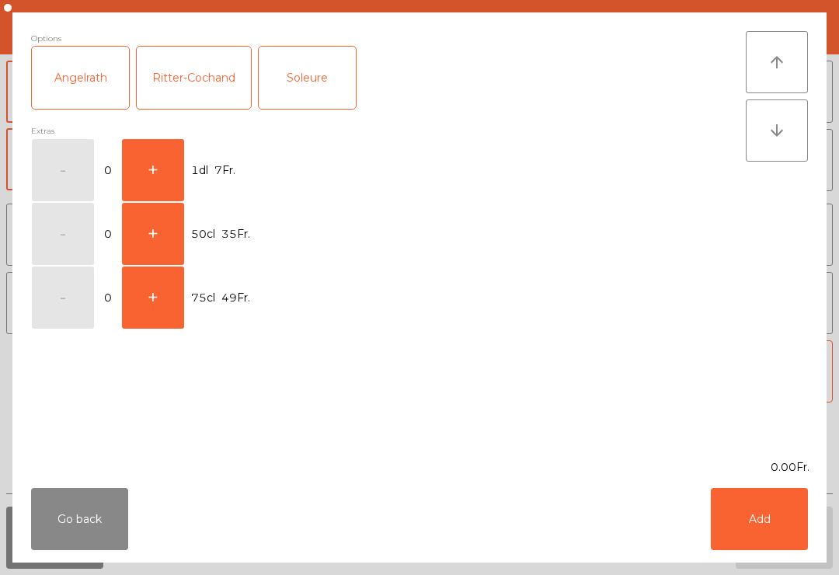
click at [160, 162] on button "+" at bounding box center [153, 170] width 62 height 62
click at [771, 506] on button "Add" at bounding box center [759, 519] width 97 height 62
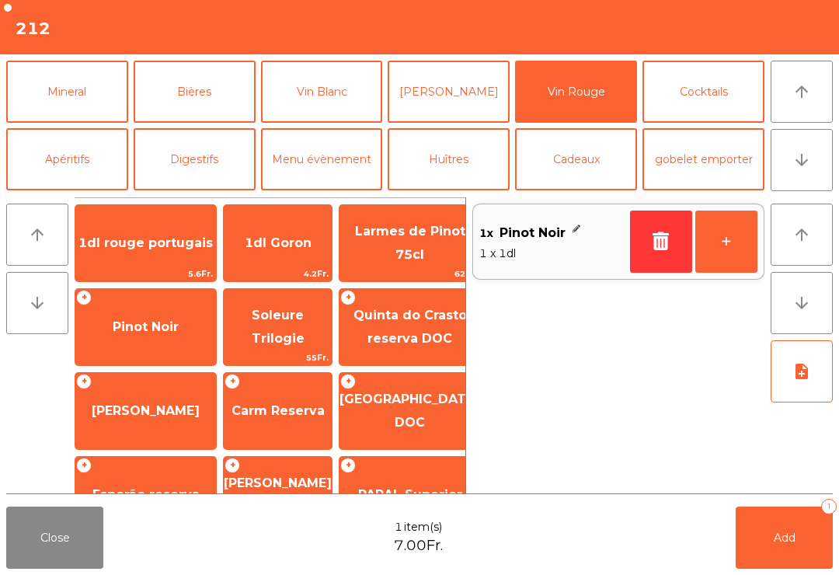
click at [91, 103] on button "Mineral" at bounding box center [67, 92] width 122 height 62
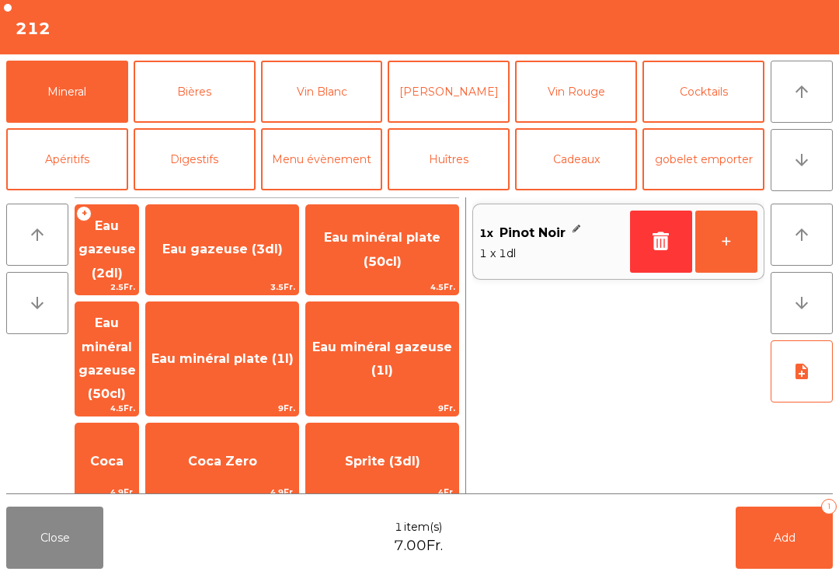
click at [138, 441] on span "Coca" at bounding box center [106, 462] width 63 height 42
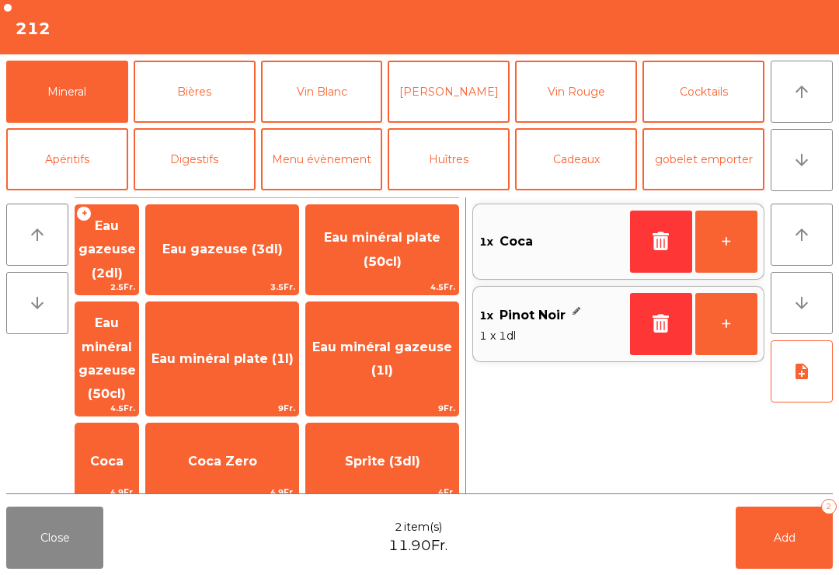
scroll to position [382, 0]
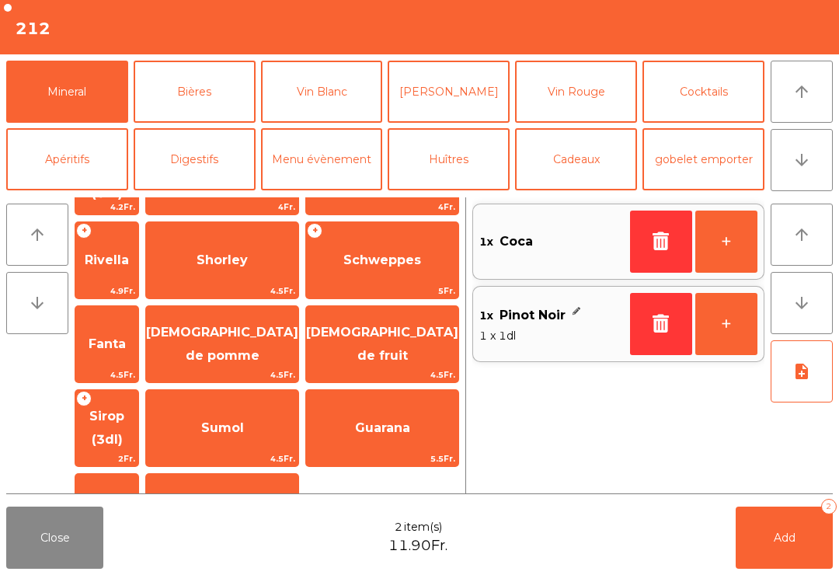
click at [138, 491] on span "Redbull" at bounding box center [106, 512] width 63 height 42
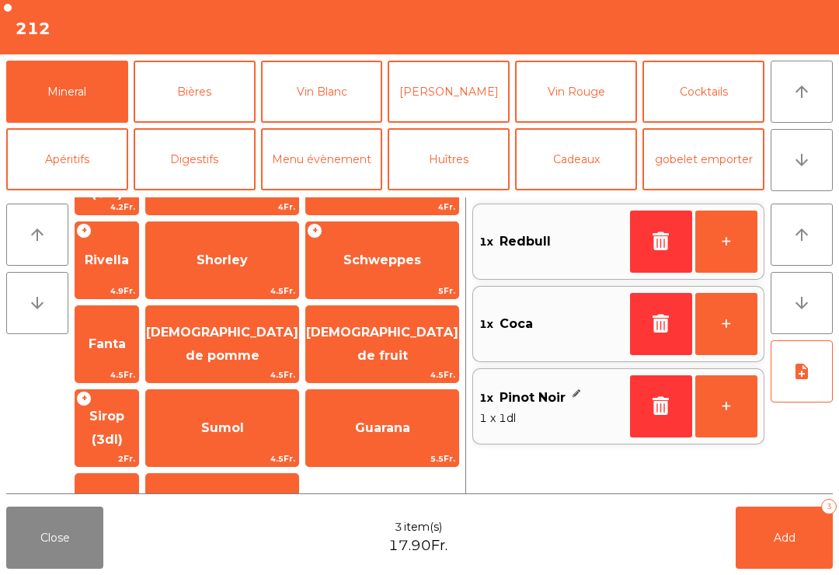
click at [805, 567] on button "Add 3" at bounding box center [784, 538] width 97 height 62
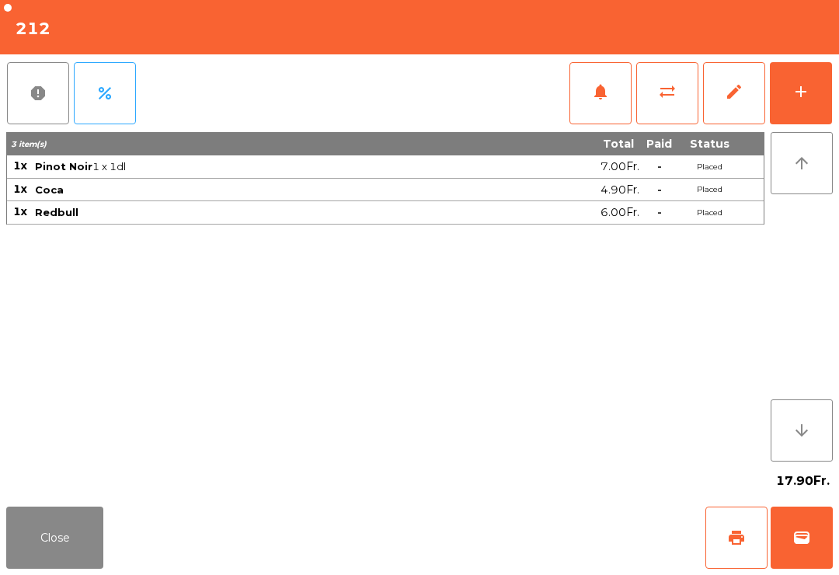
click at [56, 563] on button "Close" at bounding box center [54, 538] width 97 height 62
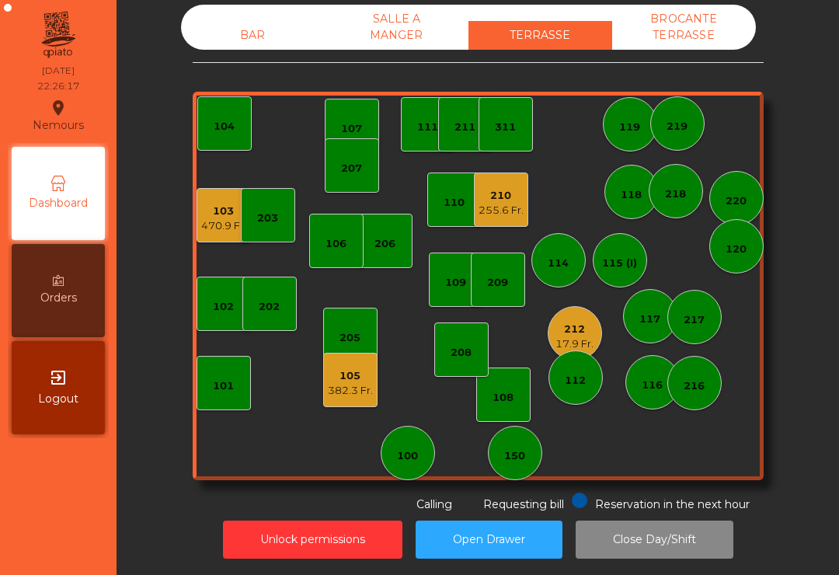
click at [659, 46] on div "BROCANTE TERRASSE" at bounding box center [684, 27] width 144 height 45
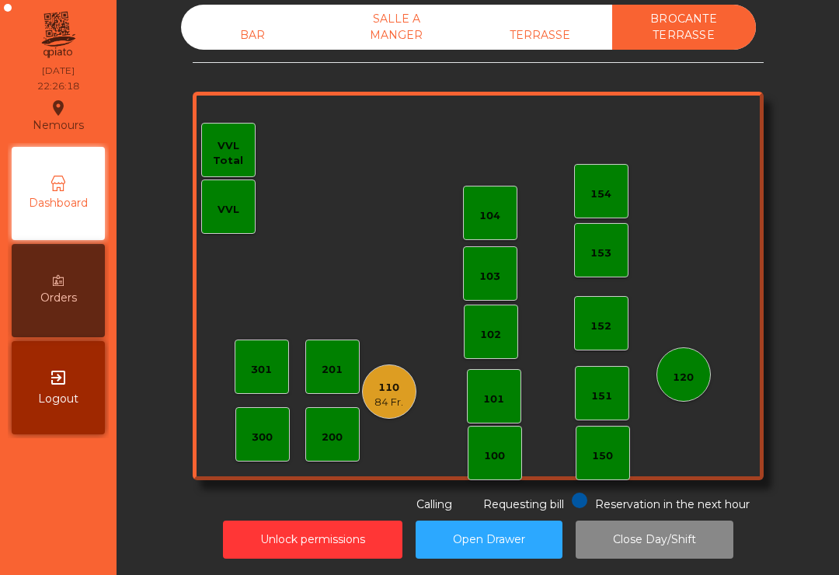
click at [244, 40] on div "BAR" at bounding box center [253, 35] width 144 height 29
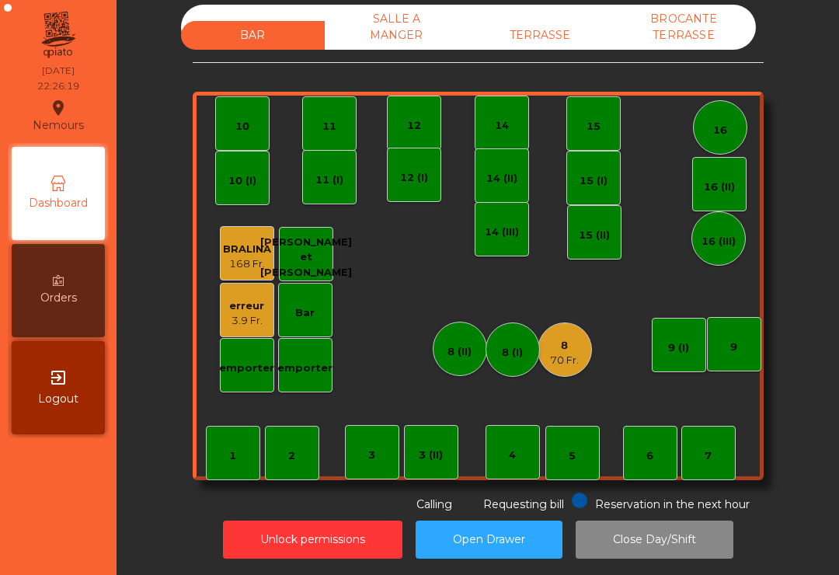
click at [549, 36] on div "TERRASSE" at bounding box center [541, 35] width 144 height 29
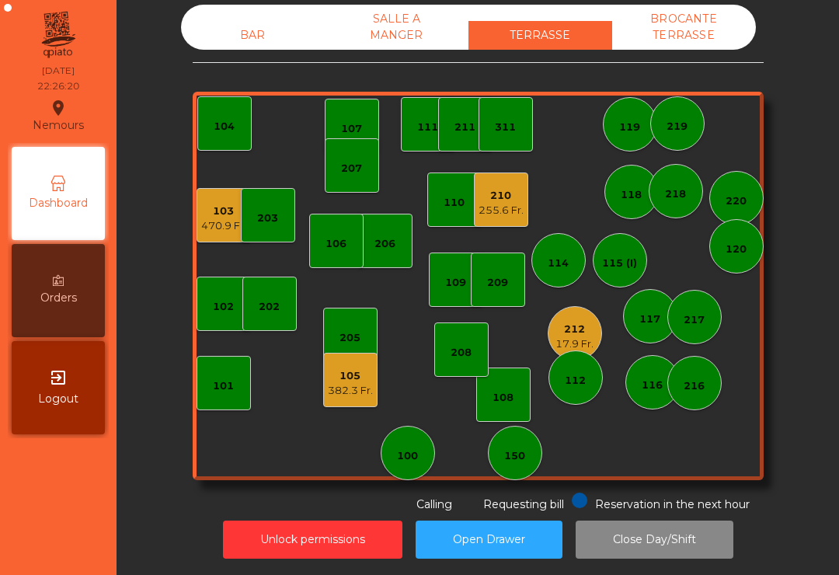
click at [337, 386] on div "382.3 Fr." at bounding box center [350, 391] width 45 height 16
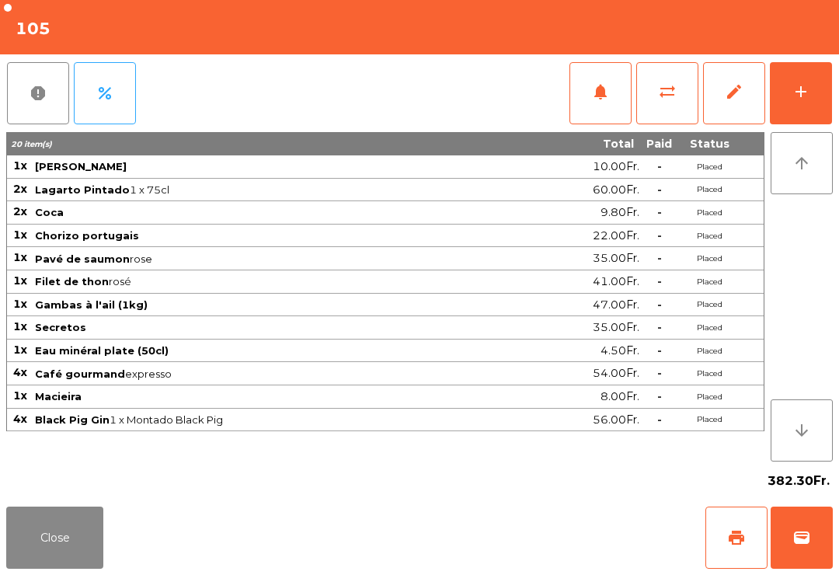
click at [665, 95] on span "sync_alt" at bounding box center [667, 91] width 19 height 19
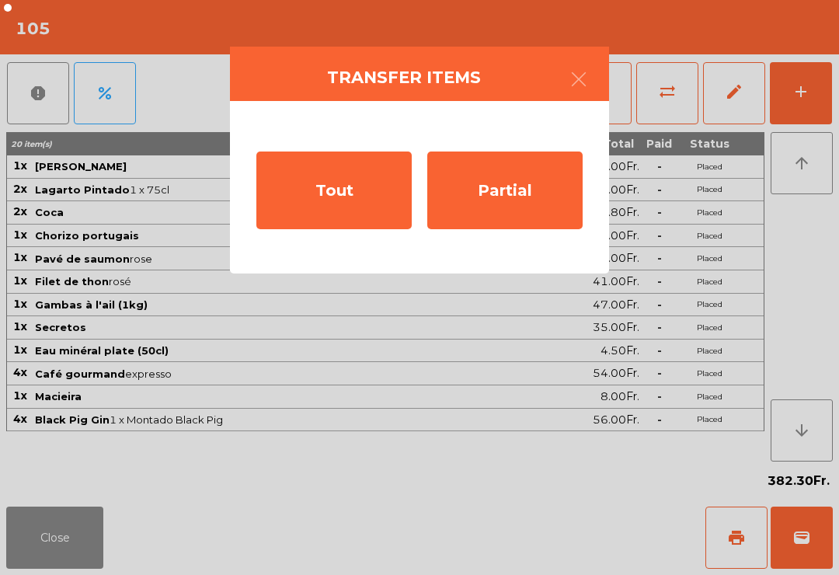
click at [334, 195] on div "Tout" at bounding box center [333, 191] width 155 height 78
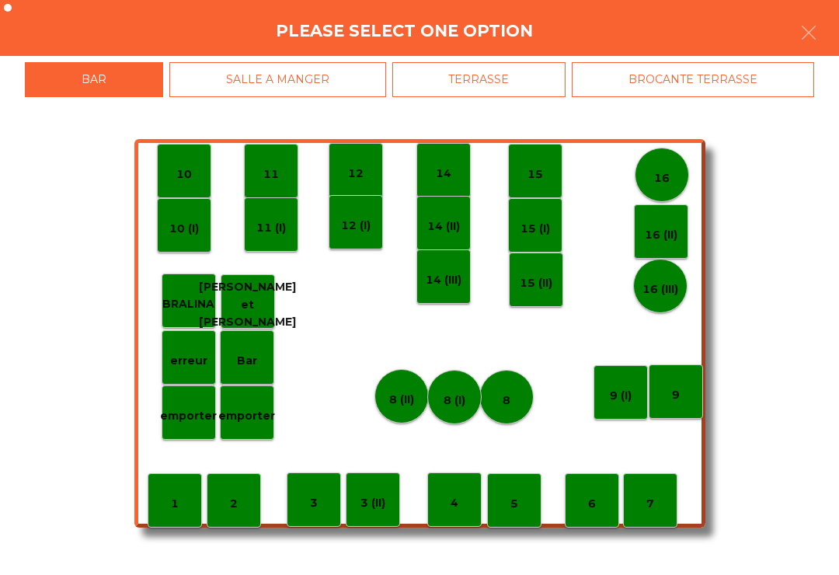
click at [694, 94] on div "BROCANTE TERRASSE" at bounding box center [693, 79] width 242 height 35
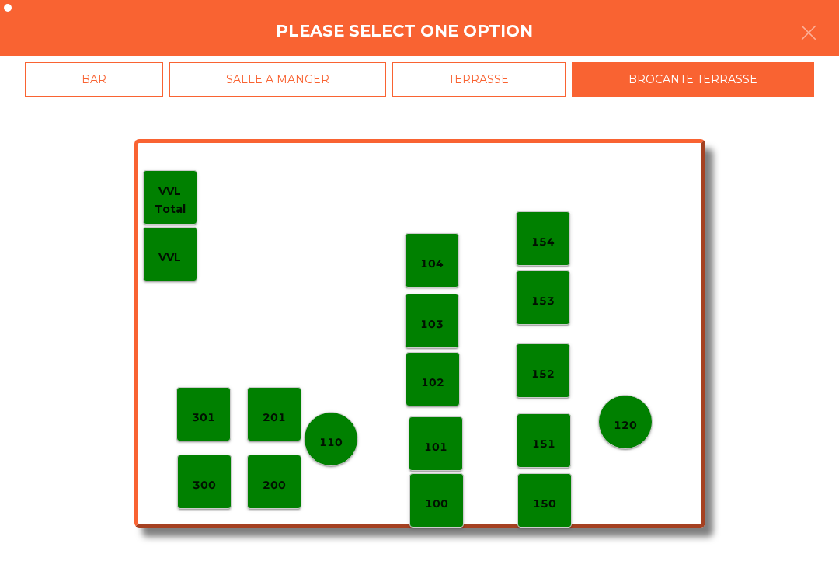
click at [435, 434] on div "101" at bounding box center [435, 444] width 23 height 24
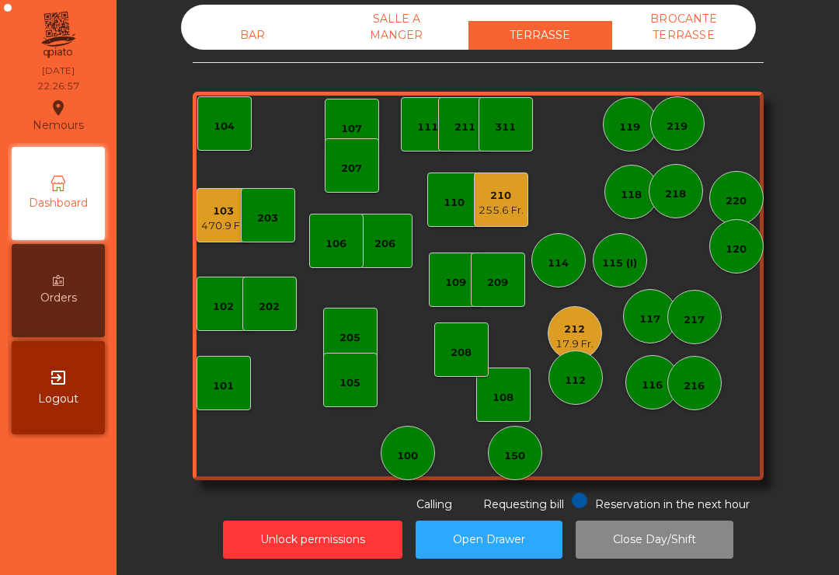
click at [571, 341] on div "17.9 Fr." at bounding box center [575, 345] width 38 height 16
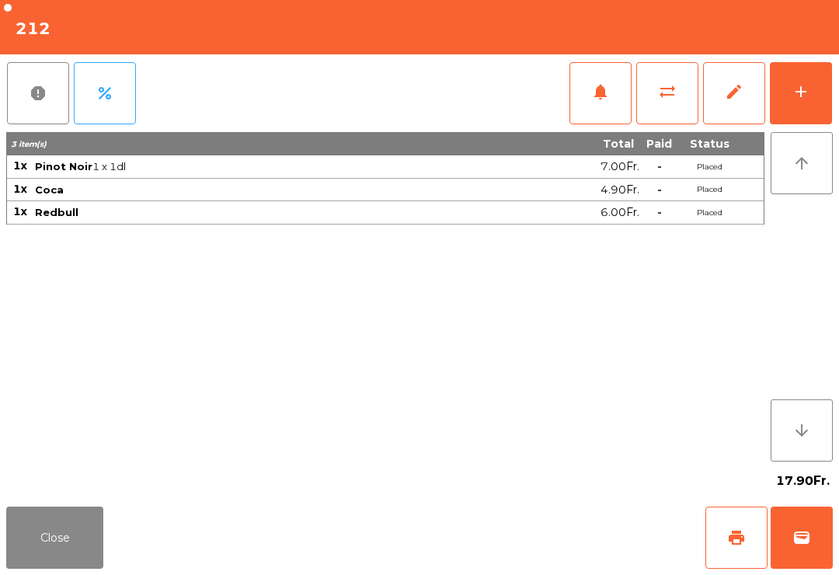
click at [117, 541] on div "Close print wallet" at bounding box center [419, 538] width 839 height 75
click at [40, 567] on button "Close" at bounding box center [54, 538] width 97 height 62
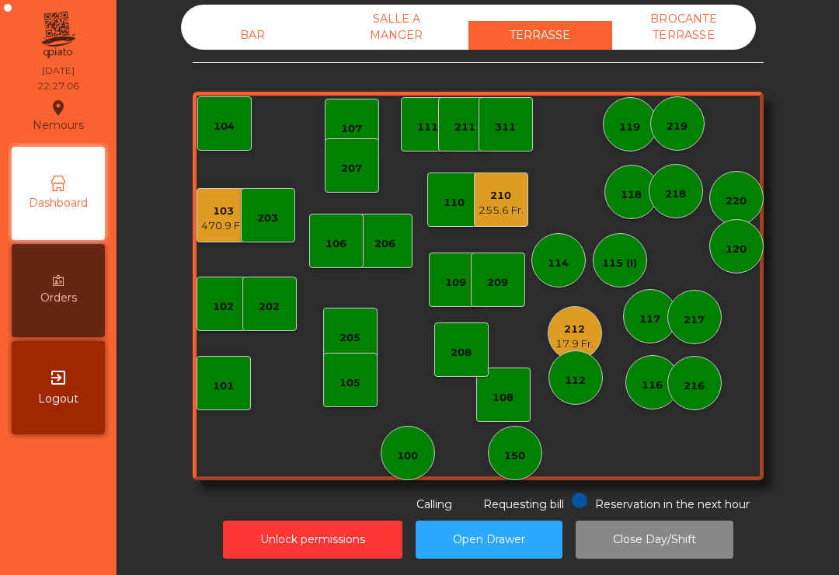
click at [274, 33] on div "BAR" at bounding box center [253, 35] width 144 height 29
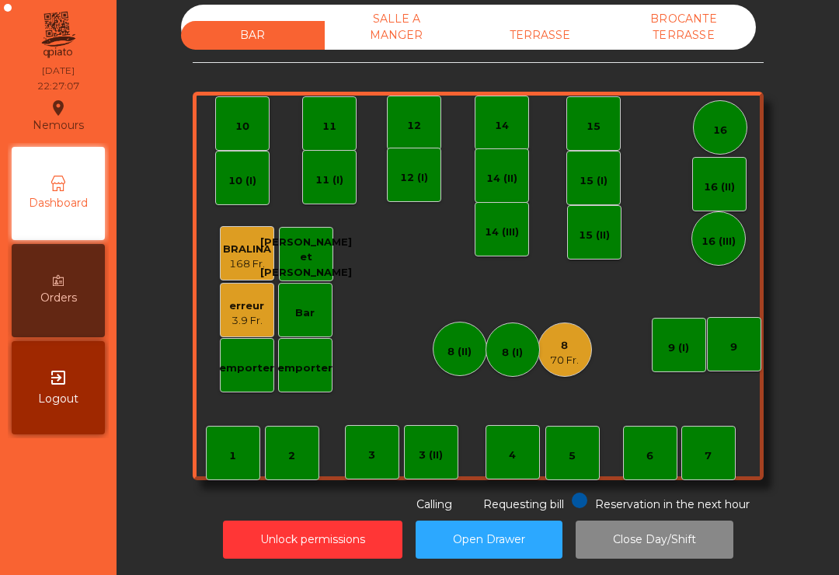
click at [560, 358] on div "70 Fr." at bounding box center [564, 361] width 29 height 16
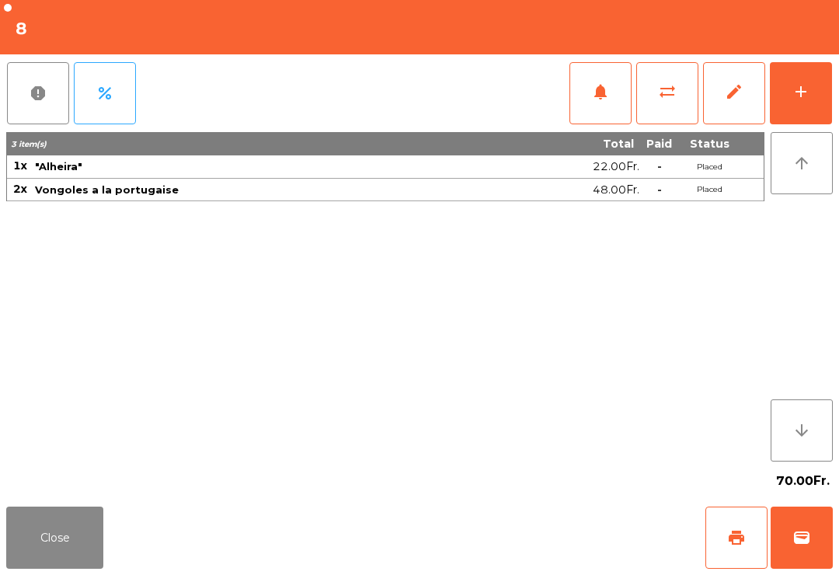
click at [661, 102] on button "sync_alt" at bounding box center [668, 93] width 62 height 62
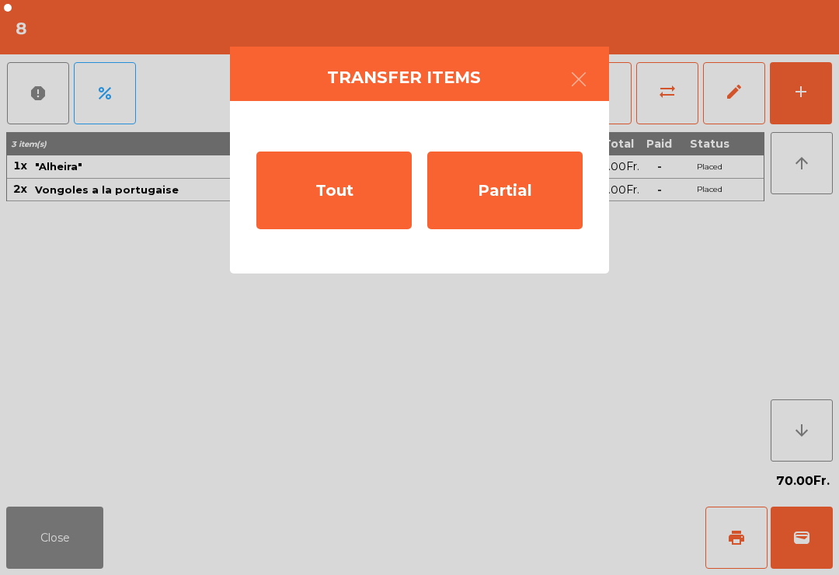
click at [326, 205] on div "Tout" at bounding box center [333, 191] width 155 height 78
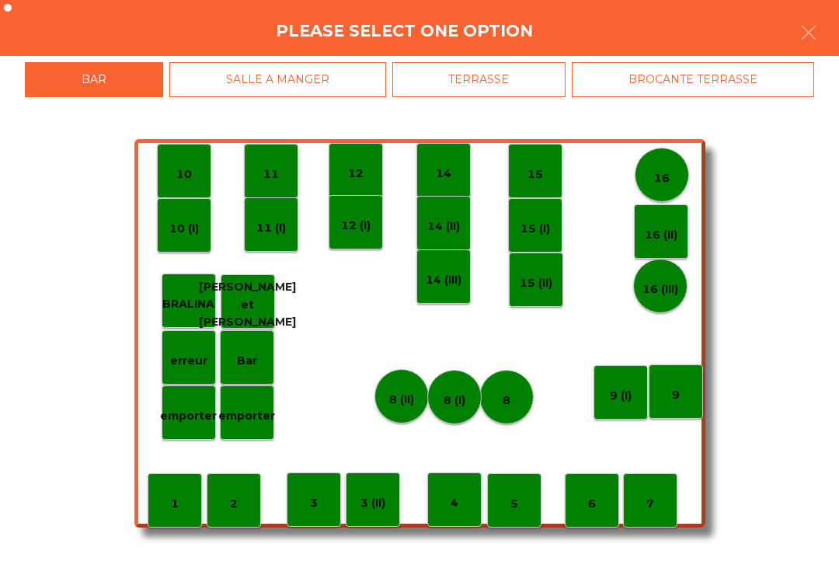
click at [525, 82] on div "TERRASSE" at bounding box center [479, 79] width 174 height 35
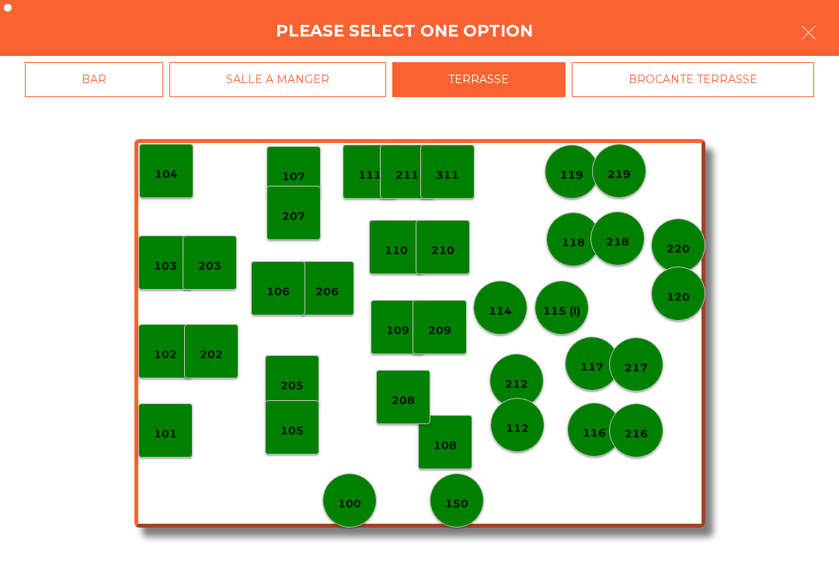
click at [525, 424] on p "112" at bounding box center [517, 429] width 23 height 18
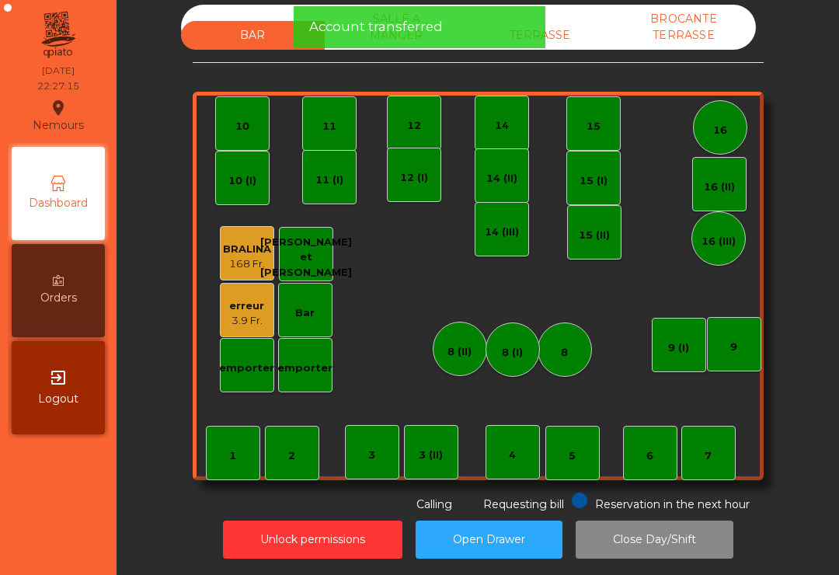
click at [554, 27] on div "TERRASSE" at bounding box center [541, 35] width 144 height 29
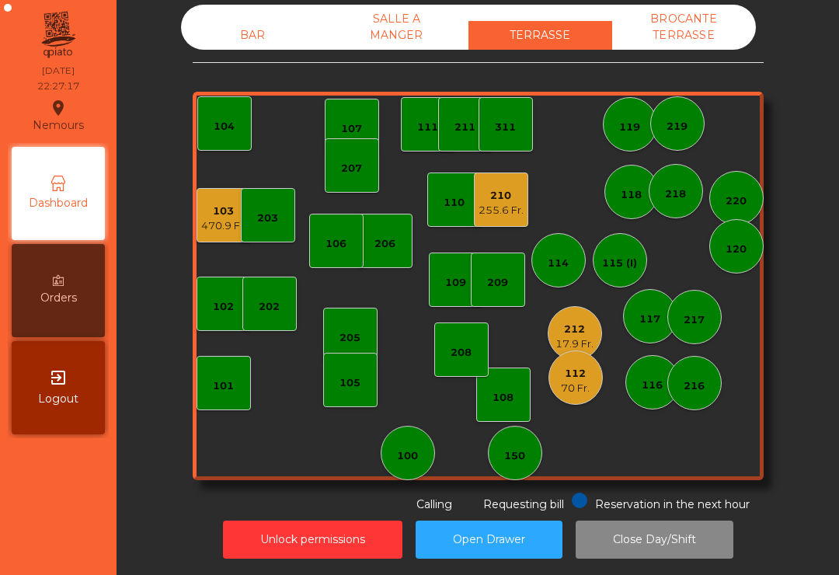
click at [568, 340] on div "17.9 Fr." at bounding box center [575, 345] width 38 height 16
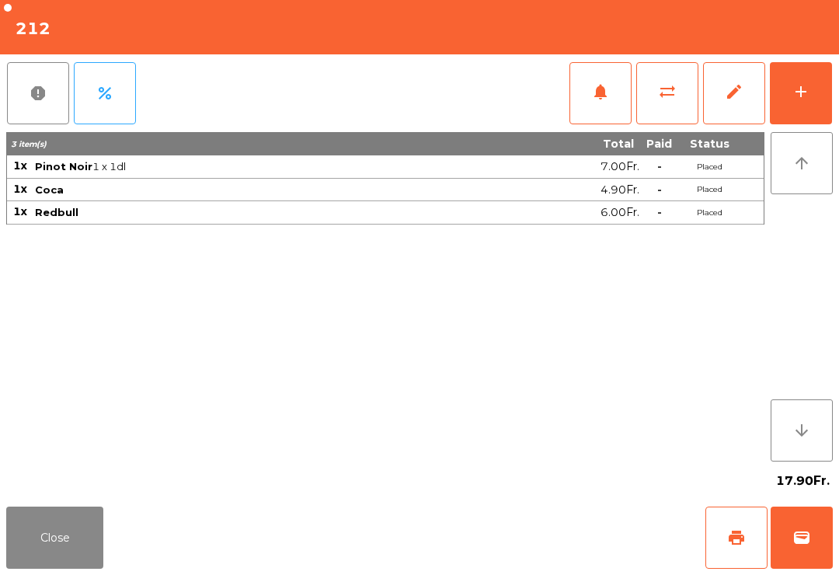
click at [665, 110] on button "sync_alt" at bounding box center [668, 93] width 62 height 62
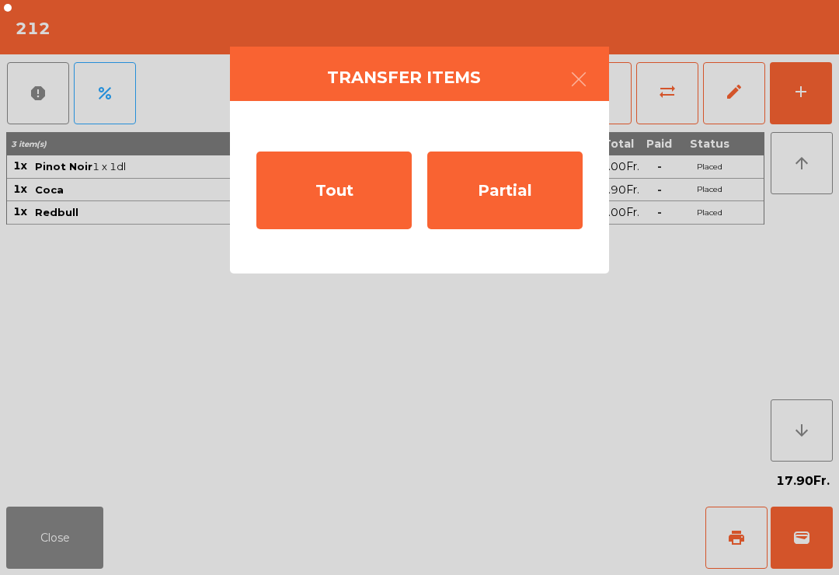
click at [332, 206] on div "Tout" at bounding box center [333, 191] width 155 height 78
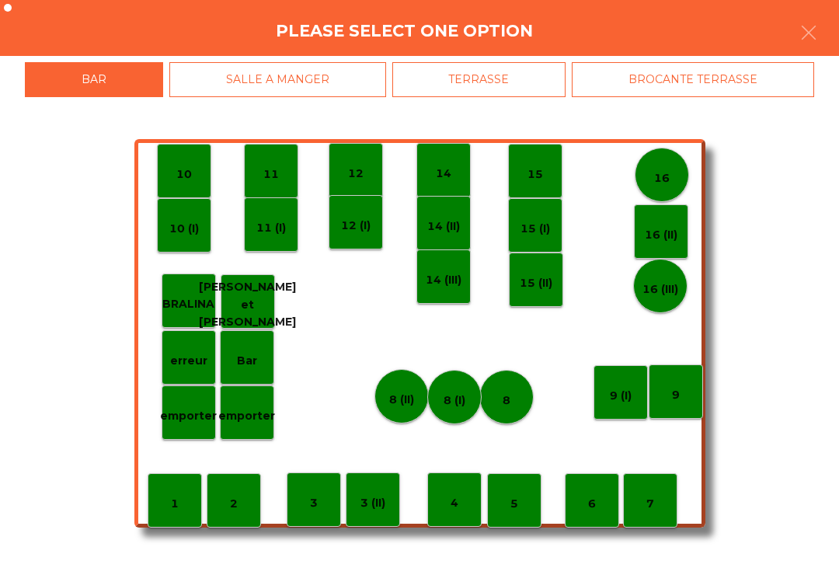
click at [508, 88] on div "TERRASSE" at bounding box center [479, 79] width 174 height 35
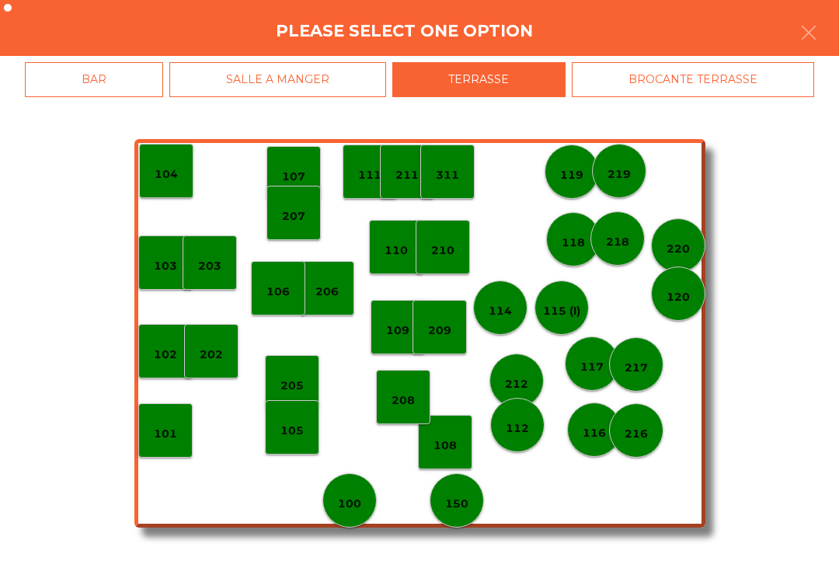
click at [525, 434] on p "112" at bounding box center [517, 429] width 23 height 18
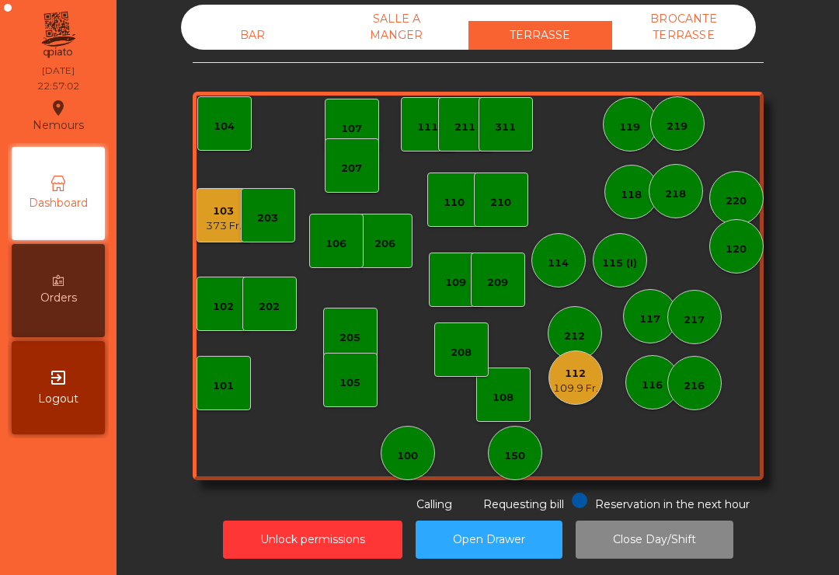
click at [220, 236] on div "103 373 Fr." at bounding box center [224, 215] width 54 height 54
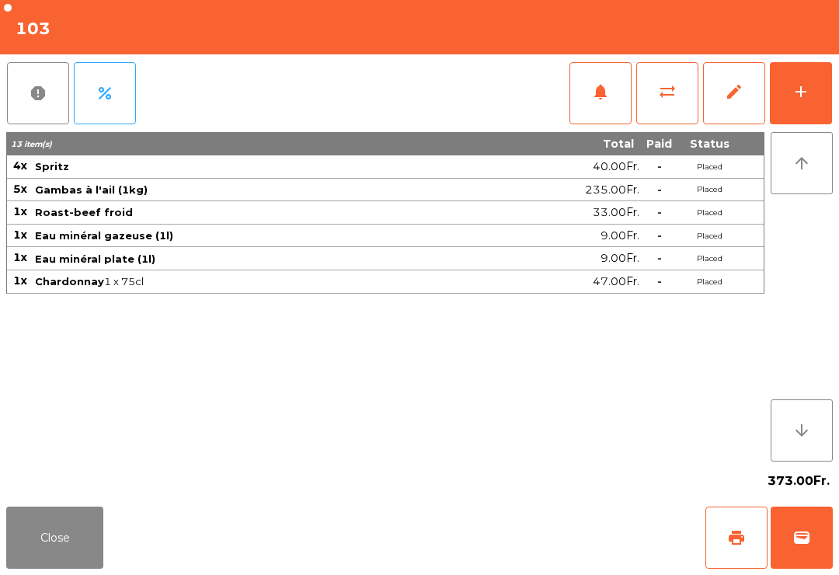
click at [801, 100] on div "add" at bounding box center [801, 91] width 19 height 19
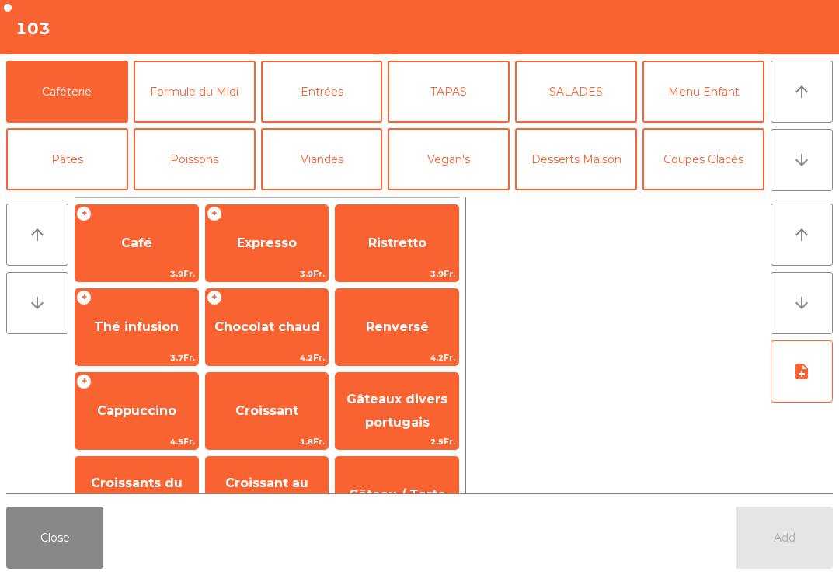
click at [573, 166] on button "Desserts Maison" at bounding box center [576, 159] width 122 height 62
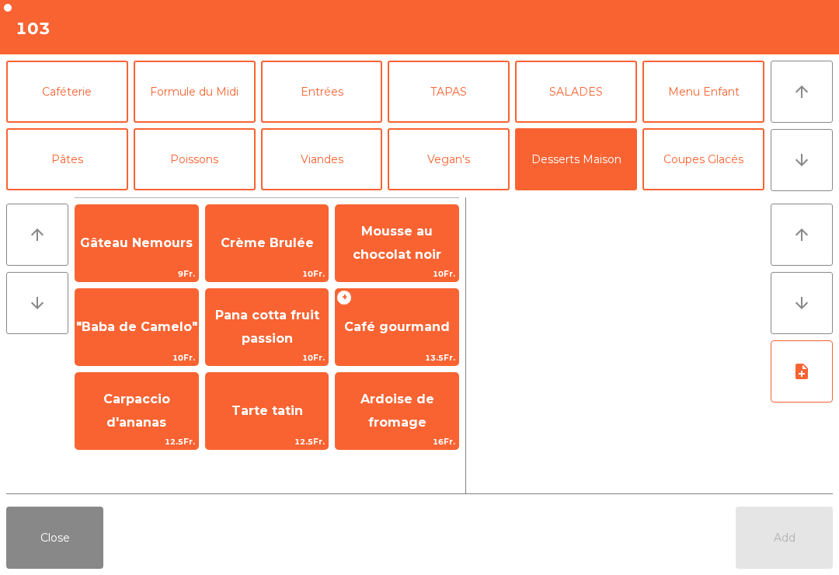
click at [281, 347] on span "Pana cotta fruit passion" at bounding box center [267, 328] width 123 height 66
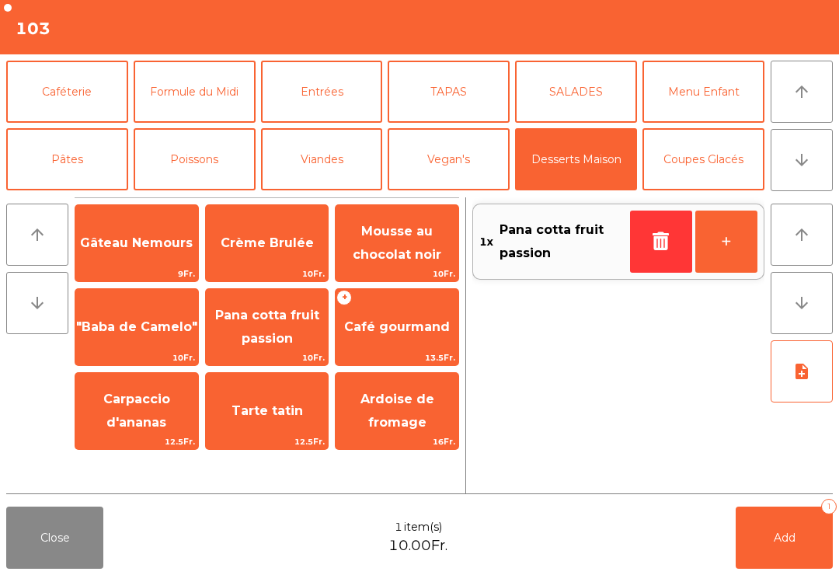
click at [284, 336] on span "Pana cotta fruit passion" at bounding box center [267, 327] width 104 height 38
click at [275, 420] on span "Tarte tatin" at bounding box center [267, 411] width 123 height 42
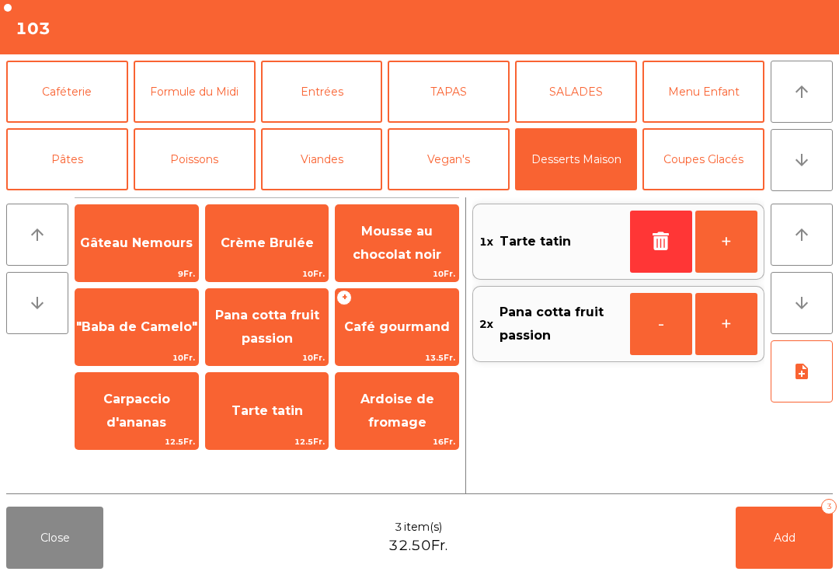
click at [434, 250] on span "Mousse au chocolat noir" at bounding box center [397, 243] width 89 height 38
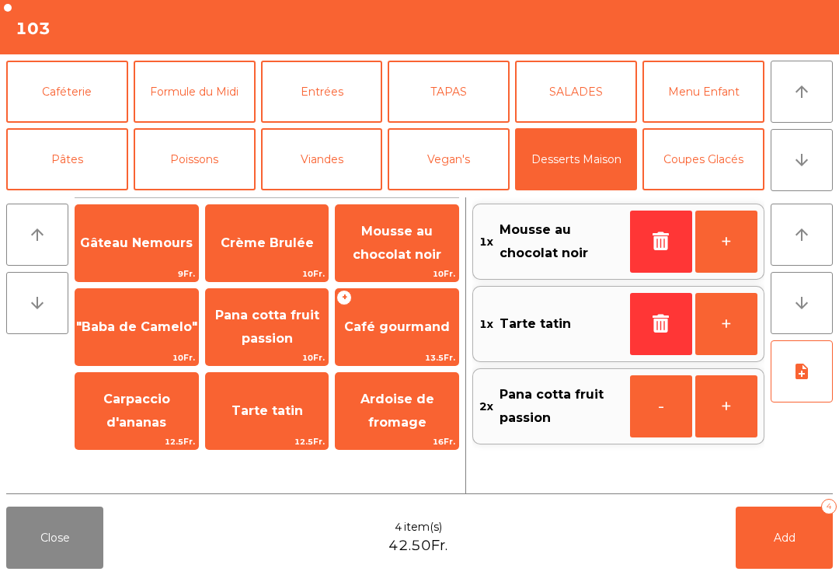
scroll to position [145, 0]
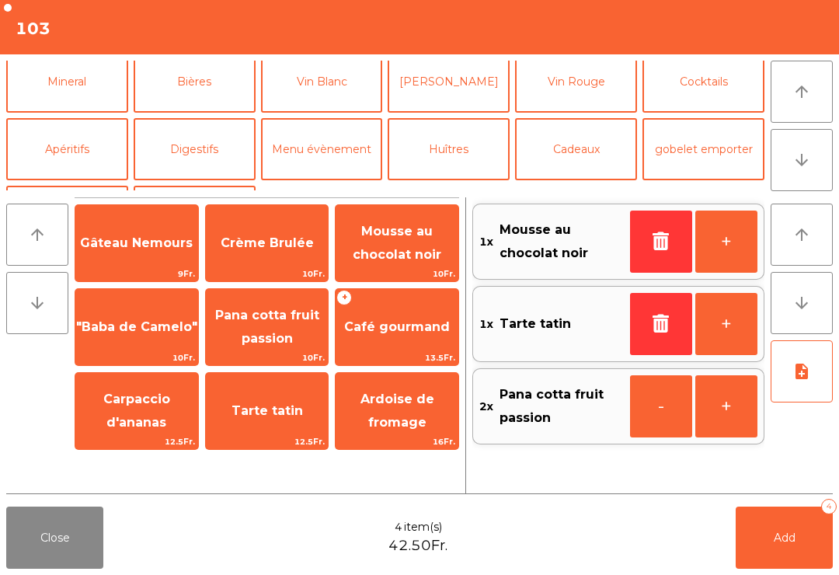
click at [200, 141] on button "Digestifs" at bounding box center [195, 149] width 122 height 62
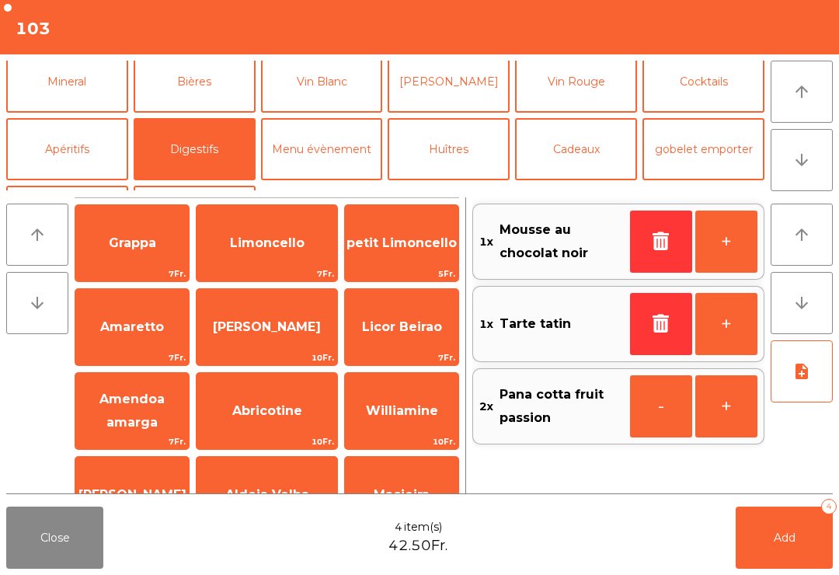
click at [291, 246] on span "Limoncello" at bounding box center [267, 242] width 75 height 15
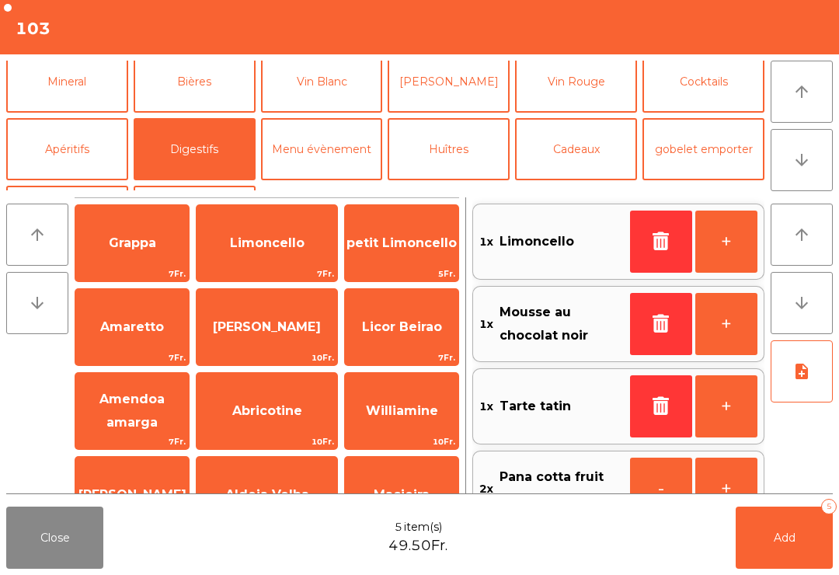
scroll to position [158, 0]
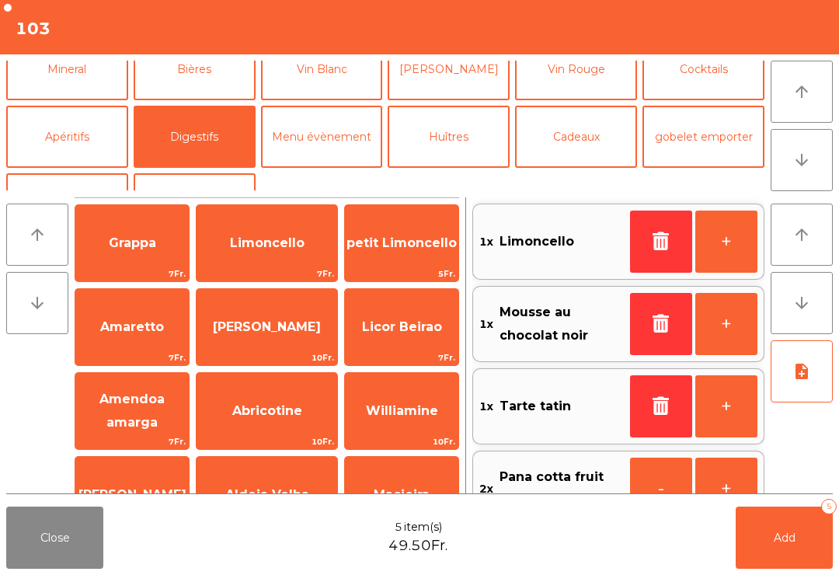
click at [277, 251] on span "Limoncello" at bounding box center [267, 243] width 141 height 42
click at [277, 252] on span "Limoncello" at bounding box center [267, 243] width 141 height 42
click at [275, 249] on span "Limoncello" at bounding box center [267, 242] width 75 height 15
click at [293, 235] on span "Limoncello" at bounding box center [267, 242] width 75 height 15
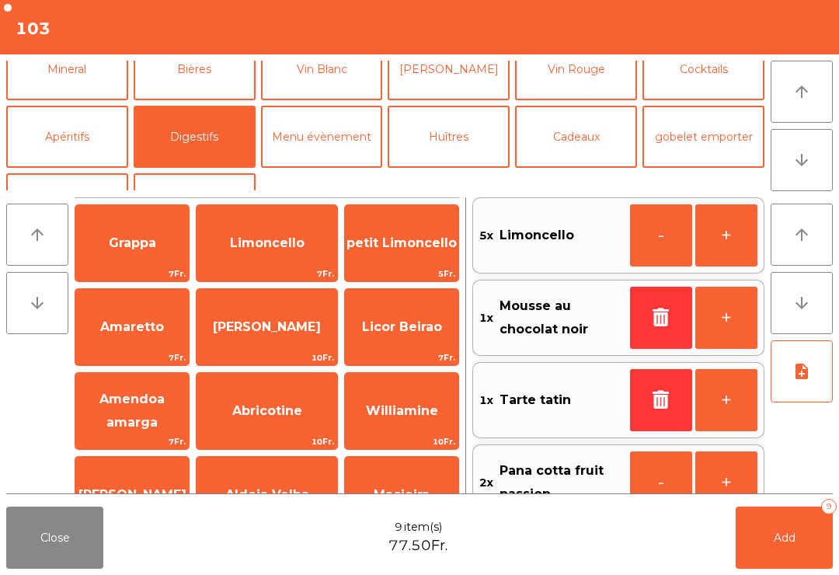
click at [88, 33] on button "Pâtes" at bounding box center [67, 1] width 122 height 62
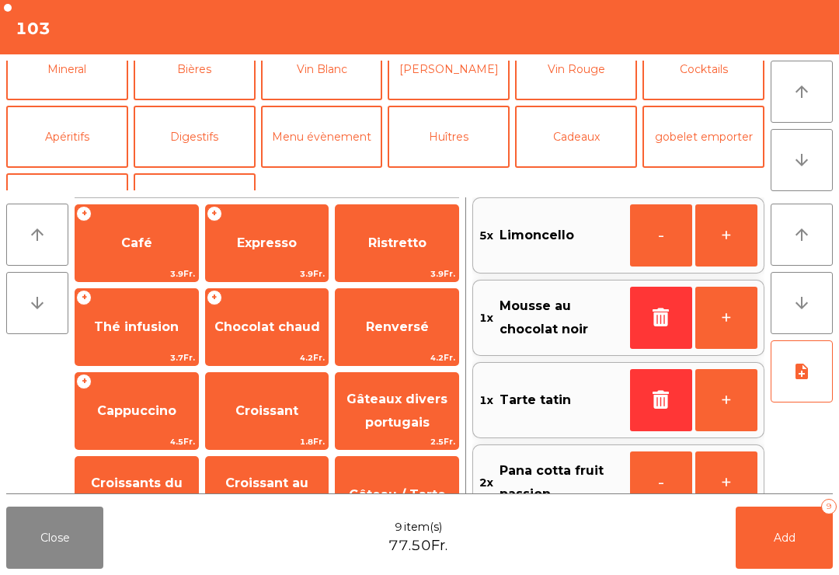
scroll to position [30, 0]
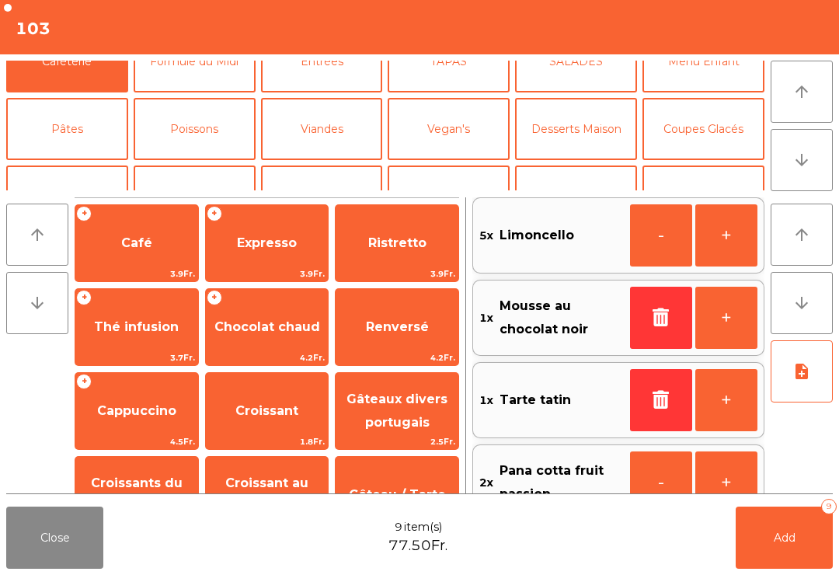
click at [420, 242] on span "Ristretto" at bounding box center [397, 242] width 58 height 15
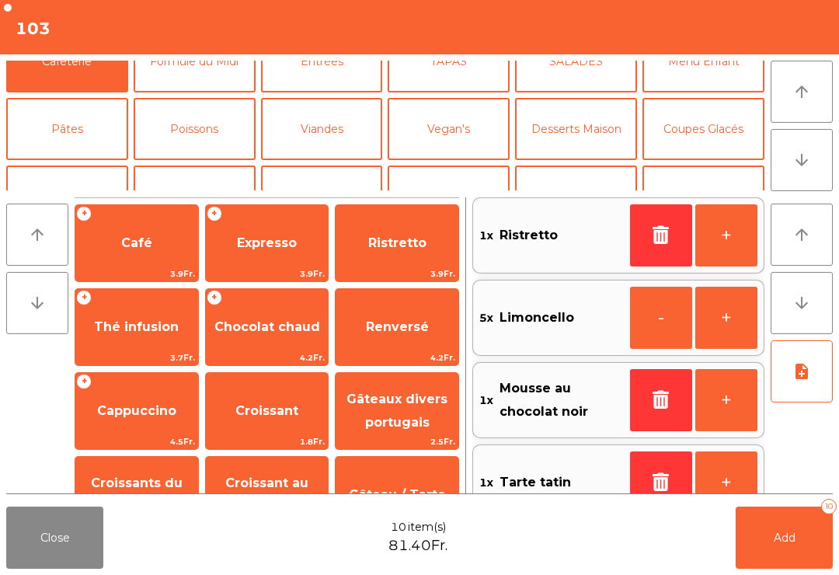
click at [267, 251] on span "Expresso" at bounding box center [267, 243] width 123 height 42
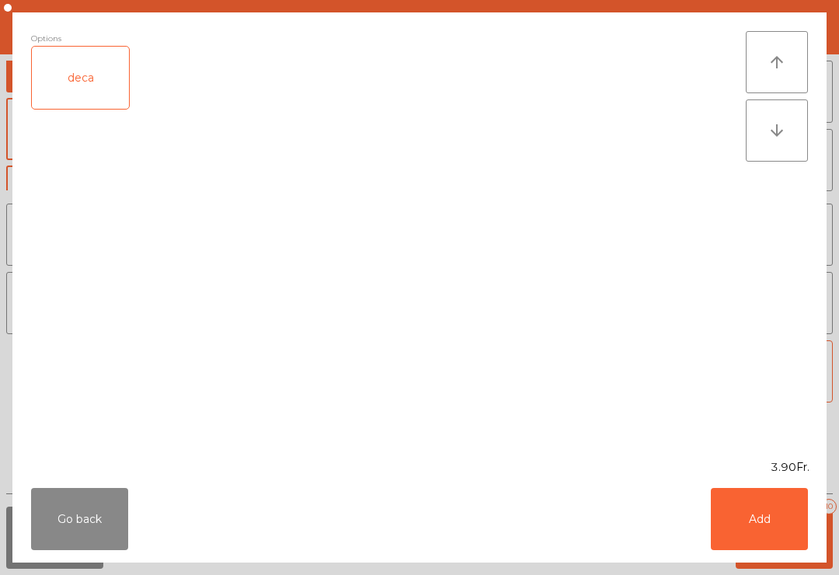
click at [745, 517] on button "Add" at bounding box center [759, 519] width 97 height 62
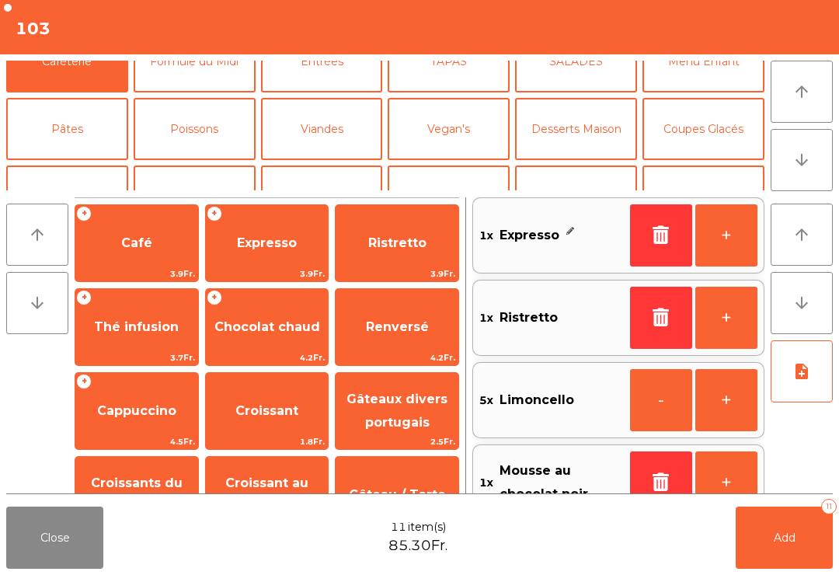
click at [734, 236] on button "+" at bounding box center [727, 235] width 62 height 62
click at [727, 236] on button "+" at bounding box center [727, 235] width 62 height 62
click at [740, 567] on button "Add 13" at bounding box center [784, 538] width 97 height 62
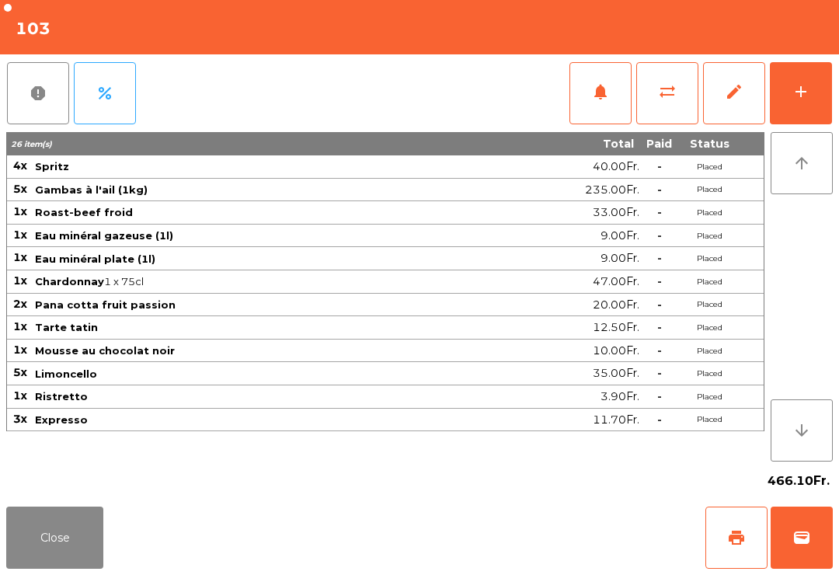
click at [813, 85] on button "add" at bounding box center [801, 93] width 62 height 62
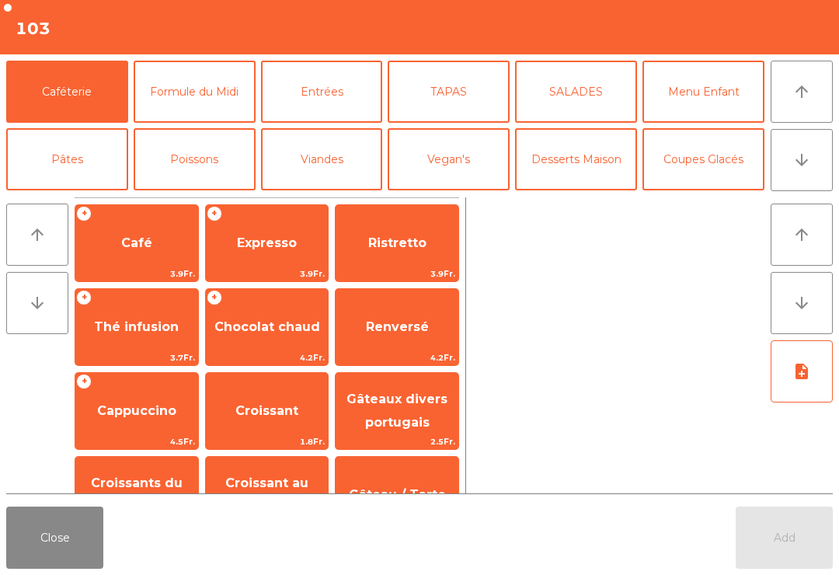
click at [268, 257] on span "Expresso" at bounding box center [267, 243] width 123 height 42
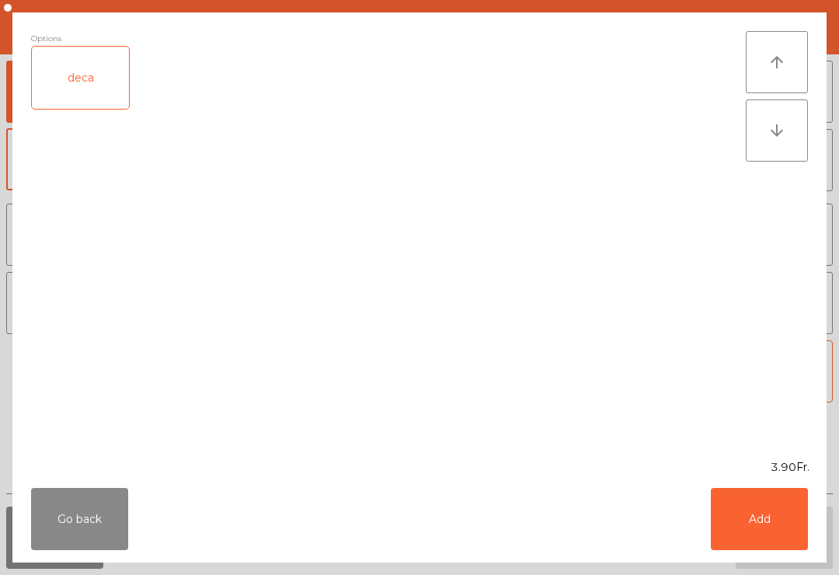
click at [89, 86] on div "deca" at bounding box center [80, 78] width 97 height 62
click at [758, 531] on button "Add" at bounding box center [759, 519] width 97 height 62
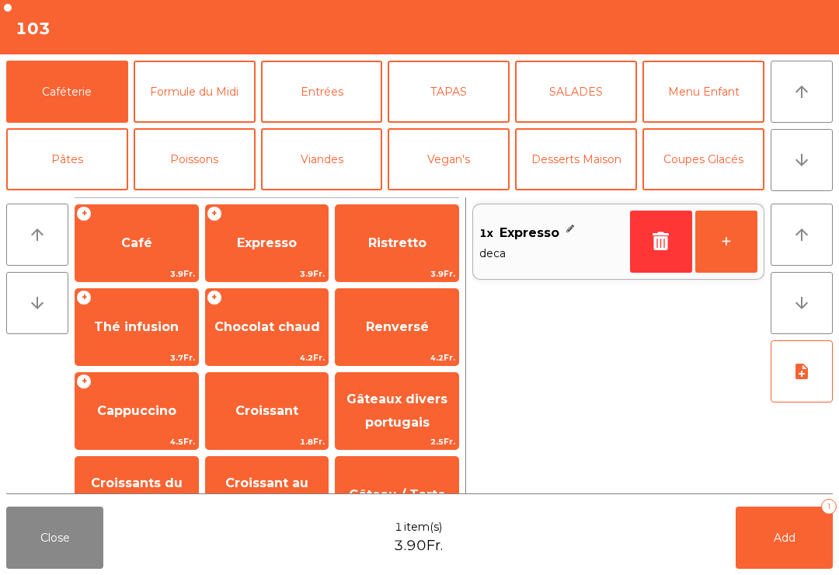
scroll to position [112, 0]
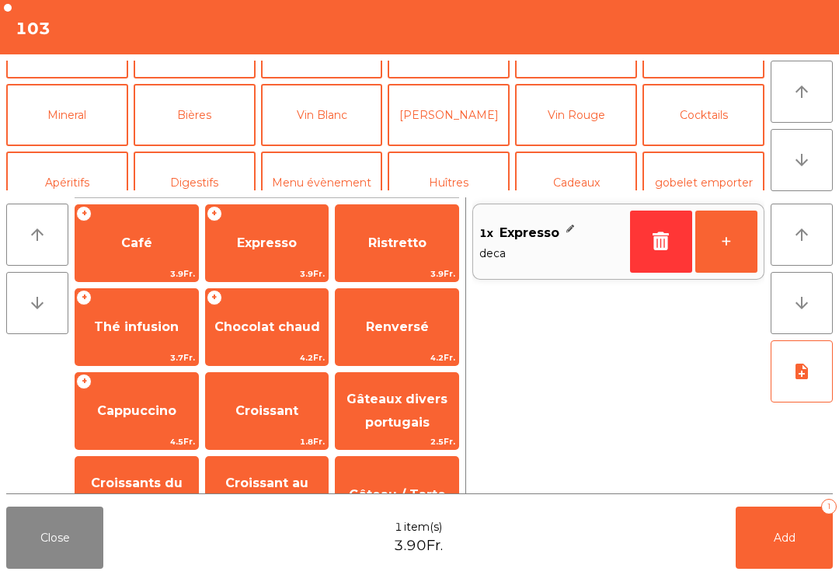
click at [211, 187] on button "Digestifs" at bounding box center [195, 183] width 122 height 62
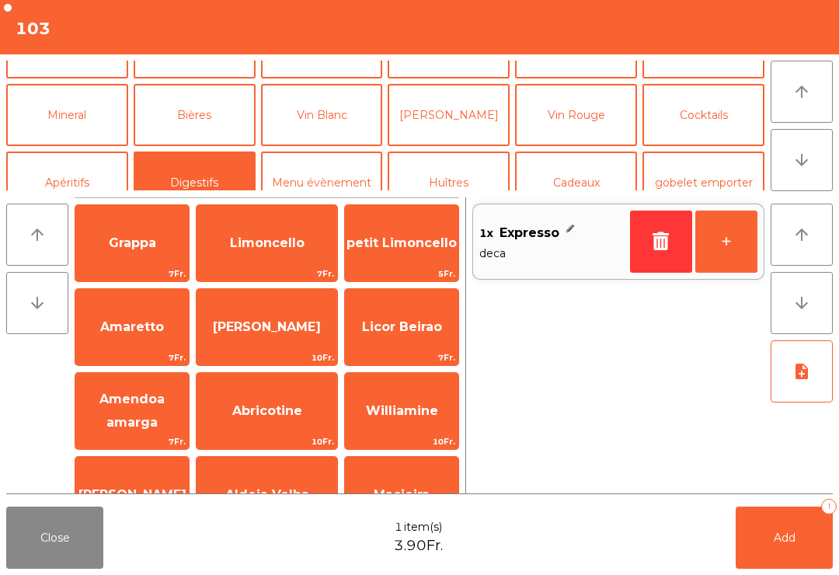
click at [268, 253] on span "Limoncello" at bounding box center [267, 243] width 141 height 42
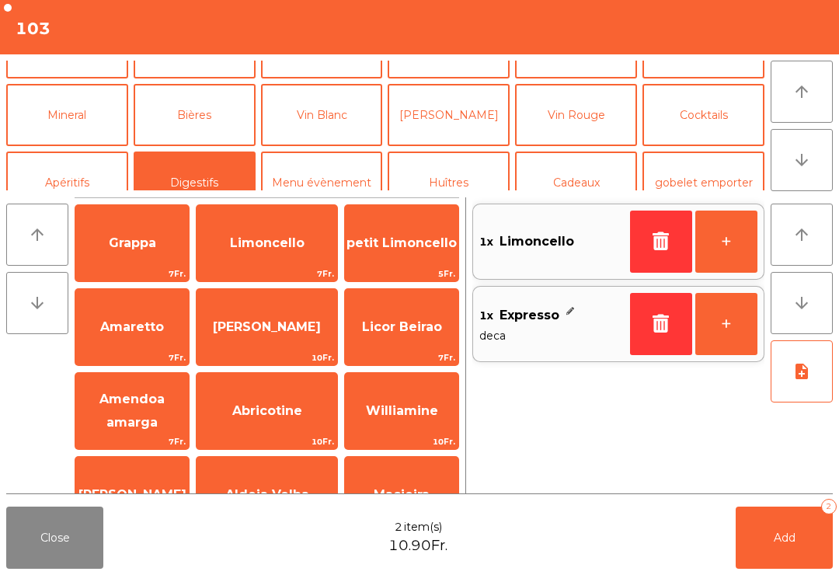
click at [787, 537] on span "Add" at bounding box center [785, 538] width 22 height 14
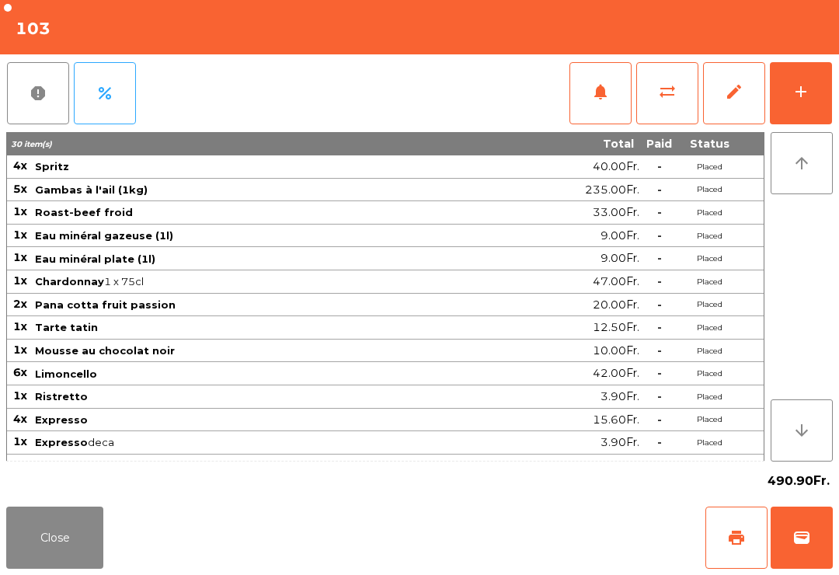
click at [77, 541] on button "Close" at bounding box center [54, 538] width 97 height 62
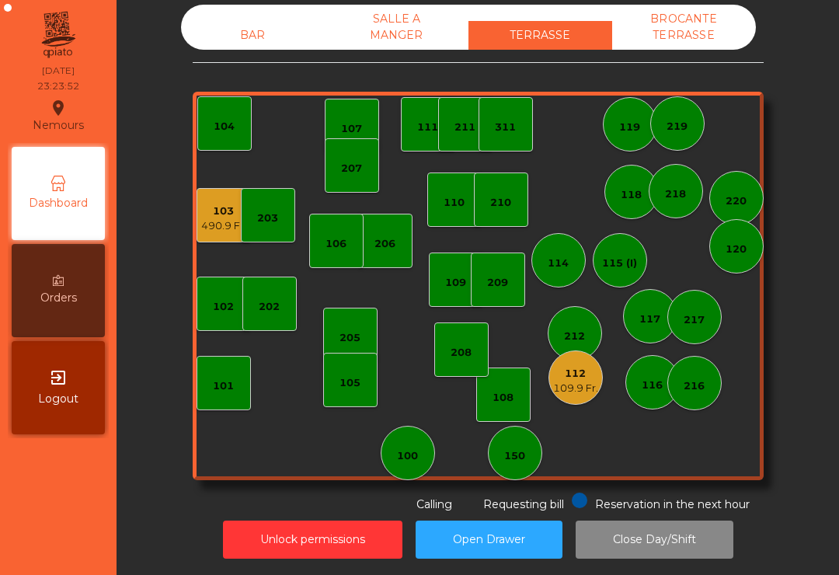
click at [561, 419] on div "103 490.9 Fr. 102 101 202 206 104 205 108 105 107 100 150 110 207 203 208 116 2…" at bounding box center [478, 286] width 571 height 389
click at [576, 384] on div "109.9 Fr." at bounding box center [575, 389] width 45 height 16
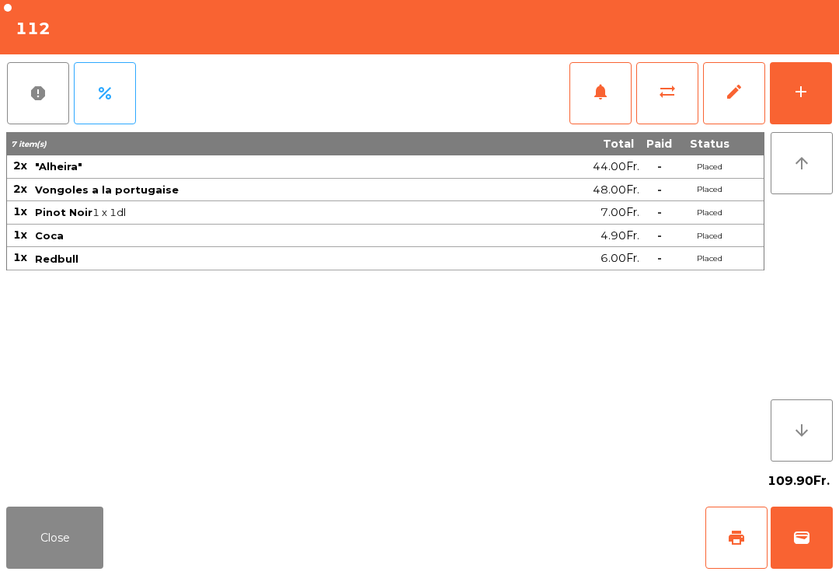
click at [798, 96] on div "add" at bounding box center [801, 91] width 19 height 19
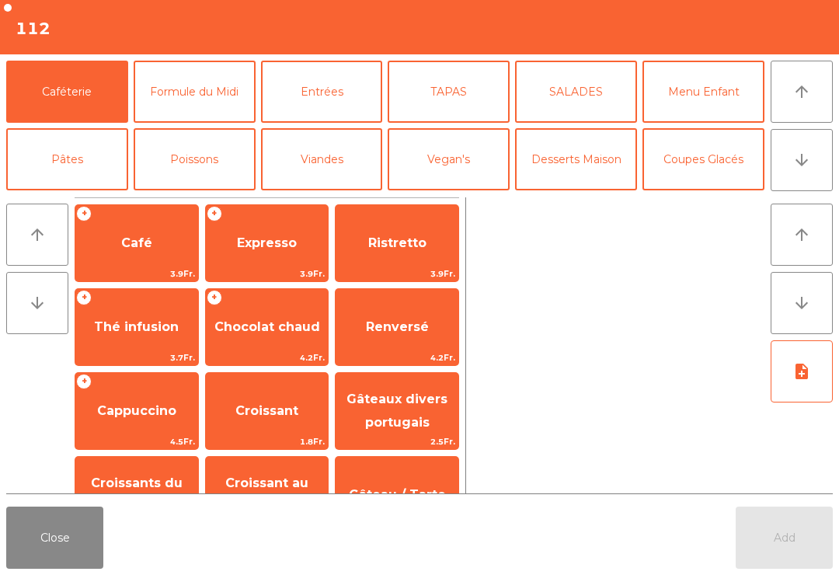
click at [796, 168] on icon "arrow_downward" at bounding box center [802, 160] width 19 height 19
click at [704, 128] on button "Coupes Glacés" at bounding box center [704, 159] width 122 height 62
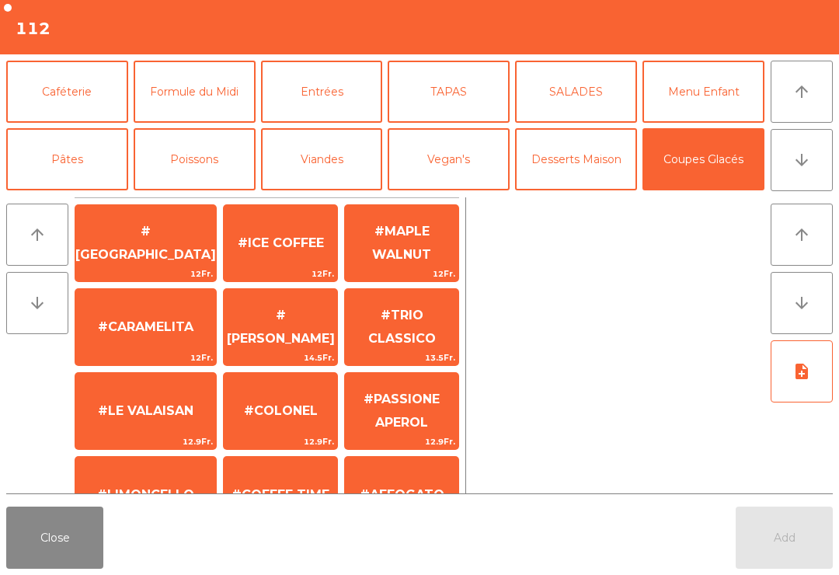
click at [573, 128] on button "Desserts Maison" at bounding box center [576, 159] width 122 height 62
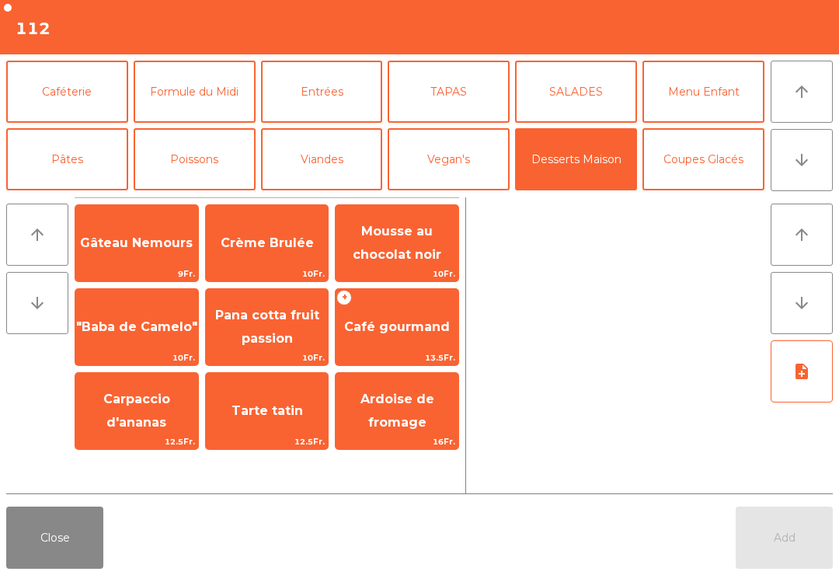
scroll to position [72, 0]
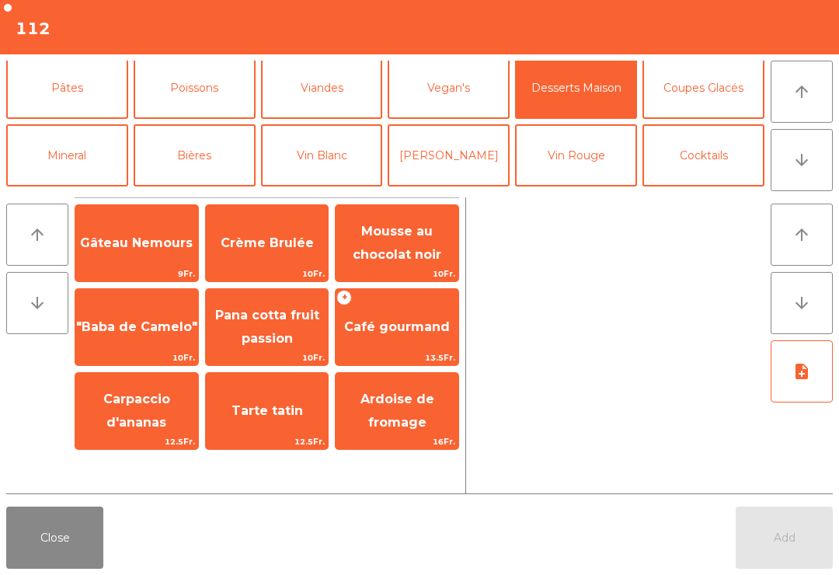
click at [403, 246] on span "Mousse au chocolat noir" at bounding box center [397, 244] width 123 height 66
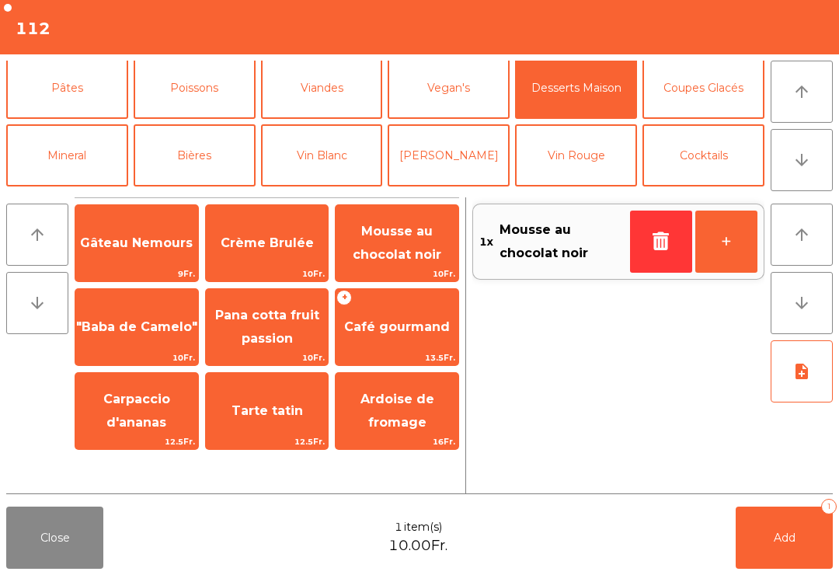
click at [157, 253] on span "Gâteau Nemours" at bounding box center [136, 243] width 123 height 42
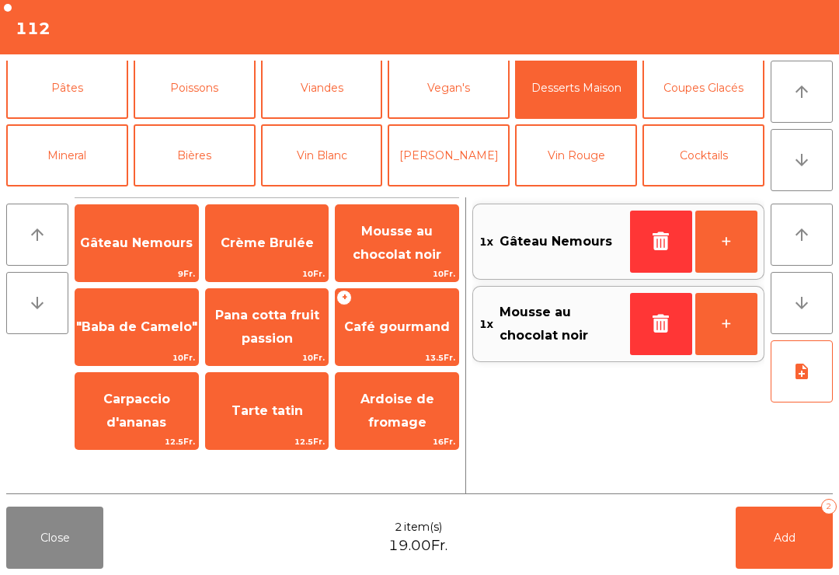
click at [726, 255] on button "+" at bounding box center [727, 242] width 62 height 62
click at [768, 531] on button "Add 3" at bounding box center [784, 538] width 97 height 62
